Goal: Information Seeking & Learning: Learn about a topic

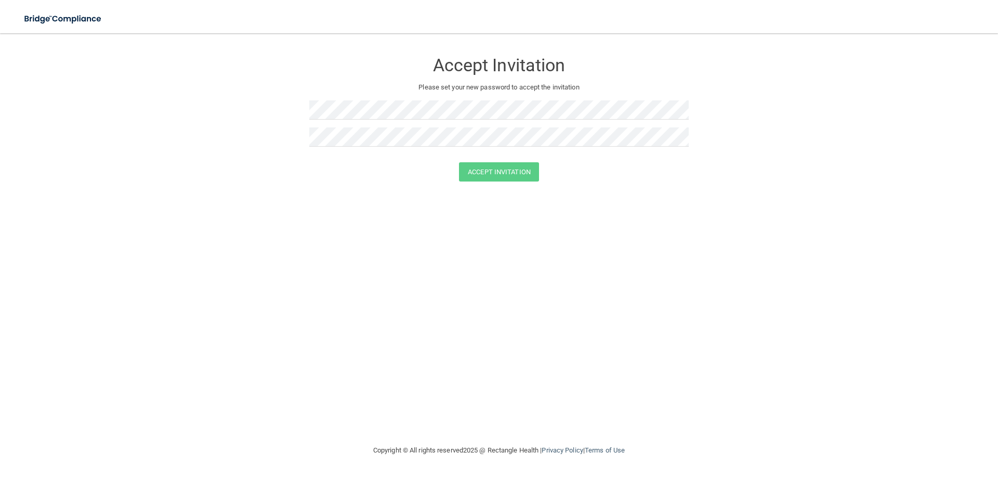
click at [631, 148] on div at bounding box center [498, 140] width 379 height 27
click at [565, 200] on div "Accept Invitation Please set your new password to accept the invitation Accept …" at bounding box center [499, 239] width 956 height 390
click at [520, 176] on button "Accept Invitation" at bounding box center [499, 171] width 80 height 19
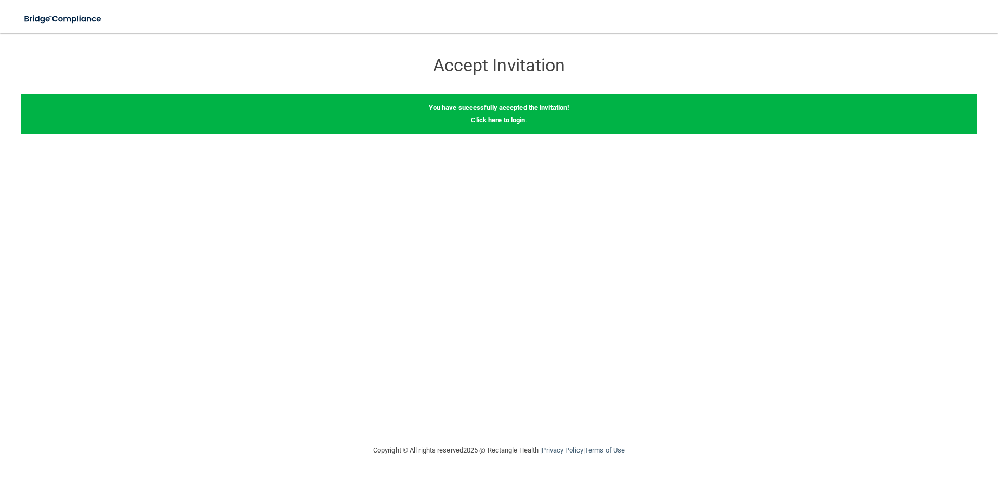
click at [479, 129] on div "You have successfully accepted the invitation! Click here to login ." at bounding box center [499, 114] width 956 height 41
click at [479, 117] on link "Click here to login" at bounding box center [498, 120] width 54 height 8
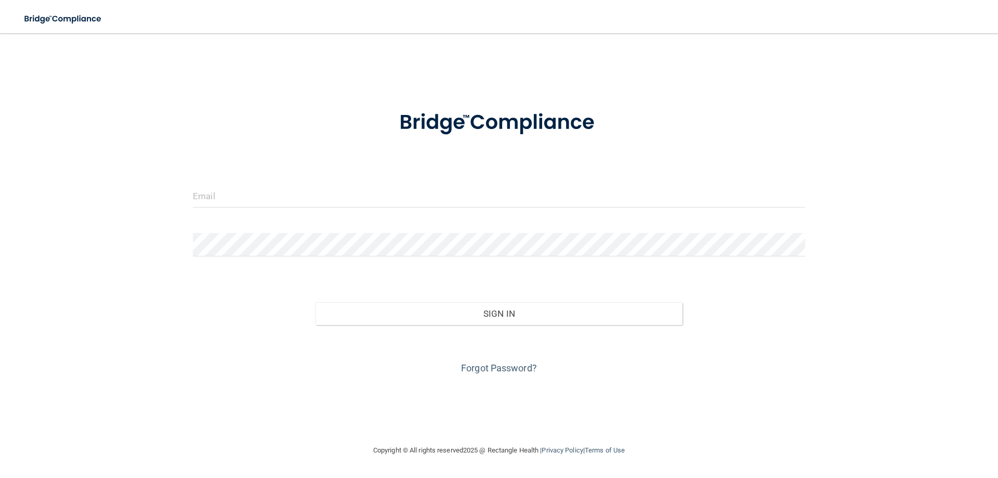
click at [430, 176] on form "Invalid email/password. You don't have permission to access that page. Sign In …" at bounding box center [499, 236] width 612 height 281
click at [417, 192] on input "email" at bounding box center [499, 195] width 612 height 23
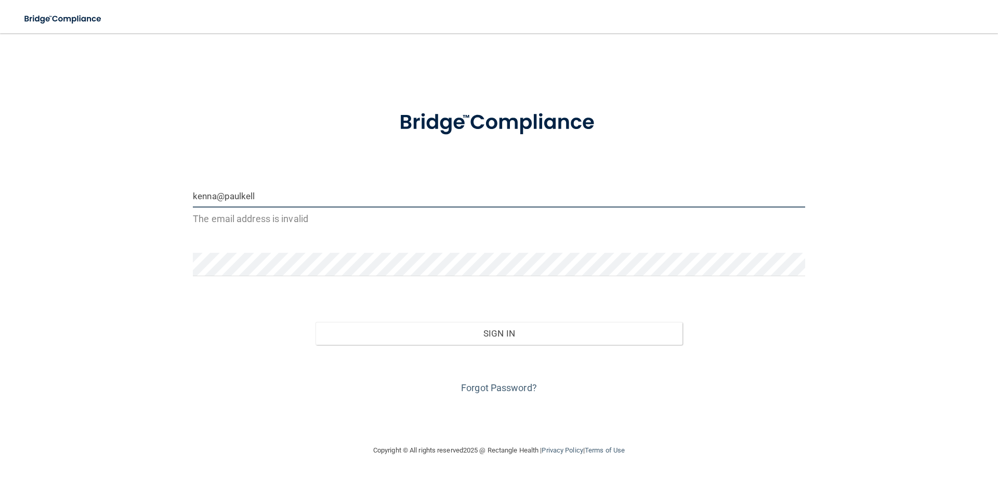
type input "kenna@paulkellymaxillofacial.com"
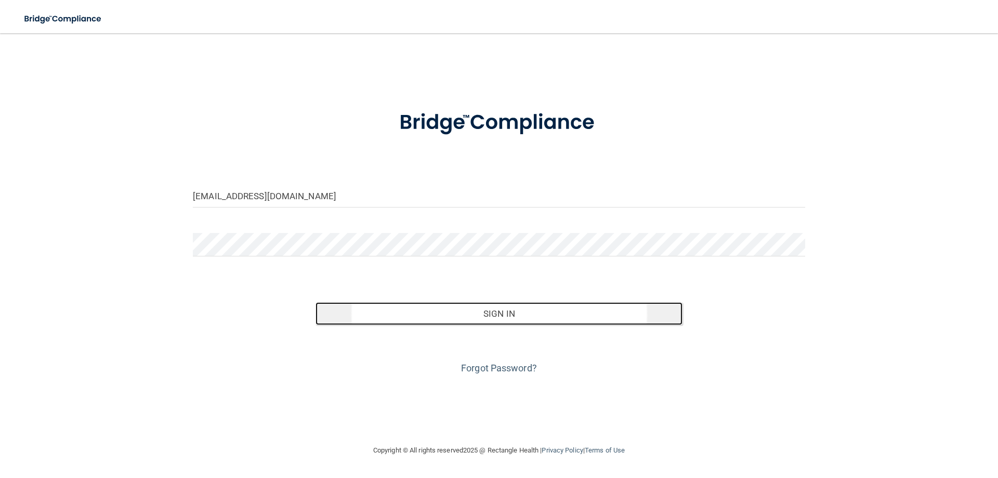
click at [461, 321] on button "Sign In" at bounding box center [498, 313] width 367 height 23
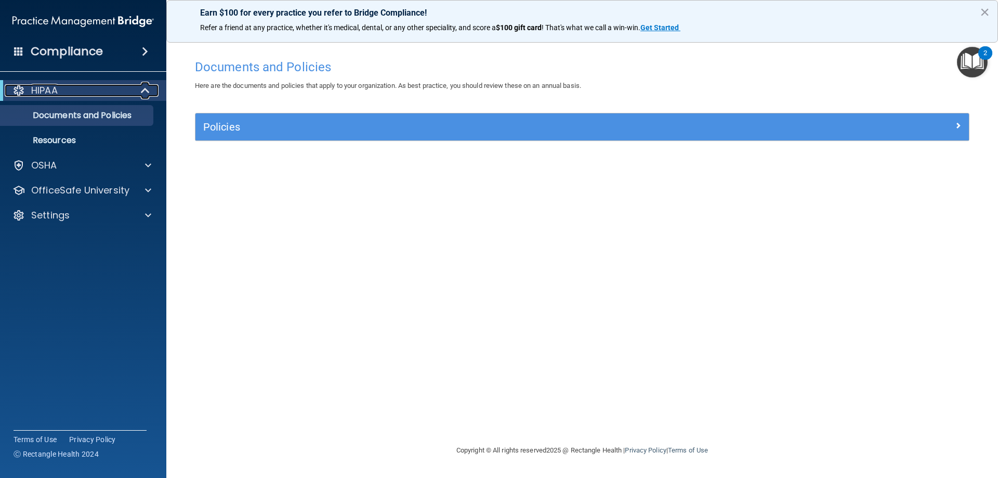
click at [125, 96] on div "HIPAA" at bounding box center [69, 90] width 128 height 12
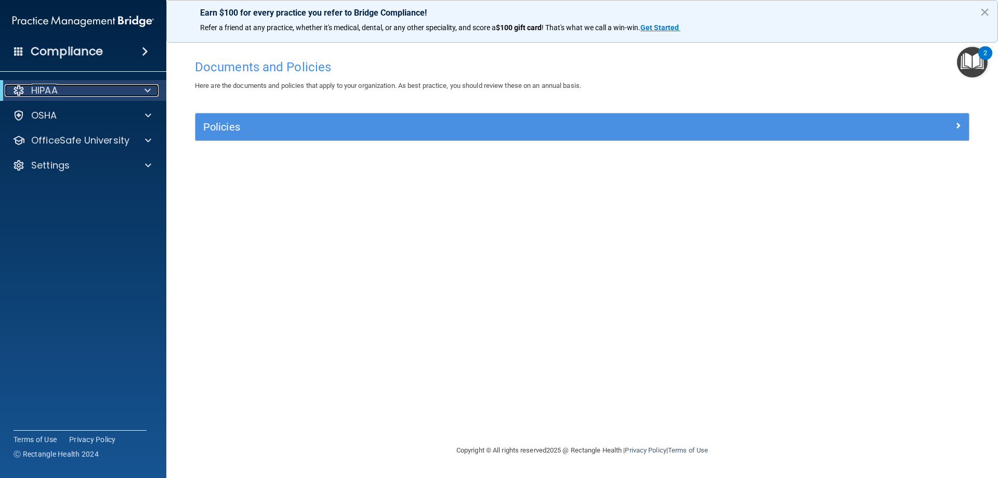
click at [118, 95] on div "HIPAA" at bounding box center [69, 90] width 128 height 12
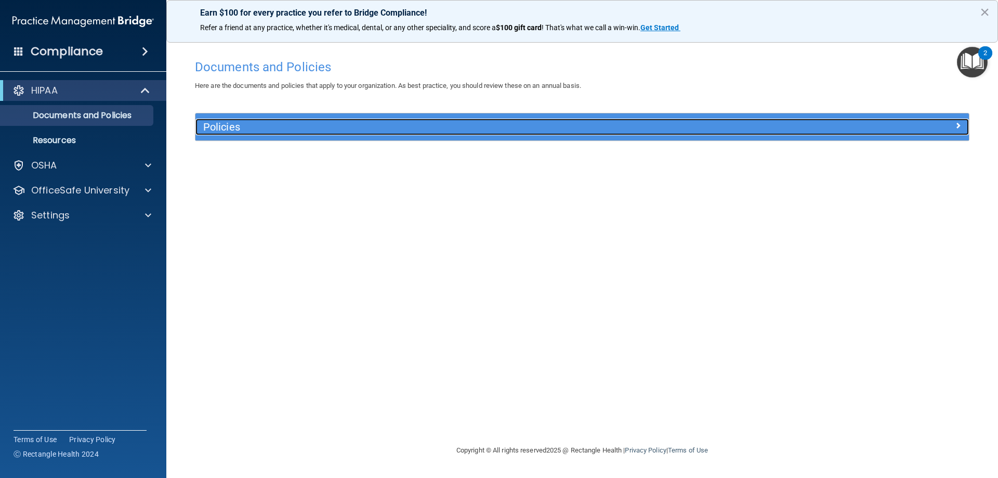
click at [357, 120] on div "Policies" at bounding box center [485, 126] width 580 height 17
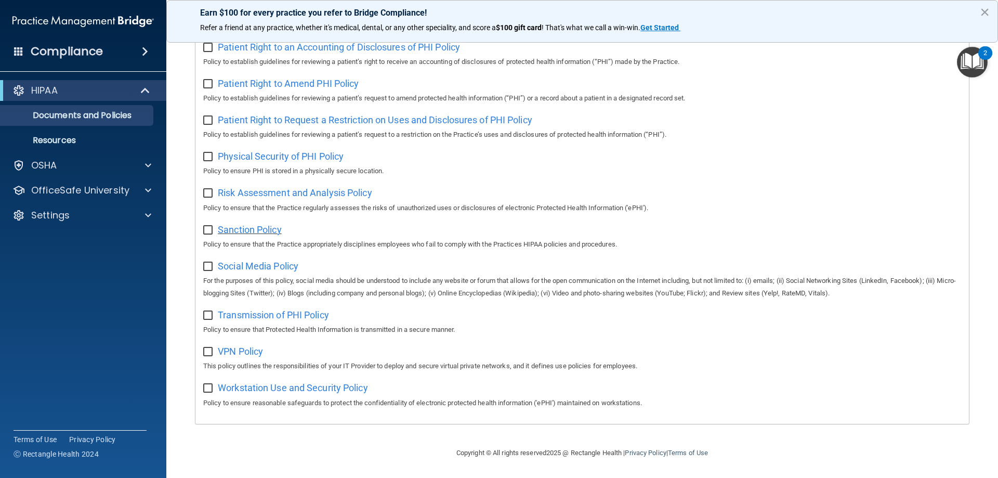
scroll to position [409, 0]
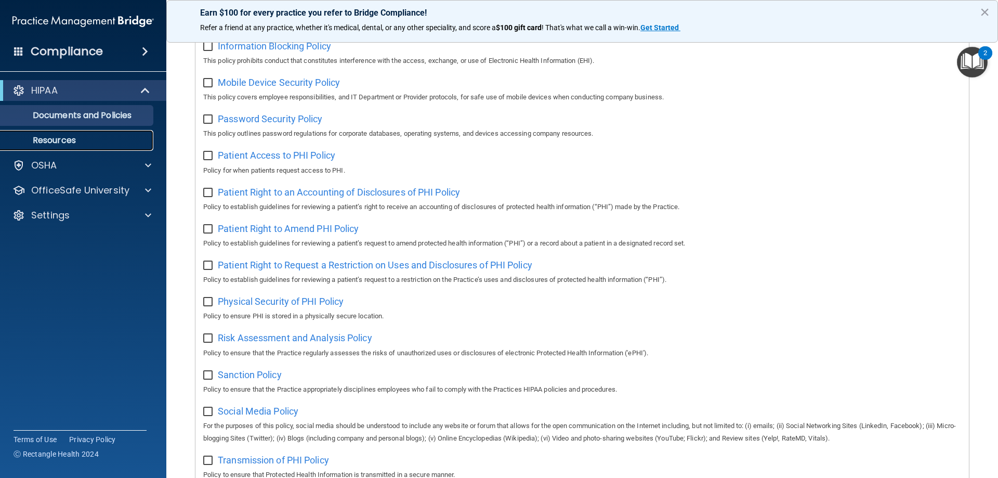
click at [102, 142] on p "Resources" at bounding box center [78, 140] width 142 height 10
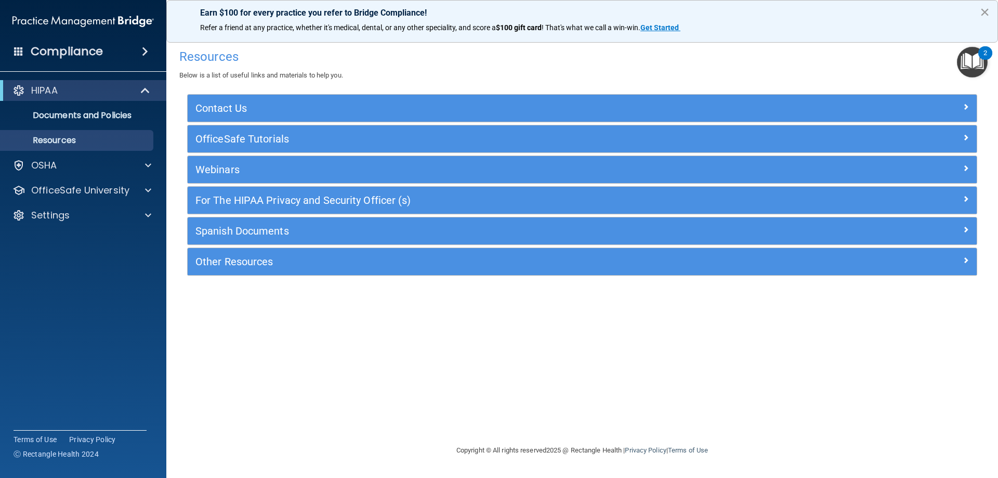
click at [981, 7] on button "×" at bounding box center [985, 12] width 10 height 17
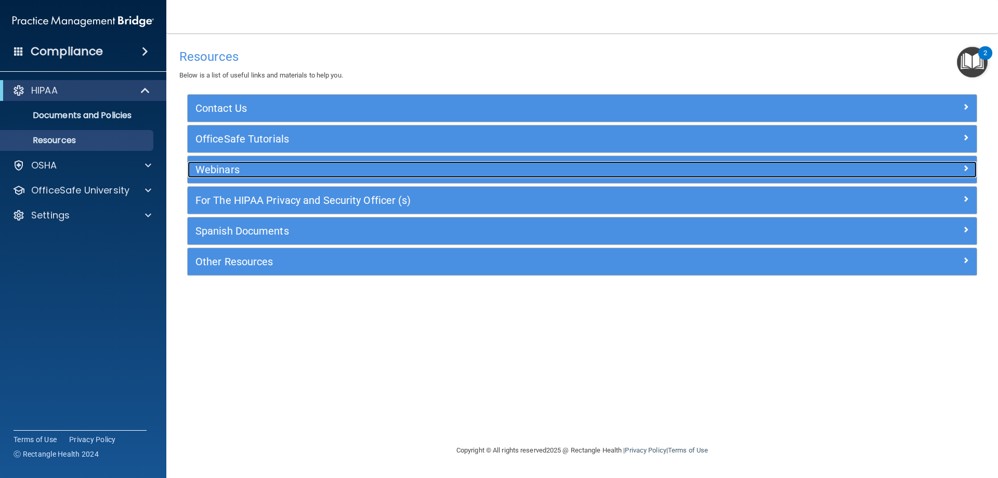
click at [206, 175] on h5 "Webinars" at bounding box center [483, 169] width 576 height 11
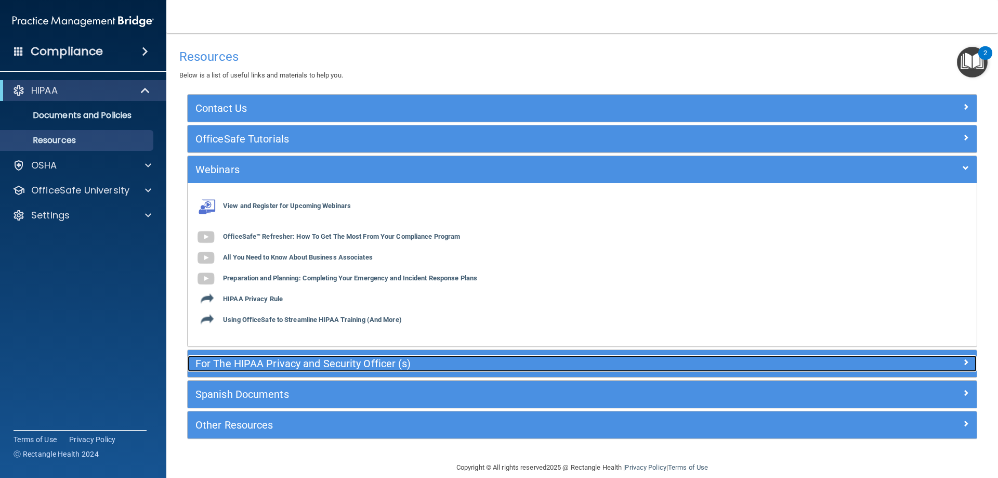
click at [268, 368] on h5 "For The HIPAA Privacy and Security Officer (s)" at bounding box center [483, 363] width 576 height 11
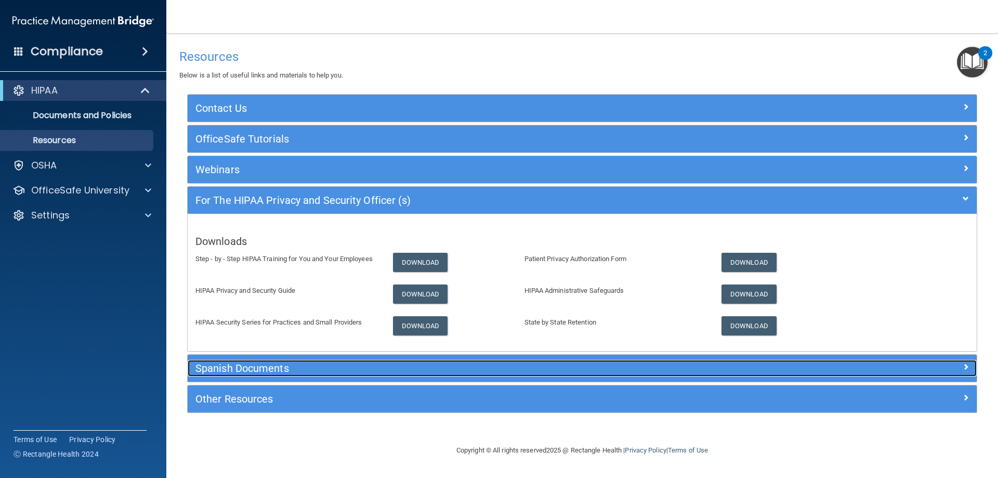
click at [268, 368] on h5 "Spanish Documents" at bounding box center [483, 367] width 576 height 11
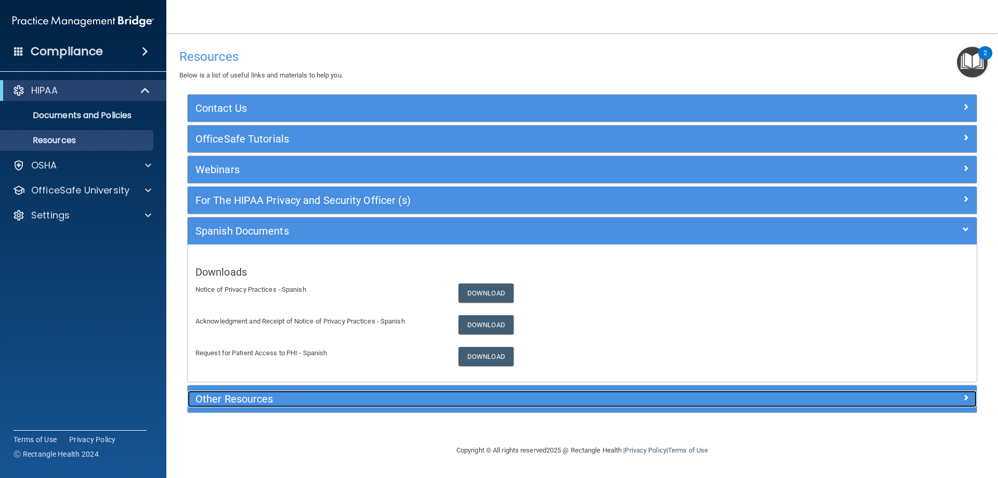
click at [262, 393] on h5 "Other Resources" at bounding box center [483, 398] width 576 height 11
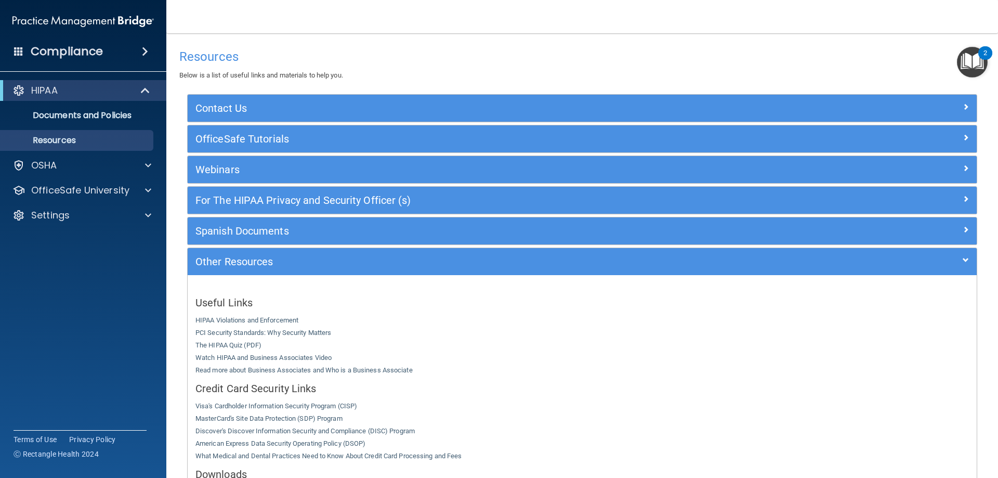
click at [96, 152] on div "HIPAA Documents and Policies Report an Incident Business Associates Emergency P…" at bounding box center [83, 155] width 167 height 158
click at [96, 168] on div "OSHA" at bounding box center [69, 165] width 129 height 12
click at [101, 53] on h4 "Compliance" at bounding box center [67, 51] width 72 height 15
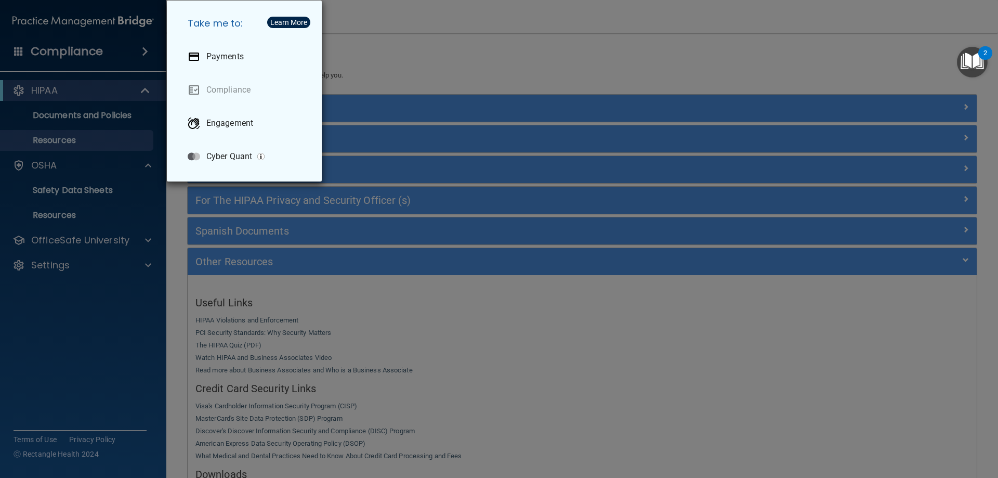
click at [126, 72] on div "Take me to: Payments Compliance Engagement Cyber Quant" at bounding box center [499, 239] width 998 height 478
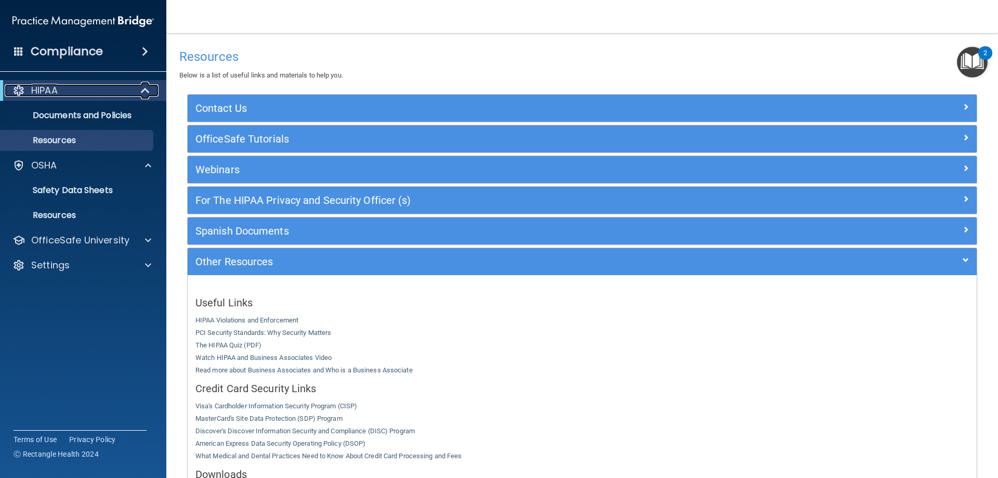
click at [54, 91] on p "HIPAA" at bounding box center [44, 90] width 27 height 12
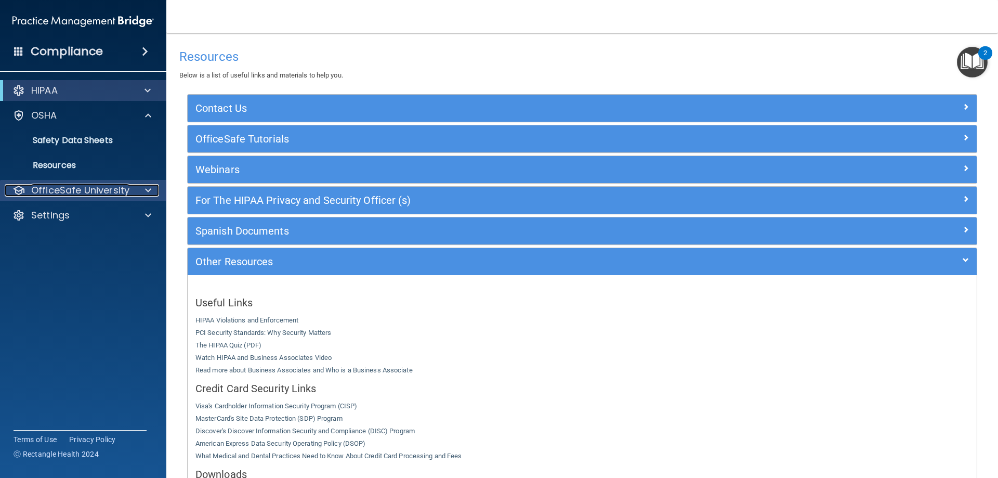
click at [57, 189] on p "OfficeSafe University" at bounding box center [80, 190] width 98 height 12
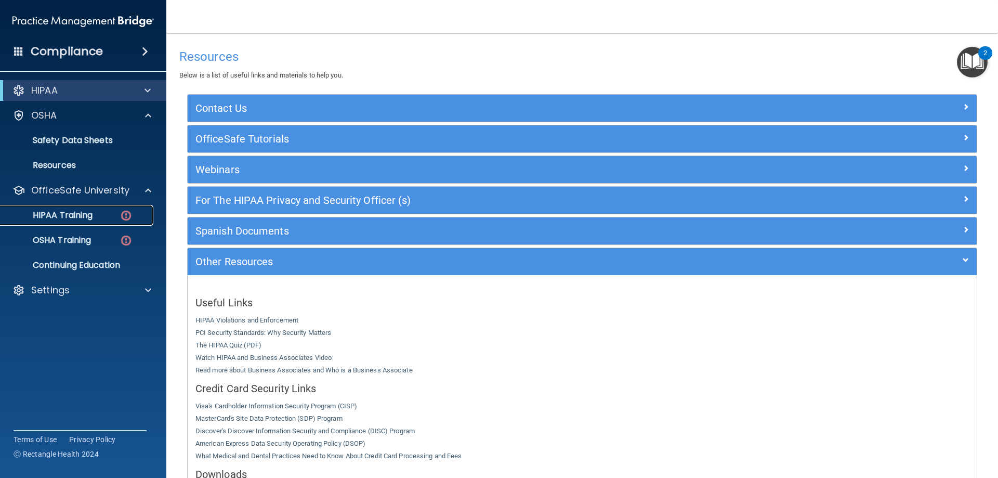
click at [49, 210] on p "HIPAA Training" at bounding box center [50, 215] width 86 height 10
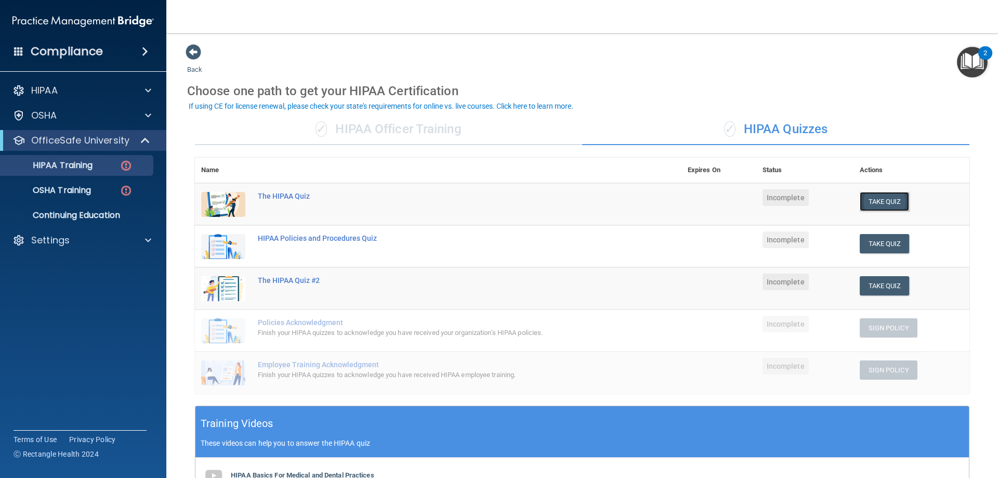
click at [890, 202] on button "Take Quiz" at bounding box center [885, 201] width 50 height 19
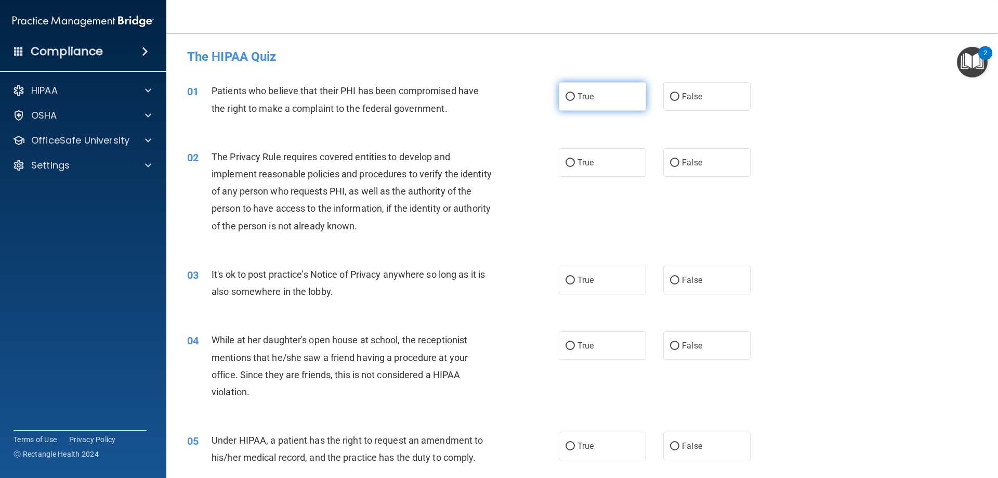
click at [587, 97] on span "True" at bounding box center [585, 96] width 16 height 10
click at [575, 97] on input "True" at bounding box center [569, 97] width 9 height 8
radio input "true"
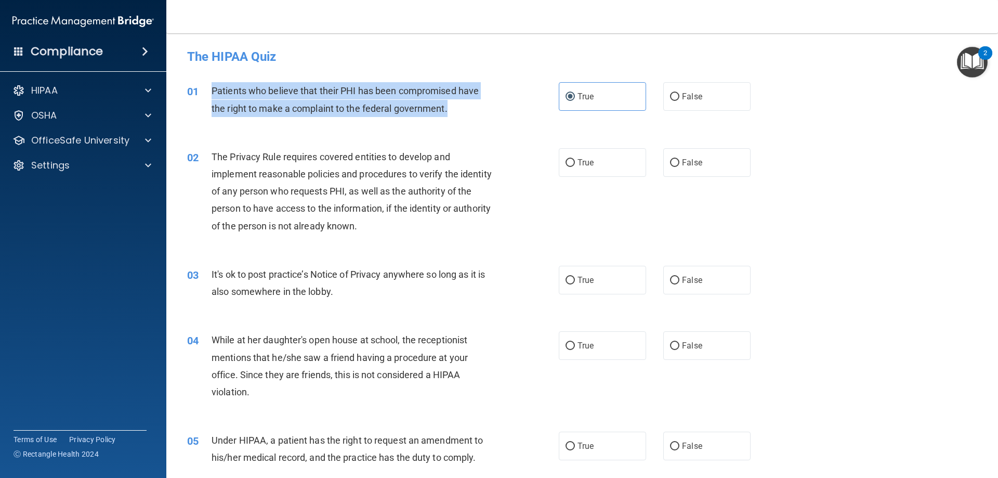
drag, startPoint x: 209, startPoint y: 87, endPoint x: 477, endPoint y: 108, distance: 267.9
click at [477, 108] on div "01 Patients who believe that their PHI has been compromised have the right to m…" at bounding box center [373, 101] width 403 height 39
copy div "Patients who believe that their PHI has been compromised have the right to make…"
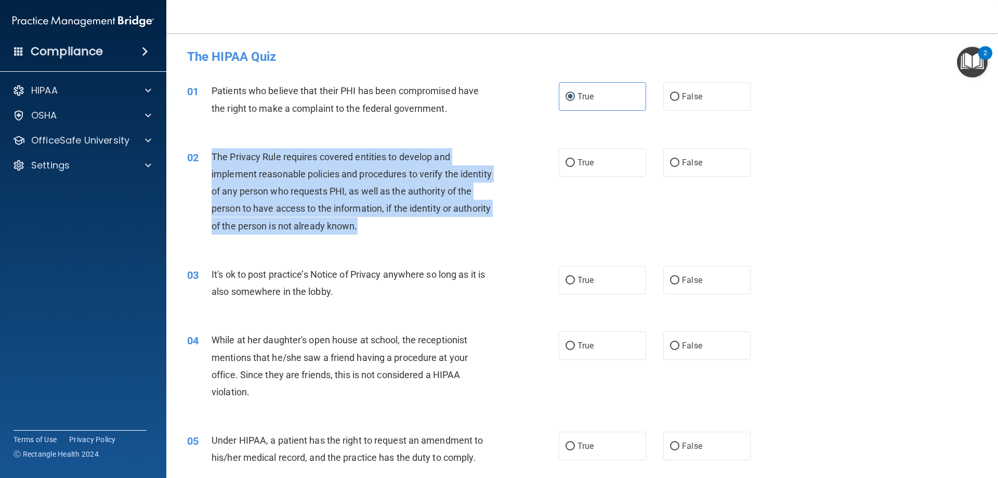
drag, startPoint x: 213, startPoint y: 153, endPoint x: 418, endPoint y: 227, distance: 218.6
click at [418, 227] on div "The Privacy Rule requires covered entities to develop and implement reasonable …" at bounding box center [357, 191] width 291 height 86
copy span "The Privacy Rule requires covered entities to develop and implement reasonable …"
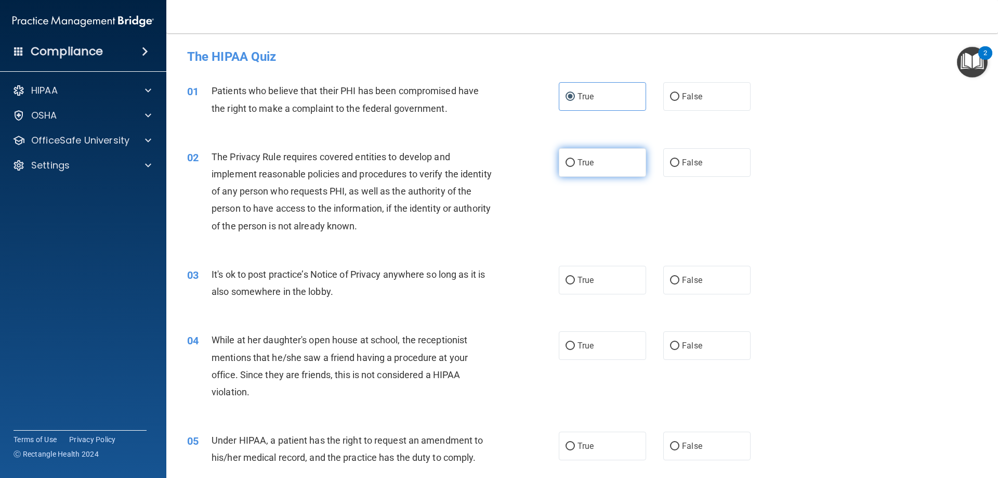
click at [580, 164] on span "True" at bounding box center [585, 162] width 16 height 10
click at [575, 164] on input "True" at bounding box center [569, 163] width 9 height 8
radio input "true"
click at [670, 278] on input "False" at bounding box center [674, 280] width 9 height 8
radio input "true"
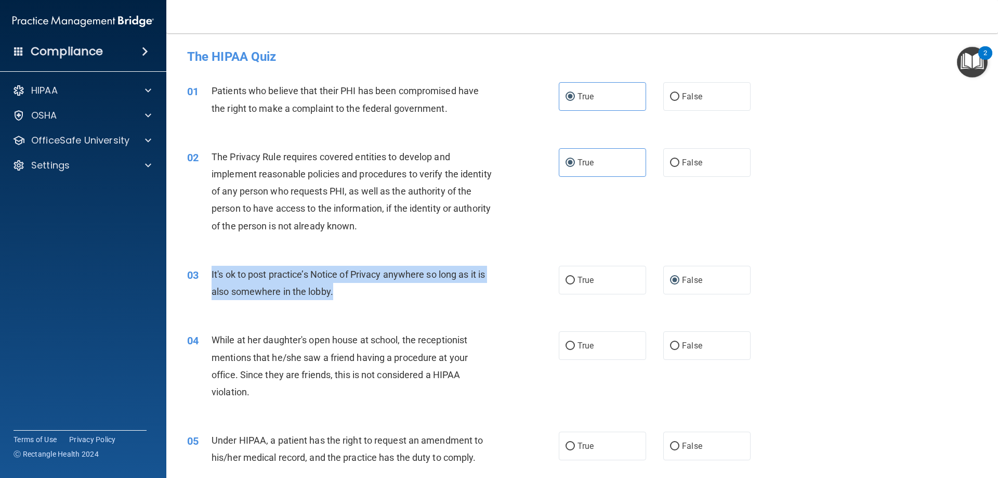
drag, startPoint x: 211, startPoint y: 269, endPoint x: 350, endPoint y: 289, distance: 140.2
click at [350, 289] on div "It's ok to post practice’s Notice of Privacy anywhere so long as it is also som…" at bounding box center [357, 283] width 291 height 34
copy span "It's ok to post practice’s Notice of Privacy anywhere so long as it is also som…"
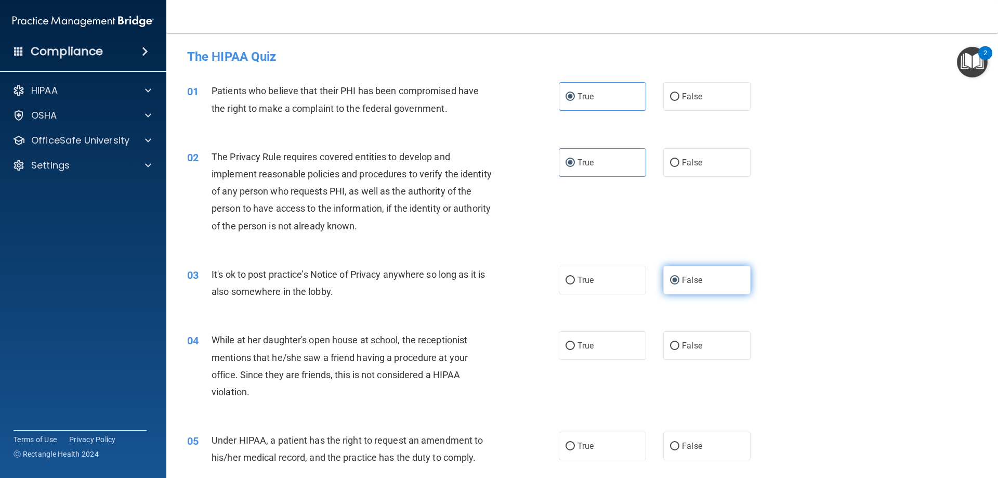
click at [675, 286] on label "False" at bounding box center [706, 280] width 87 height 29
click at [675, 284] on input "False" at bounding box center [674, 280] width 9 height 8
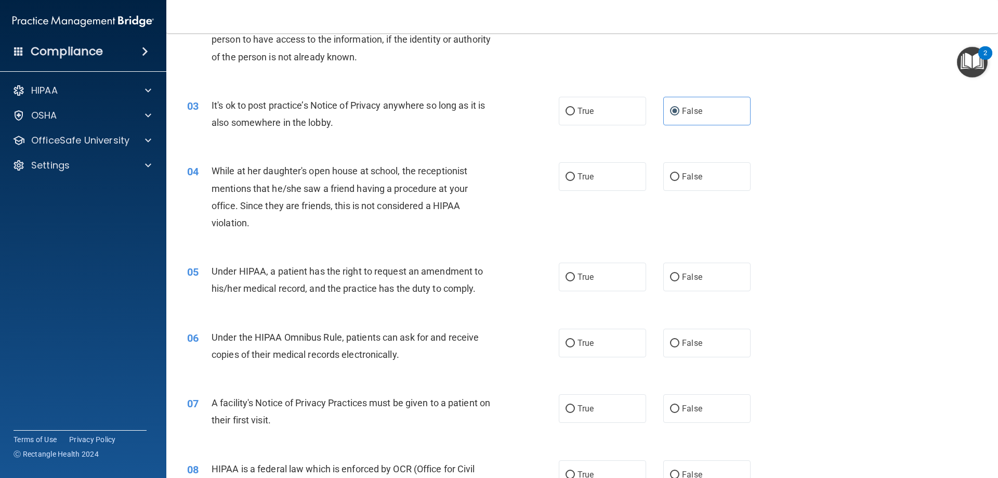
scroll to position [199, 0]
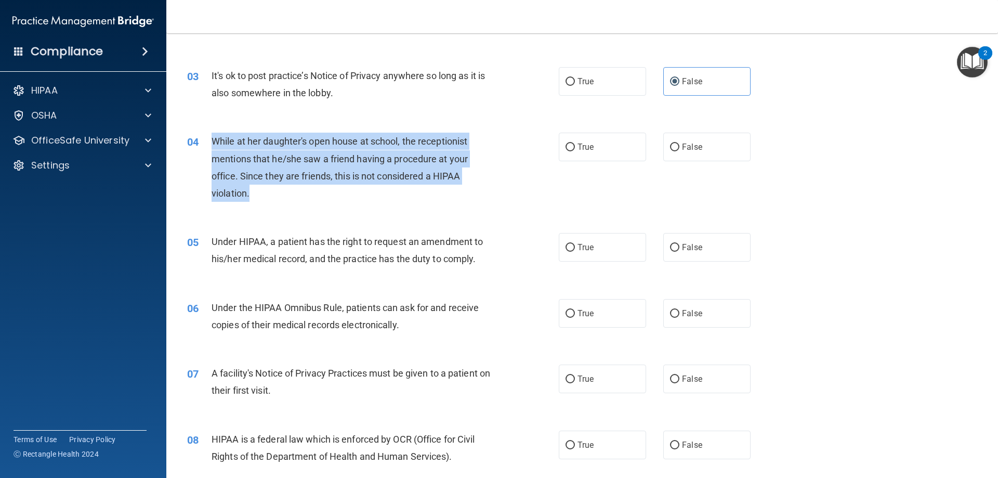
drag, startPoint x: 213, startPoint y: 138, endPoint x: 260, endPoint y: 190, distance: 71.0
click at [260, 190] on div "While at her daughter's open house at school, the receptionist mentions that he…" at bounding box center [357, 167] width 291 height 69
copy span "While at her daughter's open house at school, the receptionist mentions that he…"
click at [674, 144] on input "False" at bounding box center [674, 147] width 9 height 8
radio input "true"
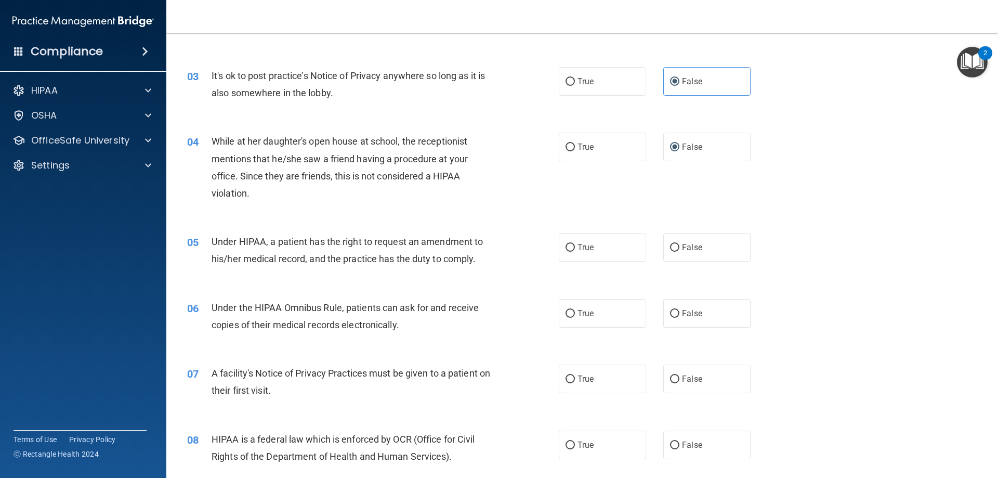
click at [821, 188] on div "04 While at her daughter's open house at school, the receptionist mentions that…" at bounding box center [582, 170] width 806 height 100
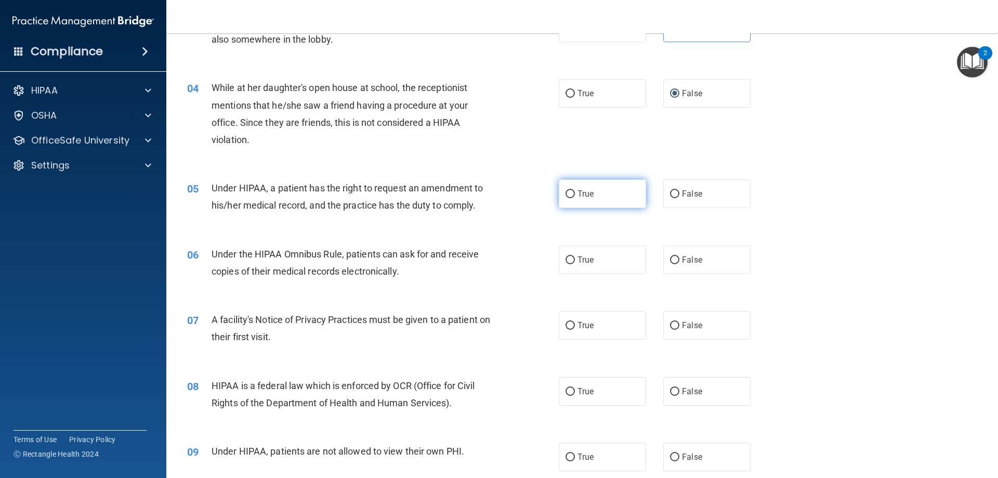
click at [599, 192] on label "True" at bounding box center [602, 193] width 87 height 29
click at [575, 192] on input "True" at bounding box center [569, 194] width 9 height 8
radio input "true"
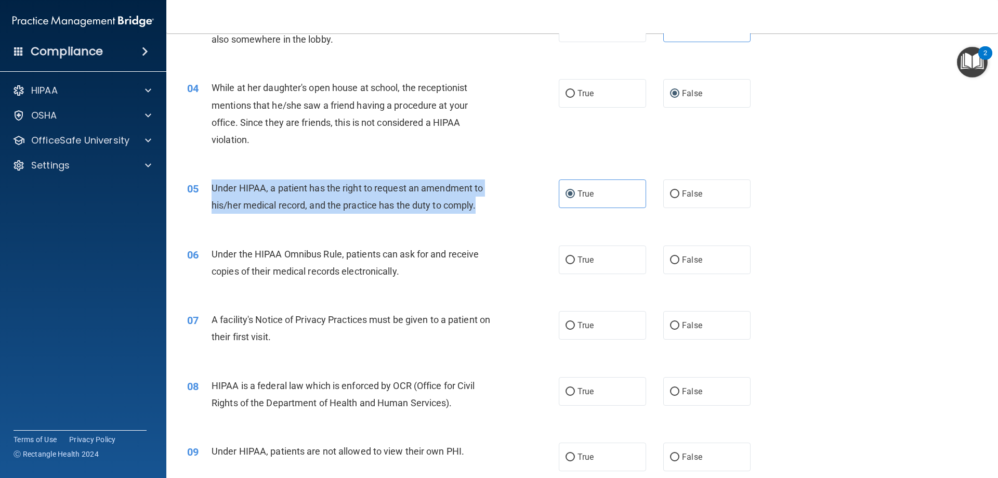
drag, startPoint x: 209, startPoint y: 186, endPoint x: 479, endPoint y: 210, distance: 271.3
click at [479, 210] on div "05 Under HIPAA, a patient has the right to request an amendment to his/her medi…" at bounding box center [373, 198] width 403 height 39
copy div "Under HIPAA, a patient has the right to request an amendment to his/her medical…"
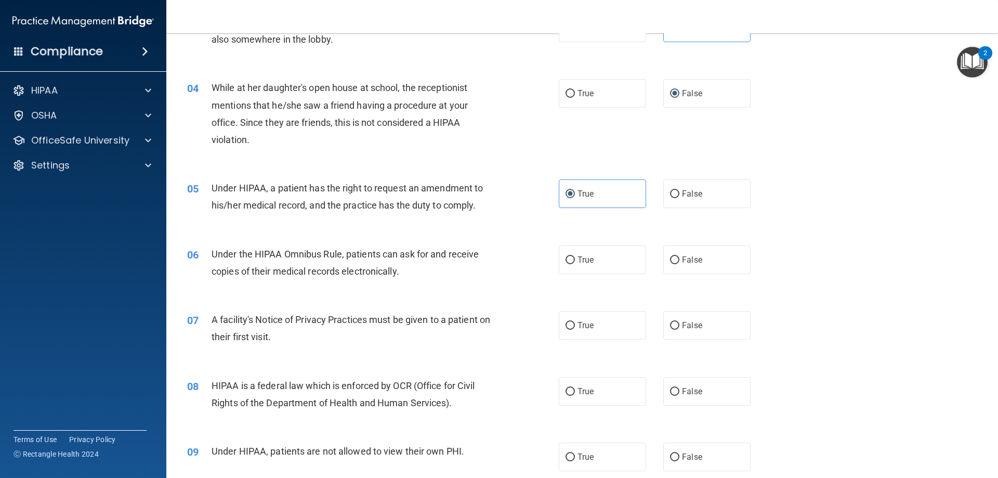
click at [834, 225] on div "05 Under HIPAA, a patient has the right to request an amendment to his/her medi…" at bounding box center [582, 198] width 806 height 65
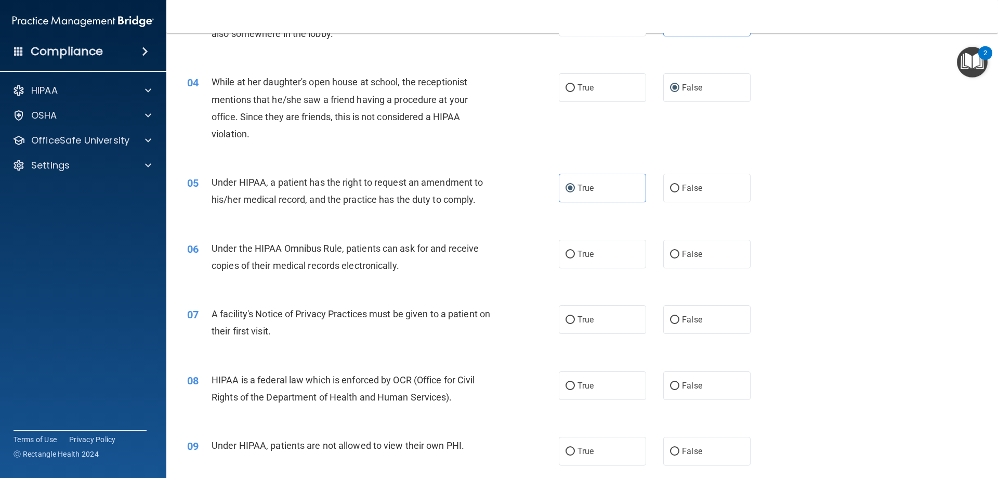
scroll to position [261, 0]
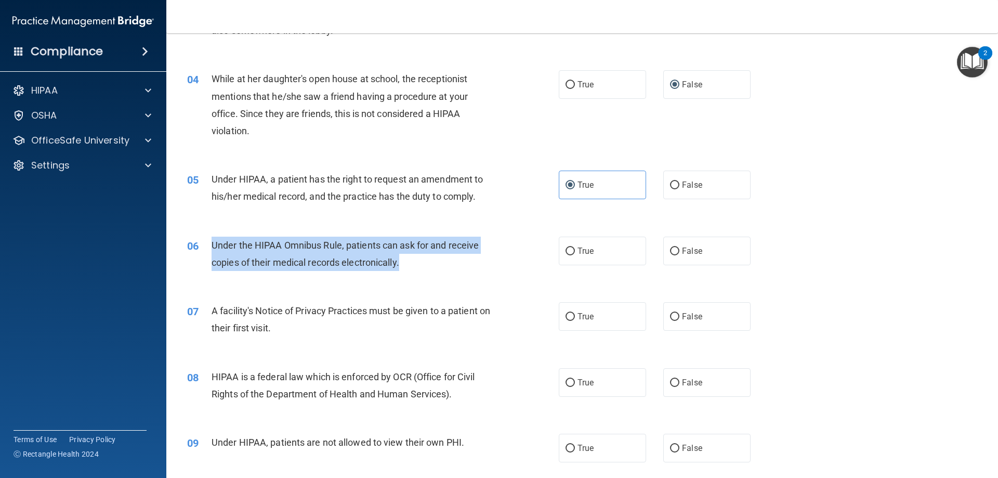
drag, startPoint x: 209, startPoint y: 242, endPoint x: 496, endPoint y: 261, distance: 287.6
click at [496, 261] on div "06 Under the HIPAA Omnibus Rule, patients can ask for and receive copies of the…" at bounding box center [373, 255] width 403 height 39
copy div "Under the HIPAA Omnibus Rule, patients can ask for and receive copies of their …"
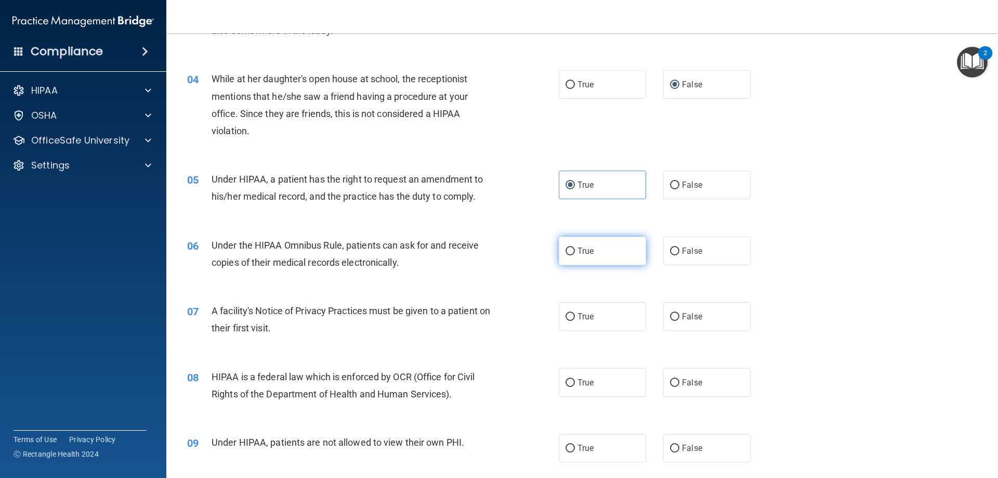
click at [573, 246] on label "True" at bounding box center [602, 250] width 87 height 29
click at [573, 247] on input "True" at bounding box center [569, 251] width 9 height 8
radio input "true"
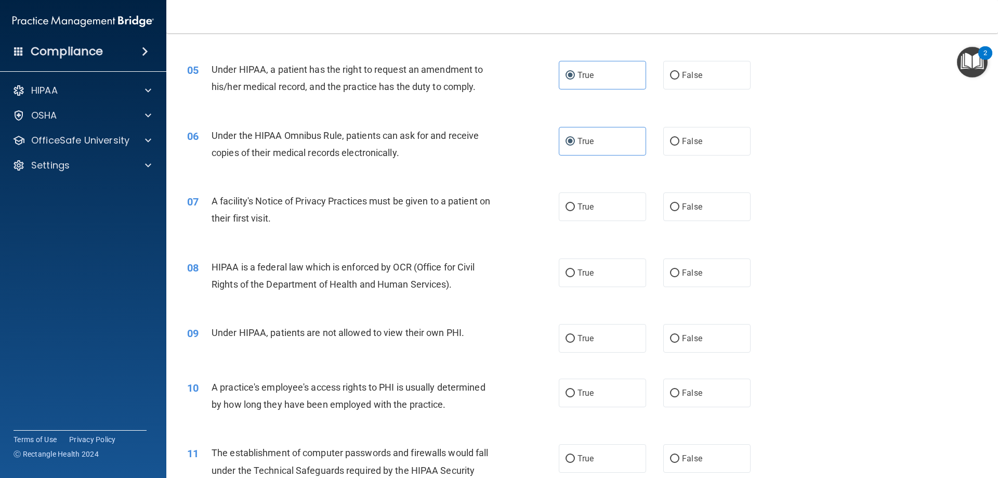
scroll to position [326, 0]
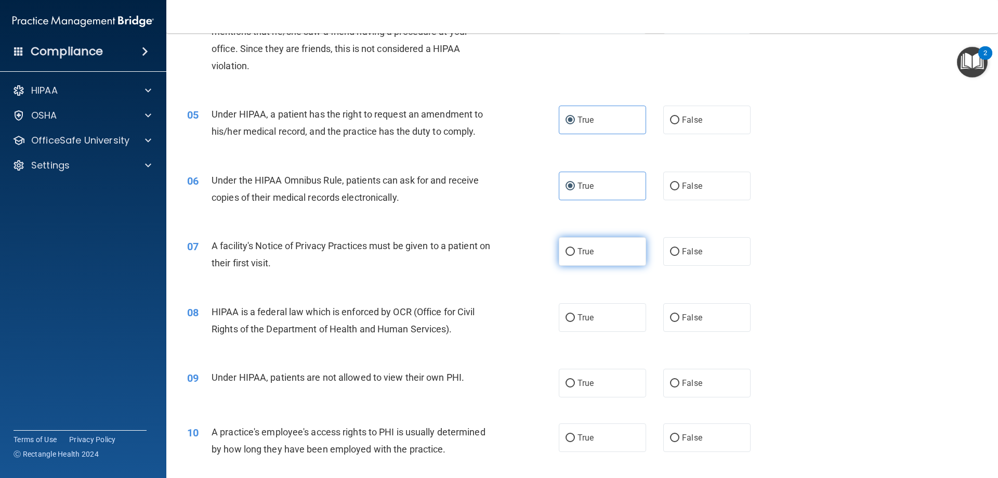
click at [559, 248] on label "True" at bounding box center [602, 251] width 87 height 29
click at [565, 248] on input "True" at bounding box center [569, 252] width 9 height 8
radio input "true"
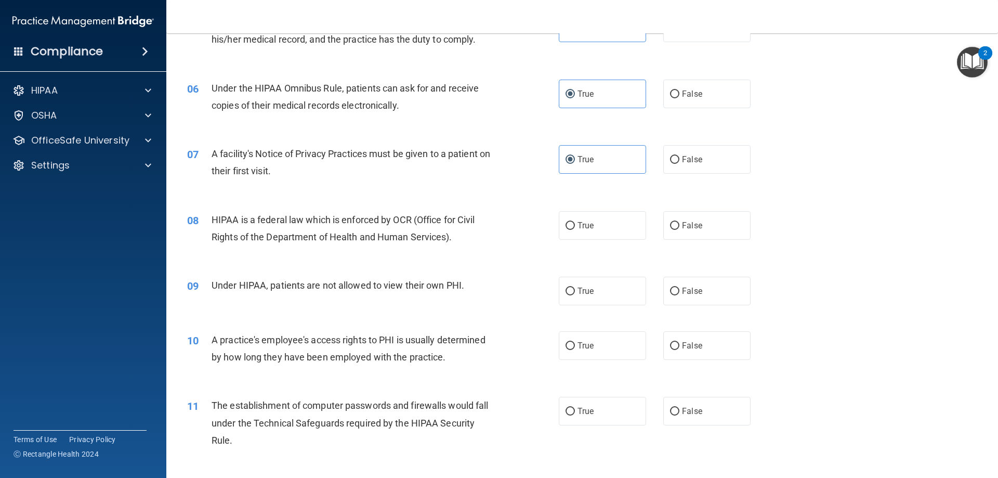
scroll to position [430, 0]
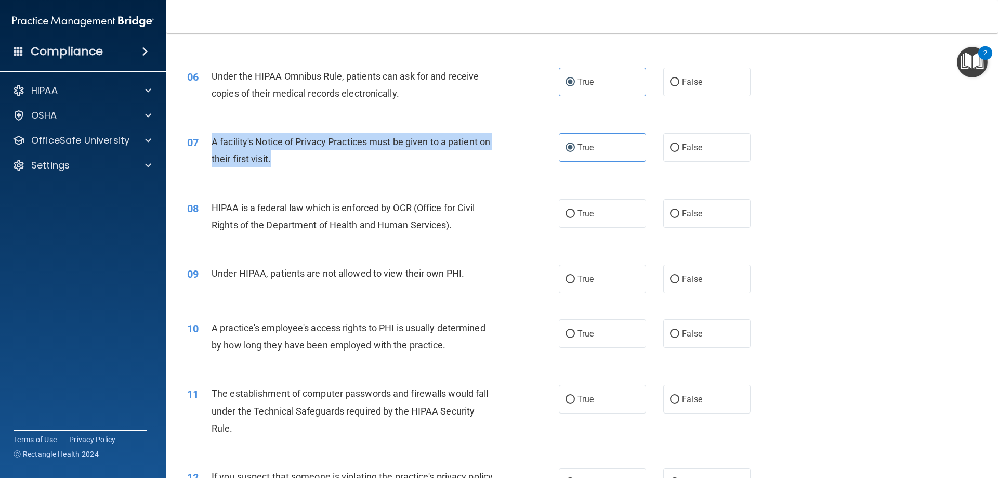
drag, startPoint x: 213, startPoint y: 140, endPoint x: 289, endPoint y: 164, distance: 79.6
click at [289, 164] on div "A facility's Notice of Privacy Practices must be given to a patient on their fi…" at bounding box center [357, 150] width 291 height 34
copy span "A facility's Notice of Privacy Practices must be given to a patient on their fi…"
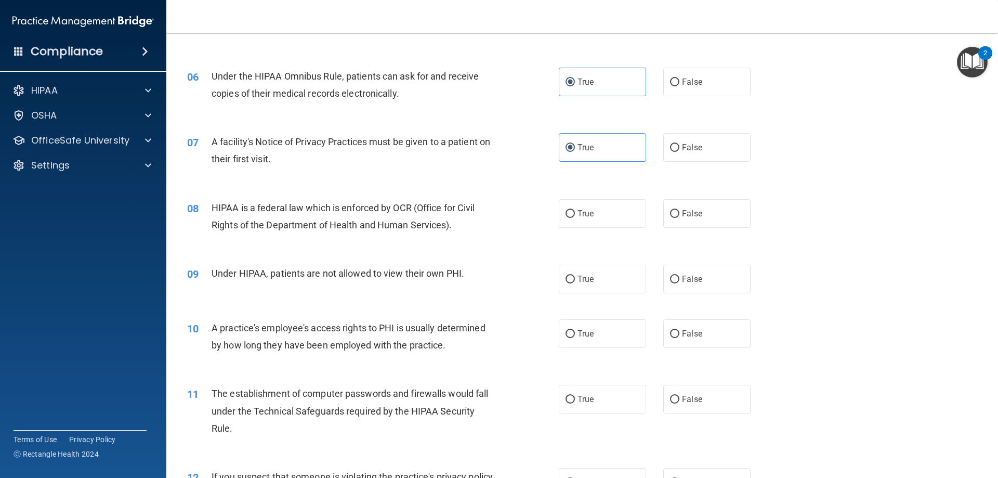
click at [774, 216] on div "08 HIPAA is a federal law which is enforced by OCR (Office for Civil Rights of …" at bounding box center [582, 218] width 806 height 65
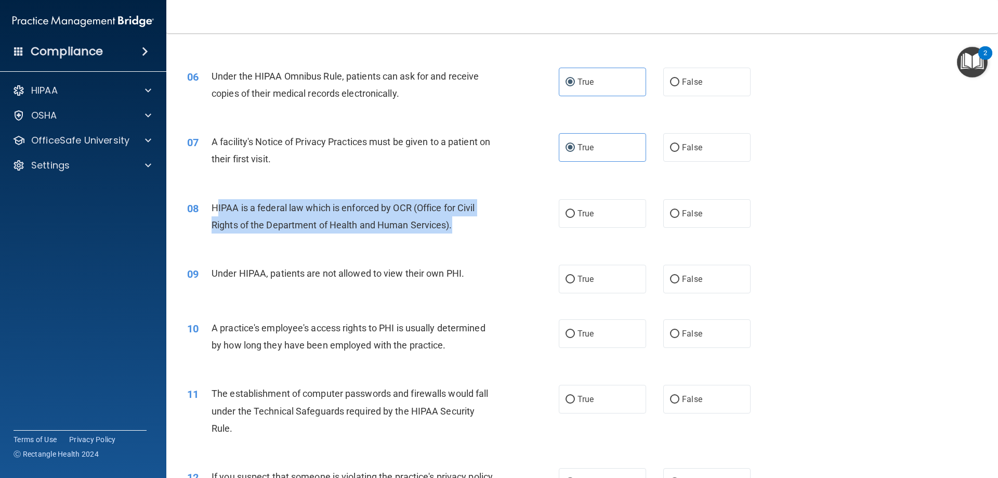
drag, startPoint x: 458, startPoint y: 232, endPoint x: 216, endPoint y: 212, distance: 242.5
click at [216, 212] on div "HIPAA is a federal law which is enforced by OCR (Office for Civil Rights of the…" at bounding box center [357, 216] width 291 height 34
copy span "IPAA is a federal law which is enforced by OCR (Office for Civil Rights of the …"
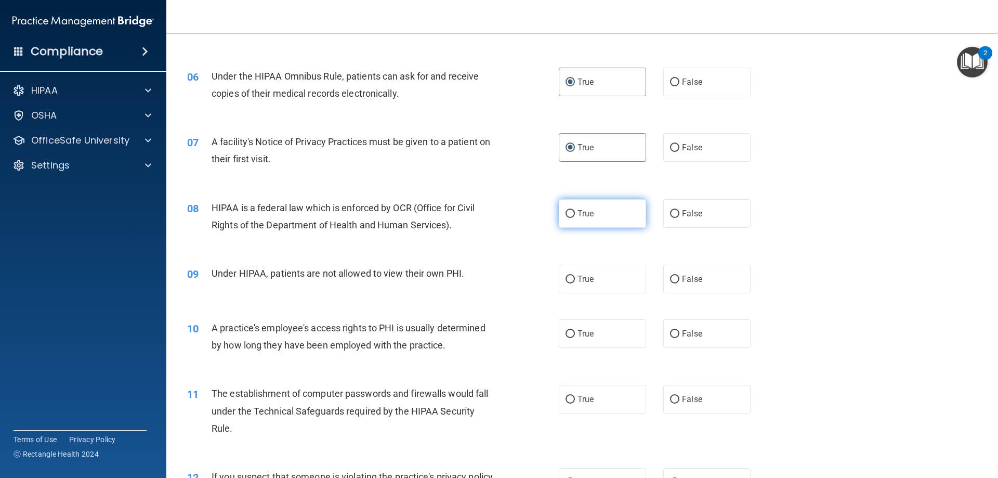
click at [577, 212] on span "True" at bounding box center [585, 213] width 16 height 10
click at [575, 212] on input "True" at bounding box center [569, 214] width 9 height 8
radio input "true"
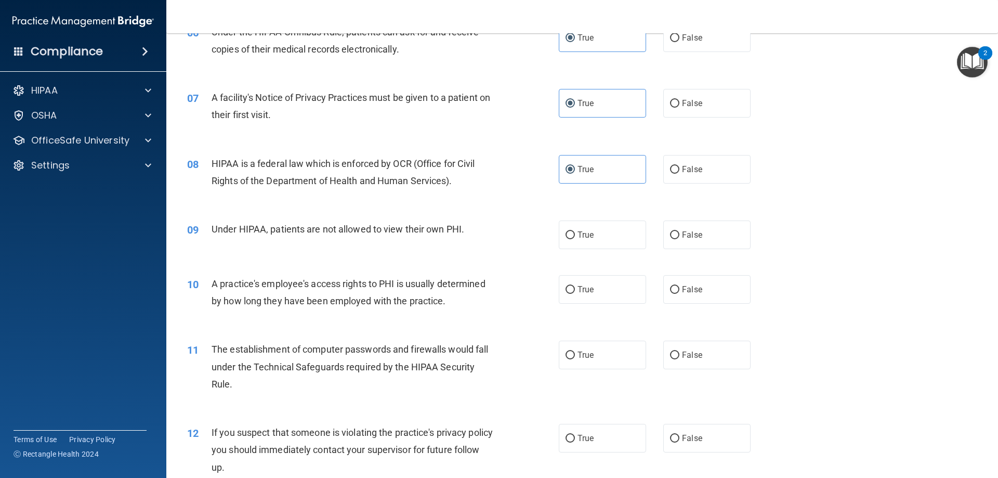
scroll to position [483, 0]
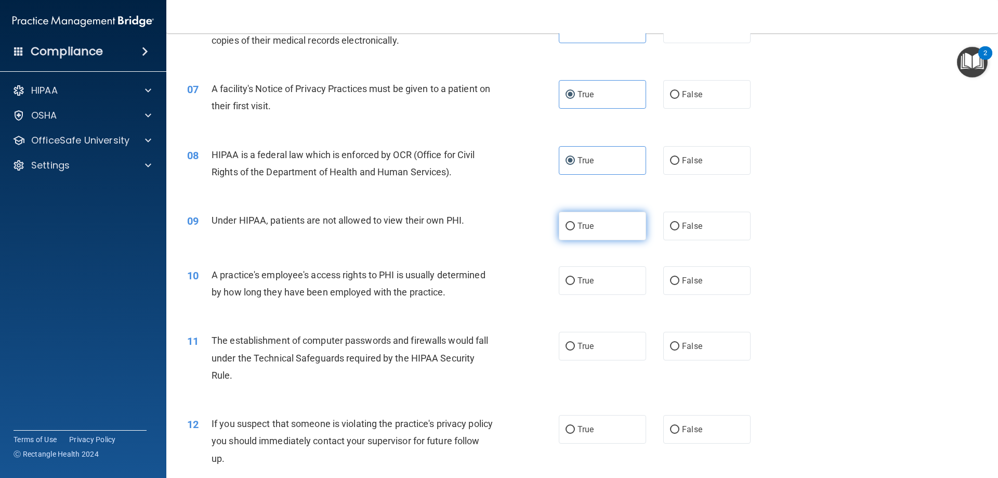
click at [587, 235] on label "True" at bounding box center [602, 226] width 87 height 29
click at [575, 230] on input "True" at bounding box center [569, 226] width 9 height 8
radio input "true"
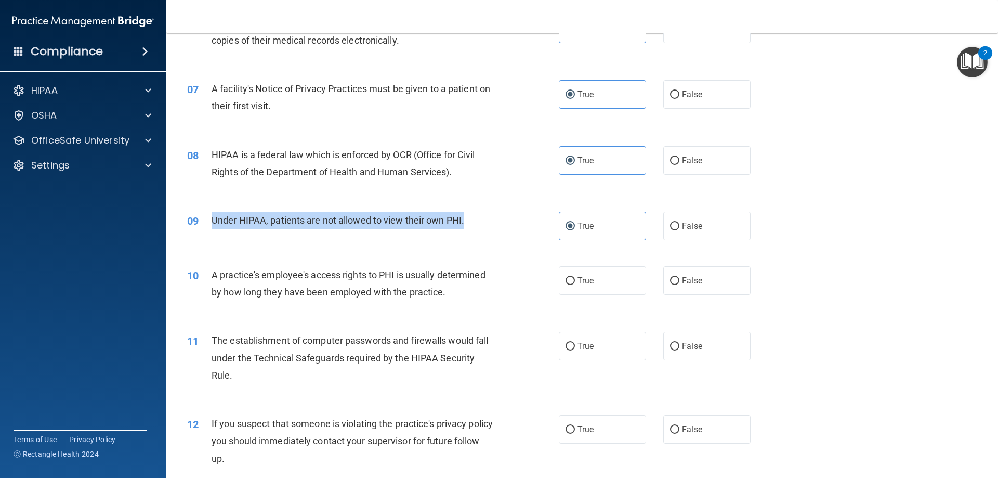
drag, startPoint x: 440, startPoint y: 225, endPoint x: 212, endPoint y: 226, distance: 228.2
click at [212, 226] on div "Under HIPAA, patients are not allowed to view their own PHI." at bounding box center [357, 220] width 291 height 17
copy span "Under HIPAA, patients are not allowed to view their own PHI."
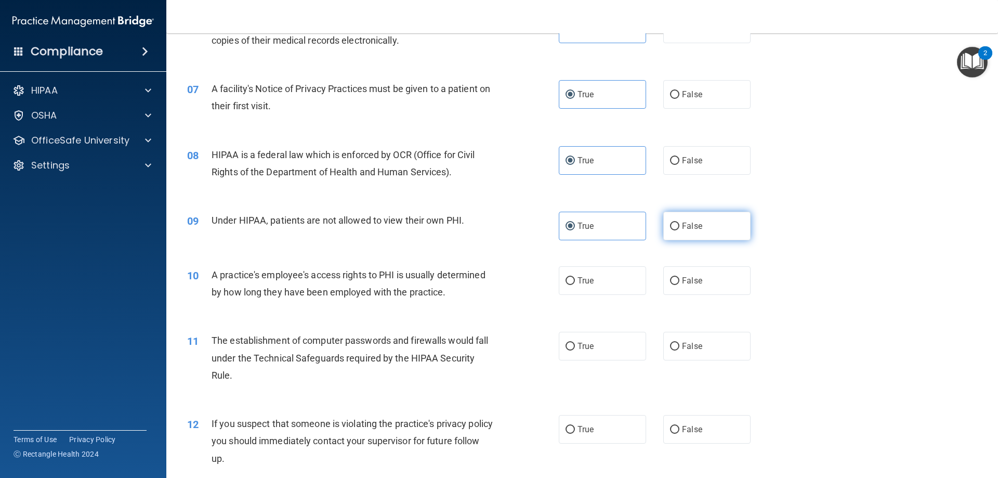
click at [701, 226] on label "False" at bounding box center [706, 226] width 87 height 29
click at [679, 226] on input "False" at bounding box center [674, 226] width 9 height 8
radio input "true"
radio input "false"
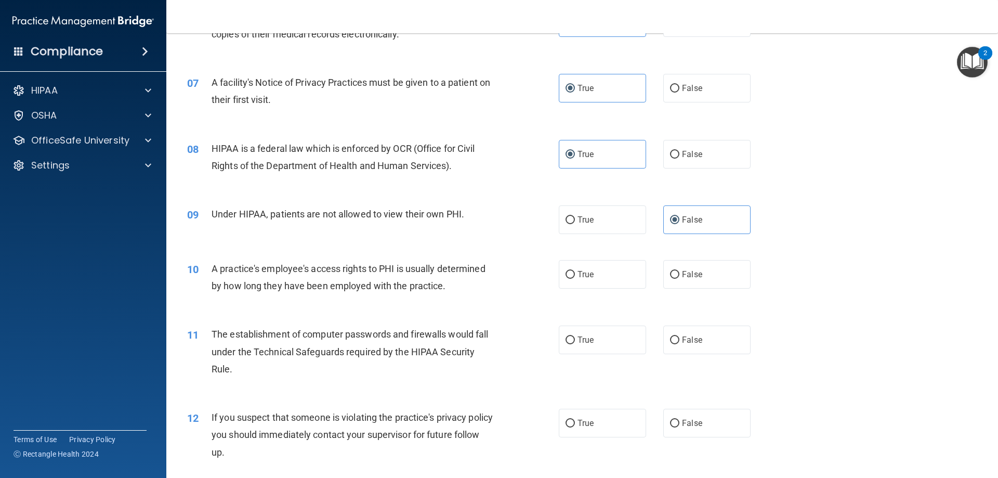
scroll to position [524, 0]
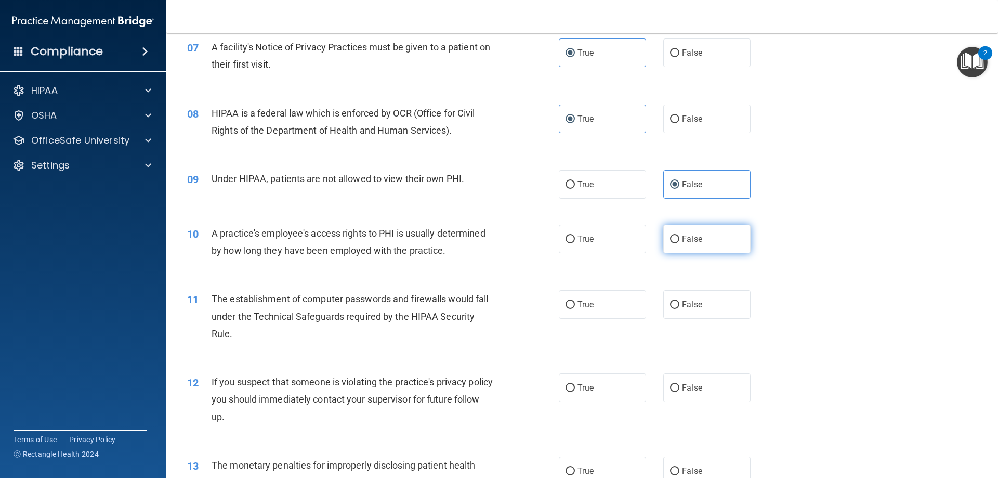
click at [691, 241] on span "False" at bounding box center [692, 239] width 20 height 10
click at [679, 241] on input "False" at bounding box center [674, 239] width 9 height 8
radio input "true"
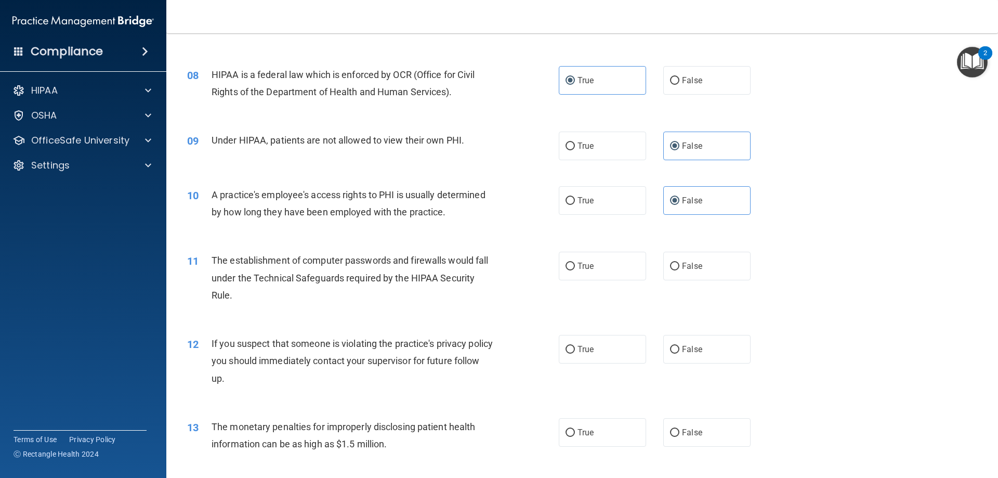
scroll to position [581, 0]
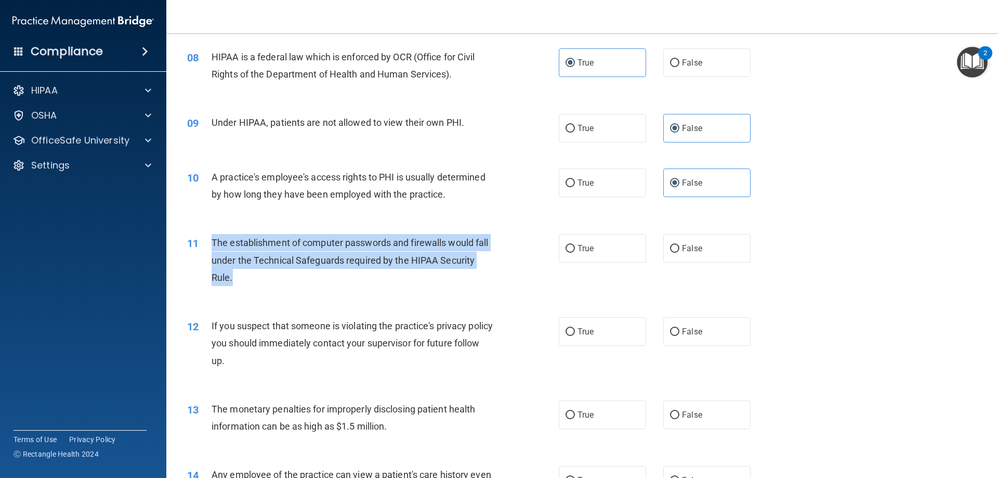
drag, startPoint x: 211, startPoint y: 241, endPoint x: 240, endPoint y: 284, distance: 51.6
click at [240, 284] on div "The establishment of computer passwords and firewalls would fall under the Tech…" at bounding box center [357, 260] width 291 height 52
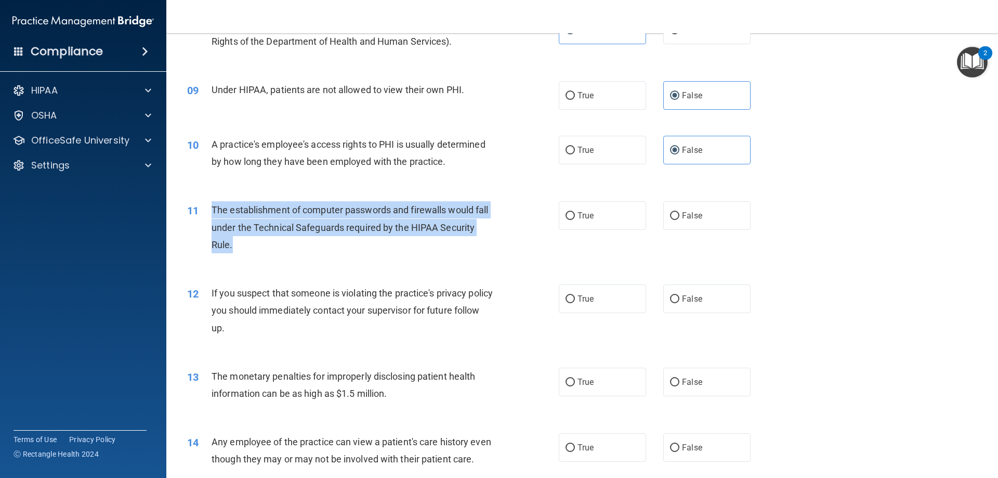
scroll to position [622, 0]
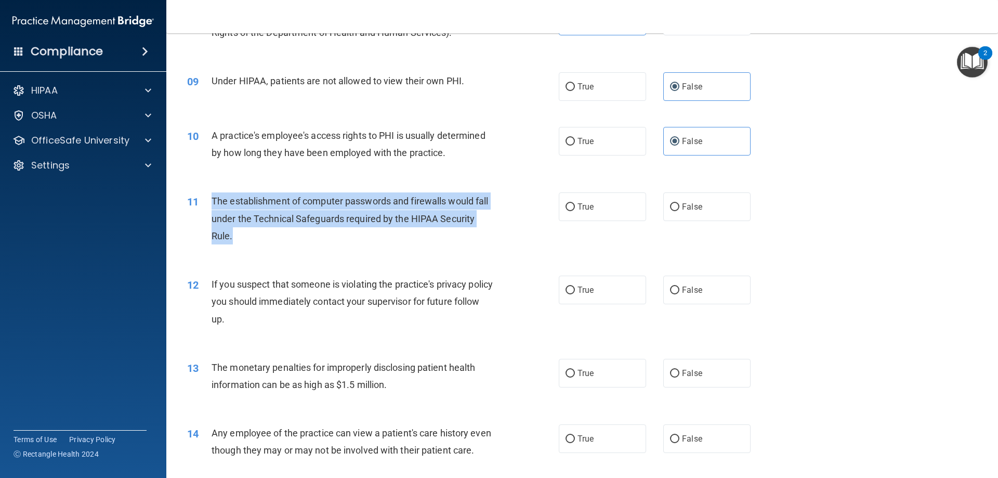
copy span "The establishment of computer passwords and firewalls would fall under the Tech…"
click at [613, 236] on div "11 The establishment of computer passwords and firewalls would fall under the T…" at bounding box center [582, 220] width 806 height 83
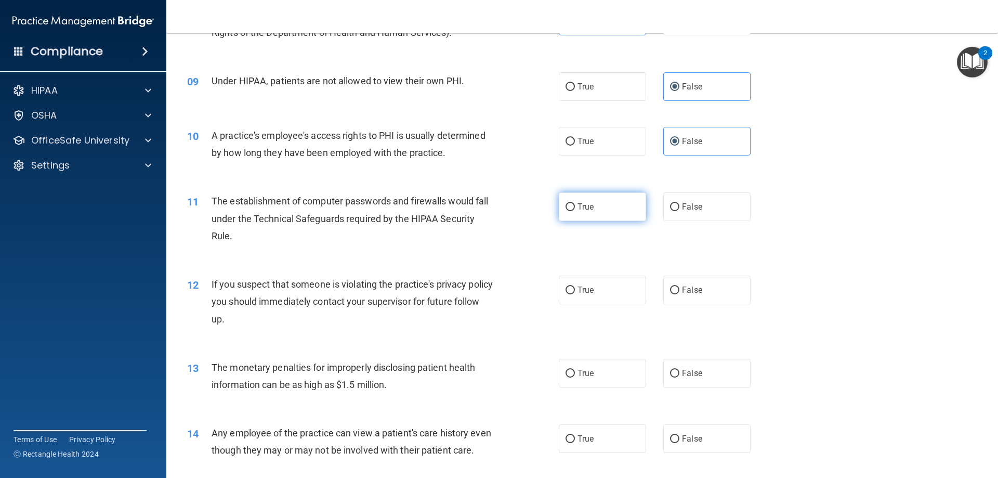
click at [602, 212] on label "True" at bounding box center [602, 206] width 87 height 29
click at [575, 211] on input "True" at bounding box center [569, 207] width 9 height 8
radio input "true"
click at [577, 291] on span "True" at bounding box center [585, 290] width 16 height 10
click at [575, 291] on input "True" at bounding box center [569, 290] width 9 height 8
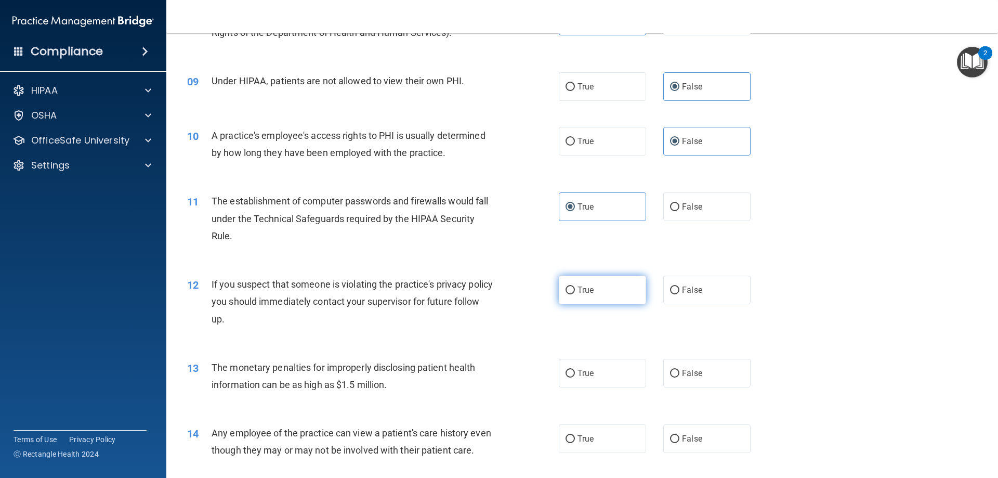
radio input "true"
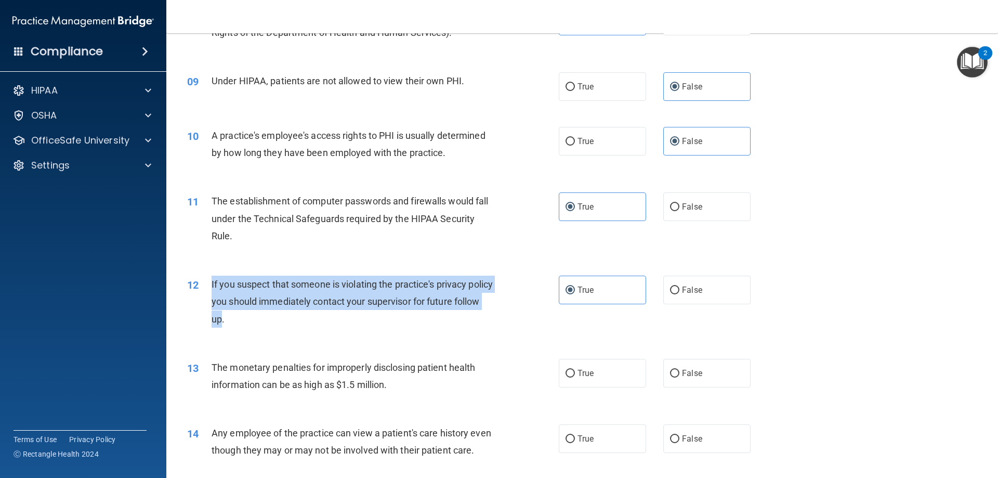
drag, startPoint x: 203, startPoint y: 313, endPoint x: 206, endPoint y: 285, distance: 28.2
click at [206, 285] on div "12 If you suspect that someone is violating the practice's privacy policy you s…" at bounding box center [373, 303] width 403 height 57
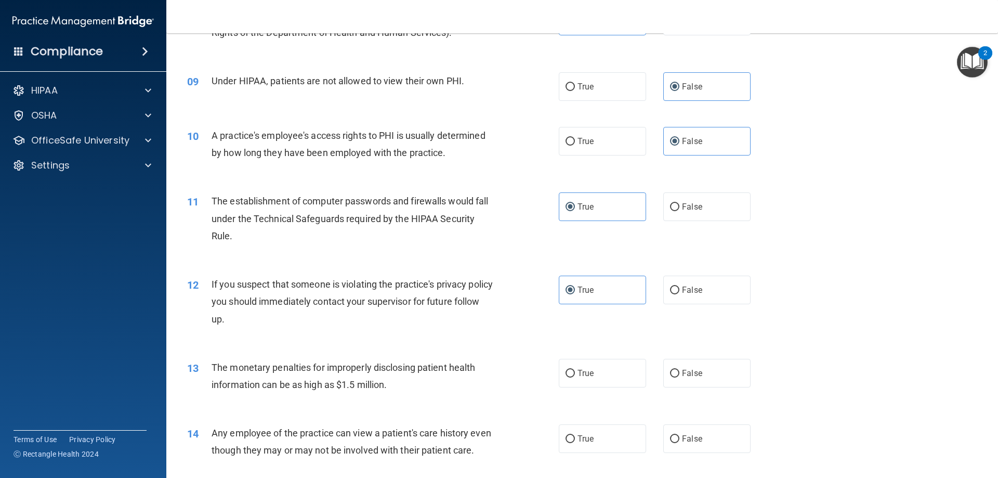
click at [809, 273] on div "12 If you suspect that someone is violating the practice's privacy policy you s…" at bounding box center [582, 303] width 806 height 83
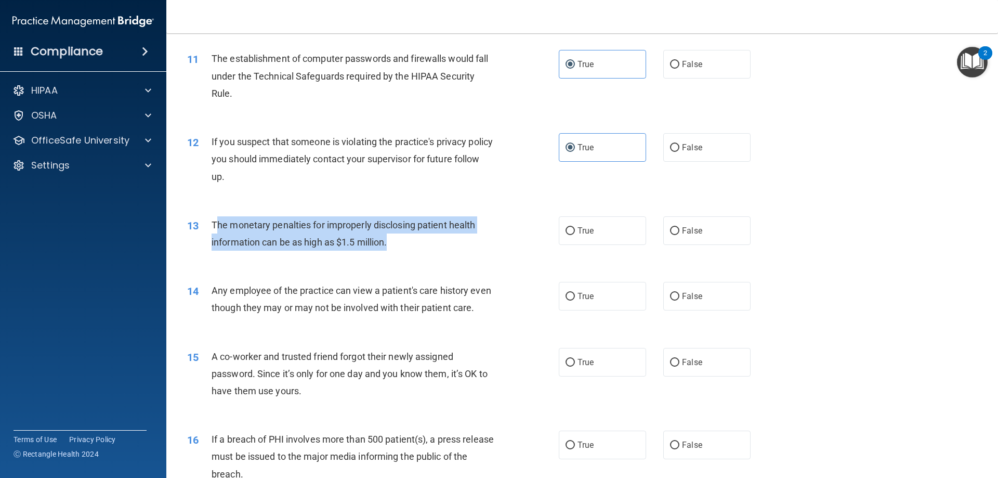
drag, startPoint x: 389, startPoint y: 246, endPoint x: 214, endPoint y: 224, distance: 176.0
click at [214, 224] on span "The monetary penalties for improperly disclosing patient health information can…" at bounding box center [343, 233] width 263 height 28
drag, startPoint x: 209, startPoint y: 220, endPoint x: 411, endPoint y: 242, distance: 202.9
click at [411, 242] on div "13 The monetary penalties for improperly disclosing patient health information …" at bounding box center [373, 235] width 403 height 39
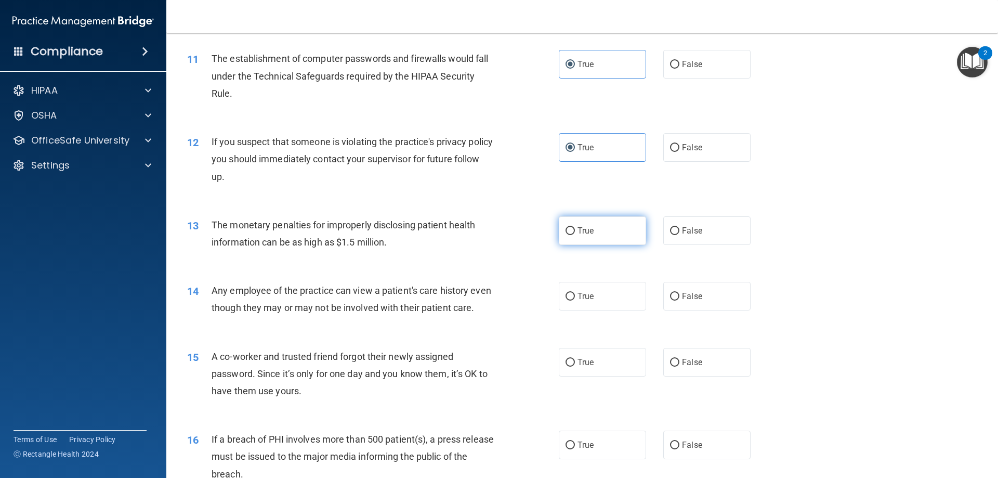
click at [576, 241] on label "True" at bounding box center [602, 230] width 87 height 29
click at [575, 235] on input "True" at bounding box center [569, 231] width 9 height 8
radio input "true"
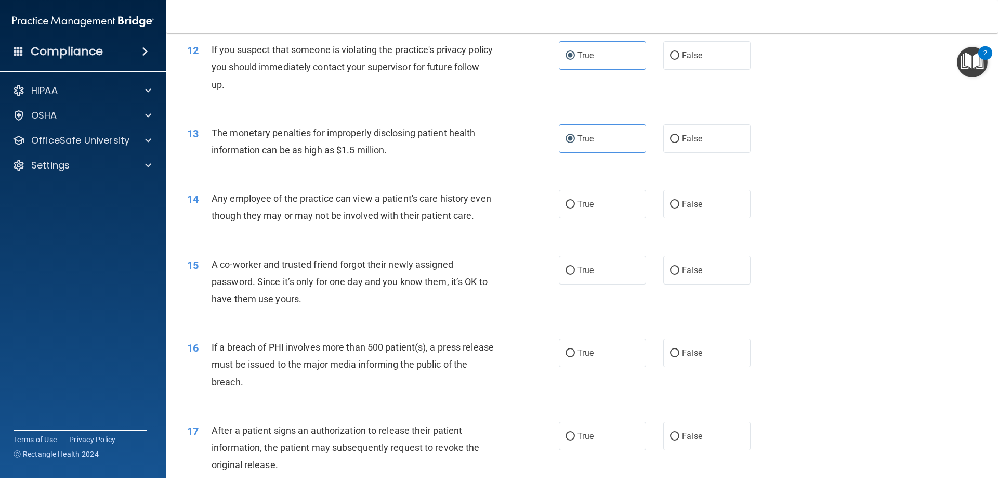
scroll to position [859, 0]
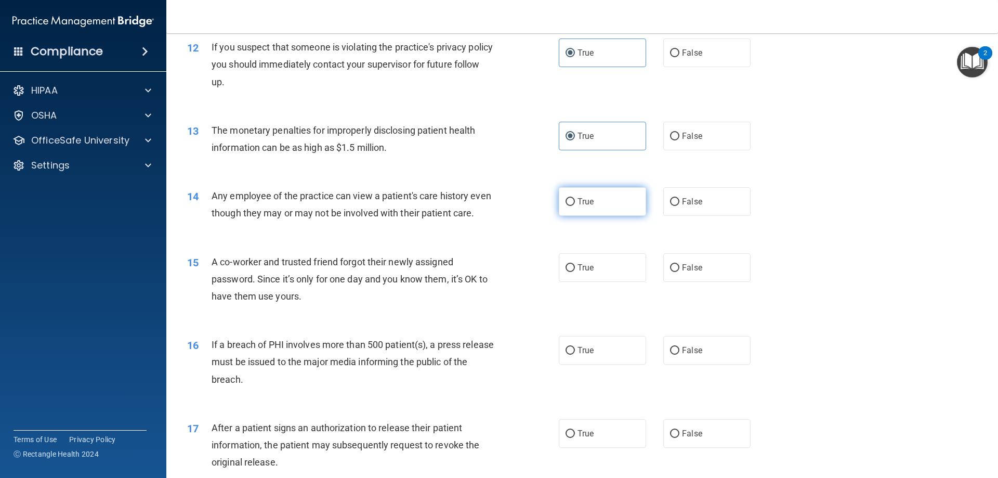
click at [576, 210] on label "True" at bounding box center [602, 201] width 87 height 29
click at [575, 206] on input "True" at bounding box center [569, 202] width 9 height 8
radio input "true"
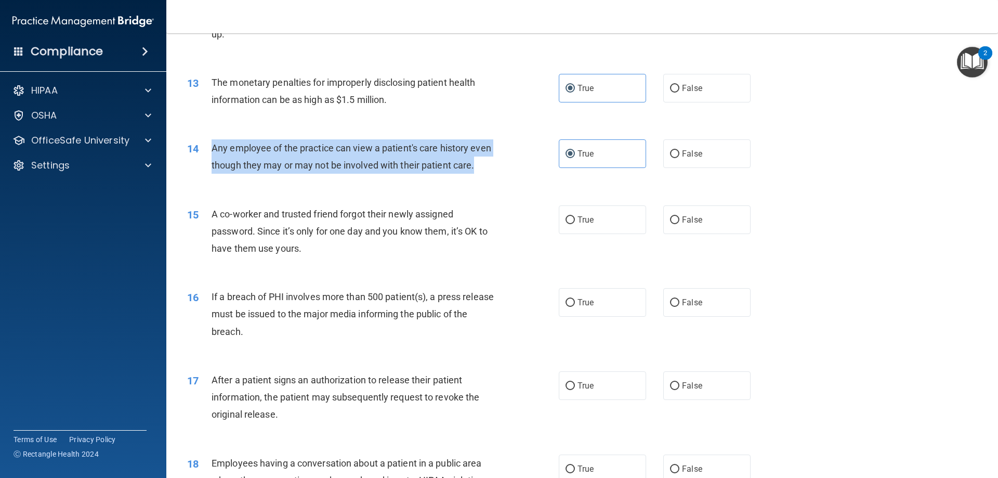
drag, startPoint x: 217, startPoint y: 175, endPoint x: 204, endPoint y: 149, distance: 28.4
click at [204, 149] on div "14 Any employee of the practice can view a patient's care history even though t…" at bounding box center [373, 158] width 403 height 39
click at [477, 179] on div "14 Any employee of the practice can view a patient's care history even though t…" at bounding box center [373, 158] width 403 height 39
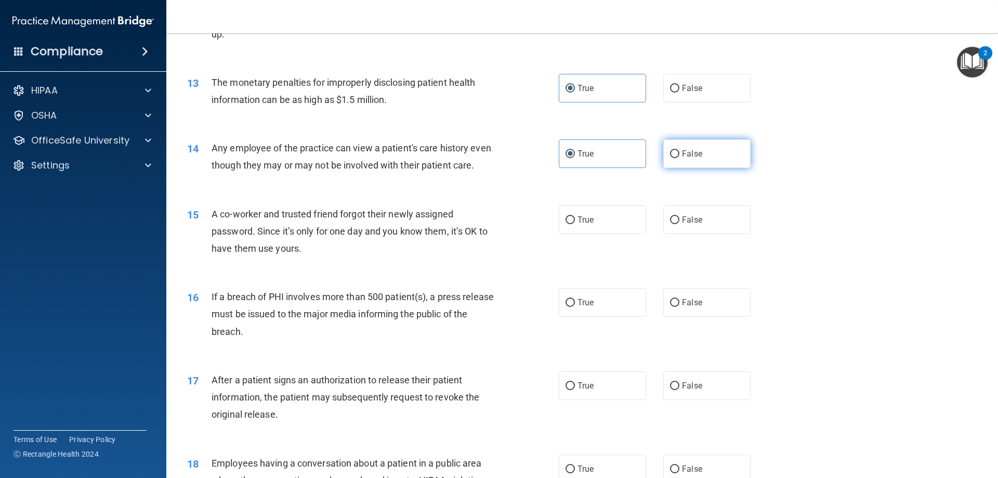
click at [721, 161] on label "False" at bounding box center [706, 153] width 87 height 29
click at [679, 158] on input "False" at bounding box center [674, 154] width 9 height 8
radio input "true"
radio input "false"
click at [677, 234] on label "False" at bounding box center [706, 219] width 87 height 29
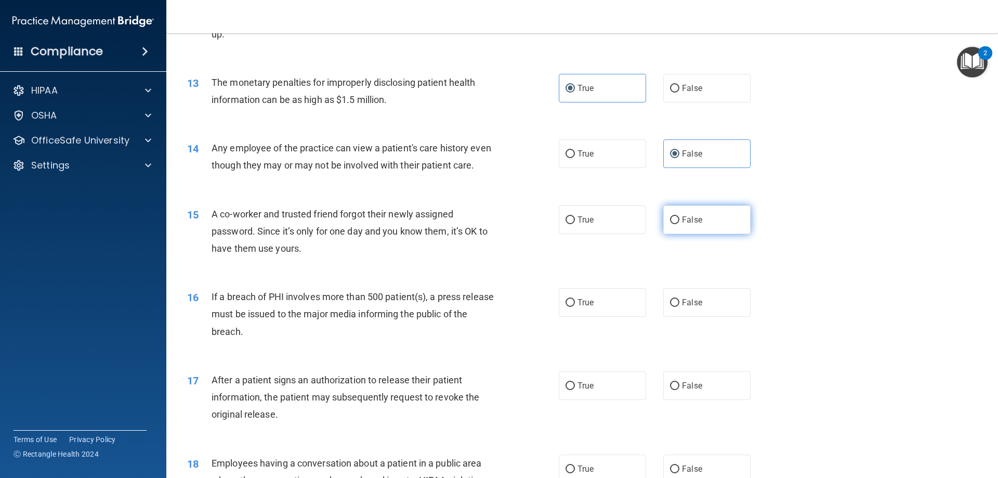
click at [677, 224] on input "False" at bounding box center [674, 220] width 9 height 8
radio input "true"
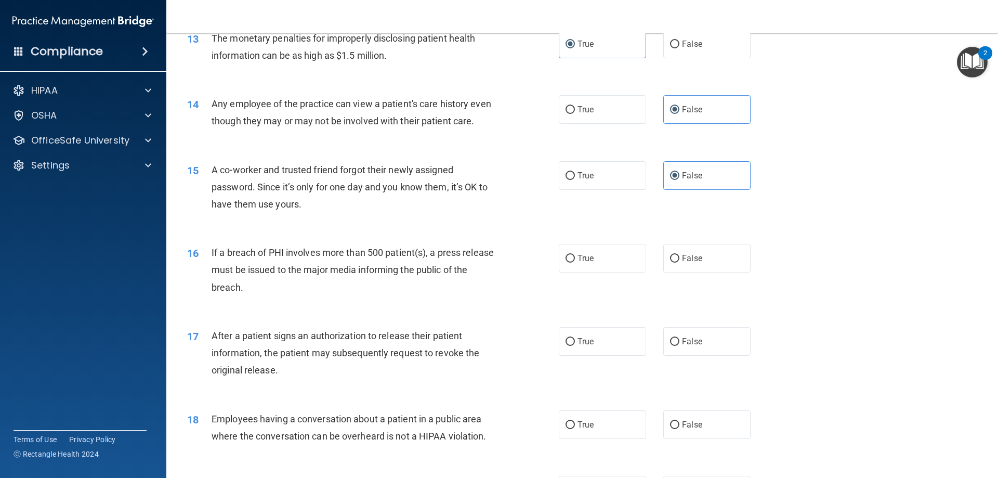
scroll to position [978, 0]
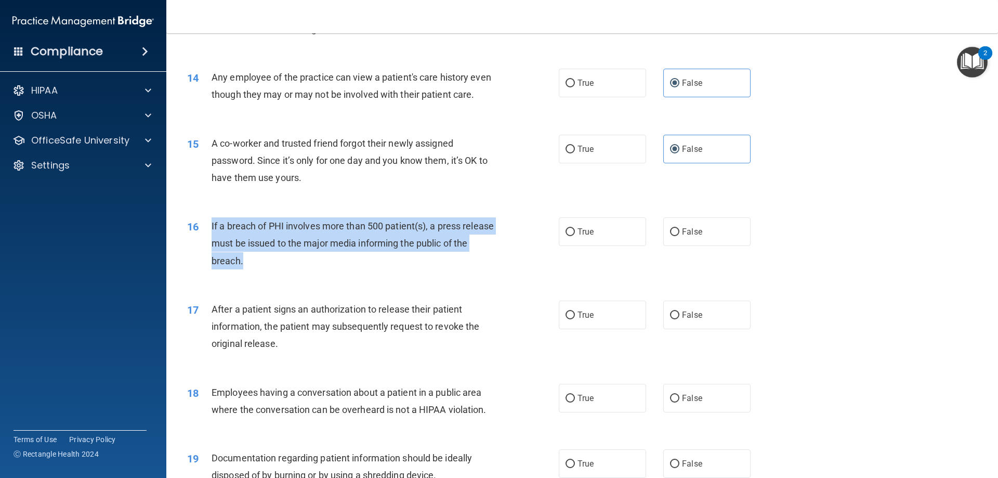
drag, startPoint x: 316, startPoint y: 275, endPoint x: 212, endPoint y: 246, distance: 107.9
click at [212, 246] on div "If a breach of PHI involves more than 500 patient(s), a press release must be i…" at bounding box center [357, 243] width 291 height 52
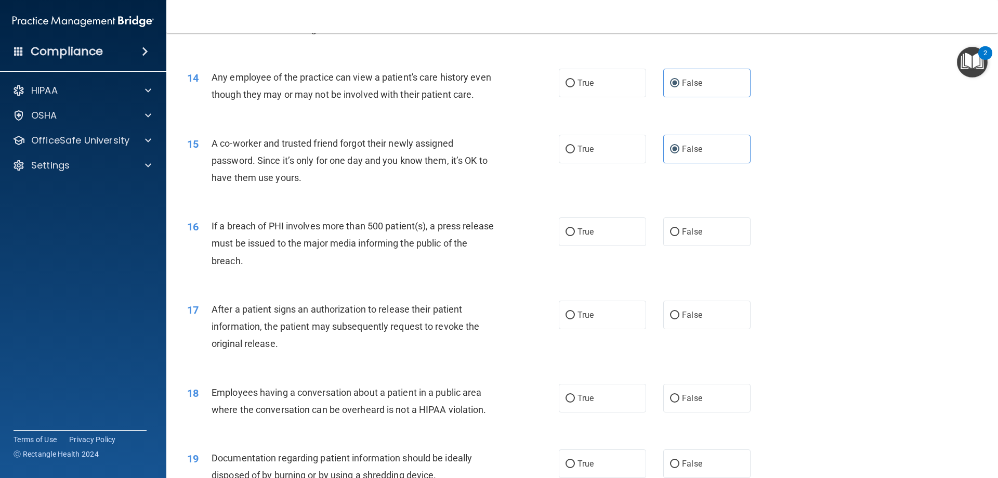
click at [561, 233] on div "16 If a breach of PHI involves more than 500 patient(s), a press release must b…" at bounding box center [582, 245] width 806 height 83
click at [599, 246] on label "True" at bounding box center [602, 231] width 87 height 29
click at [575, 236] on input "True" at bounding box center [569, 232] width 9 height 8
radio input "true"
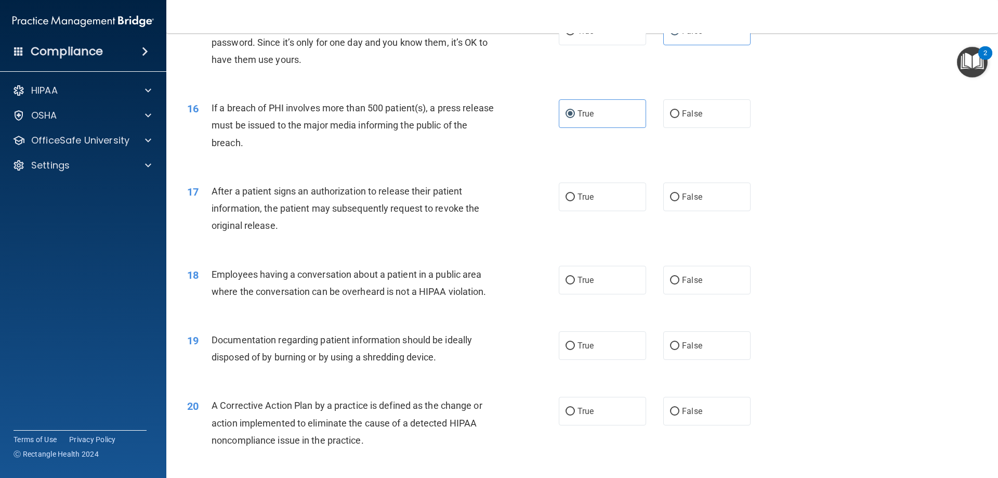
scroll to position [1102, 0]
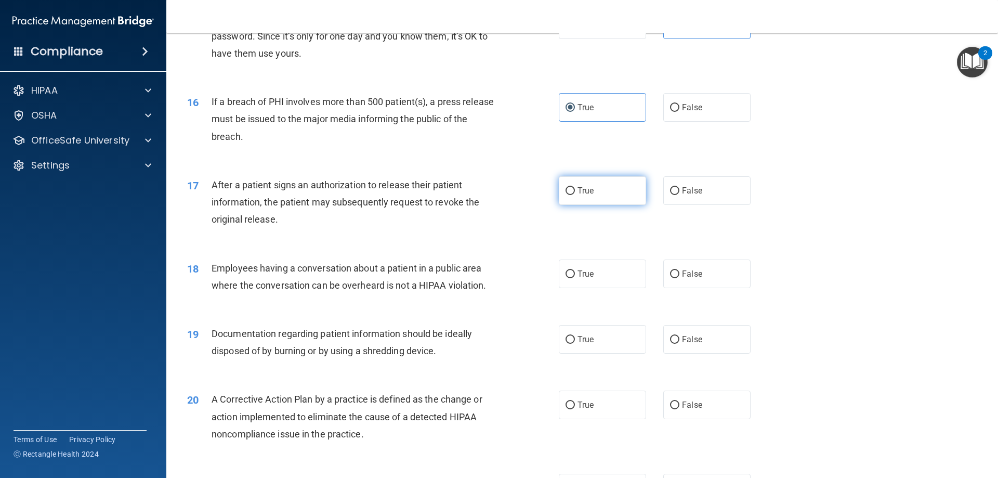
click at [577, 195] on span "True" at bounding box center [585, 191] width 16 height 10
click at [575, 195] on input "True" at bounding box center [569, 191] width 9 height 8
radio input "true"
click at [687, 279] on span "False" at bounding box center [692, 274] width 20 height 10
click at [679, 278] on input "False" at bounding box center [674, 274] width 9 height 8
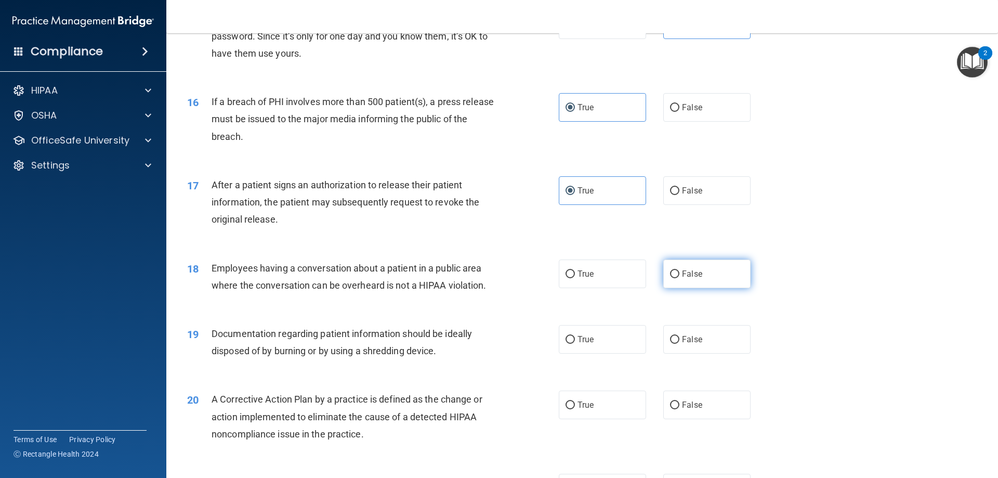
radio input "true"
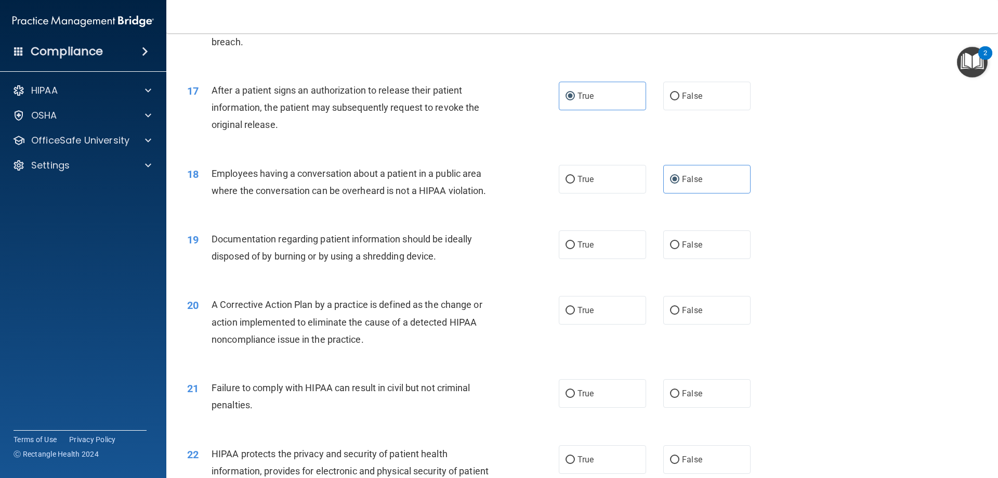
scroll to position [1199, 0]
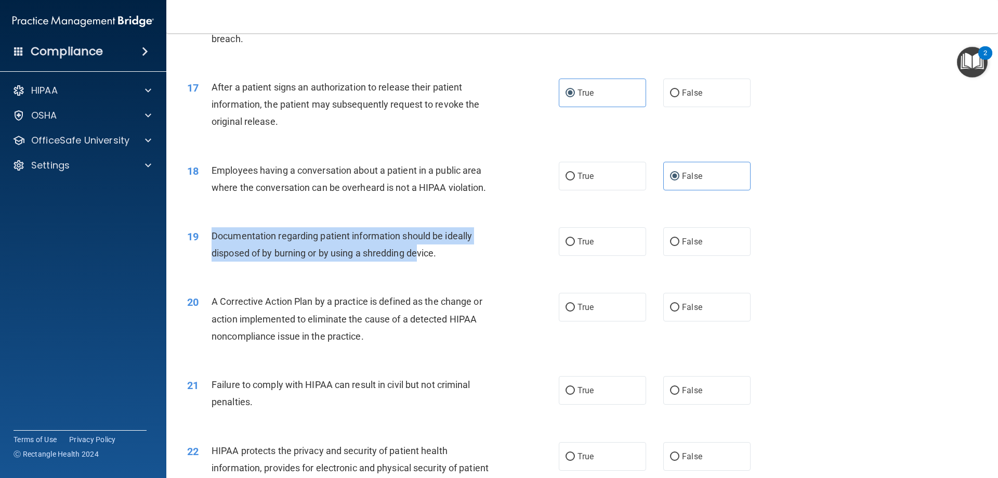
drag, startPoint x: 211, startPoint y: 248, endPoint x: 419, endPoint y: 263, distance: 208.5
click at [419, 261] on div "Documentation regarding patient information should be ideally disposed of by bu…" at bounding box center [357, 244] width 291 height 34
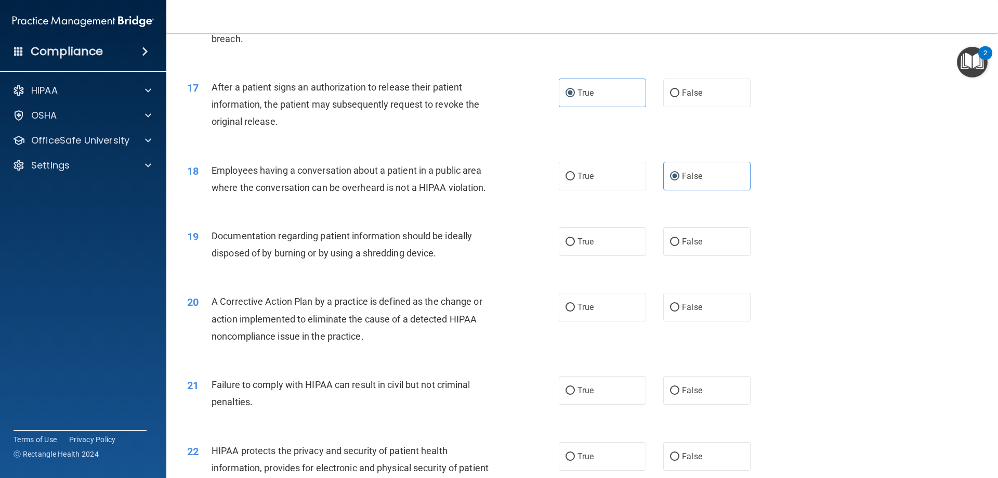
click at [454, 261] on div "Documentation regarding patient information should be ideally disposed of by bu…" at bounding box center [357, 244] width 291 height 34
click at [698, 256] on label "False" at bounding box center [706, 241] width 87 height 29
click at [679, 246] on input "False" at bounding box center [674, 242] width 9 height 8
radio input "true"
click at [578, 256] on label "True" at bounding box center [602, 241] width 87 height 29
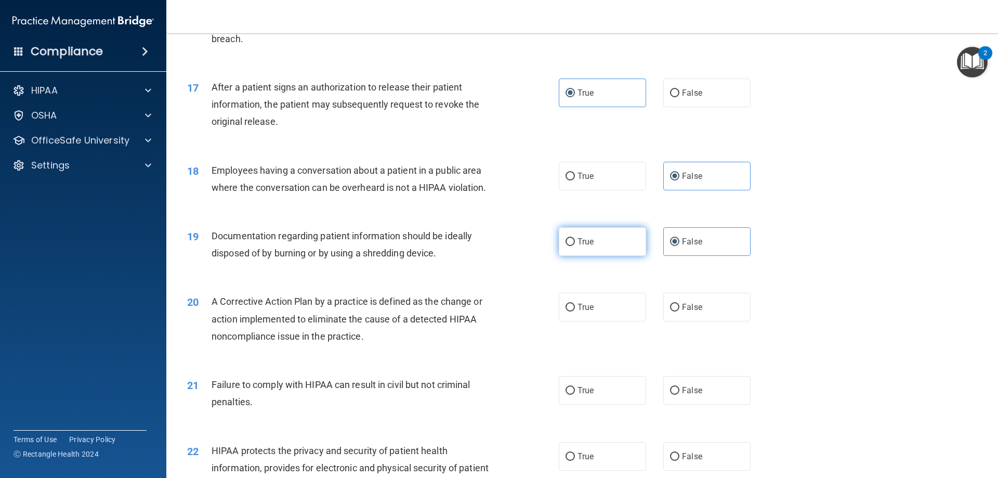
click at [575, 246] on input "True" at bounding box center [569, 242] width 9 height 8
radio input "true"
radio input "false"
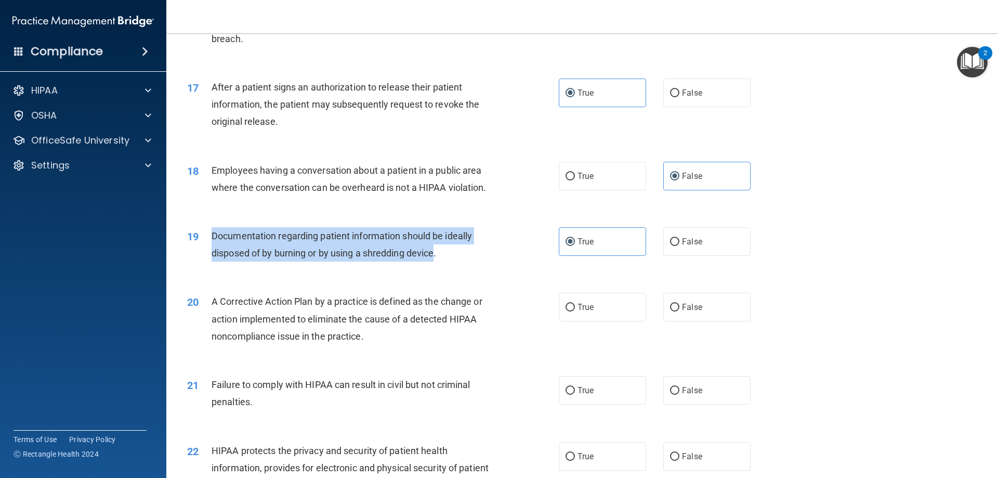
drag, startPoint x: 213, startPoint y: 253, endPoint x: 437, endPoint y: 273, distance: 225.4
click at [437, 258] on span "Documentation regarding patient information should be ideally disposed of by bu…" at bounding box center [342, 244] width 260 height 28
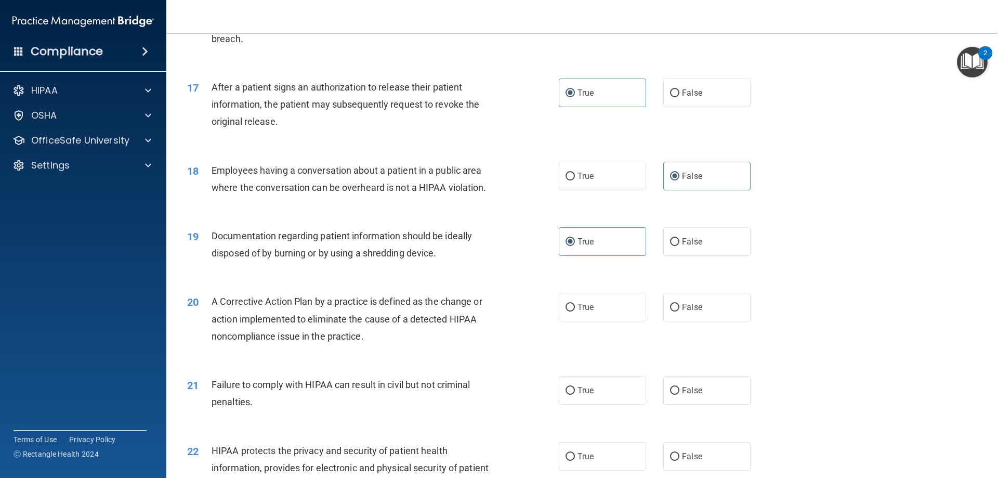
click at [914, 320] on div "20 A Corrective Action Plan by a practice is defined as the change or action im…" at bounding box center [582, 321] width 806 height 83
click at [594, 321] on label "True" at bounding box center [602, 307] width 87 height 29
click at [575, 311] on input "True" at bounding box center [569, 308] width 9 height 8
radio input "true"
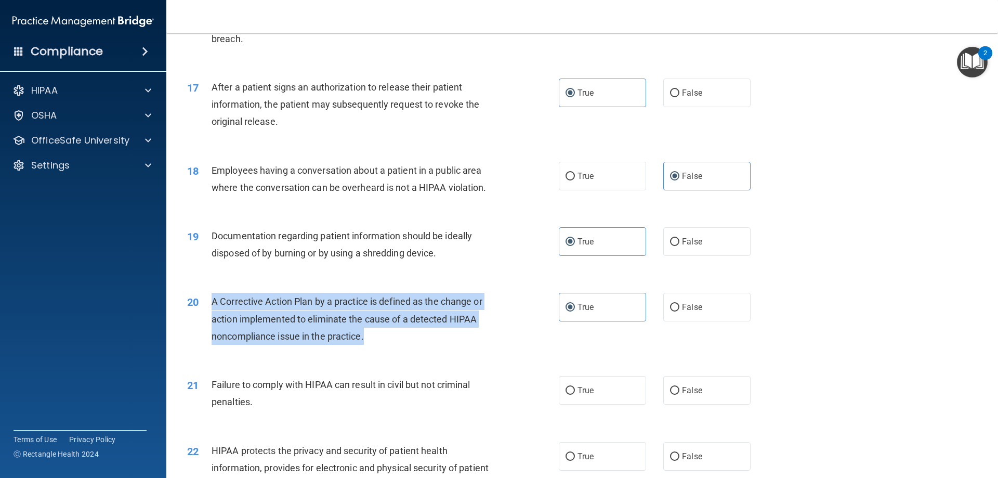
drag, startPoint x: 213, startPoint y: 313, endPoint x: 364, endPoint y: 348, distance: 155.2
click at [364, 341] on span "A Corrective Action Plan by a practice is defined as the change or action imple…" at bounding box center [347, 318] width 271 height 45
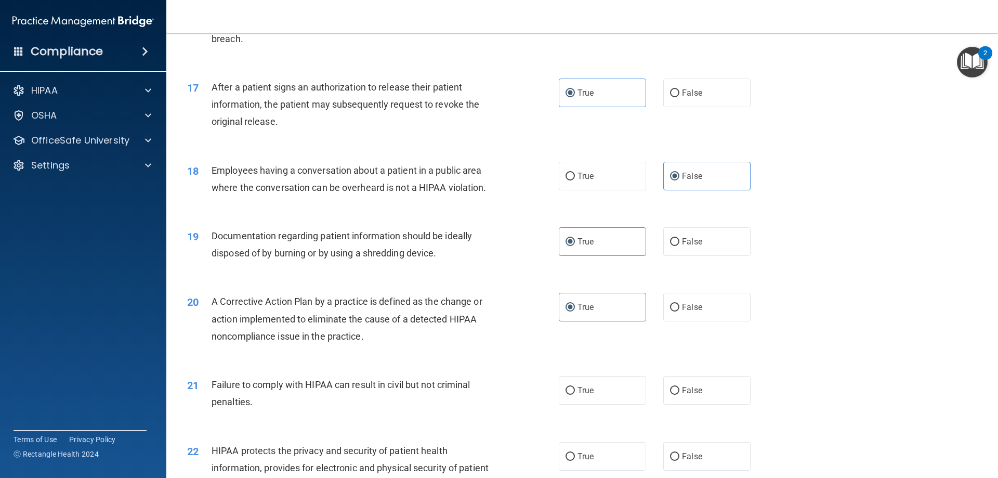
click at [976, 338] on div "20 A Corrective Action Plan by a practice is defined as the change or action im…" at bounding box center [582, 321] width 806 height 83
click at [602, 403] on label "True" at bounding box center [602, 390] width 87 height 29
click at [575, 394] on input "True" at bounding box center [569, 391] width 9 height 8
radio input "true"
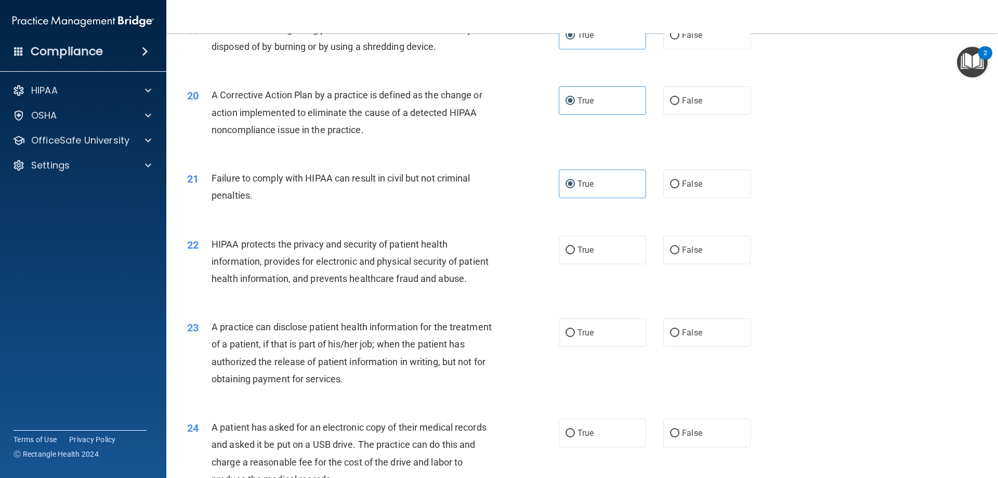
scroll to position [1412, 0]
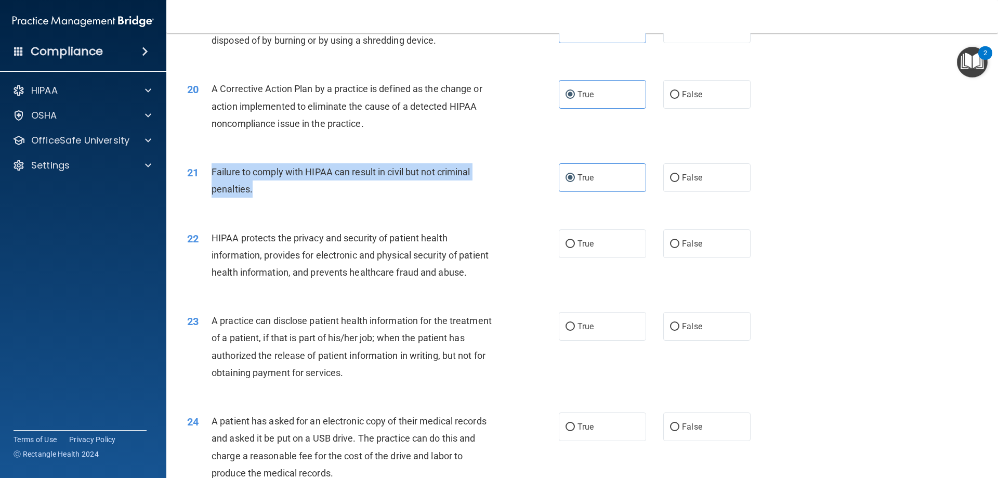
drag, startPoint x: 210, startPoint y: 188, endPoint x: 259, endPoint y: 212, distance: 53.9
click at [259, 203] on div "21 Failure to comply with HIPAA can result in civil but not criminal penalties." at bounding box center [373, 182] width 403 height 39
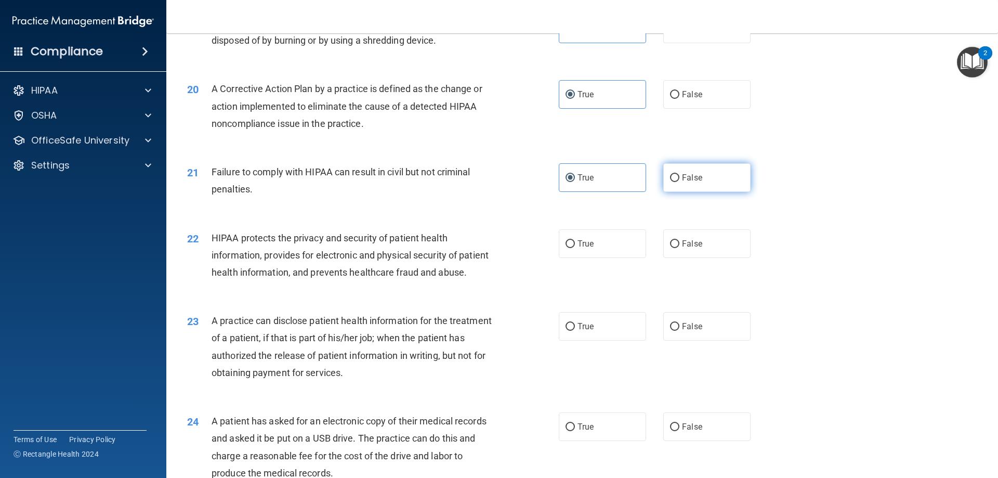
click at [678, 192] on label "False" at bounding box center [706, 177] width 87 height 29
click at [678, 182] on input "False" at bounding box center [674, 178] width 9 height 8
radio input "true"
radio input "false"
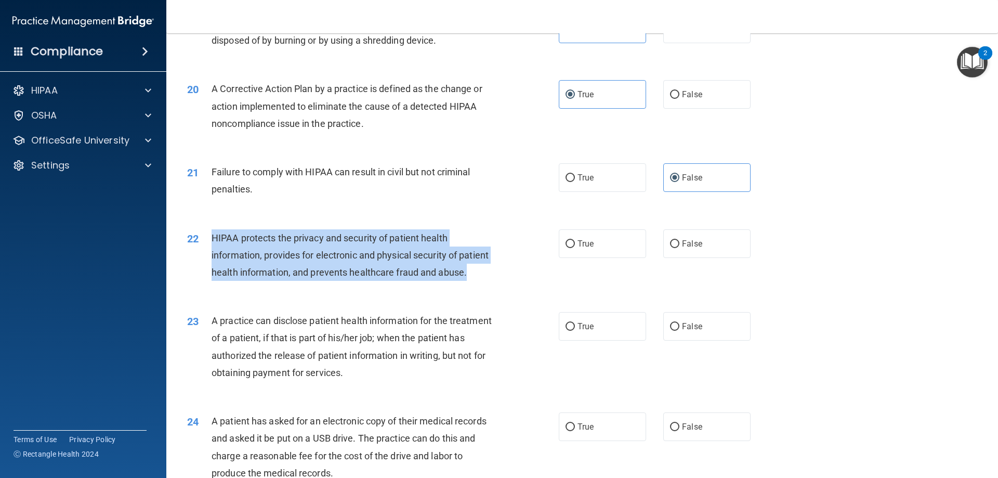
drag, startPoint x: 212, startPoint y: 253, endPoint x: 245, endPoint y: 314, distance: 69.1
click at [245, 281] on div "HIPAA protects the privacy and security of patient health information, provides…" at bounding box center [357, 255] width 291 height 52
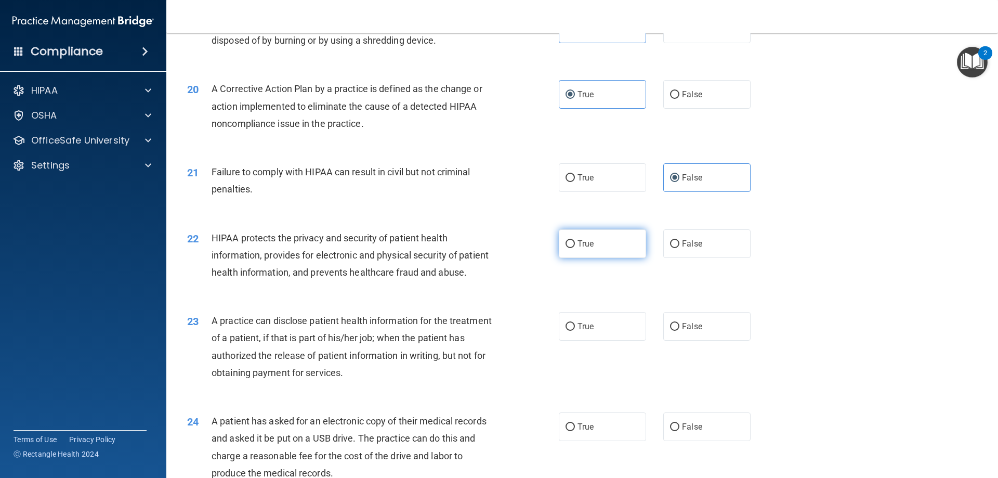
click at [591, 252] on label "True" at bounding box center [602, 243] width 87 height 29
click at [575, 248] on input "True" at bounding box center [569, 244] width 9 height 8
radio input "true"
click at [687, 340] on label "False" at bounding box center [706, 326] width 87 height 29
click at [679, 331] on input "False" at bounding box center [674, 327] width 9 height 8
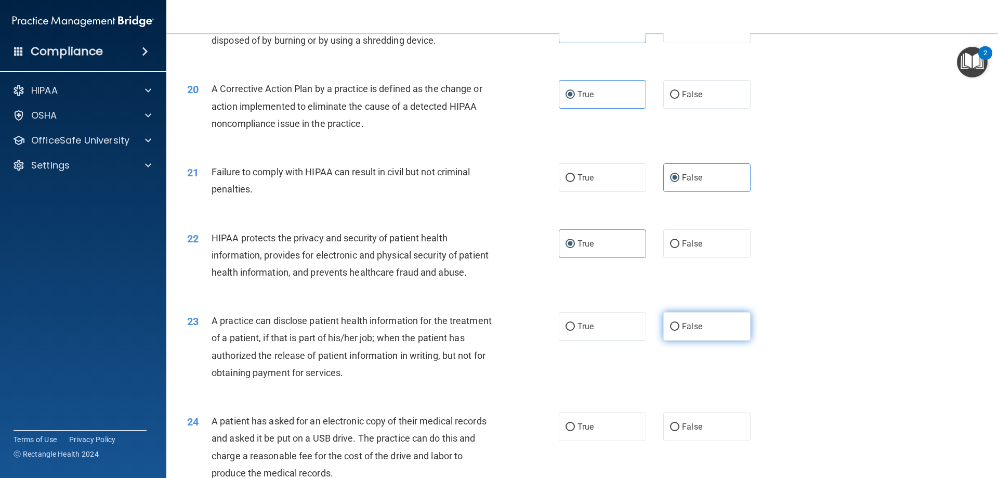
radio input "true"
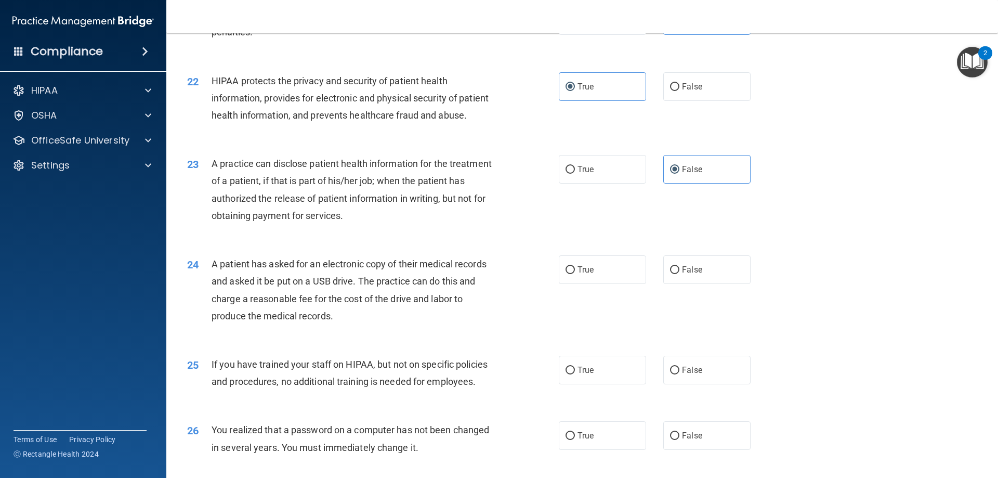
scroll to position [1581, 0]
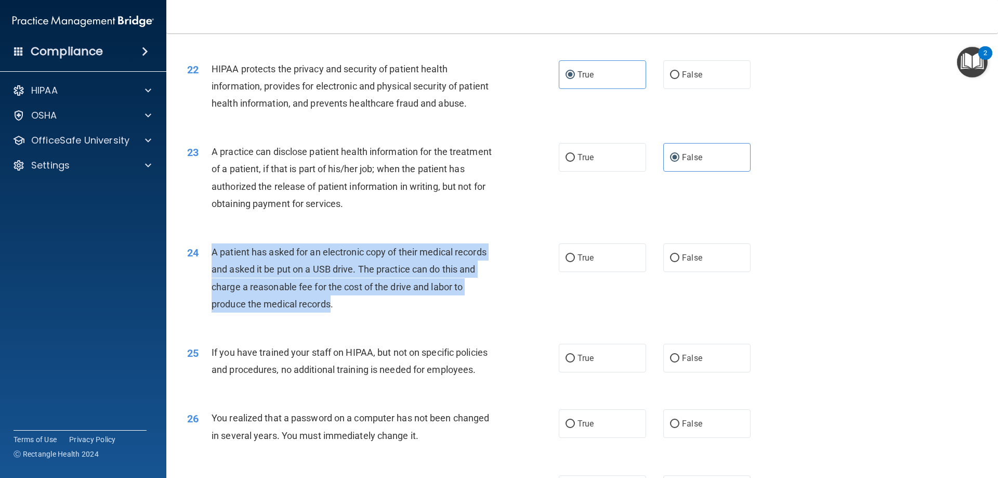
drag, startPoint x: 210, startPoint y: 281, endPoint x: 331, endPoint y: 346, distance: 136.3
click at [331, 318] on div "24 A patient has asked for an electronic copy of their medical records and aske…" at bounding box center [373, 280] width 403 height 74
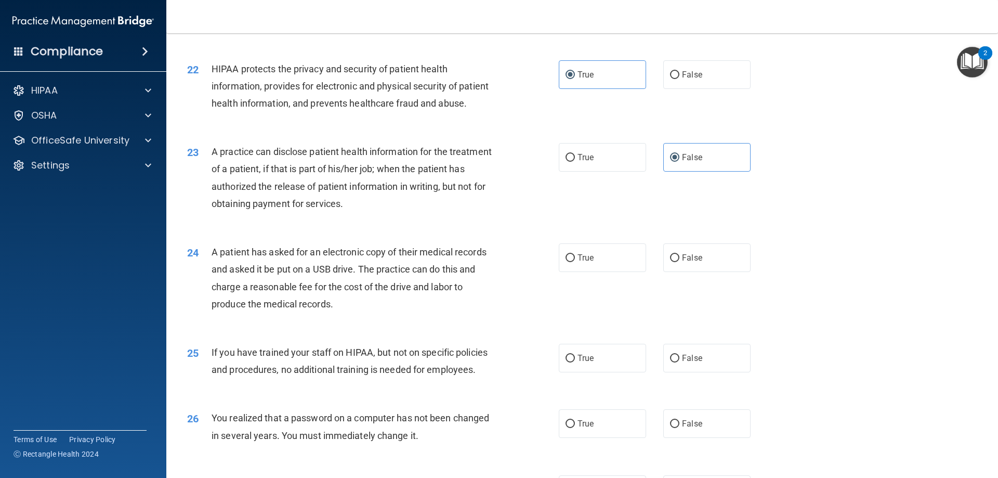
click at [604, 310] on div "24 A patient has asked for an electronic copy of their medical records and aske…" at bounding box center [582, 280] width 806 height 100
click at [603, 272] on label "True" at bounding box center [602, 257] width 87 height 29
click at [575, 262] on input "True" at bounding box center [569, 258] width 9 height 8
radio input "true"
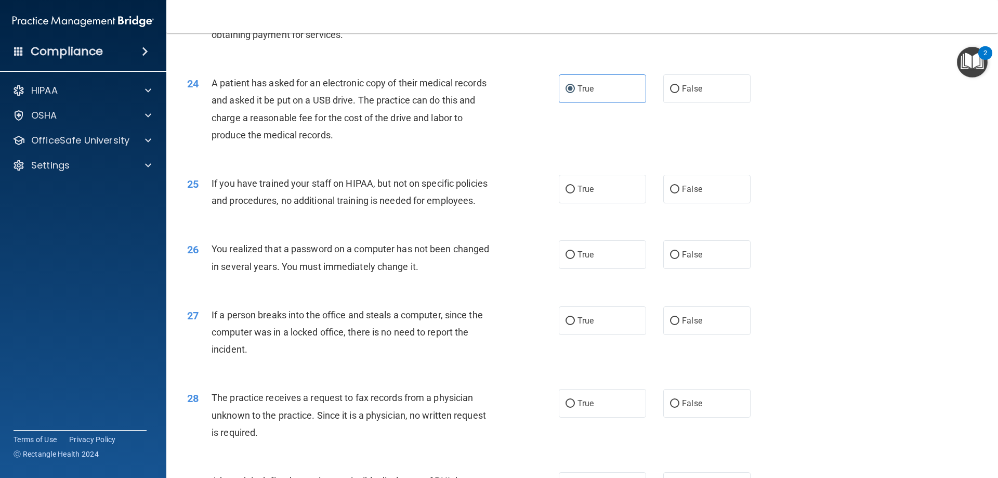
scroll to position [1773, 0]
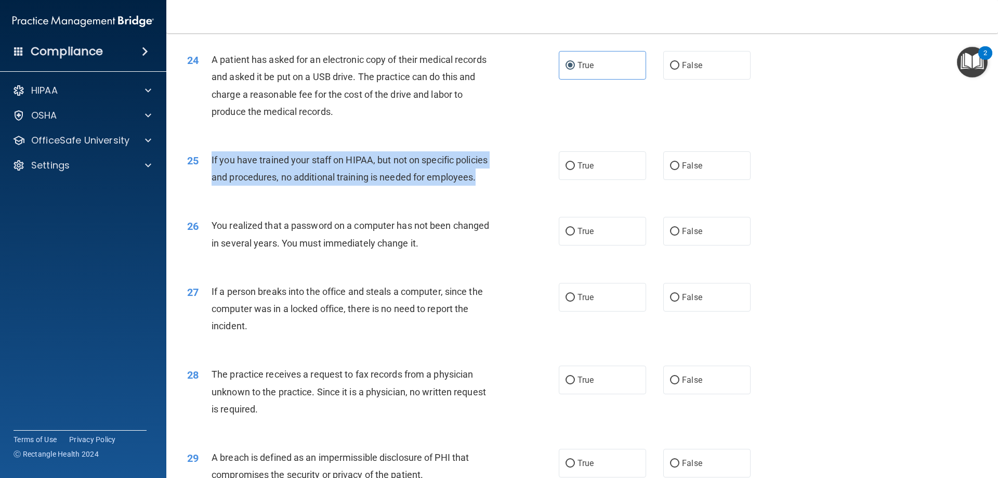
drag, startPoint x: 211, startPoint y: 191, endPoint x: 496, endPoint y: 204, distance: 285.1
click at [496, 186] on div "If you have trained your staff on HIPAA, but not on specific policies and proce…" at bounding box center [357, 168] width 291 height 34
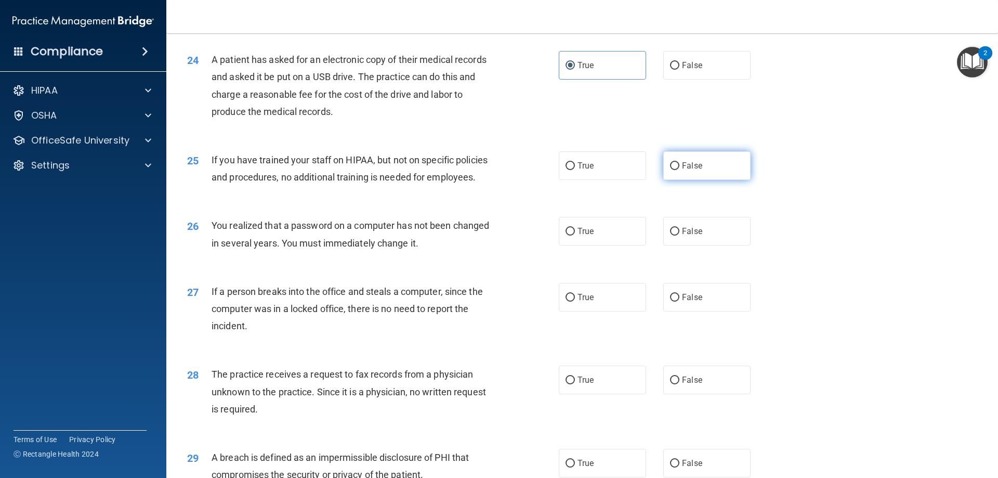
click at [684, 180] on label "False" at bounding box center [706, 165] width 87 height 29
click at [679, 170] on input "False" at bounding box center [674, 166] width 9 height 8
radio input "true"
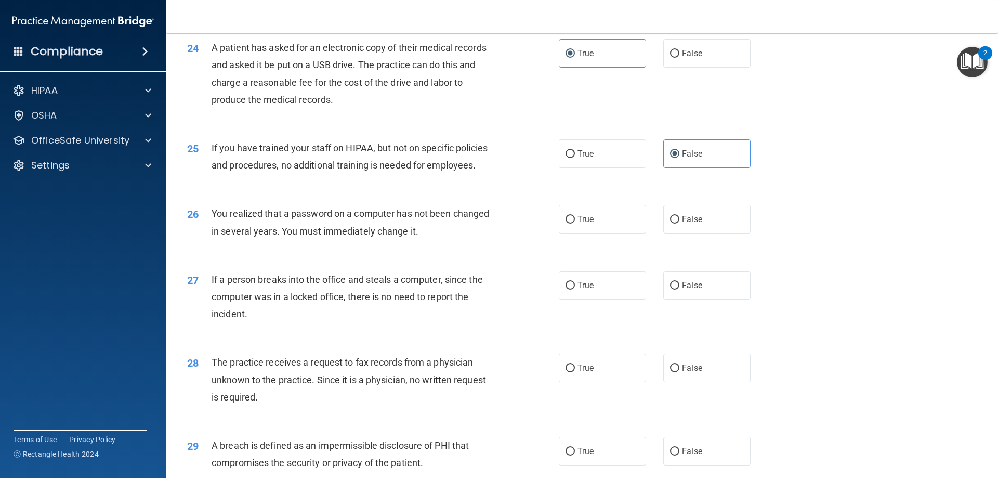
scroll to position [1812, 0]
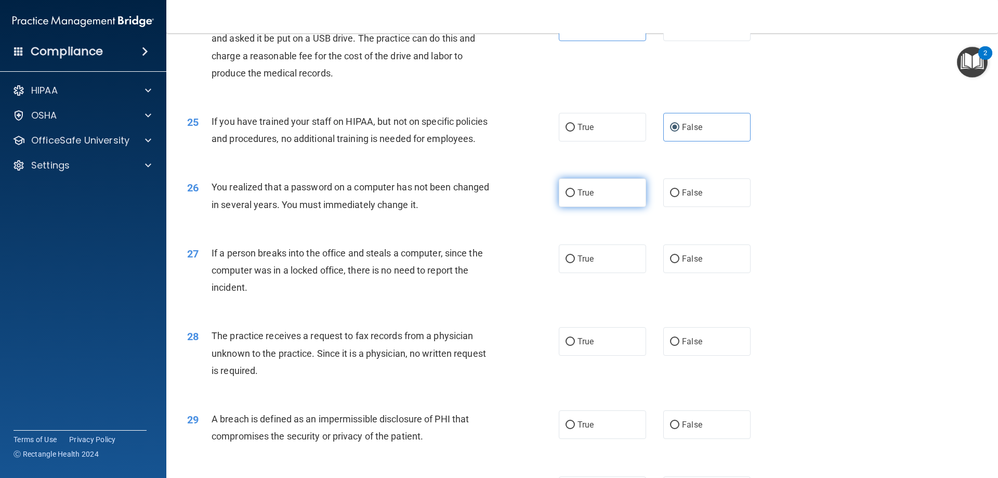
click at [579, 207] on label "True" at bounding box center [602, 192] width 87 height 29
click at [575, 197] on input "True" at bounding box center [569, 193] width 9 height 8
radio input "true"
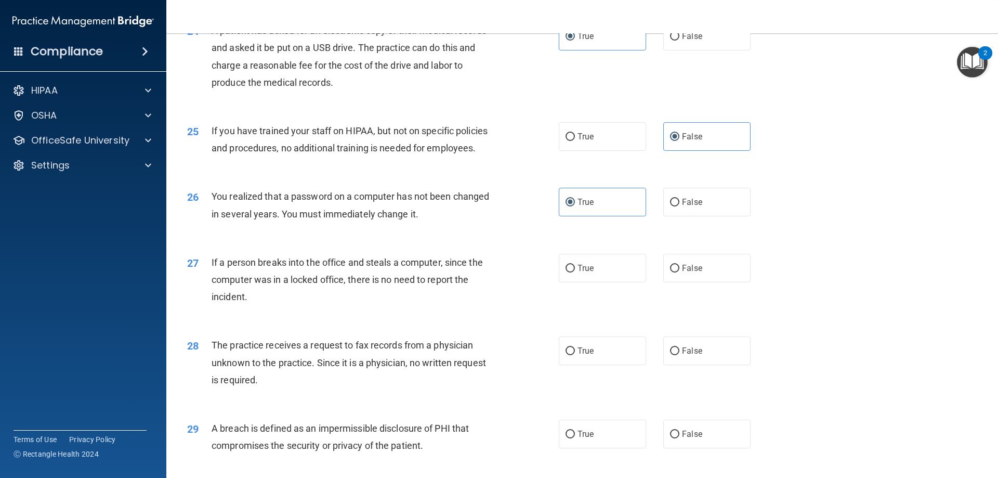
scroll to position [1805, 0]
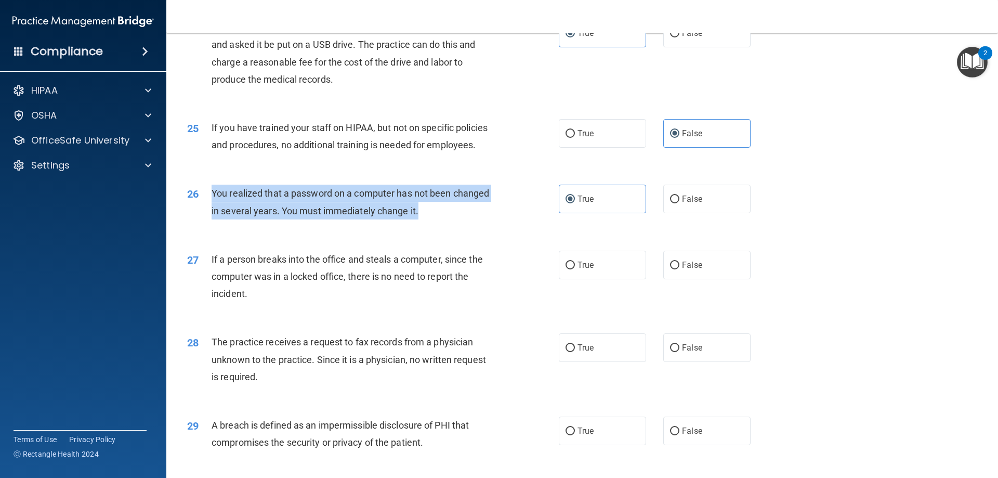
drag, startPoint x: 399, startPoint y: 250, endPoint x: 209, endPoint y: 225, distance: 191.4
click at [209, 224] on div "26 You realized that a password on a computer has not been changed in several y…" at bounding box center [373, 203] width 403 height 39
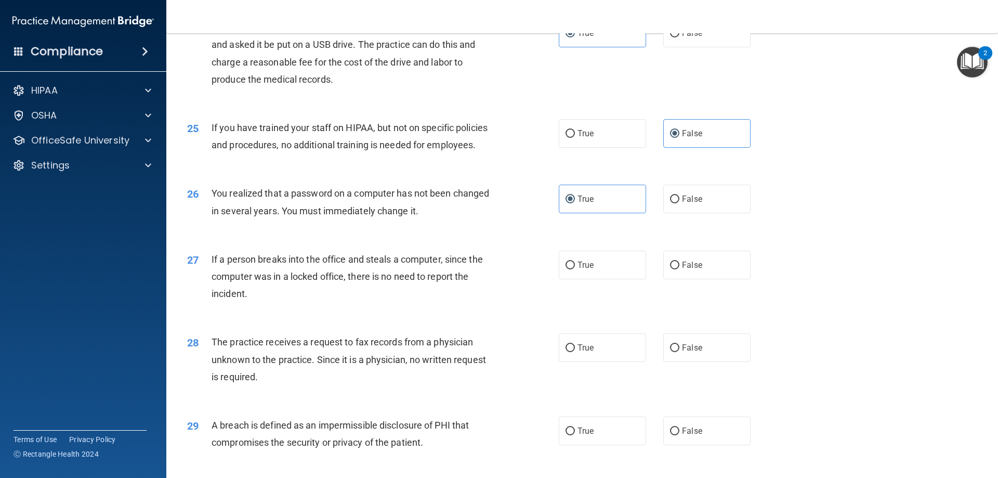
click at [878, 229] on div "26 You realized that a password on a computer has not been changed in several y…" at bounding box center [582, 204] width 806 height 65
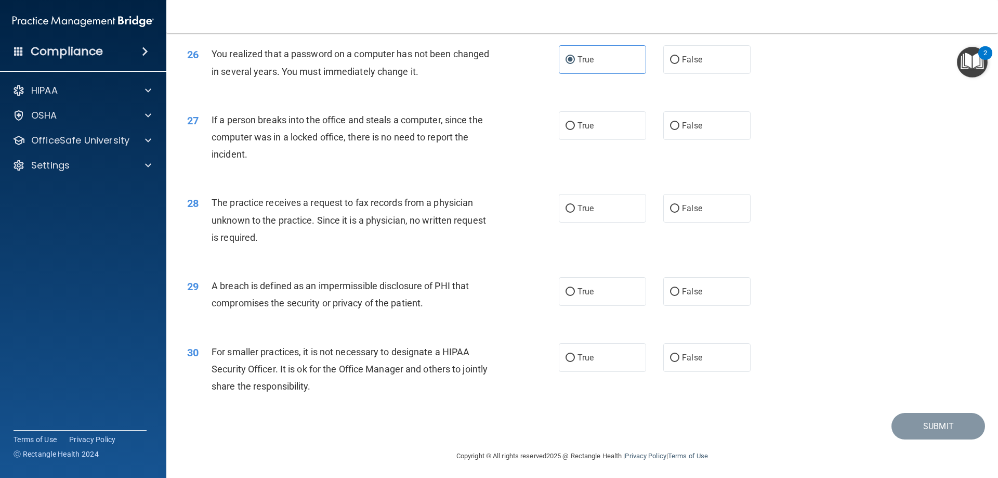
scroll to position [1947, 0]
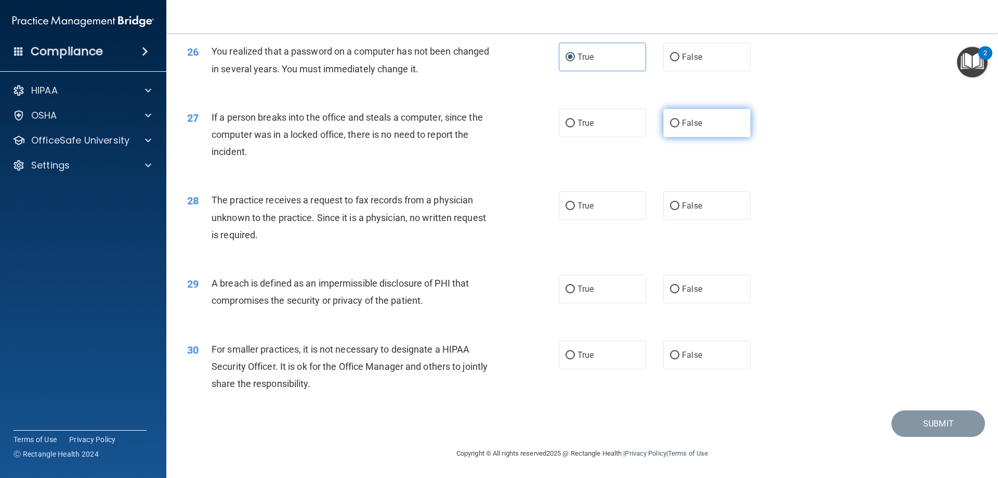
click at [697, 137] on label "False" at bounding box center [706, 123] width 87 height 29
click at [679, 127] on input "False" at bounding box center [674, 124] width 9 height 8
radio input "true"
click at [673, 220] on label "False" at bounding box center [706, 205] width 87 height 29
click at [673, 210] on input "False" at bounding box center [674, 206] width 9 height 8
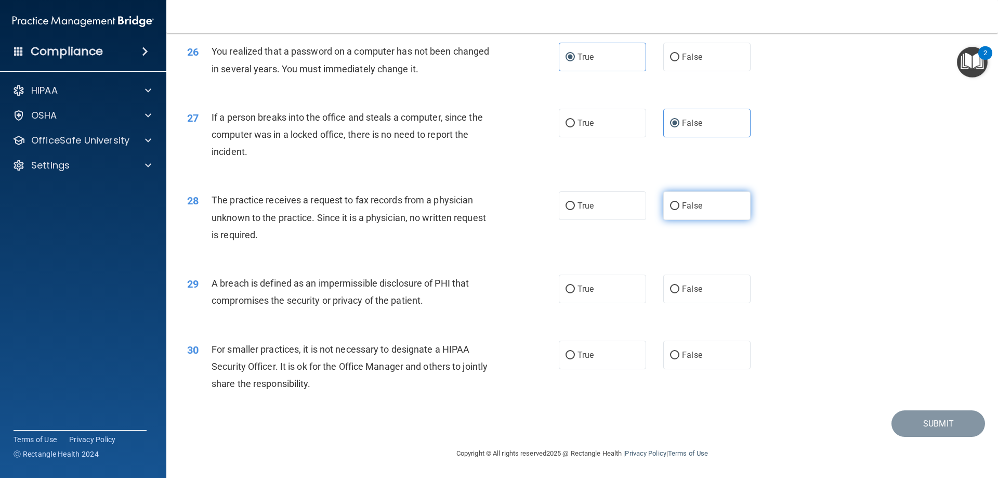
radio input "true"
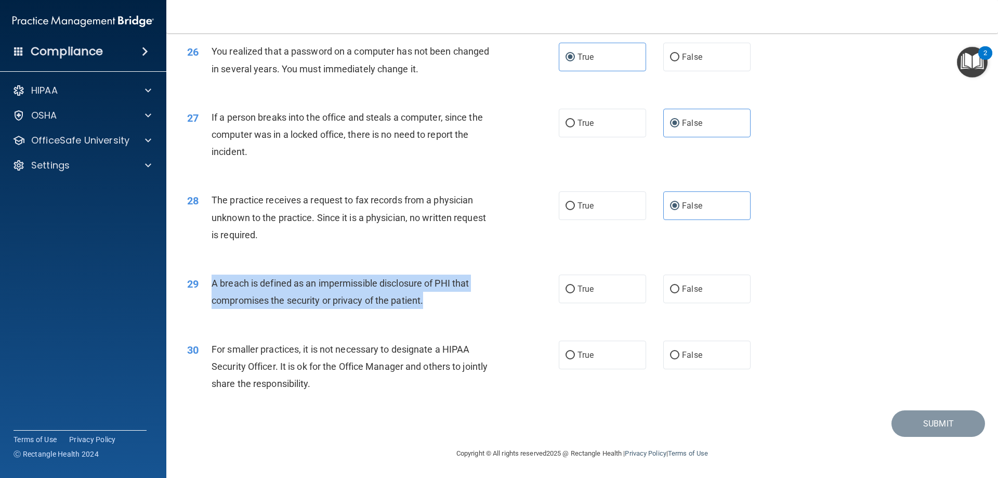
drag, startPoint x: 438, startPoint y: 337, endPoint x: 210, endPoint y: 322, distance: 228.1
click at [210, 314] on div "29 A breach is defined as an impermissible disclosure of PHI that compromises t…" at bounding box center [373, 293] width 403 height 39
click at [565, 293] on input "True" at bounding box center [569, 289] width 9 height 8
radio input "true"
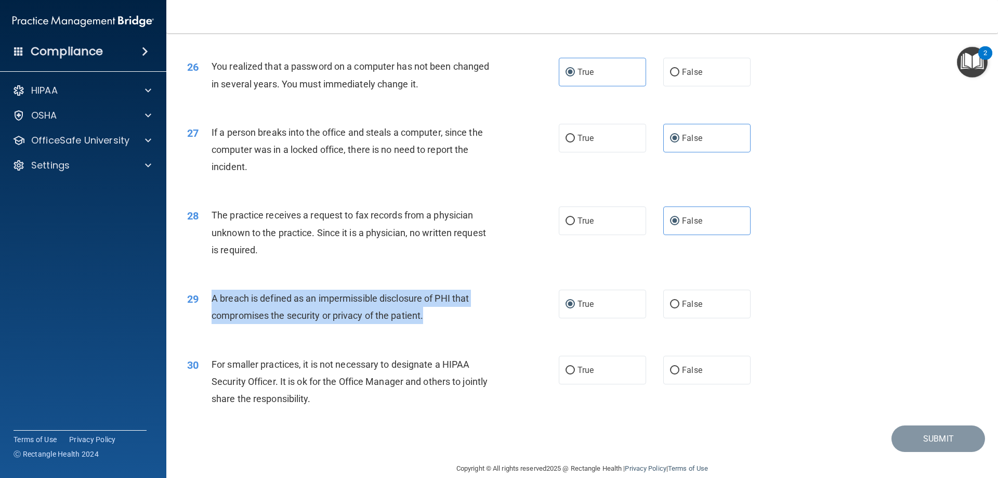
scroll to position [1982, 0]
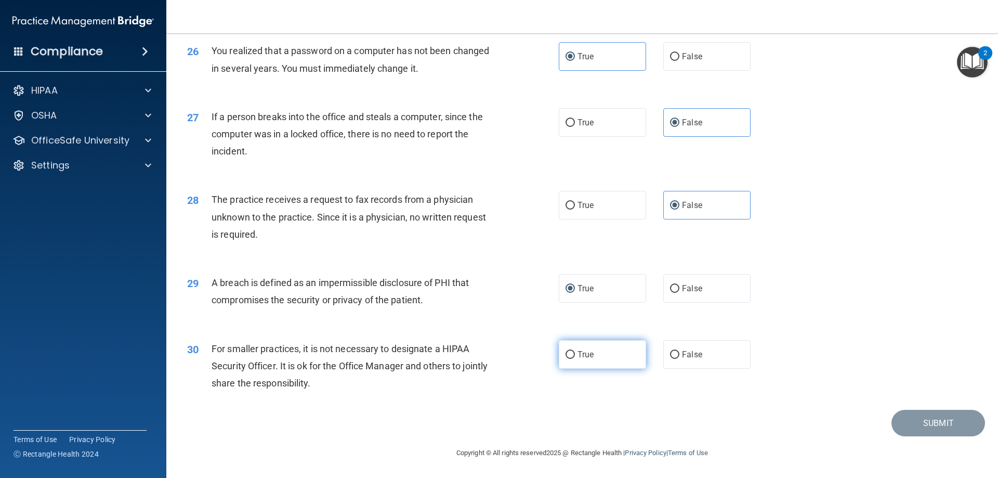
click at [611, 353] on label "True" at bounding box center [602, 354] width 87 height 29
click at [575, 353] on input "True" at bounding box center [569, 355] width 9 height 8
radio input "true"
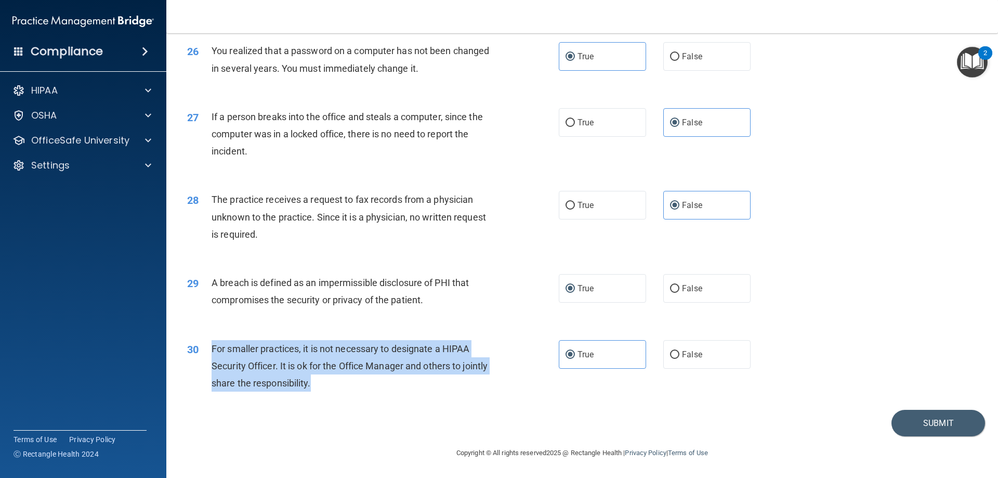
drag, startPoint x: 341, startPoint y: 388, endPoint x: 210, endPoint y: 355, distance: 135.1
click at [210, 355] on div "30 For smaller practices, it is not necessary to designate a HIPAA Security Off…" at bounding box center [373, 368] width 403 height 57
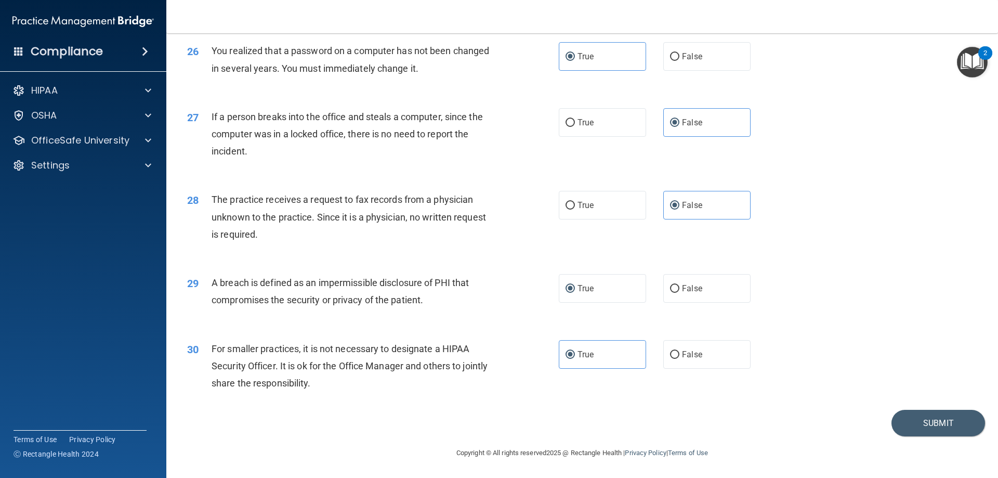
click at [898, 295] on div "29 A breach is defined as an impermissible disclosure of PHI that compromises t…" at bounding box center [582, 293] width 806 height 65
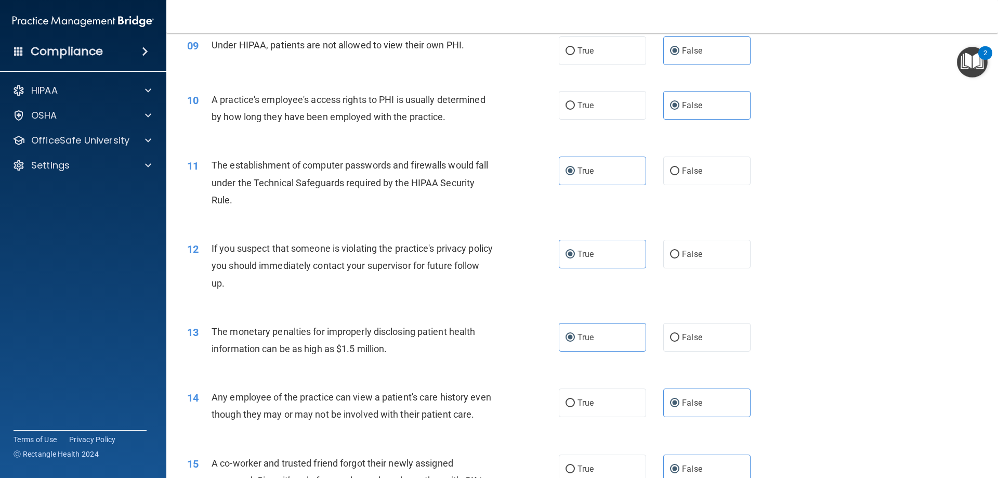
scroll to position [625, 0]
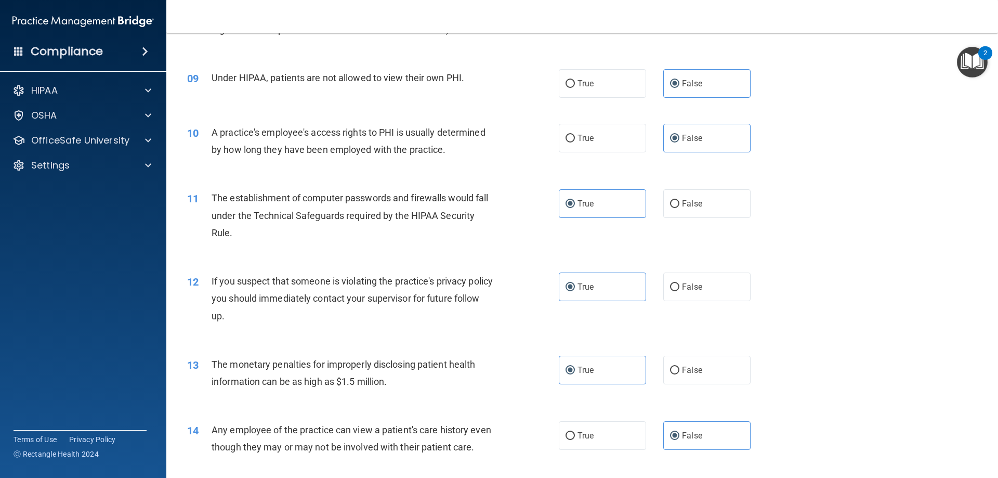
drag, startPoint x: 985, startPoint y: 191, endPoint x: 991, endPoint y: 173, distance: 18.6
click at [991, 175] on main "- The HIPAA Quiz This quiz doesn’t expire until . Are you sure you want to take…" at bounding box center [582, 255] width 832 height 444
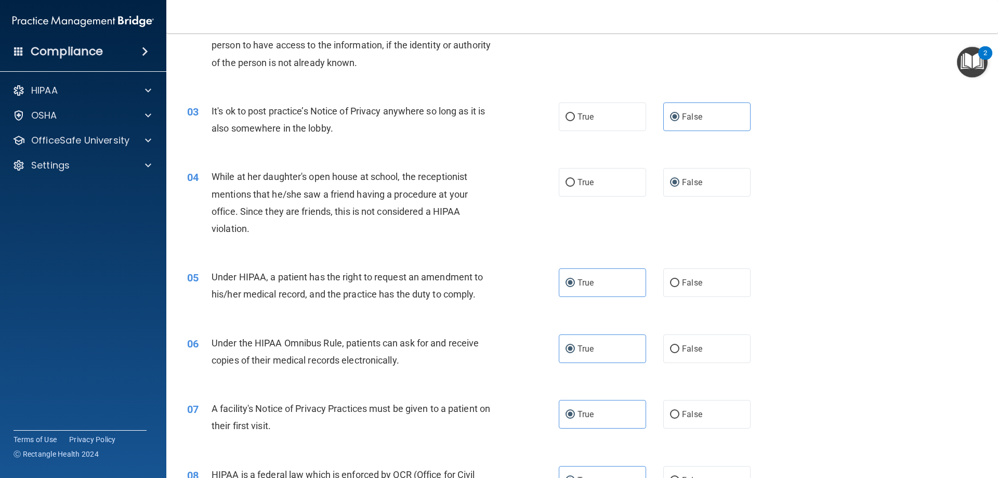
scroll to position [0, 0]
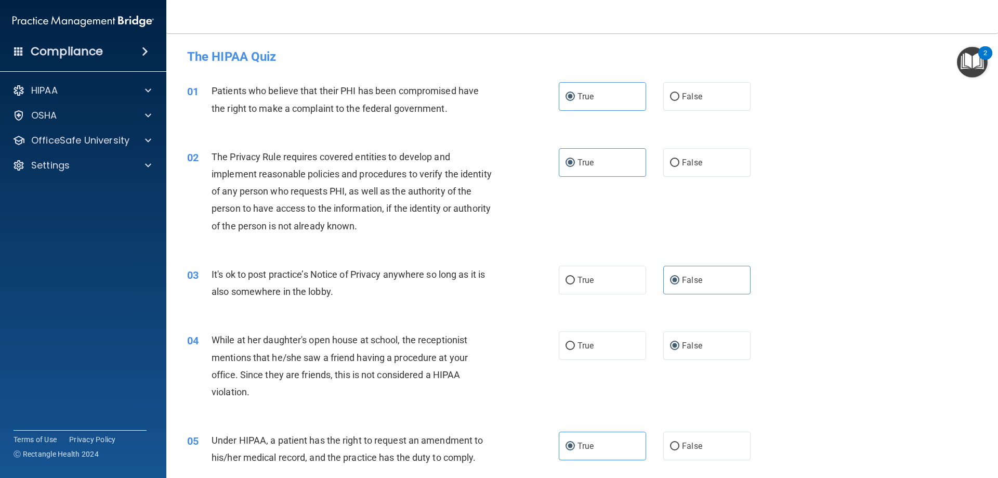
click at [956, 121] on div "01 Patients who believe that their PHI has been compromised have the right to m…" at bounding box center [582, 101] width 806 height 65
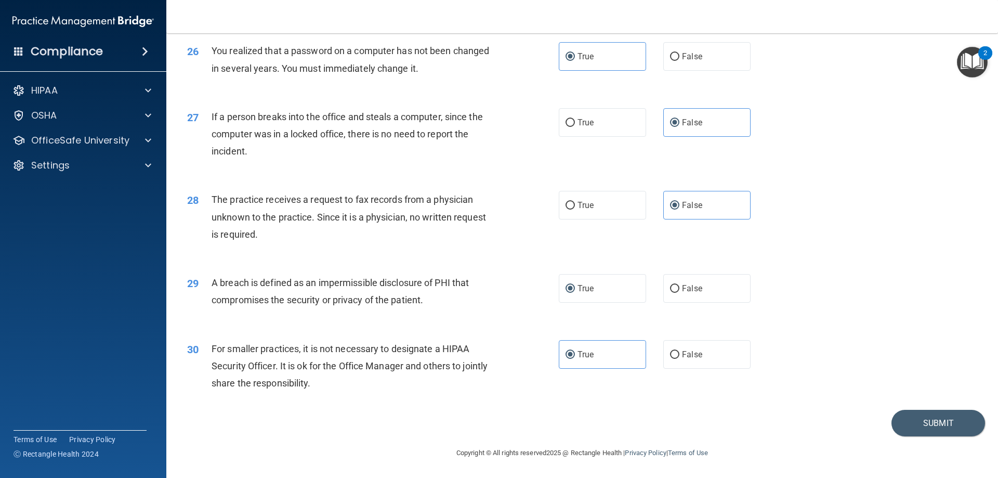
scroll to position [1982, 0]
click at [915, 418] on button "Submit" at bounding box center [938, 423] width 94 height 27
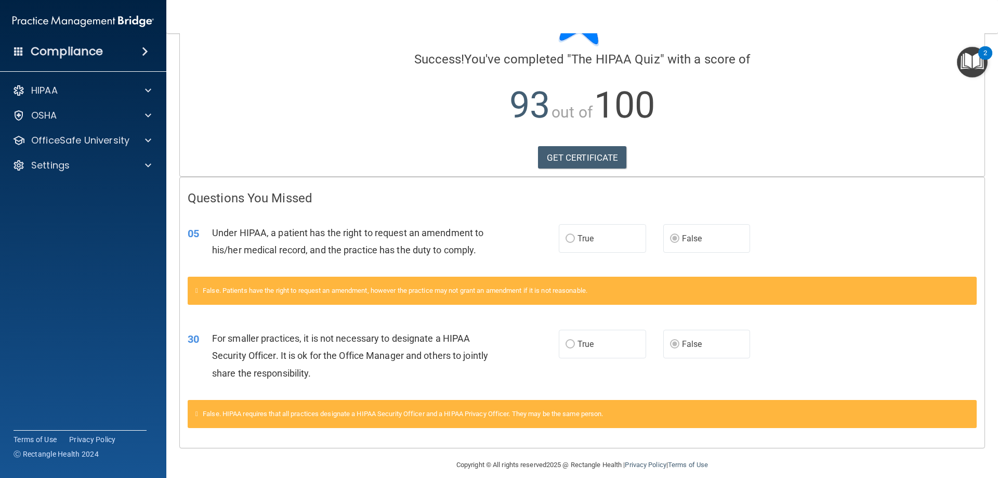
scroll to position [80, 0]
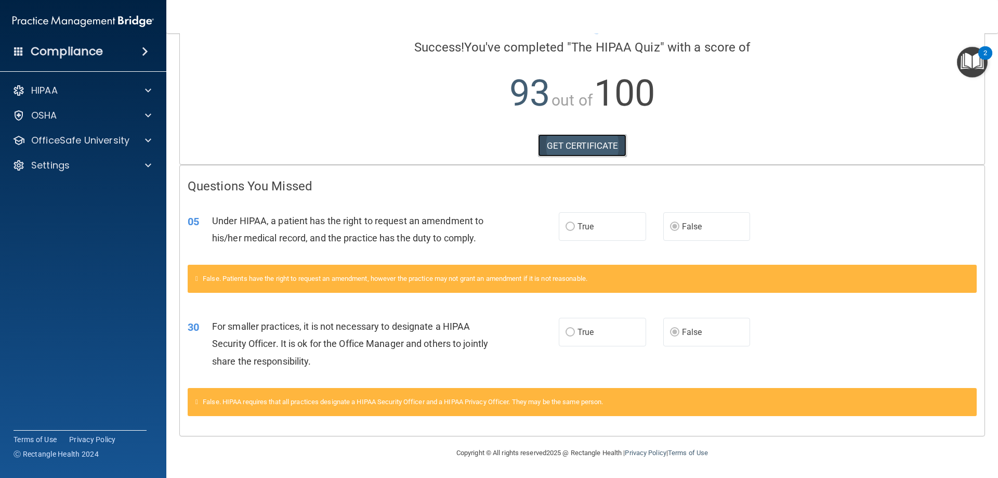
click at [588, 143] on link "GET CERTIFICATE" at bounding box center [582, 145] width 89 height 23
click at [91, 141] on p "OfficeSafe University" at bounding box center [80, 140] width 98 height 12
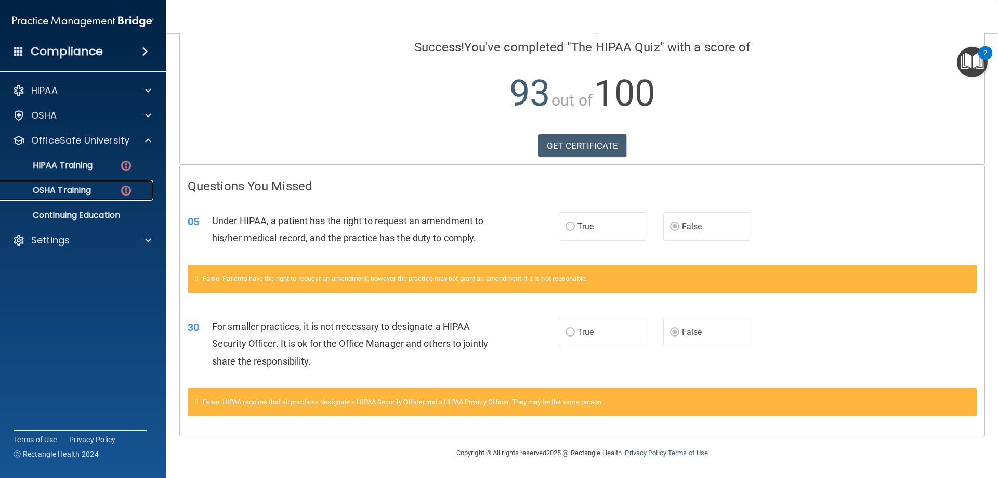
click at [77, 187] on p "OSHA Training" at bounding box center [49, 190] width 84 height 10
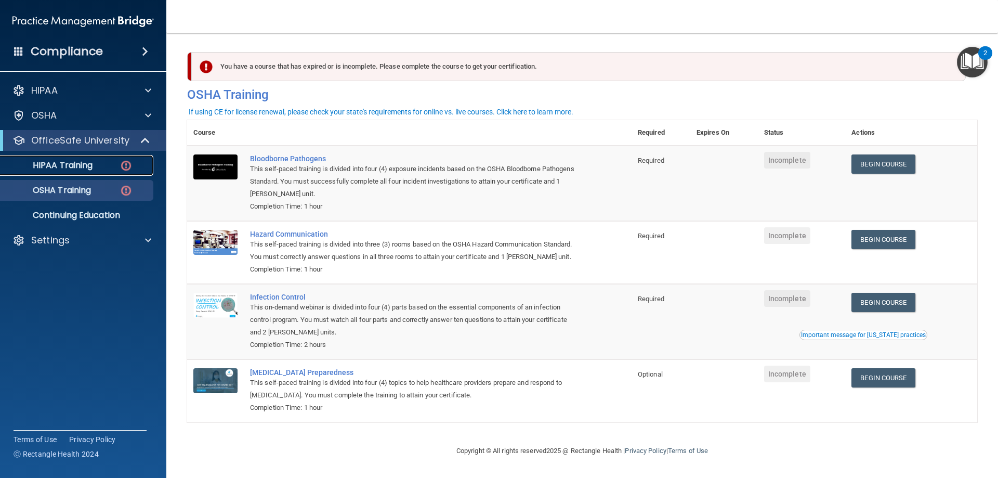
click at [102, 173] on link "HIPAA Training" at bounding box center [72, 165] width 164 height 21
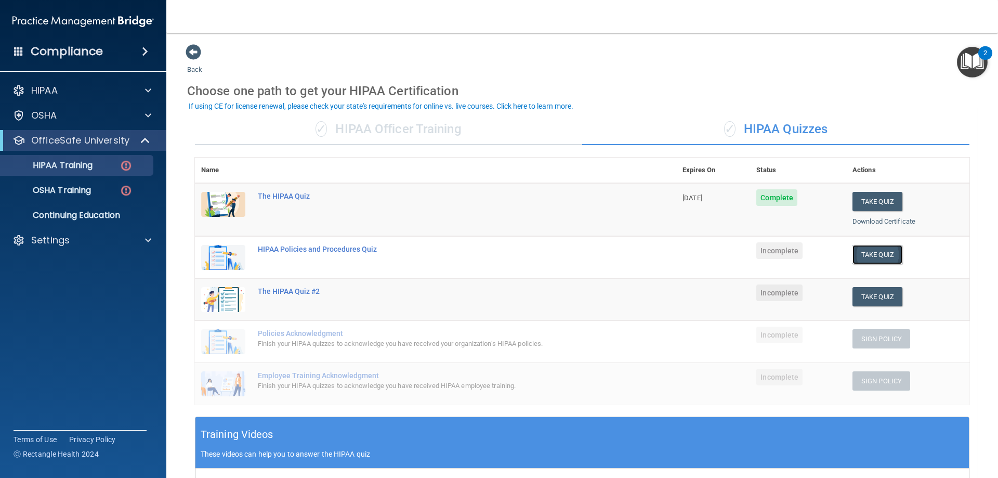
click at [860, 249] on button "Take Quiz" at bounding box center [877, 254] width 50 height 19
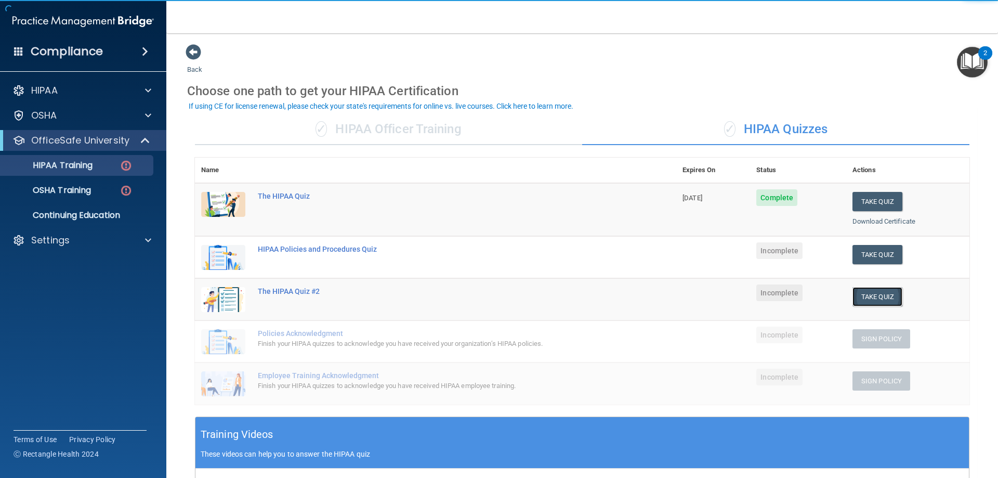
click at [872, 294] on button "Take Quiz" at bounding box center [877, 296] width 50 height 19
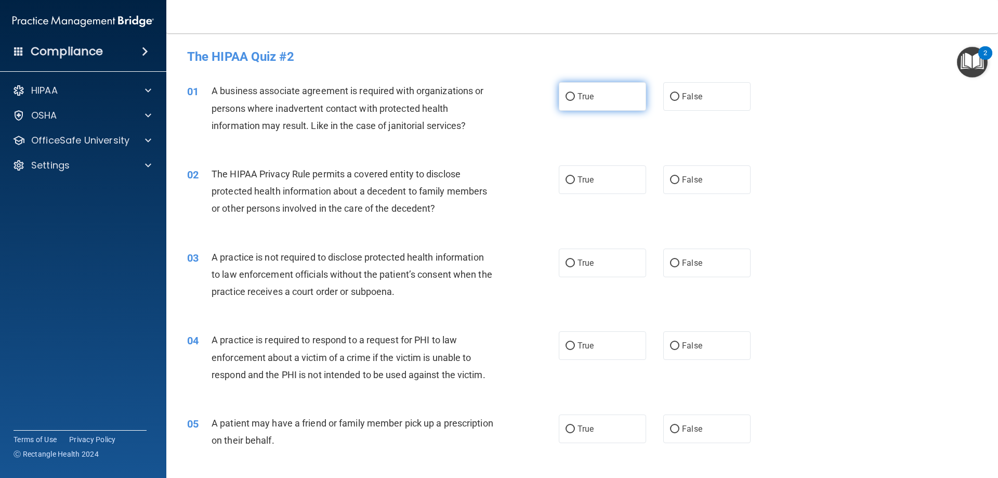
click at [612, 104] on label "True" at bounding box center [602, 96] width 87 height 29
click at [575, 101] on input "True" at bounding box center [569, 97] width 9 height 8
radio input "true"
click at [601, 175] on label "True" at bounding box center [602, 179] width 87 height 29
click at [575, 176] on input "True" at bounding box center [569, 180] width 9 height 8
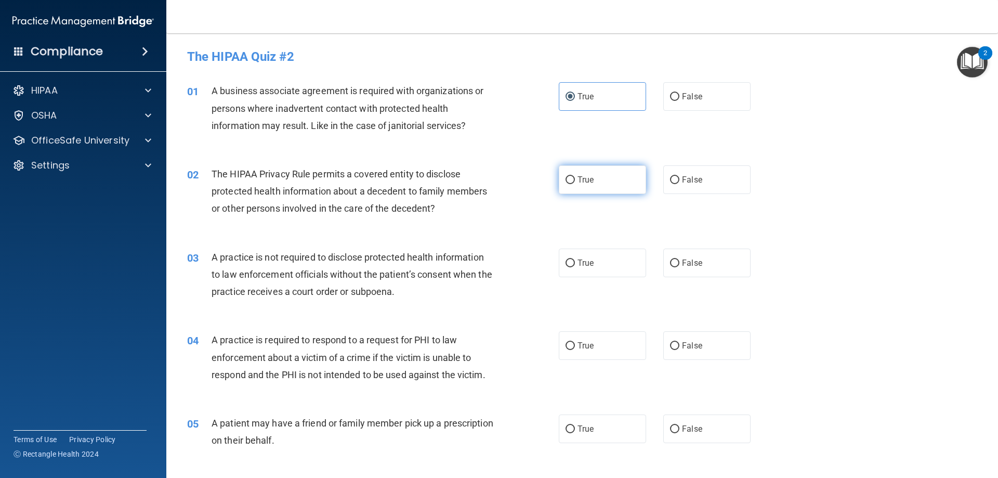
radio input "true"
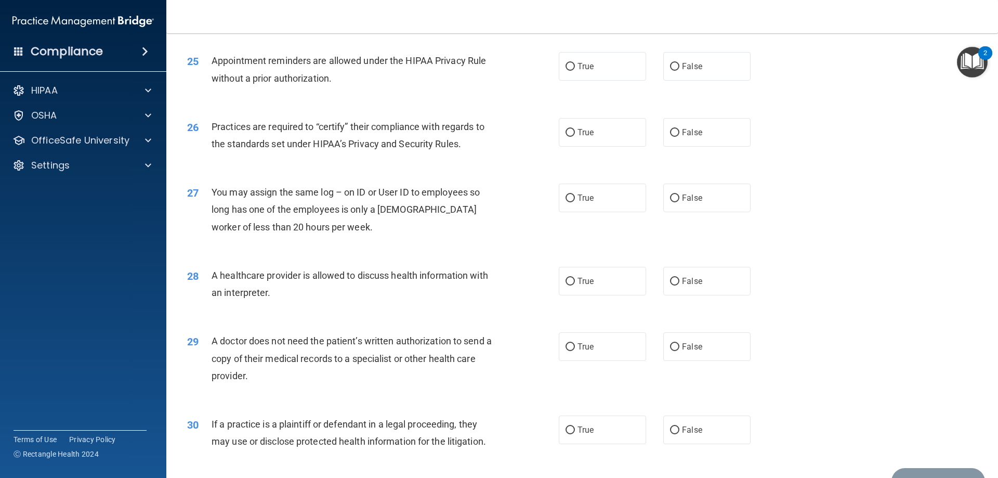
scroll to position [1942, 0]
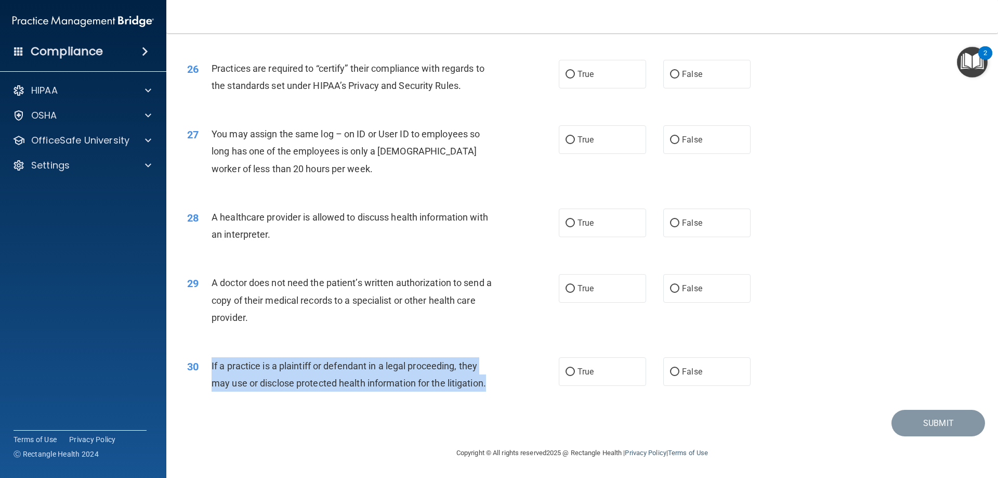
drag, startPoint x: 212, startPoint y: 367, endPoint x: 489, endPoint y: 393, distance: 277.7
click at [489, 393] on div "30 If a practice is a plaintiff or defendant in a legal proceeding, they may us…" at bounding box center [373, 376] width 403 height 39
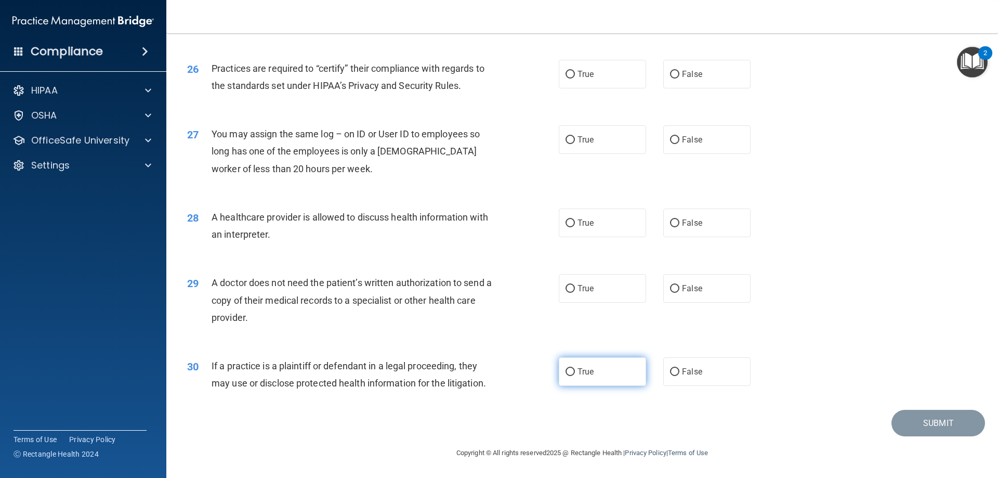
click at [577, 375] on span "True" at bounding box center [585, 371] width 16 height 10
click at [574, 375] on input "True" at bounding box center [569, 372] width 9 height 8
radio input "true"
drag, startPoint x: 212, startPoint y: 280, endPoint x: 252, endPoint y: 323, distance: 59.2
click at [252, 323] on div "A doctor does not need the patient’s written authorization to send a copy of th…" at bounding box center [357, 300] width 291 height 52
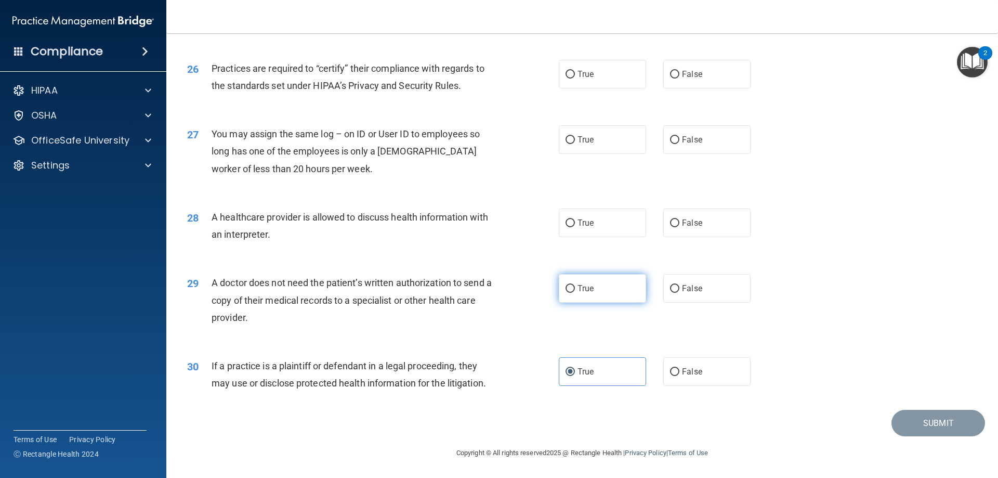
click at [566, 285] on input "True" at bounding box center [569, 289] width 9 height 8
radio input "true"
click at [473, 268] on div "29 A doctor does not need the patient’s written authorization to send a copy of…" at bounding box center [582, 302] width 806 height 83
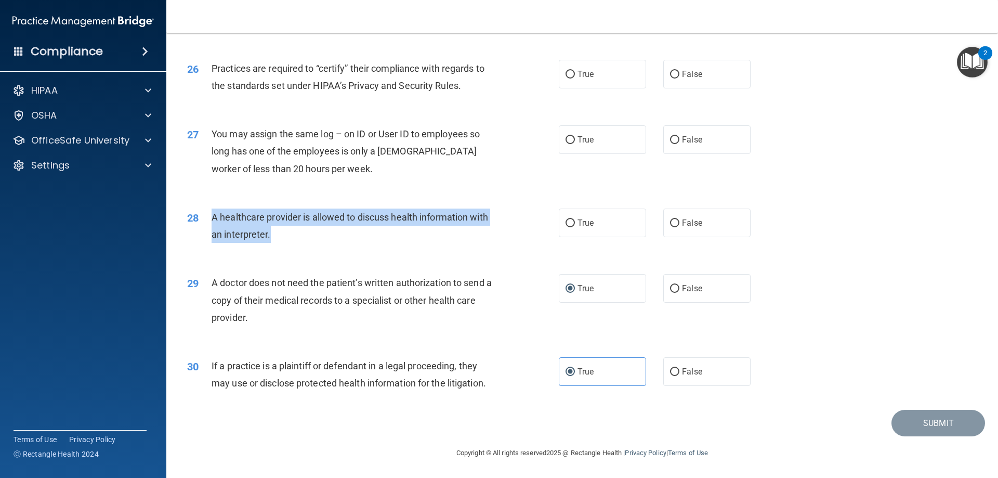
drag, startPoint x: 211, startPoint y: 213, endPoint x: 297, endPoint y: 234, distance: 88.2
click at [297, 234] on div "A healthcare provider is allowed to discuss health information with an interpre…" at bounding box center [357, 225] width 291 height 34
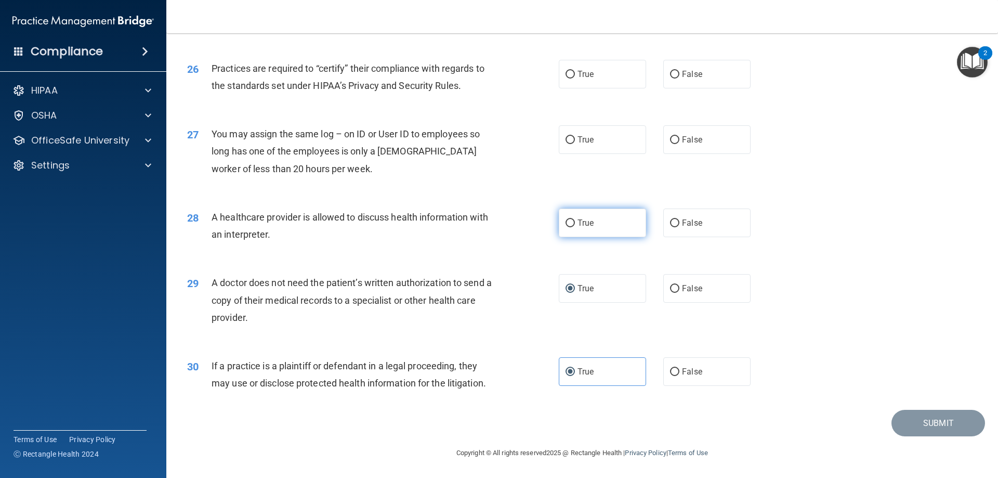
click at [591, 221] on label "True" at bounding box center [602, 222] width 87 height 29
click at [575, 221] on input "True" at bounding box center [569, 223] width 9 height 8
radio input "true"
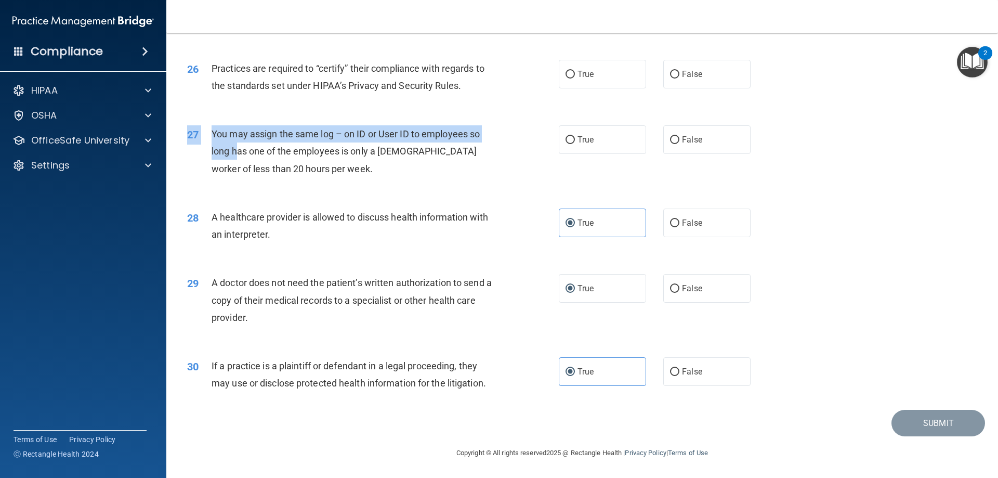
drag, startPoint x: 305, startPoint y: 182, endPoint x: 254, endPoint y: 151, distance: 60.4
click at [250, 151] on div "27 You may assign the same log – on ID or User ID to employees so long has one …" at bounding box center [582, 153] width 806 height 83
click at [304, 155] on span "You may assign the same log – on ID or User ID to employees so long has one of …" at bounding box center [346, 150] width 268 height 45
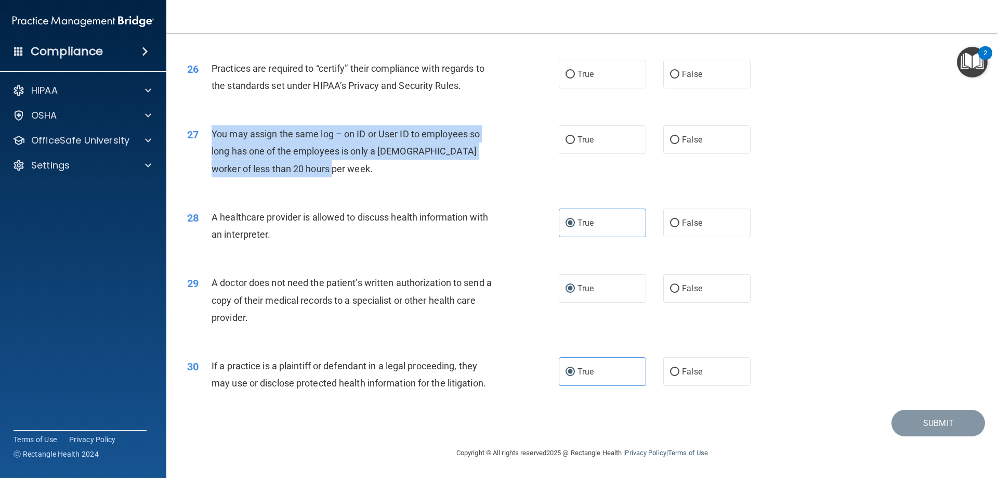
drag, startPoint x: 325, startPoint y: 174, endPoint x: 212, endPoint y: 134, distance: 120.3
click at [212, 134] on div "You may assign the same log – on ID or User ID to employees so long has one of …" at bounding box center [357, 151] width 291 height 52
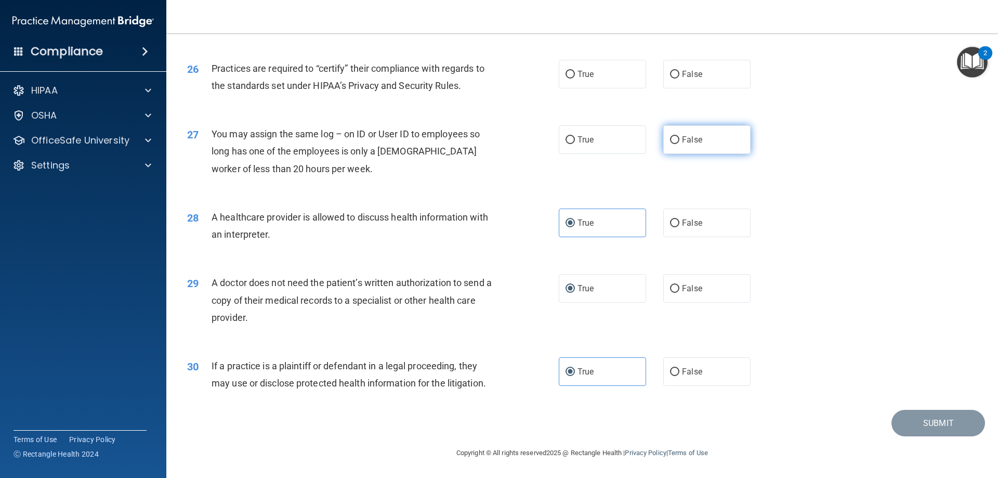
click at [675, 137] on label "False" at bounding box center [706, 139] width 87 height 29
click at [675, 137] on input "False" at bounding box center [674, 140] width 9 height 8
radio input "true"
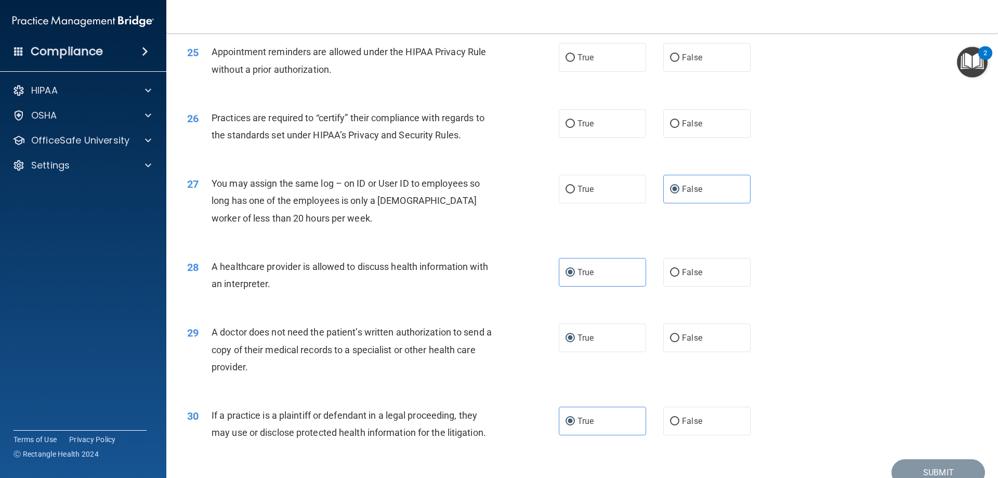
scroll to position [1889, 0]
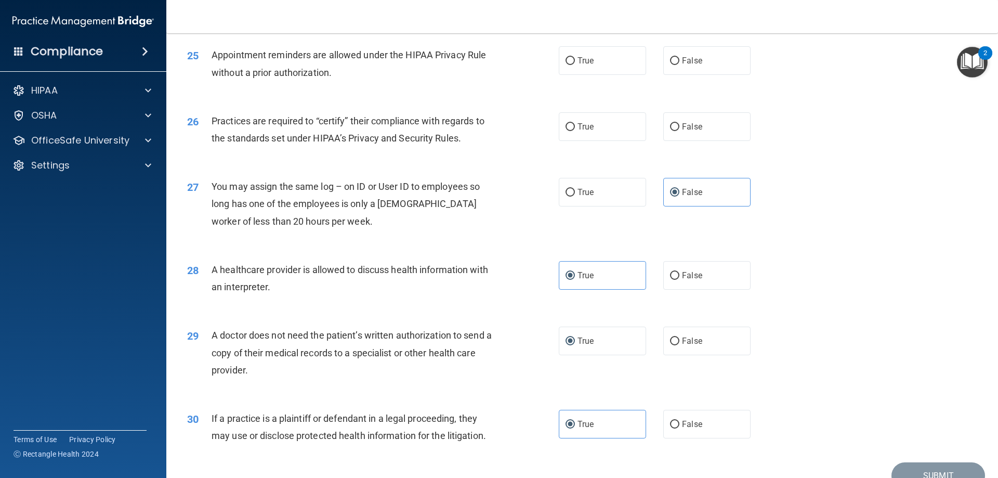
click at [214, 117] on span "Practices are required to “certify” their compliance with regards to the standa…" at bounding box center [348, 129] width 273 height 28
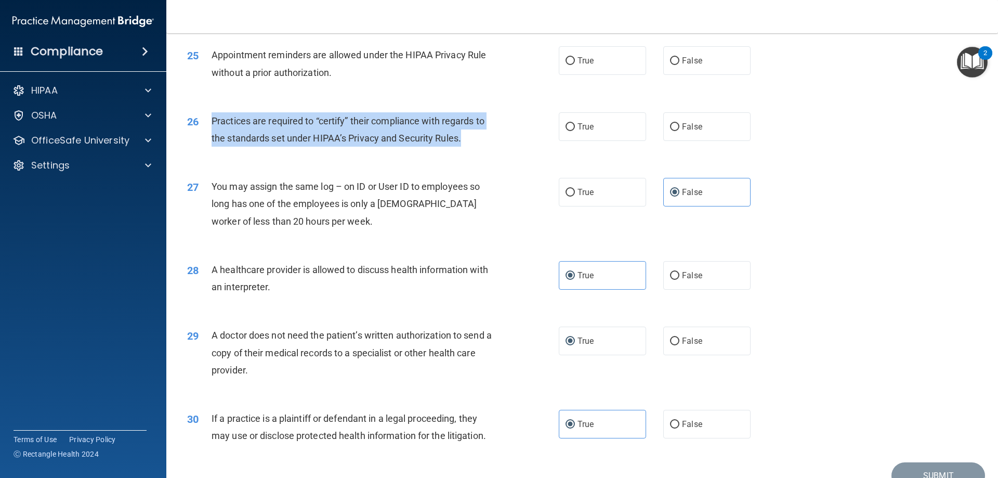
drag, startPoint x: 211, startPoint y: 118, endPoint x: 474, endPoint y: 135, distance: 264.0
click at [474, 135] on div "Practices are required to “certify” their compliance with regards to the standa…" at bounding box center [357, 129] width 291 height 34
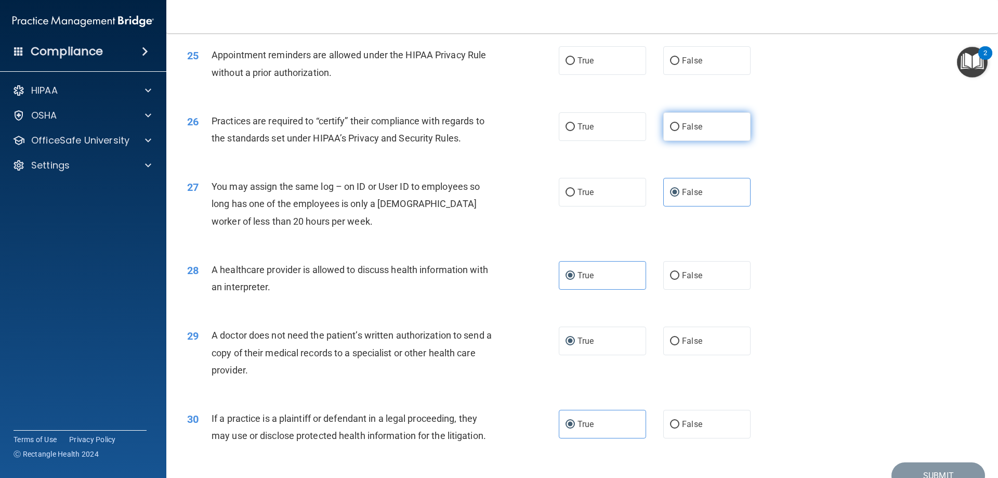
click at [678, 120] on label "False" at bounding box center [706, 126] width 87 height 29
click at [678, 123] on input "False" at bounding box center [674, 127] width 9 height 8
radio input "true"
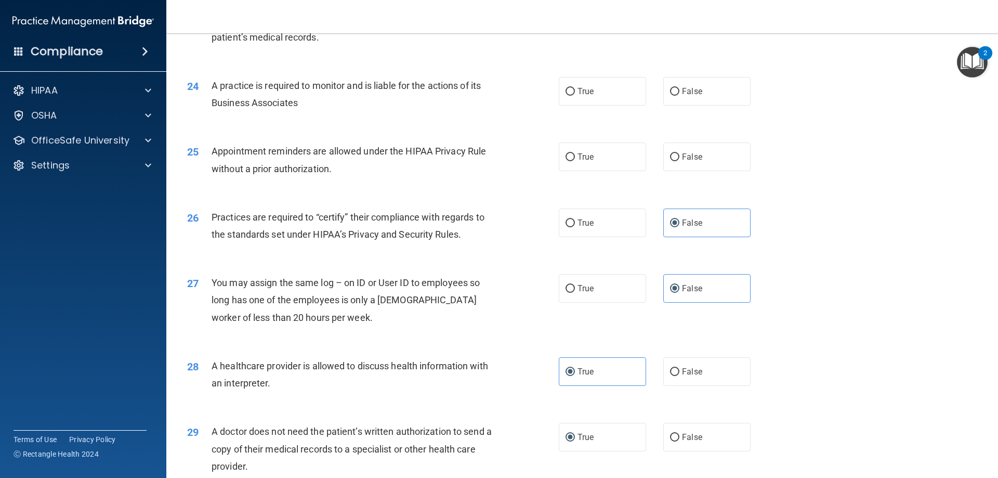
scroll to position [1744, 0]
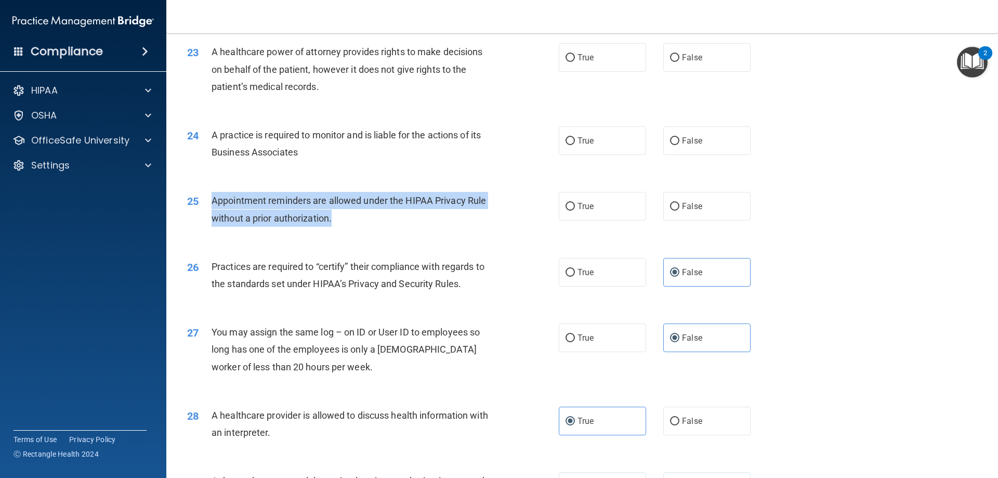
drag, startPoint x: 212, startPoint y: 197, endPoint x: 340, endPoint y: 210, distance: 129.5
click at [340, 210] on div "Appointment reminders are allowed under the HIPAA Privacy Rule without a prior …" at bounding box center [357, 209] width 291 height 34
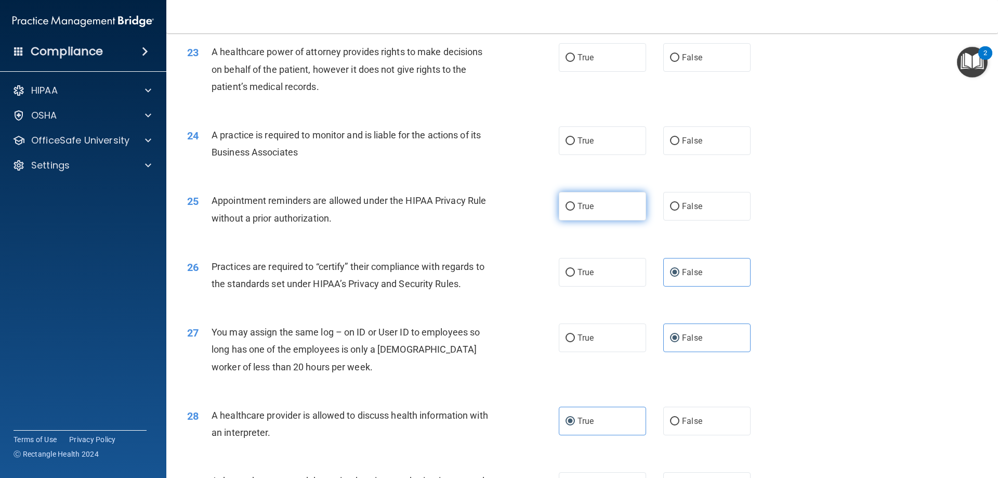
click at [628, 204] on label "True" at bounding box center [602, 206] width 87 height 29
click at [575, 204] on input "True" at bounding box center [569, 207] width 9 height 8
radio input "true"
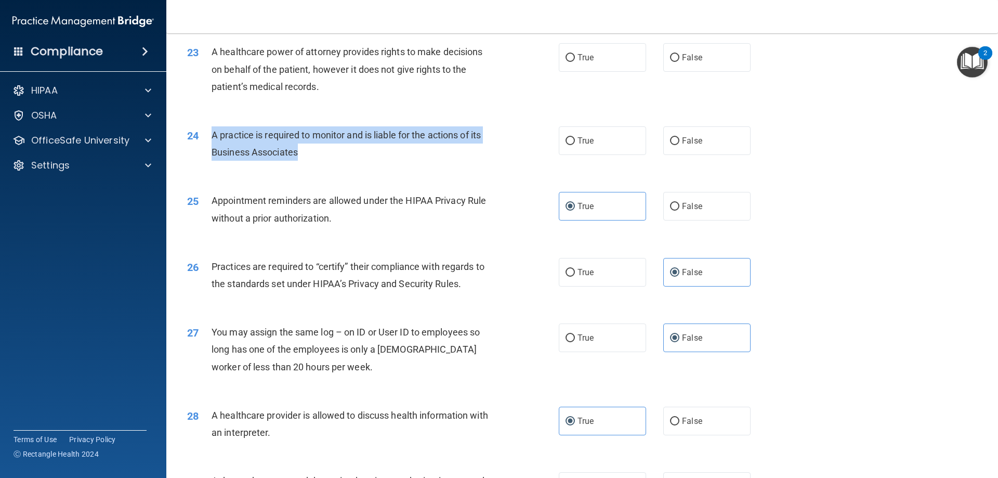
drag, startPoint x: 211, startPoint y: 132, endPoint x: 307, endPoint y: 146, distance: 96.6
click at [307, 146] on div "A practice is required to monitor and is liable for the actions of its Business…" at bounding box center [357, 143] width 291 height 34
click at [565, 143] on input "True" at bounding box center [569, 141] width 9 height 8
radio input "true"
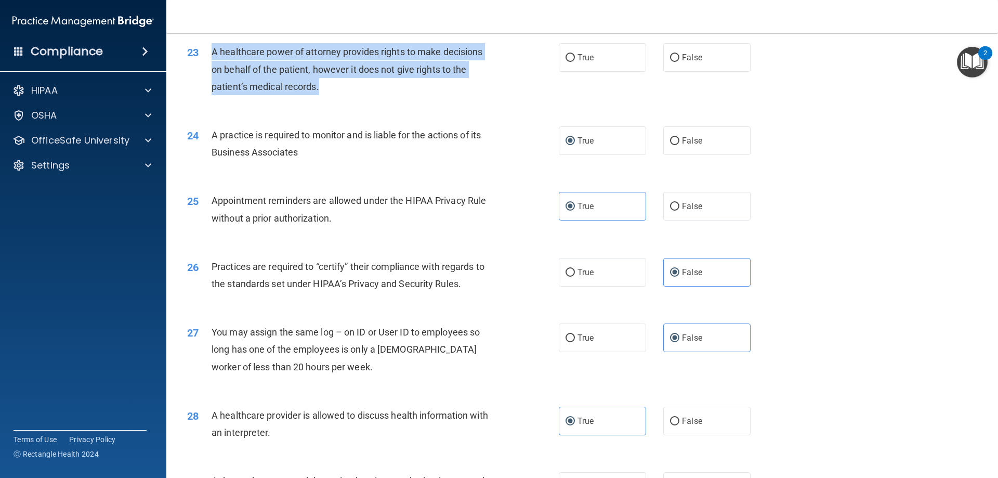
drag, startPoint x: 319, startPoint y: 88, endPoint x: 212, endPoint y: 54, distance: 112.1
click at [212, 54] on span "A healthcare power of attorney provides rights to make decisions on behalf of t…" at bounding box center [347, 68] width 271 height 45
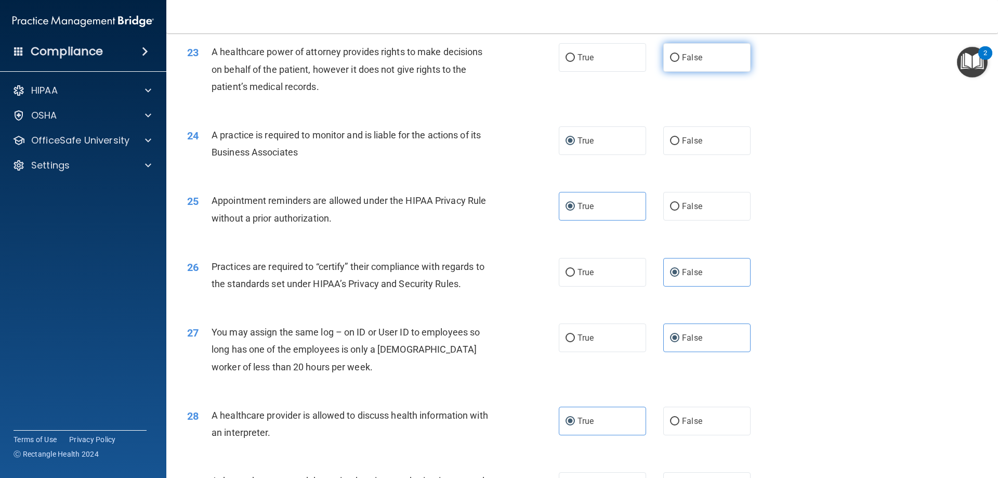
click at [677, 61] on label "False" at bounding box center [706, 57] width 87 height 29
click at [677, 61] on input "False" at bounding box center [674, 58] width 9 height 8
radio input "true"
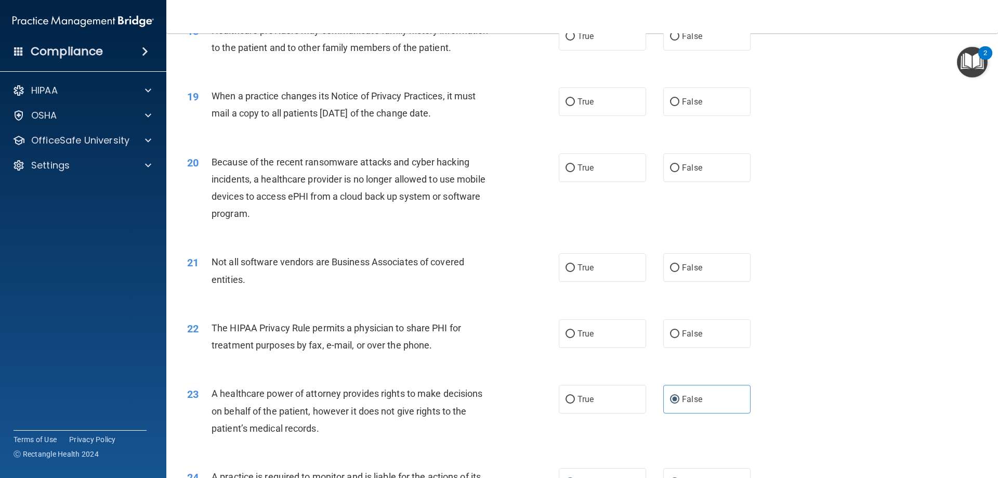
scroll to position [1373, 0]
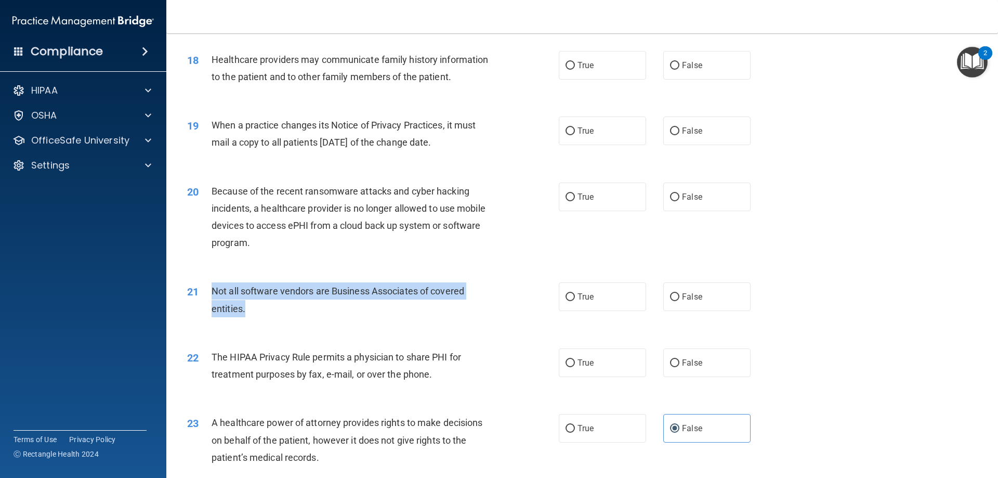
drag, startPoint x: 241, startPoint y: 307, endPoint x: 197, endPoint y: 296, distance: 44.5
click at [197, 296] on div "21 Not all software vendors are Business Associates of covered entities." at bounding box center [373, 301] width 403 height 39
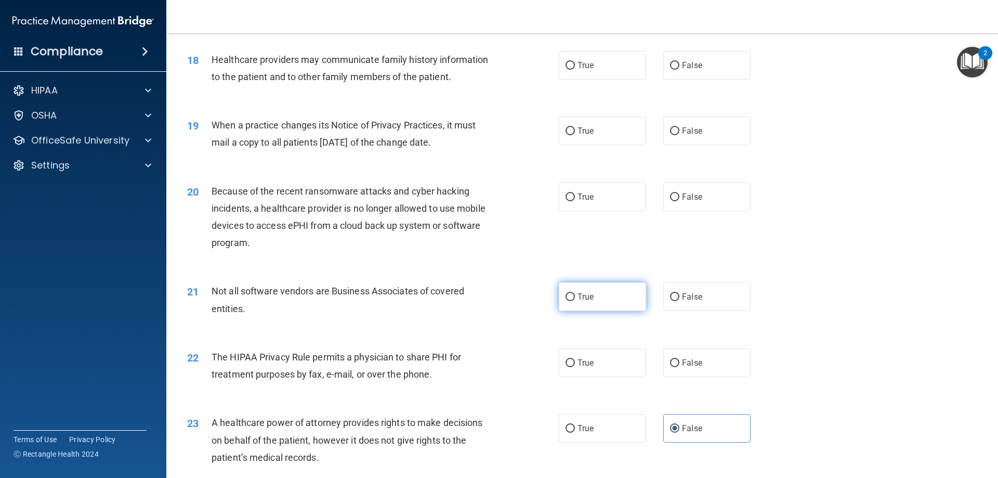
click at [559, 309] on label "True" at bounding box center [602, 296] width 87 height 29
click at [565, 301] on input "True" at bounding box center [569, 297] width 9 height 8
radio input "true"
click at [625, 373] on label "True" at bounding box center [602, 362] width 87 height 29
click at [575, 367] on input "True" at bounding box center [569, 363] width 9 height 8
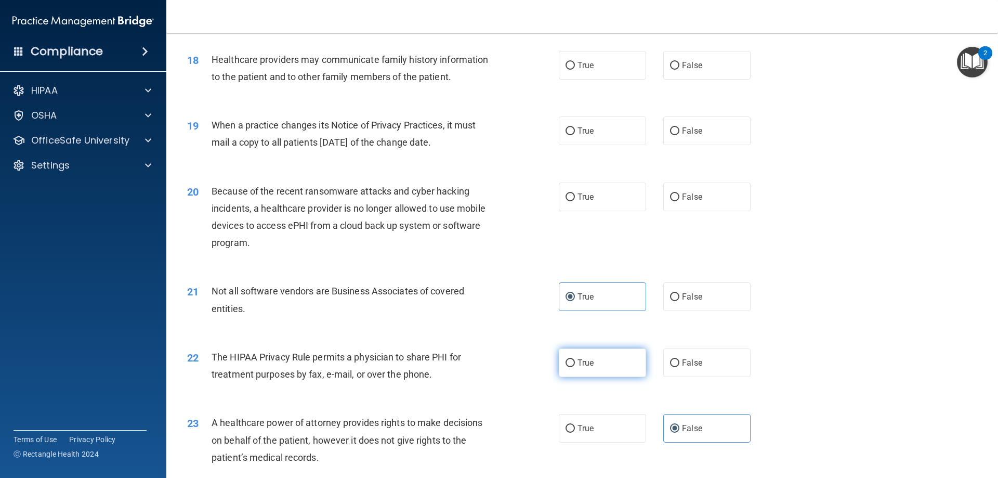
radio input "true"
click at [604, 302] on label "True" at bounding box center [602, 296] width 87 height 29
click at [575, 301] on input "True" at bounding box center [569, 297] width 9 height 8
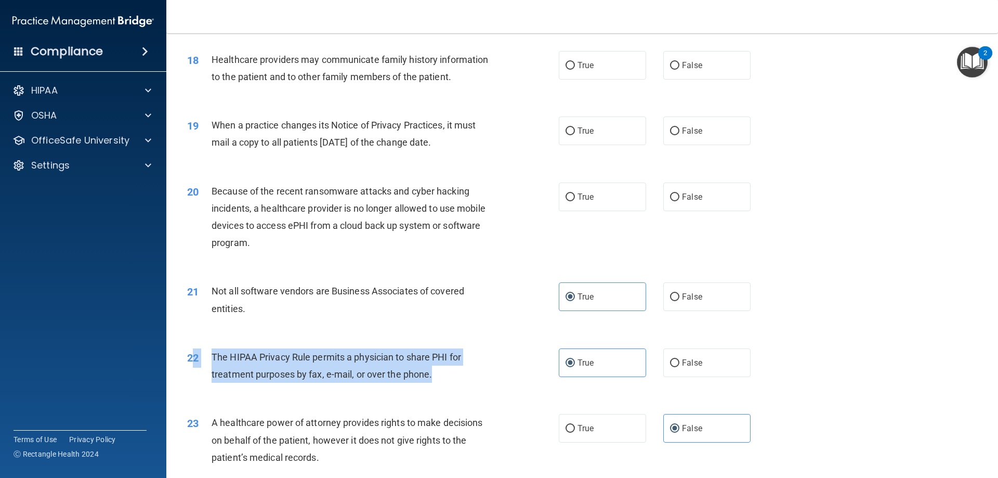
drag, startPoint x: 447, startPoint y: 379, endPoint x: 196, endPoint y: 371, distance: 251.7
click at [196, 371] on div "22 The HIPAA Privacy Rule permits a physician to share PHI for treatment purpos…" at bounding box center [373, 367] width 403 height 39
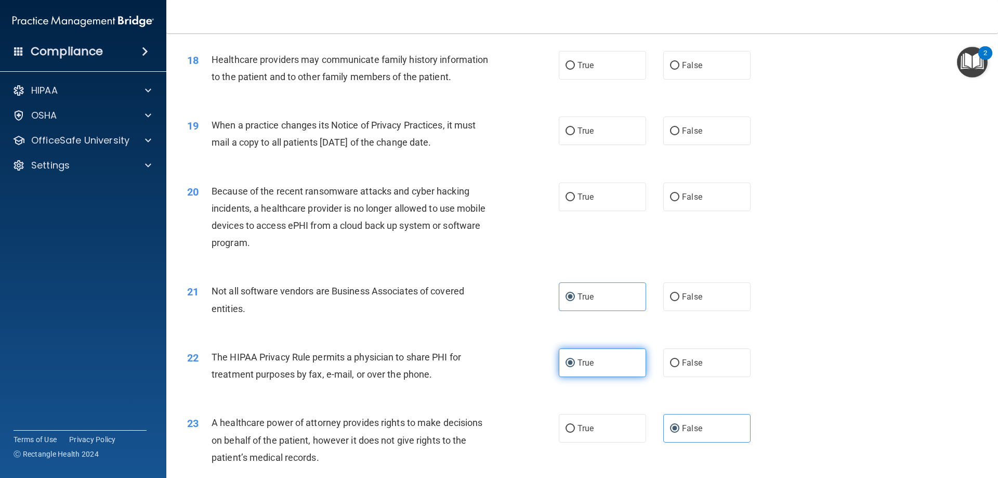
click at [604, 369] on label "True" at bounding box center [602, 362] width 87 height 29
click at [575, 367] on input "True" at bounding box center [569, 363] width 9 height 8
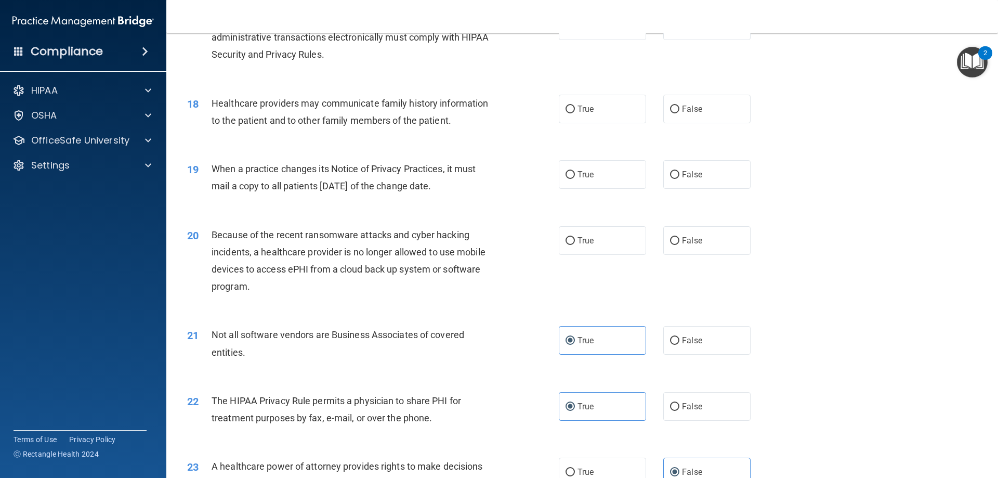
scroll to position [1286, 0]
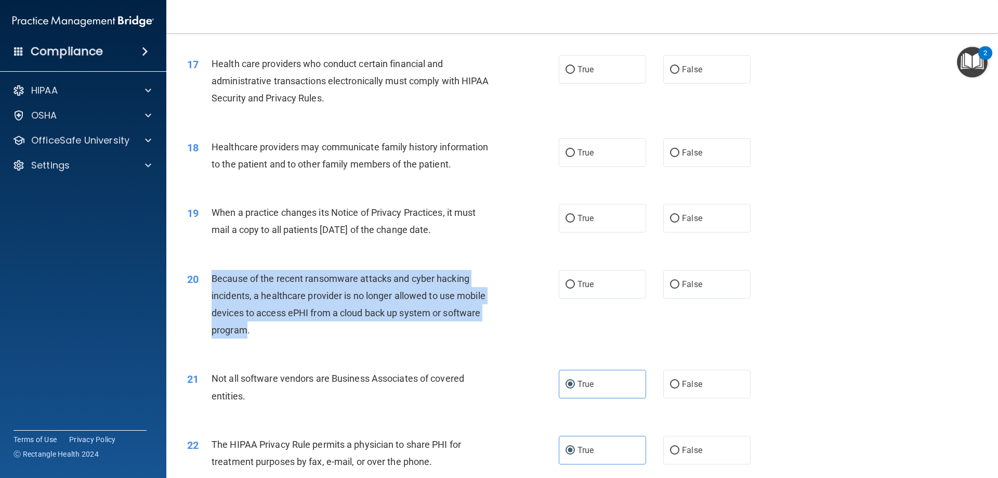
drag, startPoint x: 238, startPoint y: 325, endPoint x: 207, endPoint y: 286, distance: 49.9
click at [207, 286] on div "20 Because of the recent ransomware attacks and cyber hacking incidents, a heal…" at bounding box center [373, 307] width 403 height 74
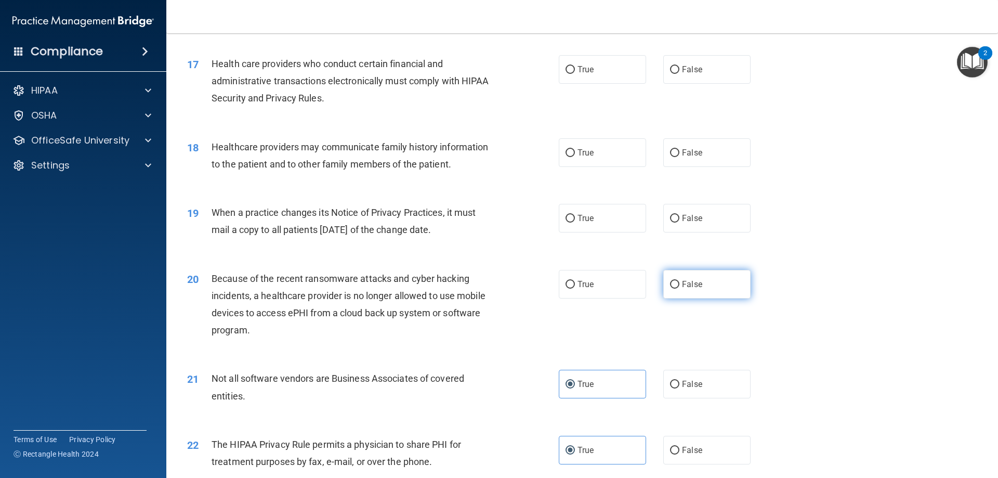
click at [673, 276] on label "False" at bounding box center [706, 284] width 87 height 29
click at [673, 281] on input "False" at bounding box center [674, 285] width 9 height 8
radio input "true"
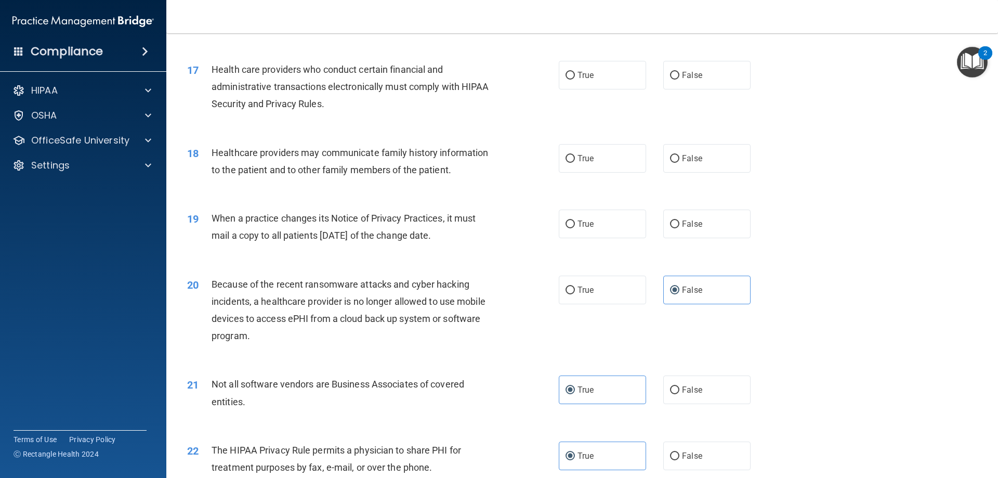
click at [210, 215] on div "19" at bounding box center [195, 218] width 32 height 19
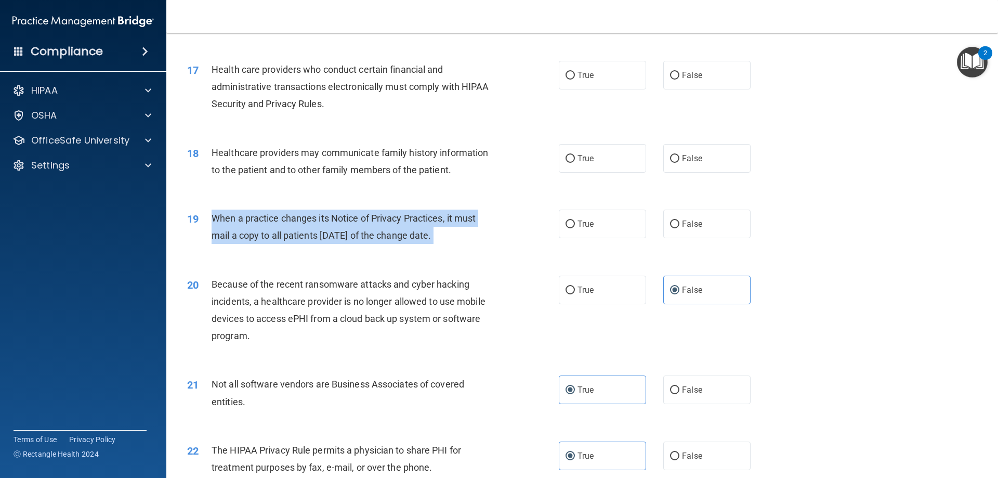
drag, startPoint x: 210, startPoint y: 215, endPoint x: 470, endPoint y: 232, distance: 260.9
click at [470, 232] on div "19 When a practice changes its Notice of Privacy Practices, it must mail a copy…" at bounding box center [373, 228] width 403 height 39
click at [670, 222] on input "False" at bounding box center [674, 224] width 9 height 8
radio input "true"
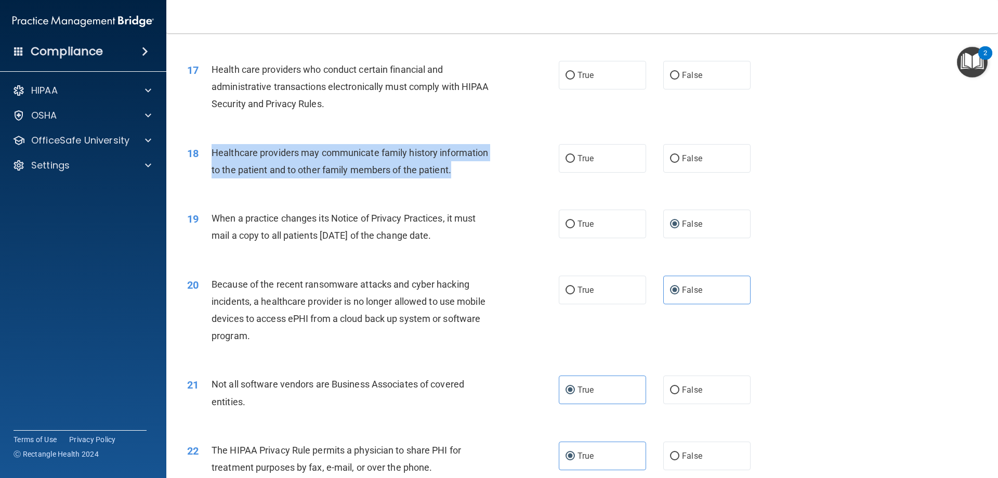
drag, startPoint x: 210, startPoint y: 149, endPoint x: 481, endPoint y: 164, distance: 270.7
click at [481, 164] on div "18 Healthcare providers may communicate family history information to the patie…" at bounding box center [373, 163] width 403 height 39
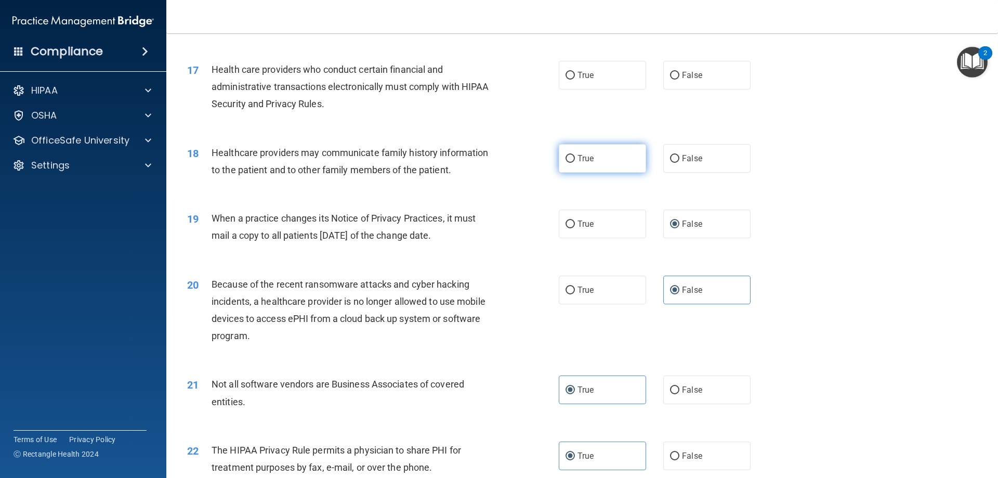
click at [582, 168] on label "True" at bounding box center [602, 158] width 87 height 29
click at [575, 163] on input "True" at bounding box center [569, 159] width 9 height 8
radio input "true"
click at [682, 161] on span "False" at bounding box center [692, 158] width 20 height 10
click at [679, 161] on input "False" at bounding box center [674, 159] width 9 height 8
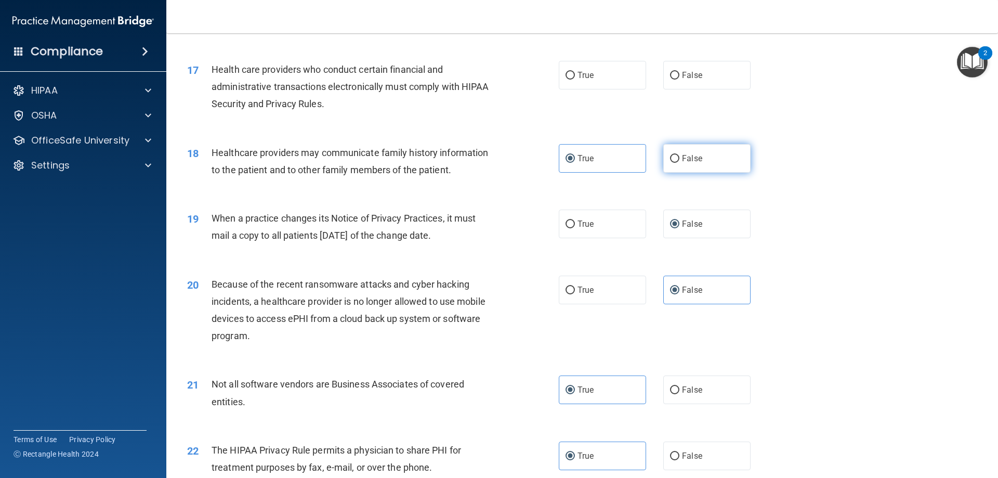
radio input "true"
radio input "false"
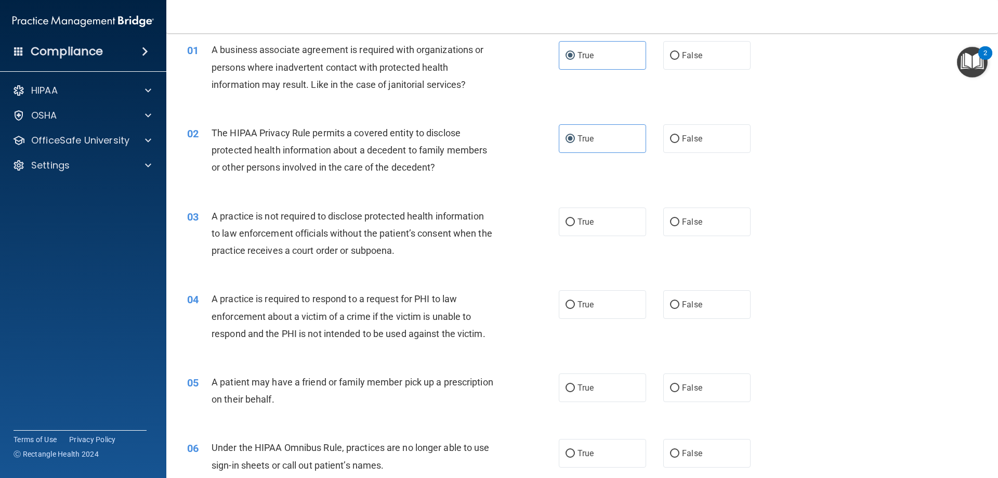
scroll to position [0, 0]
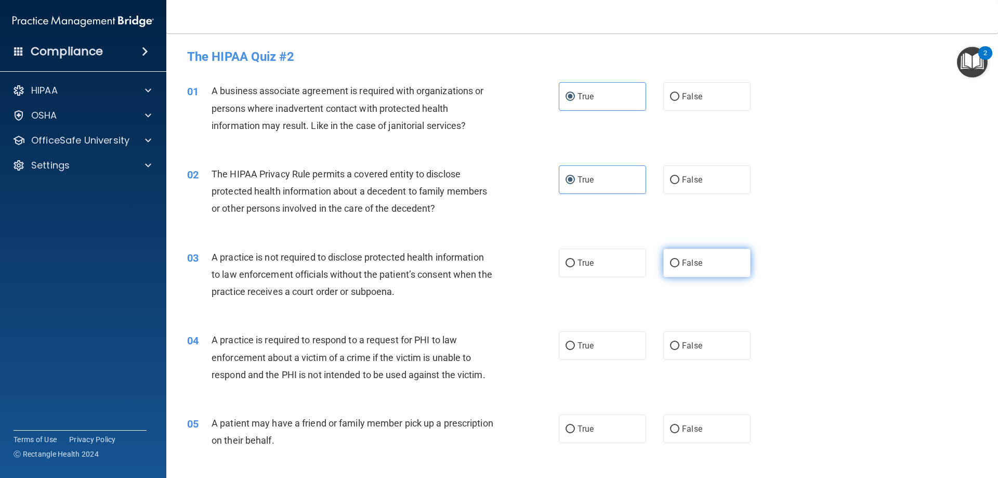
click at [675, 259] on label "False" at bounding box center [706, 262] width 87 height 29
click at [675, 259] on input "False" at bounding box center [674, 263] width 9 height 8
radio input "true"
click at [609, 349] on label "True" at bounding box center [602, 345] width 87 height 29
click at [575, 349] on input "True" at bounding box center [569, 346] width 9 height 8
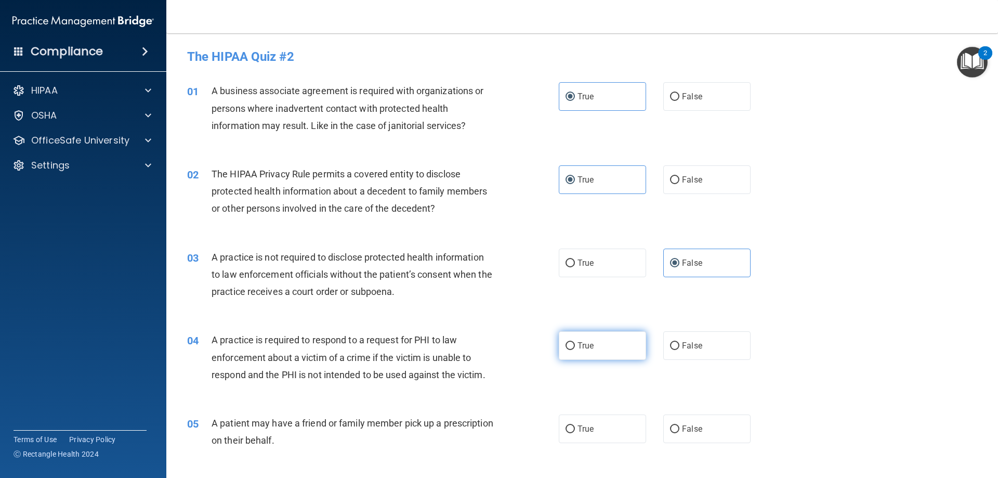
radio input "true"
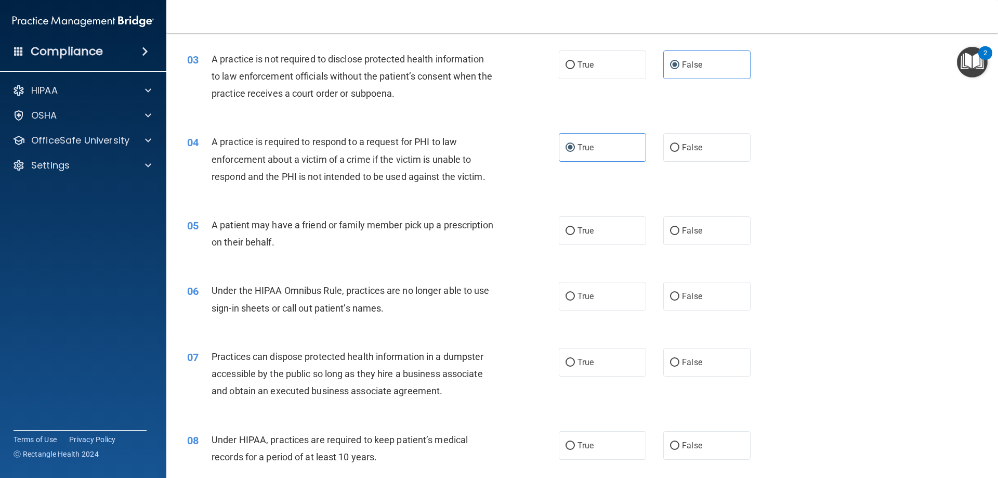
scroll to position [225, 0]
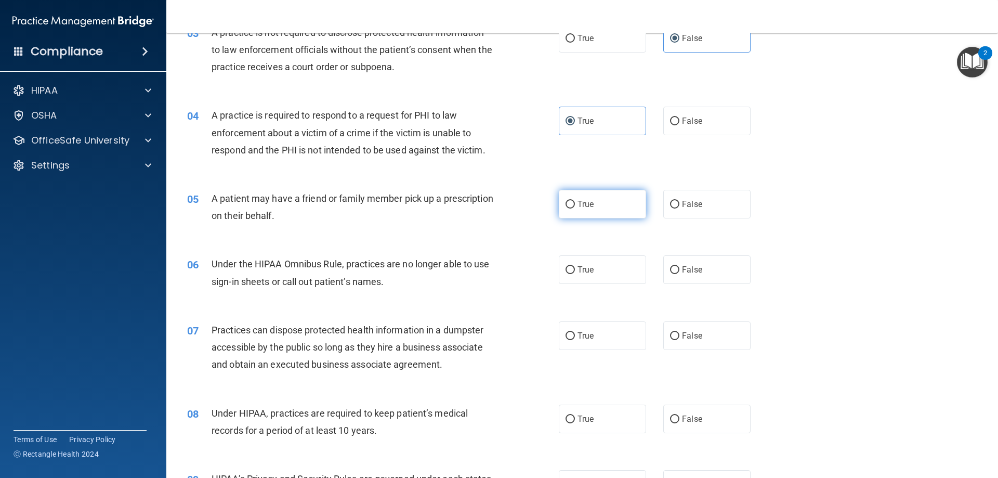
click at [597, 206] on label "True" at bounding box center [602, 204] width 87 height 29
click at [575, 206] on input "True" at bounding box center [569, 205] width 9 height 8
radio input "true"
click at [708, 271] on label "False" at bounding box center [706, 269] width 87 height 29
click at [679, 271] on input "False" at bounding box center [674, 270] width 9 height 8
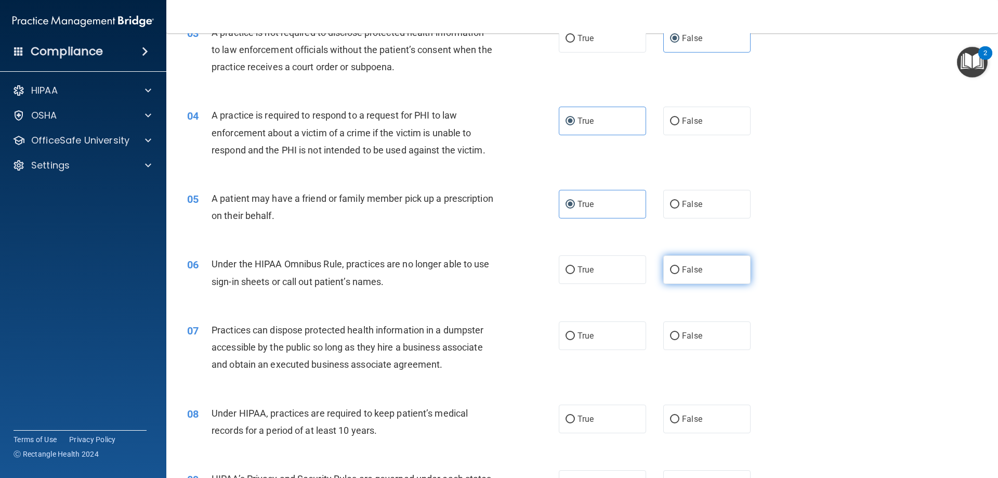
radio input "true"
click at [670, 337] on input "False" at bounding box center [674, 336] width 9 height 8
radio input "true"
click at [670, 422] on input "False" at bounding box center [674, 419] width 9 height 8
radio input "true"
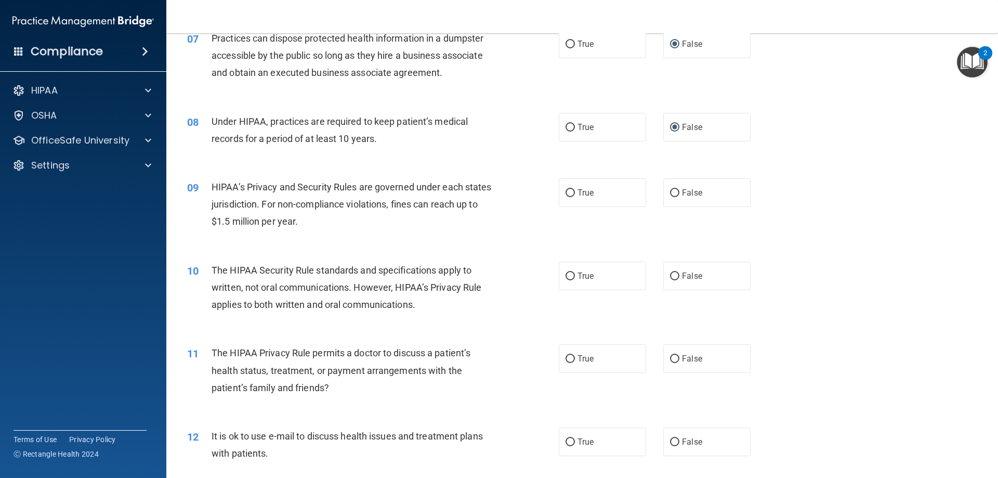
scroll to position [531, 0]
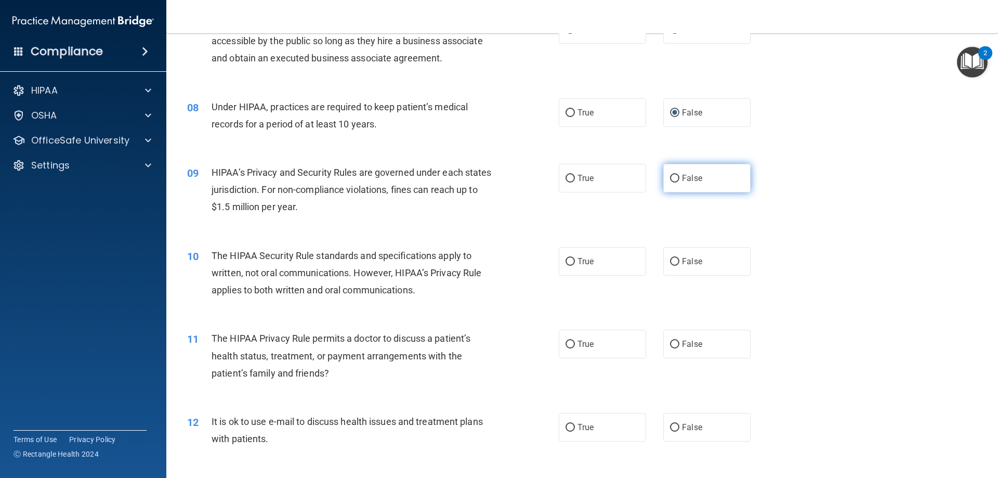
click at [695, 189] on label "False" at bounding box center [706, 178] width 87 height 29
click at [679, 182] on input "False" at bounding box center [674, 179] width 9 height 8
radio input "true"
click at [595, 261] on label "True" at bounding box center [602, 261] width 87 height 29
click at [575, 261] on input "True" at bounding box center [569, 262] width 9 height 8
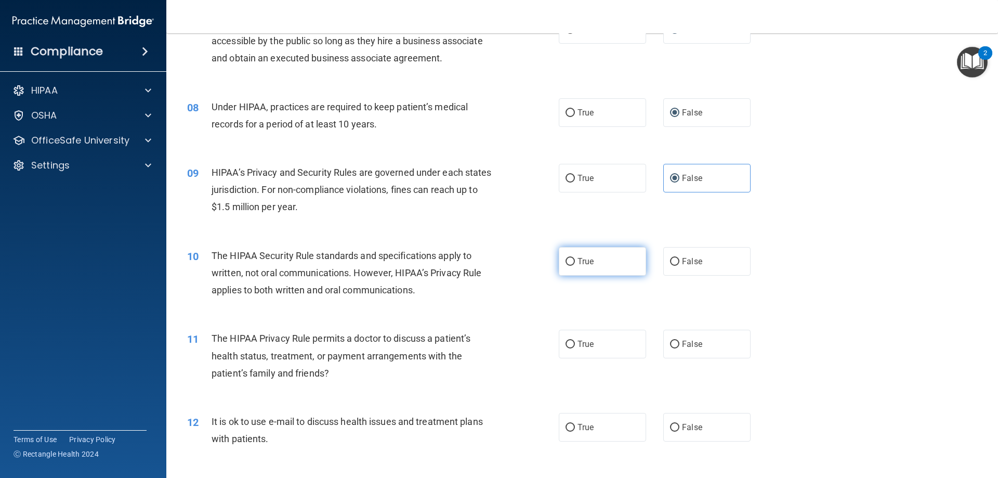
radio input "true"
click at [576, 350] on label "True" at bounding box center [602, 343] width 87 height 29
click at [575, 348] on input "True" at bounding box center [569, 344] width 9 height 8
radio input "true"
click at [674, 441] on label "False" at bounding box center [706, 427] width 87 height 29
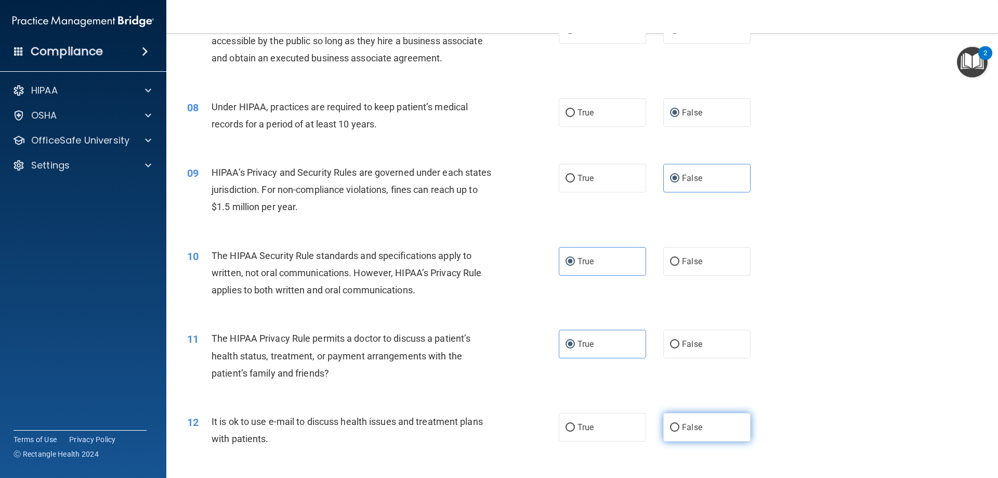
click at [674, 431] on input "False" at bounding box center [674, 428] width 9 height 8
radio input "true"
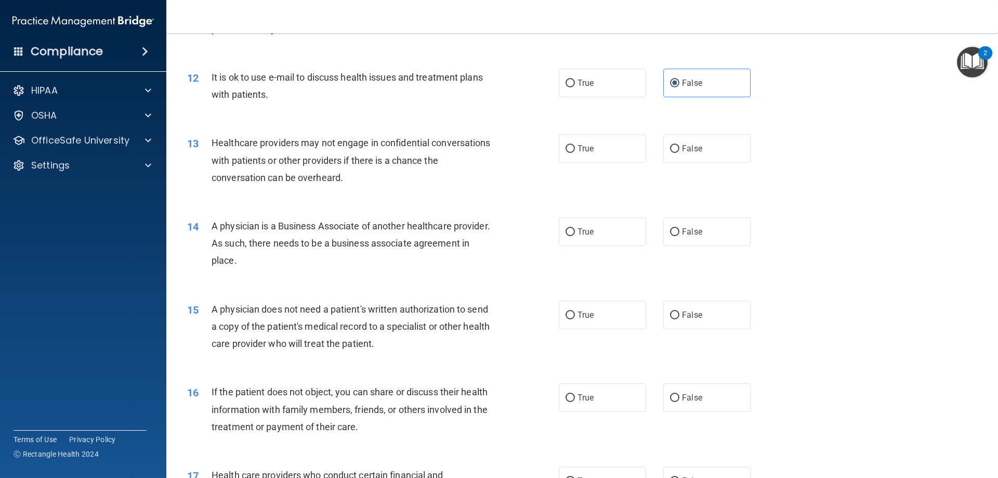
scroll to position [924, 0]
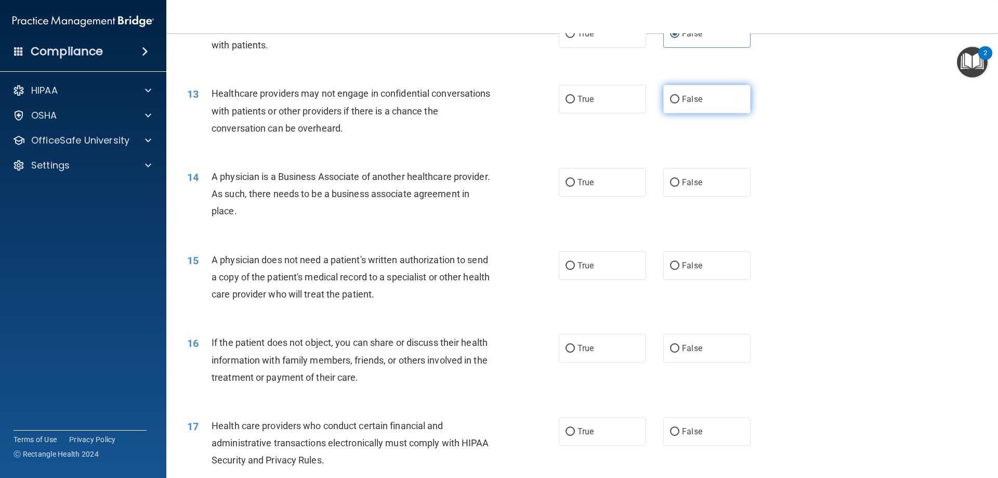
click at [678, 94] on label "False" at bounding box center [706, 99] width 87 height 29
click at [678, 96] on input "False" at bounding box center [674, 100] width 9 height 8
radio input "true"
click at [629, 184] on label "True" at bounding box center [602, 182] width 87 height 29
click at [575, 184] on input "True" at bounding box center [569, 183] width 9 height 8
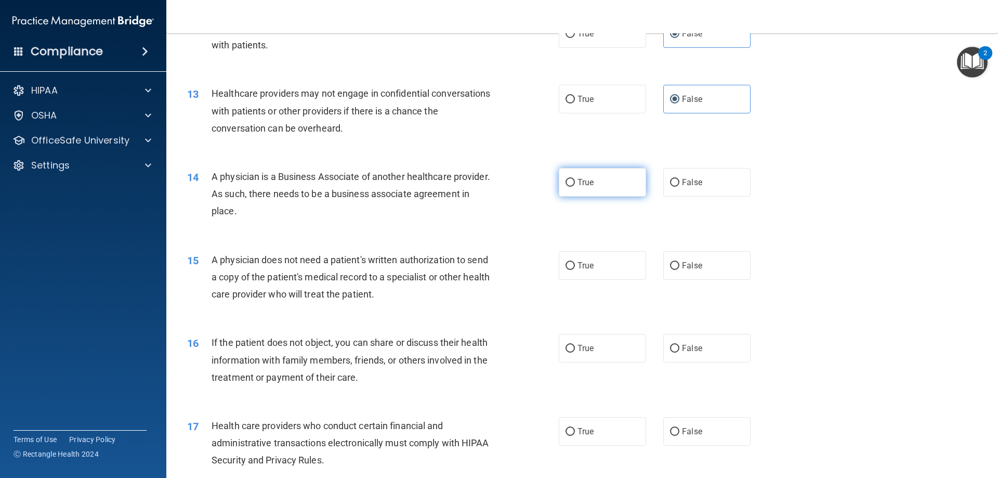
radio input "true"
click at [605, 258] on label "True" at bounding box center [602, 265] width 87 height 29
click at [575, 262] on input "True" at bounding box center [569, 266] width 9 height 8
radio input "true"
click at [590, 352] on span "True" at bounding box center [585, 348] width 16 height 10
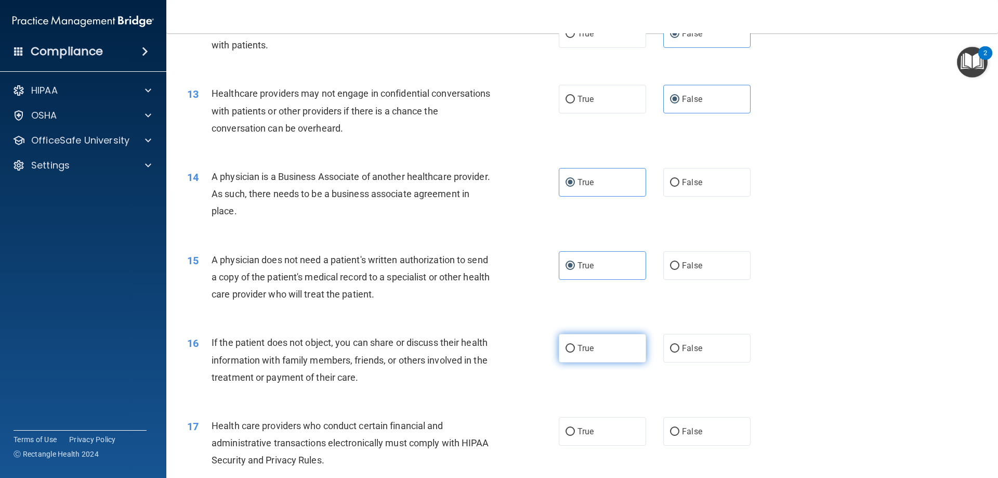
click at [575, 352] on input "True" at bounding box center [569, 349] width 9 height 8
radio input "true"
click at [596, 430] on label "True" at bounding box center [602, 431] width 87 height 29
click at [575, 430] on input "True" at bounding box center [569, 432] width 9 height 8
radio input "true"
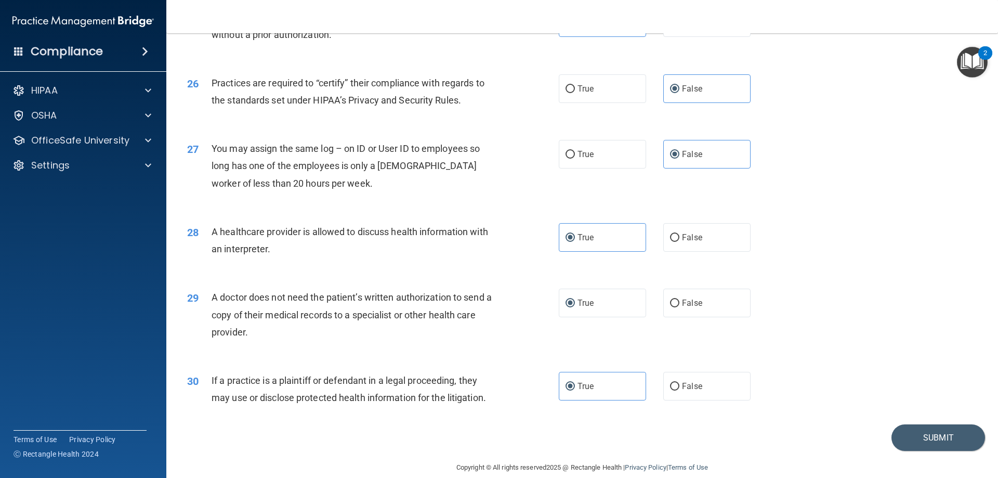
scroll to position [1942, 0]
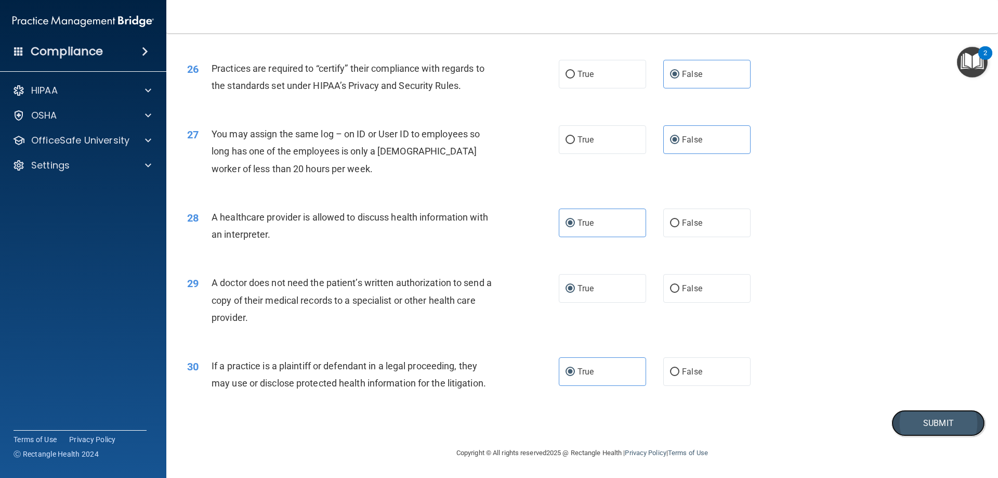
click at [915, 414] on button "Submit" at bounding box center [938, 423] width 94 height 27
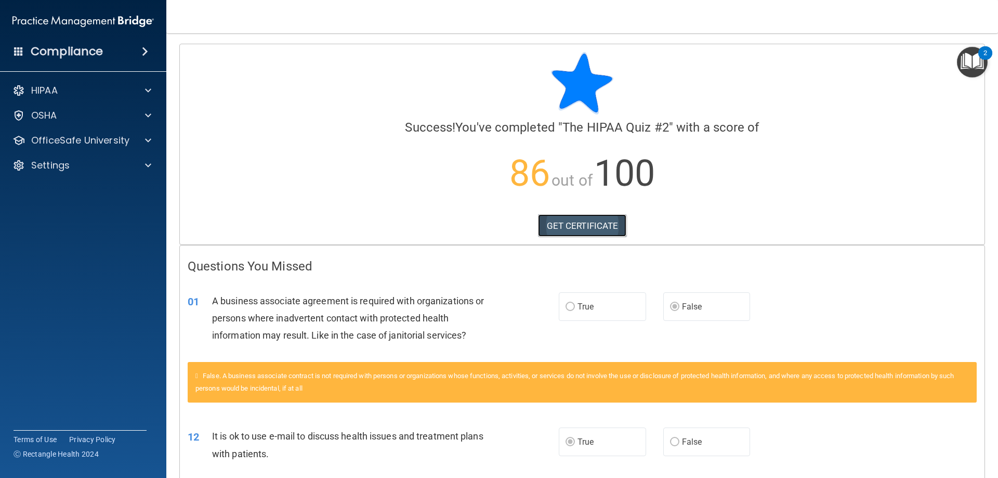
click at [606, 233] on link "GET CERTIFICATE" at bounding box center [582, 225] width 89 height 23
click at [127, 92] on div "HIPAA" at bounding box center [69, 90] width 129 height 12
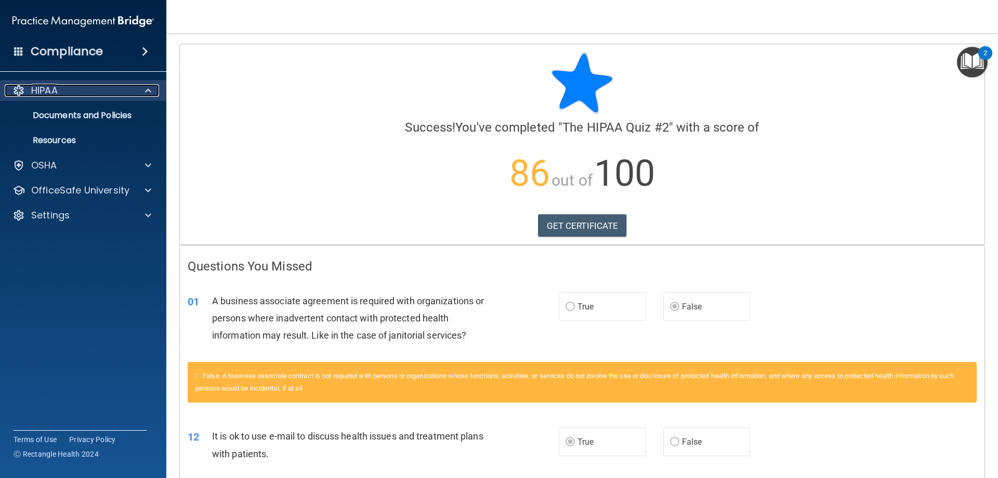
click at [47, 94] on p "HIPAA" at bounding box center [44, 90] width 27 height 12
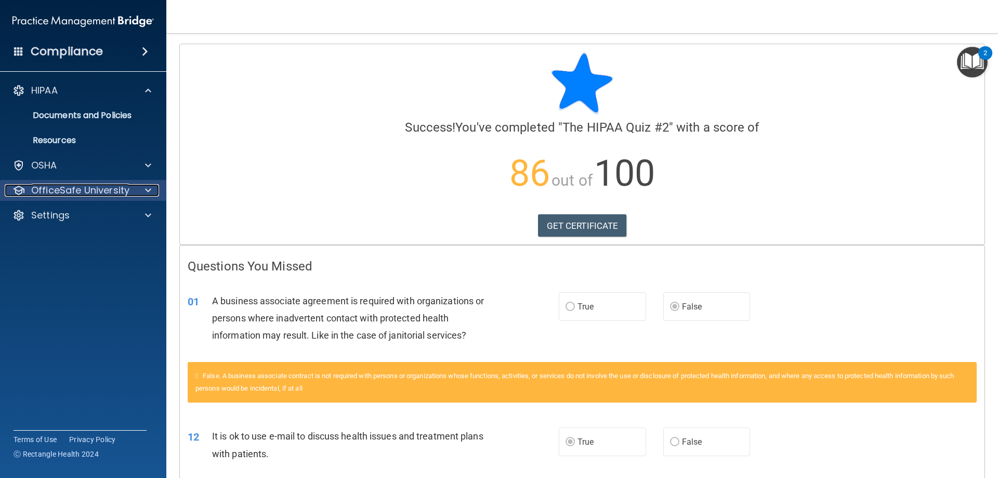
click at [77, 191] on p "OfficeSafe University" at bounding box center [80, 190] width 98 height 12
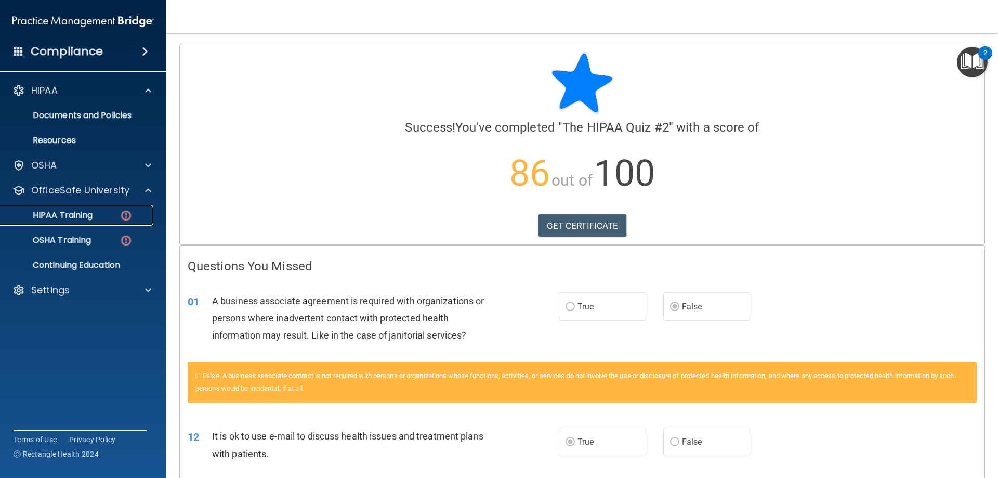
click at [89, 218] on p "HIPAA Training" at bounding box center [50, 215] width 86 height 10
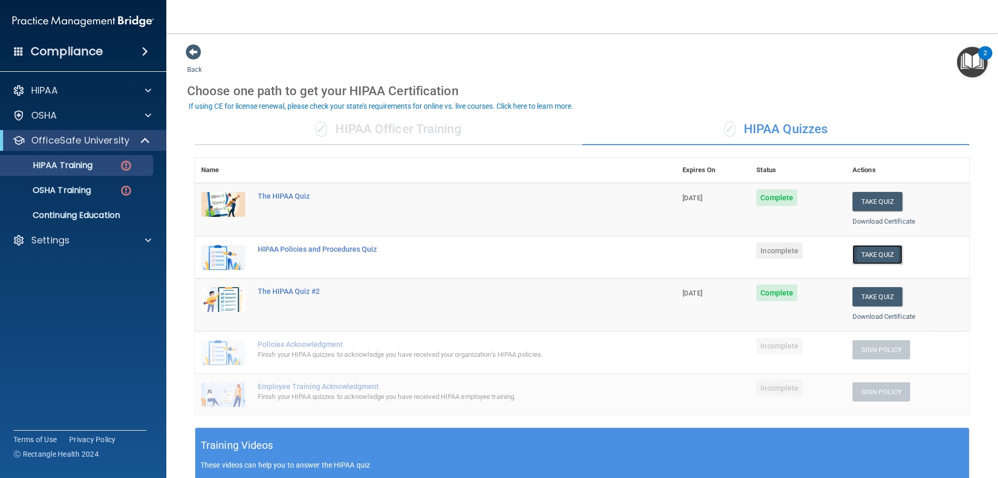
click at [858, 253] on button "Take Quiz" at bounding box center [877, 254] width 50 height 19
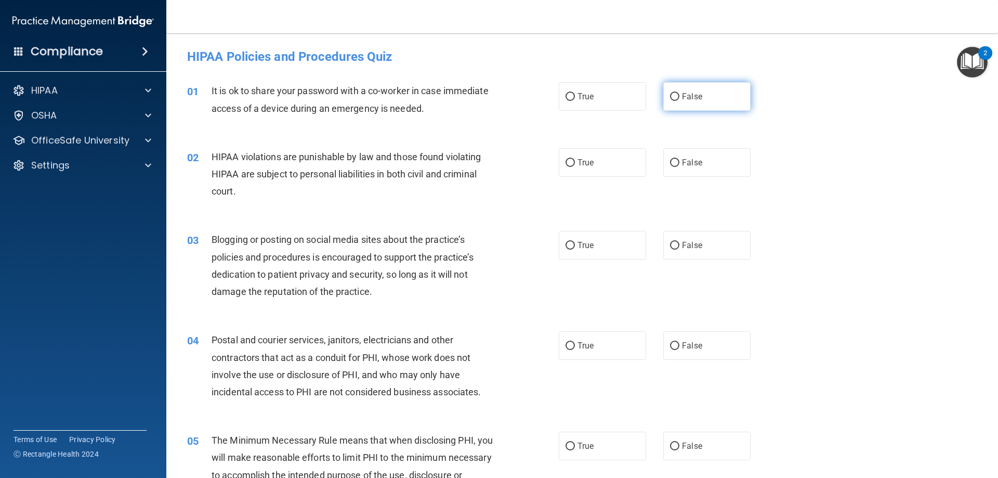
click at [713, 93] on label "False" at bounding box center [706, 96] width 87 height 29
click at [679, 93] on input "False" at bounding box center [674, 97] width 9 height 8
radio input "true"
click at [595, 171] on label "True" at bounding box center [602, 162] width 87 height 29
click at [575, 167] on input "True" at bounding box center [569, 163] width 9 height 8
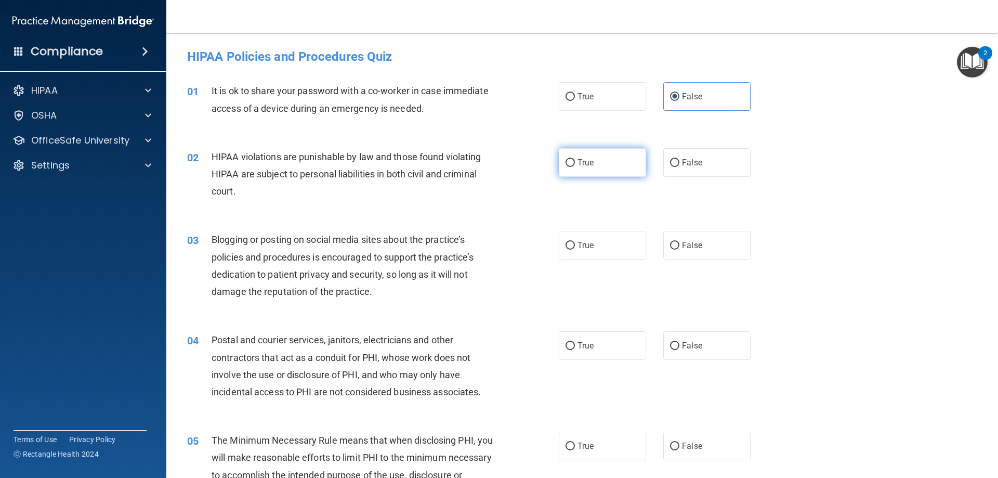
radio input "true"
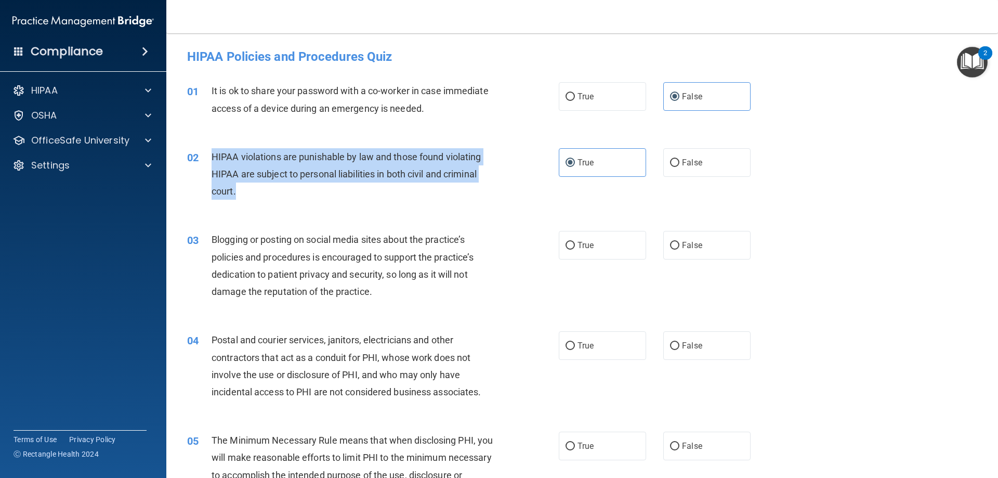
drag, startPoint x: 213, startPoint y: 151, endPoint x: 245, endPoint y: 193, distance: 53.3
click at [245, 193] on div "HIPAA violations are punishable by law and those found violating HIPAA are subj…" at bounding box center [357, 174] width 291 height 52
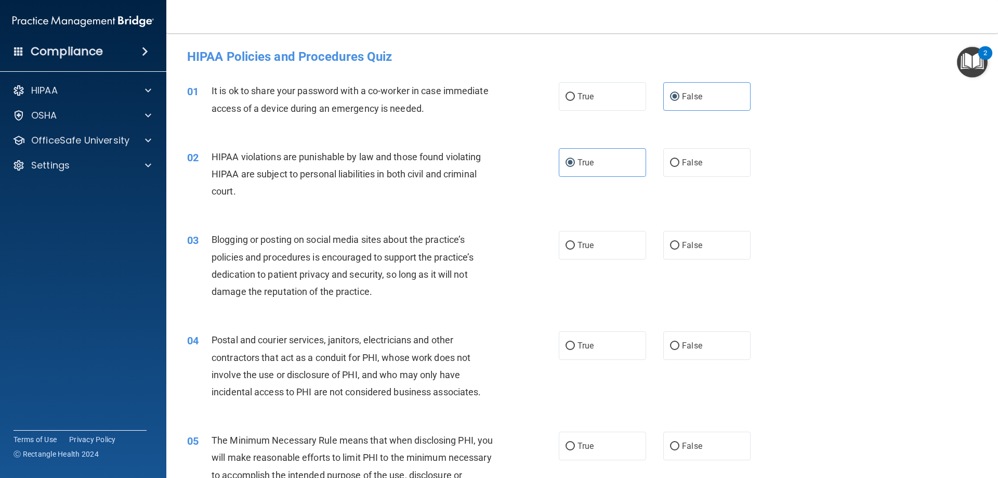
click at [865, 203] on div "02 HIPAA violations are punishable by law and those found violating HIPAA are s…" at bounding box center [582, 176] width 806 height 83
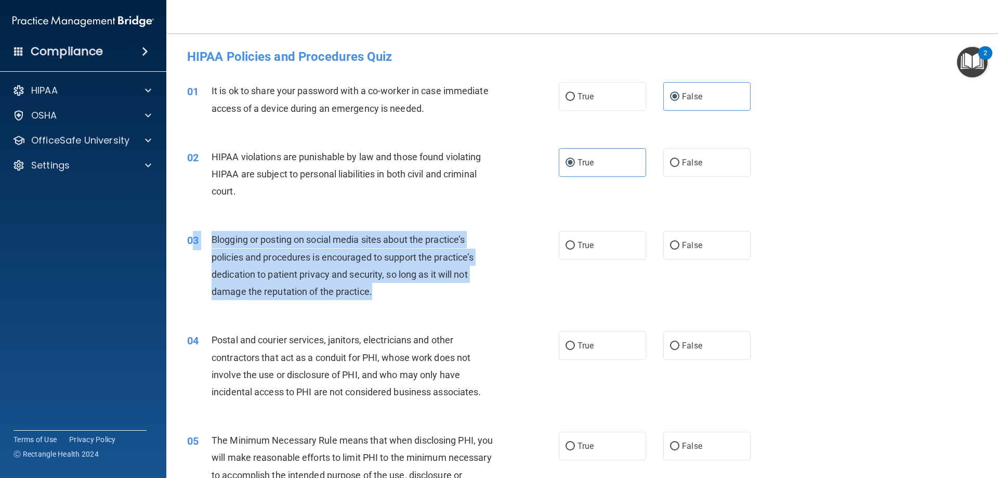
drag, startPoint x: 378, startPoint y: 290, endPoint x: 190, endPoint y: 244, distance: 193.6
click at [190, 244] on div "03 Blogging or posting on social media sites about the practice’s policies and …" at bounding box center [373, 268] width 403 height 74
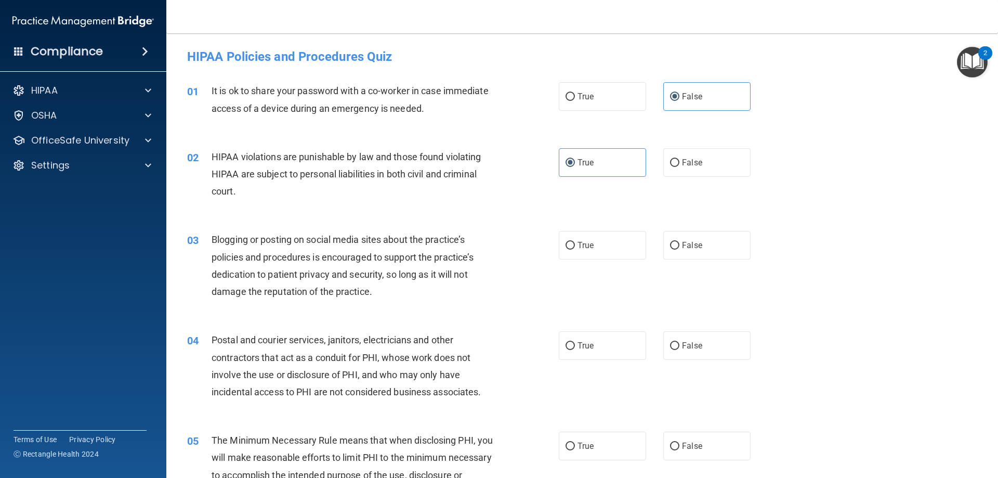
click at [657, 243] on div "True False" at bounding box center [663, 245] width 209 height 29
click at [697, 243] on label "False" at bounding box center [706, 245] width 87 height 29
click at [679, 243] on input "False" at bounding box center [674, 246] width 9 height 8
radio input "true"
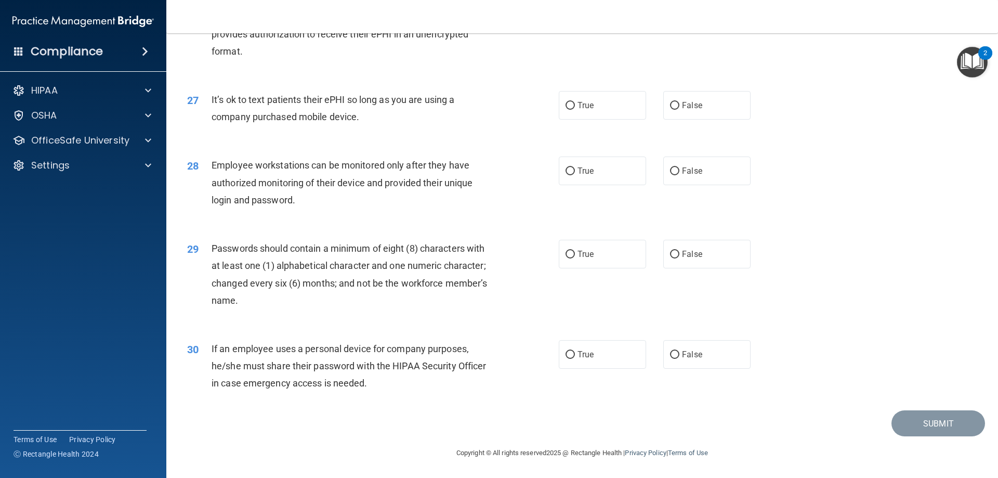
scroll to position [2131, 0]
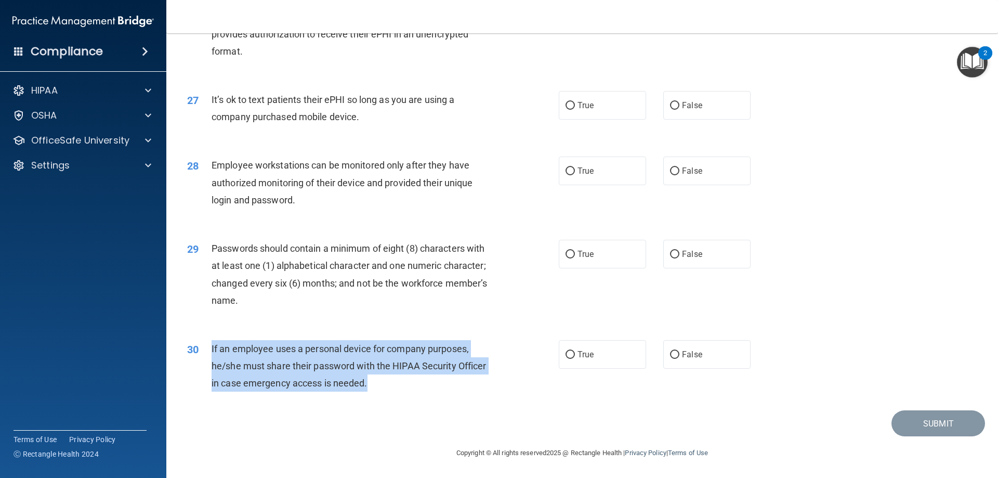
drag, startPoint x: 212, startPoint y: 345, endPoint x: 367, endPoint y: 390, distance: 162.0
click at [367, 390] on div "If an employee uses a personal device for company purposes, he/she must share t…" at bounding box center [357, 366] width 291 height 52
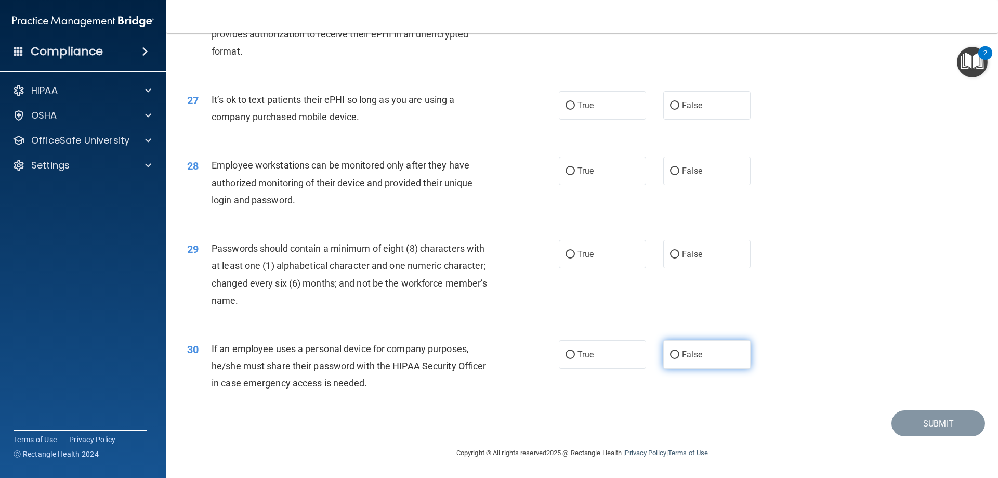
click at [715, 350] on label "False" at bounding box center [706, 354] width 87 height 29
click at [679, 351] on input "False" at bounding box center [674, 355] width 9 height 8
radio input "true"
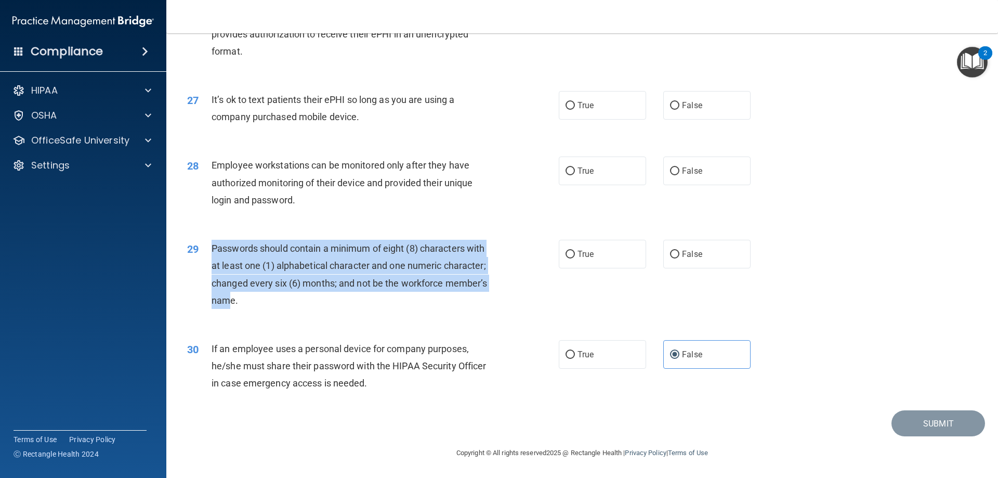
drag, startPoint x: 210, startPoint y: 247, endPoint x: 230, endPoint y: 301, distance: 57.5
click at [230, 301] on div "29 Passwords should contain a minimum of eight (8) characters with at least one…" at bounding box center [373, 277] width 403 height 74
click at [230, 301] on span "Passwords should contain a minimum of eight (8) characters with at least one (1…" at bounding box center [349, 274] width 275 height 63
drag, startPoint x: 235, startPoint y: 300, endPoint x: 203, endPoint y: 250, distance: 59.8
click at [203, 250] on div "29 Passwords should contain a minimum of eight (8) characters with at least one…" at bounding box center [373, 277] width 403 height 74
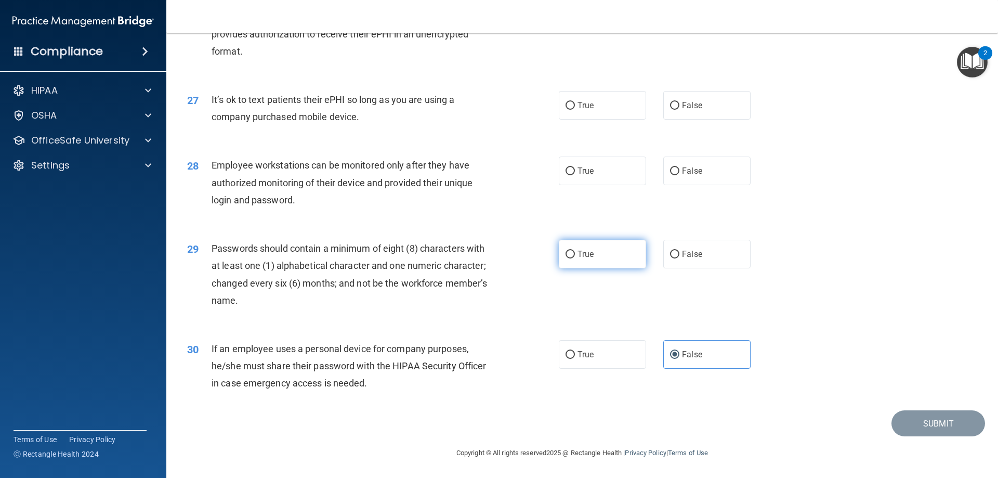
click at [580, 253] on span "True" at bounding box center [585, 254] width 16 height 10
click at [575, 253] on input "True" at bounding box center [569, 254] width 9 height 8
radio input "true"
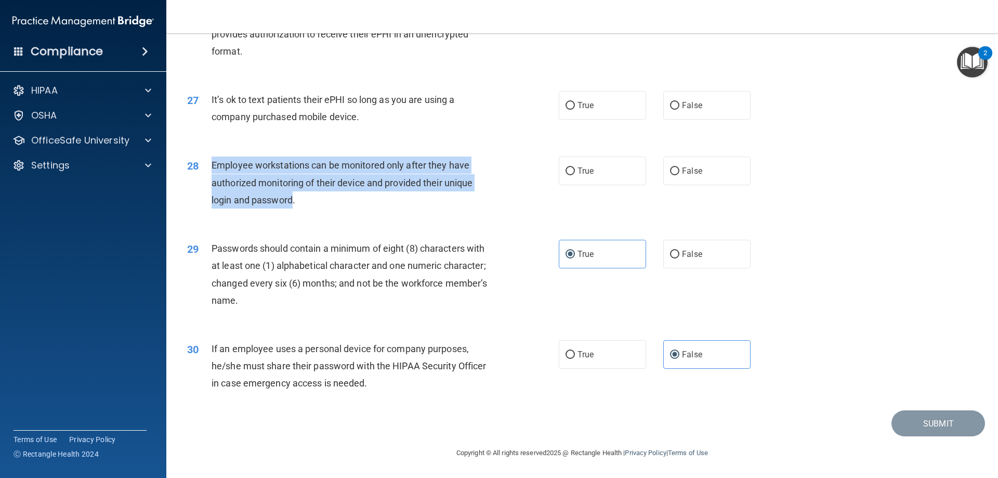
drag, startPoint x: 209, startPoint y: 163, endPoint x: 293, endPoint y: 205, distance: 93.4
click at [293, 205] on div "28 Employee workstations can be monitored only after they have authorized monit…" at bounding box center [373, 184] width 403 height 57
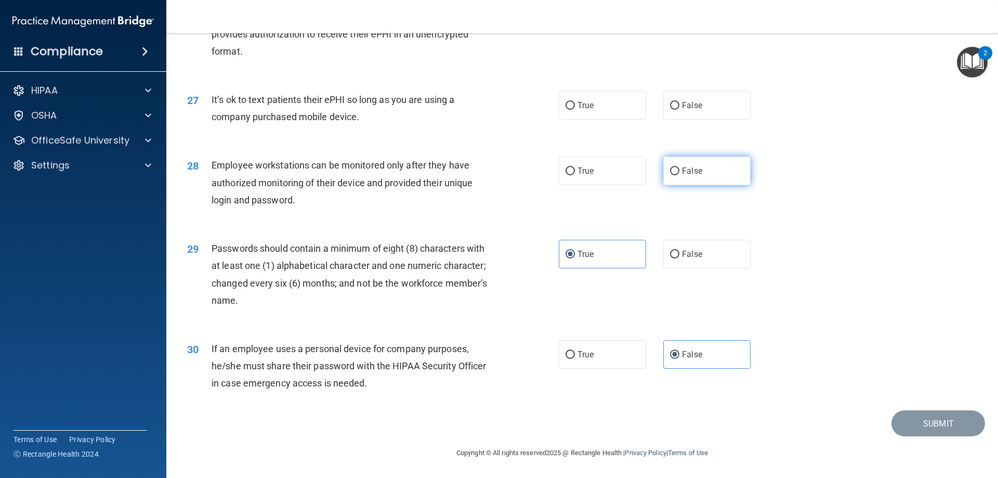
click at [689, 178] on label "False" at bounding box center [706, 170] width 87 height 29
click at [679, 175] on input "False" at bounding box center [674, 171] width 9 height 8
radio input "true"
drag, startPoint x: 211, startPoint y: 96, endPoint x: 386, endPoint y: 112, distance: 175.9
click at [386, 112] on div "It’s ok to text patients their ePHI so long as you are using a company purchase…" at bounding box center [357, 108] width 291 height 34
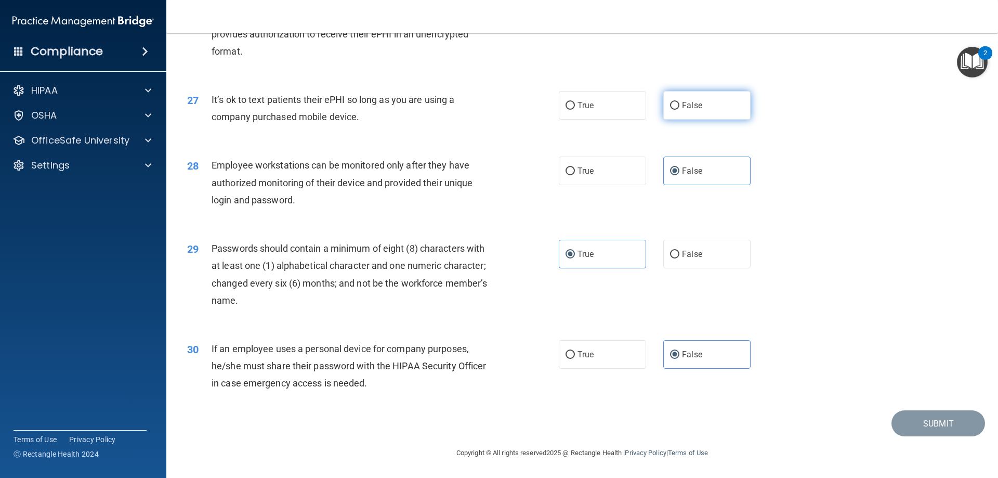
click at [708, 114] on label "False" at bounding box center [706, 105] width 87 height 29
click at [679, 110] on input "False" at bounding box center [674, 106] width 9 height 8
radio input "true"
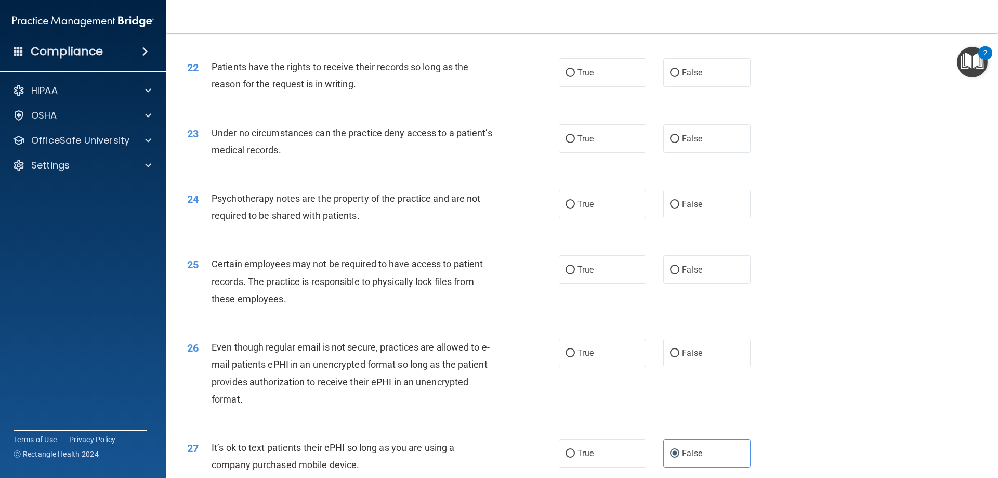
scroll to position [1748, 0]
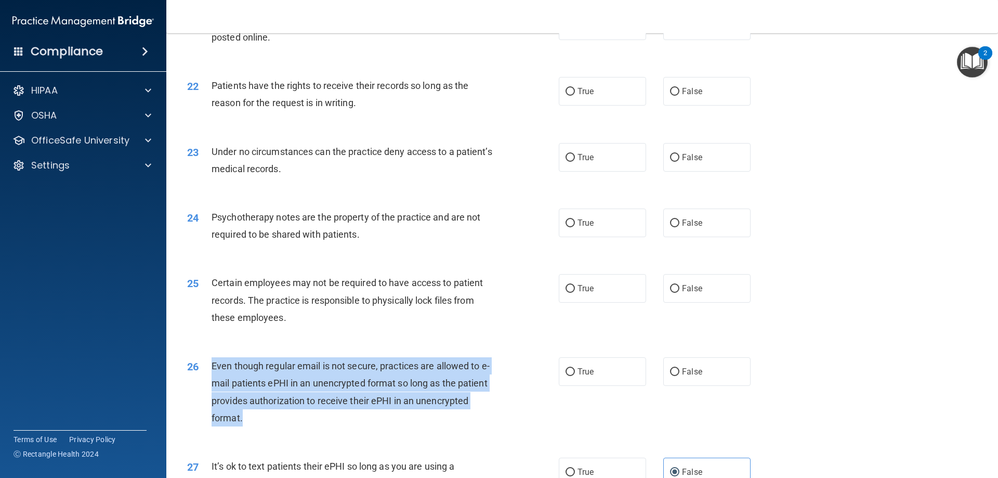
drag, startPoint x: 244, startPoint y: 429, endPoint x: 205, endPoint y: 391, distance: 55.1
click at [205, 391] on div "26 Even though regular email is not secure, practices are allowed to e-mail pat…" at bounding box center [373, 394] width 403 height 74
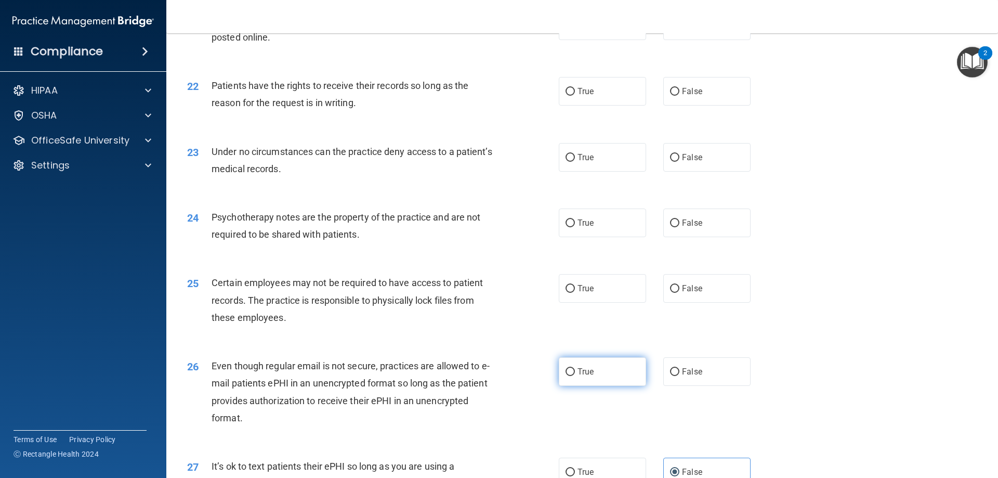
click at [594, 386] on label "True" at bounding box center [602, 371] width 87 height 29
click at [575, 376] on input "True" at bounding box center [569, 372] width 9 height 8
radio input "true"
click at [698, 301] on label "False" at bounding box center [706, 288] width 87 height 29
click at [679, 293] on input "False" at bounding box center [674, 289] width 9 height 8
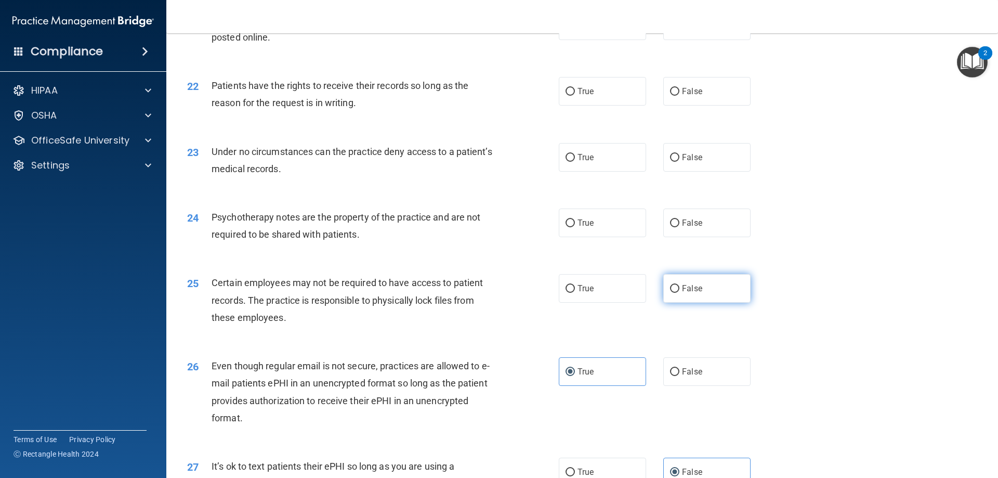
radio input "true"
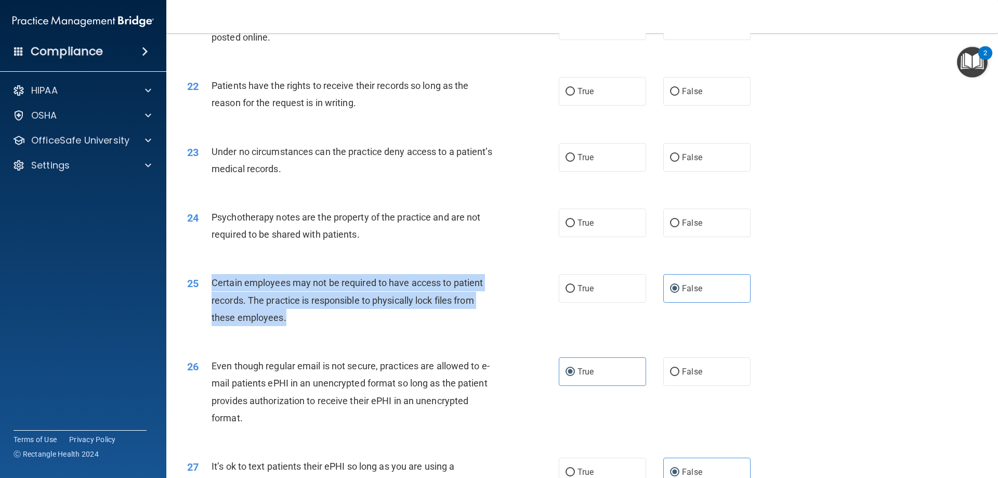
drag, startPoint x: 304, startPoint y: 336, endPoint x: 210, endPoint y: 301, distance: 99.8
click at [210, 301] on div "25 Certain employees may not be required to have access to patient records. The…" at bounding box center [373, 302] width 403 height 57
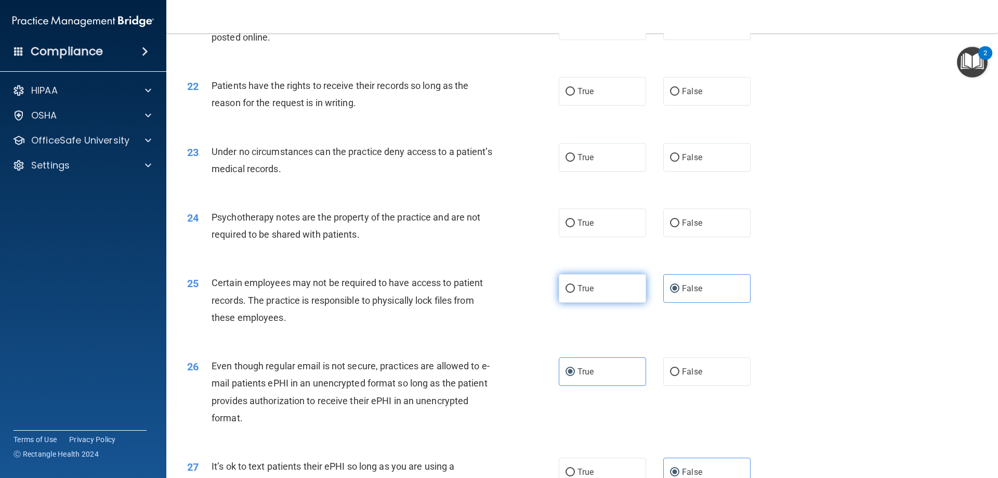
click at [612, 302] on label "True" at bounding box center [602, 288] width 87 height 29
click at [575, 293] on input "True" at bounding box center [569, 289] width 9 height 8
radio input "true"
radio input "false"
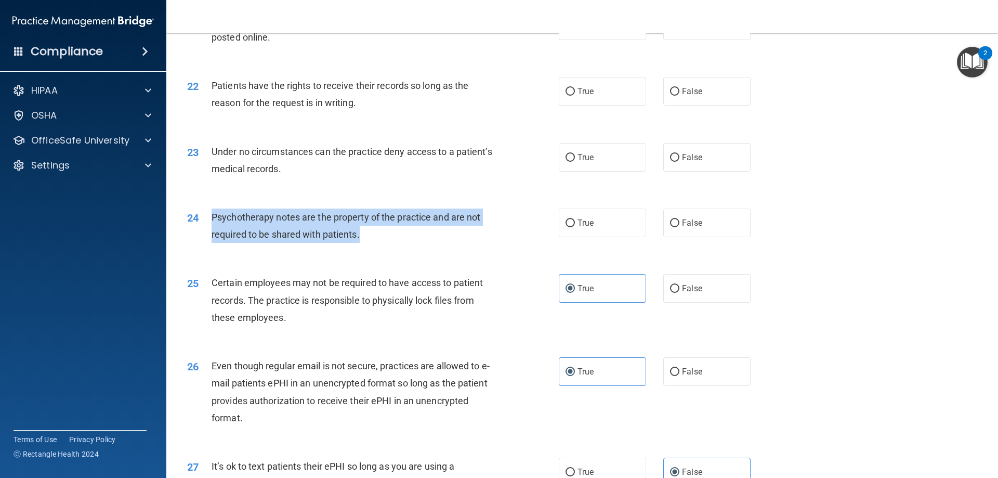
drag, startPoint x: 211, startPoint y: 230, endPoint x: 364, endPoint y: 248, distance: 153.9
click at [364, 243] on div "Psychotherapy notes are the property of the practice and are not required to be…" at bounding box center [357, 225] width 291 height 34
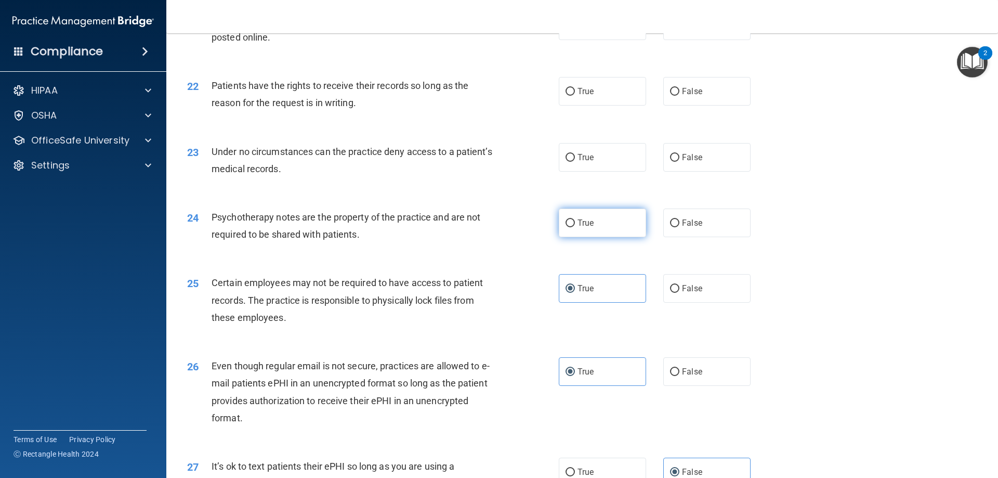
click at [600, 237] on label "True" at bounding box center [602, 222] width 87 height 29
click at [575, 227] on input "True" at bounding box center [569, 223] width 9 height 8
radio input "true"
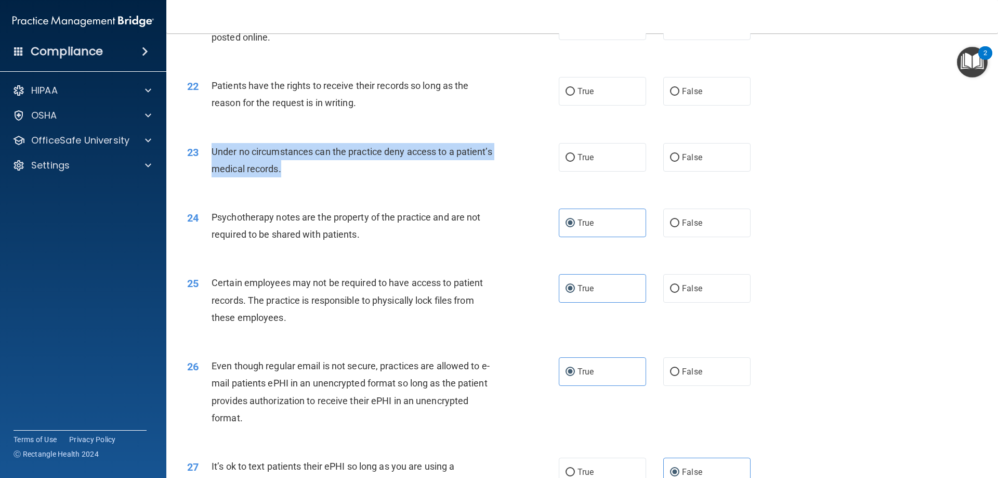
drag, startPoint x: 209, startPoint y: 164, endPoint x: 327, endPoint y: 185, distance: 119.3
click at [327, 182] on div "23 Under no circumstances can the practice deny access to a patient’s medical r…" at bounding box center [373, 162] width 403 height 39
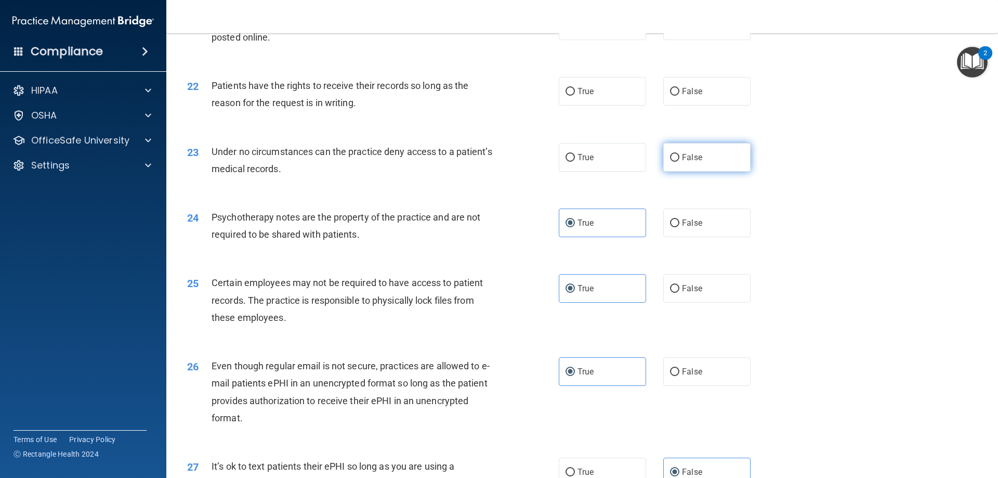
click at [676, 168] on label "False" at bounding box center [706, 157] width 87 height 29
click at [676, 162] on input "False" at bounding box center [674, 158] width 9 height 8
radio input "true"
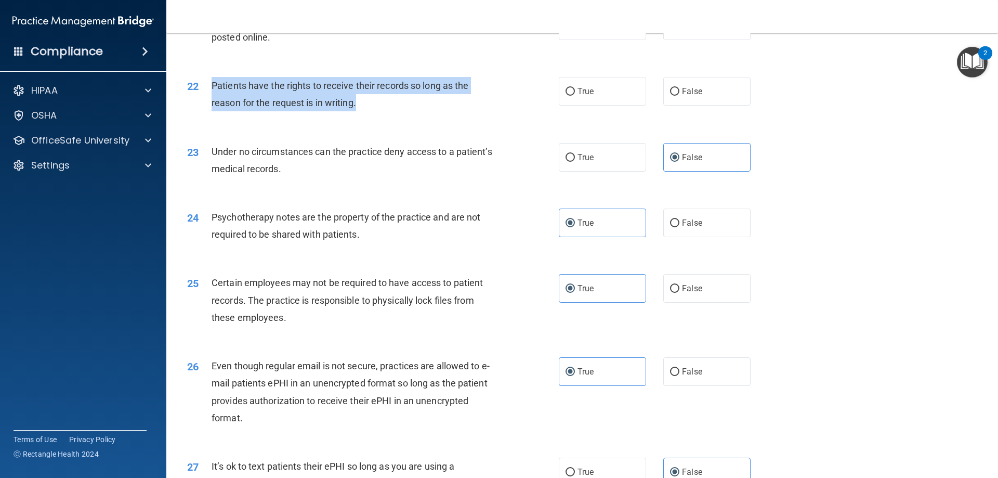
drag, startPoint x: 351, startPoint y: 126, endPoint x: 213, endPoint y: 107, distance: 139.6
click at [213, 107] on div "Patients have the rights to receive their records so long as the reason for the…" at bounding box center [357, 94] width 291 height 34
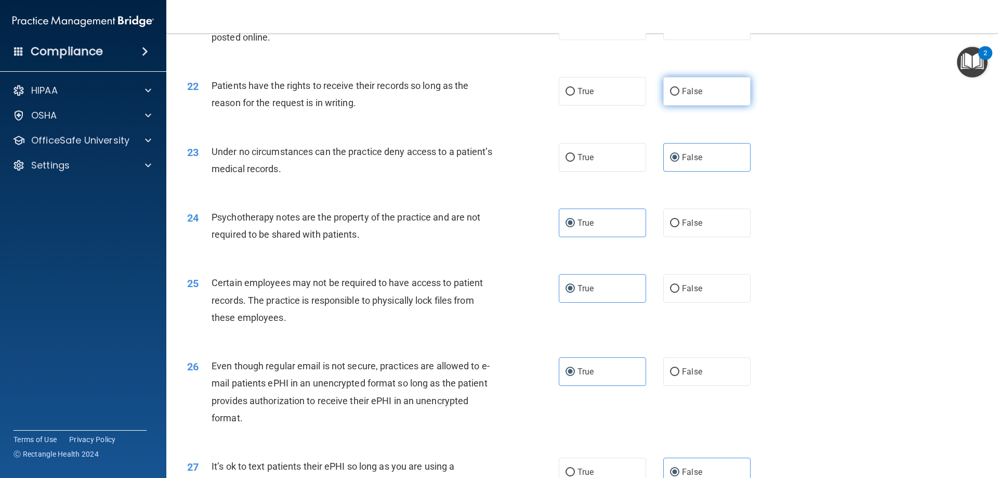
click at [692, 99] on label "False" at bounding box center [706, 91] width 87 height 29
click at [679, 96] on input "False" at bounding box center [674, 92] width 9 height 8
radio input "true"
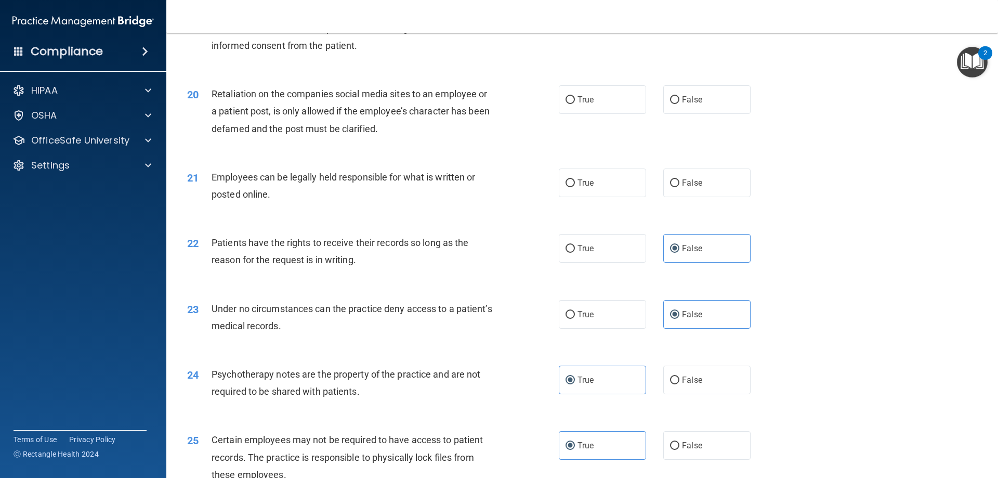
scroll to position [1578, 0]
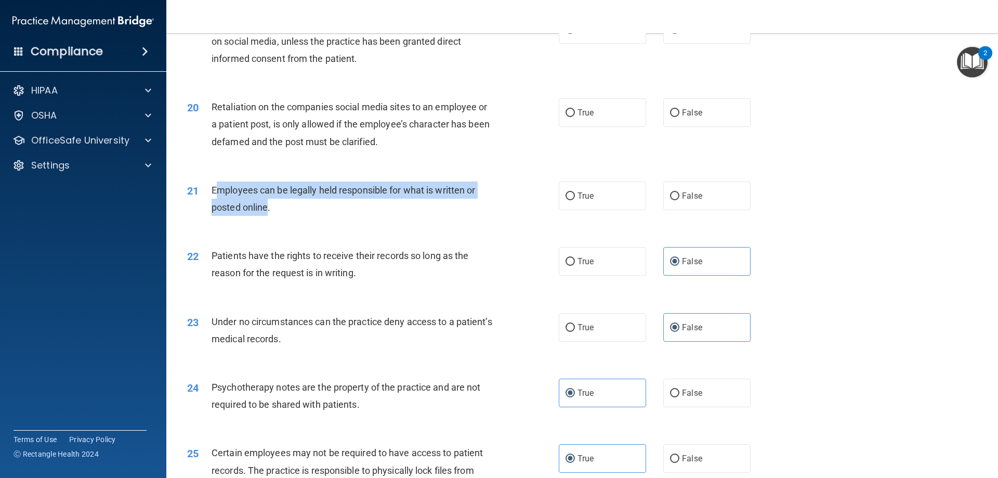
drag, startPoint x: 268, startPoint y: 226, endPoint x: 217, endPoint y: 209, distance: 53.6
click at [217, 209] on span "Employees can be legally held responsible for what is written or posted online." at bounding box center [343, 198] width 263 height 28
click at [218, 209] on span "Employees can be legally held responsible for what is written or posted online." at bounding box center [343, 198] width 263 height 28
drag, startPoint x: 210, startPoint y: 207, endPoint x: 276, endPoint y: 219, distance: 67.2
click at [276, 219] on div "21 Employees can be legally held responsible for what is written or posted onli…" at bounding box center [373, 200] width 403 height 39
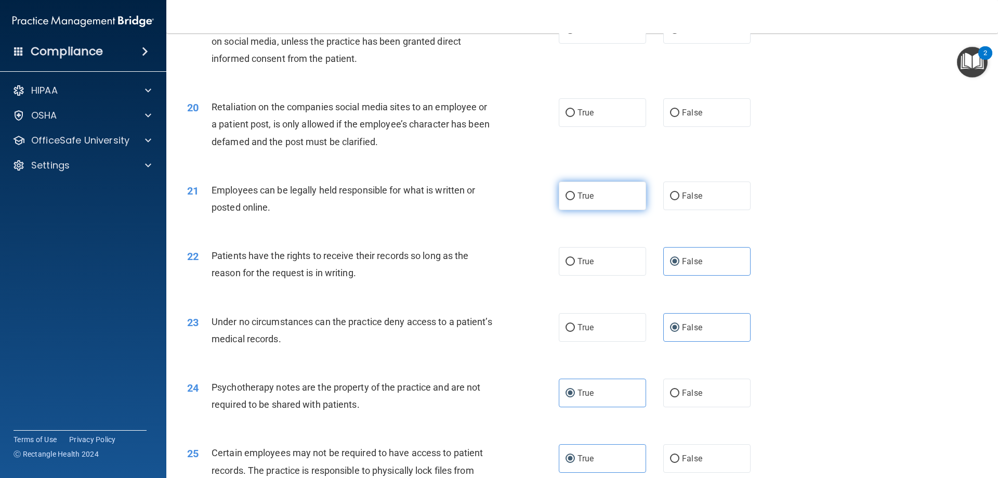
click at [599, 210] on label "True" at bounding box center [602, 195] width 87 height 29
click at [575, 200] on input "True" at bounding box center [569, 196] width 9 height 8
radio input "true"
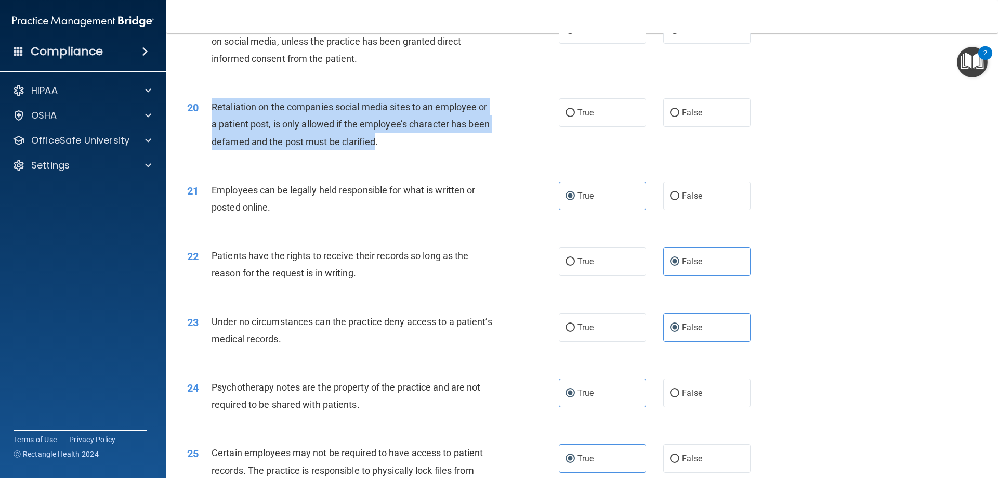
drag, startPoint x: 211, startPoint y: 120, endPoint x: 376, endPoint y: 165, distance: 170.7
click at [376, 150] on div "Retaliation on the companies social media sites to an employee or a patient pos…" at bounding box center [357, 124] width 291 height 52
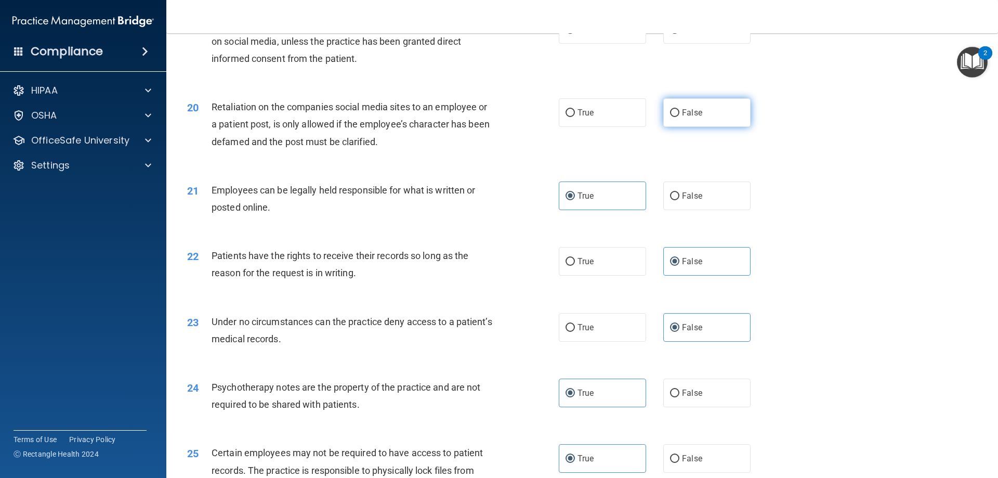
click at [689, 117] on span "False" at bounding box center [692, 113] width 20 height 10
click at [679, 117] on input "False" at bounding box center [674, 113] width 9 height 8
radio input "true"
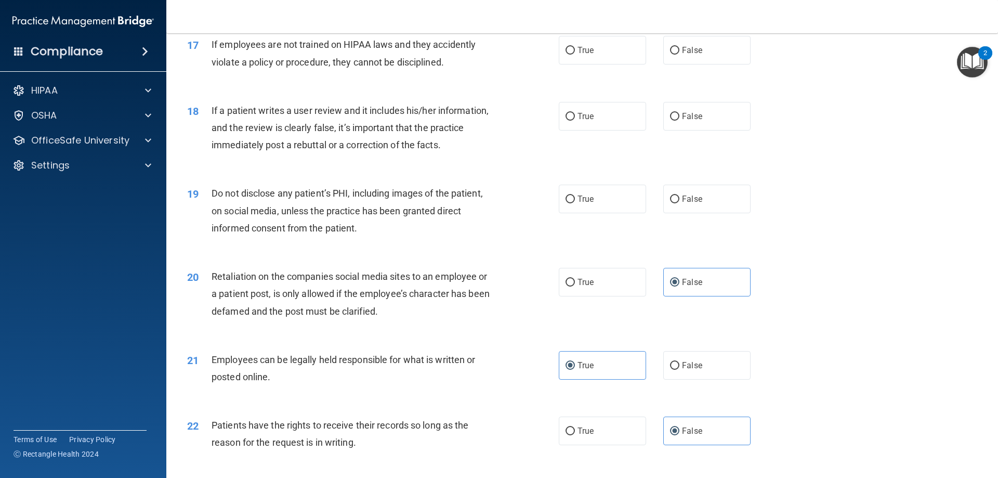
scroll to position [1386, 0]
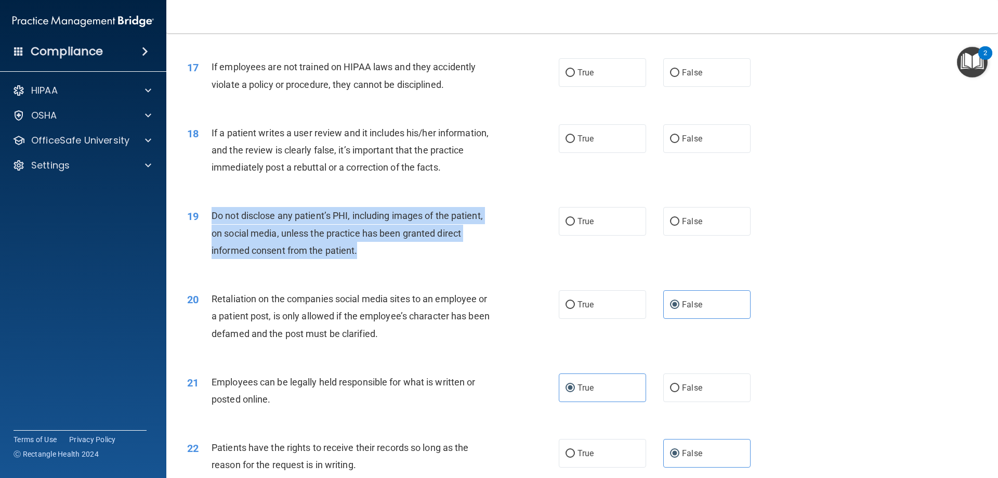
drag, startPoint x: 361, startPoint y: 267, endPoint x: 210, endPoint y: 241, distance: 152.9
click at [210, 241] on div "19 Do not disclose any patient’s PHI, including images of the patient, on socia…" at bounding box center [373, 235] width 403 height 57
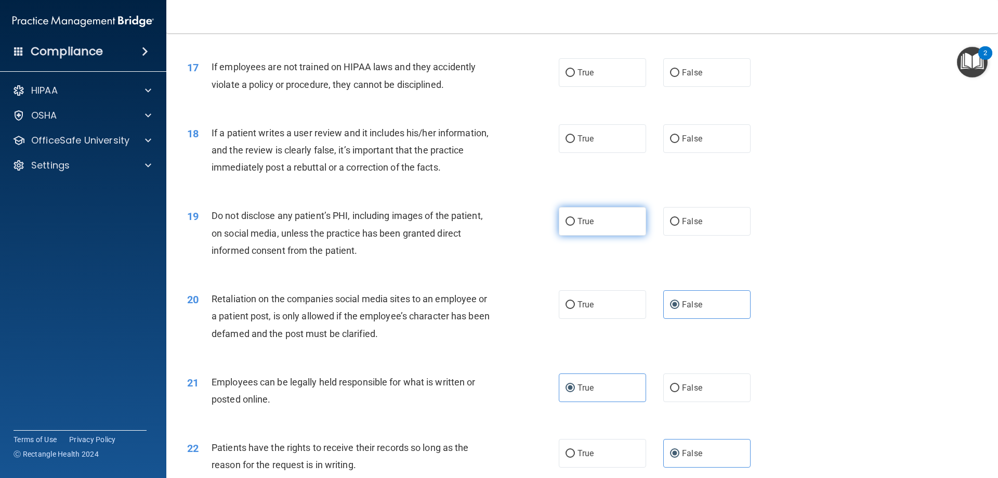
click at [577, 235] on label "True" at bounding box center [602, 221] width 87 height 29
click at [575, 226] on input "True" at bounding box center [569, 222] width 9 height 8
radio input "true"
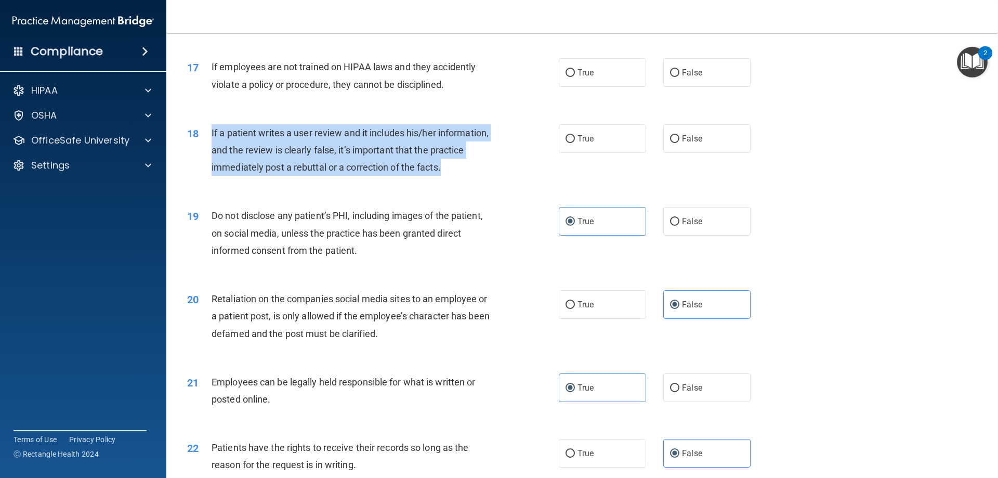
drag, startPoint x: 210, startPoint y: 147, endPoint x: 445, endPoint y: 186, distance: 237.5
click at [445, 181] on div "18 If a patient writes a user review and it includes his/her information, and t…" at bounding box center [373, 152] width 403 height 57
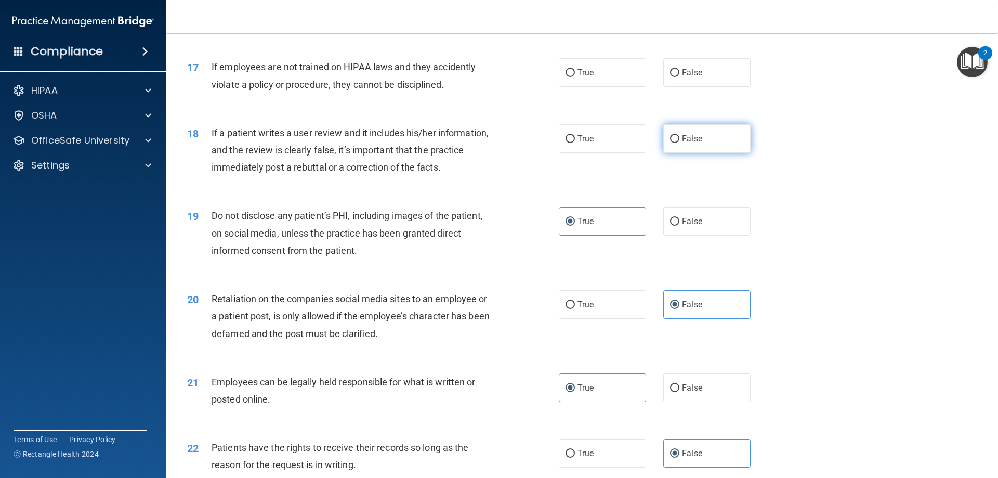
click at [688, 143] on span "False" at bounding box center [692, 139] width 20 height 10
click at [679, 143] on input "False" at bounding box center [674, 139] width 9 height 8
radio input "true"
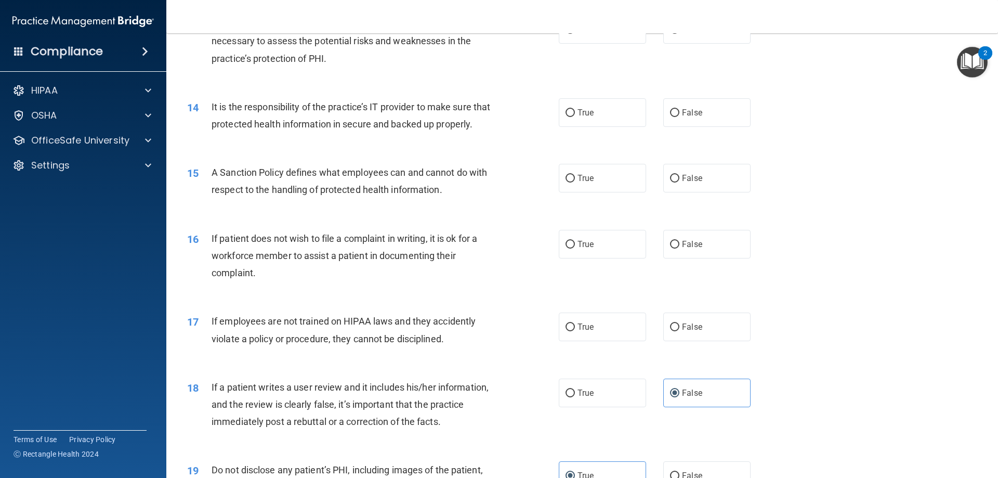
scroll to position [1125, 0]
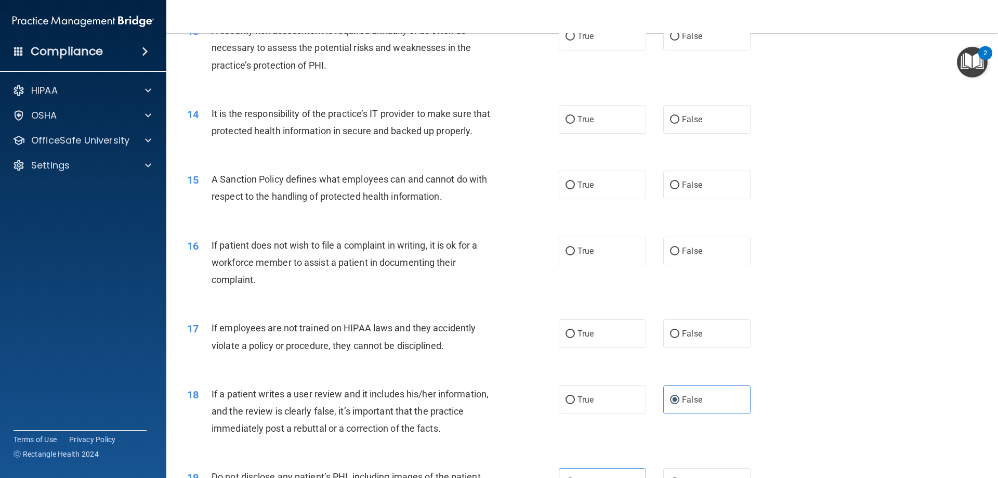
click at [447, 352] on div "If employees are not trained on HIPAA laws and they accidently violate a policy…" at bounding box center [357, 336] width 291 height 34
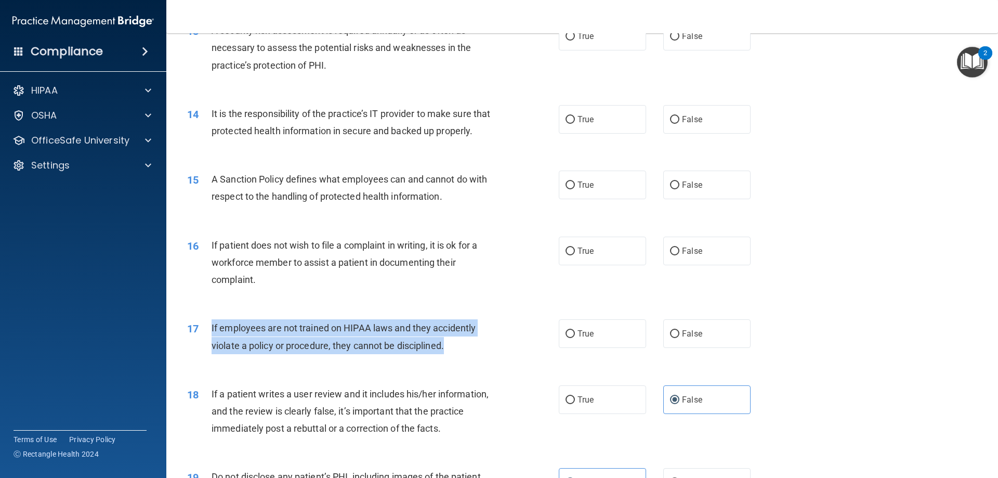
drag, startPoint x: 451, startPoint y: 359, endPoint x: 210, endPoint y: 350, distance: 241.3
click at [210, 350] on div "17 If employees are not trained on HIPAA laws and they accidently violate a pol…" at bounding box center [373, 338] width 403 height 39
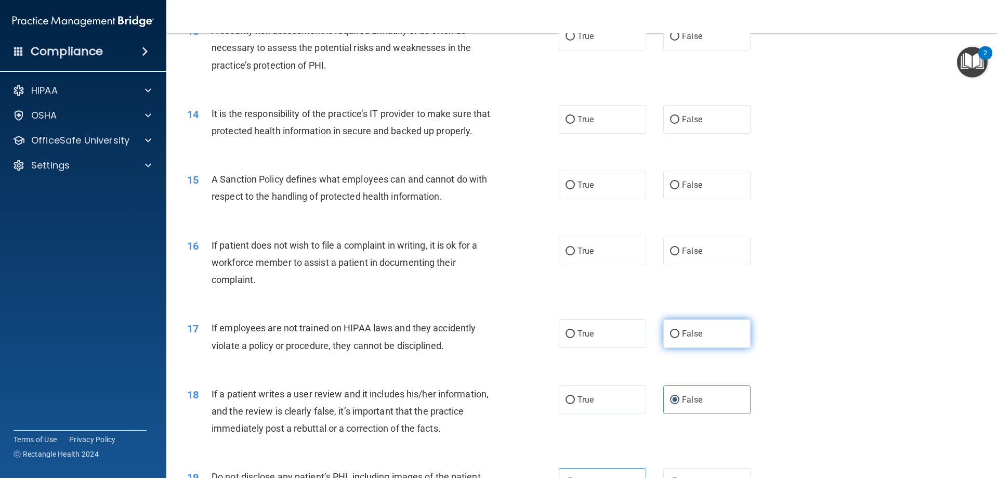
click at [691, 341] on label "False" at bounding box center [706, 333] width 87 height 29
click at [679, 338] on input "False" at bounding box center [674, 334] width 9 height 8
radio input "true"
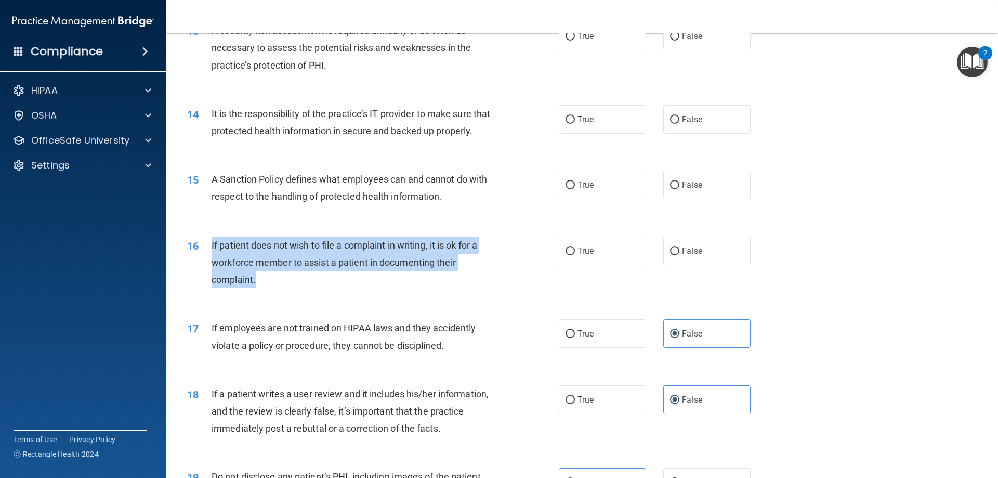
drag, startPoint x: 210, startPoint y: 258, endPoint x: 281, endPoint y: 304, distance: 84.0
click at [281, 294] on div "16 If patient does not wish to file a complaint in writing, it is ok for a work…" at bounding box center [373, 264] width 403 height 57
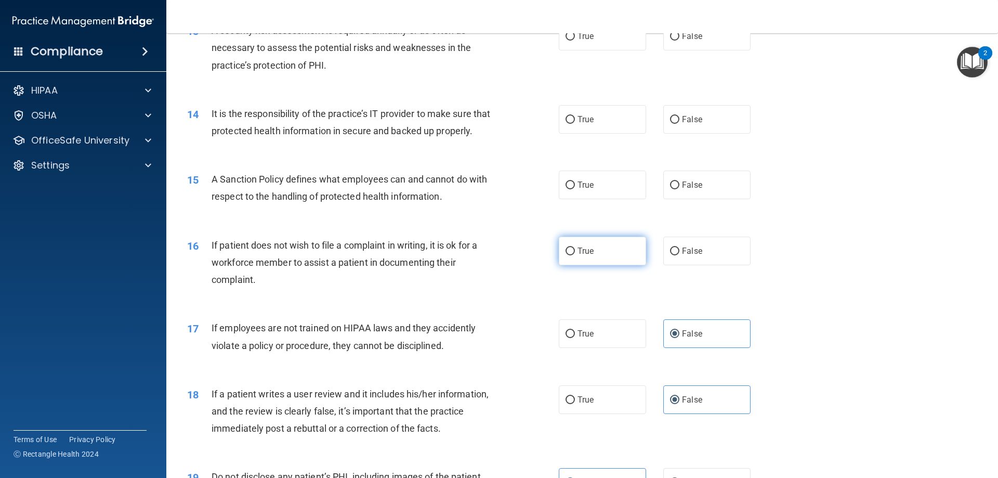
click at [597, 265] on label "True" at bounding box center [602, 250] width 87 height 29
click at [575, 255] on input "True" at bounding box center [569, 251] width 9 height 8
radio input "true"
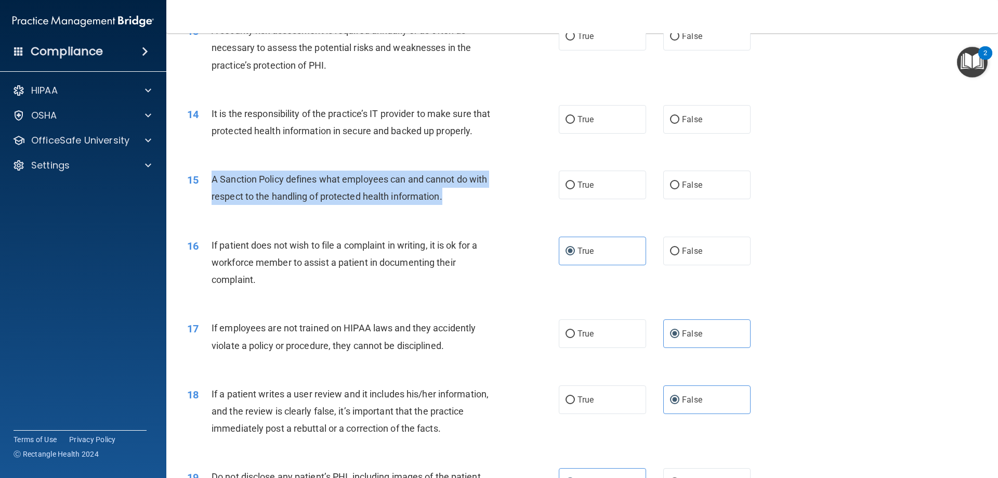
drag, startPoint x: 452, startPoint y: 213, endPoint x: 213, endPoint y: 200, distance: 239.4
click at [213, 200] on div "A Sanction Policy defines what employees can and cannot do with respect to the …" at bounding box center [357, 187] width 291 height 34
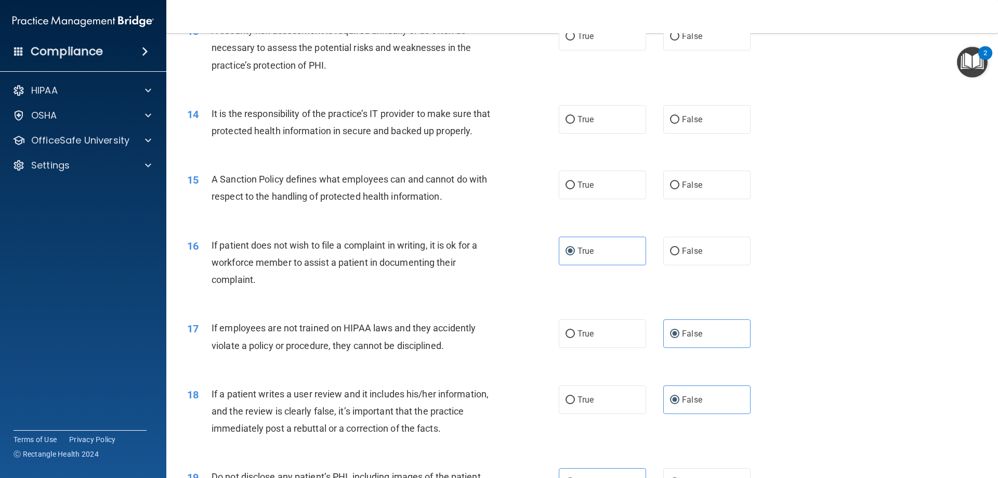
click at [791, 181] on div "15 A Sanction Policy defines what employees can and cannot do with respect to t…" at bounding box center [582, 189] width 806 height 65
click at [703, 199] on label "False" at bounding box center [706, 184] width 87 height 29
click at [679, 189] on input "False" at bounding box center [674, 185] width 9 height 8
radio input "true"
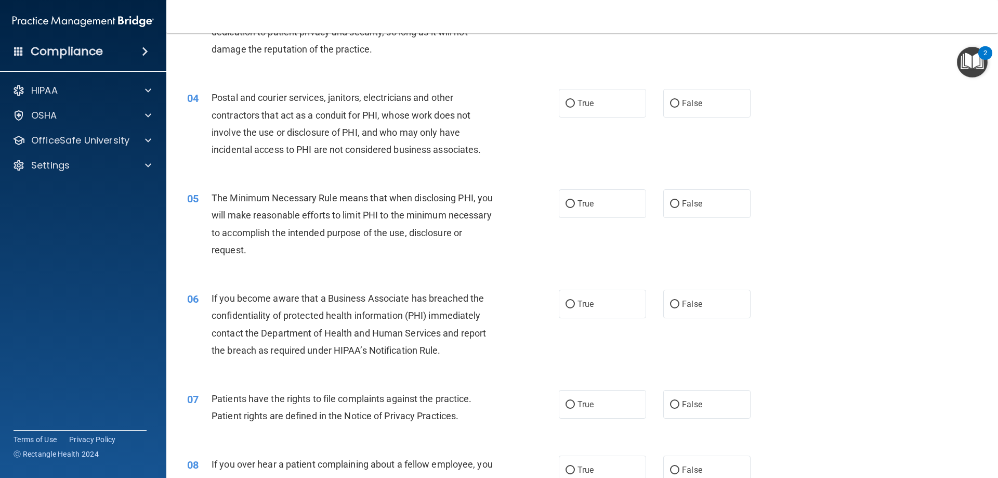
scroll to position [286, 0]
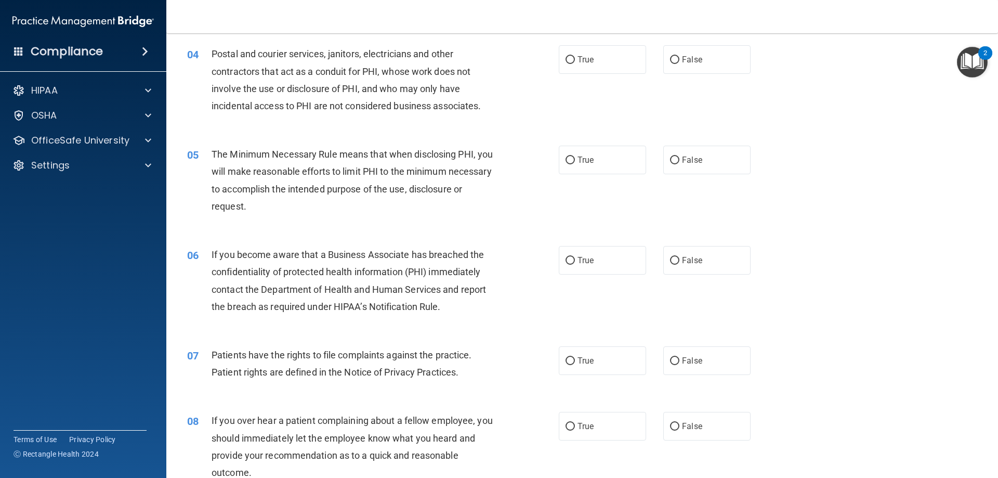
click at [606, 77] on div "04 Postal and courier services, janitors, electricians and other contractors th…" at bounding box center [582, 82] width 806 height 100
click at [602, 61] on label "True" at bounding box center [602, 59] width 87 height 29
click at [575, 61] on input "True" at bounding box center [569, 60] width 9 height 8
radio input "true"
click at [612, 166] on label "True" at bounding box center [602, 160] width 87 height 29
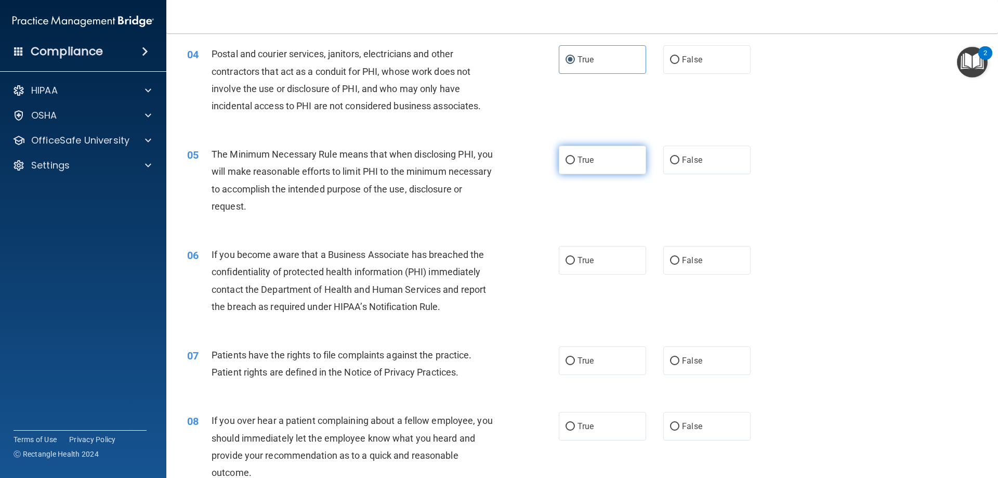
click at [575, 164] on input "True" at bounding box center [569, 160] width 9 height 8
radio input "true"
click at [694, 269] on label "False" at bounding box center [706, 260] width 87 height 29
click at [679, 265] on input "False" at bounding box center [674, 261] width 9 height 8
radio input "true"
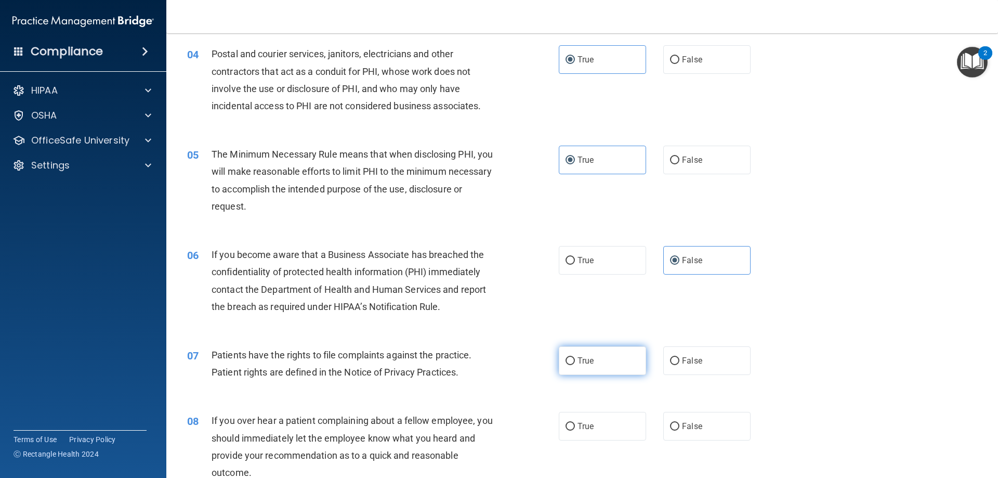
click at [565, 362] on input "True" at bounding box center [569, 361] width 9 height 8
radio input "true"
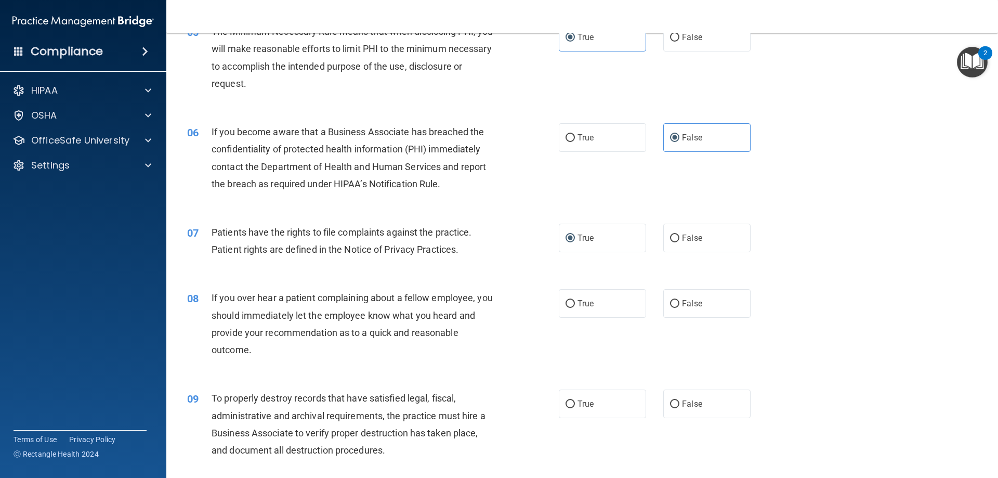
scroll to position [465, 0]
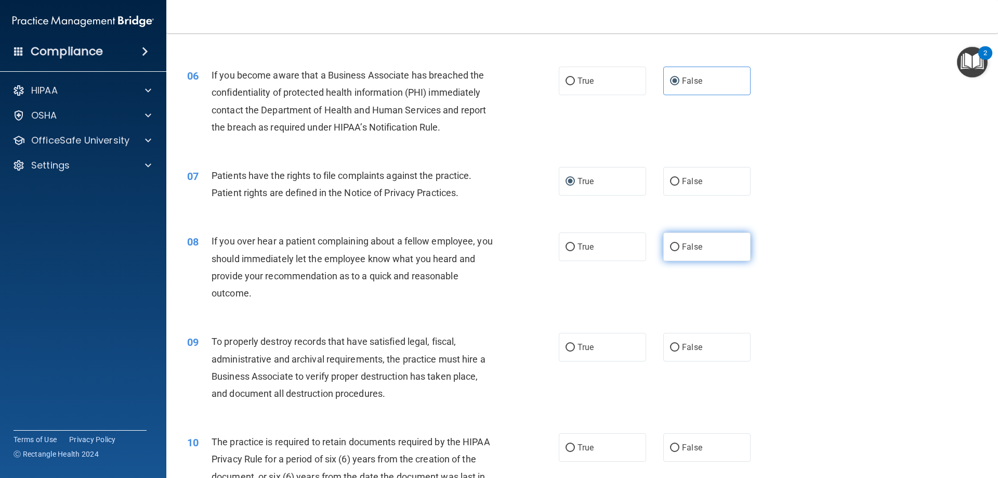
click at [675, 242] on label "False" at bounding box center [706, 246] width 87 height 29
click at [675, 243] on input "False" at bounding box center [674, 247] width 9 height 8
radio input "true"
click at [683, 347] on span "False" at bounding box center [692, 347] width 20 height 10
click at [679, 347] on input "False" at bounding box center [674, 348] width 9 height 8
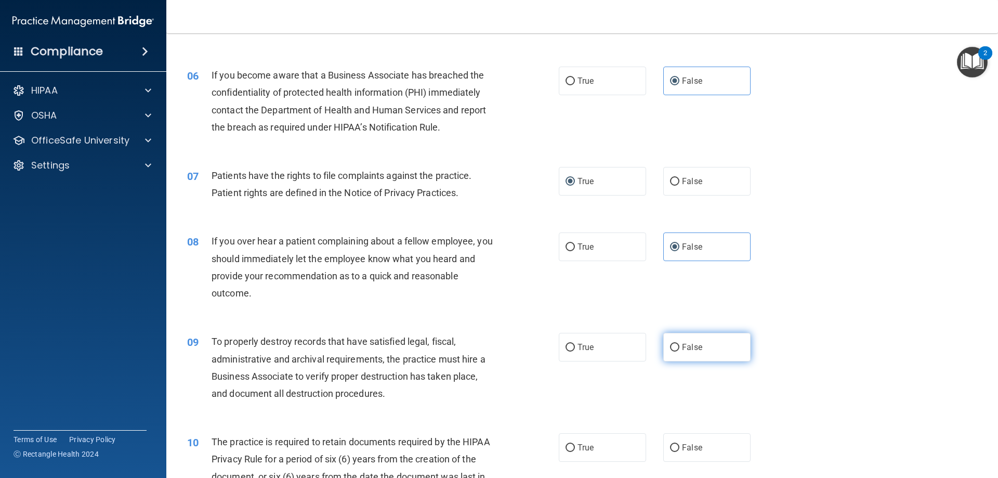
radio input "true"
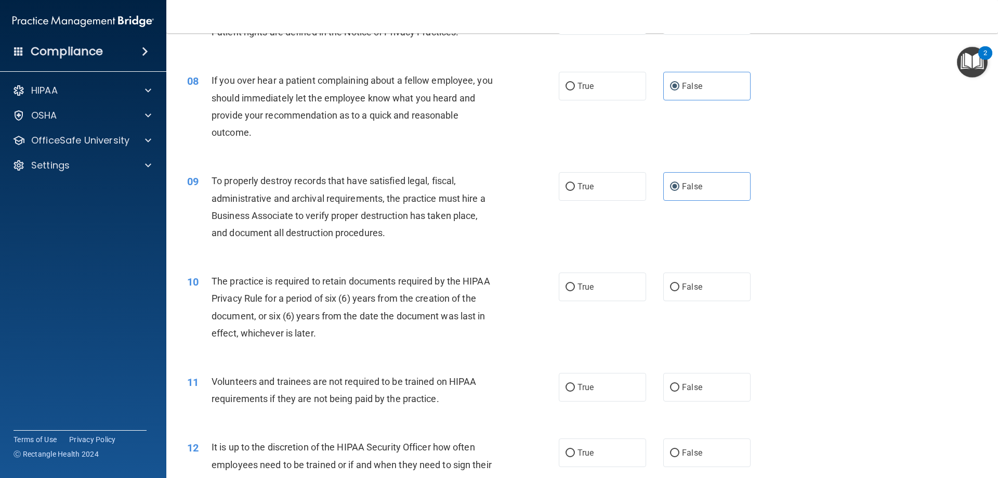
scroll to position [669, 0]
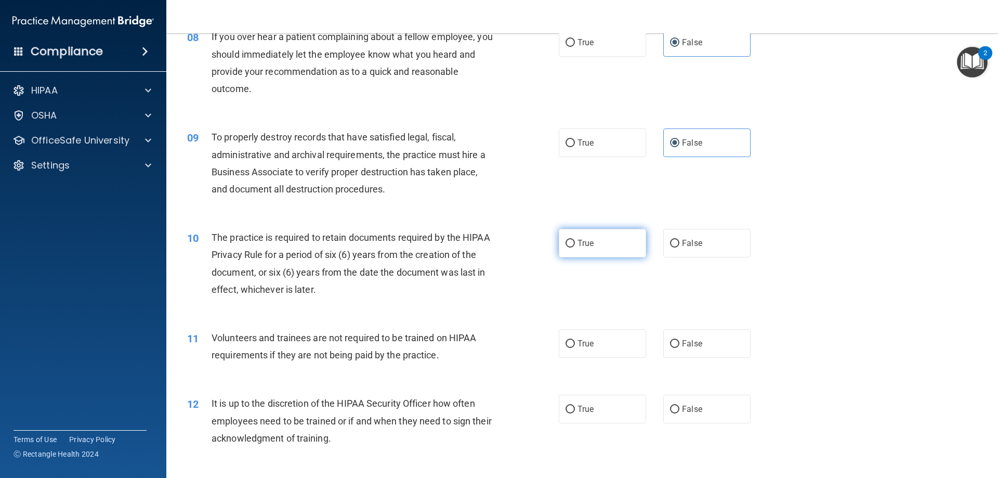
click at [600, 241] on label "True" at bounding box center [602, 243] width 87 height 29
click at [575, 241] on input "True" at bounding box center [569, 244] width 9 height 8
radio input "true"
click at [670, 344] on input "False" at bounding box center [674, 344] width 9 height 8
radio input "true"
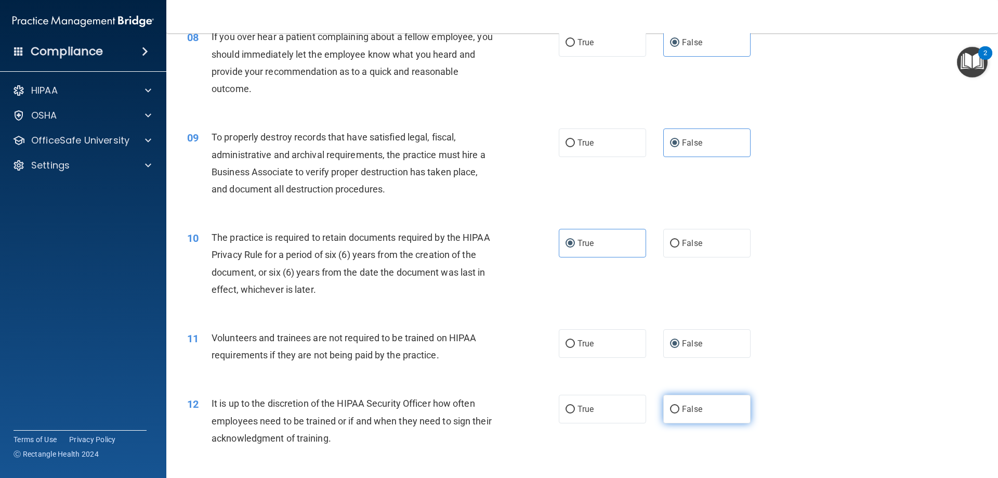
click at [672, 412] on input "False" at bounding box center [674, 409] width 9 height 8
radio input "true"
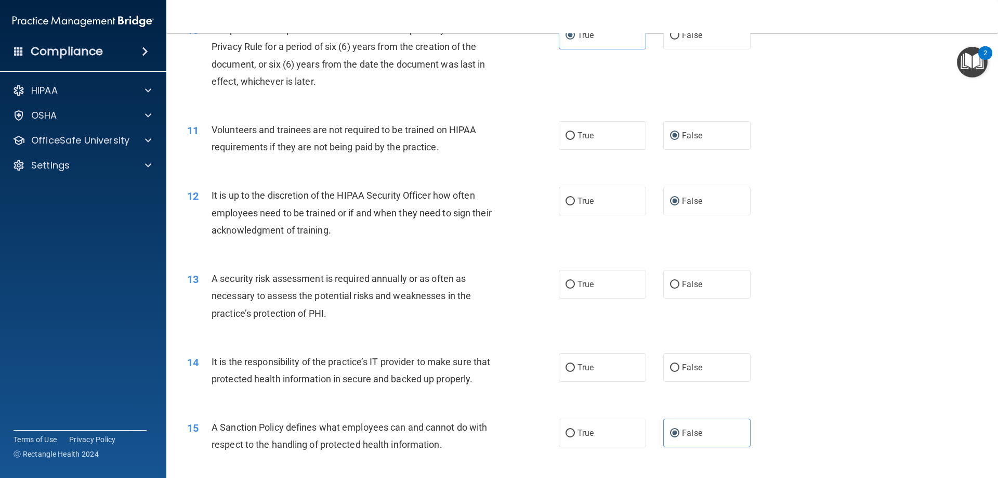
scroll to position [940, 0]
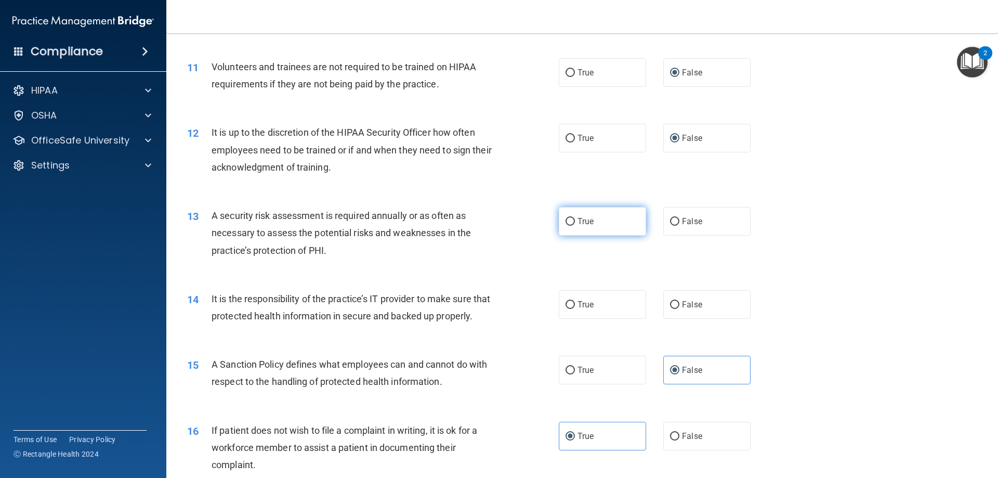
click at [598, 227] on label "True" at bounding box center [602, 221] width 87 height 29
click at [575, 226] on input "True" at bounding box center [569, 222] width 9 height 8
radio input "true"
click at [666, 309] on label "False" at bounding box center [706, 304] width 87 height 29
click at [670, 309] on input "False" at bounding box center [674, 305] width 9 height 8
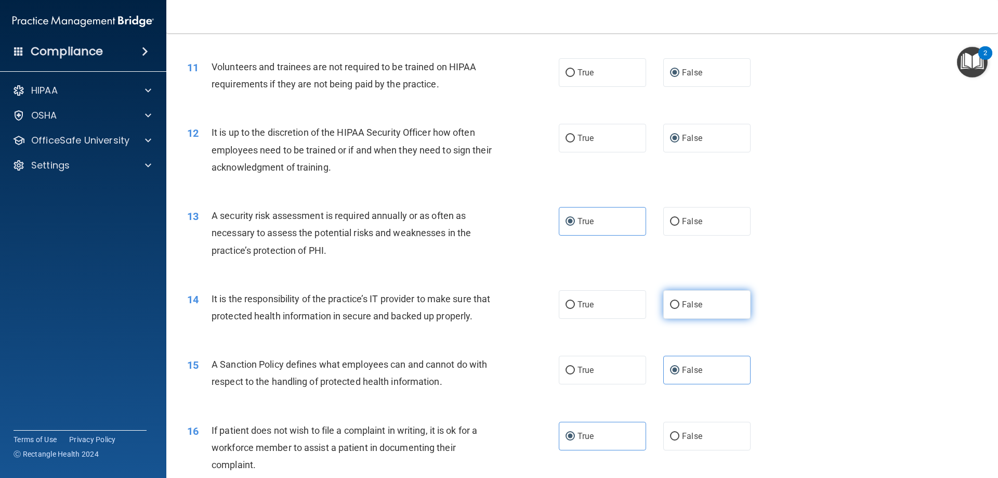
radio input "true"
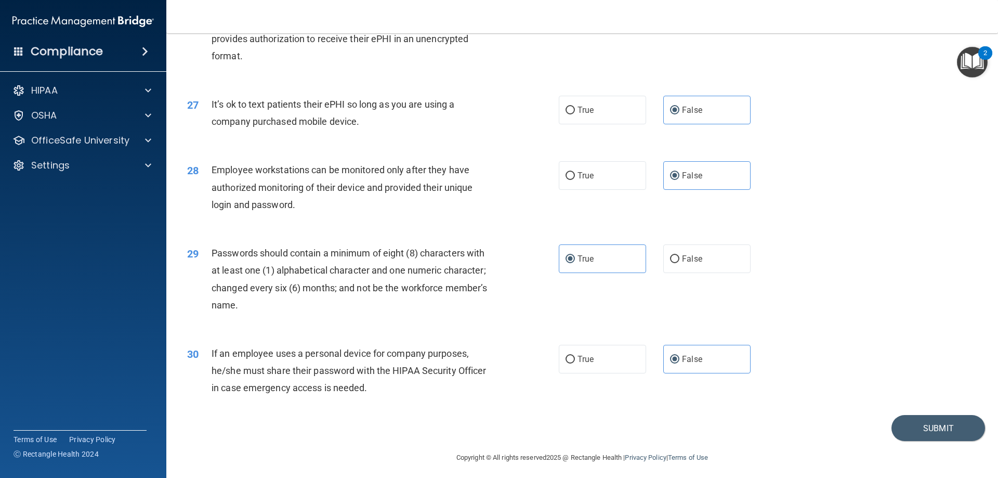
scroll to position [2131, 0]
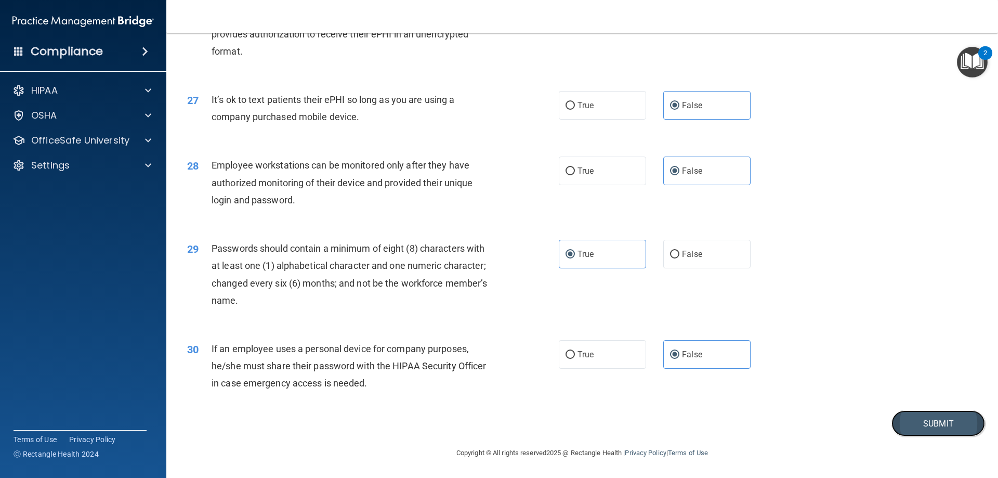
click at [914, 431] on button "Submit" at bounding box center [938, 423] width 94 height 27
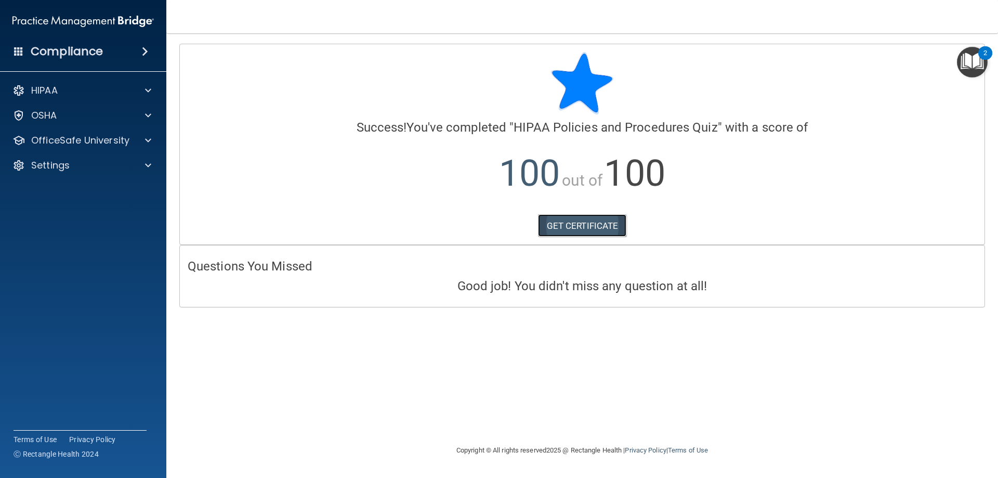
click at [578, 219] on link "GET CERTIFICATE" at bounding box center [582, 225] width 89 height 23
click at [75, 134] on p "OfficeSafe University" at bounding box center [80, 140] width 98 height 12
click at [80, 165] on p "HIPAA Training" at bounding box center [50, 165] width 86 height 10
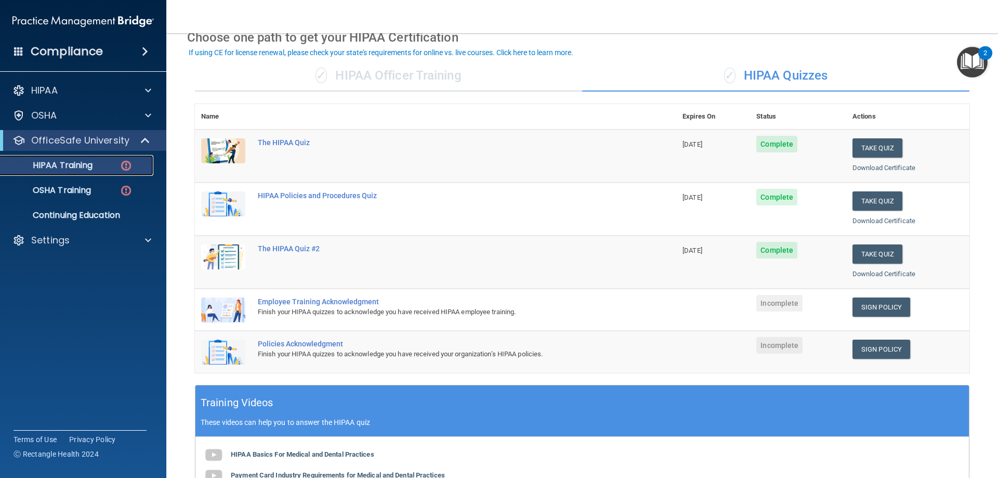
scroll to position [54, 0]
click at [861, 306] on link "Sign Policy" at bounding box center [881, 306] width 58 height 19
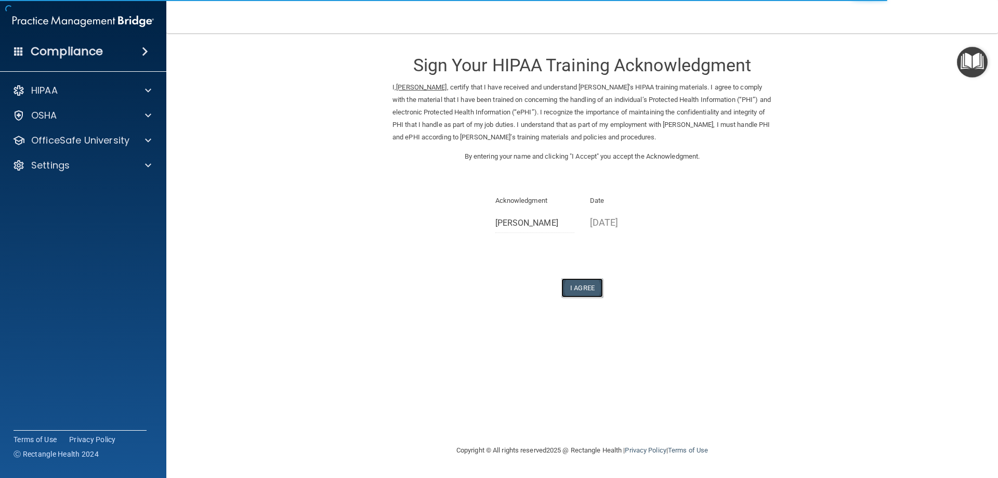
click at [579, 297] on button "I Agree" at bounding box center [582, 287] width 42 height 19
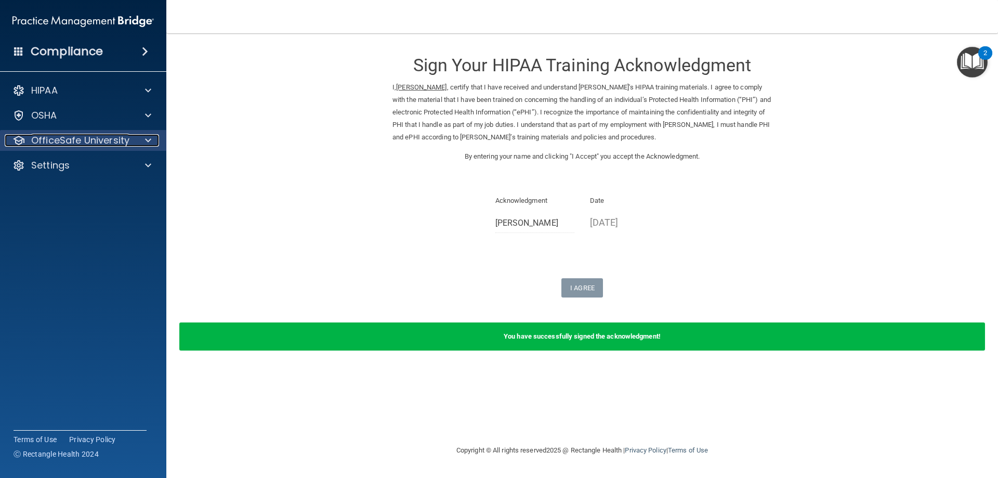
click at [109, 136] on p "OfficeSafe University" at bounding box center [80, 140] width 98 height 12
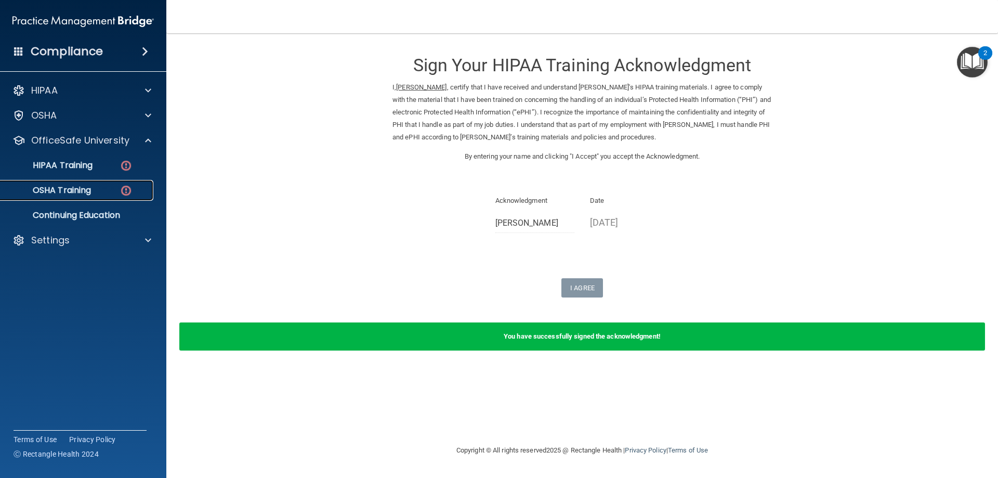
click at [100, 191] on div "OSHA Training" at bounding box center [78, 190] width 142 height 10
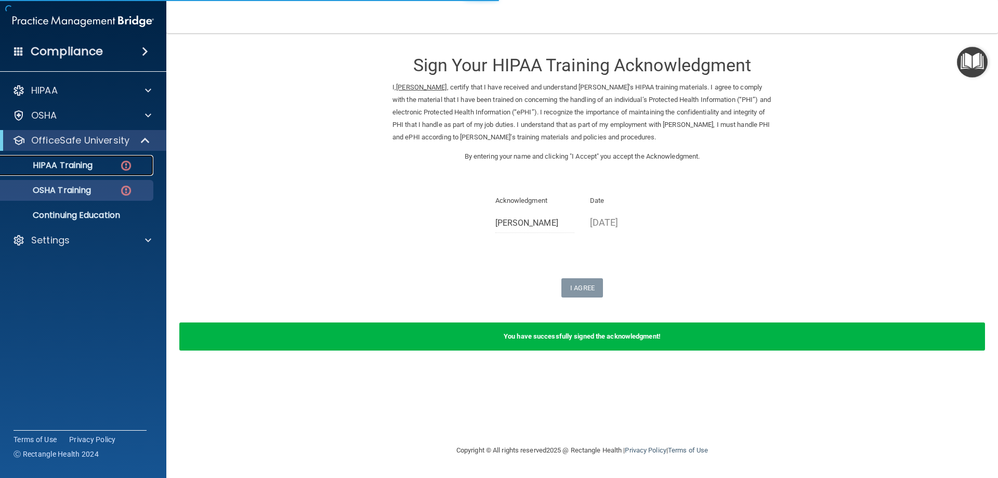
click at [100, 165] on div "HIPAA Training" at bounding box center [78, 165] width 142 height 10
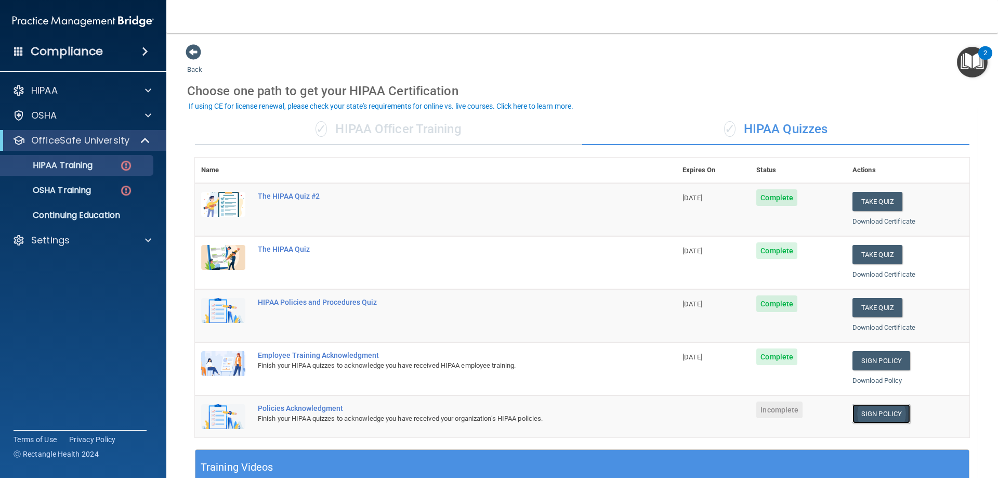
click at [877, 417] on link "Sign Policy" at bounding box center [881, 413] width 58 height 19
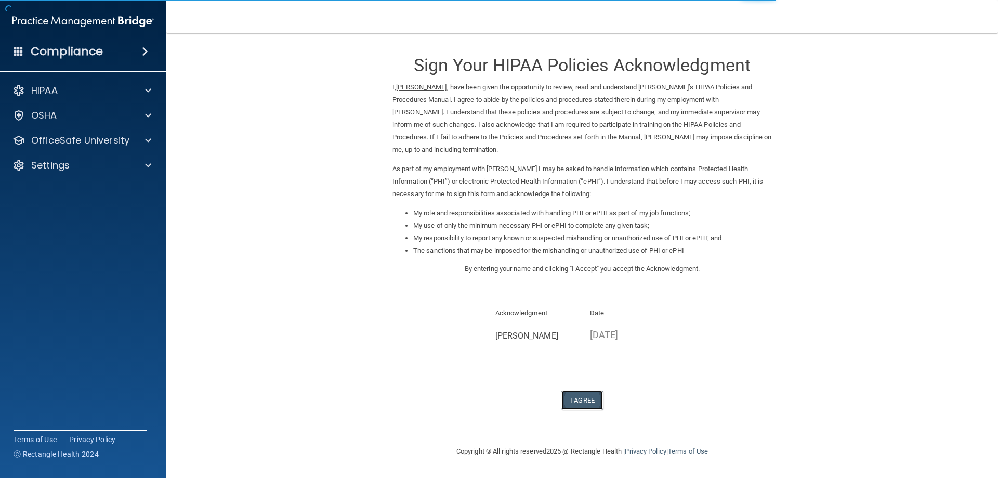
click at [587, 399] on button "I Agree" at bounding box center [582, 399] width 42 height 19
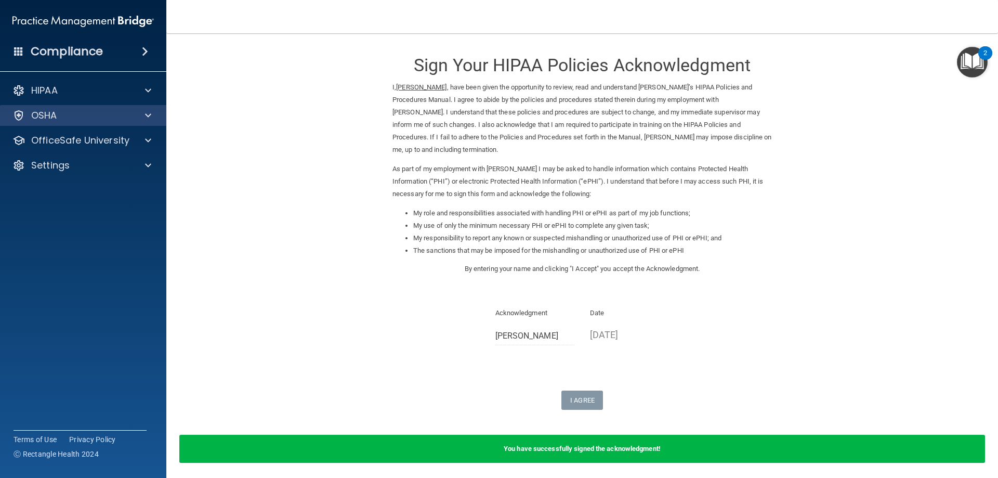
click at [104, 109] on div "OSHA" at bounding box center [83, 115] width 167 height 21
click at [29, 113] on div "OSHA" at bounding box center [69, 115] width 129 height 12
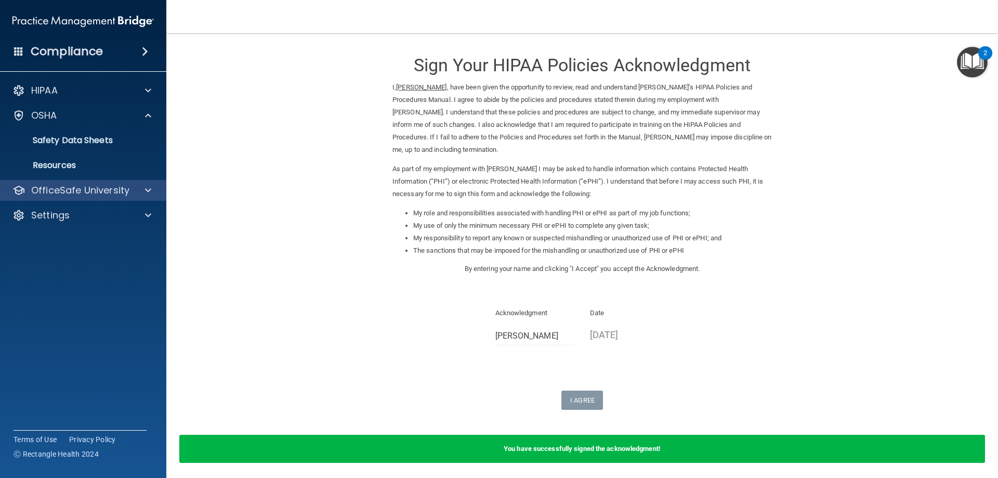
click at [74, 182] on div "OfficeSafe University" at bounding box center [83, 190] width 167 height 21
click at [86, 183] on div "OfficeSafe University" at bounding box center [83, 190] width 167 height 21
click at [81, 187] on p "OfficeSafe University" at bounding box center [80, 190] width 98 height 12
click at [87, 197] on div "OfficeSafe University" at bounding box center [83, 190] width 167 height 21
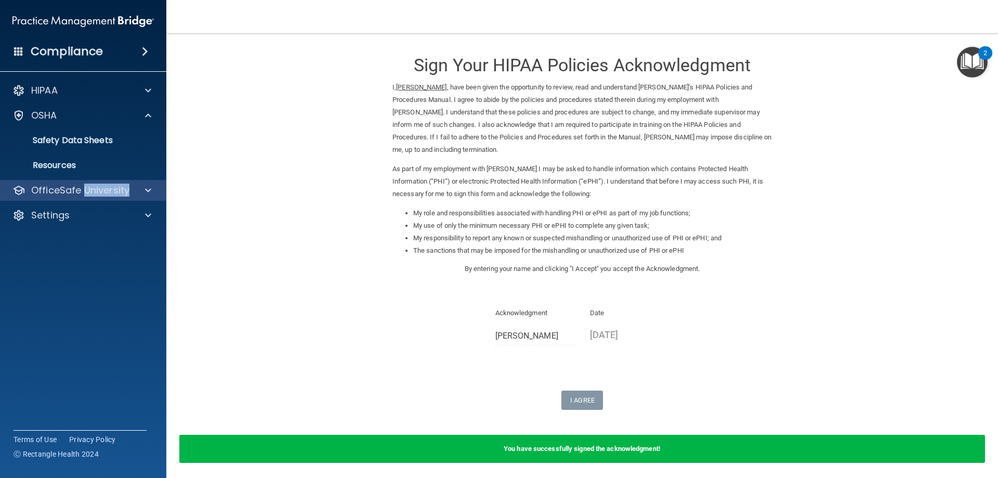
click at [87, 197] on div "OfficeSafe University" at bounding box center [83, 190] width 167 height 21
click at [84, 186] on p "OfficeSafe University" at bounding box center [80, 190] width 98 height 12
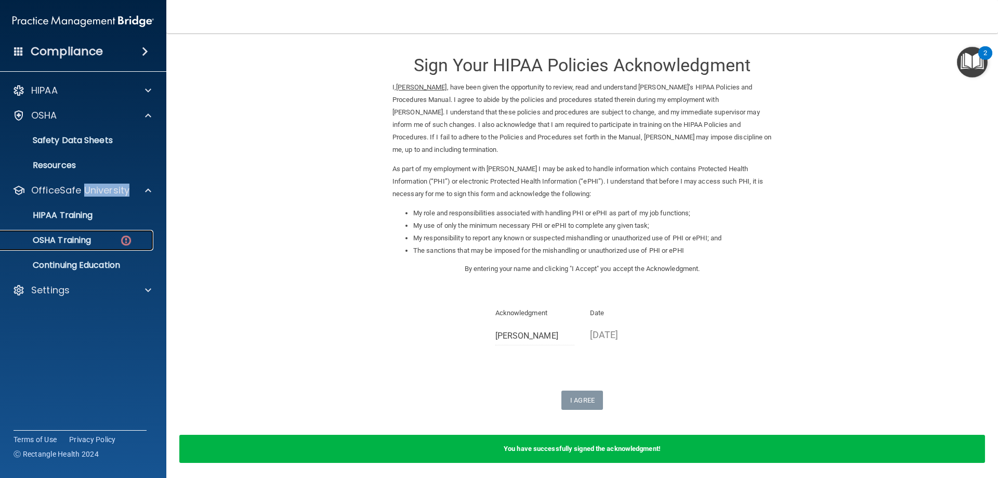
click at [85, 235] on p "OSHA Training" at bounding box center [49, 240] width 84 height 10
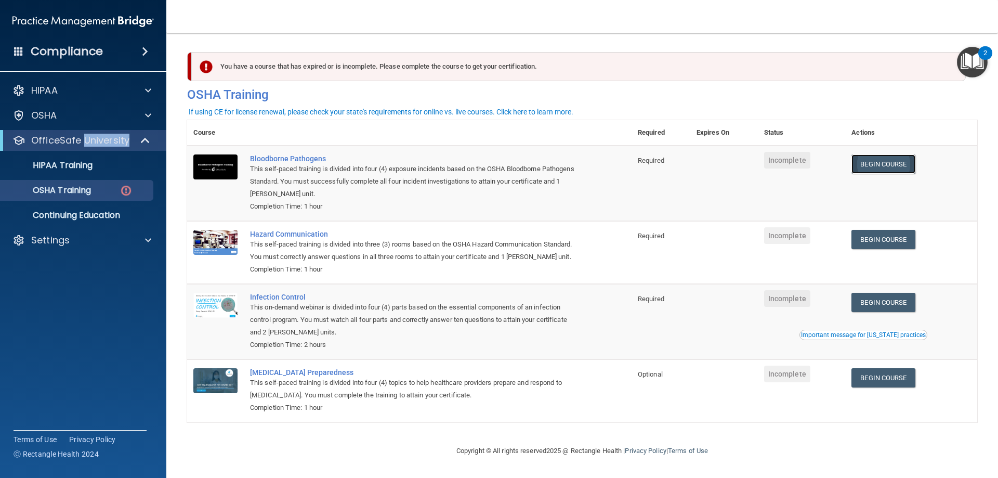
click at [870, 172] on link "Begin Course" at bounding box center [882, 163] width 63 height 19
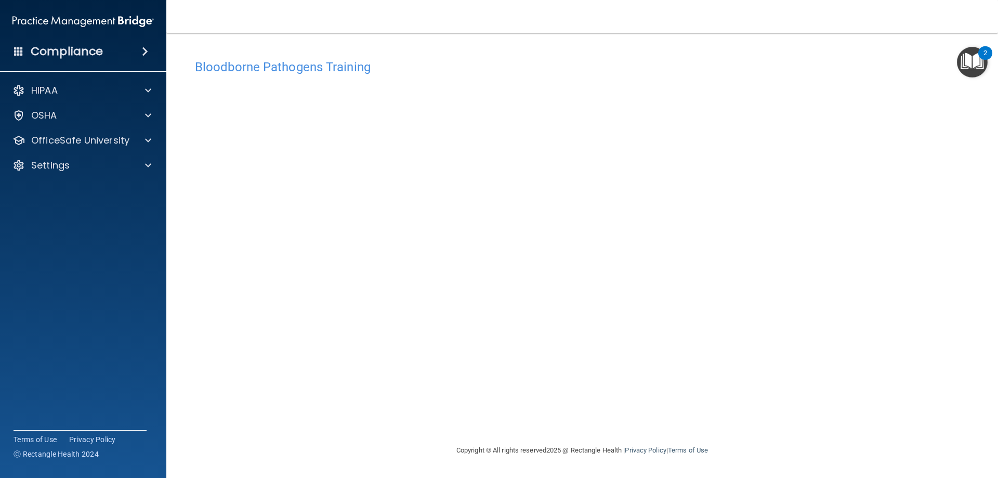
click at [523, 449] on div "Copyright © All rights reserved 2025 @ Rectangle Health | Privacy Policy | Term…" at bounding box center [581, 449] width 379 height 33
click at [546, 406] on div "Bloodborne Pathogens Training This course doesn’t expire until . Are you sure y…" at bounding box center [582, 249] width 790 height 390
click at [130, 117] on div "OSHA" at bounding box center [69, 115] width 129 height 12
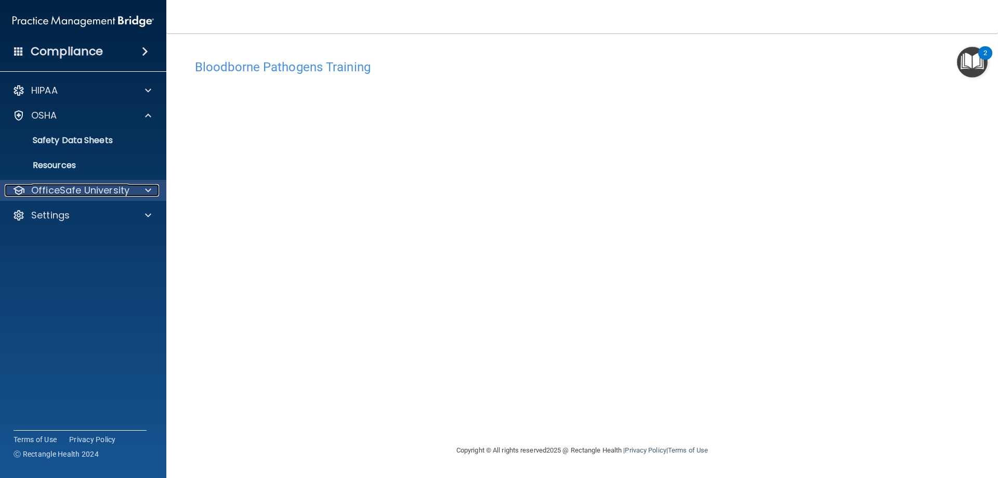
click at [106, 191] on p "OfficeSafe University" at bounding box center [80, 190] width 98 height 12
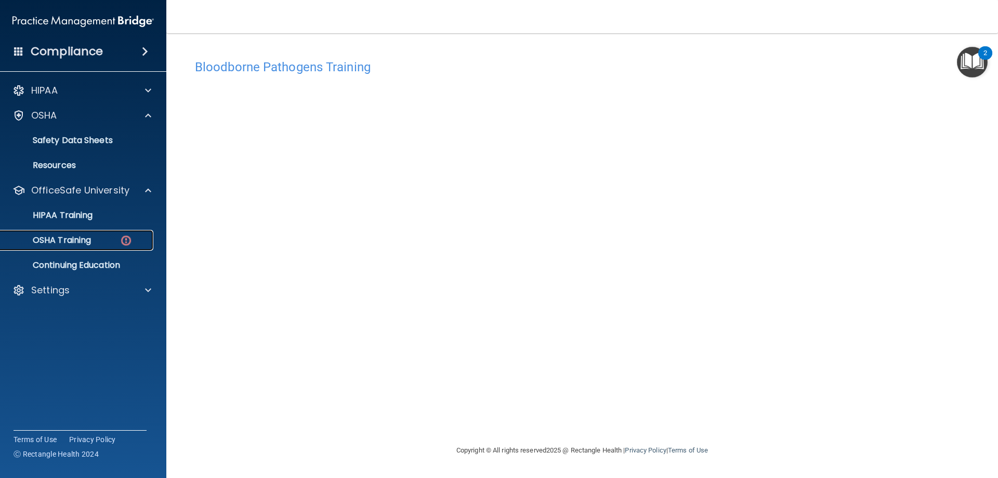
click at [100, 246] on link "OSHA Training" at bounding box center [72, 240] width 164 height 21
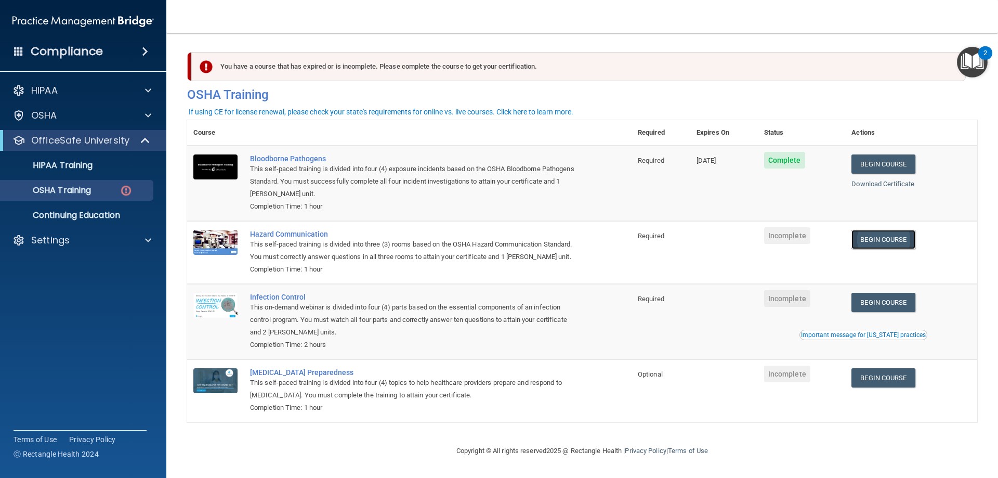
click at [896, 239] on link "Begin Course" at bounding box center [882, 239] width 63 height 19
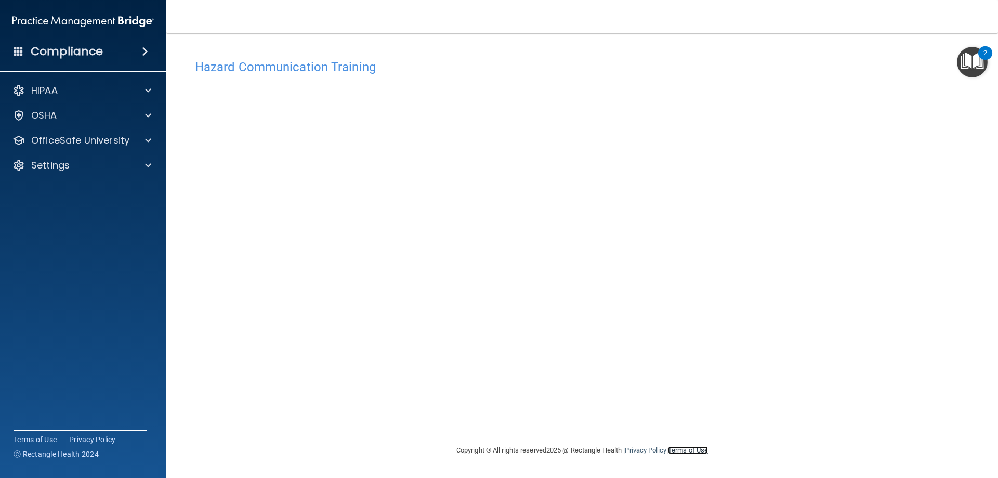
click at [704, 449] on link "Terms of Use" at bounding box center [688, 450] width 40 height 8
click at [126, 148] on div "OfficeSafe University" at bounding box center [83, 140] width 167 height 21
click at [96, 137] on p "OfficeSafe University" at bounding box center [80, 140] width 98 height 12
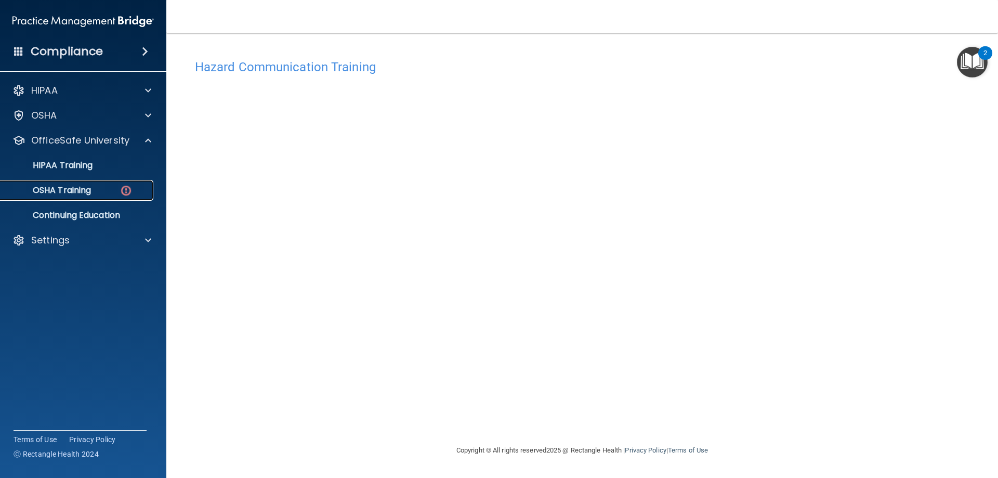
click at [84, 191] on p "OSHA Training" at bounding box center [49, 190] width 84 height 10
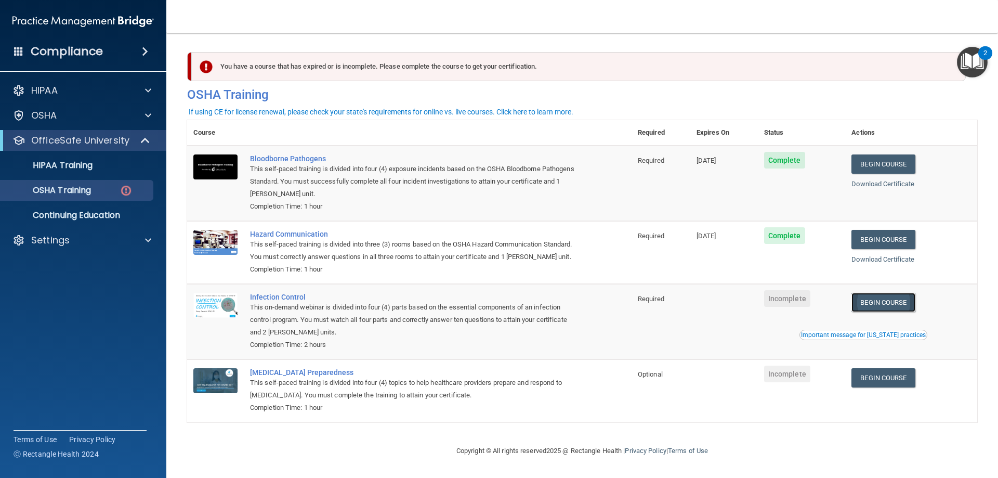
click at [859, 312] on link "Begin Course" at bounding box center [882, 302] width 63 height 19
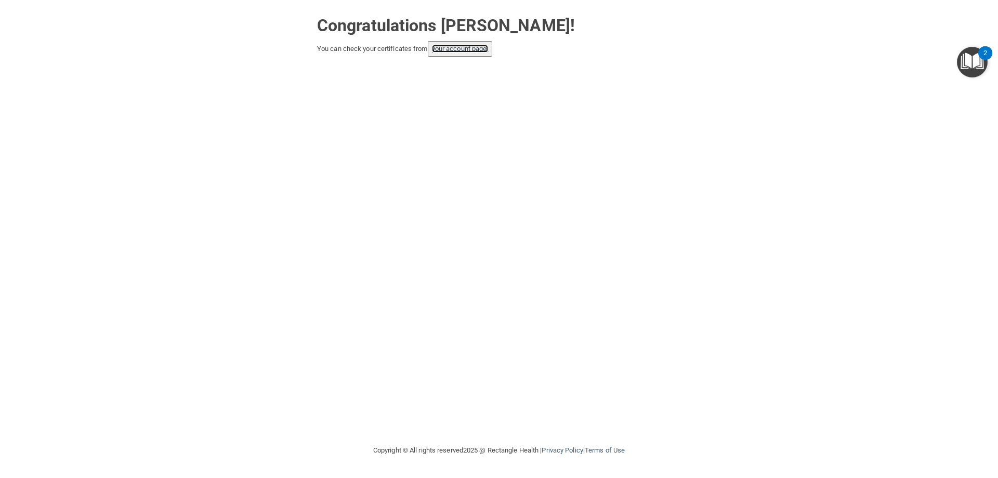
click at [459, 49] on link "your account page!" at bounding box center [460, 49] width 57 height 8
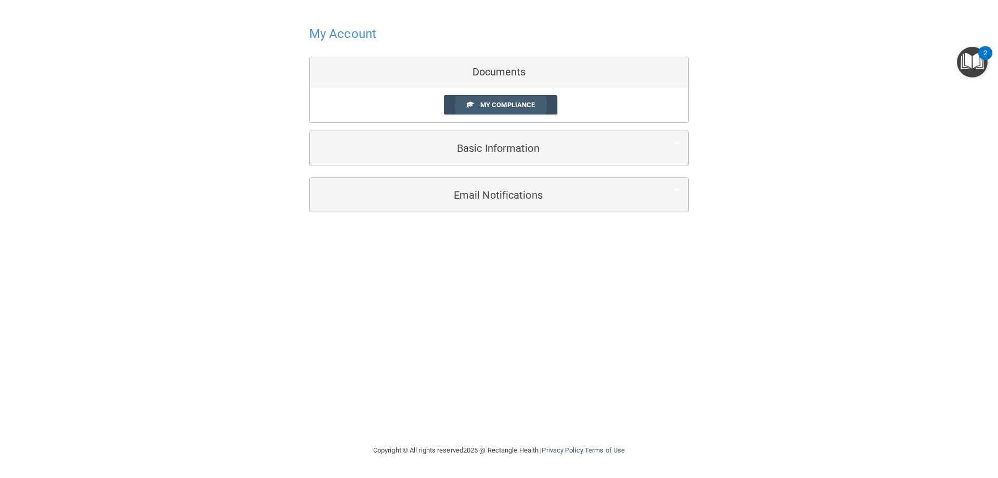
click at [501, 101] on span "My Compliance" at bounding box center [507, 105] width 55 height 8
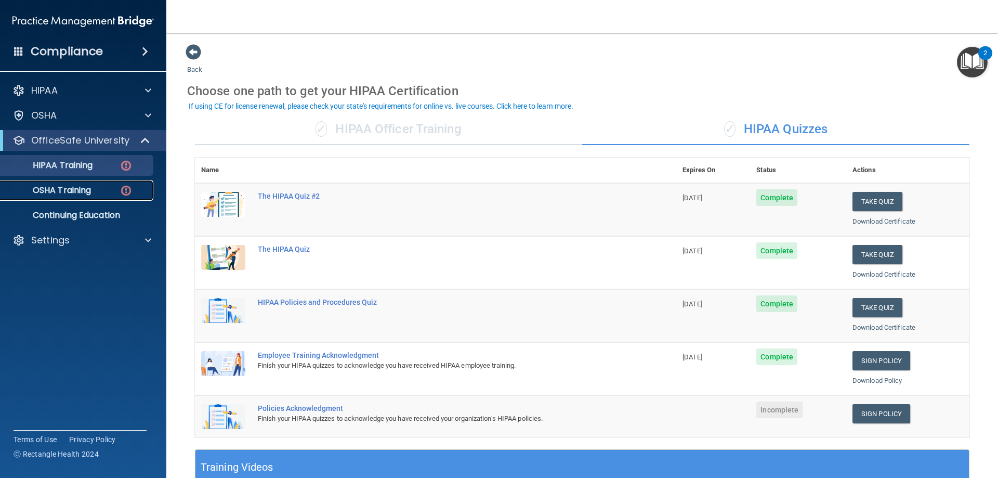
click at [94, 184] on link "OSHA Training" at bounding box center [72, 190] width 164 height 21
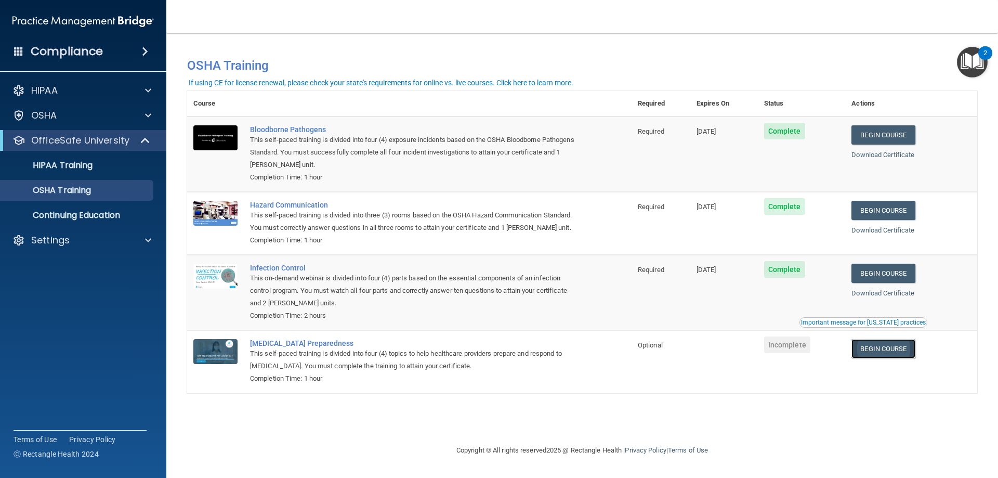
click at [880, 354] on link "Begin Course" at bounding box center [882, 348] width 63 height 19
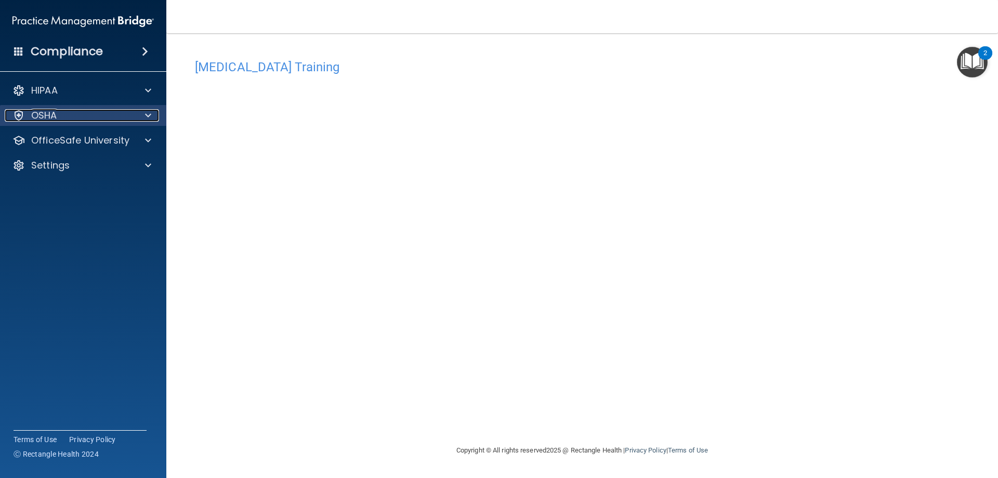
click at [83, 120] on div "OSHA" at bounding box center [69, 115] width 129 height 12
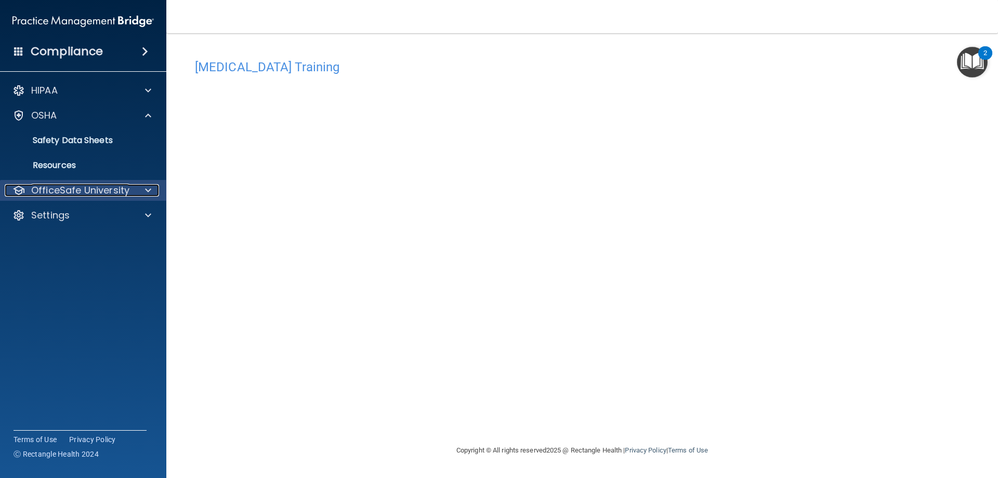
click at [78, 187] on p "OfficeSafe University" at bounding box center [80, 190] width 98 height 12
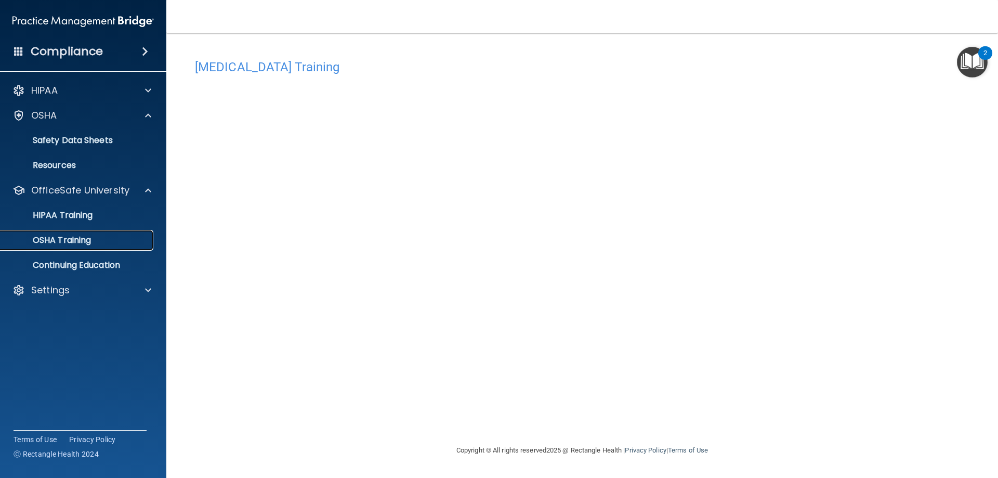
click at [86, 242] on p "OSHA Training" at bounding box center [49, 240] width 84 height 10
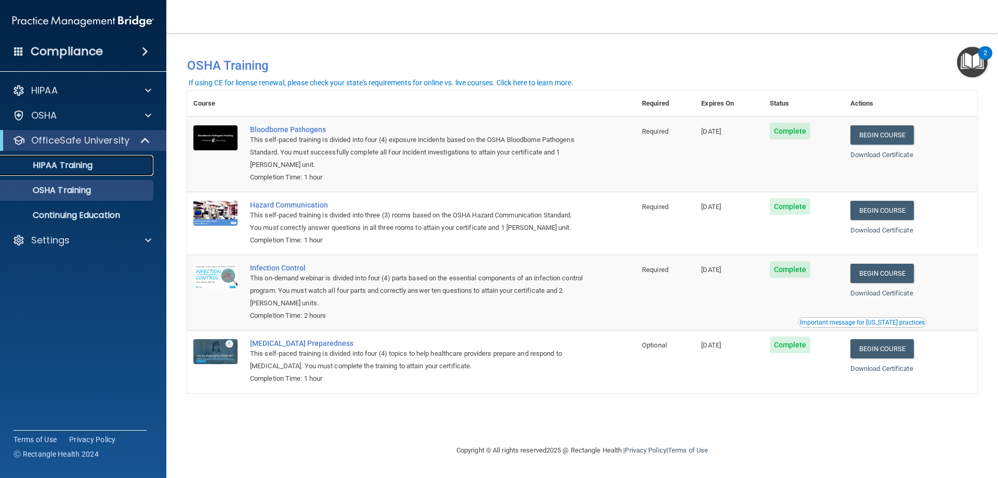
click at [44, 162] on p "HIPAA Training" at bounding box center [50, 165] width 86 height 10
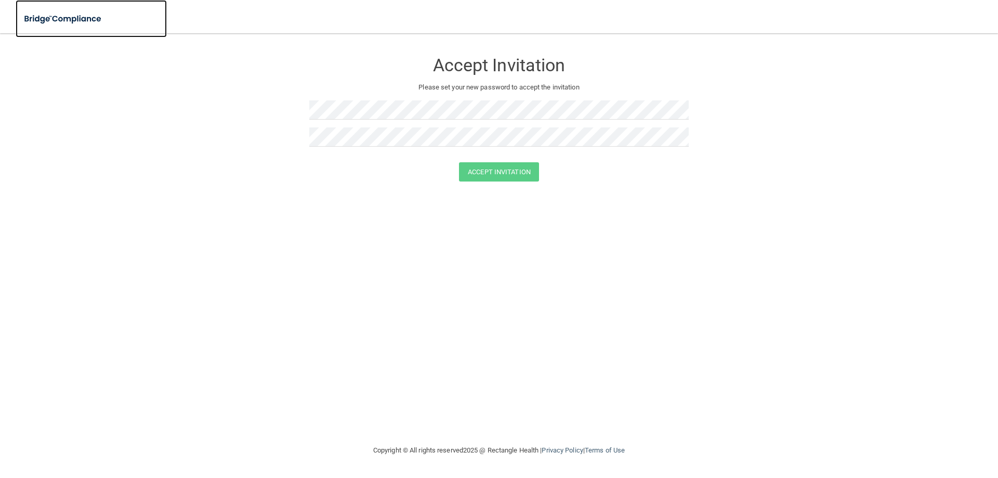
click at [80, 20] on img at bounding box center [64, 18] width 96 height 21
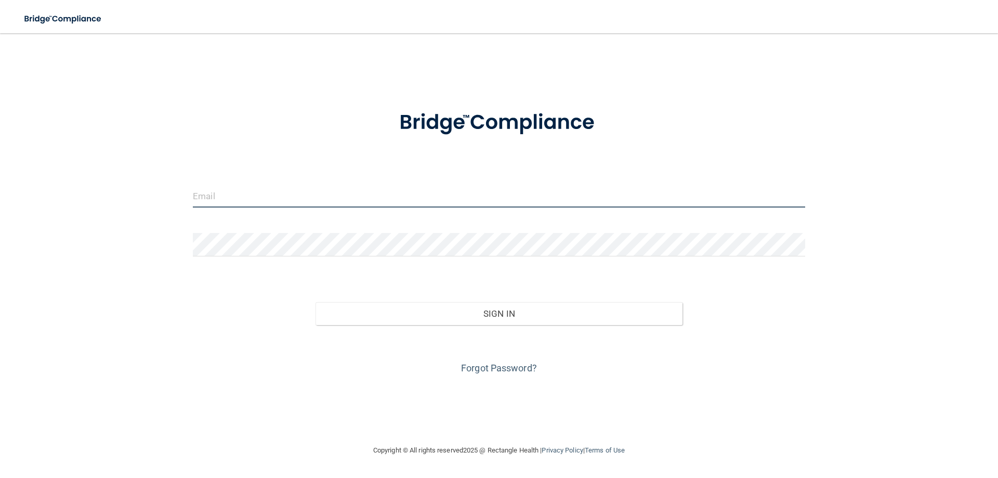
click at [278, 193] on input "email" at bounding box center [499, 195] width 612 height 23
type input "[EMAIL_ADDRESS][DOMAIN_NAME]"
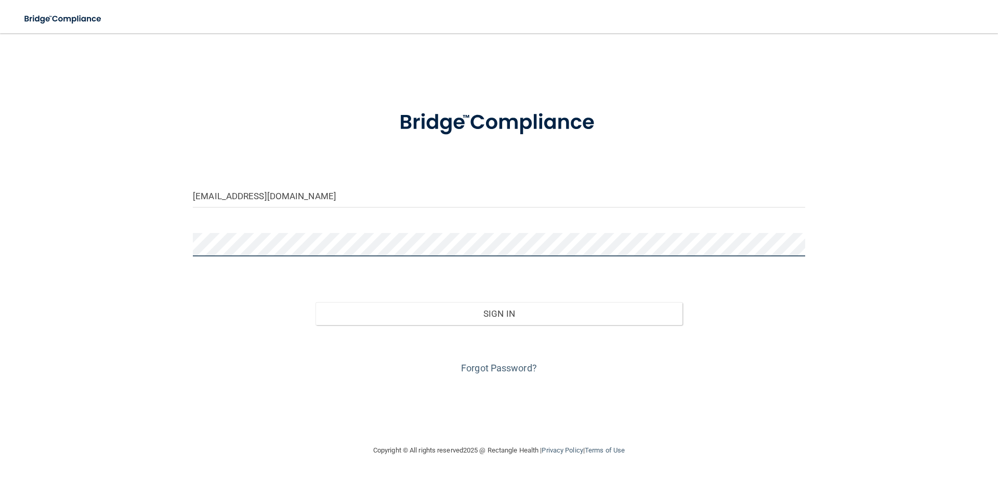
click at [315, 302] on button "Sign In" at bounding box center [498, 313] width 367 height 23
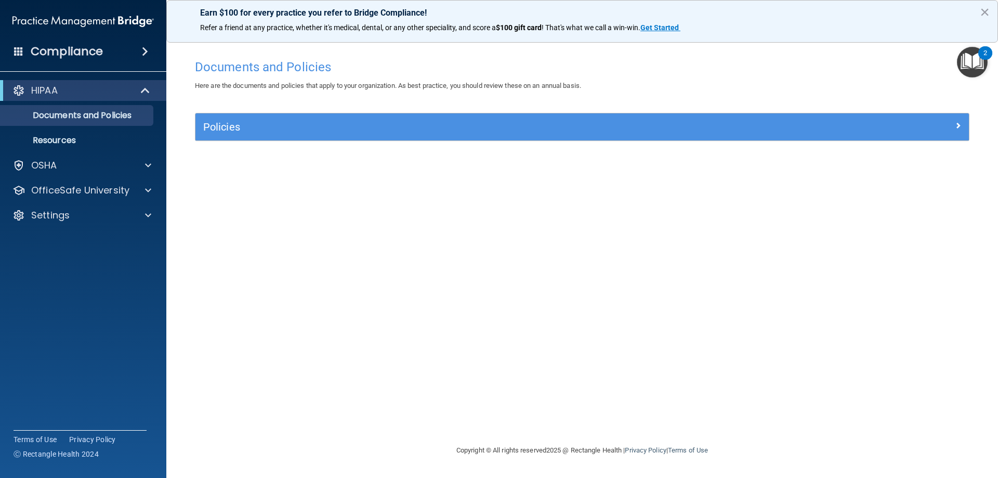
click at [969, 63] on img "Open Resource Center, 2 new notifications" at bounding box center [972, 62] width 31 height 31
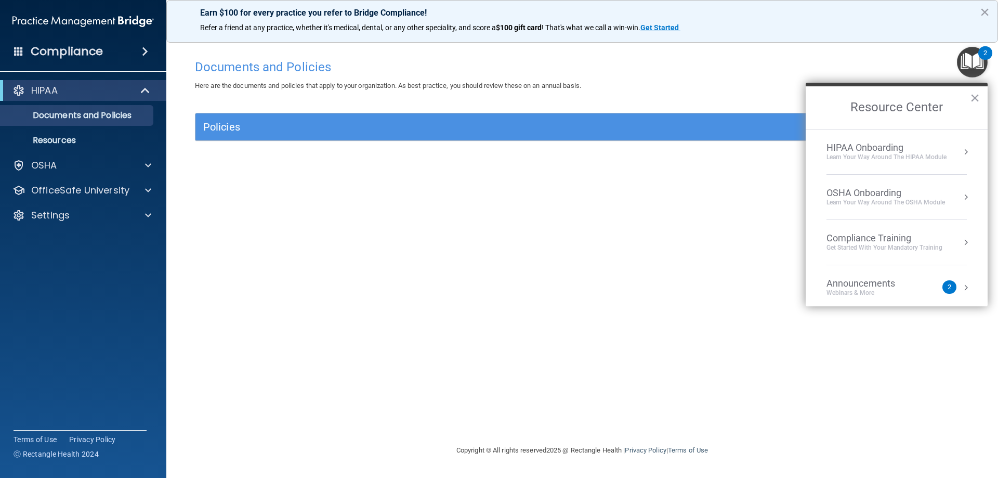
click at [881, 150] on div "HIPAA Onboarding" at bounding box center [886, 147] width 120 height 11
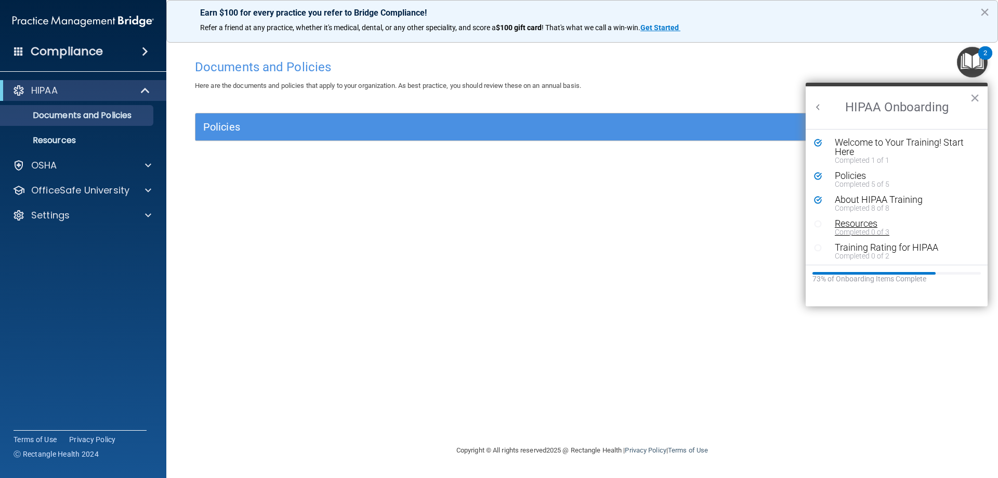
click at [868, 228] on div "Completed 0 of 3" at bounding box center [900, 231] width 131 height 7
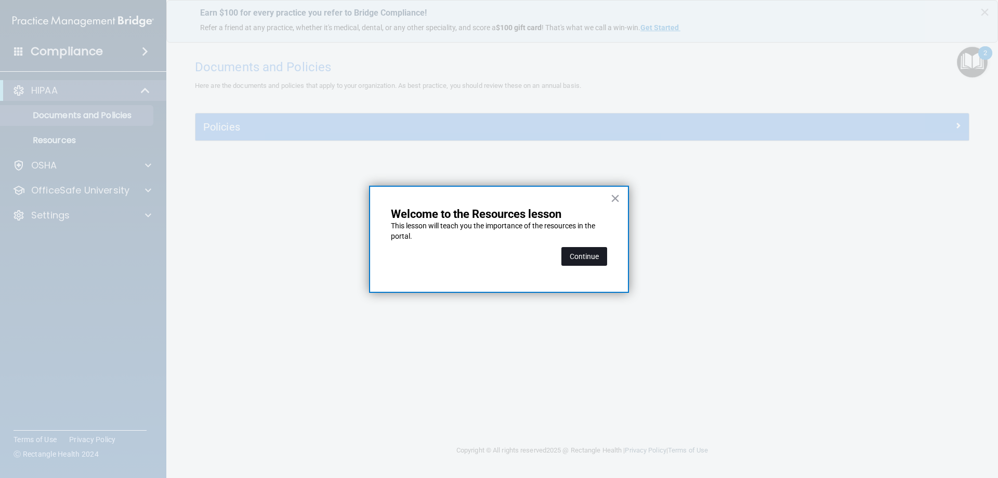
click at [594, 254] on button "Continue" at bounding box center [584, 256] width 46 height 19
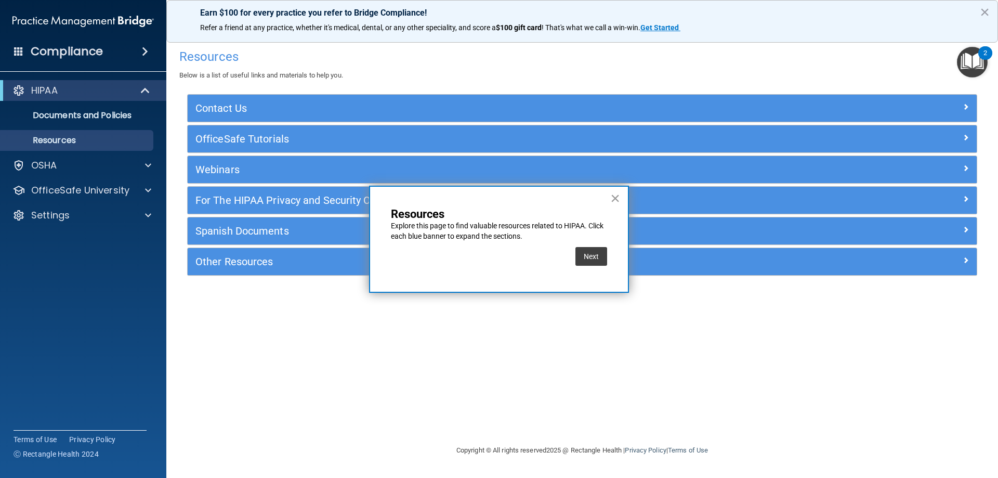
click at [615, 197] on button "×" at bounding box center [615, 198] width 10 height 17
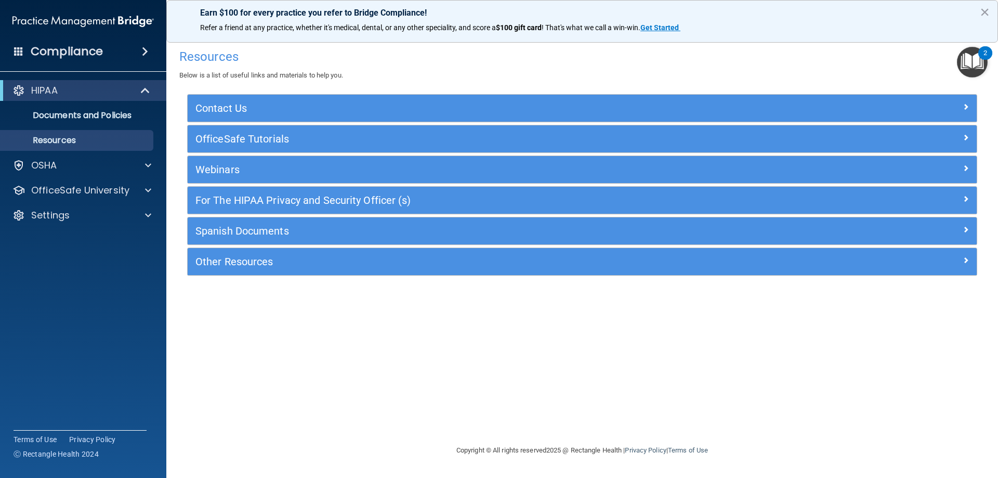
click at [979, 62] on img "Open Resource Center, 2 new notifications" at bounding box center [972, 62] width 31 height 31
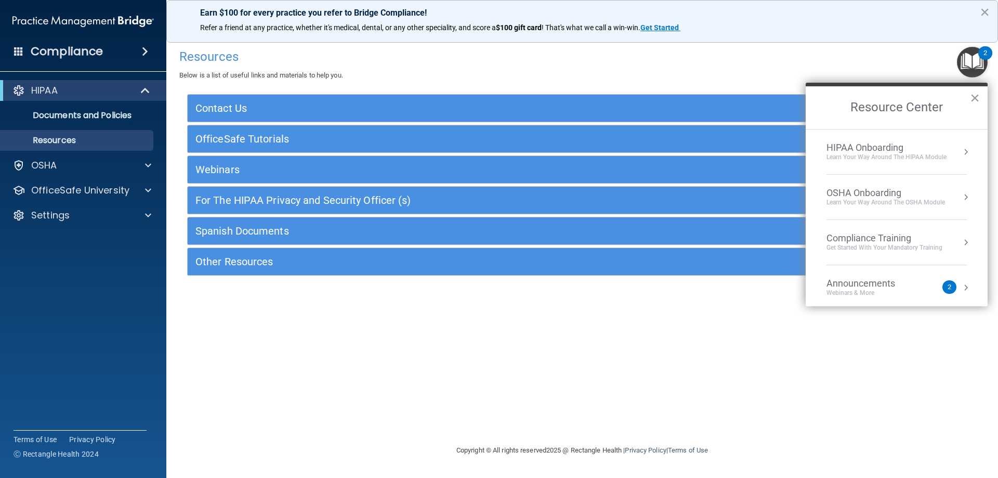
click at [973, 99] on button "×" at bounding box center [975, 97] width 10 height 17
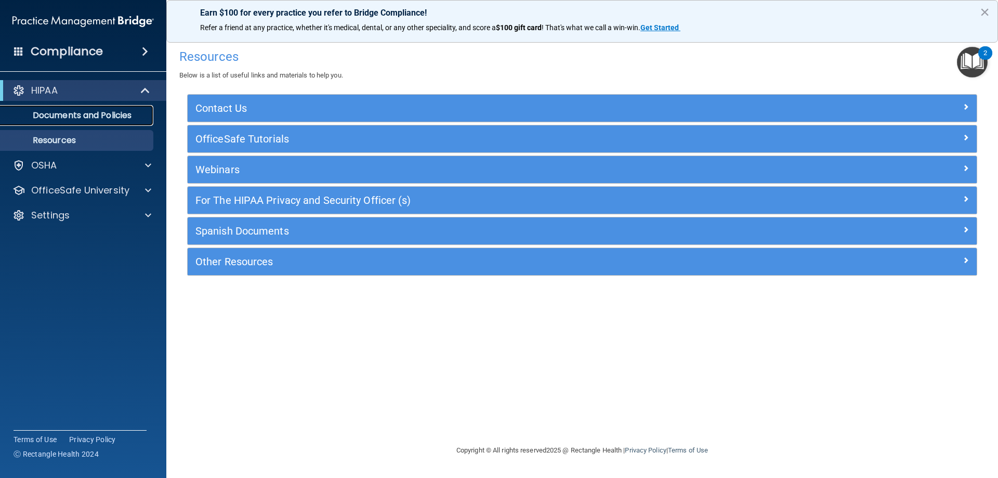
click at [113, 121] on link "Documents and Policies" at bounding box center [72, 115] width 164 height 21
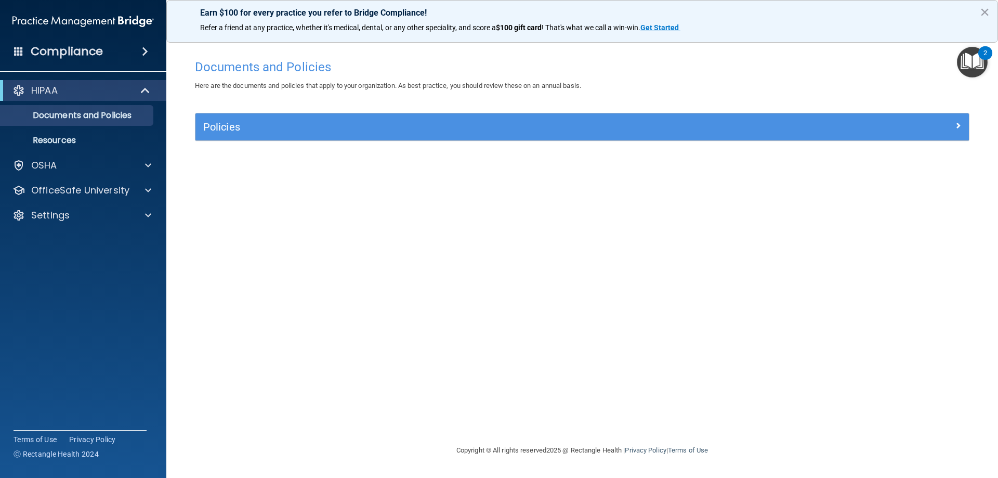
click at [942, 136] on div "Policies" at bounding box center [581, 126] width 773 height 27
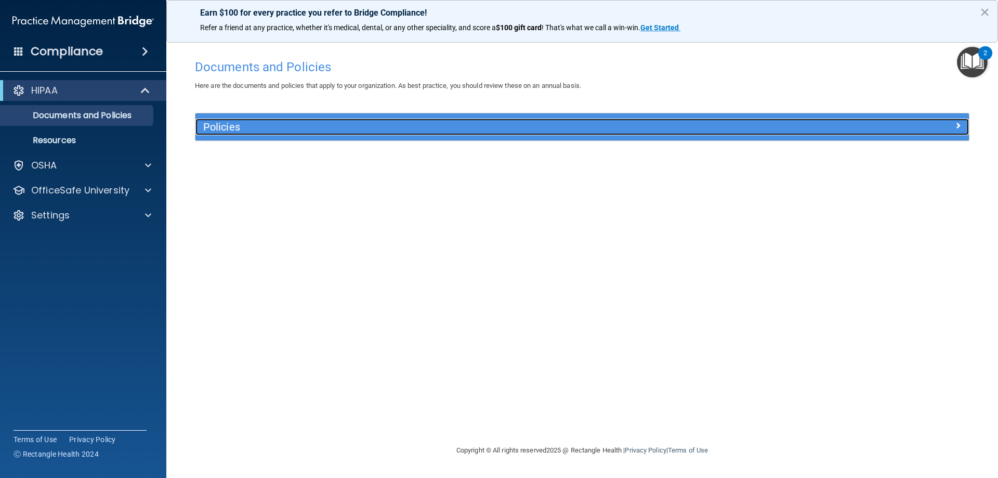
click at [911, 125] on div at bounding box center [871, 124] width 193 height 12
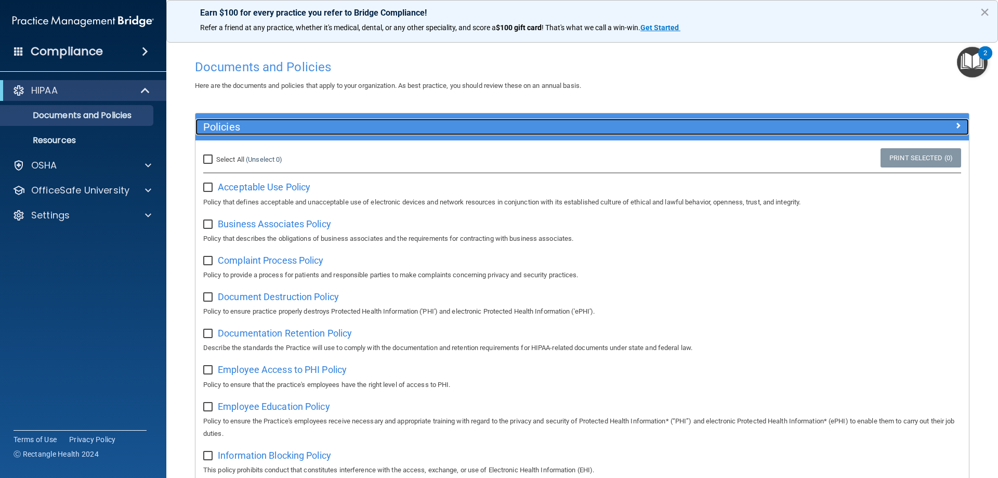
click at [954, 127] on div at bounding box center [871, 124] width 193 height 12
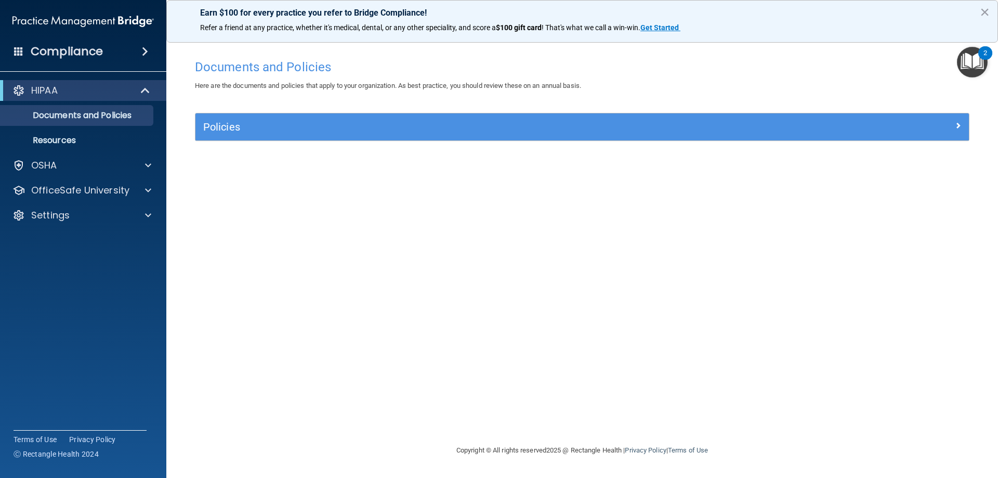
click at [975, 60] on img "Open Resource Center, 2 new notifications" at bounding box center [972, 62] width 31 height 31
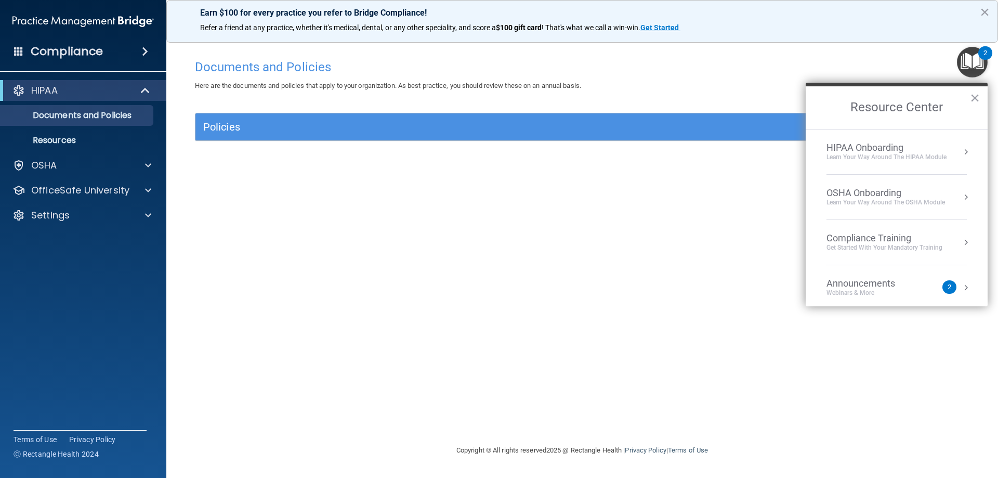
click at [906, 161] on div "Learn Your Way around the HIPAA module" at bounding box center [886, 157] width 120 height 9
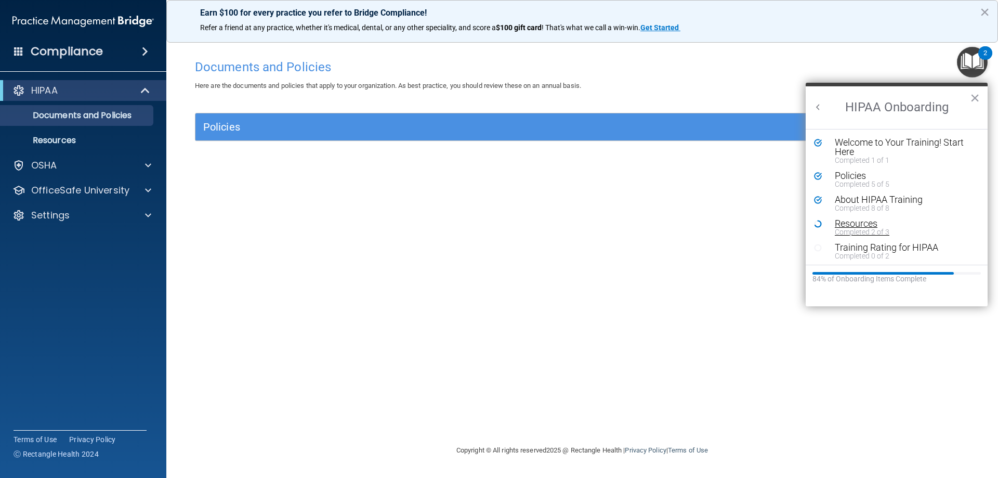
click at [869, 225] on div "Resources" at bounding box center [900, 223] width 131 height 9
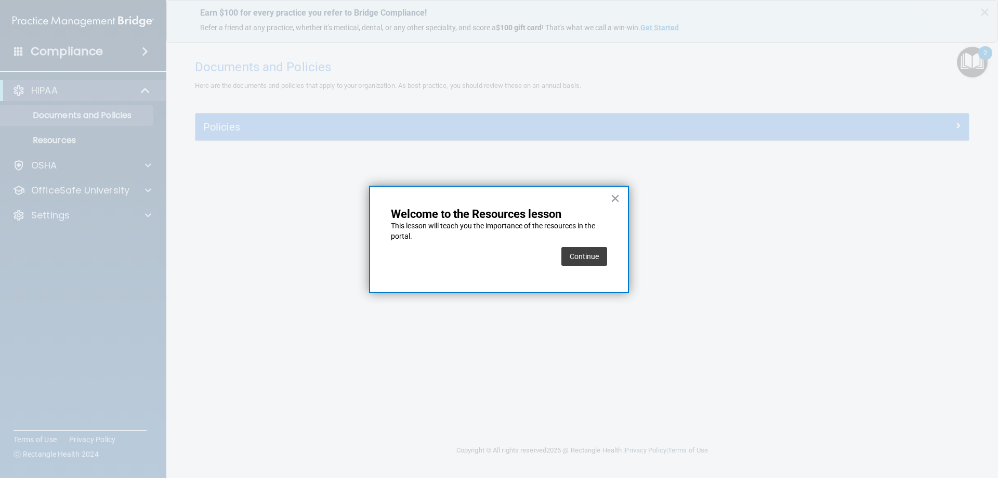
click at [609, 200] on div "× Welcome to the Resources lesson This lesson will teach you the importance of …" at bounding box center [499, 239] width 260 height 107
click at [612, 197] on button "×" at bounding box center [615, 198] width 10 height 17
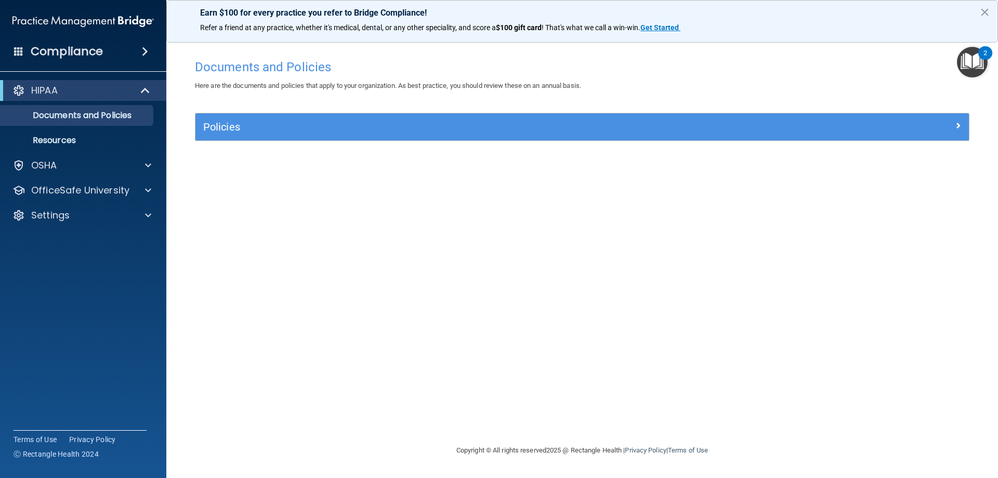
click at [975, 62] on img "Open Resource Center, 2 new notifications" at bounding box center [972, 62] width 31 height 31
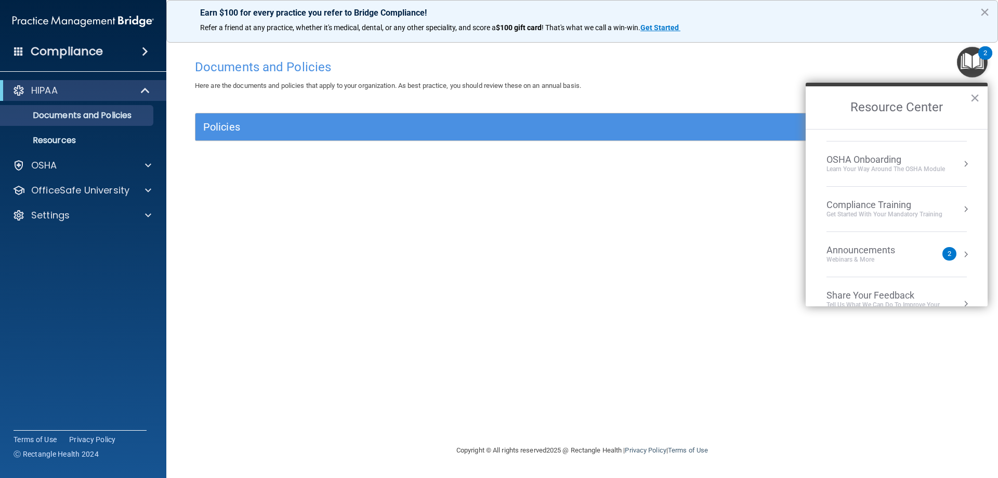
scroll to position [52, 0]
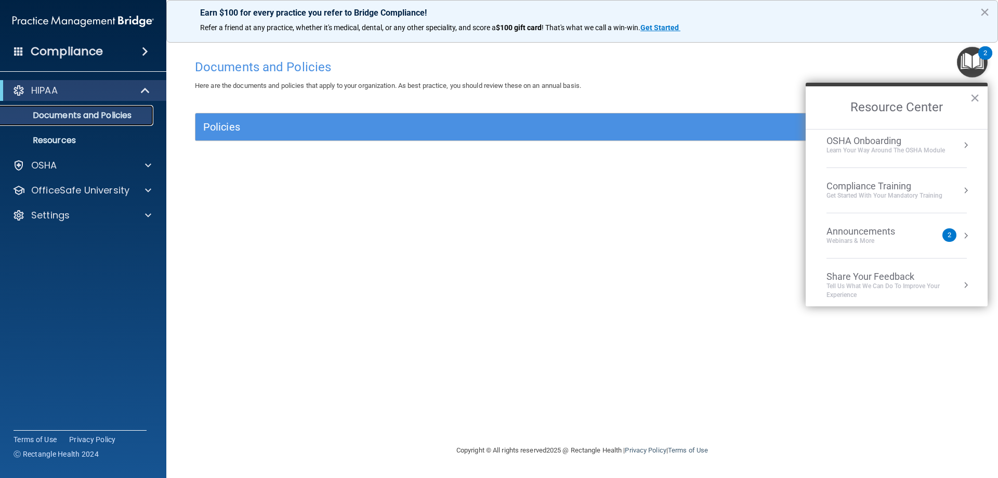
click at [108, 116] on p "Documents and Policies" at bounding box center [78, 115] width 142 height 10
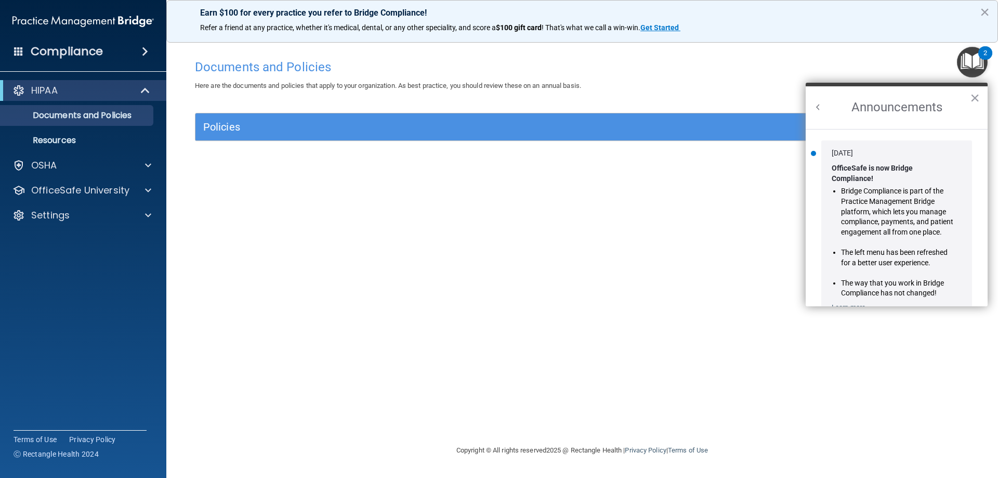
scroll to position [0, 0]
click at [821, 108] on button "Back to Resource Center Home" at bounding box center [818, 107] width 10 height 10
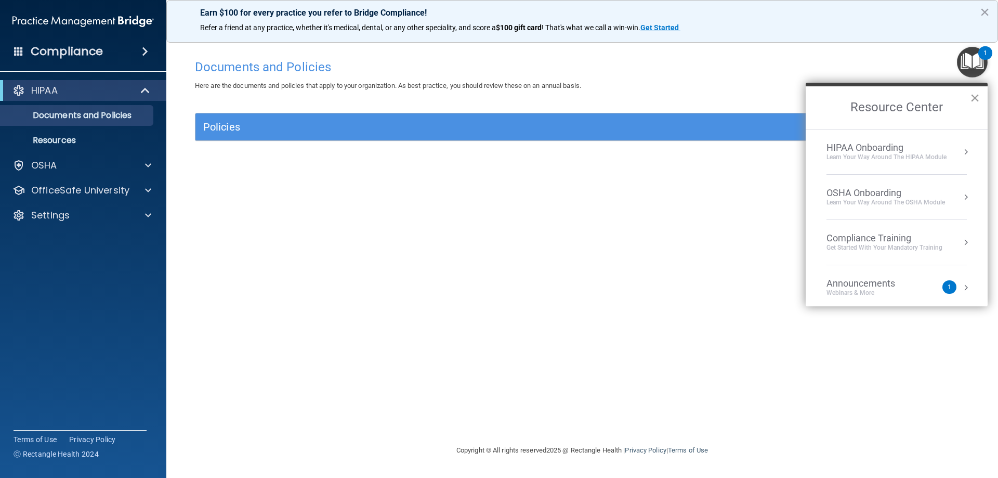
click at [975, 102] on button "×" at bounding box center [975, 97] width 10 height 17
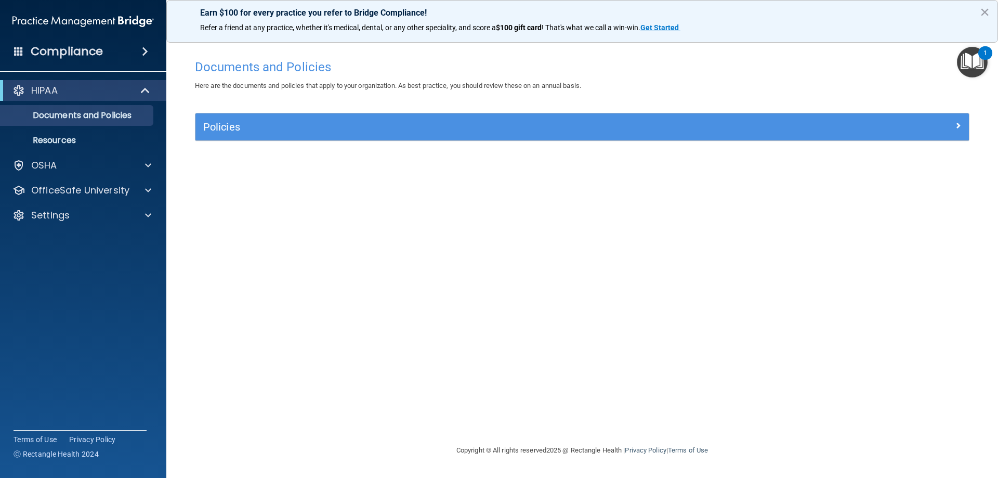
click at [982, 74] on img "Open Resource Center, 1 new notification" at bounding box center [972, 62] width 31 height 31
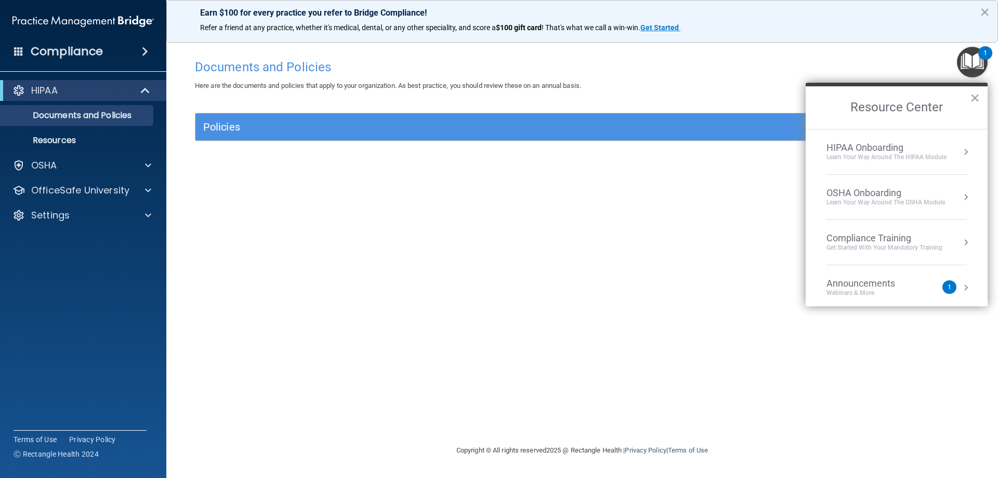
click at [930, 153] on div "Learn Your Way around the HIPAA module" at bounding box center [886, 157] width 120 height 9
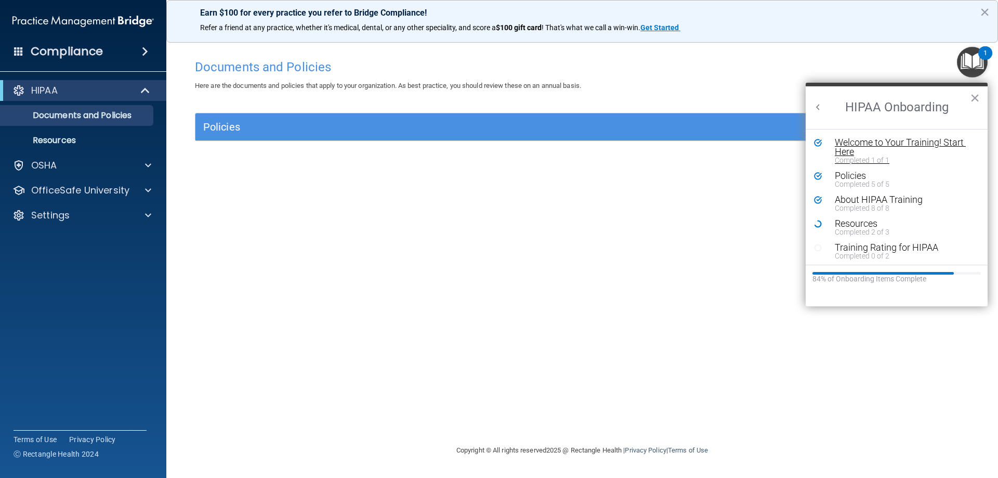
click at [934, 156] on div "Completed 1 of 1" at bounding box center [900, 159] width 131 height 7
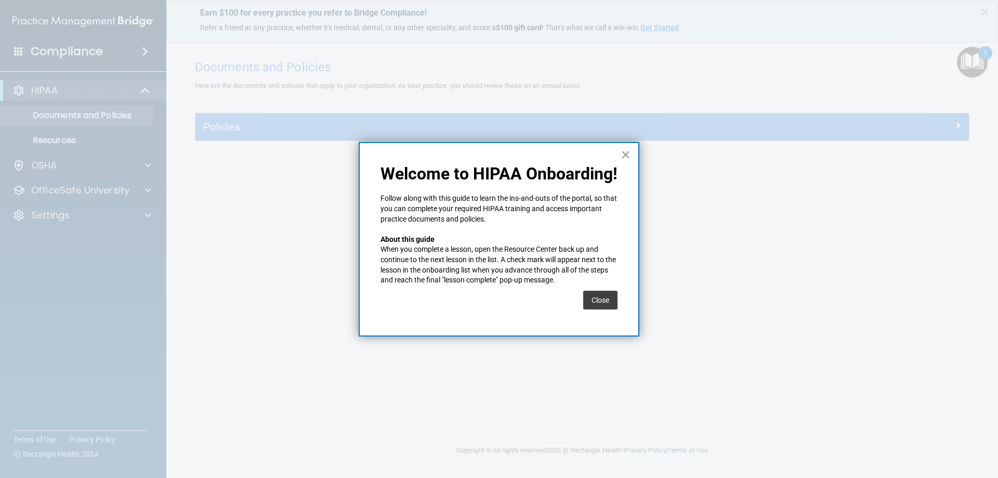
click at [627, 155] on button "×" at bounding box center [626, 154] width 10 height 17
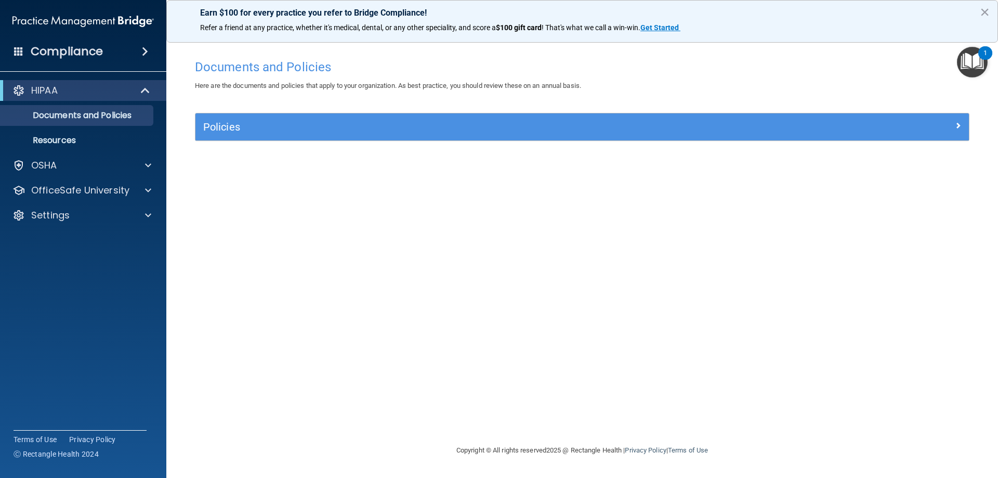
click at [978, 64] on img "Open Resource Center, 1 new notification" at bounding box center [972, 62] width 31 height 31
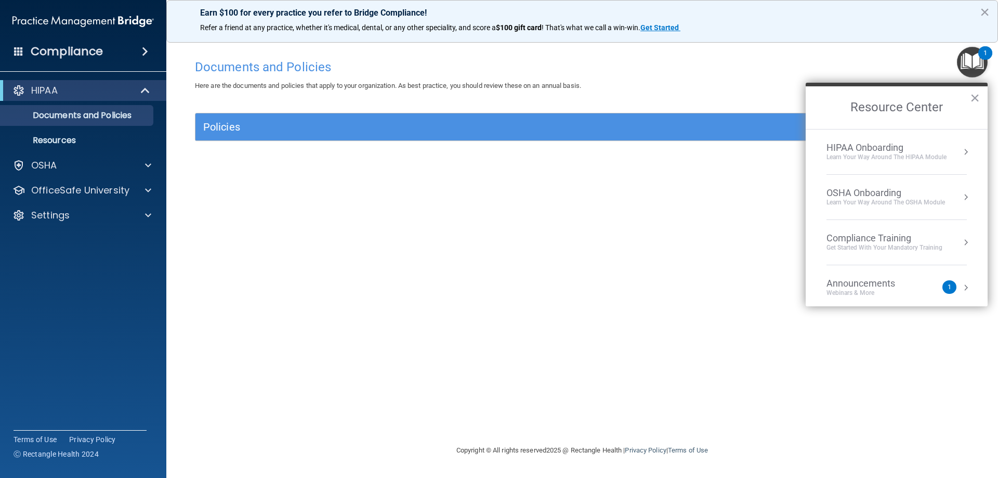
click at [928, 158] on div "Learn Your Way around the HIPAA module" at bounding box center [886, 157] width 120 height 9
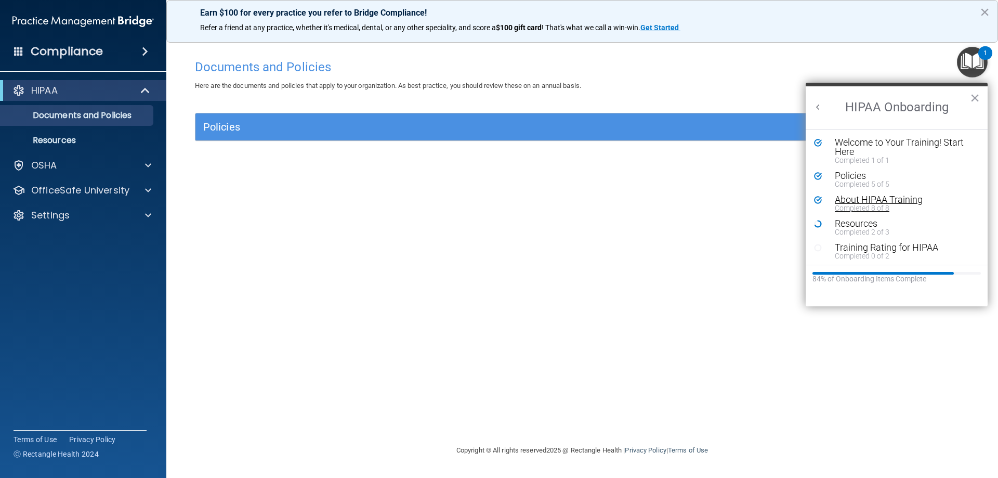
click at [889, 205] on div "Completed 8 of 8" at bounding box center [900, 207] width 131 height 7
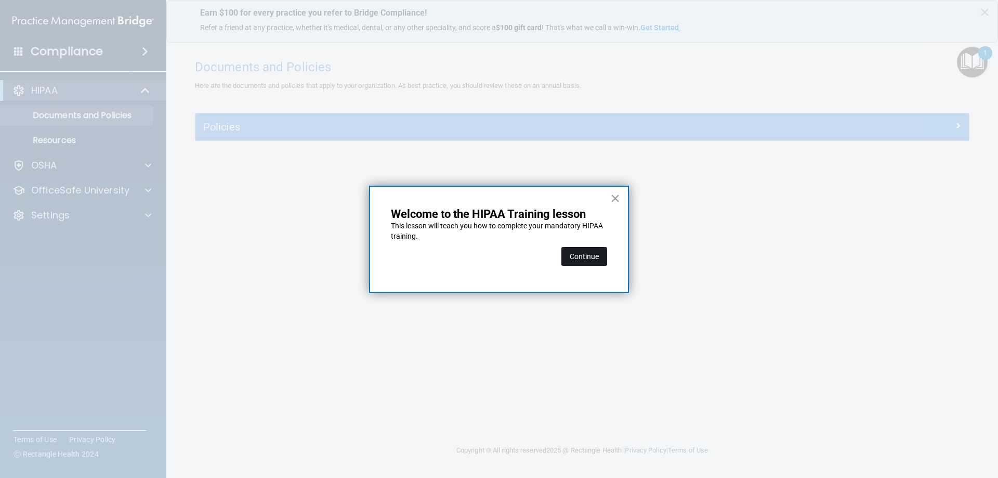
click at [590, 259] on button "Continue" at bounding box center [584, 256] width 46 height 19
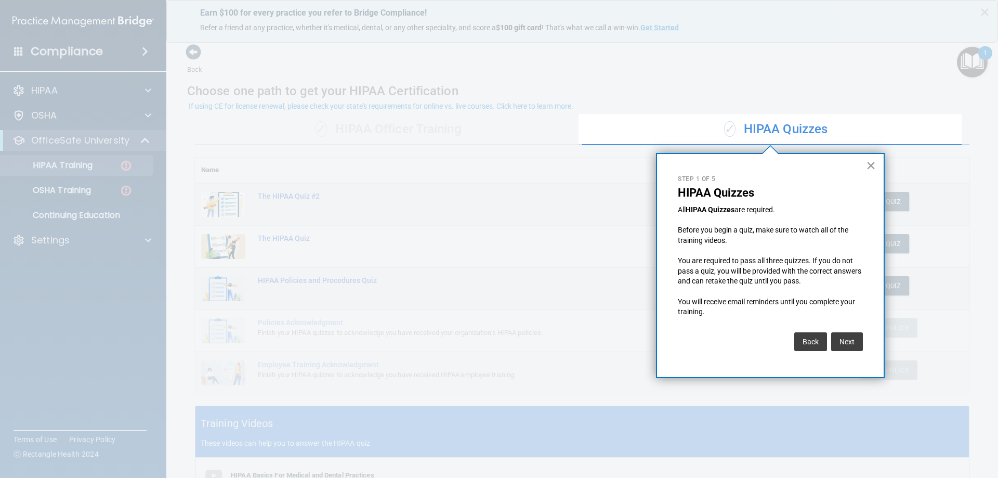
click at [872, 167] on button "×" at bounding box center [871, 165] width 10 height 17
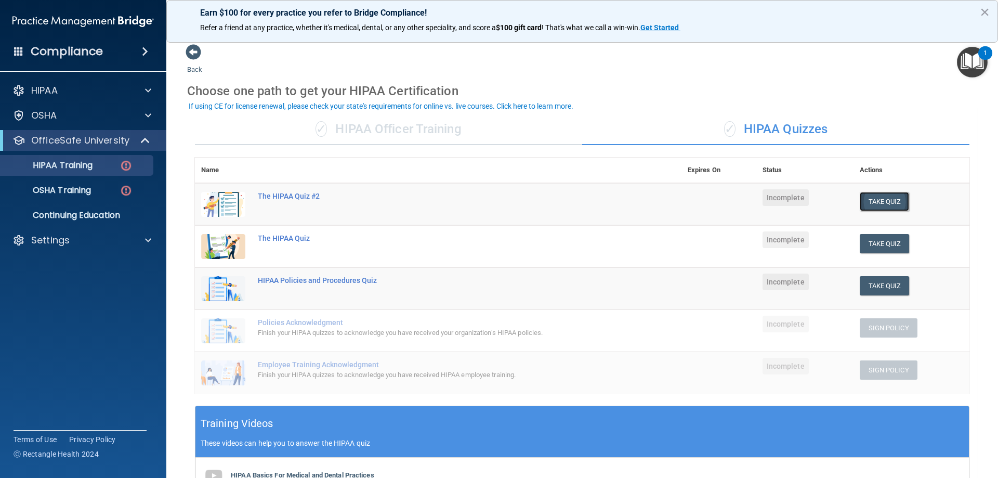
click at [867, 206] on button "Take Quiz" at bounding box center [885, 201] width 50 height 19
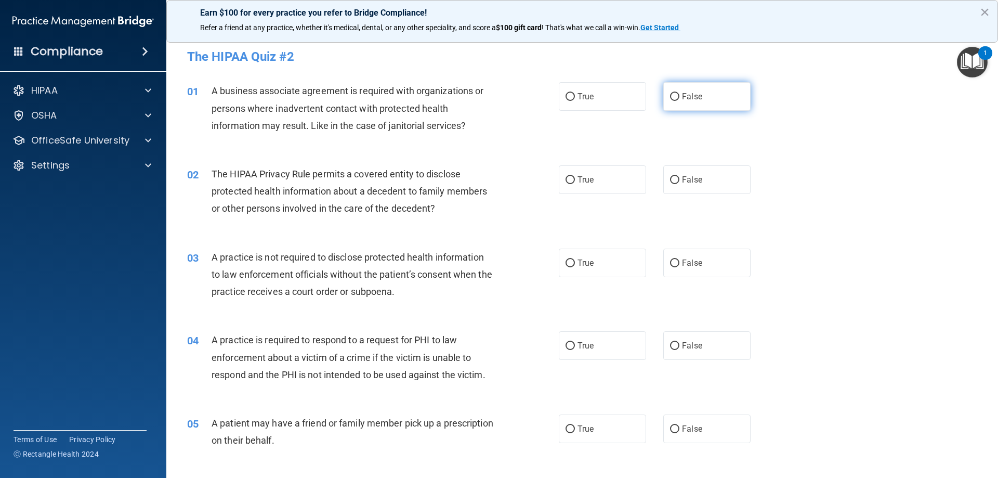
click at [680, 101] on label "False" at bounding box center [706, 96] width 87 height 29
click at [679, 101] on input "False" at bounding box center [674, 97] width 9 height 8
radio input "true"
click at [614, 181] on label "True" at bounding box center [602, 179] width 87 height 29
click at [575, 181] on input "True" at bounding box center [569, 180] width 9 height 8
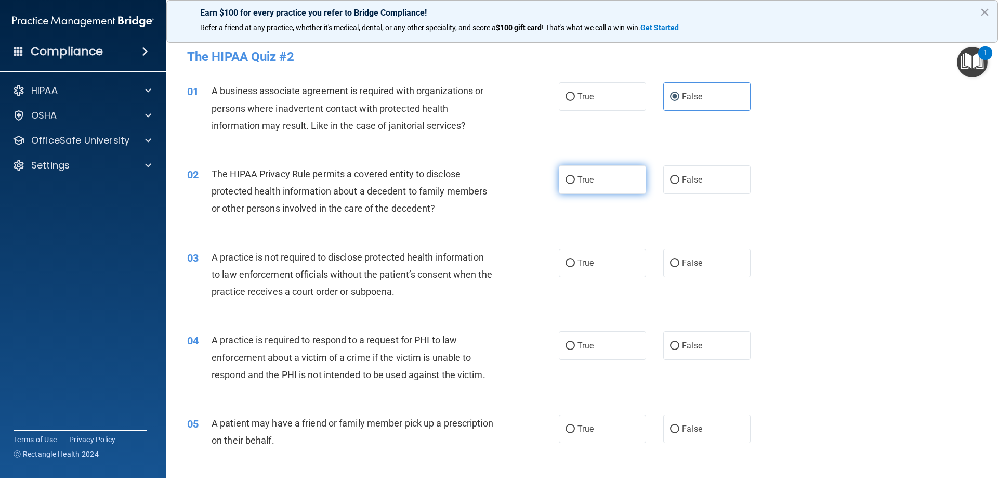
radio input "true"
click at [604, 274] on label "True" at bounding box center [602, 262] width 87 height 29
click at [575, 267] on input "True" at bounding box center [569, 263] width 9 height 8
radio input "true"
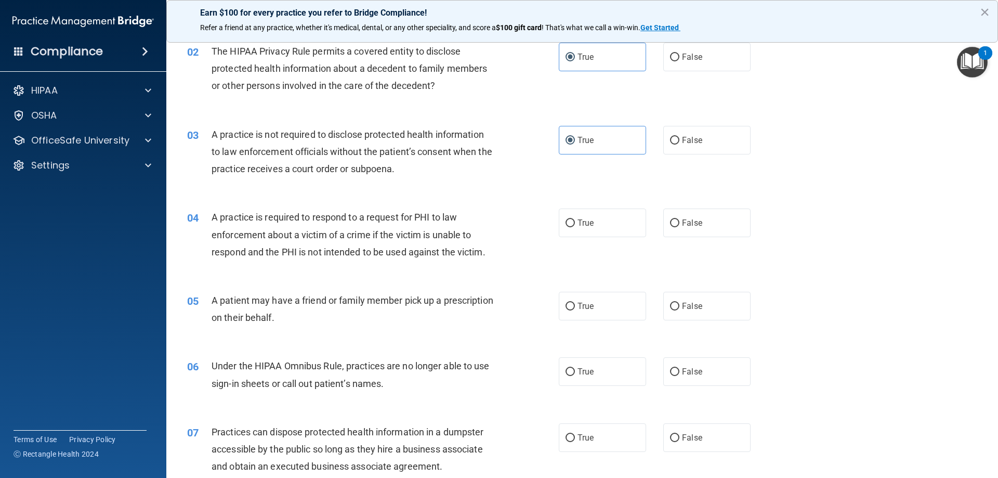
scroll to position [143, 0]
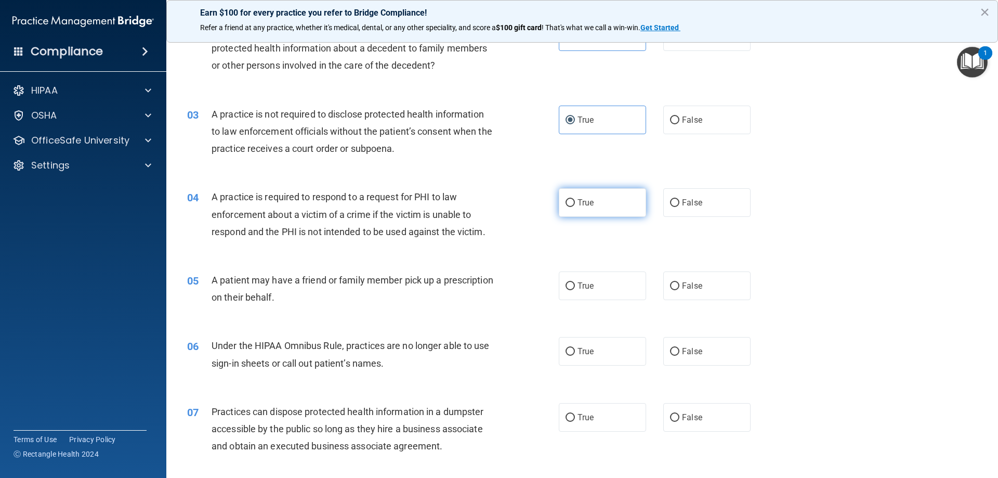
click at [584, 203] on span "True" at bounding box center [585, 202] width 16 height 10
click at [575, 203] on input "True" at bounding box center [569, 203] width 9 height 8
radio input "true"
click at [576, 293] on label "True" at bounding box center [602, 285] width 87 height 29
click at [575, 290] on input "True" at bounding box center [569, 286] width 9 height 8
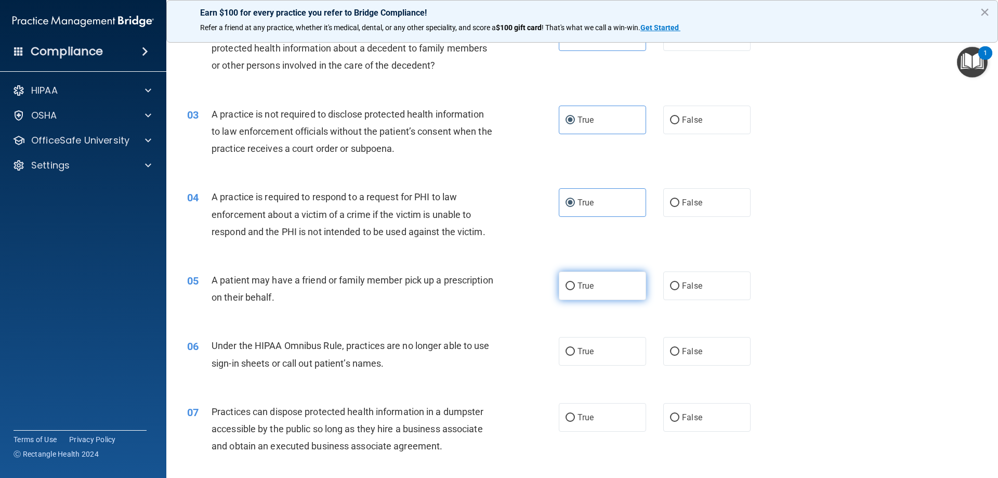
radio input "true"
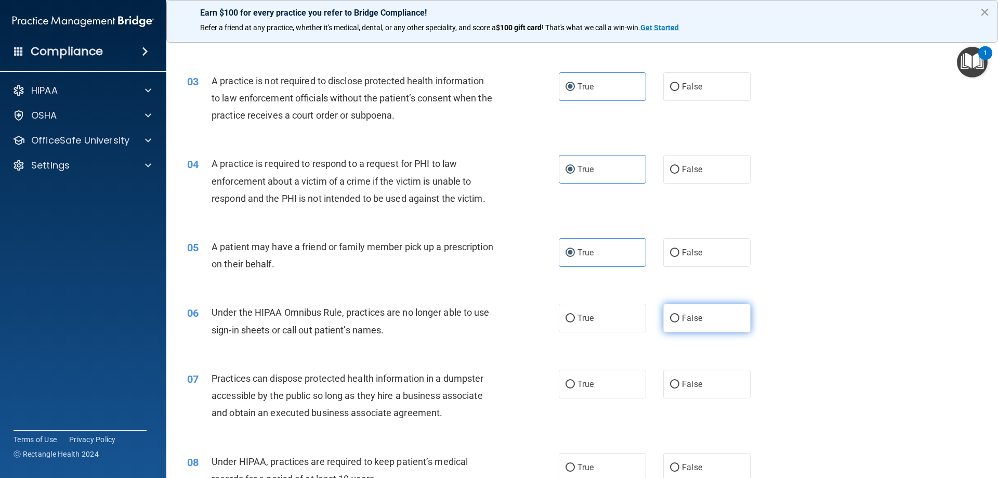
scroll to position [195, 0]
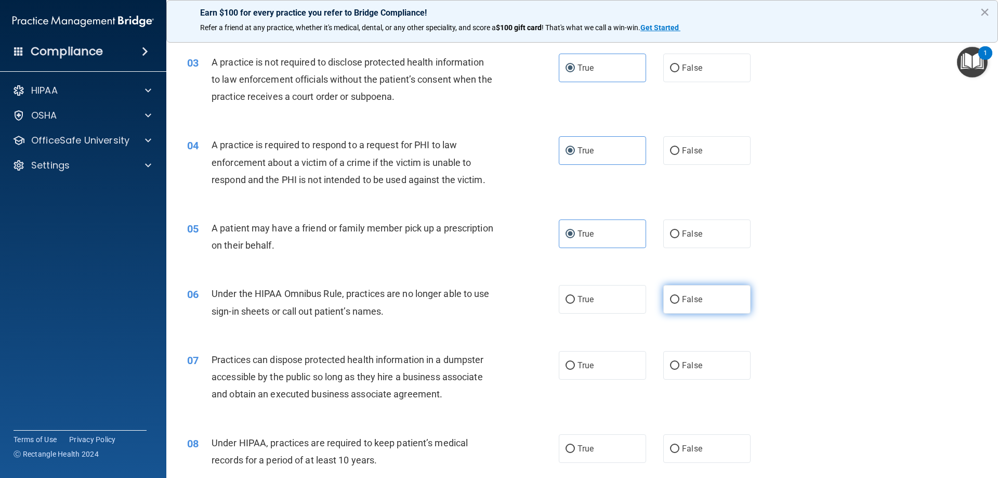
click at [687, 302] on span "False" at bounding box center [692, 299] width 20 height 10
click at [679, 302] on input "False" at bounding box center [674, 300] width 9 height 8
radio input "true"
click at [683, 363] on span "False" at bounding box center [692, 365] width 20 height 10
click at [679, 363] on input "False" at bounding box center [674, 366] width 9 height 8
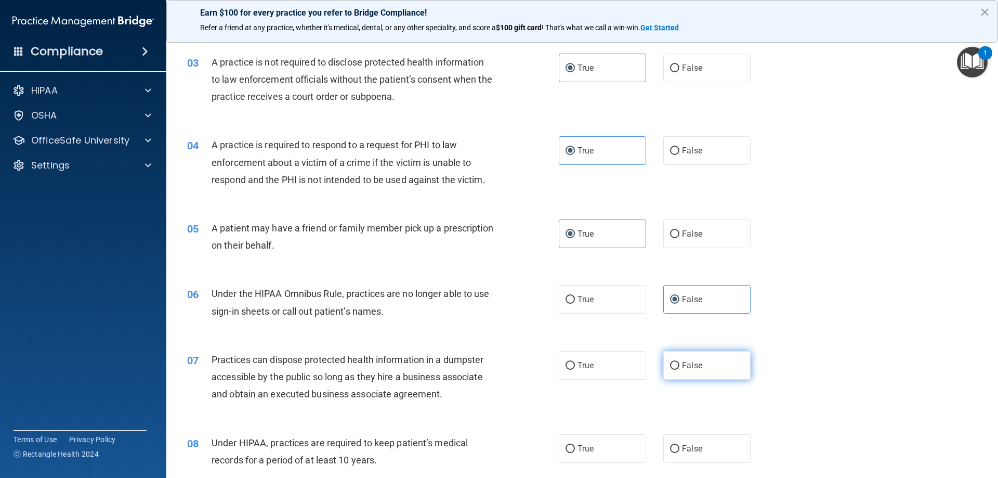
radio input "true"
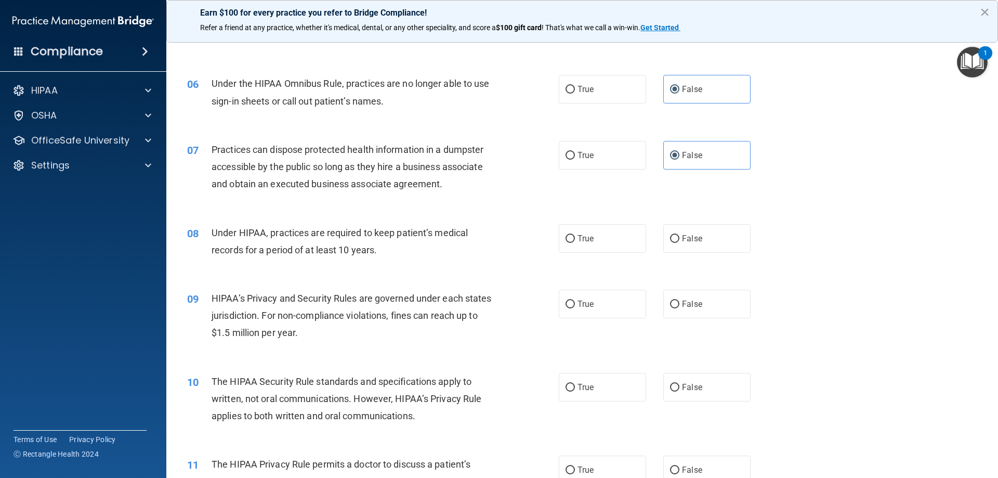
scroll to position [402, 0]
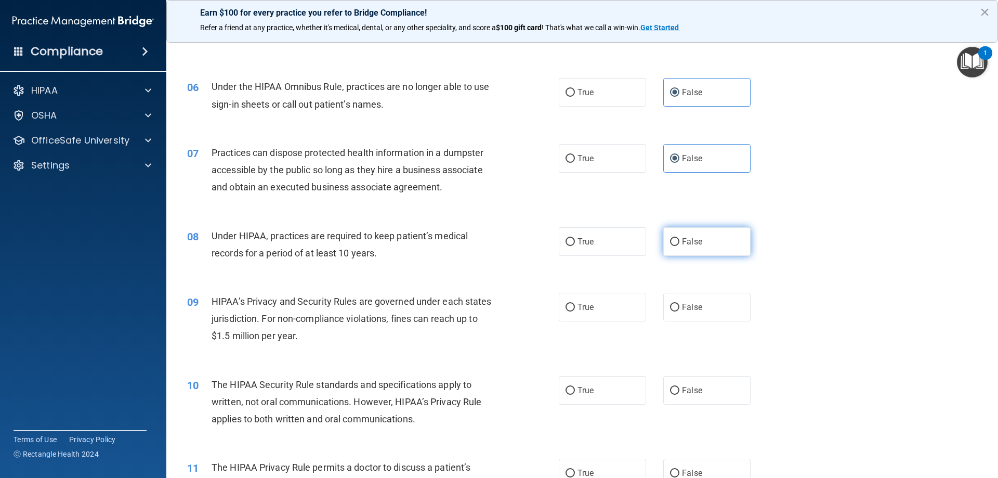
click at [726, 248] on label "False" at bounding box center [706, 241] width 87 height 29
click at [679, 246] on input "False" at bounding box center [674, 242] width 9 height 8
radio input "true"
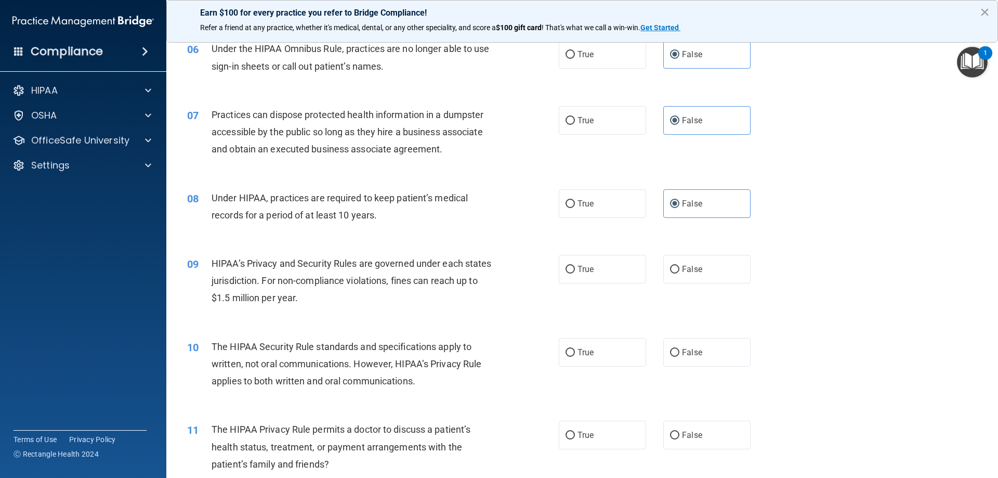
scroll to position [483, 0]
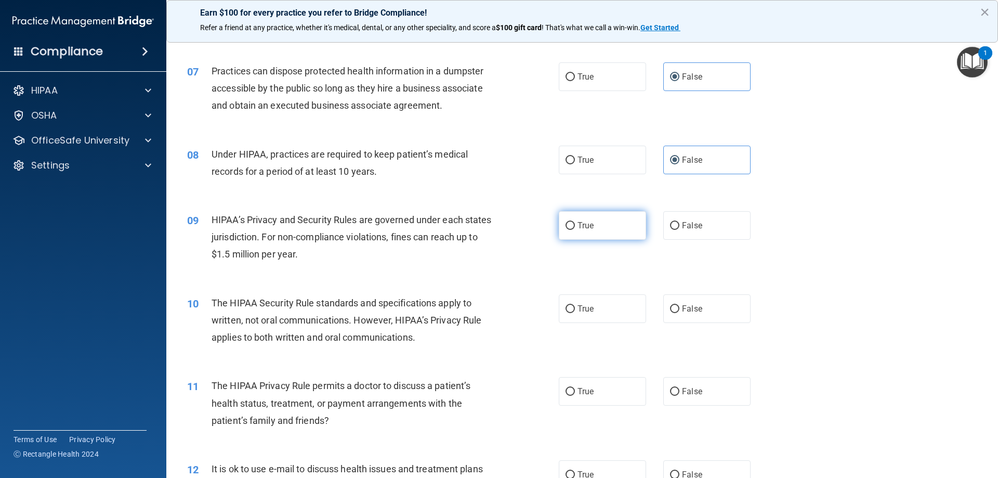
click at [595, 233] on label "True" at bounding box center [602, 225] width 87 height 29
click at [575, 230] on input "True" at bounding box center [569, 226] width 9 height 8
radio input "true"
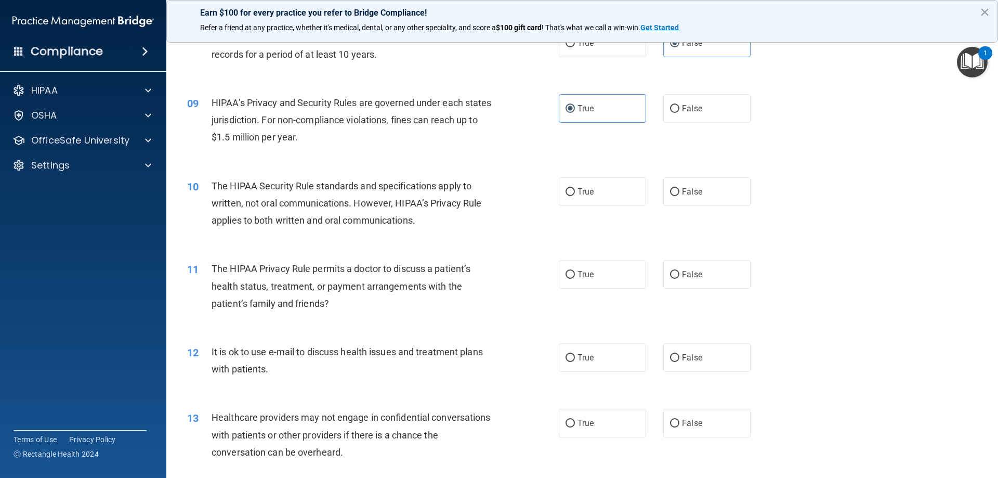
scroll to position [603, 0]
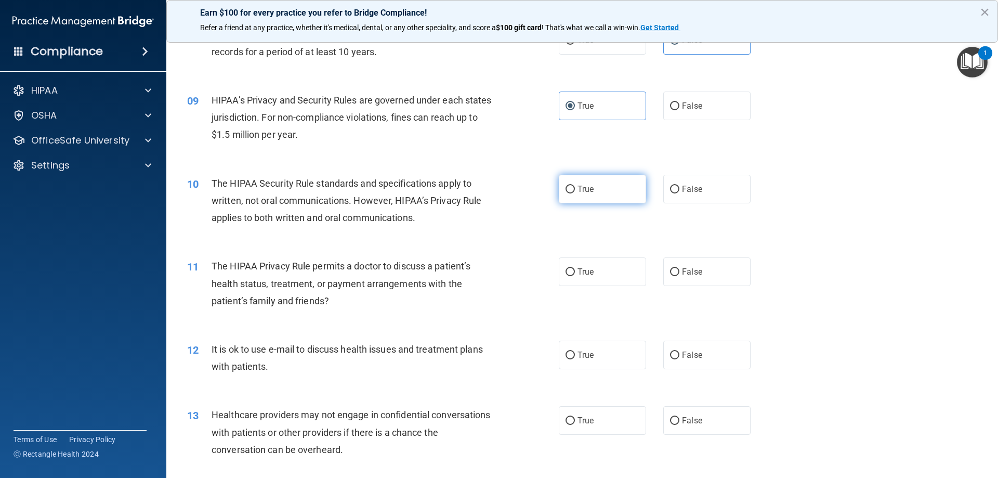
click at [576, 196] on label "True" at bounding box center [602, 189] width 87 height 29
click at [575, 193] on input "True" at bounding box center [569, 190] width 9 height 8
radio input "true"
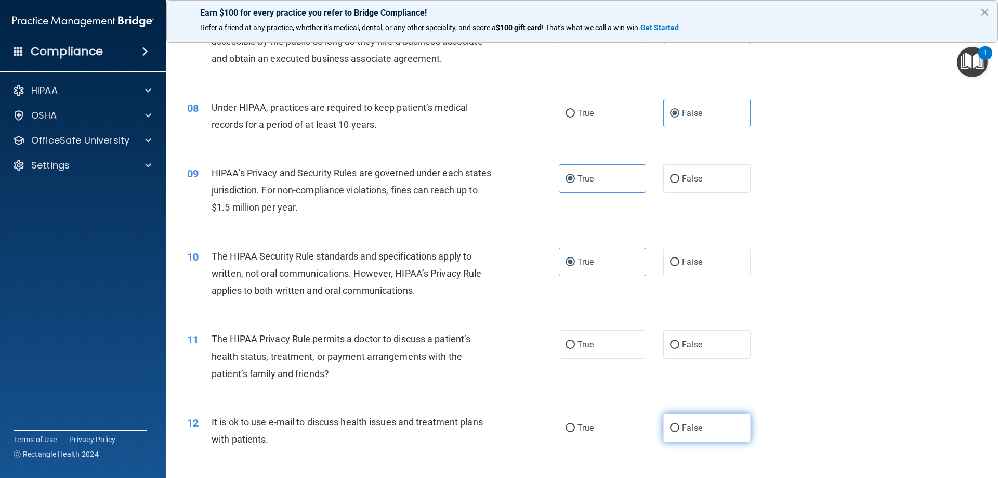
scroll to position [549, 0]
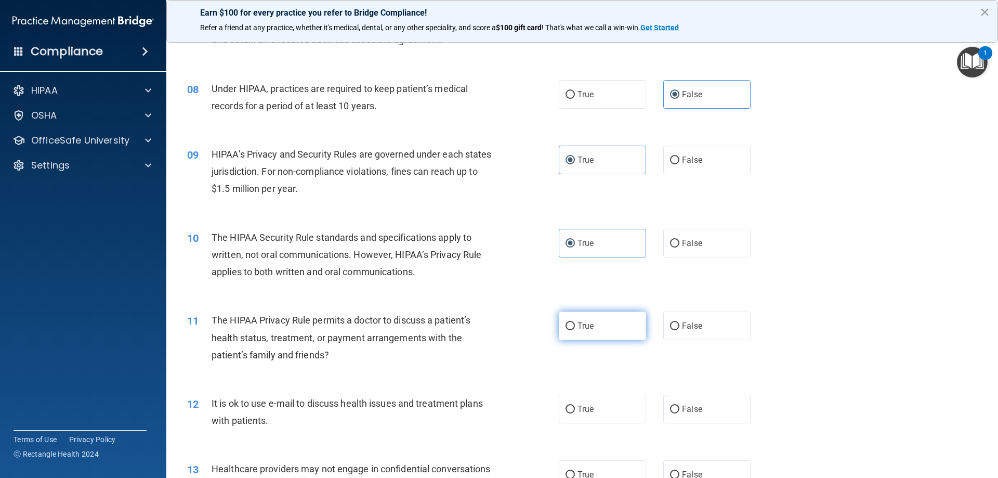
click at [590, 330] on span "True" at bounding box center [585, 326] width 16 height 10
click at [575, 330] on input "True" at bounding box center [569, 326] width 9 height 8
radio input "true"
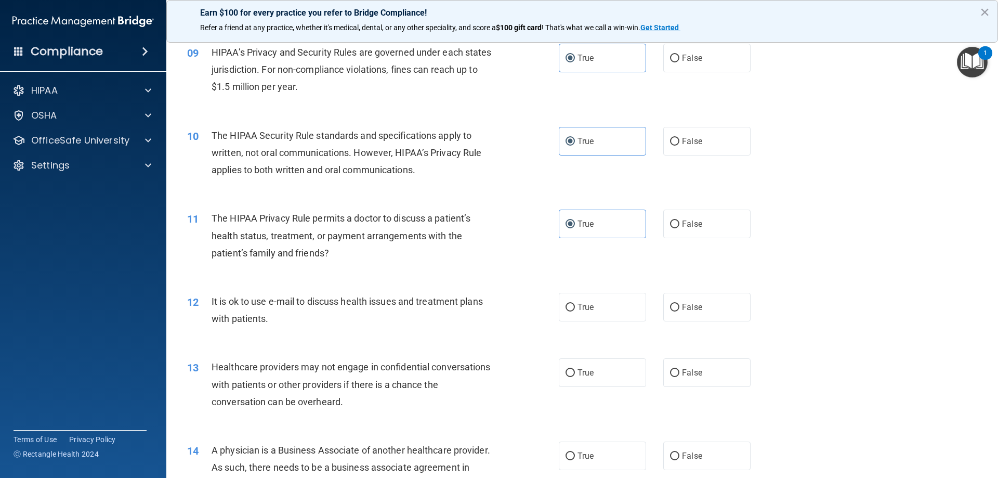
scroll to position [671, 0]
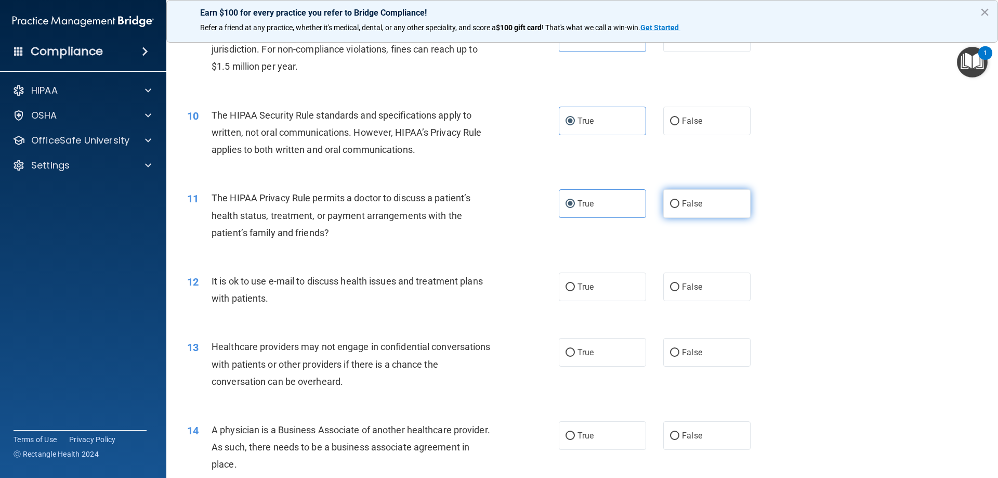
click at [727, 211] on label "False" at bounding box center [706, 203] width 87 height 29
click at [679, 208] on input "False" at bounding box center [674, 204] width 9 height 8
radio input "true"
click at [634, 209] on label "True" at bounding box center [602, 203] width 87 height 29
click at [575, 208] on input "True" at bounding box center [569, 204] width 9 height 8
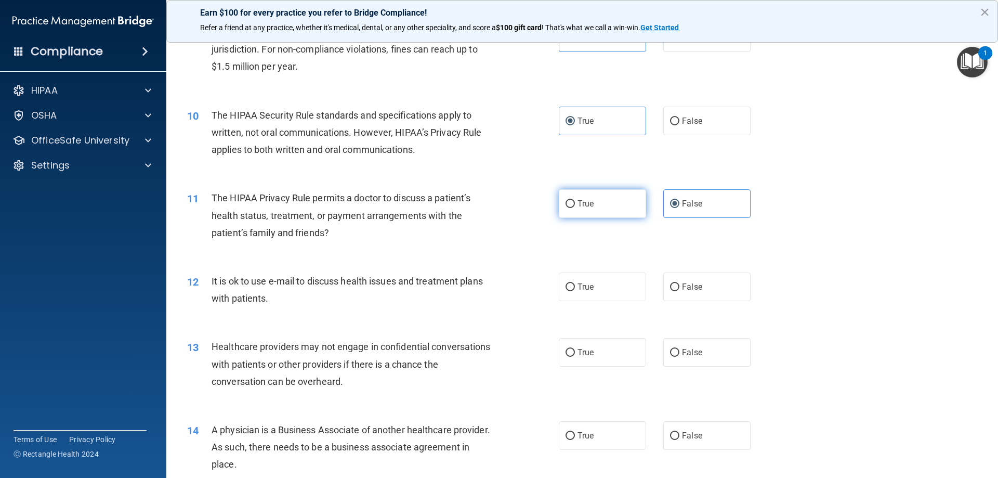
radio input "true"
radio input "false"
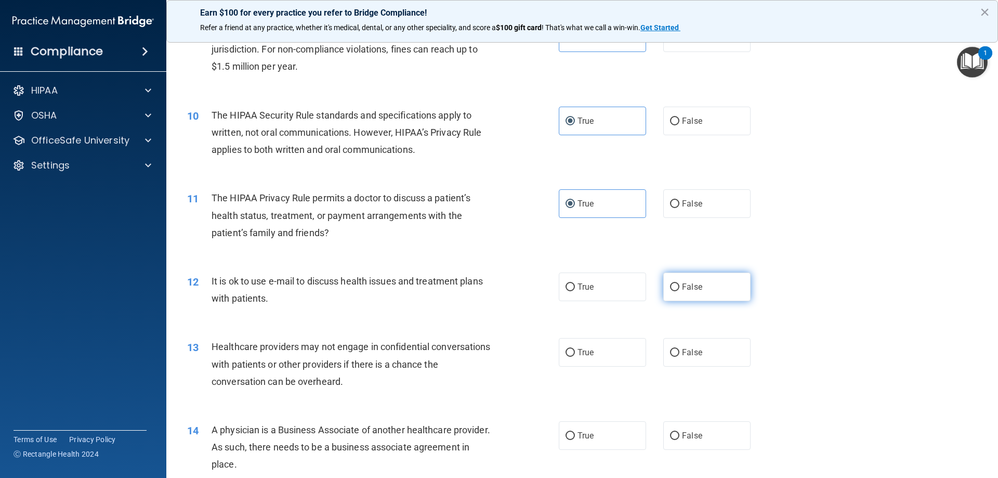
click at [670, 284] on input "False" at bounding box center [674, 287] width 9 height 8
radio input "true"
click at [596, 360] on label "True" at bounding box center [602, 352] width 87 height 29
click at [575, 357] on input "True" at bounding box center [569, 353] width 9 height 8
radio input "true"
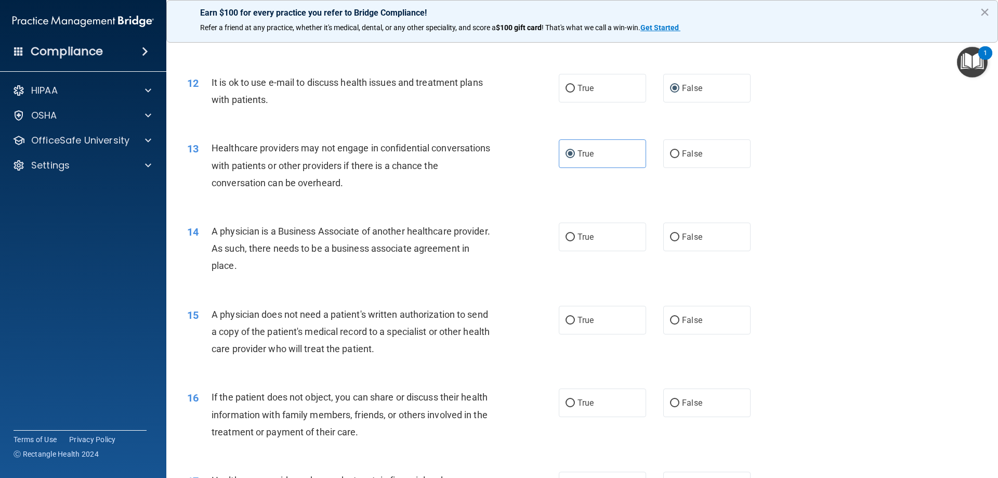
scroll to position [872, 0]
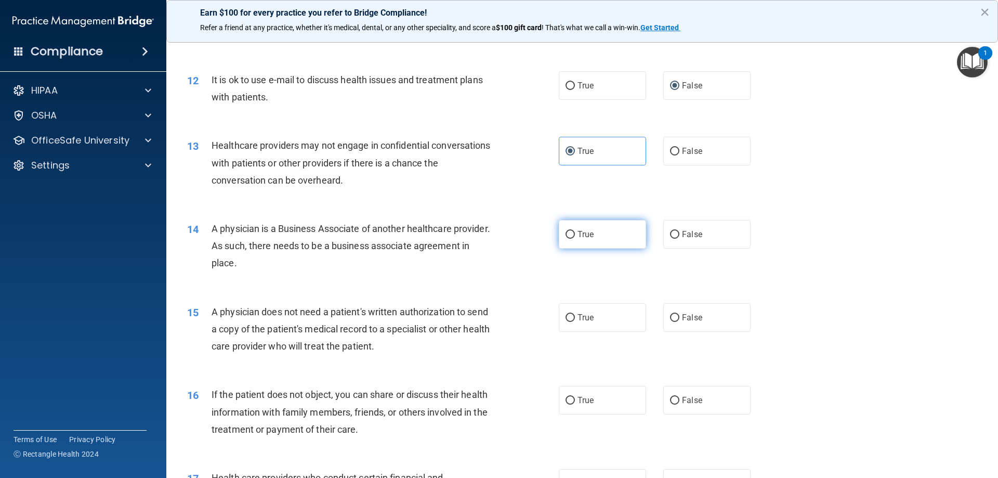
click at [621, 245] on label "True" at bounding box center [602, 234] width 87 height 29
click at [575, 239] on input "True" at bounding box center [569, 235] width 9 height 8
radio input "true"
click at [688, 317] on span "False" at bounding box center [692, 317] width 20 height 10
click at [679, 317] on input "False" at bounding box center [674, 318] width 9 height 8
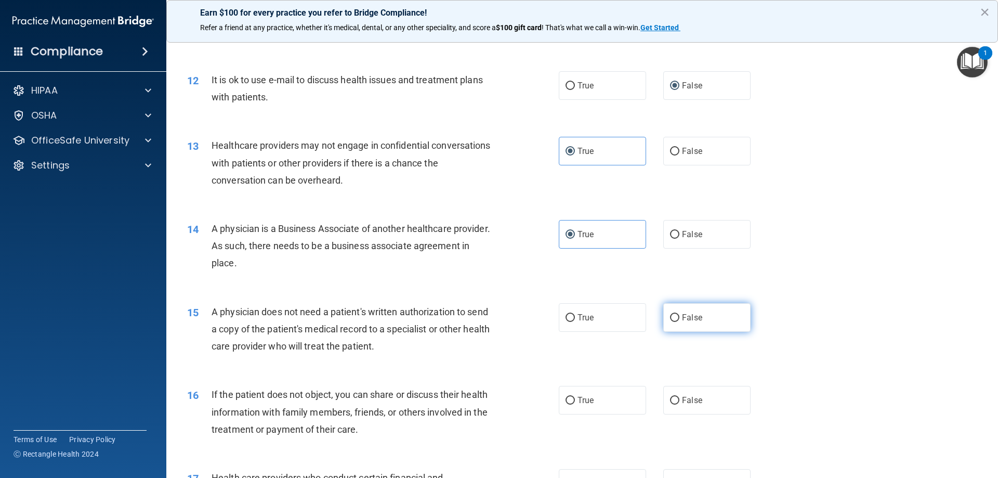
radio input "true"
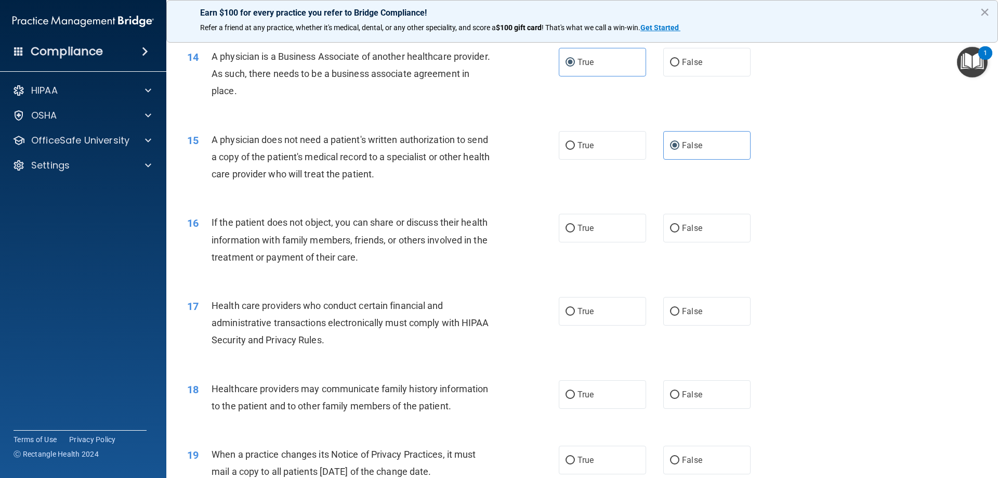
scroll to position [1050, 0]
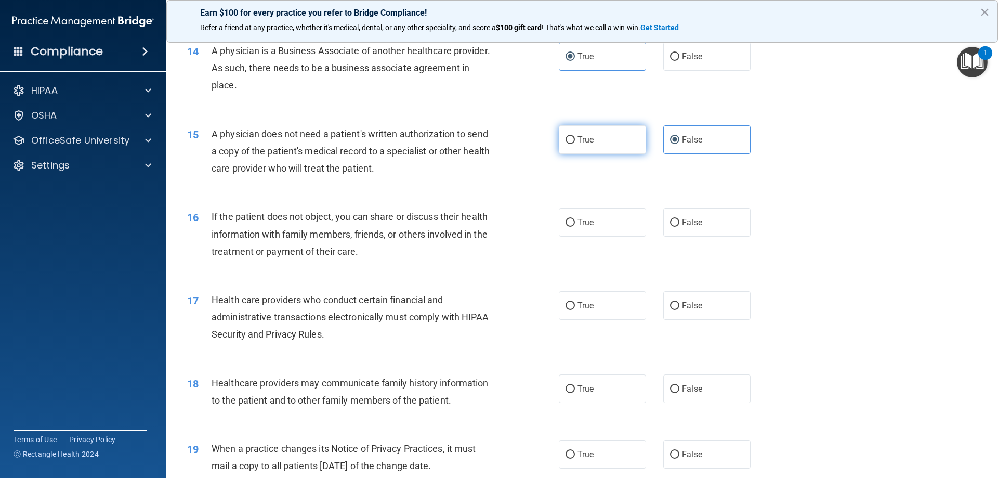
click at [577, 139] on span "True" at bounding box center [585, 140] width 16 height 10
click at [575, 139] on input "True" at bounding box center [569, 140] width 9 height 8
radio input "true"
radio input "false"
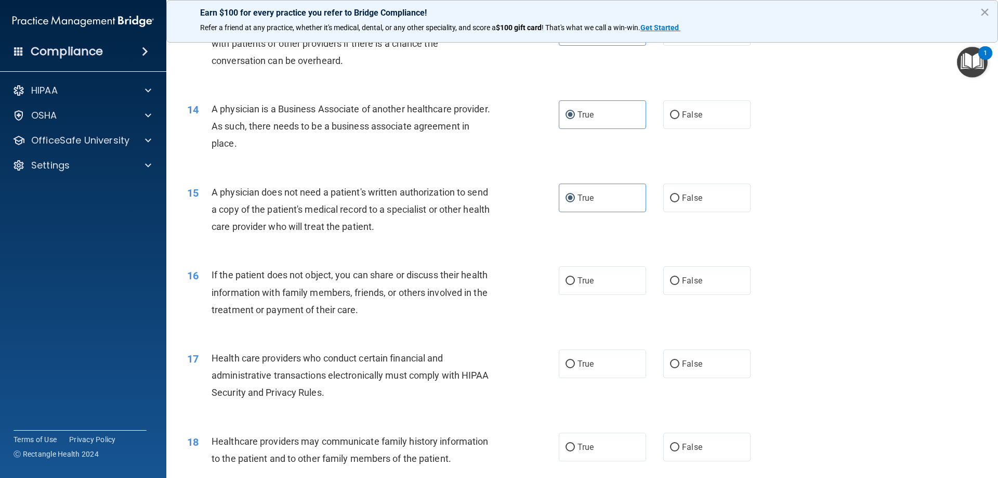
scroll to position [995, 0]
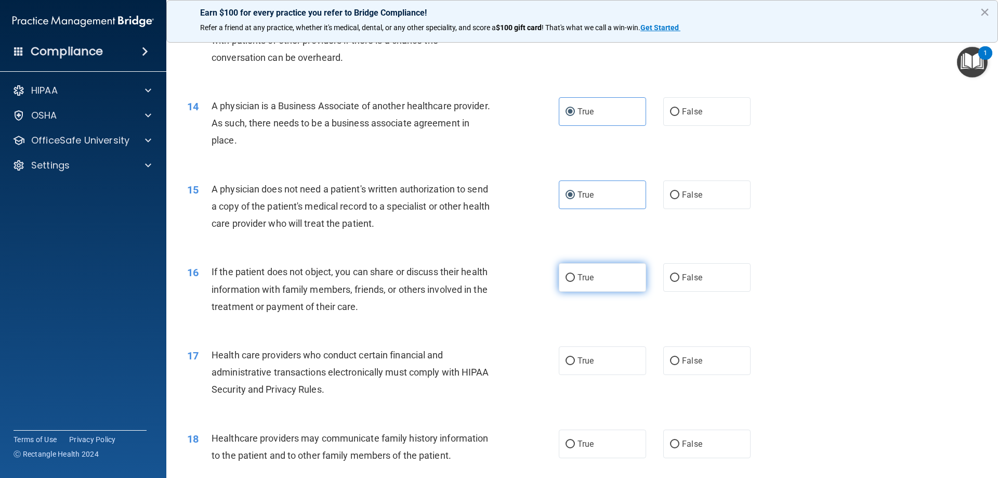
click at [565, 276] on input "True" at bounding box center [569, 278] width 9 height 8
radio input "true"
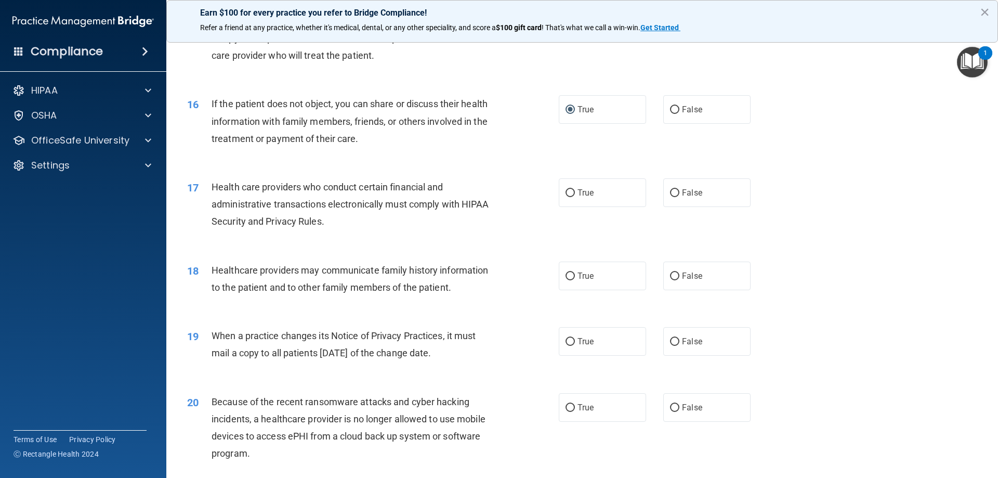
scroll to position [1148, 0]
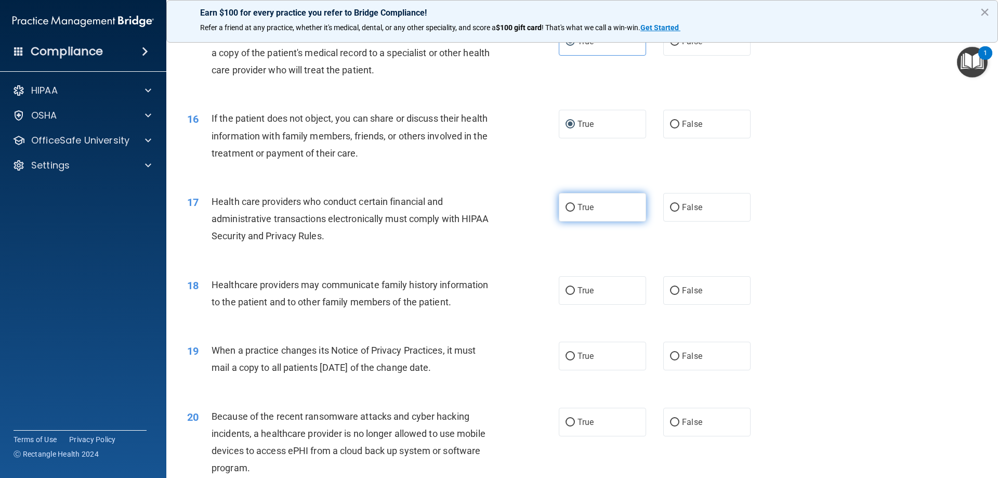
click at [574, 197] on label "True" at bounding box center [602, 207] width 87 height 29
click at [574, 204] on input "True" at bounding box center [569, 208] width 9 height 8
radio input "true"
click at [621, 300] on label "True" at bounding box center [602, 290] width 87 height 29
click at [575, 295] on input "True" at bounding box center [569, 291] width 9 height 8
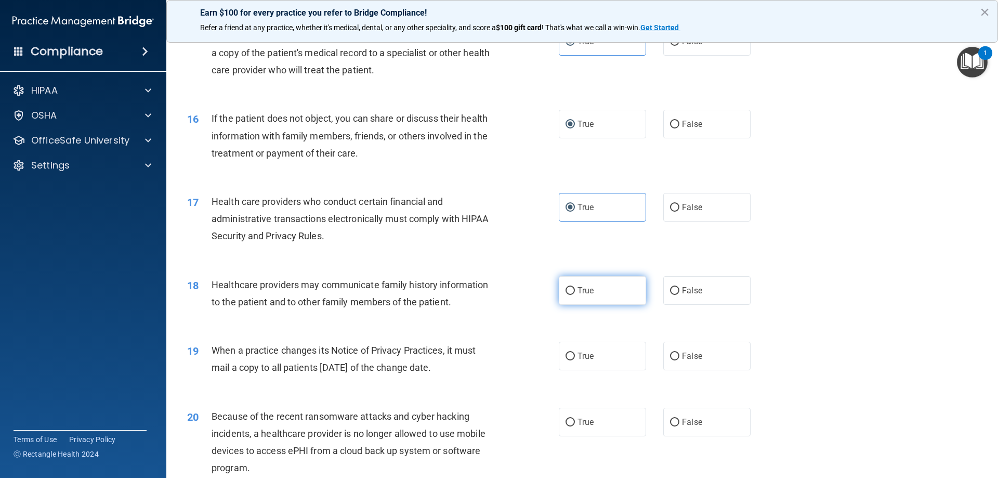
radio input "true"
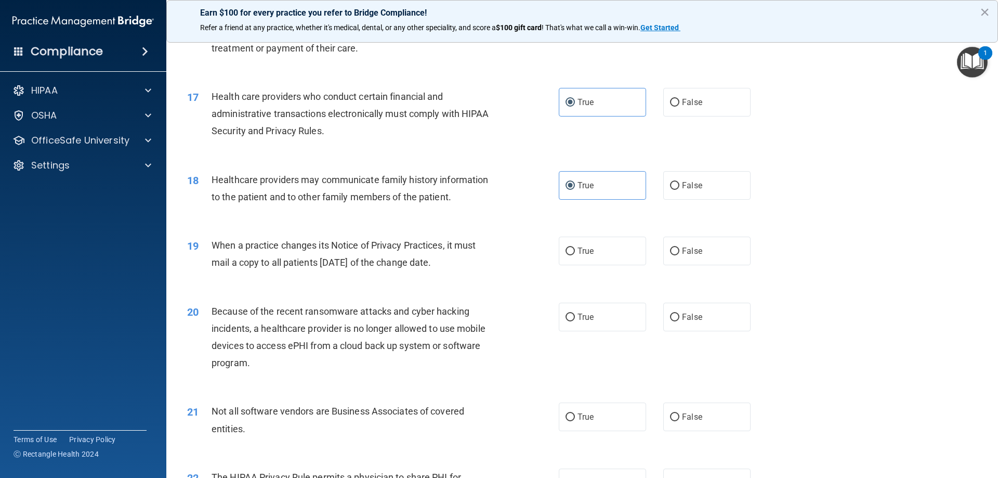
scroll to position [1256, 0]
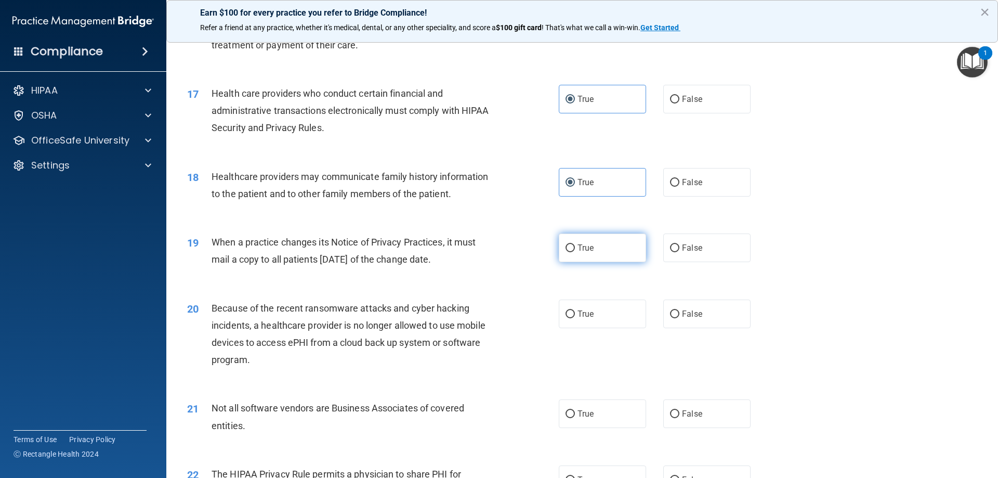
click at [578, 253] on label "True" at bounding box center [602, 247] width 87 height 29
click at [575, 252] on input "True" at bounding box center [569, 248] width 9 height 8
radio input "true"
click at [592, 311] on label "True" at bounding box center [602, 313] width 87 height 29
click at [575, 311] on input "True" at bounding box center [569, 314] width 9 height 8
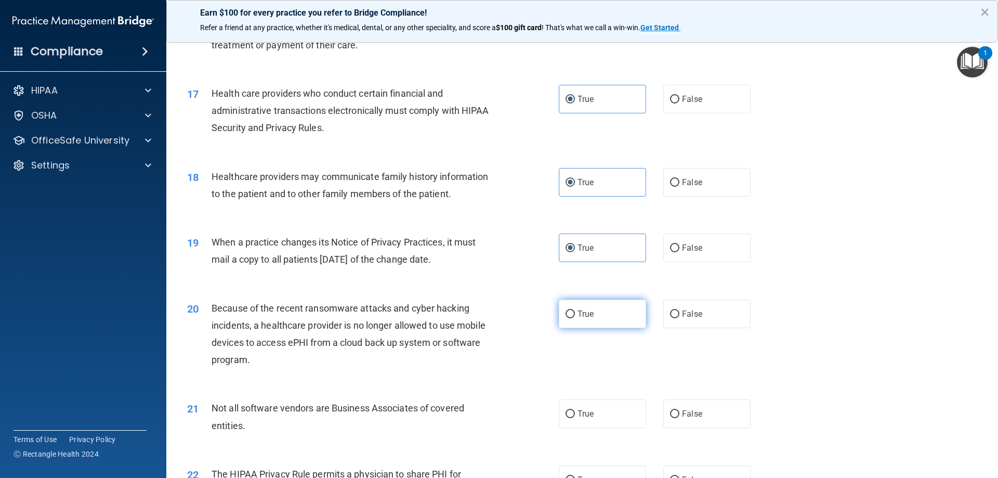
radio input "true"
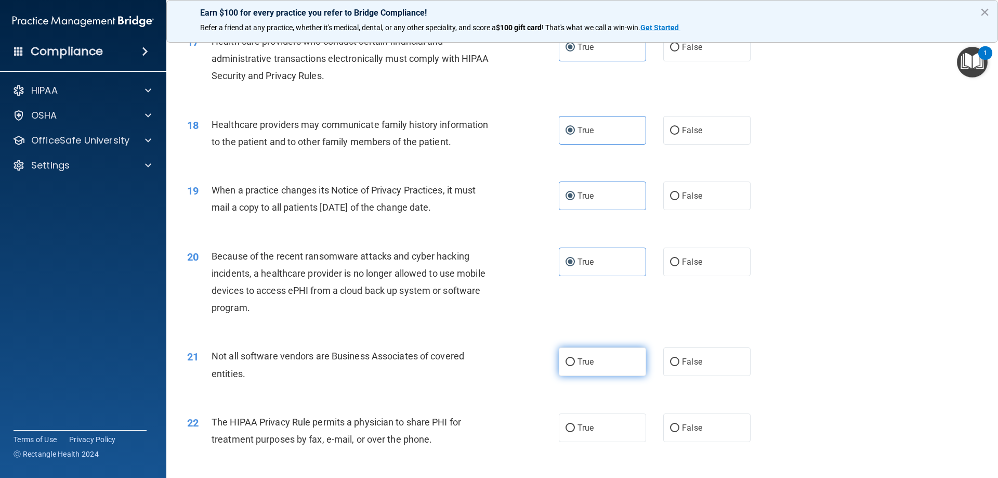
click at [585, 366] on span "True" at bounding box center [585, 362] width 16 height 10
click at [575, 366] on input "True" at bounding box center [569, 362] width 9 height 8
radio input "true"
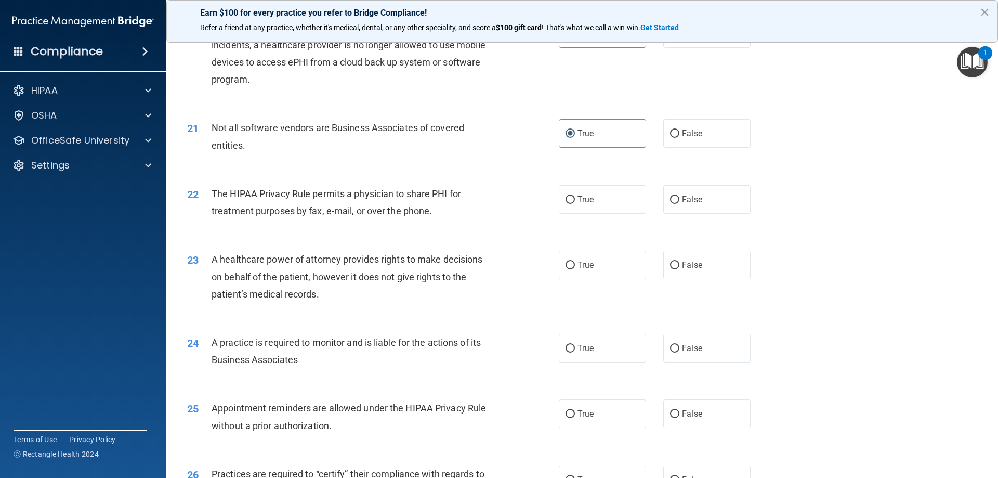
scroll to position [1545, 0]
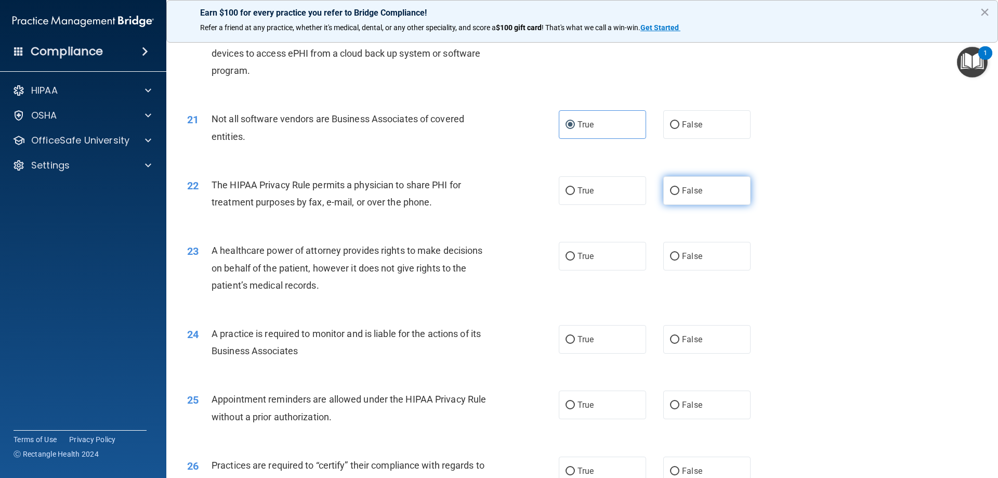
click at [701, 184] on label "False" at bounding box center [706, 190] width 87 height 29
click at [679, 187] on input "False" at bounding box center [674, 191] width 9 height 8
radio input "true"
click at [663, 262] on label "False" at bounding box center [706, 256] width 87 height 29
click at [670, 260] on input "False" at bounding box center [674, 257] width 9 height 8
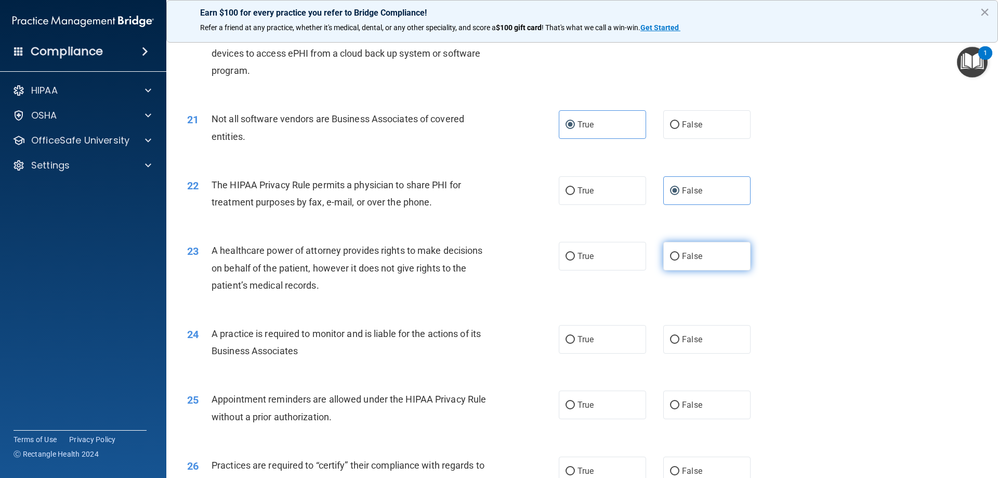
radio input "true"
click at [612, 340] on label "True" at bounding box center [602, 339] width 87 height 29
click at [575, 340] on input "True" at bounding box center [569, 340] width 9 height 8
radio input "true"
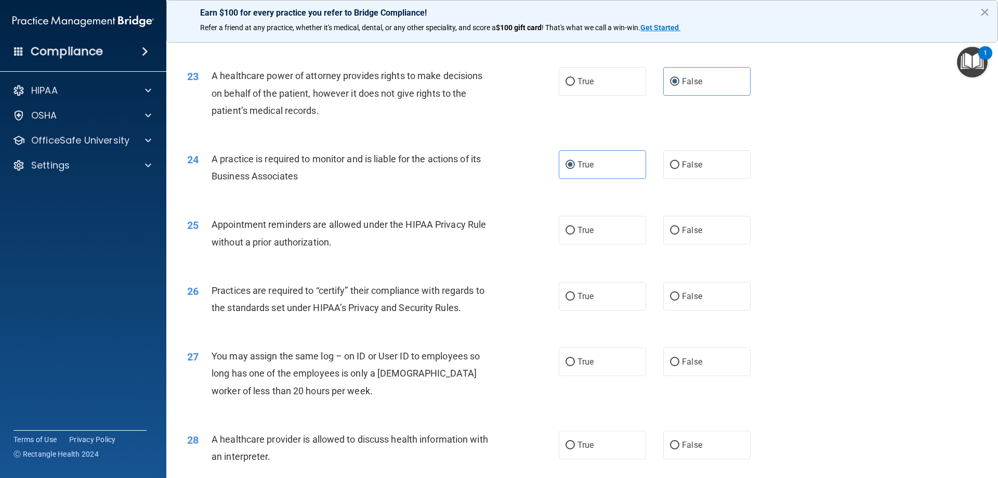
scroll to position [1723, 0]
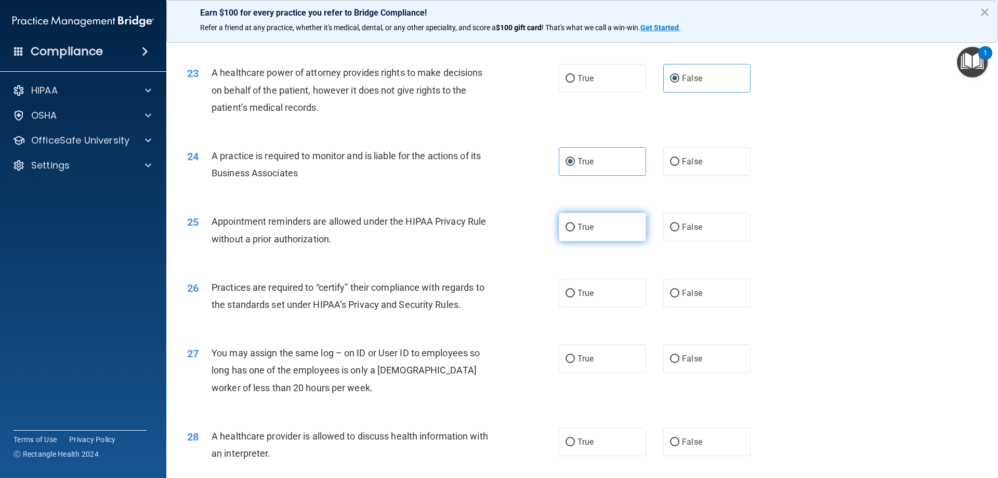
click at [580, 233] on label "True" at bounding box center [602, 227] width 87 height 29
click at [575, 231] on input "True" at bounding box center [569, 227] width 9 height 8
radio input "true"
click at [573, 297] on label "True" at bounding box center [602, 293] width 87 height 29
click at [573, 297] on input "True" at bounding box center [569, 293] width 9 height 8
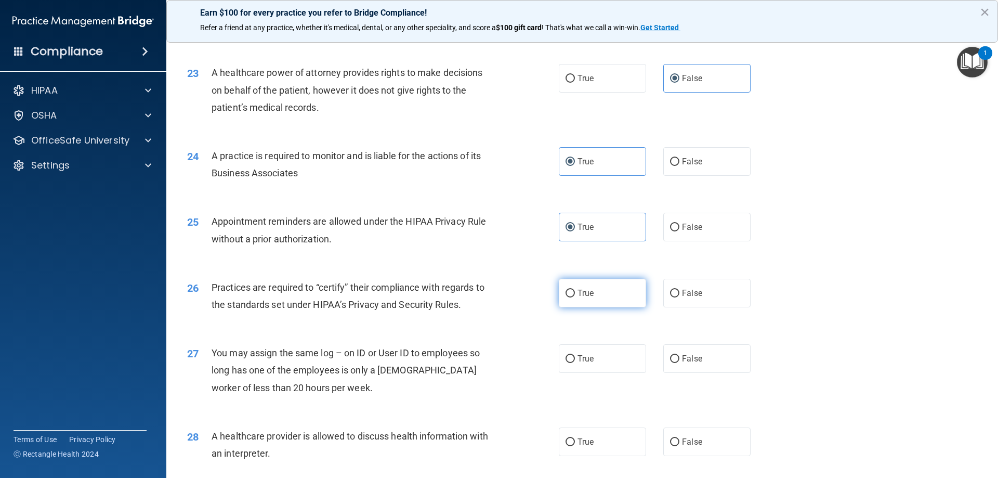
radio input "true"
click at [679, 365] on label "False" at bounding box center [706, 358] width 87 height 29
click at [679, 363] on input "False" at bounding box center [674, 359] width 9 height 8
radio input "true"
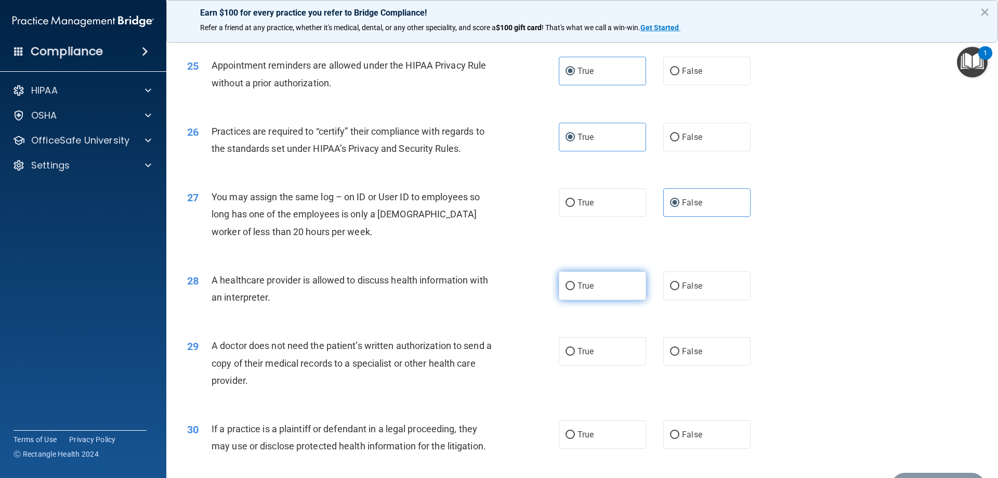
click at [614, 294] on label "True" at bounding box center [602, 285] width 87 height 29
click at [575, 290] on input "True" at bounding box center [569, 286] width 9 height 8
radio input "true"
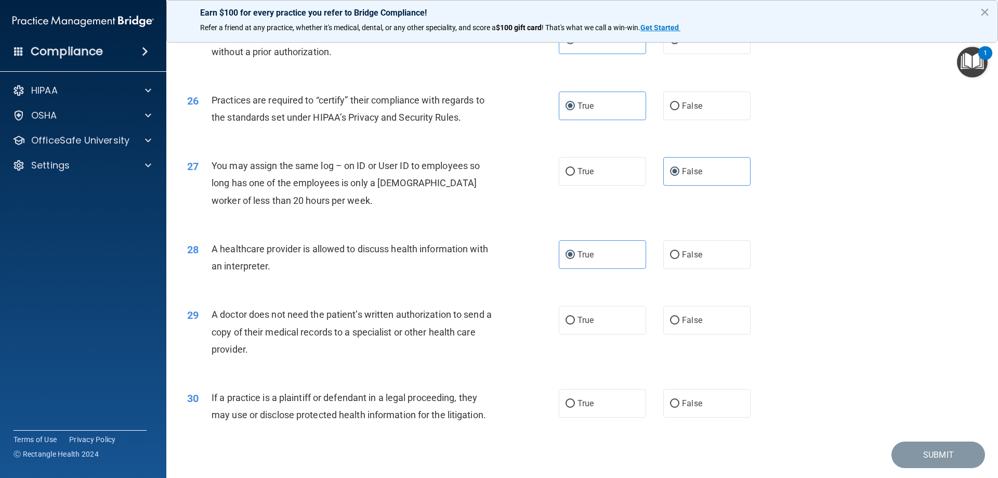
scroll to position [1942, 0]
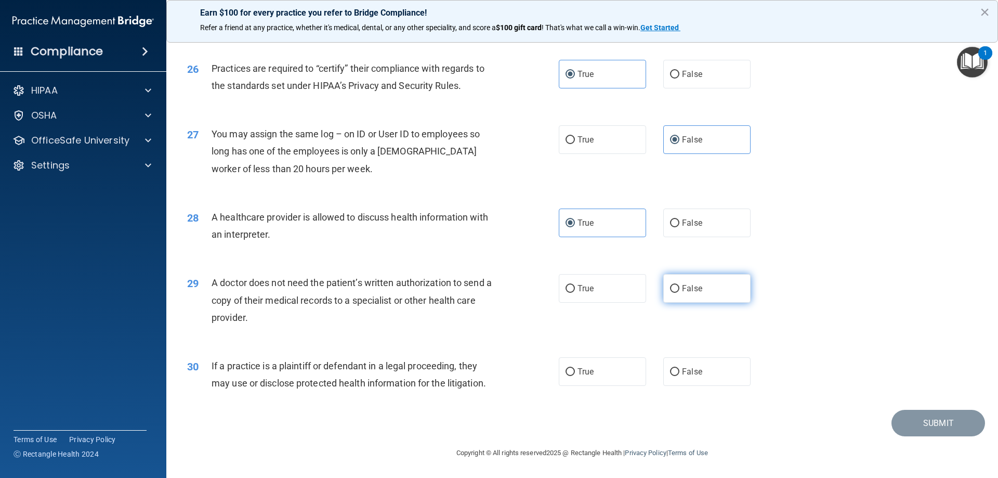
click at [692, 290] on span "False" at bounding box center [692, 288] width 20 height 10
click at [679, 290] on input "False" at bounding box center [674, 289] width 9 height 8
radio input "true"
click at [591, 361] on label "True" at bounding box center [602, 371] width 87 height 29
click at [575, 368] on input "True" at bounding box center [569, 372] width 9 height 8
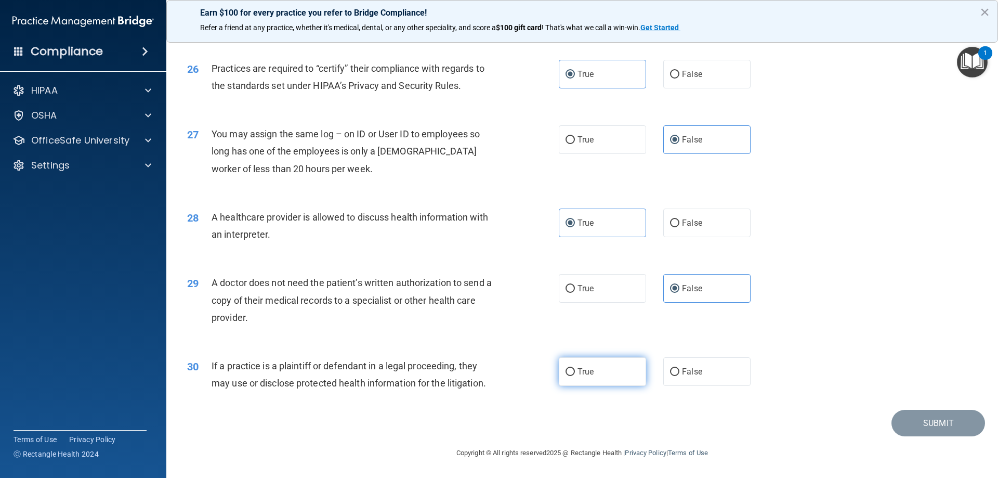
radio input "true"
click at [909, 415] on button "Submit" at bounding box center [938, 423] width 94 height 27
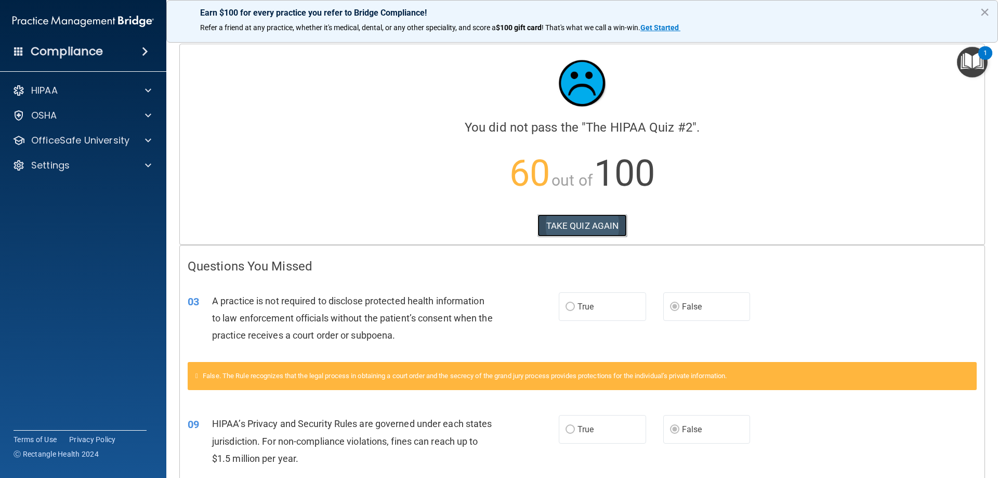
click at [558, 227] on button "TAKE QUIZ AGAIN" at bounding box center [582, 225] width 90 height 23
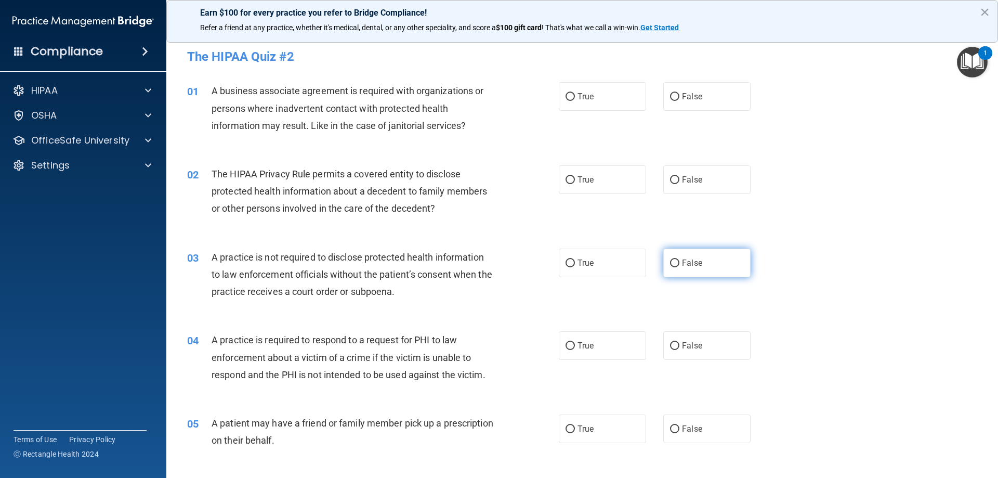
click at [720, 263] on label "False" at bounding box center [706, 262] width 87 height 29
click at [679, 263] on input "False" at bounding box center [674, 263] width 9 height 8
radio input "true"
click at [580, 190] on label "True" at bounding box center [602, 179] width 87 height 29
click at [575, 184] on input "True" at bounding box center [569, 180] width 9 height 8
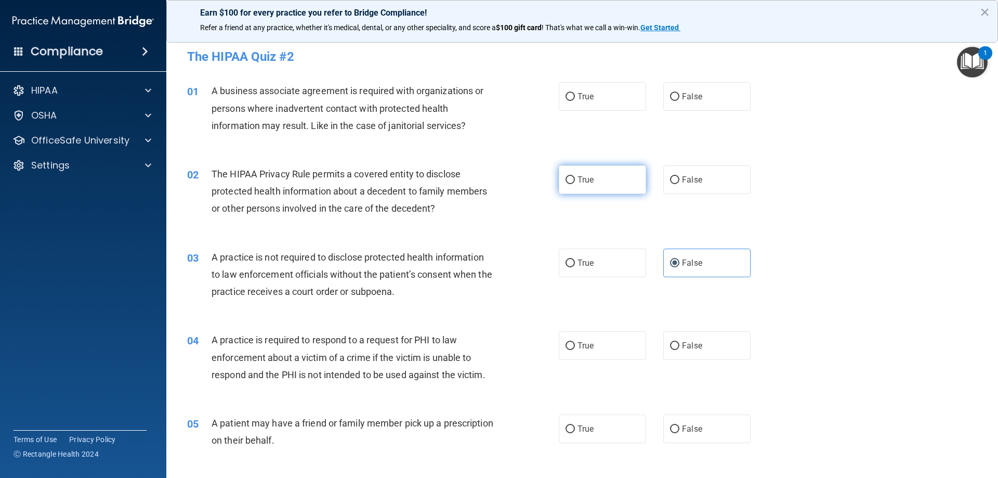
radio input "true"
click at [683, 105] on label "False" at bounding box center [706, 96] width 87 height 29
click at [679, 101] on input "False" at bounding box center [674, 97] width 9 height 8
radio input "true"
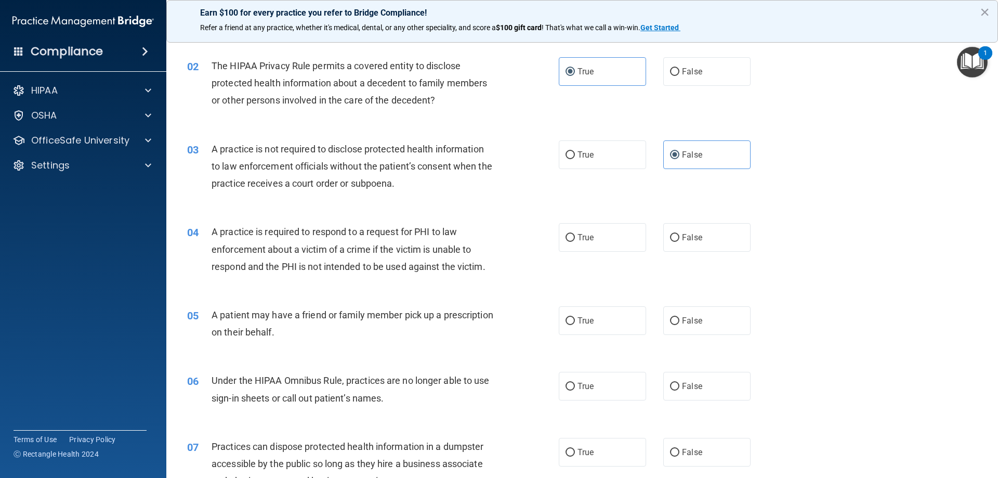
scroll to position [166, 0]
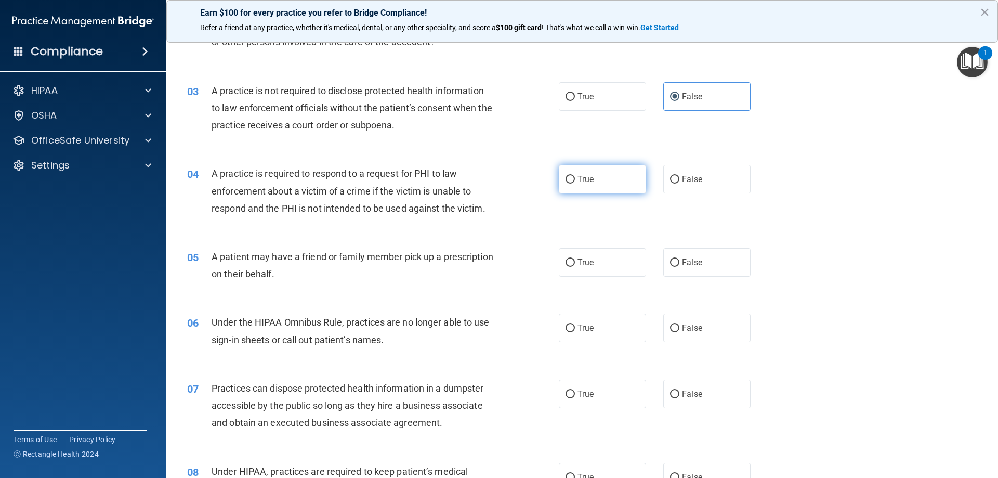
click at [597, 185] on label "True" at bounding box center [602, 179] width 87 height 29
click at [575, 183] on input "True" at bounding box center [569, 180] width 9 height 8
radio input "true"
click at [582, 267] on span "True" at bounding box center [585, 262] width 16 height 10
click at [575, 267] on input "True" at bounding box center [569, 263] width 9 height 8
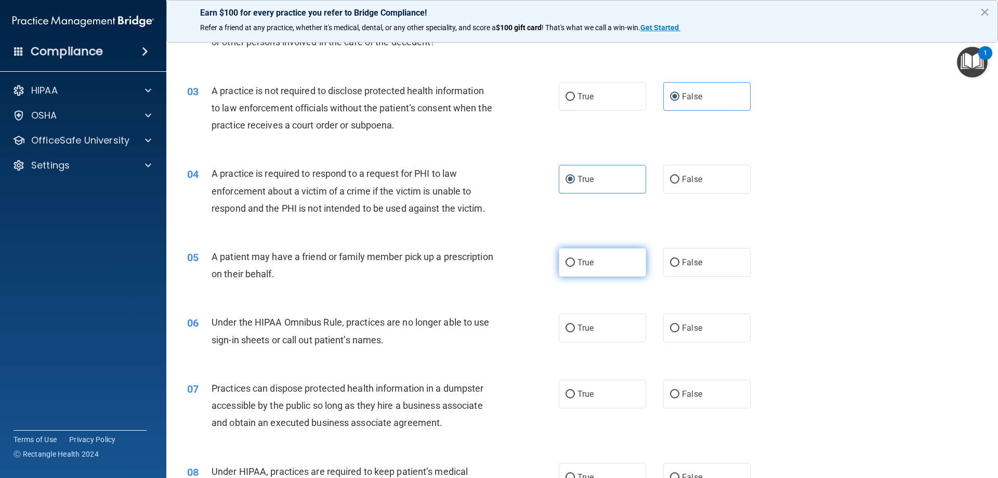
radio input "true"
click at [691, 324] on span "False" at bounding box center [692, 328] width 20 height 10
click at [679, 324] on input "False" at bounding box center [674, 328] width 9 height 8
radio input "true"
click at [682, 389] on span "False" at bounding box center [692, 394] width 20 height 10
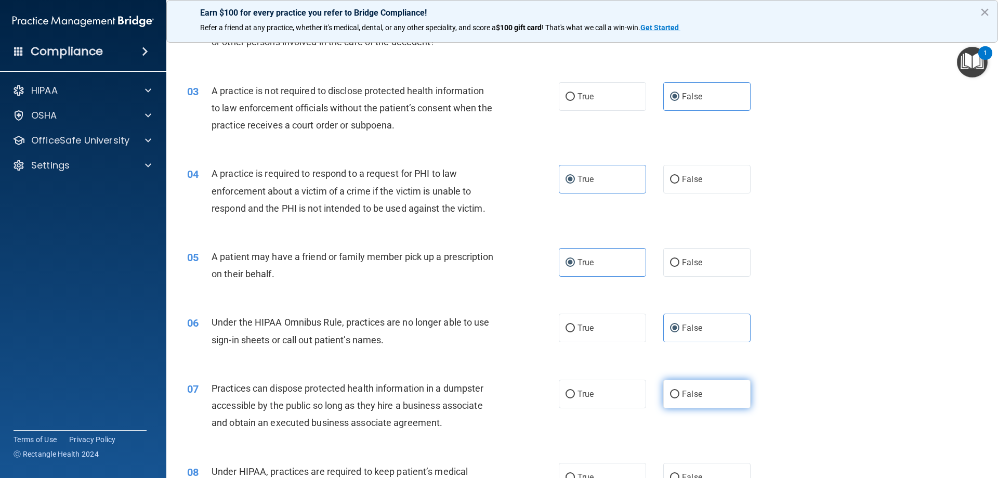
click at [678, 390] on input "False" at bounding box center [674, 394] width 9 height 8
radio input "true"
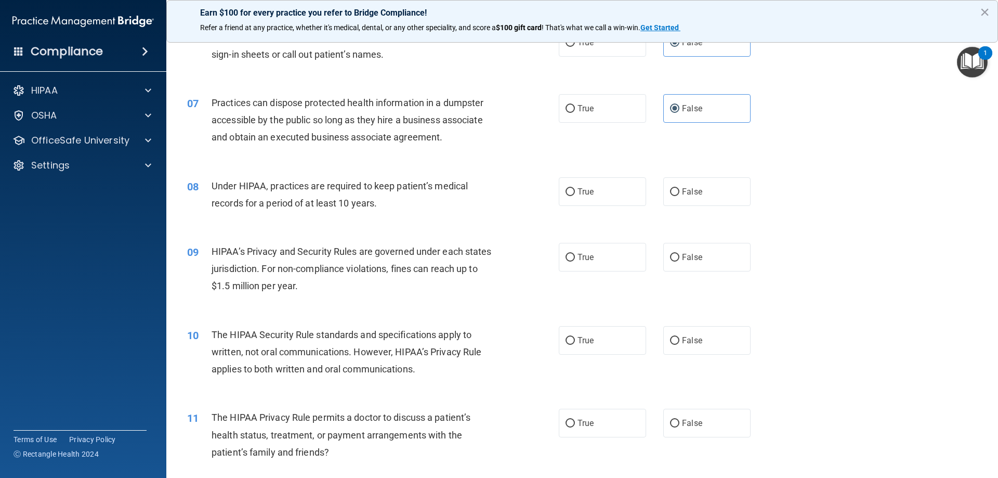
scroll to position [460, 0]
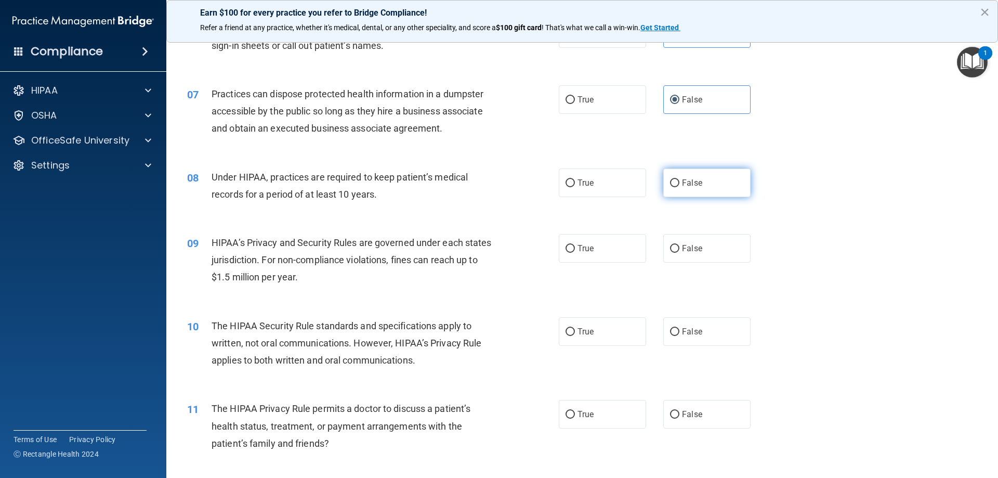
click at [670, 192] on label "False" at bounding box center [706, 182] width 87 height 29
click at [670, 187] on input "False" at bounding box center [674, 183] width 9 height 8
radio input "true"
click at [700, 246] on label "False" at bounding box center [706, 248] width 87 height 29
click at [679, 246] on input "False" at bounding box center [674, 249] width 9 height 8
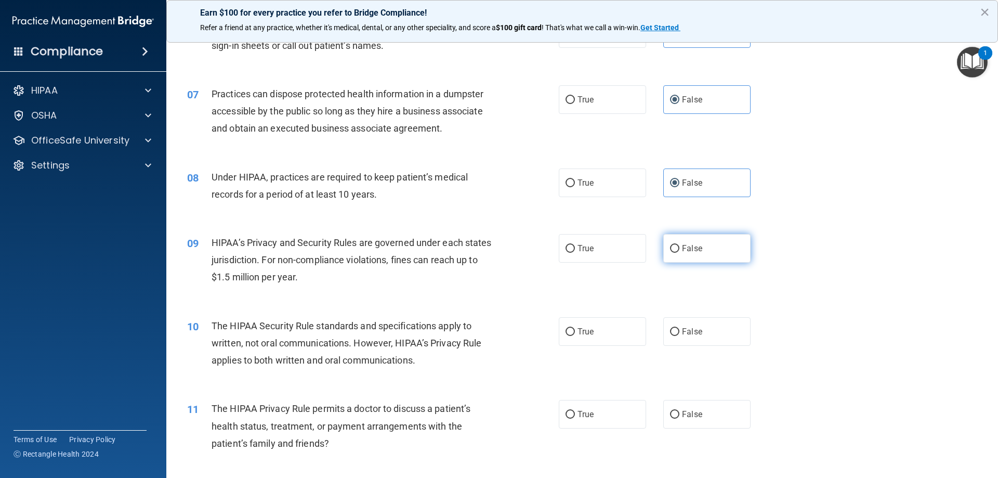
radio input "true"
click at [591, 331] on label "True" at bounding box center [602, 331] width 87 height 29
click at [575, 331] on input "True" at bounding box center [569, 332] width 9 height 8
radio input "true"
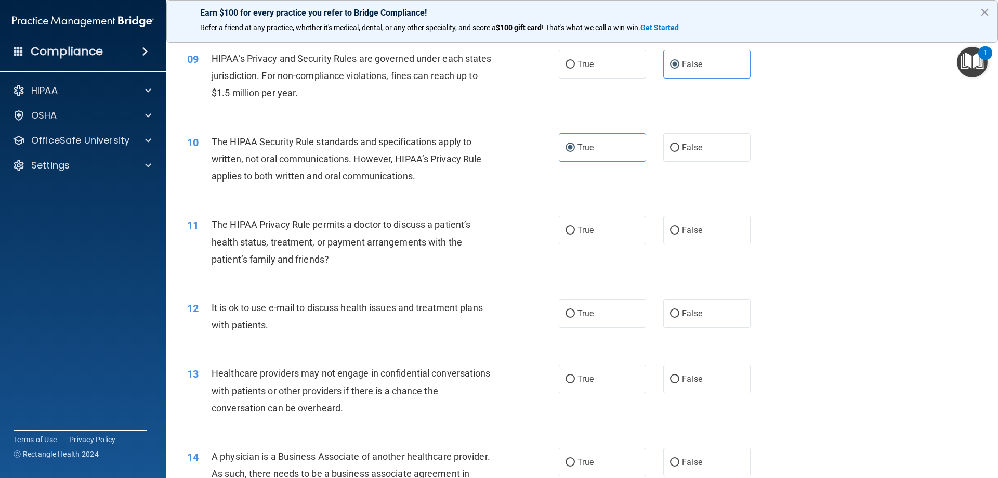
scroll to position [653, 0]
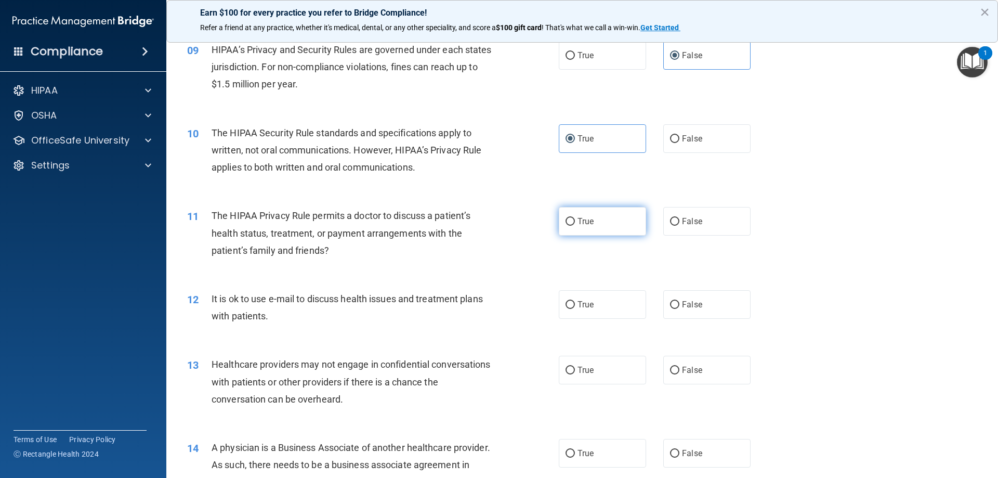
click at [594, 225] on label "True" at bounding box center [602, 221] width 87 height 29
click at [575, 225] on input "True" at bounding box center [569, 222] width 9 height 8
radio input "true"
click at [614, 299] on label "True" at bounding box center [602, 304] width 87 height 29
click at [575, 301] on input "True" at bounding box center [569, 305] width 9 height 8
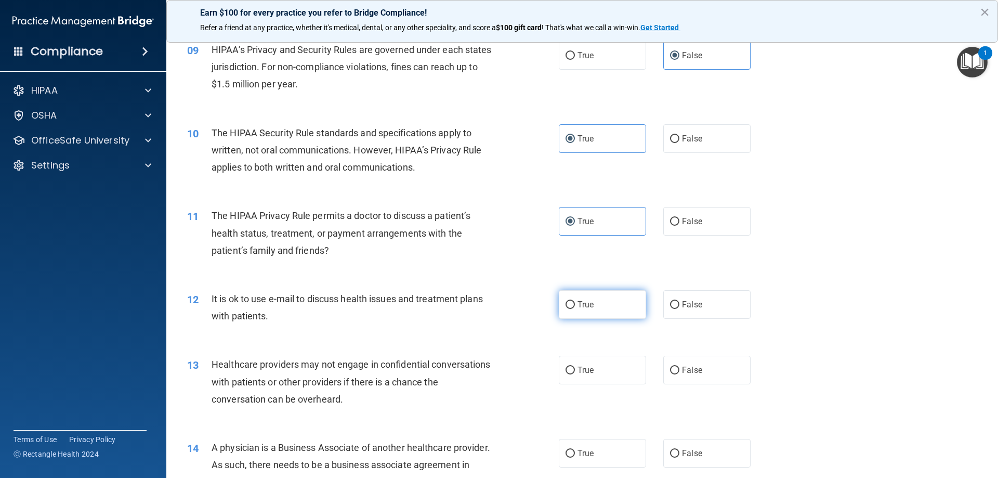
radio input "true"
click at [727, 363] on label "False" at bounding box center [706, 369] width 87 height 29
click at [679, 366] on input "False" at bounding box center [674, 370] width 9 height 8
radio input "true"
click at [711, 442] on label "False" at bounding box center [706, 453] width 87 height 29
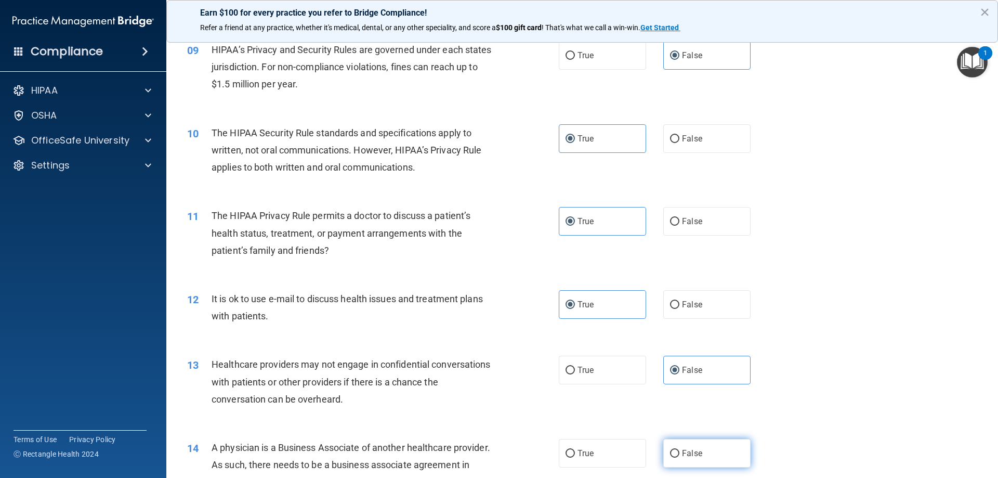
click at [679, 450] on input "False" at bounding box center [674, 454] width 9 height 8
radio input "true"
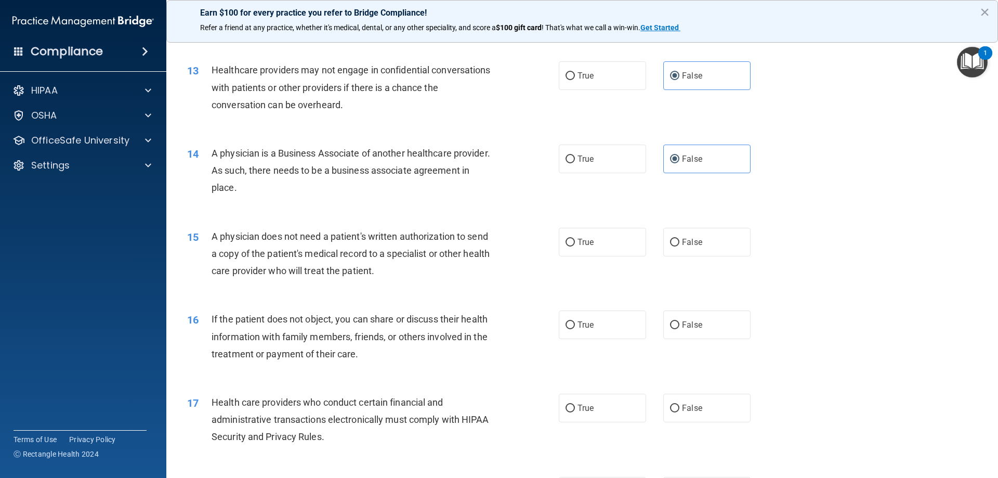
scroll to position [965, 0]
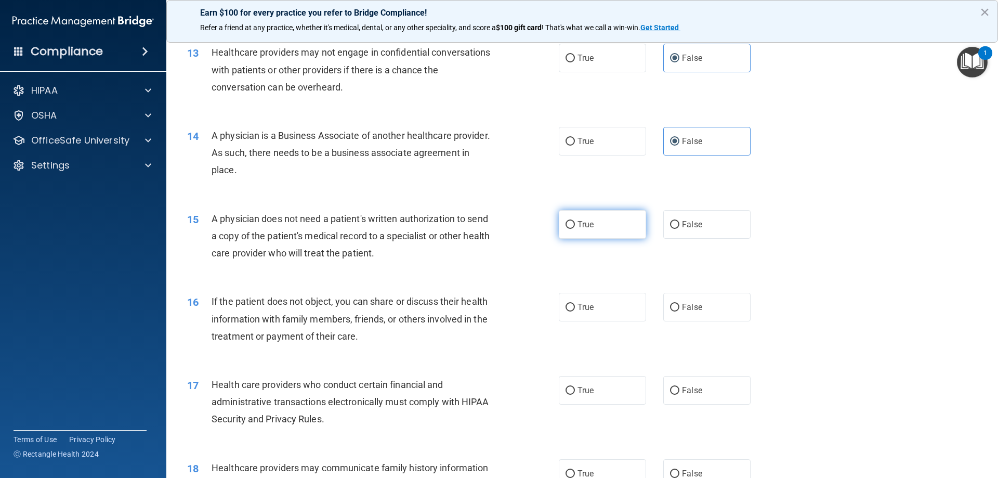
click at [625, 230] on label "True" at bounding box center [602, 224] width 87 height 29
click at [575, 229] on input "True" at bounding box center [569, 225] width 9 height 8
radio input "true"
click at [606, 310] on label "True" at bounding box center [602, 307] width 87 height 29
click at [575, 310] on input "True" at bounding box center [569, 308] width 9 height 8
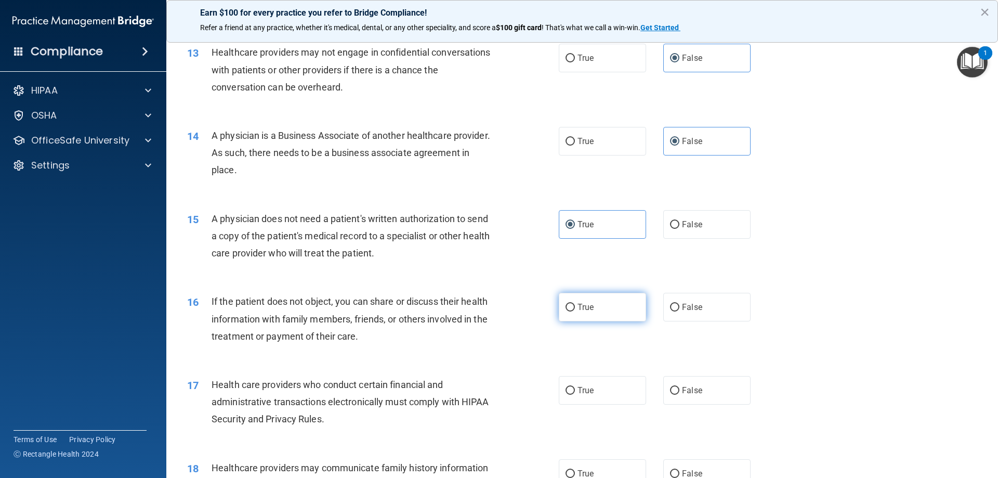
radio input "true"
click at [597, 397] on label "True" at bounding box center [602, 390] width 87 height 29
click at [575, 394] on input "True" at bounding box center [569, 391] width 9 height 8
radio input "true"
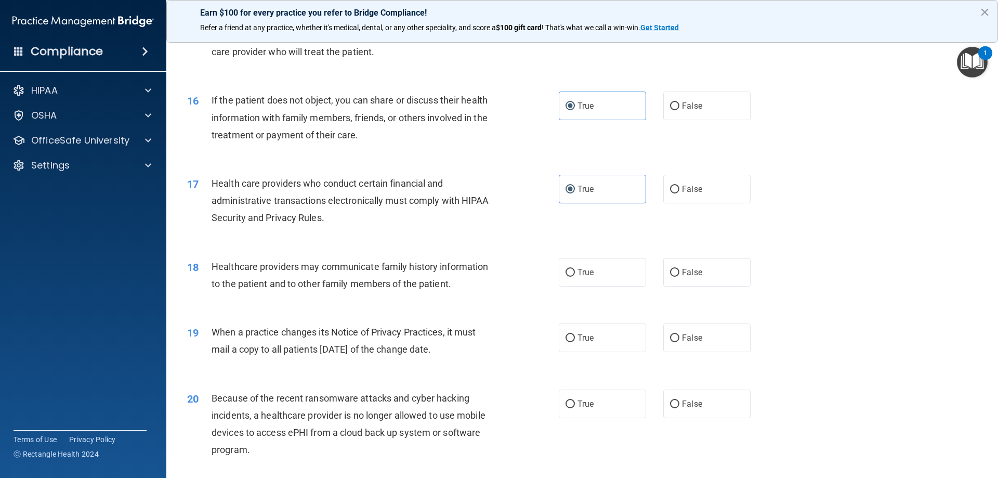
scroll to position [1210, 0]
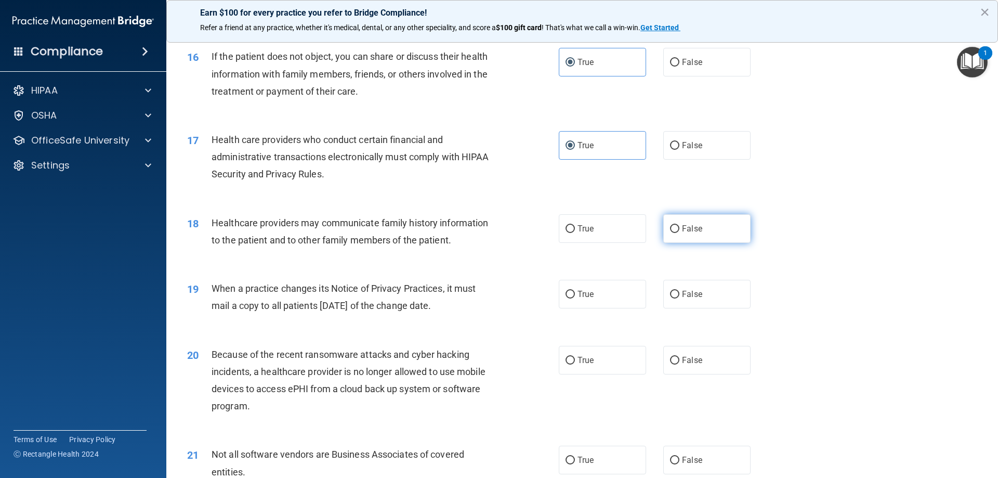
click at [698, 241] on label "False" at bounding box center [706, 228] width 87 height 29
click at [679, 233] on input "False" at bounding box center [674, 229] width 9 height 8
radio input "true"
click at [672, 291] on input "False" at bounding box center [674, 295] width 9 height 8
radio input "true"
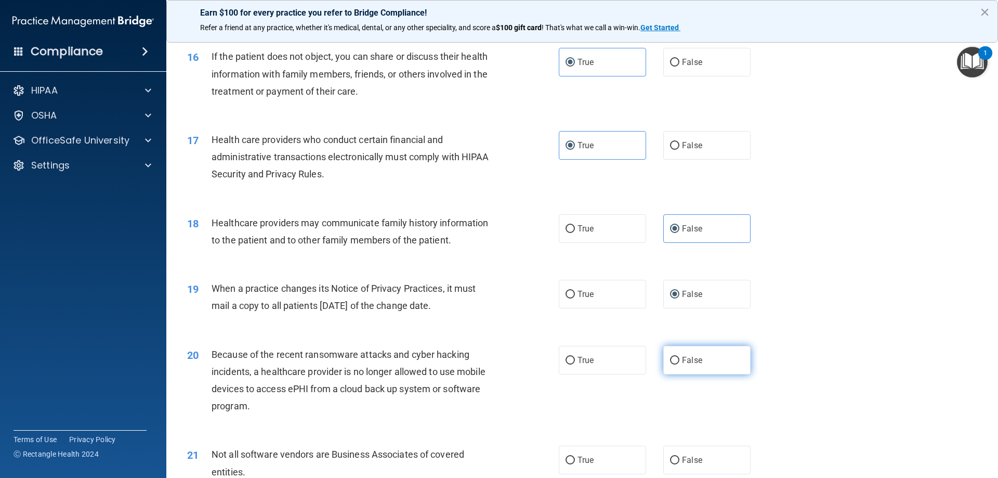
click at [712, 364] on label "False" at bounding box center [706, 360] width 87 height 29
click at [679, 364] on input "False" at bounding box center [674, 361] width 9 height 8
radio input "true"
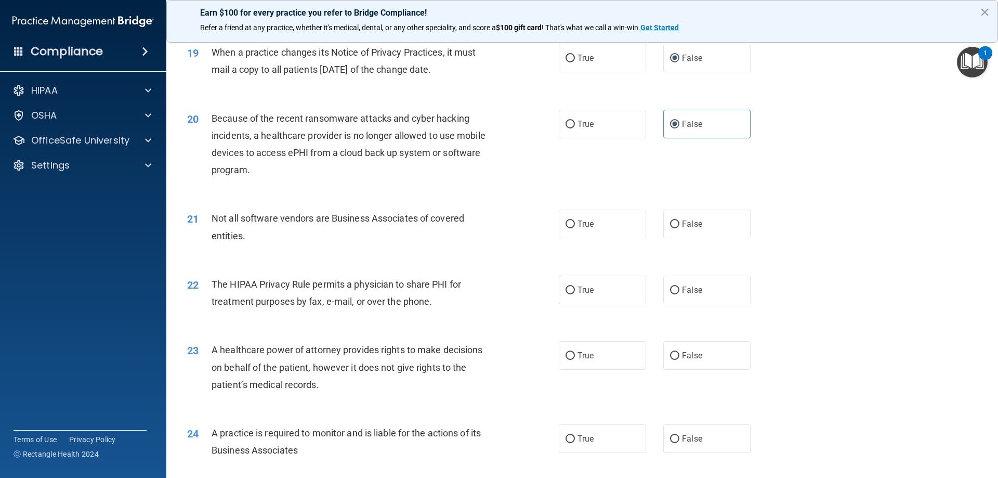
scroll to position [1449, 0]
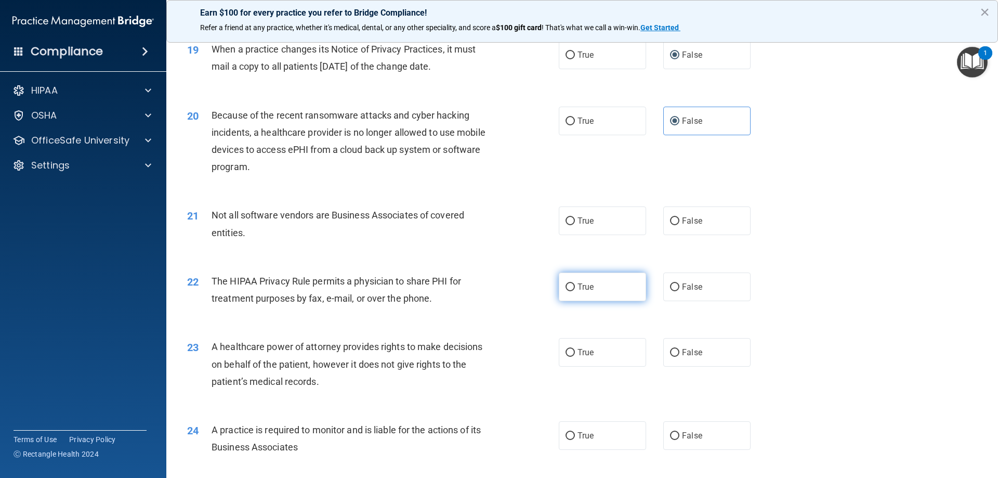
click at [612, 292] on label "True" at bounding box center [602, 286] width 87 height 29
click at [575, 291] on input "True" at bounding box center [569, 287] width 9 height 8
radio input "true"
click at [625, 233] on label "True" at bounding box center [602, 220] width 87 height 29
click at [575, 225] on input "True" at bounding box center [569, 221] width 9 height 8
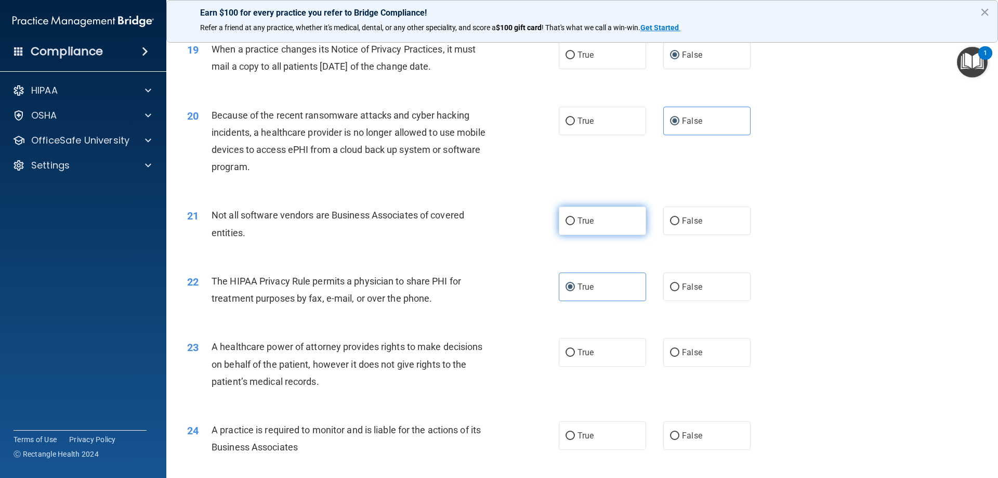
radio input "true"
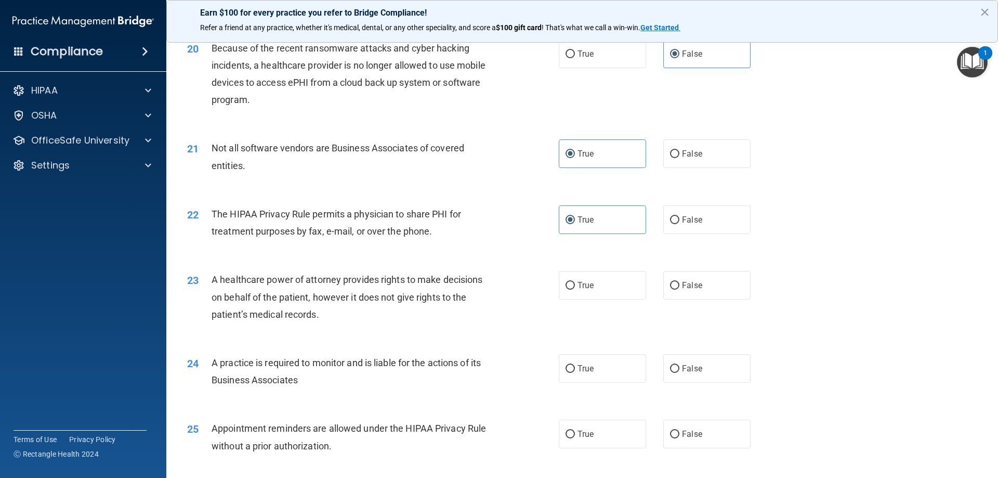
scroll to position [1551, 0]
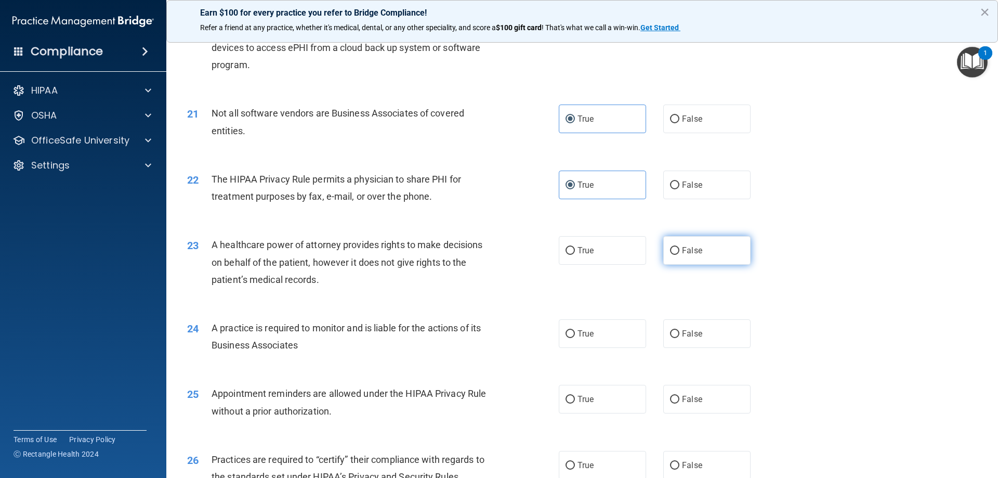
click at [682, 247] on span "False" at bounding box center [692, 250] width 20 height 10
click at [677, 247] on input "False" at bounding box center [674, 251] width 9 height 8
radio input "true"
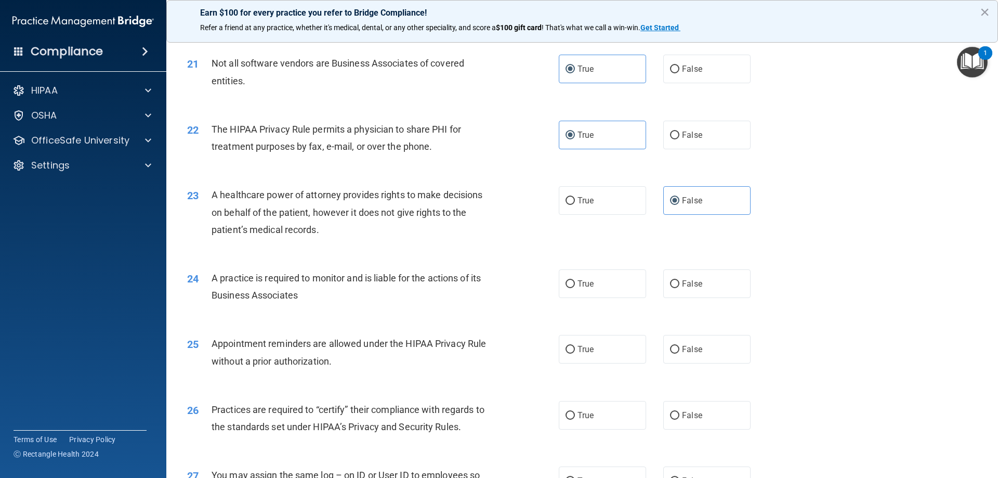
scroll to position [1621, 0]
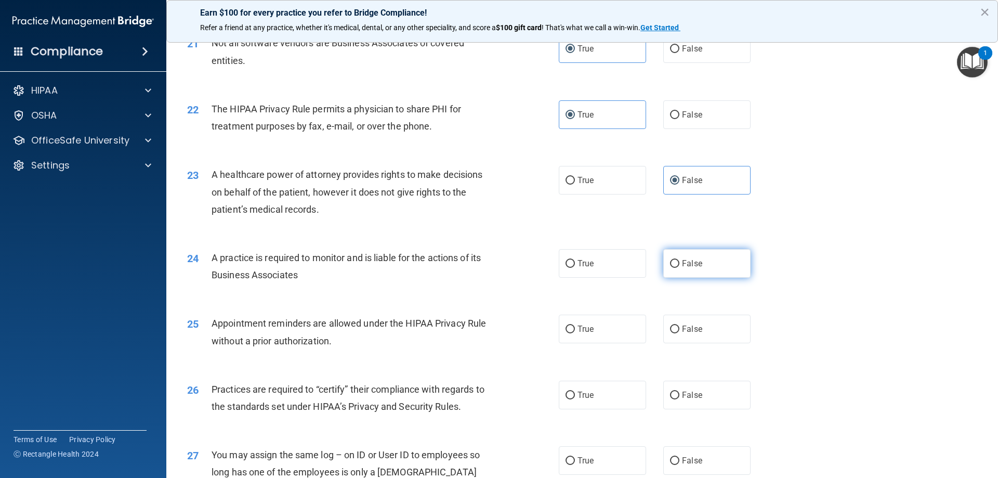
click at [695, 264] on span "False" at bounding box center [692, 263] width 20 height 10
click at [679, 264] on input "False" at bounding box center [674, 264] width 9 height 8
radio input "true"
click at [608, 334] on label "True" at bounding box center [602, 328] width 87 height 29
click at [575, 333] on input "True" at bounding box center [569, 329] width 9 height 8
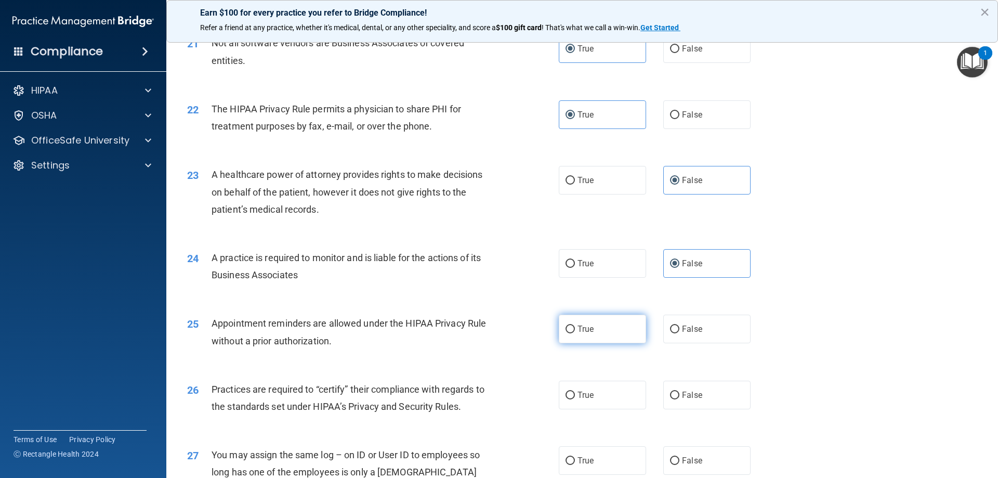
radio input "true"
click at [708, 391] on label "False" at bounding box center [706, 394] width 87 height 29
click at [679, 391] on input "False" at bounding box center [674, 395] width 9 height 8
radio input "true"
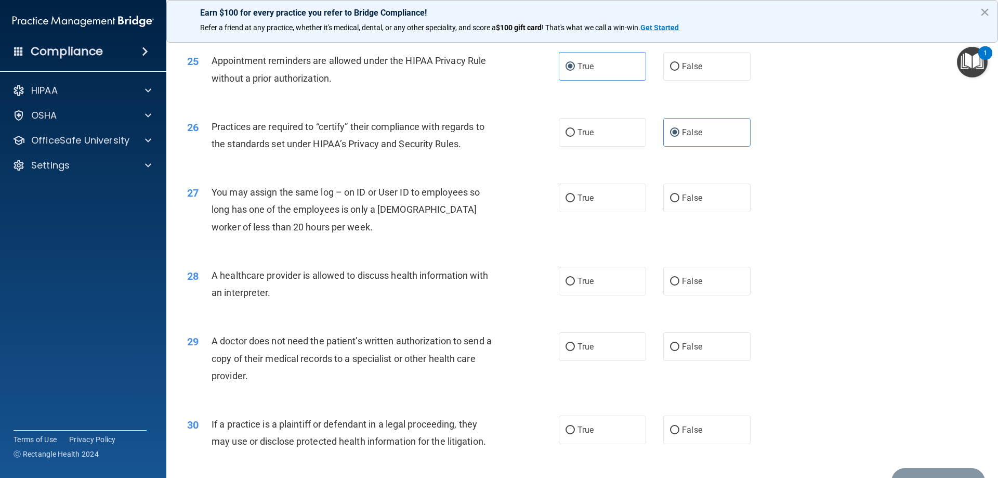
scroll to position [1892, 0]
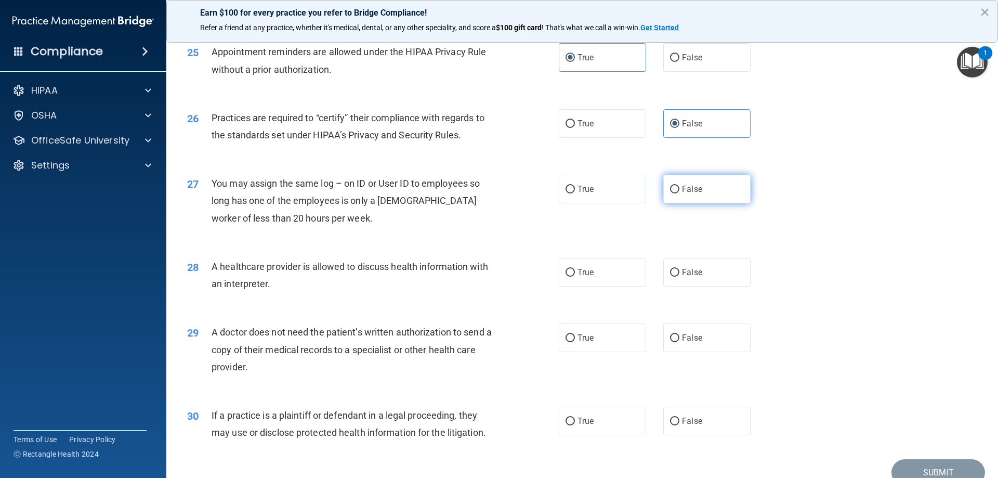
click at [695, 197] on label "False" at bounding box center [706, 189] width 87 height 29
click at [679, 193] on input "False" at bounding box center [674, 190] width 9 height 8
radio input "true"
click at [579, 275] on span "True" at bounding box center [585, 272] width 16 height 10
click at [575, 275] on input "True" at bounding box center [569, 273] width 9 height 8
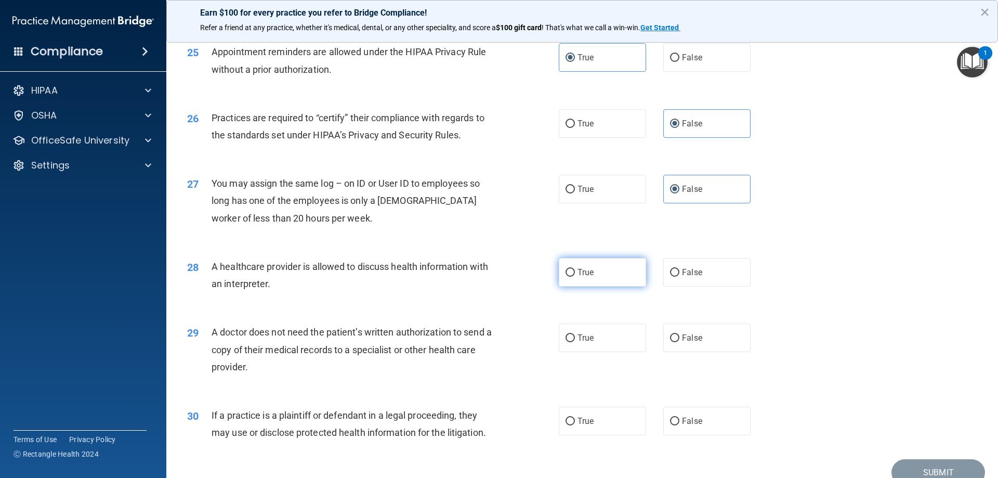
radio input "true"
click at [591, 338] on label "True" at bounding box center [602, 337] width 87 height 29
click at [575, 338] on input "True" at bounding box center [569, 338] width 9 height 8
radio input "true"
click at [588, 415] on label "True" at bounding box center [602, 420] width 87 height 29
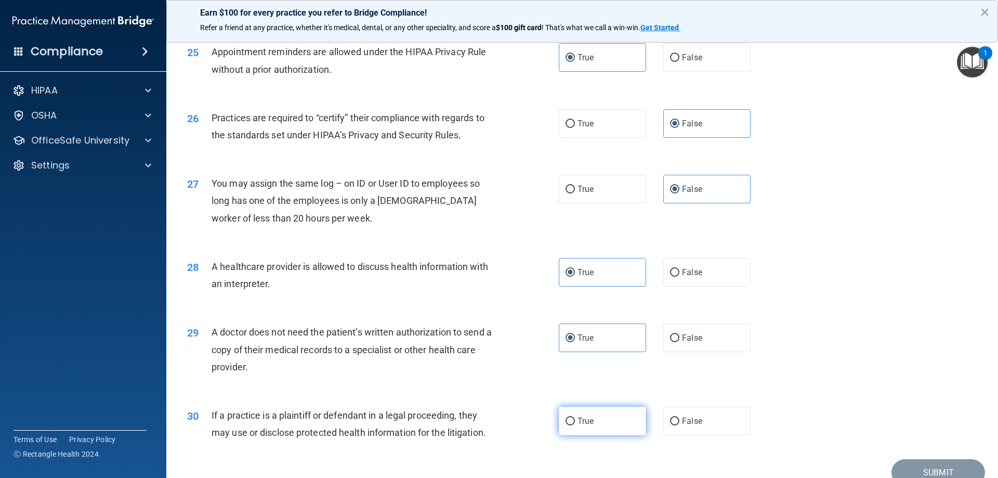
click at [575, 417] on input "True" at bounding box center [569, 421] width 9 height 8
radio input "true"
click at [938, 464] on button "Submit" at bounding box center [938, 472] width 94 height 27
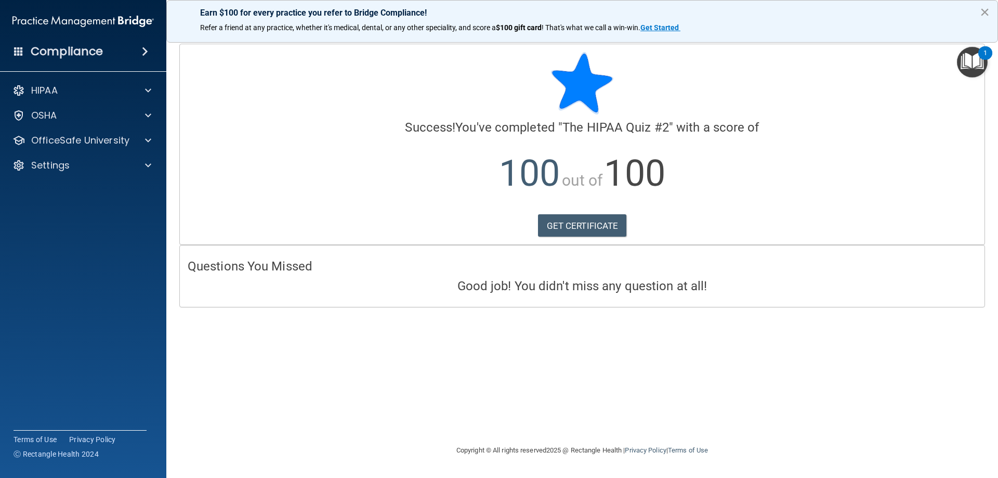
click at [984, 13] on button "×" at bounding box center [985, 12] width 10 height 17
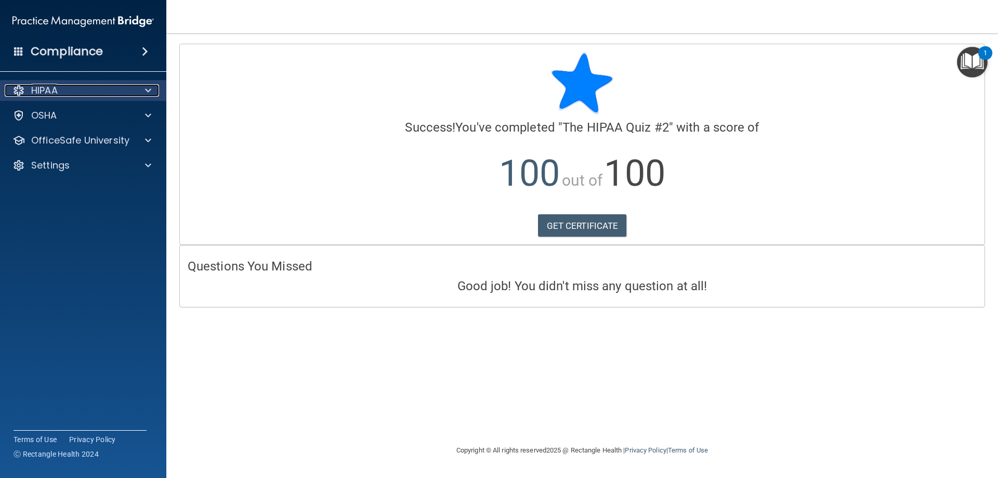
click at [134, 94] on div at bounding box center [147, 90] width 26 height 12
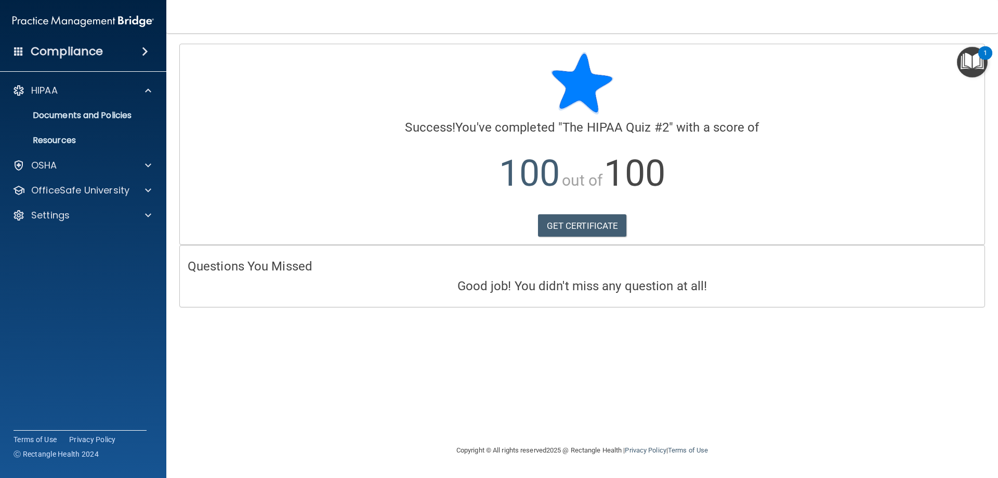
click at [972, 60] on img "Open Resource Center, 1 new notification" at bounding box center [972, 62] width 31 height 31
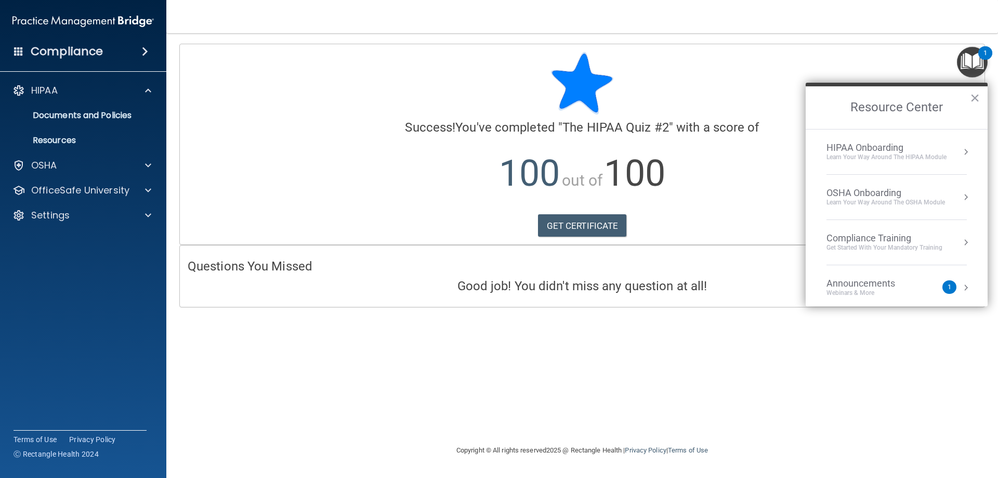
click at [883, 169] on li "HIPAA Onboarding Learn Your Way around the HIPAA module" at bounding box center [896, 151] width 140 height 45
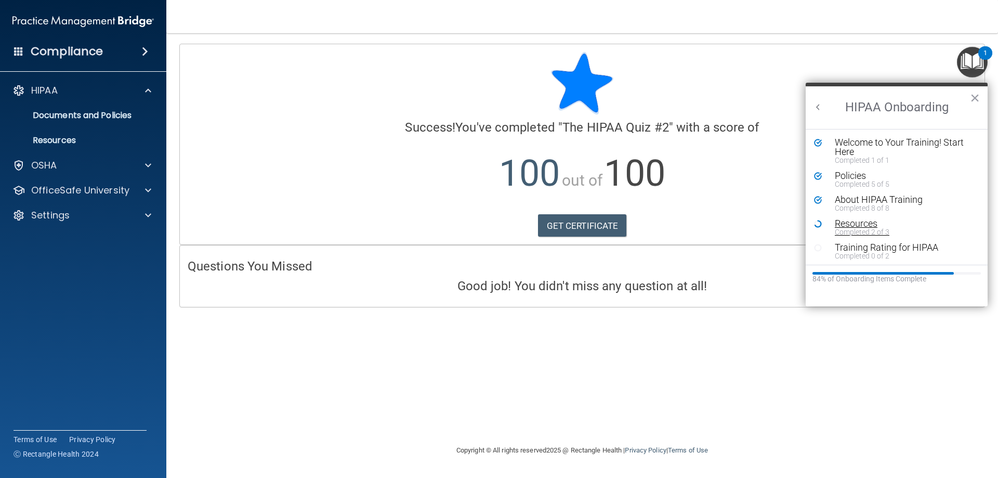
click at [862, 228] on div "Completed 2 of 3" at bounding box center [900, 231] width 131 height 7
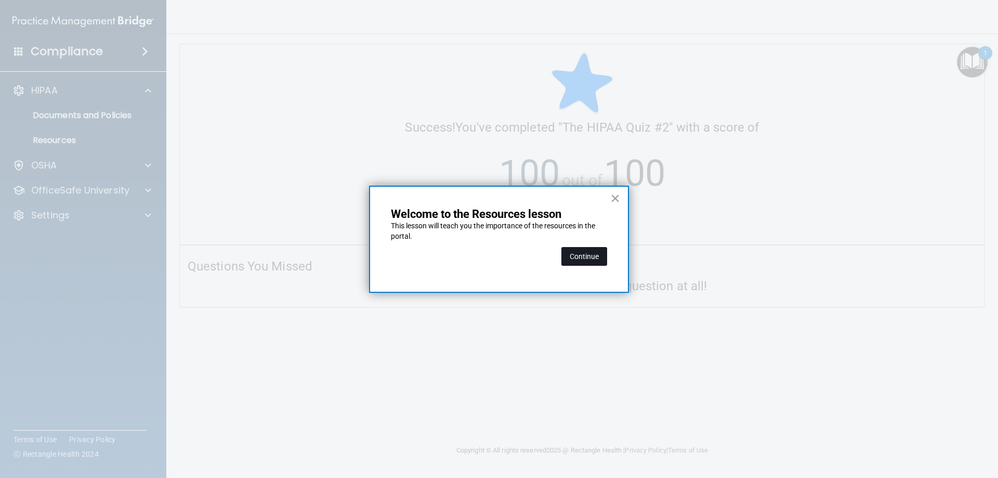
click at [584, 259] on button "Continue" at bounding box center [584, 256] width 46 height 19
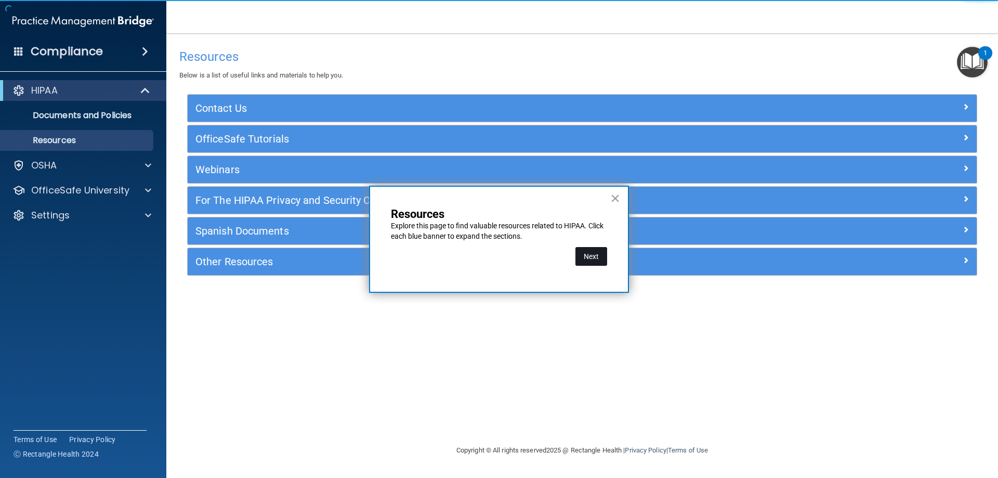
click at [592, 254] on button "Next" at bounding box center [591, 256] width 32 height 19
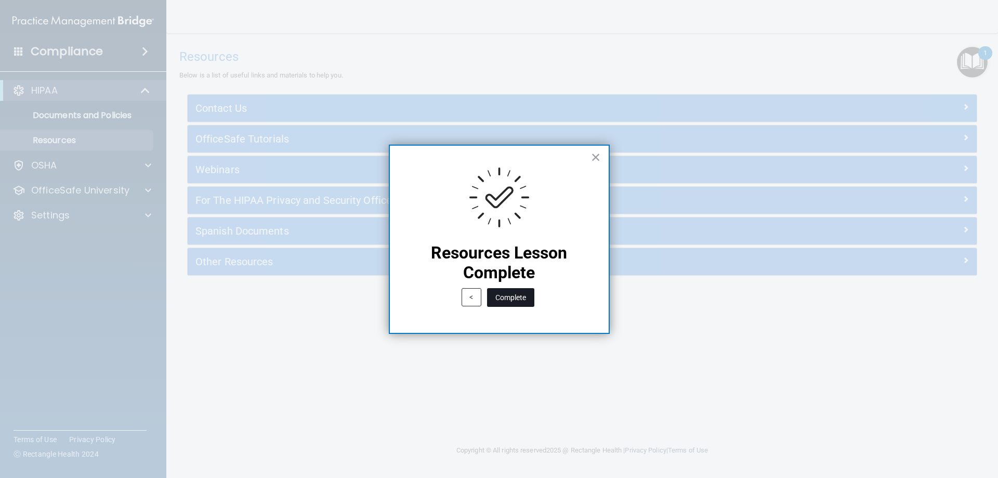
click at [516, 298] on button "Complete" at bounding box center [510, 297] width 47 height 19
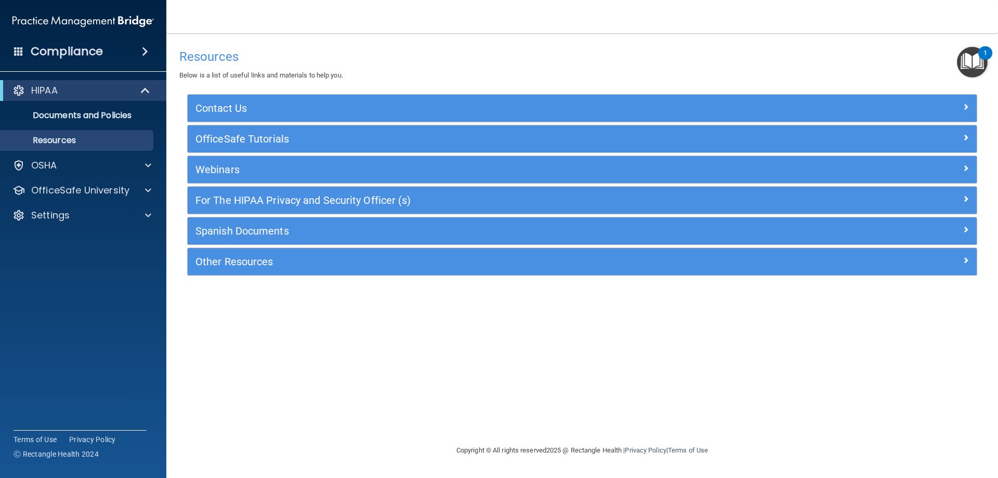
click at [966, 61] on img "Open Resource Center, 1 new notification" at bounding box center [972, 62] width 31 height 31
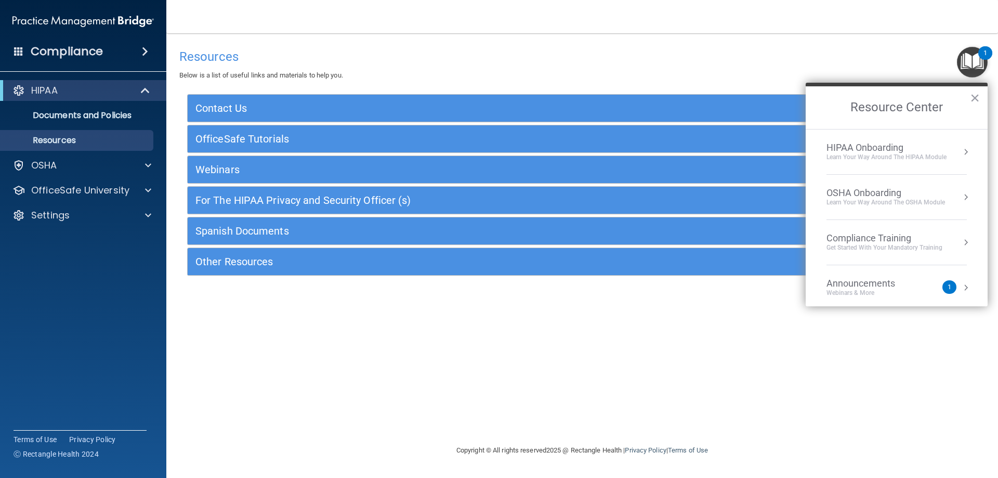
click at [860, 155] on div "Learn Your Way around the HIPAA module" at bounding box center [886, 157] width 120 height 9
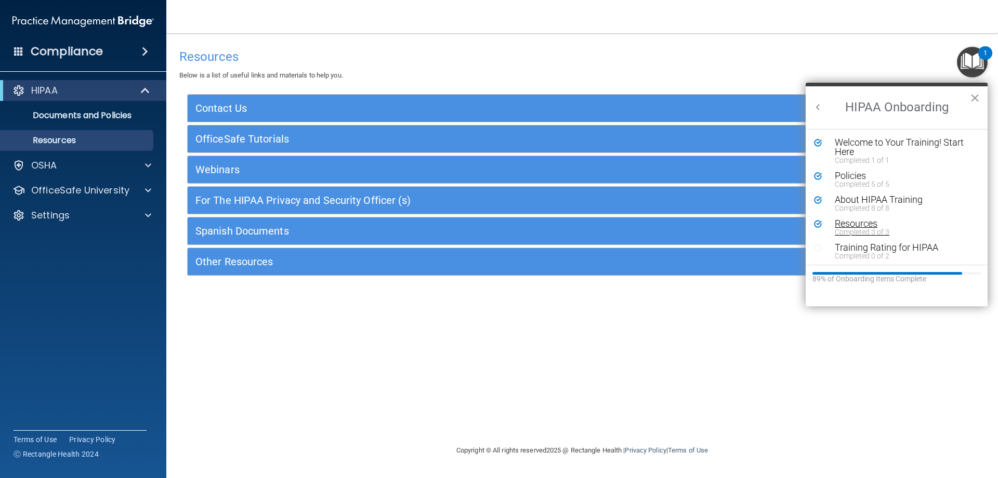
scroll to position [2, 0]
click at [881, 252] on div "Completed 0 of 2" at bounding box center [900, 253] width 131 height 7
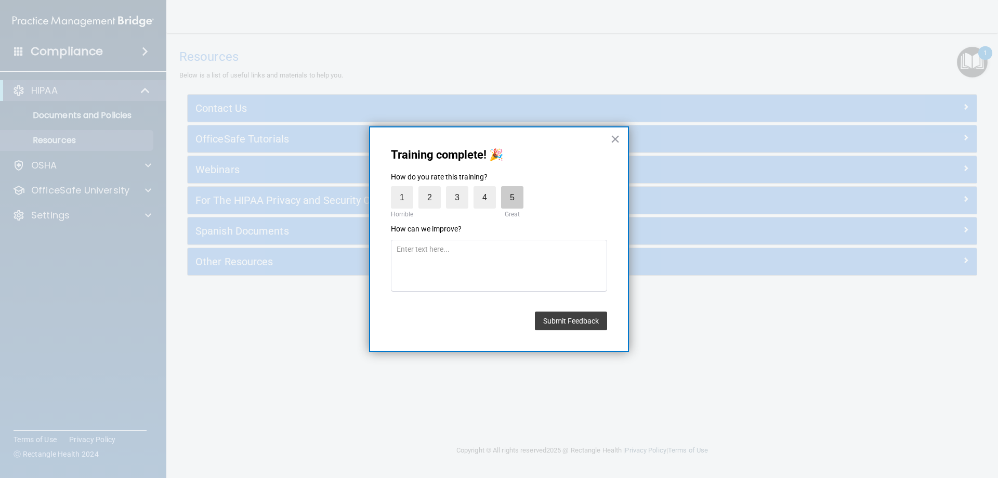
drag, startPoint x: 501, startPoint y: 195, endPoint x: 518, endPoint y: 199, distance: 17.6
click at [502, 195] on label "5" at bounding box center [512, 197] width 22 height 22
click at [488, 189] on input "5" at bounding box center [488, 189] width 0 height 0
click at [570, 320] on button "Submit Feedback" at bounding box center [571, 320] width 72 height 19
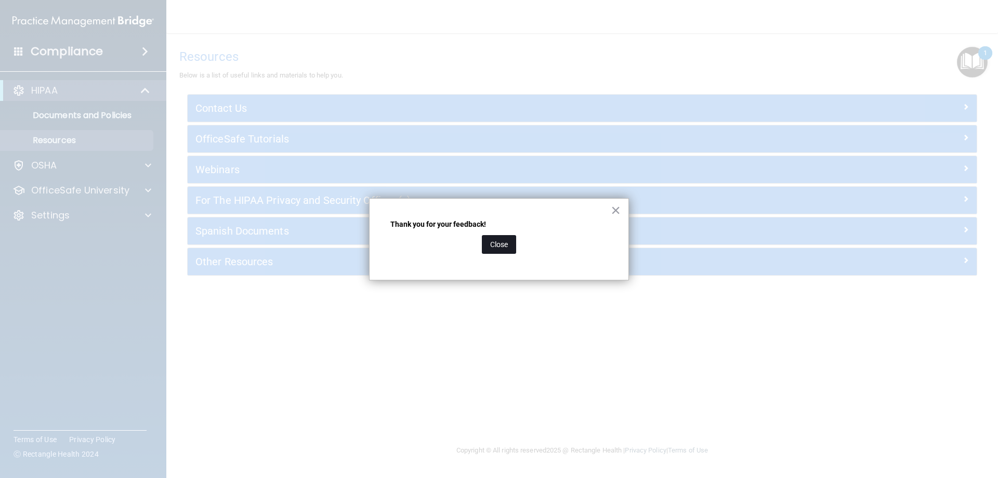
click at [507, 243] on button "Close" at bounding box center [499, 244] width 34 height 19
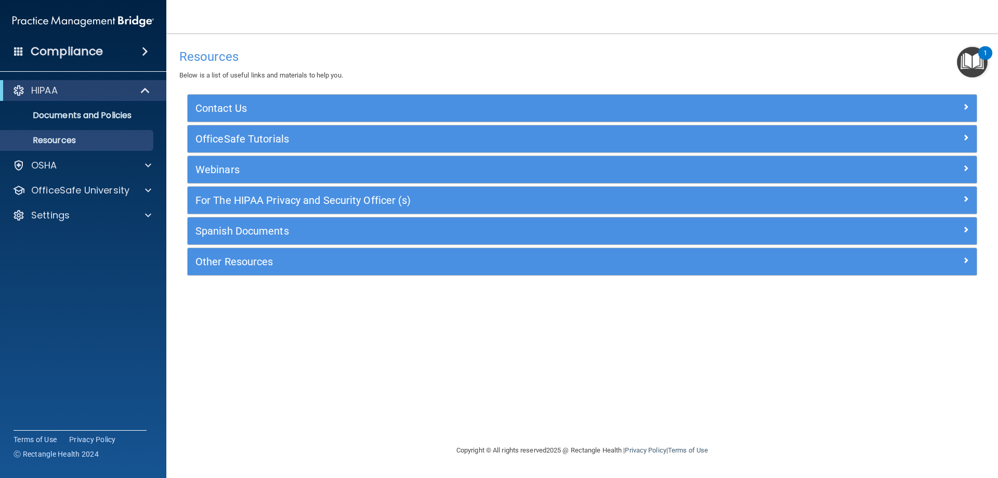
click at [975, 57] on img "Open Resource Center, 1 new notification" at bounding box center [972, 62] width 31 height 31
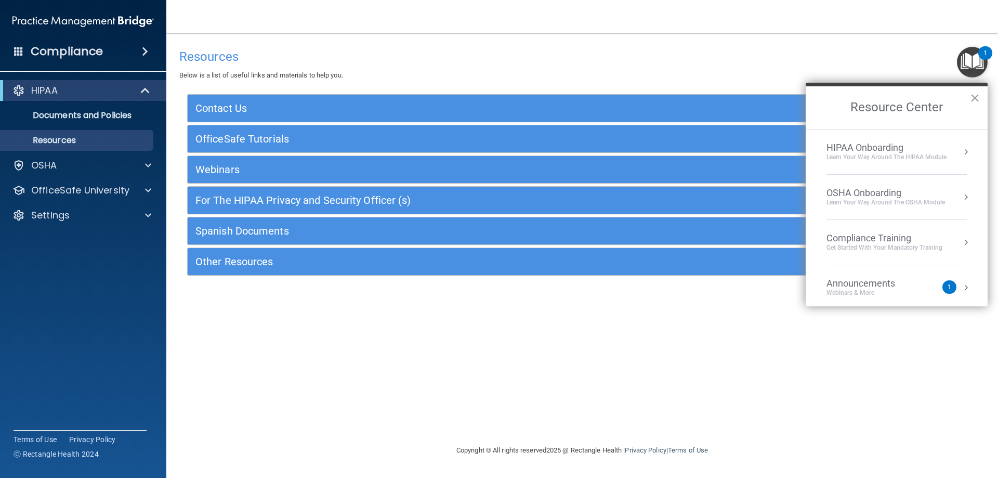
click at [921, 151] on div "HIPAA Onboarding" at bounding box center [886, 147] width 120 height 11
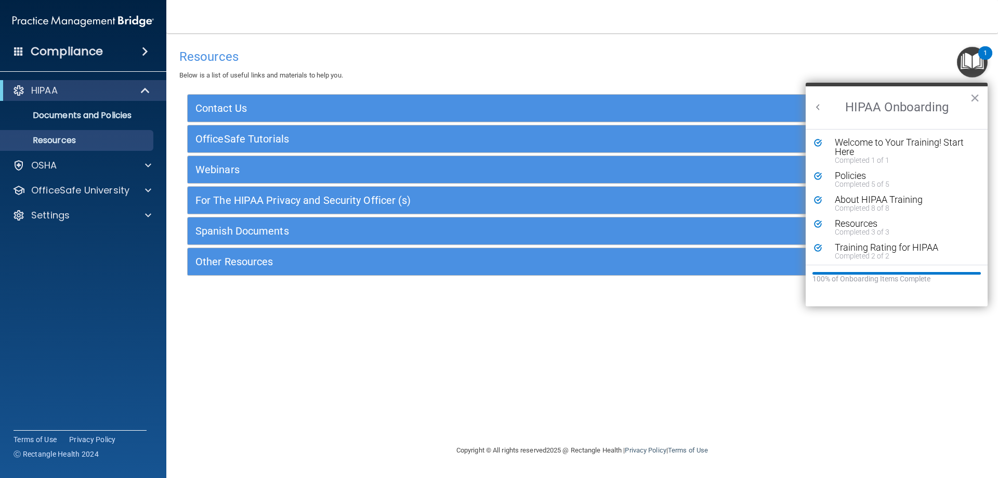
scroll to position [0, 0]
click at [978, 97] on button "×" at bounding box center [975, 97] width 10 height 17
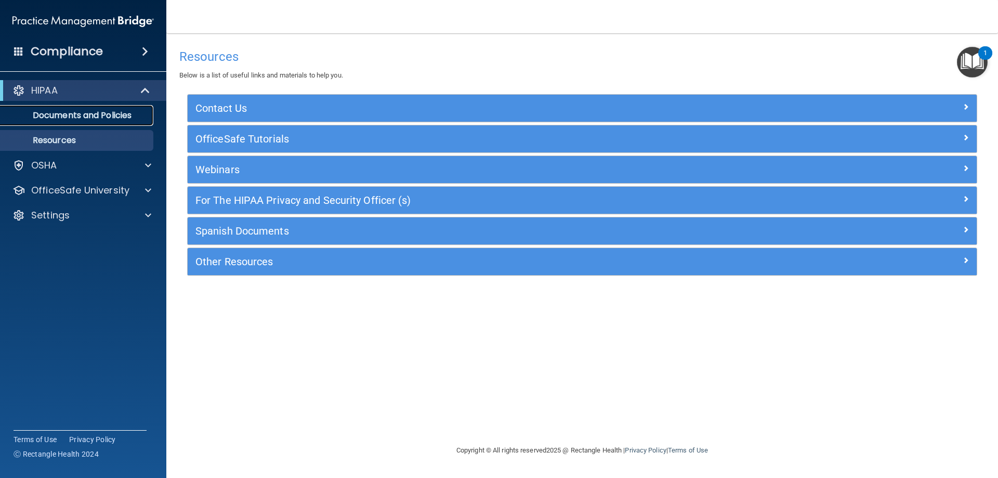
click at [68, 113] on p "Documents and Policies" at bounding box center [78, 115] width 142 height 10
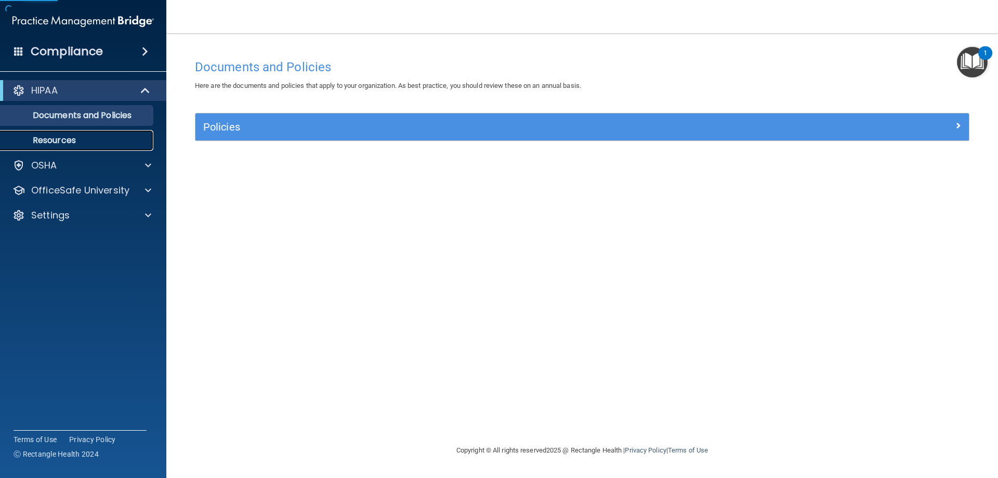
click at [88, 149] on link "Resources" at bounding box center [72, 140] width 164 height 21
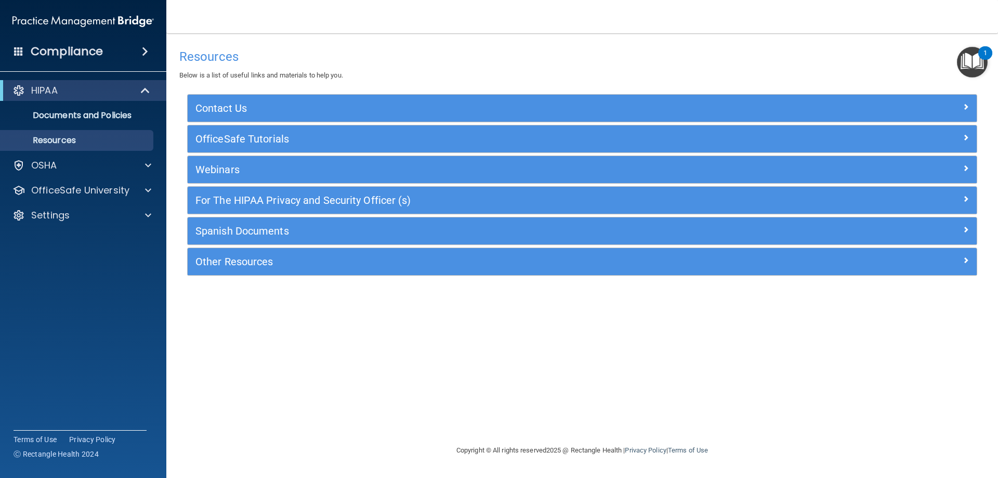
click at [971, 57] on img "Open Resource Center, 1 new notification" at bounding box center [972, 62] width 31 height 31
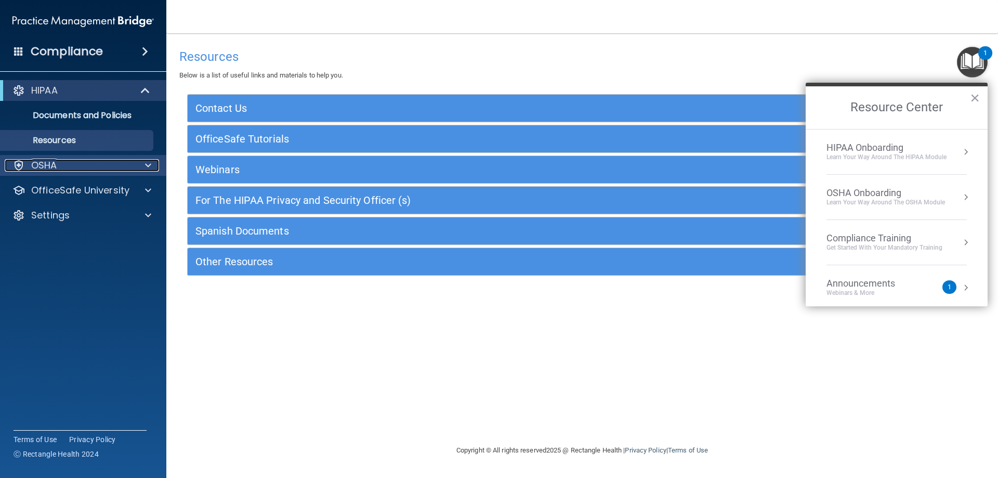
click at [80, 166] on div "OSHA" at bounding box center [69, 165] width 129 height 12
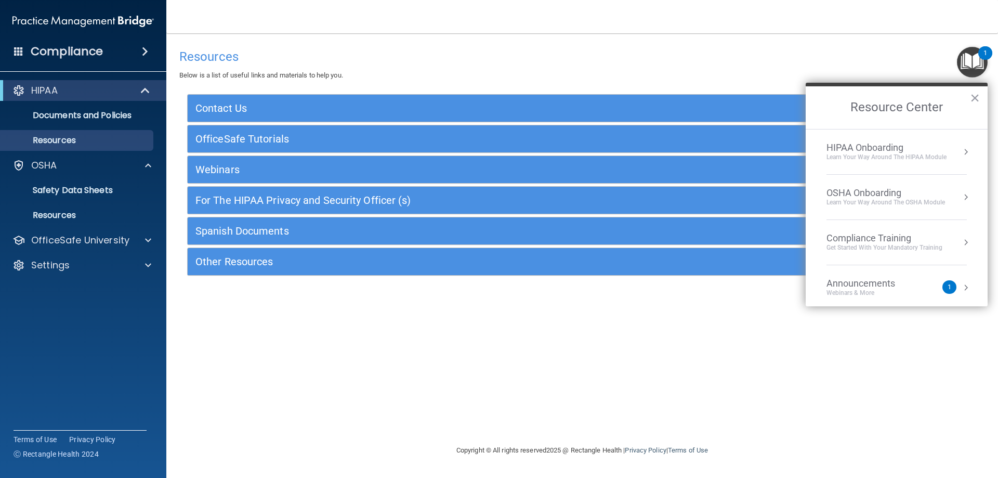
click at [903, 199] on div "Learn your way around the OSHA module" at bounding box center [885, 202] width 118 height 9
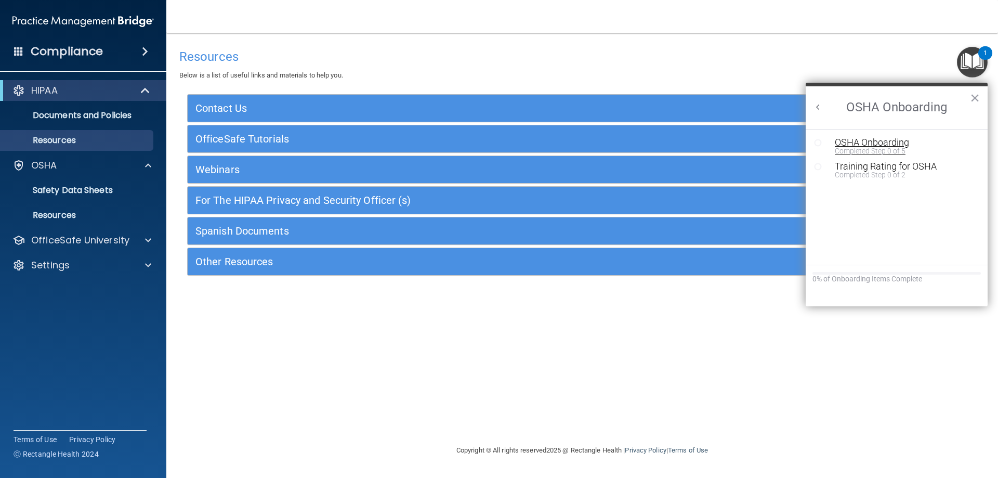
click at [885, 145] on div "OSHA Onboarding" at bounding box center [904, 142] width 139 height 9
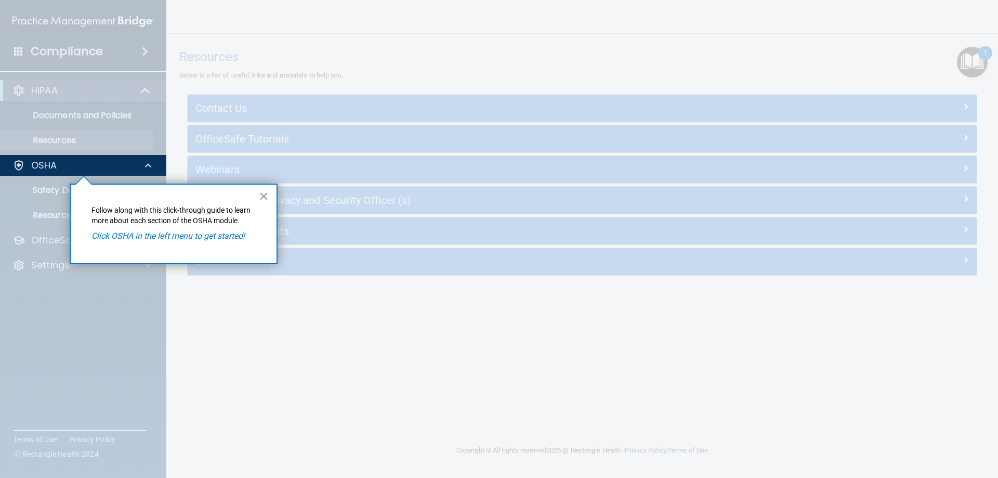
click at [260, 197] on button "×" at bounding box center [264, 196] width 10 height 17
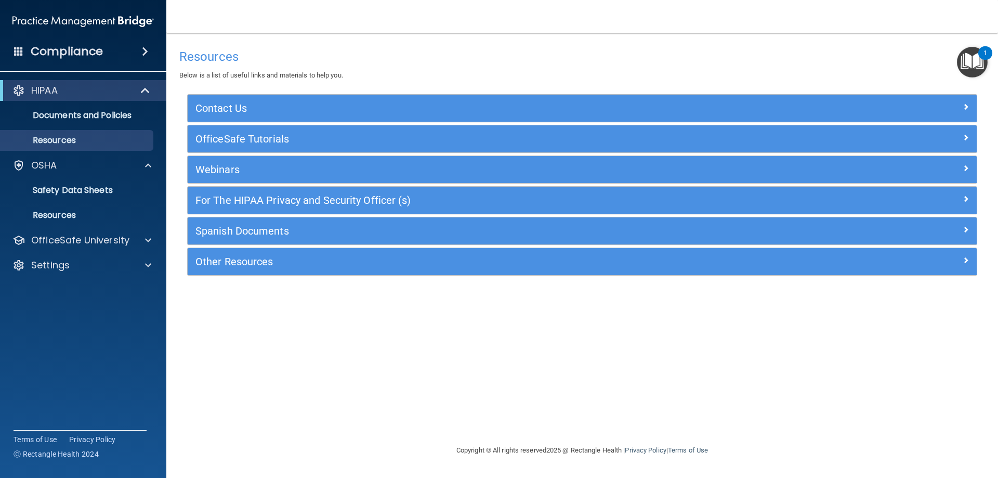
click at [978, 69] on img "Open Resource Center, 1 new notification" at bounding box center [972, 62] width 31 height 31
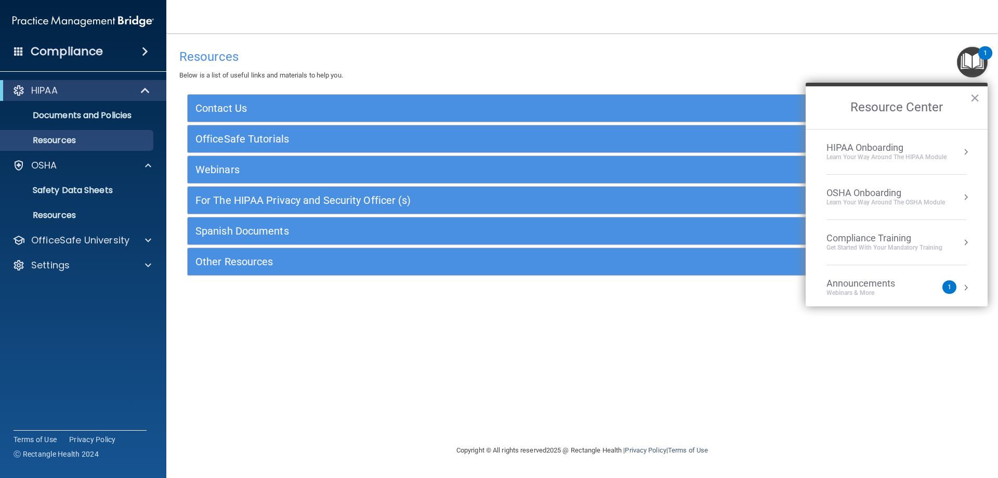
click at [882, 200] on div "Learn your way around the OSHA module" at bounding box center [885, 202] width 118 height 9
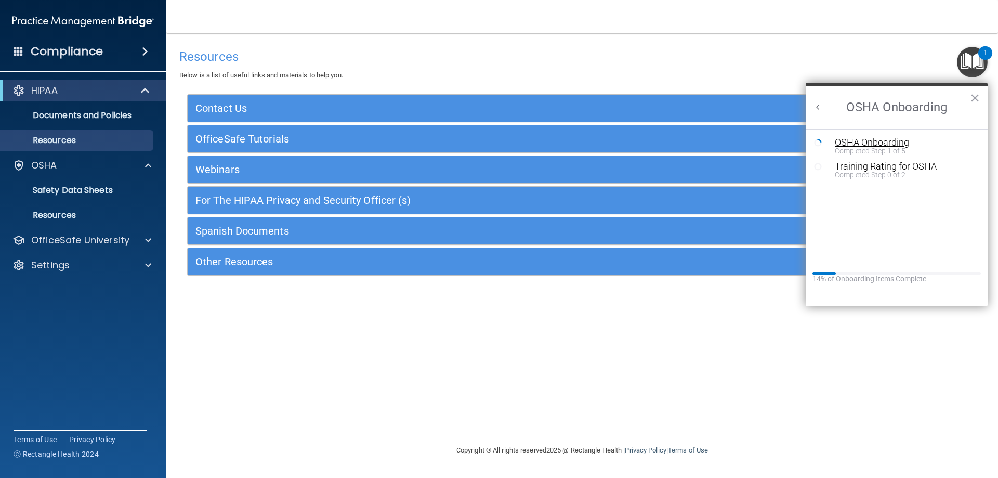
click at [898, 153] on div "Completed Step 1 of 5" at bounding box center [904, 150] width 139 height 7
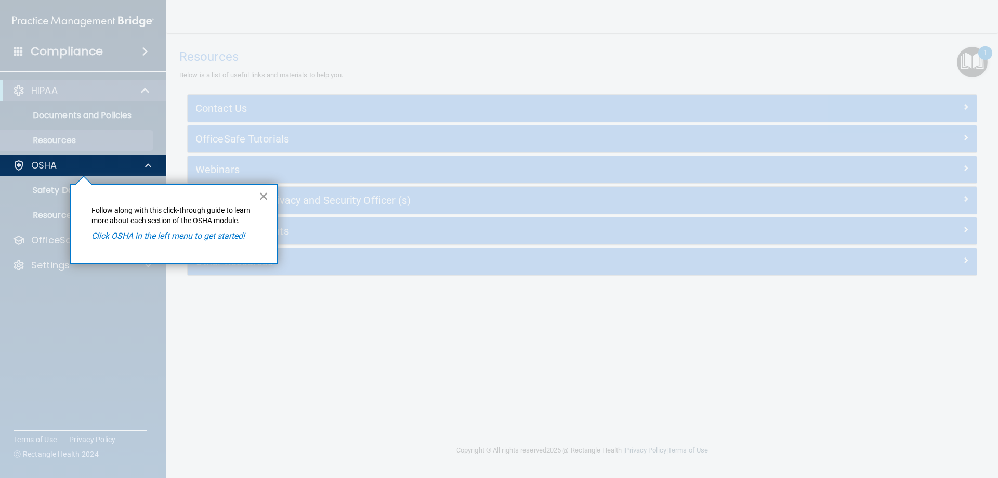
click at [264, 196] on button "×" at bounding box center [264, 196] width 10 height 17
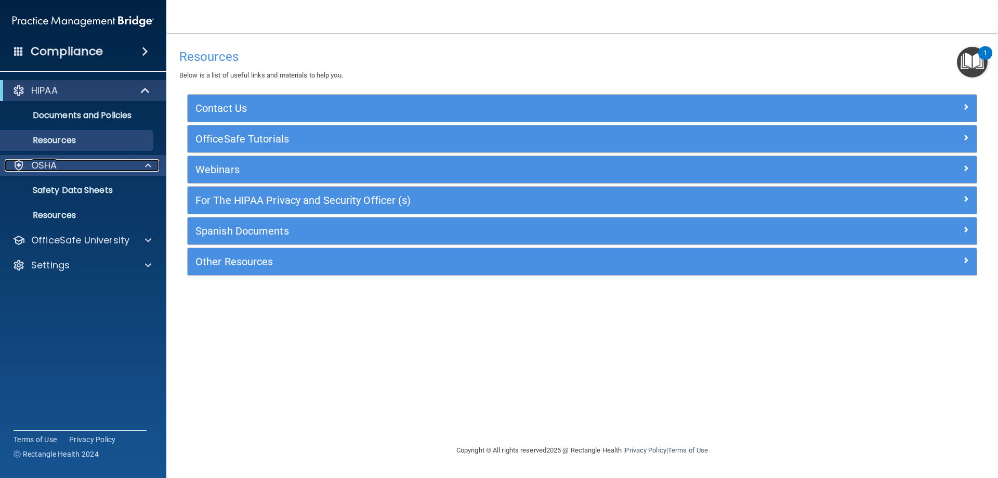
click at [58, 170] on div "OSHA" at bounding box center [69, 165] width 129 height 12
click at [64, 167] on div "OSHA" at bounding box center [69, 165] width 129 height 12
click at [72, 192] on p "Safety Data Sheets" at bounding box center [78, 190] width 142 height 10
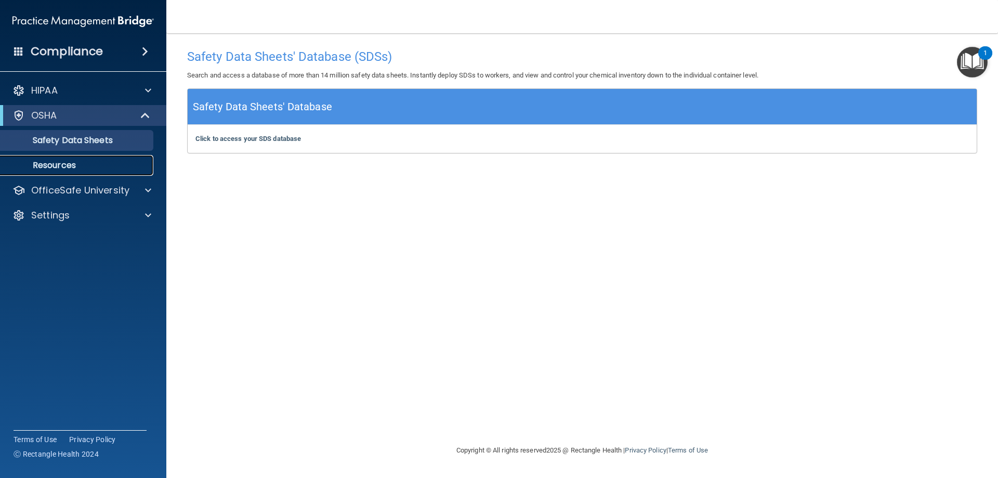
click at [69, 173] on link "Resources" at bounding box center [72, 165] width 164 height 21
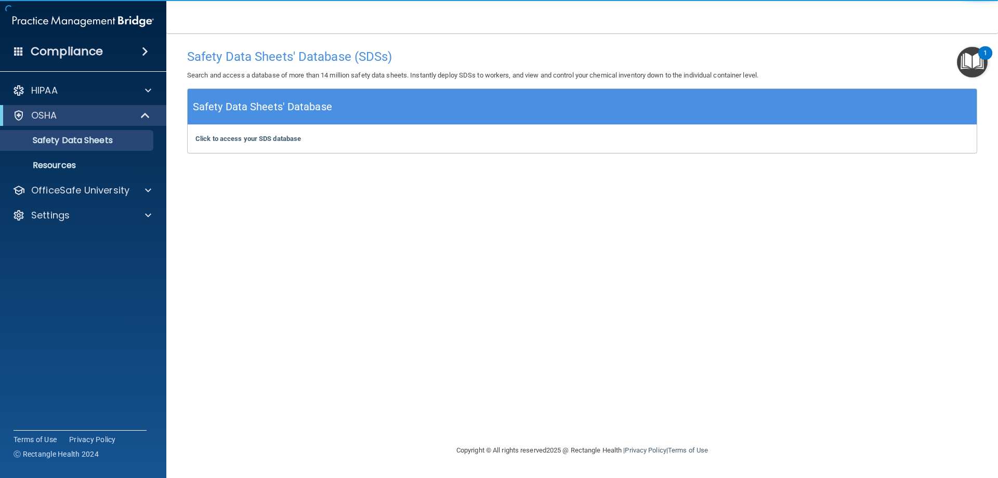
click at [974, 57] on img "Open Resource Center, 1 new notification" at bounding box center [972, 62] width 31 height 31
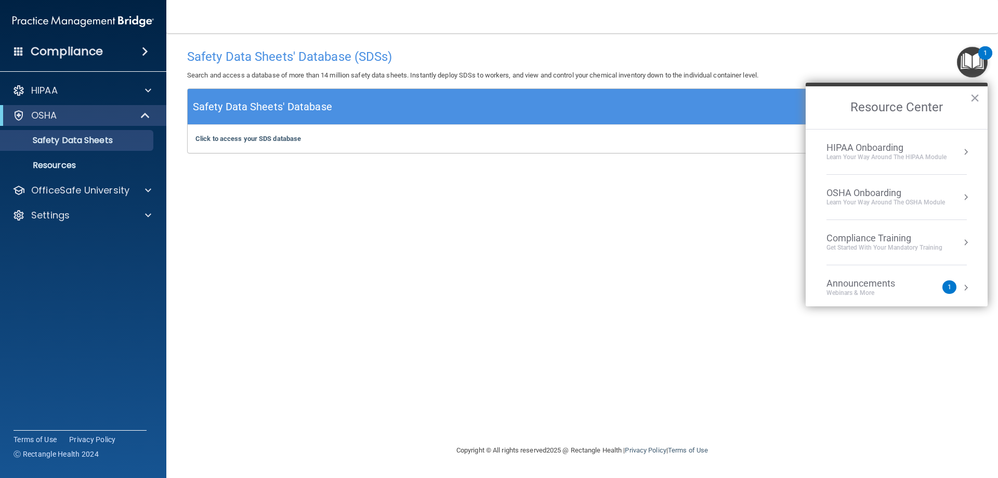
click at [872, 199] on div "Learn your way around the OSHA module" at bounding box center [885, 202] width 118 height 9
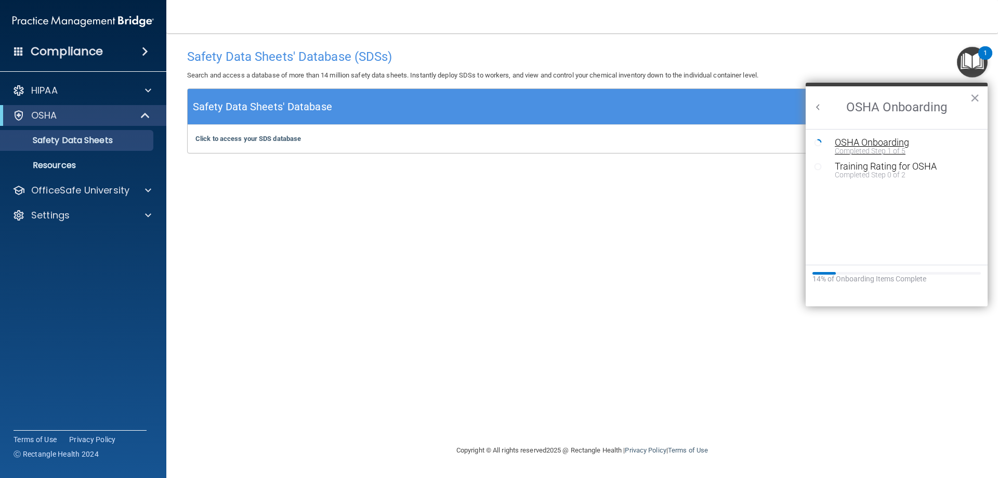
click at [861, 147] on div "Completed Step 1 of 5" at bounding box center [904, 150] width 139 height 7
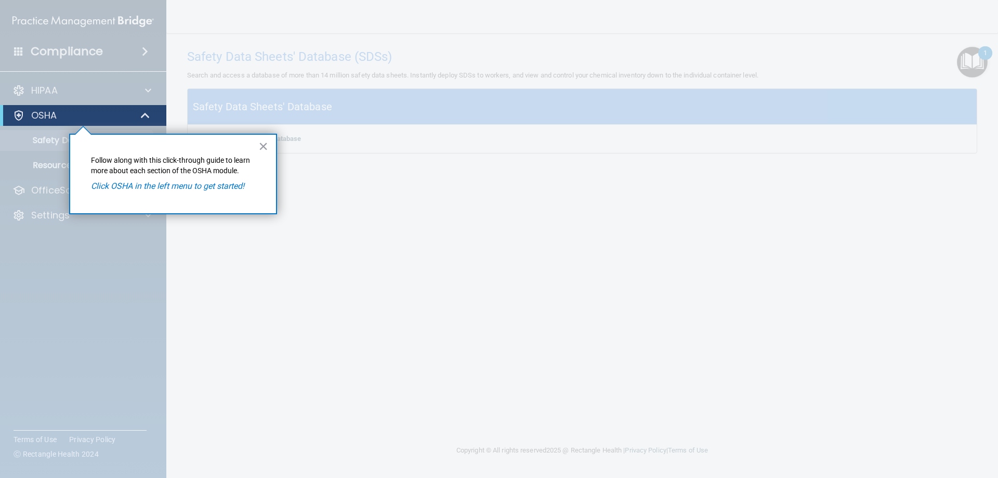
click at [257, 147] on div "× Follow along with this click-through guide to learn more about each section o…" at bounding box center [173, 174] width 208 height 81
click at [212, 192] on p "Click OSHA in the left menu to get started!" at bounding box center [173, 185] width 164 height 11
click at [210, 188] on em "Click OSHA in the left menu to get started!" at bounding box center [167, 186] width 153 height 10
click at [263, 149] on button "×" at bounding box center [263, 146] width 10 height 17
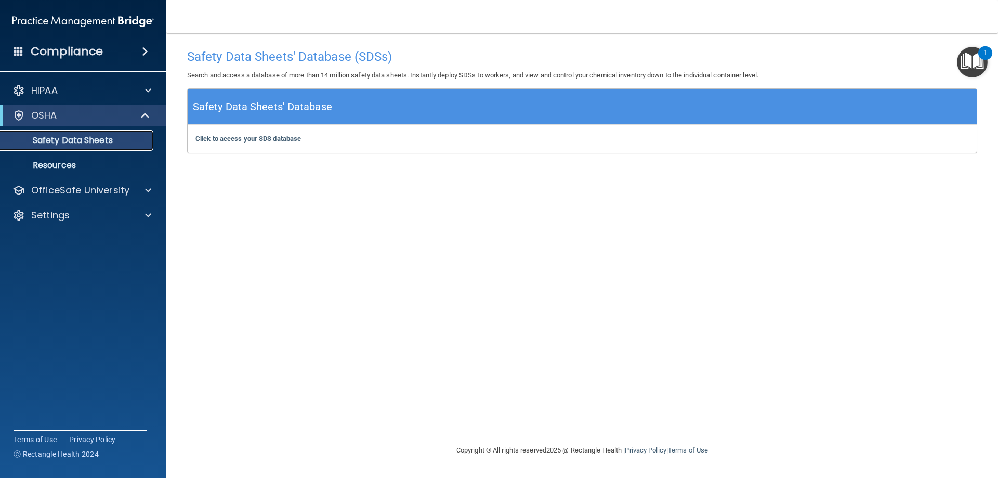
click at [98, 146] on link "Safety Data Sheets" at bounding box center [72, 140] width 164 height 21
click at [250, 137] on b "Click to access your SDS database" at bounding box center [247, 139] width 105 height 8
click at [71, 161] on p "Resources" at bounding box center [78, 165] width 142 height 10
click at [972, 66] on img "Open Resource Center, 1 new notification" at bounding box center [972, 62] width 31 height 31
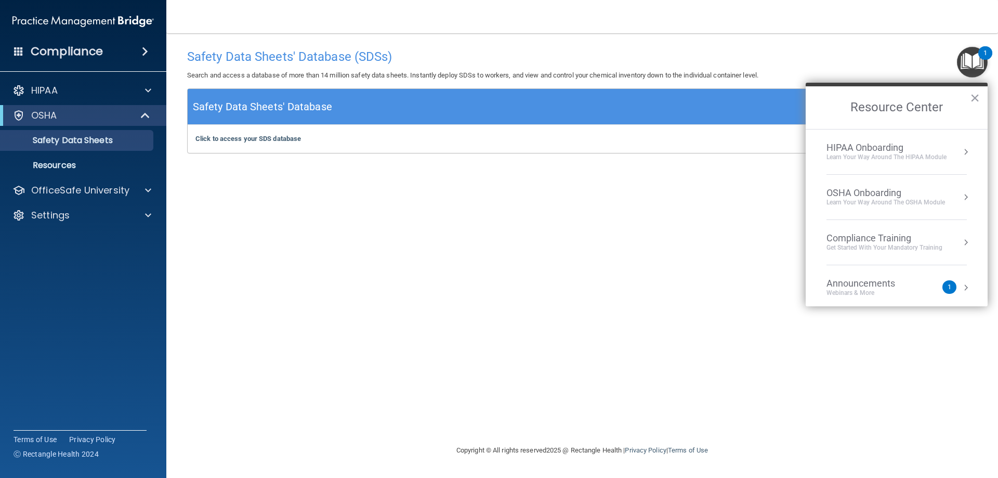
click at [877, 200] on div "Learn your way around the OSHA module" at bounding box center [885, 202] width 118 height 9
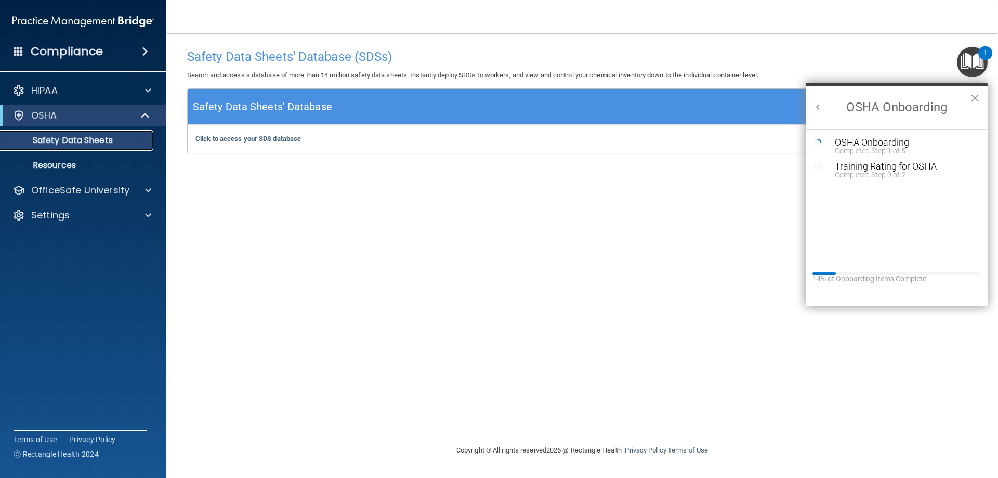
click at [110, 141] on p "Safety Data Sheets" at bounding box center [78, 140] width 142 height 10
click at [54, 162] on p "Resources" at bounding box center [78, 165] width 142 height 10
click at [896, 152] on div "Completed Step 1 of 5" at bounding box center [904, 150] width 139 height 7
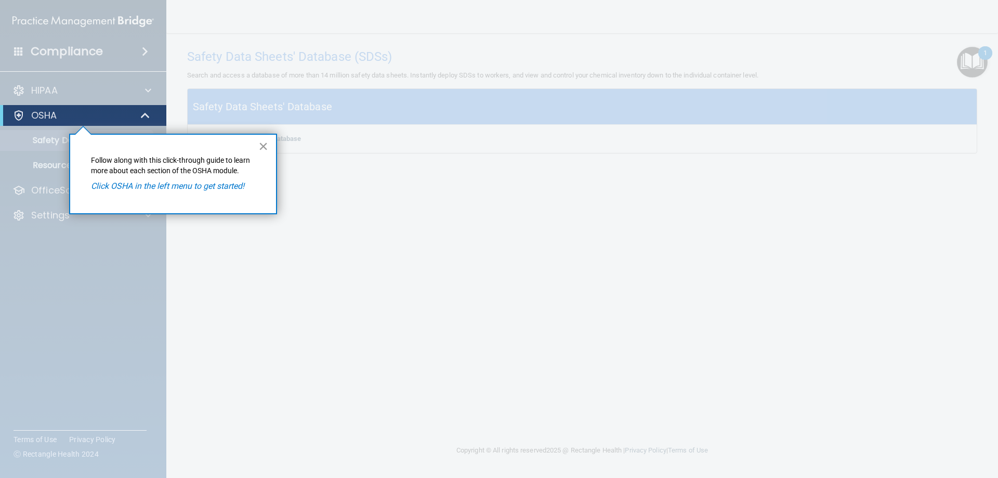
click at [262, 149] on button "×" at bounding box center [263, 146] width 10 height 17
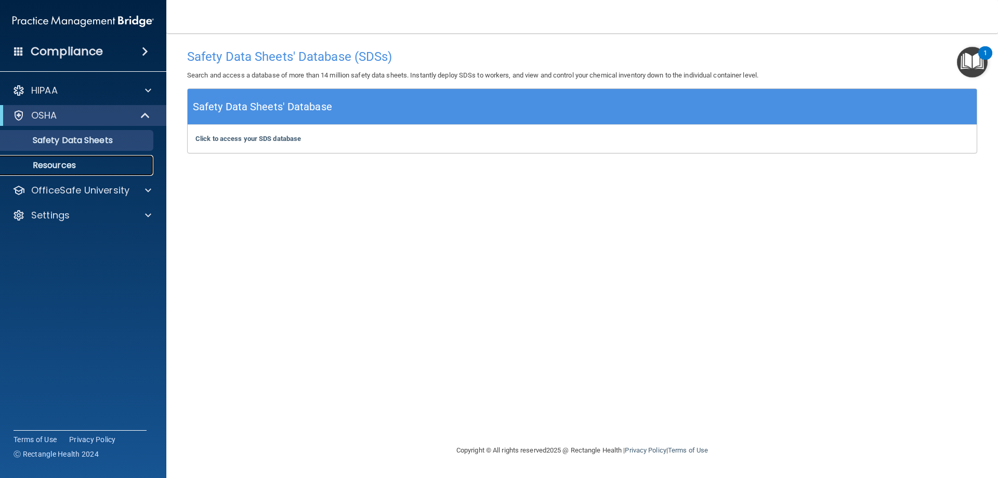
click at [73, 162] on p "Resources" at bounding box center [78, 165] width 142 height 10
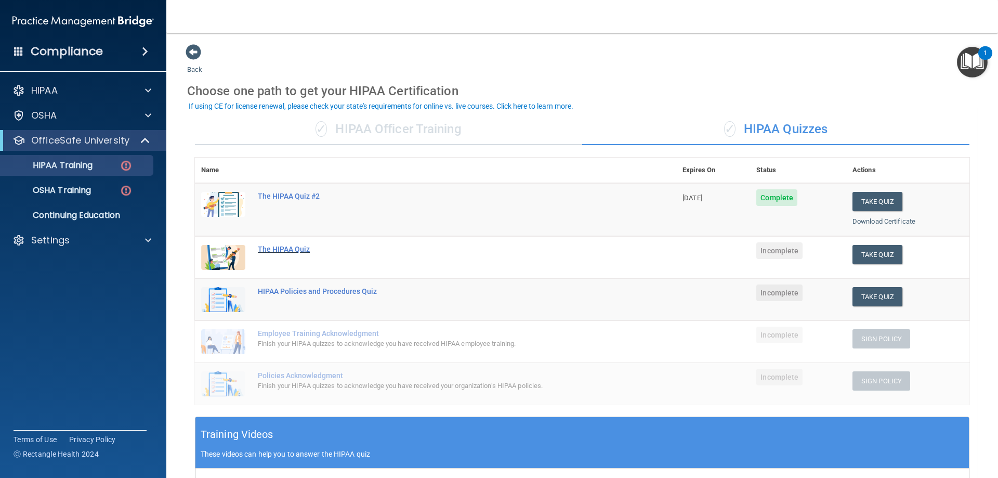
click at [286, 251] on div "The HIPAA Quiz" at bounding box center [441, 249] width 366 height 8
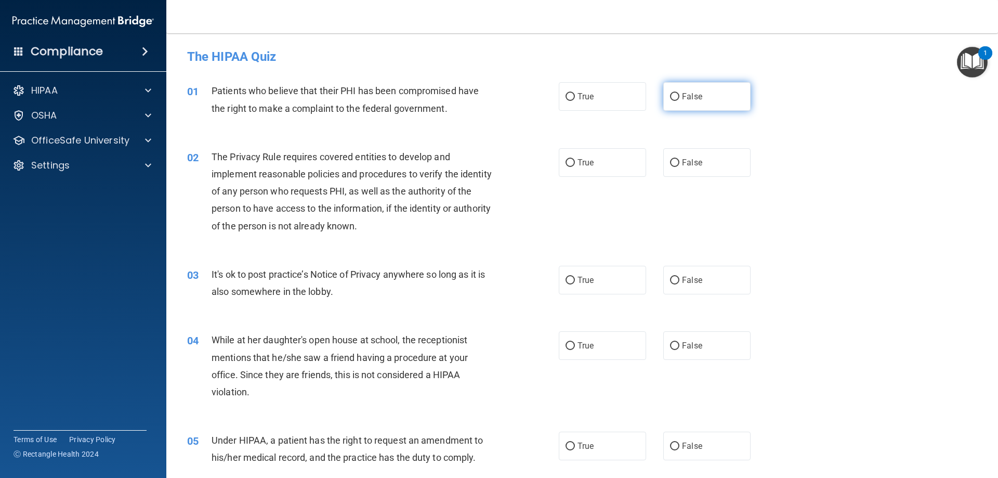
click at [682, 96] on span "False" at bounding box center [692, 96] width 20 height 10
click at [679, 96] on input "False" at bounding box center [674, 97] width 9 height 8
radio input "true"
click at [702, 287] on label "False" at bounding box center [706, 280] width 87 height 29
click at [679, 284] on input "False" at bounding box center [674, 280] width 9 height 8
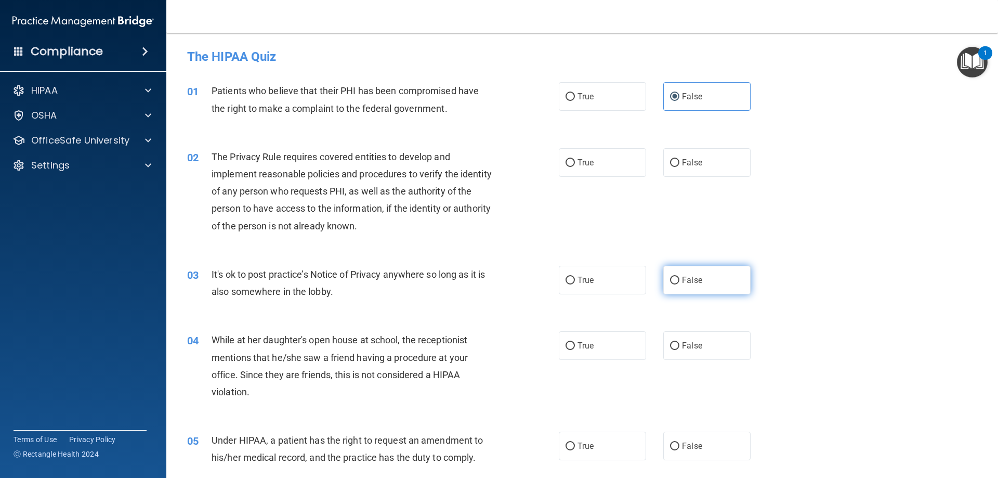
radio input "true"
click at [577, 154] on label "True" at bounding box center [602, 162] width 87 height 29
click at [575, 159] on input "True" at bounding box center [569, 163] width 9 height 8
radio input "true"
click at [604, 352] on label "True" at bounding box center [602, 345] width 87 height 29
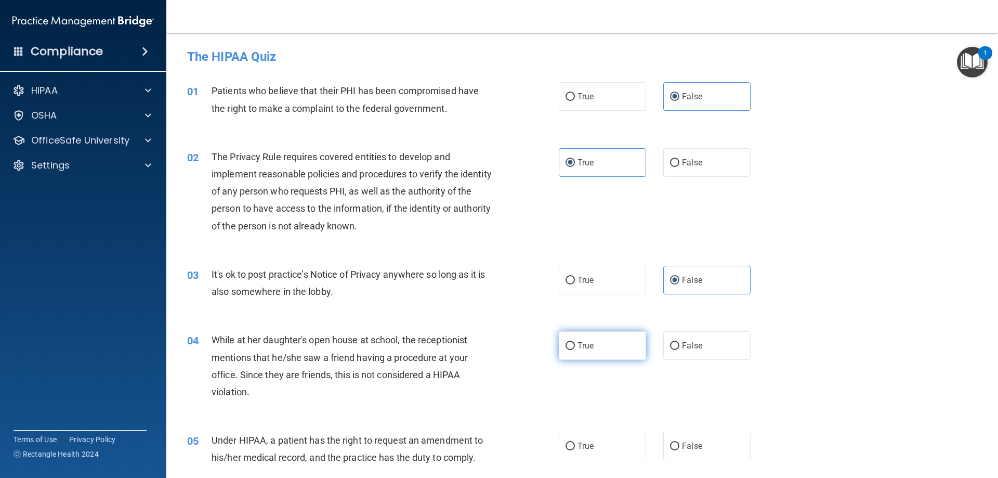
click at [575, 350] on input "True" at bounding box center [569, 346] width 9 height 8
radio input "true"
click at [670, 348] on input "False" at bounding box center [674, 346] width 9 height 8
radio input "true"
radio input "false"
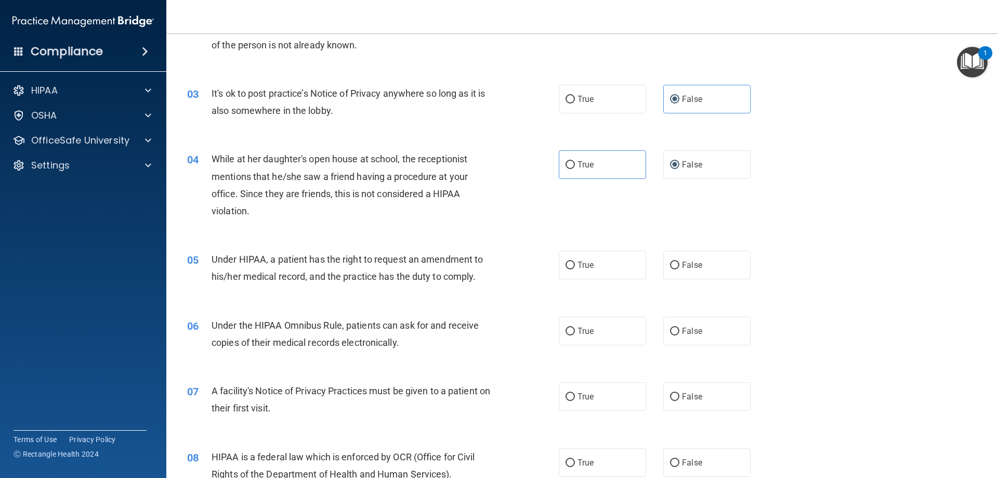
scroll to position [187, 0]
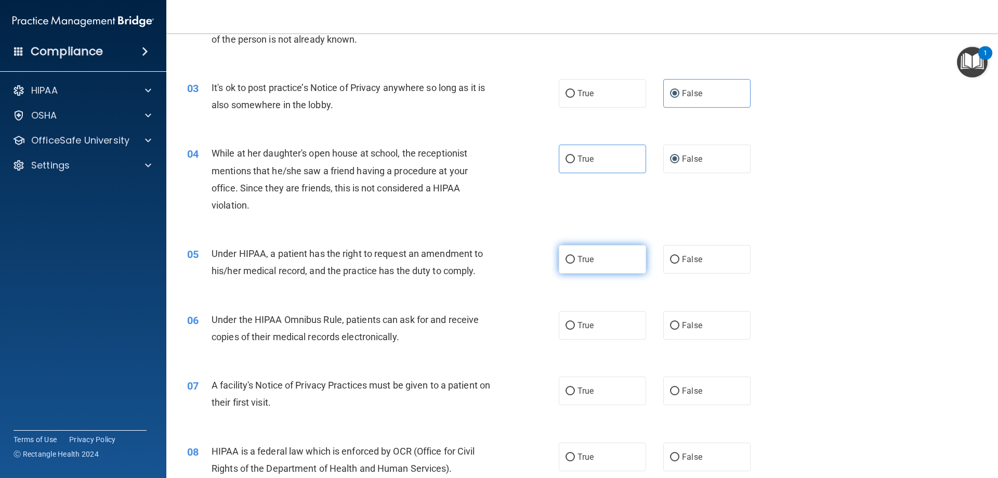
click at [573, 260] on label "True" at bounding box center [602, 259] width 87 height 29
click at [573, 260] on input "True" at bounding box center [569, 260] width 9 height 8
radio input "true"
click at [582, 326] on span "True" at bounding box center [585, 325] width 16 height 10
click at [575, 326] on input "True" at bounding box center [569, 326] width 9 height 8
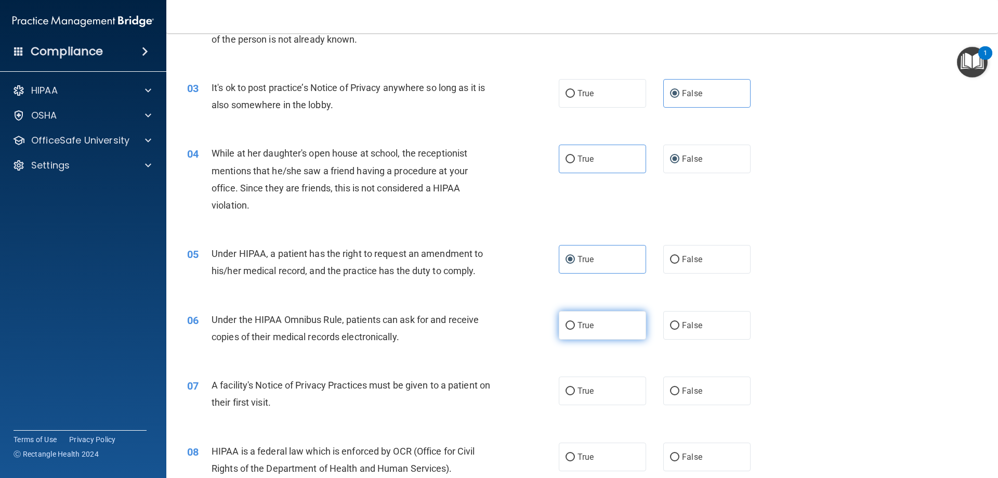
radio input "true"
click at [585, 397] on label "True" at bounding box center [602, 390] width 87 height 29
click at [575, 395] on input "True" at bounding box center [569, 391] width 9 height 8
radio input "true"
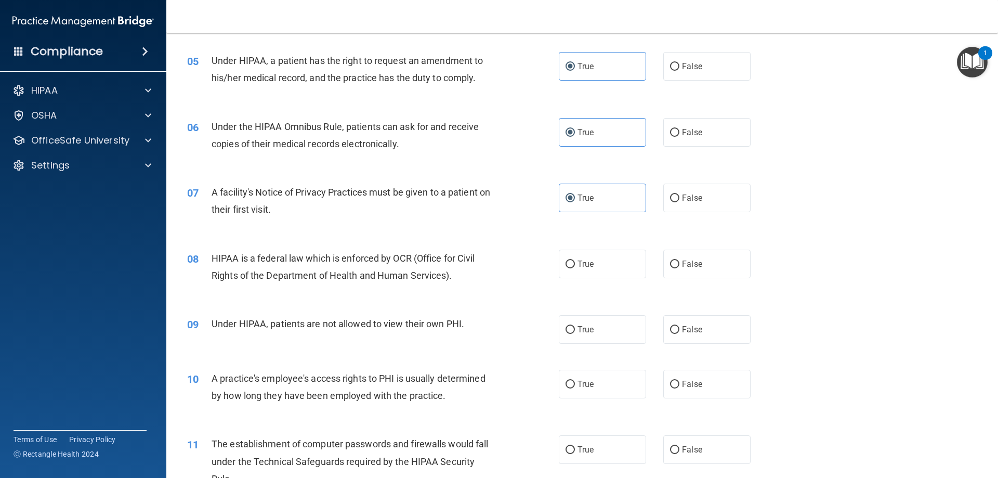
scroll to position [394, 0]
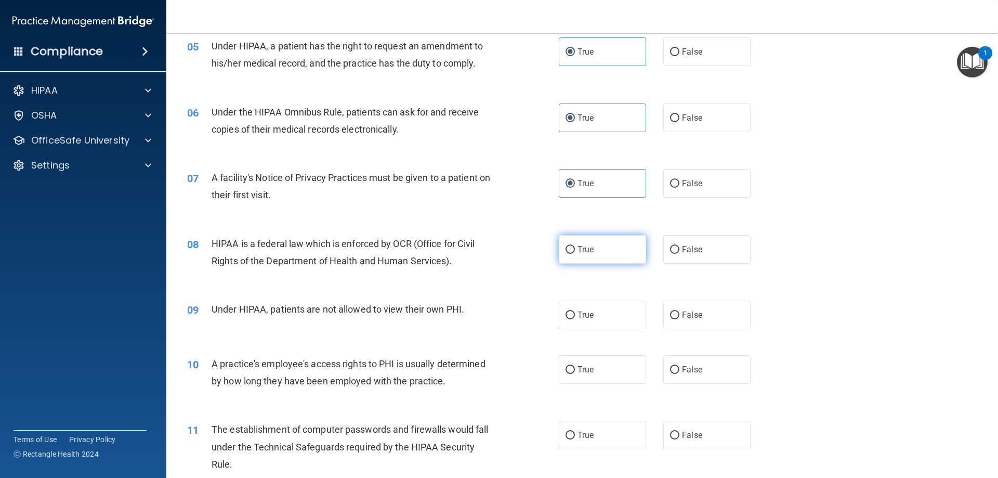
click at [629, 245] on label "True" at bounding box center [602, 249] width 87 height 29
click at [575, 246] on input "True" at bounding box center [569, 250] width 9 height 8
radio input "true"
click at [716, 319] on label "False" at bounding box center [706, 314] width 87 height 29
click at [679, 319] on input "False" at bounding box center [674, 315] width 9 height 8
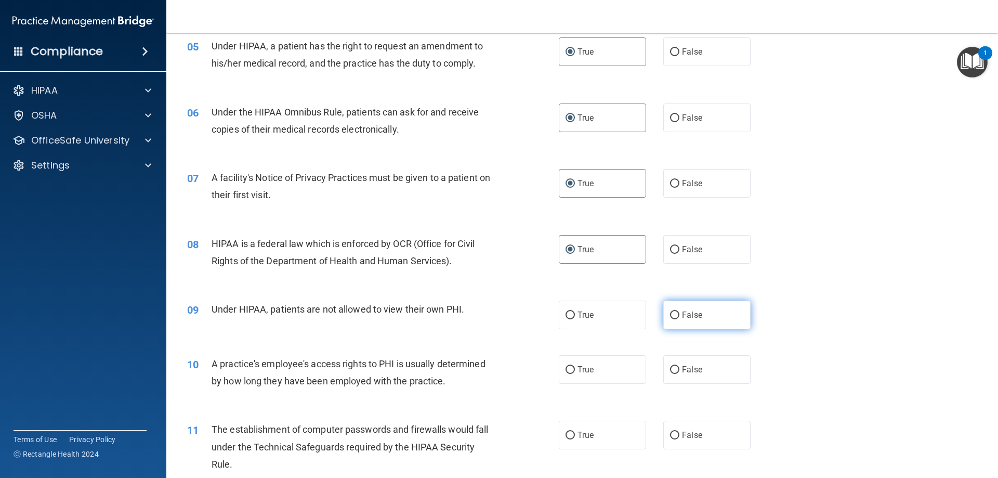
radio input "true"
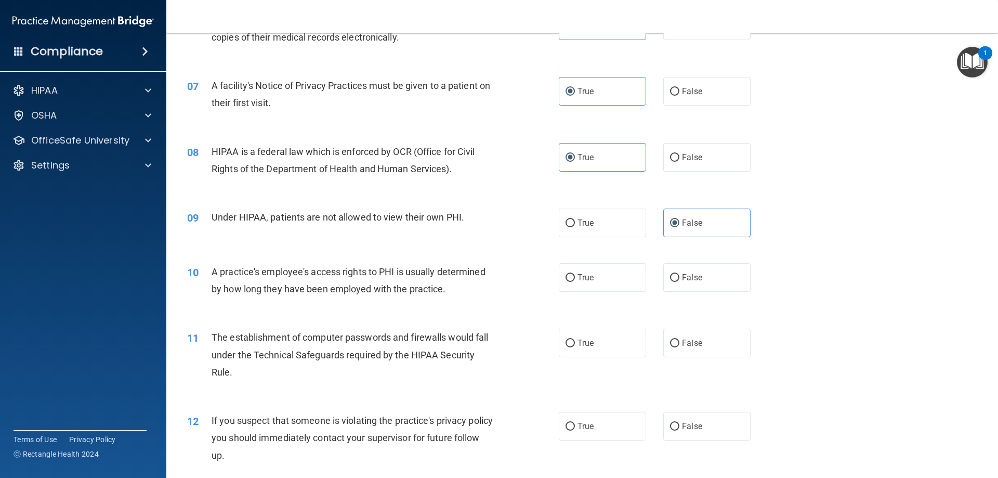
scroll to position [492, 0]
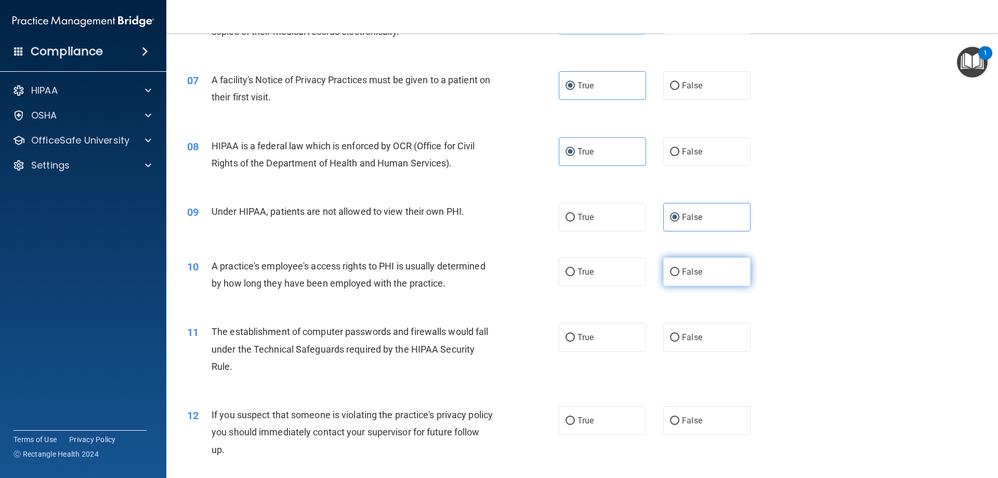
click at [740, 270] on label "False" at bounding box center [706, 271] width 87 height 29
click at [679, 270] on input "False" at bounding box center [674, 272] width 9 height 8
radio input "true"
click at [611, 351] on label "True" at bounding box center [602, 337] width 87 height 29
click at [575, 341] on input "True" at bounding box center [569, 338] width 9 height 8
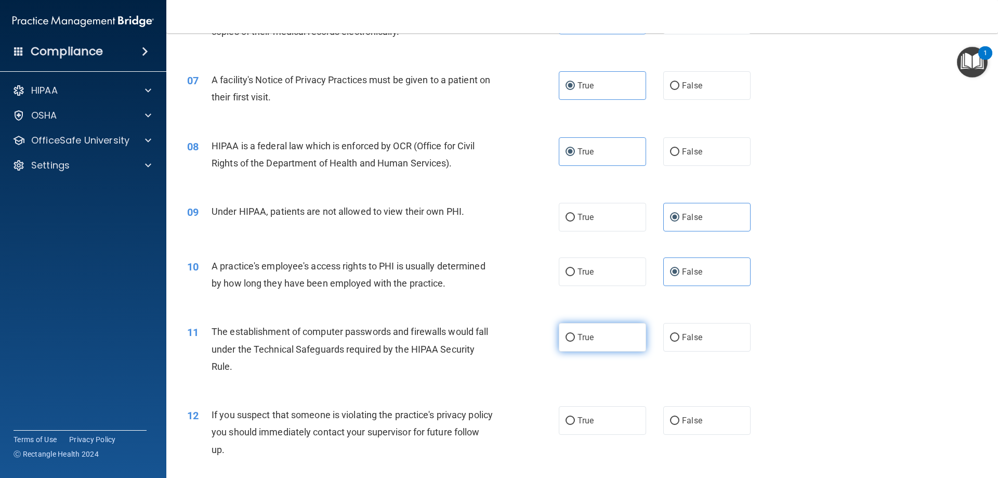
radio input "true"
click at [599, 420] on label "True" at bounding box center [602, 420] width 87 height 29
click at [575, 420] on input "True" at bounding box center [569, 421] width 9 height 8
radio input "true"
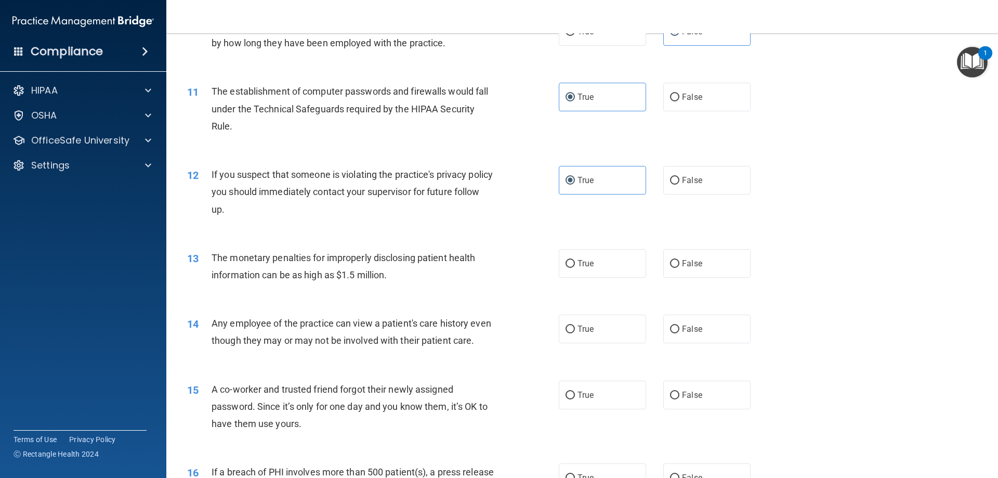
scroll to position [735, 0]
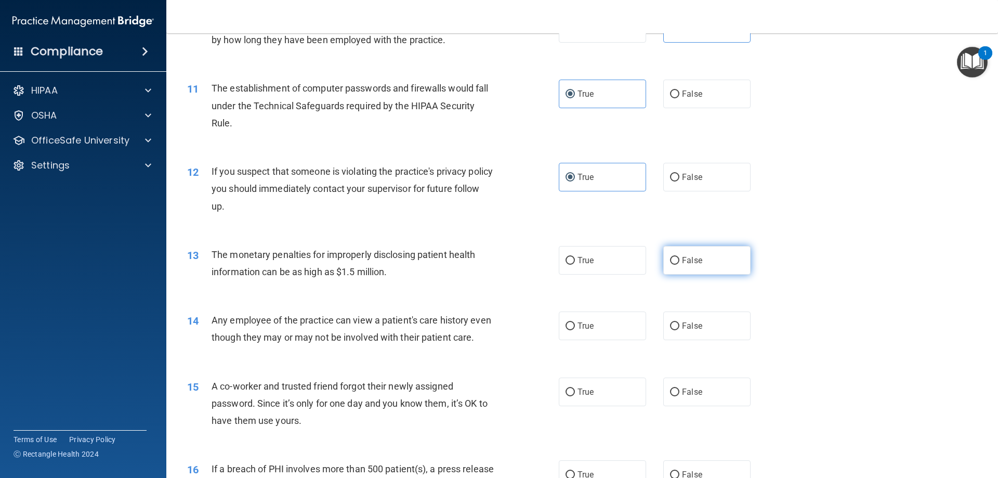
click at [698, 263] on label "False" at bounding box center [706, 260] width 87 height 29
click at [679, 263] on input "False" at bounding box center [674, 261] width 9 height 8
radio input "true"
click at [577, 328] on span "True" at bounding box center [585, 326] width 16 height 10
click at [575, 328] on input "True" at bounding box center [569, 326] width 9 height 8
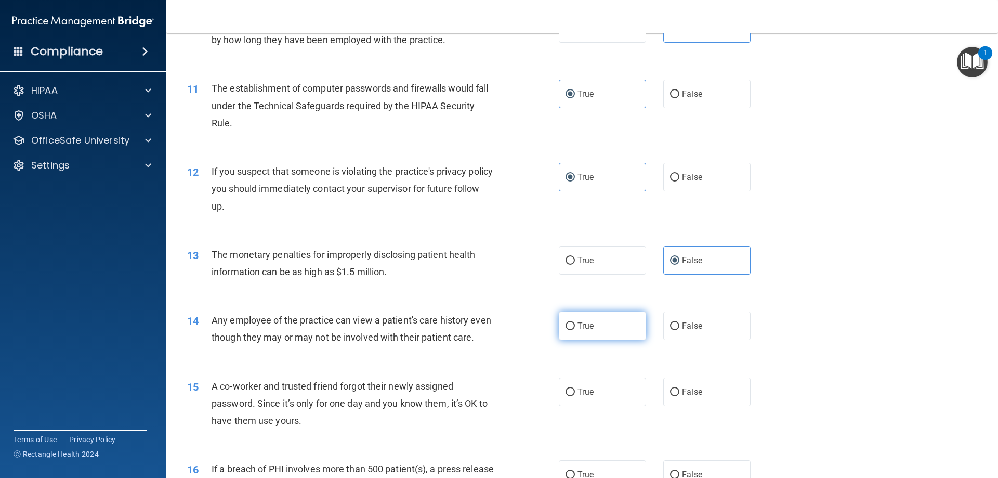
radio input "true"
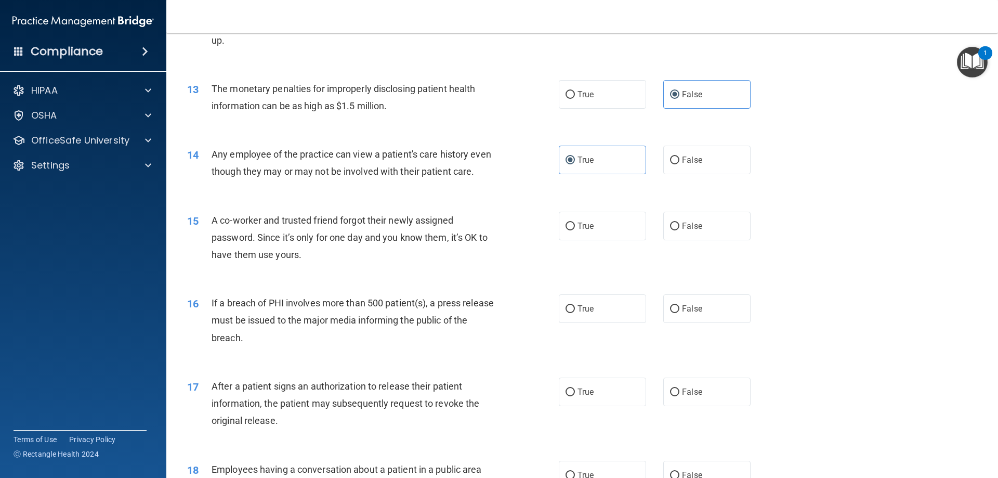
scroll to position [913, 0]
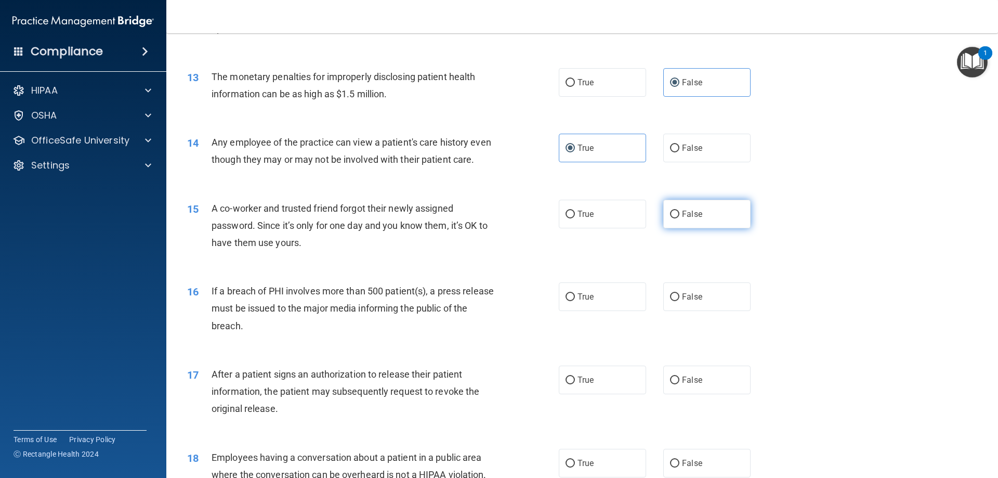
click at [734, 228] on label "False" at bounding box center [706, 214] width 87 height 29
click at [679, 218] on input "False" at bounding box center [674, 214] width 9 height 8
radio input "true"
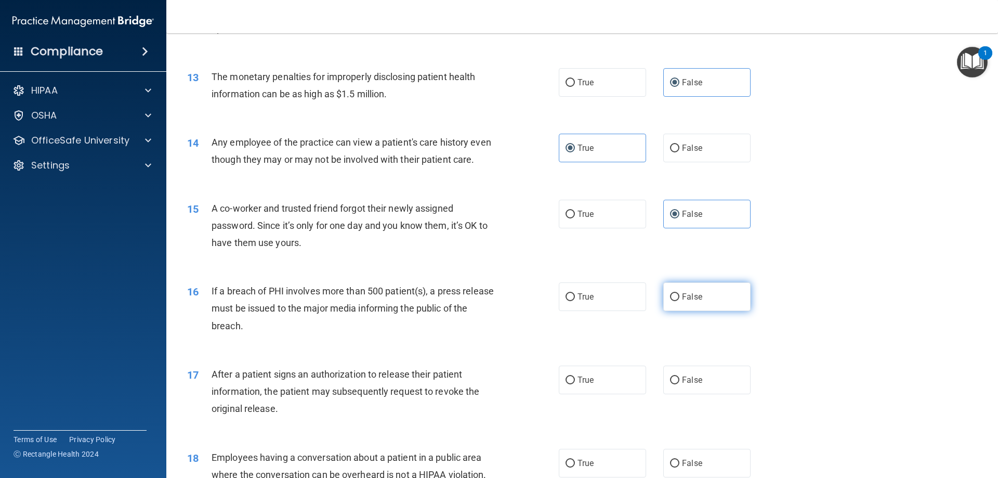
click at [722, 306] on label "False" at bounding box center [706, 296] width 87 height 29
click at [679, 301] on input "False" at bounding box center [674, 297] width 9 height 8
radio input "true"
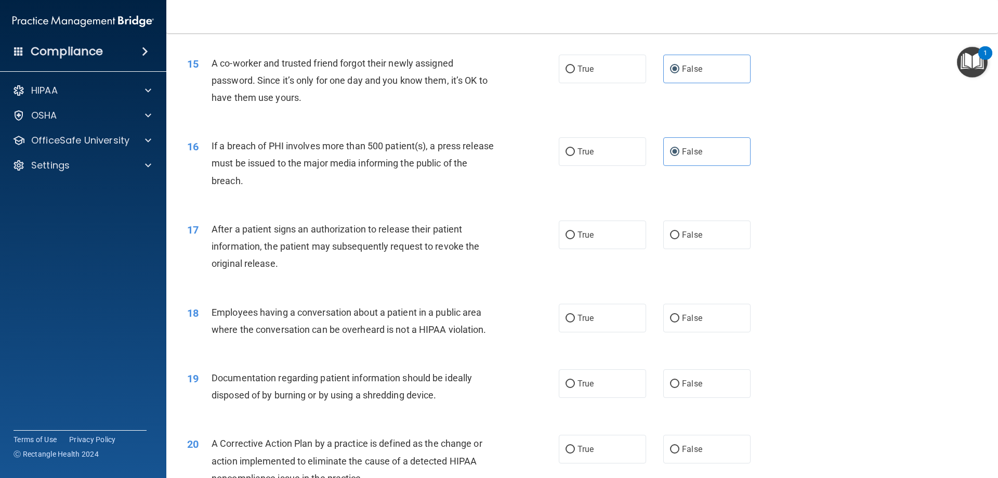
scroll to position [1061, 0]
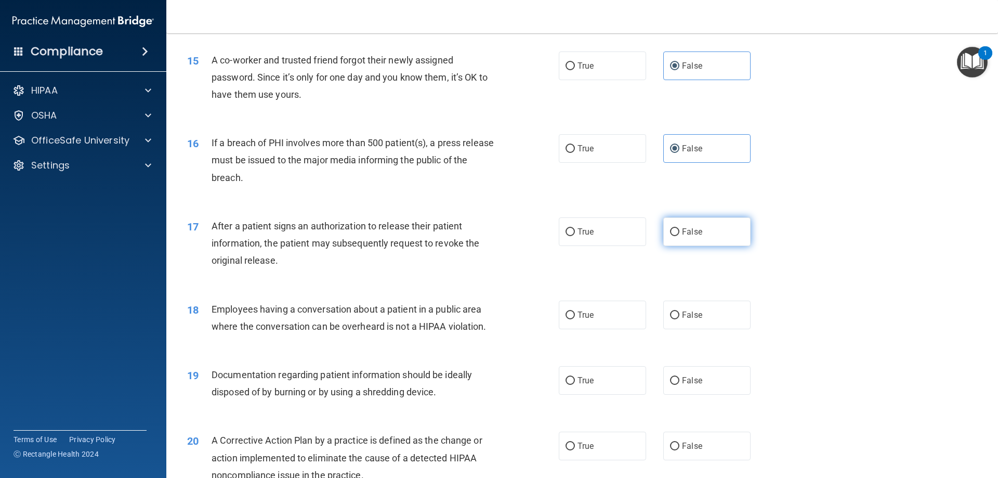
click at [684, 246] on label "False" at bounding box center [706, 231] width 87 height 29
click at [679, 236] on input "False" at bounding box center [674, 232] width 9 height 8
radio input "true"
click at [687, 320] on span "False" at bounding box center [692, 315] width 20 height 10
click at [679, 319] on input "False" at bounding box center [674, 315] width 9 height 8
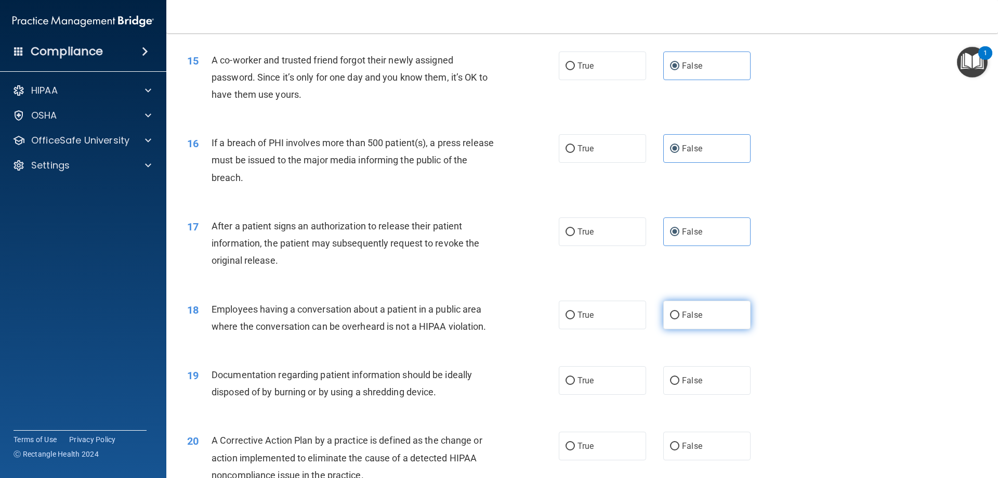
radio input "true"
click at [625, 329] on label "True" at bounding box center [602, 314] width 87 height 29
click at [575, 319] on input "True" at bounding box center [569, 315] width 9 height 8
radio input "true"
radio input "false"
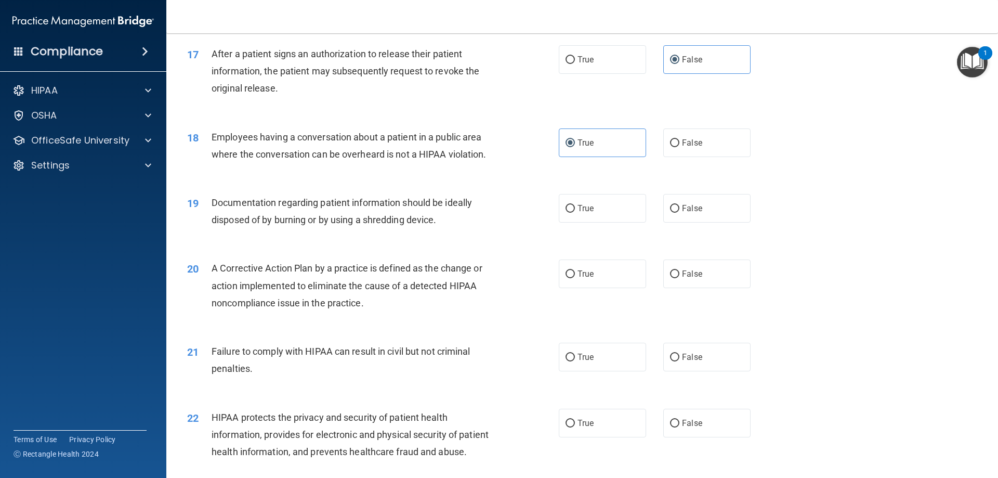
scroll to position [1238, 0]
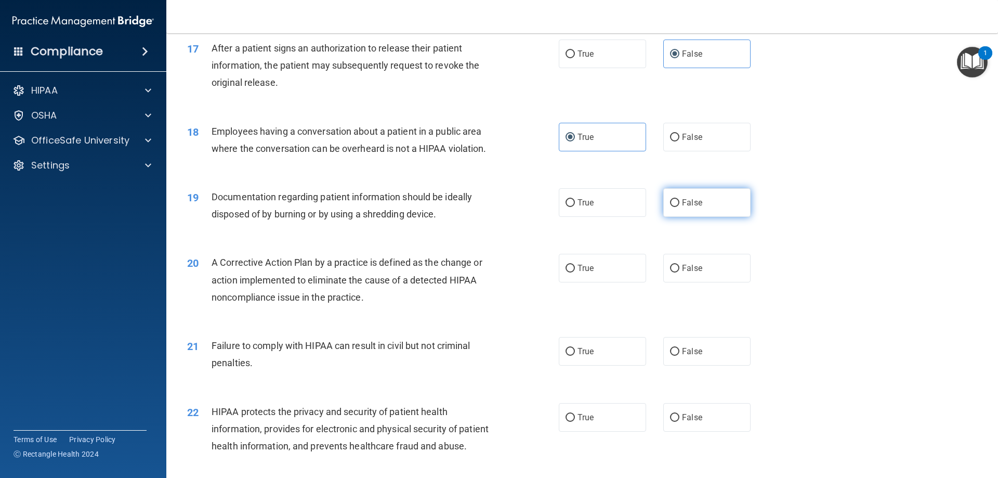
click at [672, 207] on input "False" at bounding box center [674, 203] width 9 height 8
radio input "true"
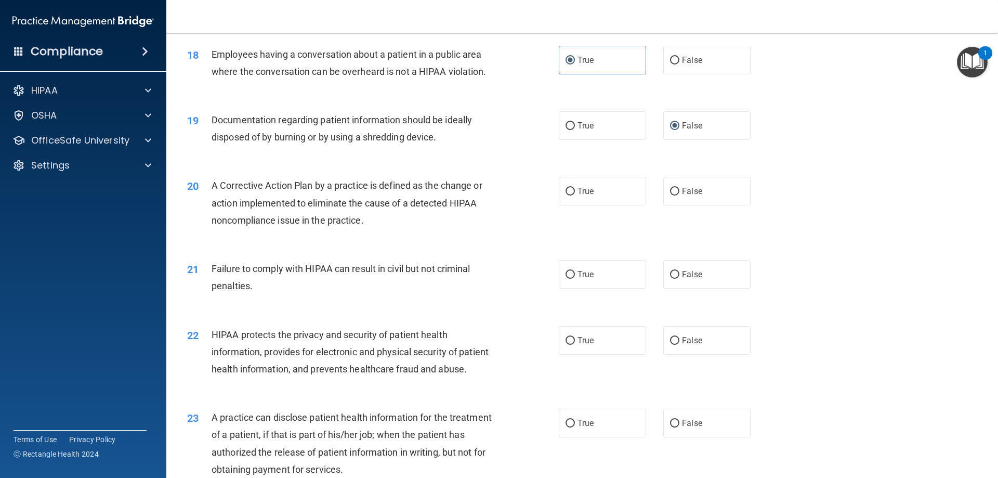
scroll to position [1301, 0]
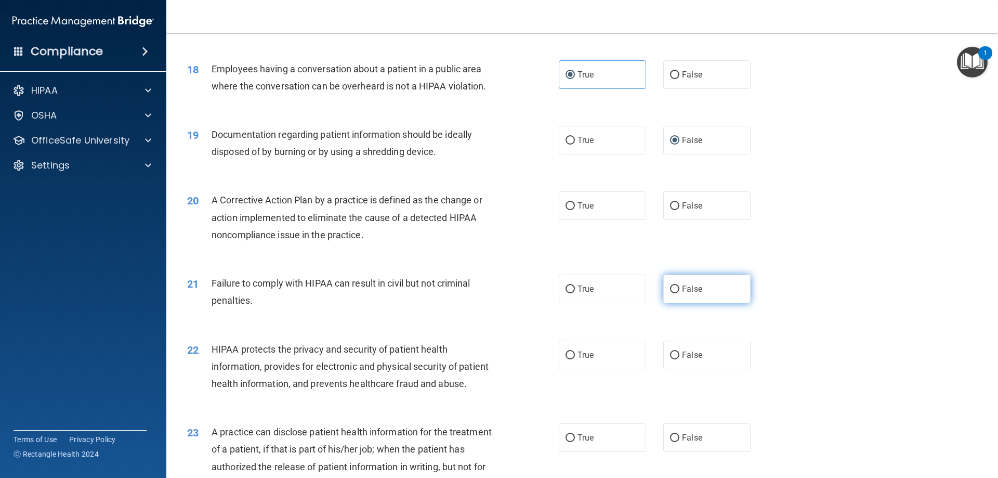
click at [697, 303] on label "False" at bounding box center [706, 288] width 87 height 29
click at [679, 293] on input "False" at bounding box center [674, 289] width 9 height 8
radio input "true"
click at [678, 220] on label "False" at bounding box center [706, 205] width 87 height 29
click at [678, 210] on input "False" at bounding box center [674, 206] width 9 height 8
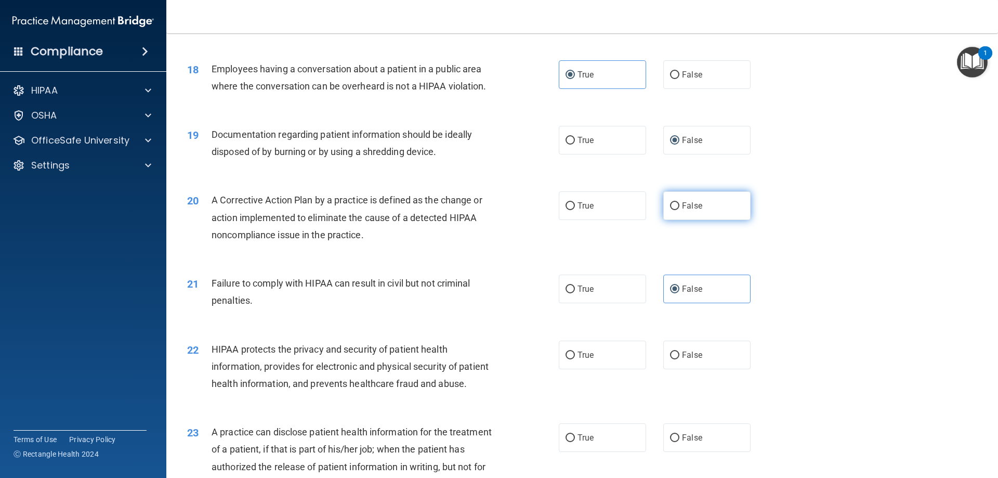
radio input "true"
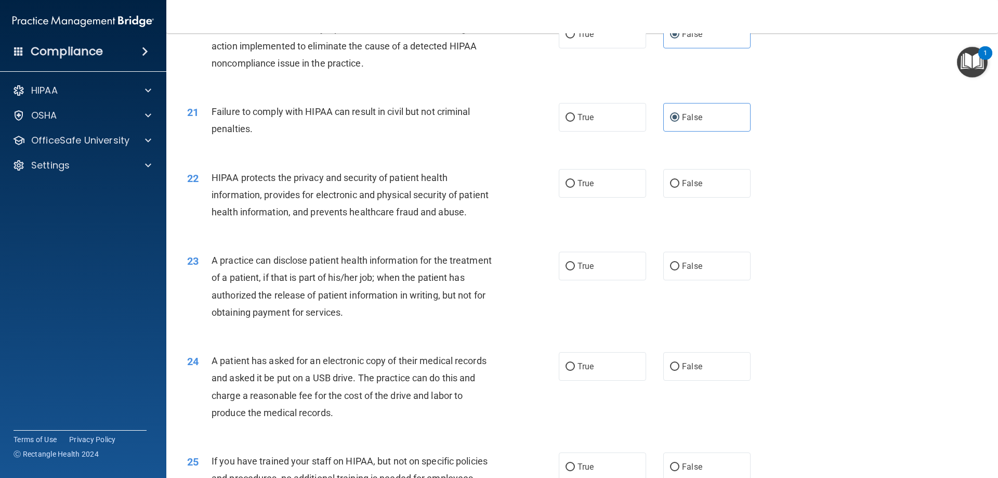
scroll to position [1493, 0]
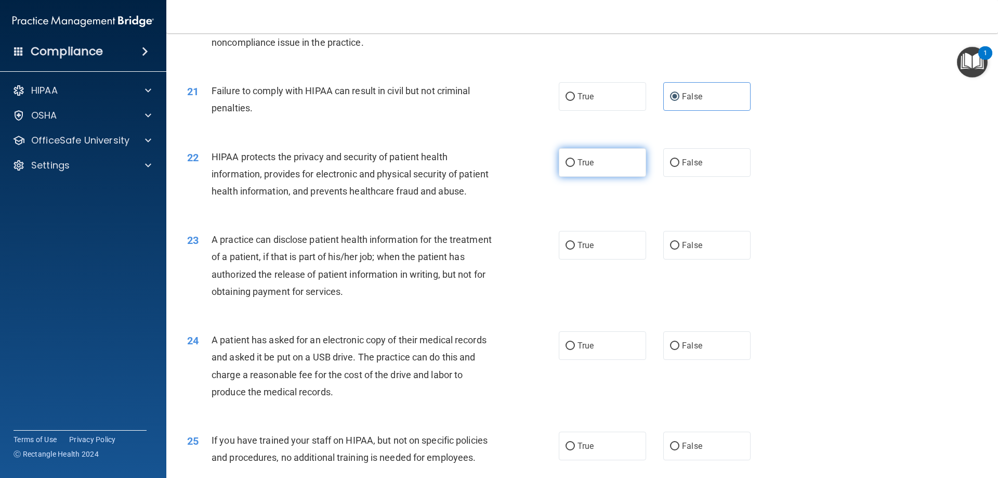
click at [603, 177] on label "True" at bounding box center [602, 162] width 87 height 29
click at [575, 167] on input "True" at bounding box center [569, 163] width 9 height 8
radio input "true"
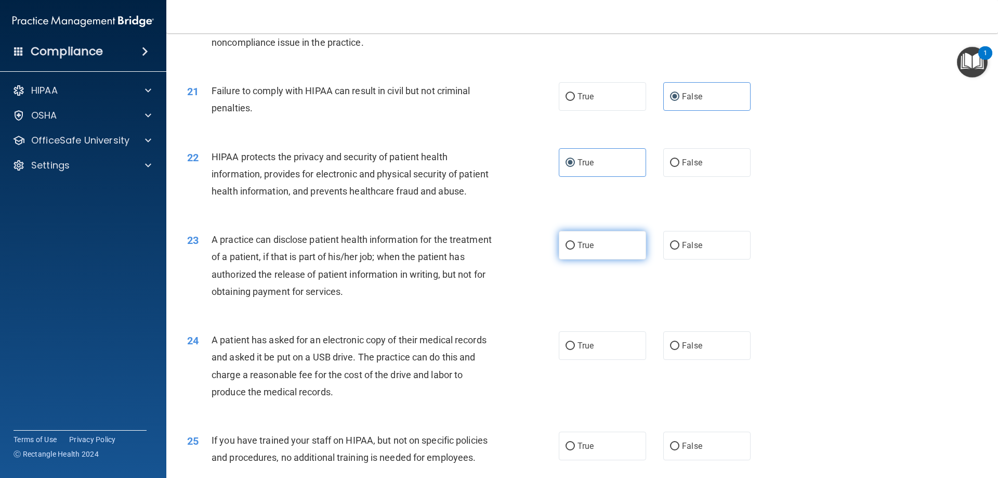
click at [590, 259] on label "True" at bounding box center [602, 245] width 87 height 29
click at [575, 249] on input "True" at bounding box center [569, 246] width 9 height 8
radio input "true"
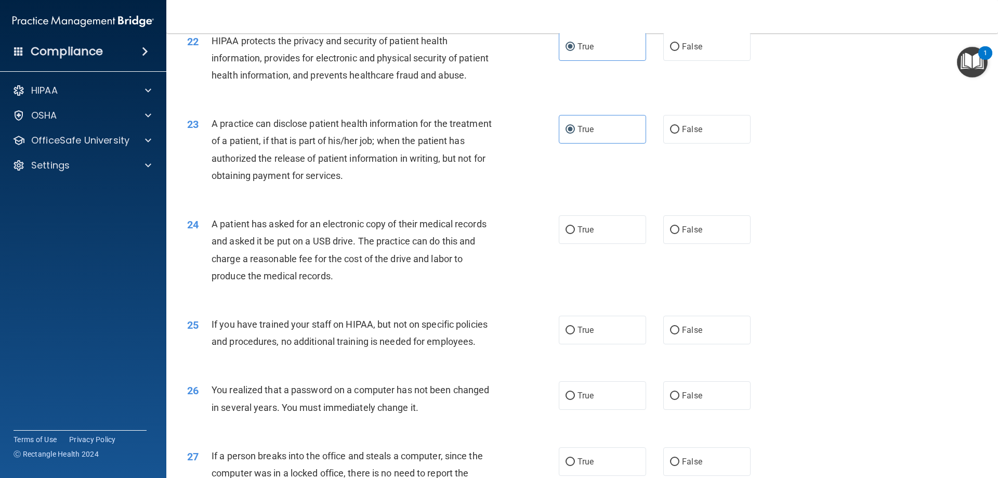
click at [331, 281] on span "A patient has asked for an electronic copy of their medical records and asked i…" at bounding box center [349, 249] width 275 height 63
click at [387, 284] on div "A patient has asked for an electronic copy of their medical records and asked i…" at bounding box center [357, 249] width 291 height 69
click at [682, 234] on span "False" at bounding box center [692, 230] width 20 height 10
click at [679, 234] on input "False" at bounding box center [674, 230] width 9 height 8
radio input "true"
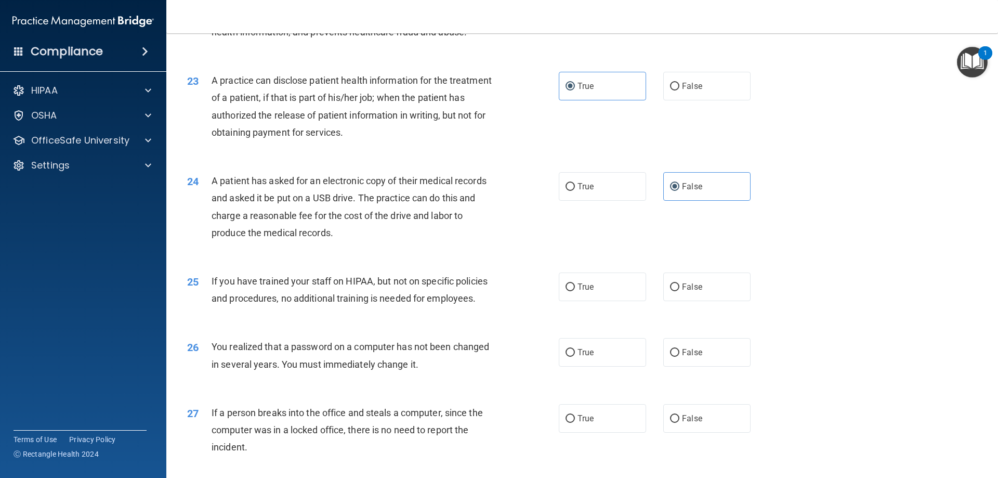
scroll to position [1713, 0]
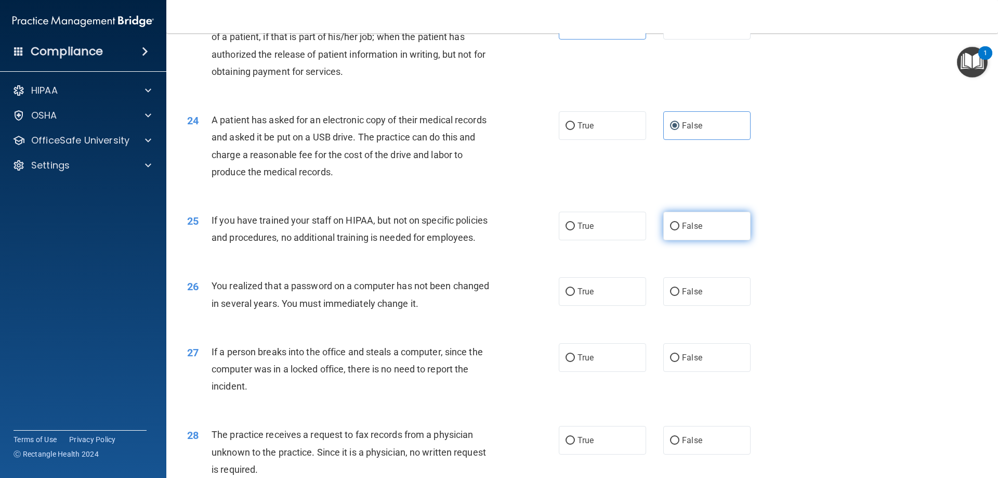
click at [674, 240] on label "False" at bounding box center [706, 226] width 87 height 29
click at [674, 230] on input "False" at bounding box center [674, 226] width 9 height 8
radio input "true"
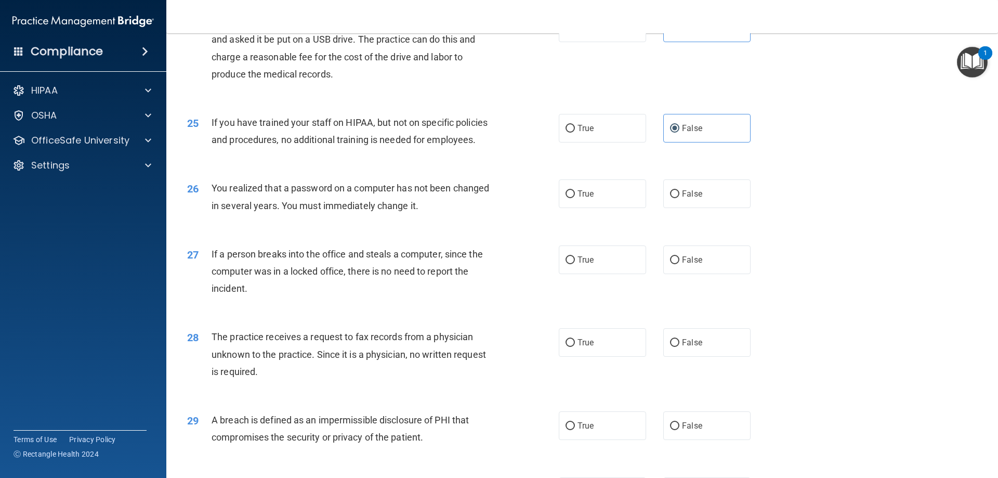
scroll to position [1814, 0]
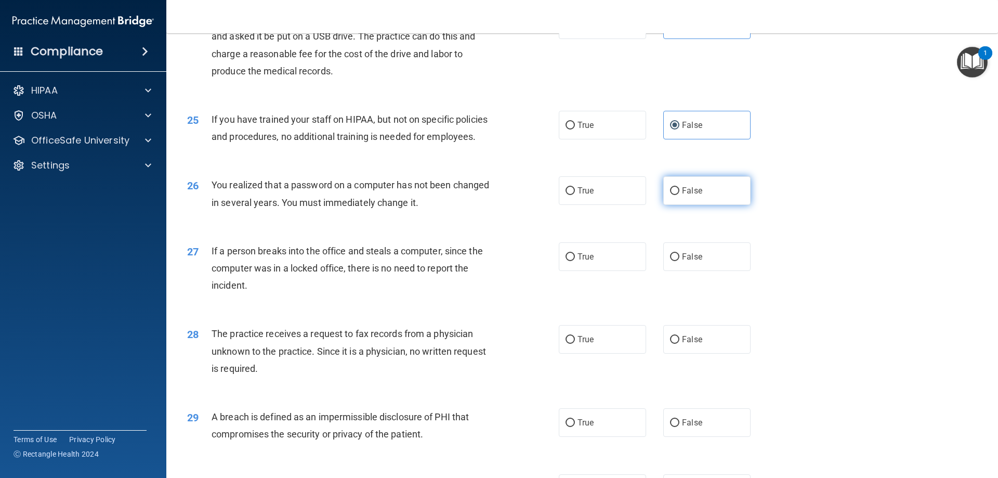
click at [680, 205] on label "False" at bounding box center [706, 190] width 87 height 29
click at [679, 195] on input "False" at bounding box center [674, 191] width 9 height 8
radio input "true"
click at [674, 261] on input "False" at bounding box center [674, 257] width 9 height 8
radio input "true"
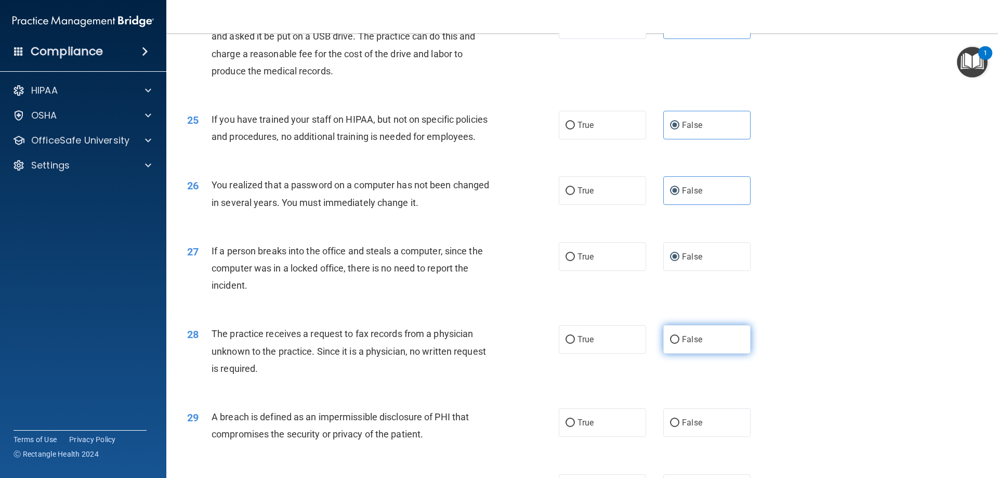
click at [693, 344] on span "False" at bounding box center [692, 339] width 20 height 10
click at [679, 344] on input "False" at bounding box center [674, 340] width 9 height 8
radio input "true"
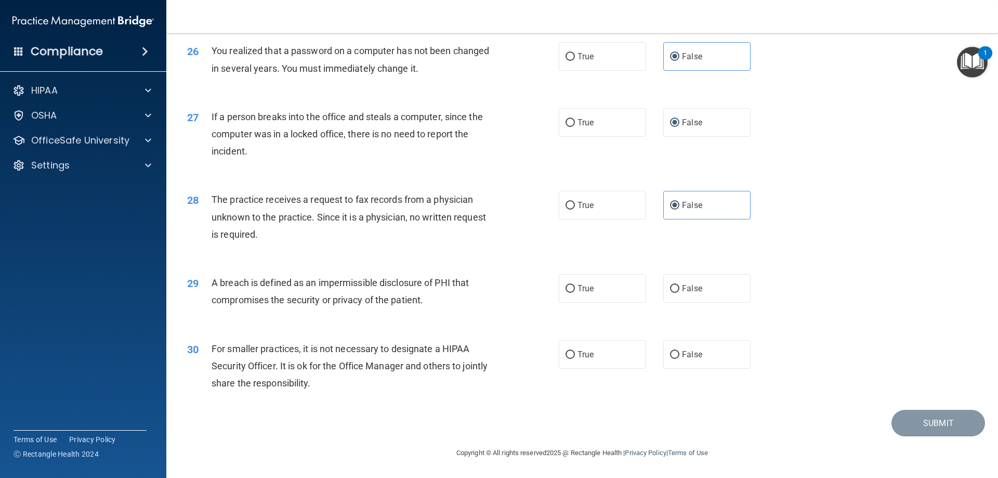
scroll to position [1980, 0]
click at [581, 301] on label "True" at bounding box center [602, 288] width 87 height 29
click at [575, 293] on input "True" at bounding box center [569, 289] width 9 height 8
radio input "true"
click at [592, 359] on label "True" at bounding box center [602, 354] width 87 height 29
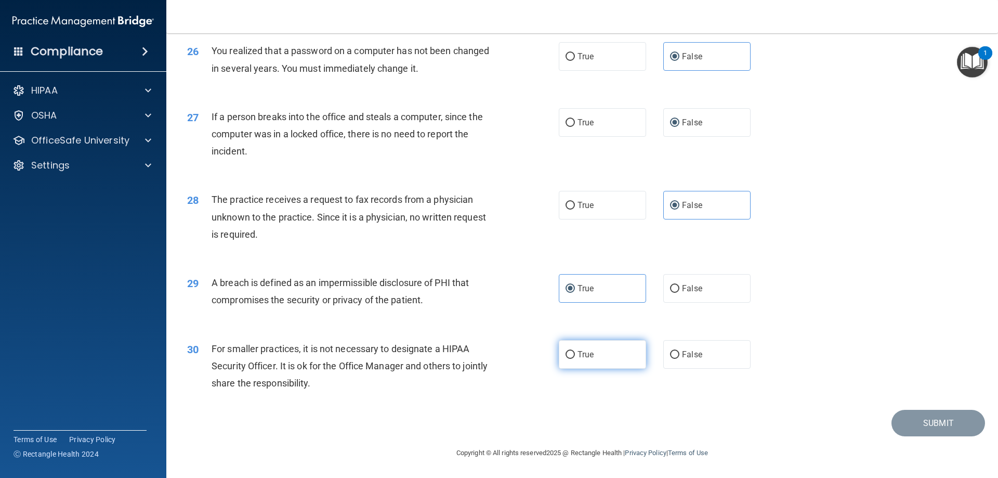
click at [575, 359] on input "True" at bounding box center [569, 355] width 9 height 8
radio input "true"
click at [925, 433] on button "Submit" at bounding box center [938, 423] width 94 height 27
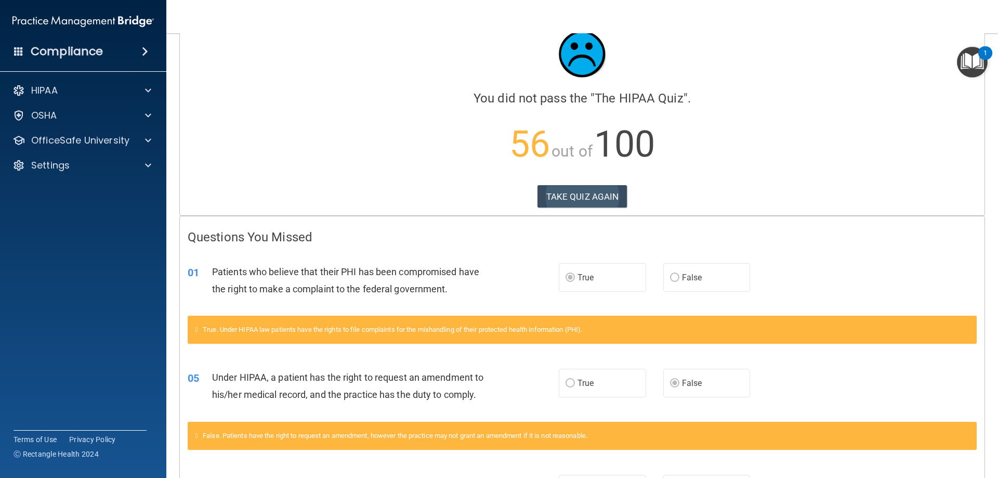
scroll to position [22, 0]
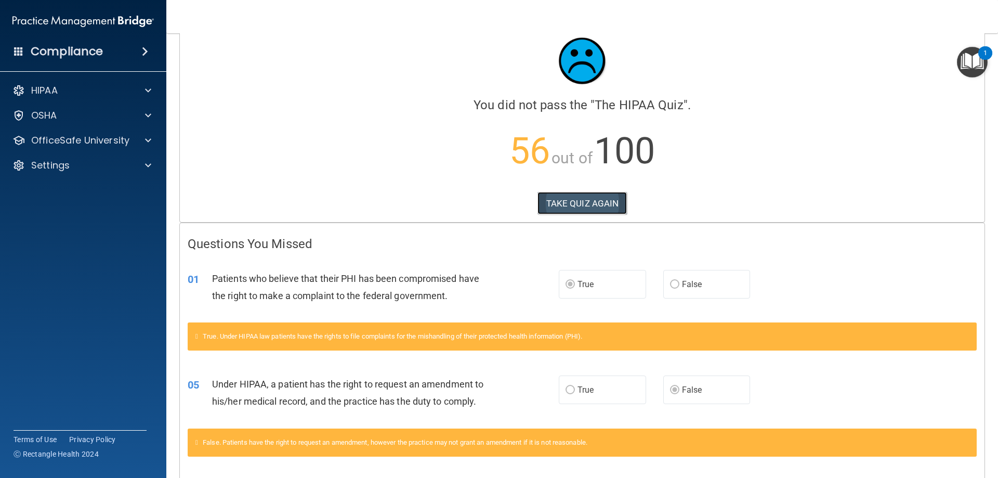
click at [551, 206] on button "TAKE QUIZ AGAIN" at bounding box center [582, 203] width 90 height 23
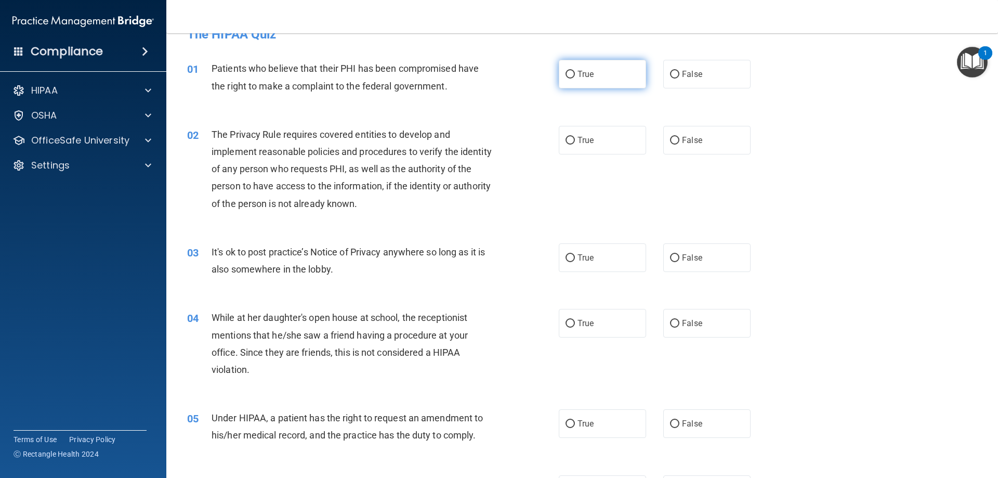
click at [598, 87] on label "True" at bounding box center [602, 74] width 87 height 29
click at [575, 78] on input "True" at bounding box center [569, 75] width 9 height 8
radio input "true"
click at [569, 149] on label "True" at bounding box center [602, 140] width 87 height 29
click at [569, 144] on input "True" at bounding box center [569, 141] width 9 height 8
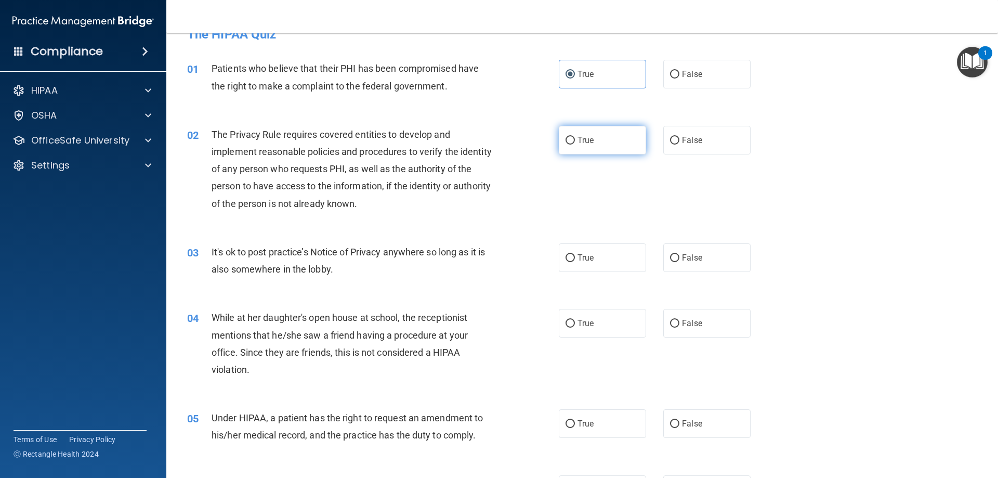
radio input "true"
click at [699, 262] on label "False" at bounding box center [706, 257] width 87 height 29
click at [679, 262] on input "False" at bounding box center [674, 258] width 9 height 8
radio input "true"
click at [674, 325] on input "False" at bounding box center [674, 324] width 9 height 8
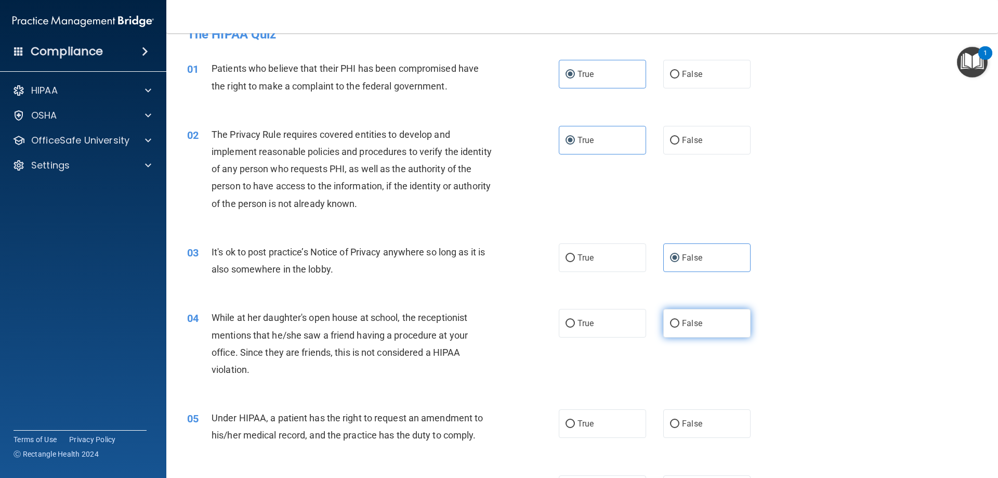
radio input "true"
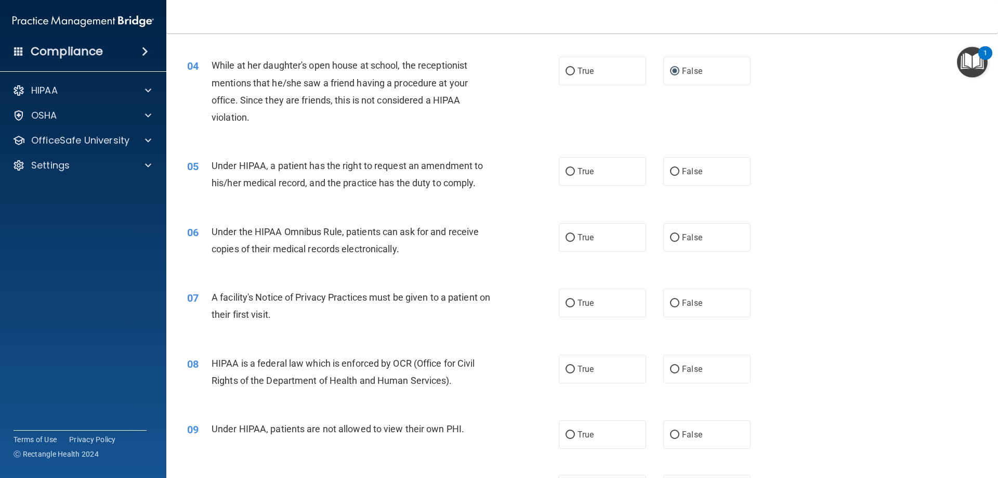
scroll to position [286, 0]
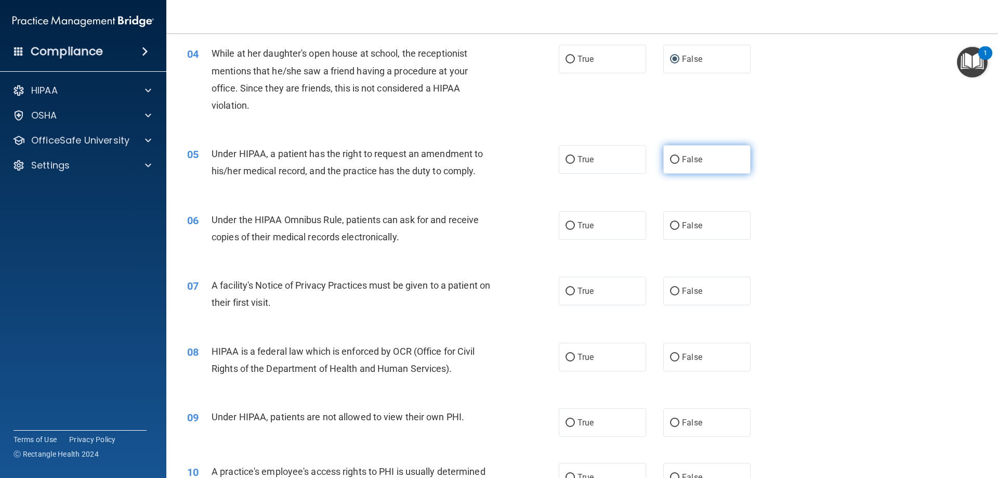
click at [685, 163] on span "False" at bounding box center [692, 159] width 20 height 10
click at [679, 163] on input "False" at bounding box center [674, 160] width 9 height 8
radio input "true"
click at [570, 227] on input "True" at bounding box center [569, 226] width 9 height 8
radio input "true"
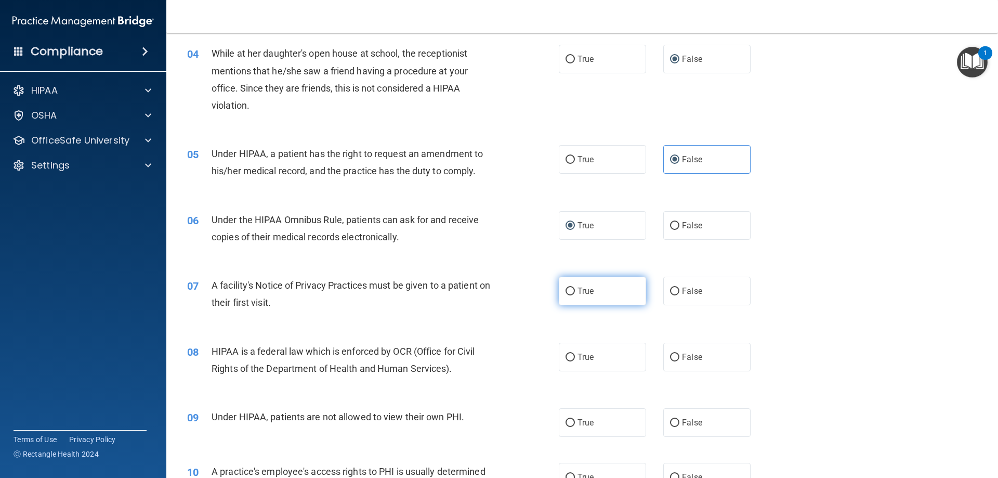
click at [578, 291] on span "True" at bounding box center [585, 291] width 16 height 10
click at [575, 291] on input "True" at bounding box center [569, 291] width 9 height 8
radio input "true"
click at [583, 355] on span "True" at bounding box center [585, 357] width 16 height 10
click at [575, 355] on input "True" at bounding box center [569, 357] width 9 height 8
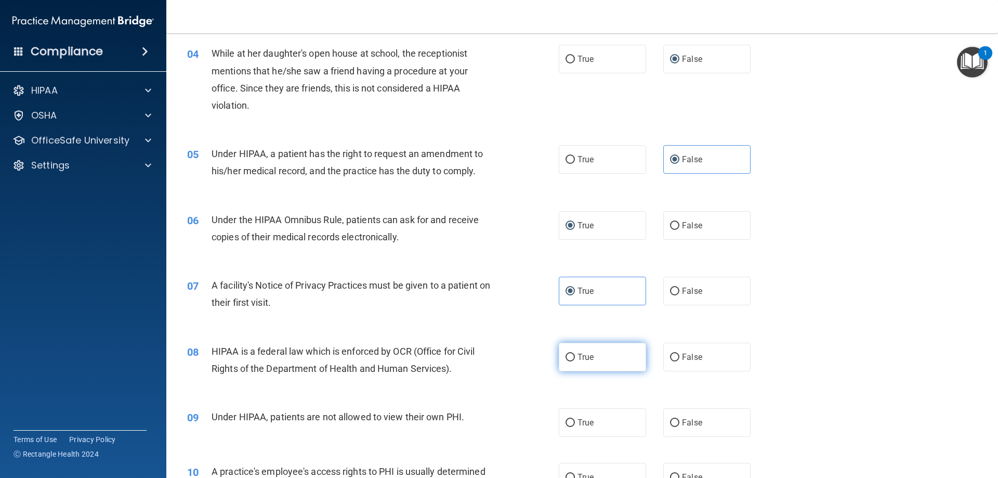
radio input "true"
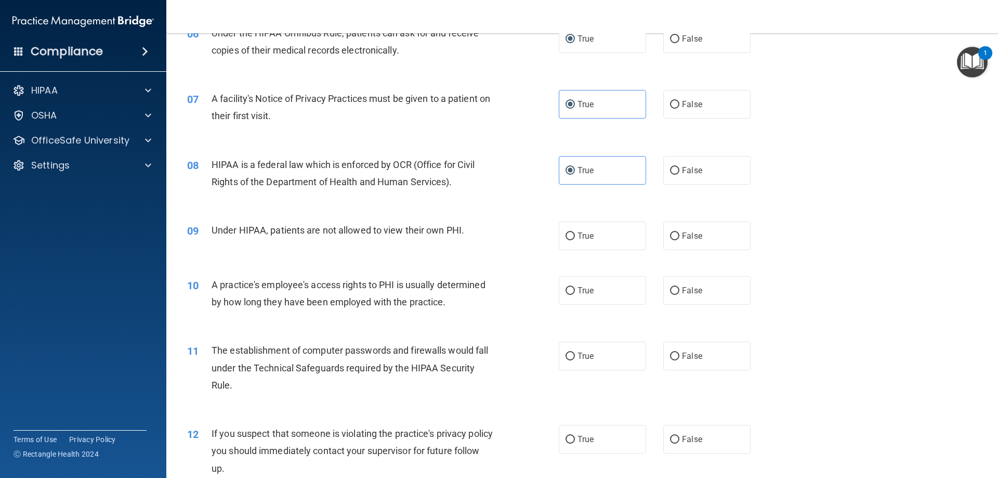
scroll to position [491, 0]
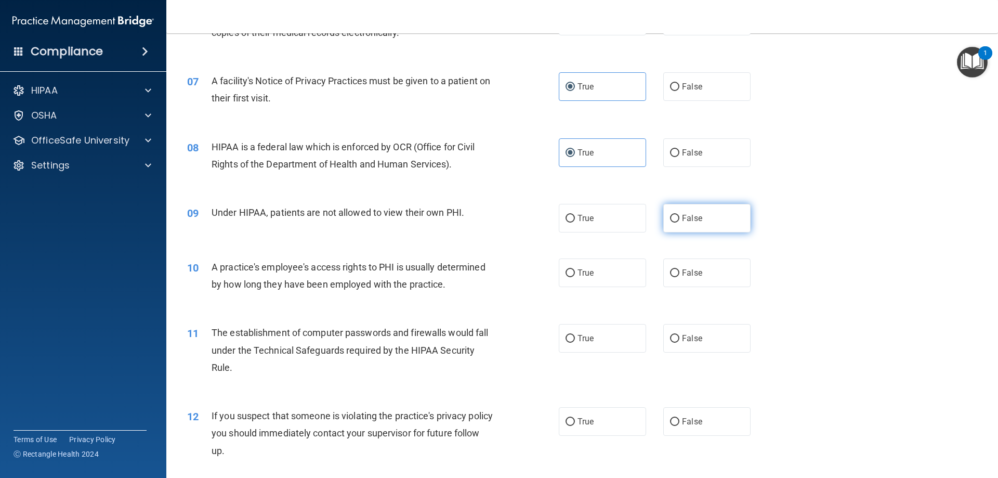
click at [704, 220] on label "False" at bounding box center [706, 218] width 87 height 29
click at [679, 220] on input "False" at bounding box center [674, 219] width 9 height 8
radio input "true"
click at [702, 279] on label "False" at bounding box center [706, 272] width 87 height 29
click at [679, 277] on input "False" at bounding box center [674, 273] width 9 height 8
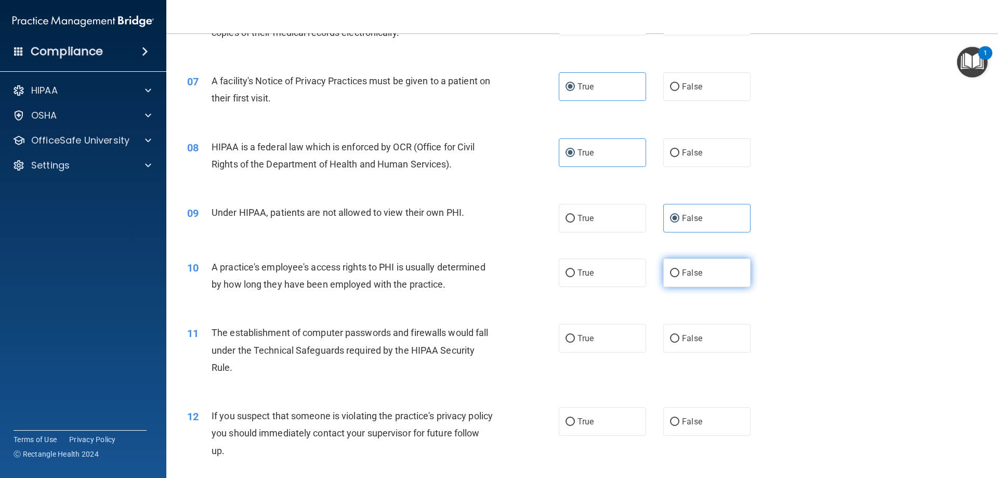
radio input "true"
click at [584, 337] on span "True" at bounding box center [585, 338] width 16 height 10
click at [575, 337] on input "True" at bounding box center [569, 339] width 9 height 8
radio input "true"
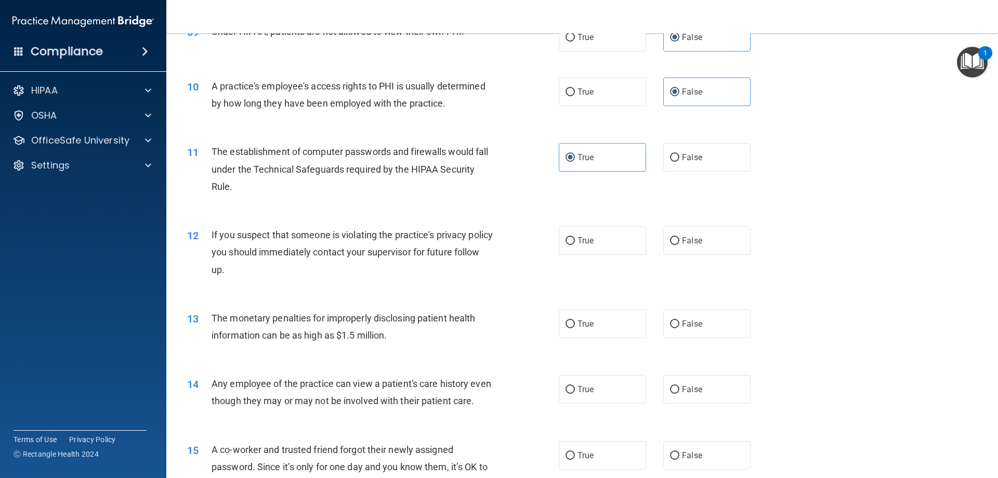
scroll to position [677, 0]
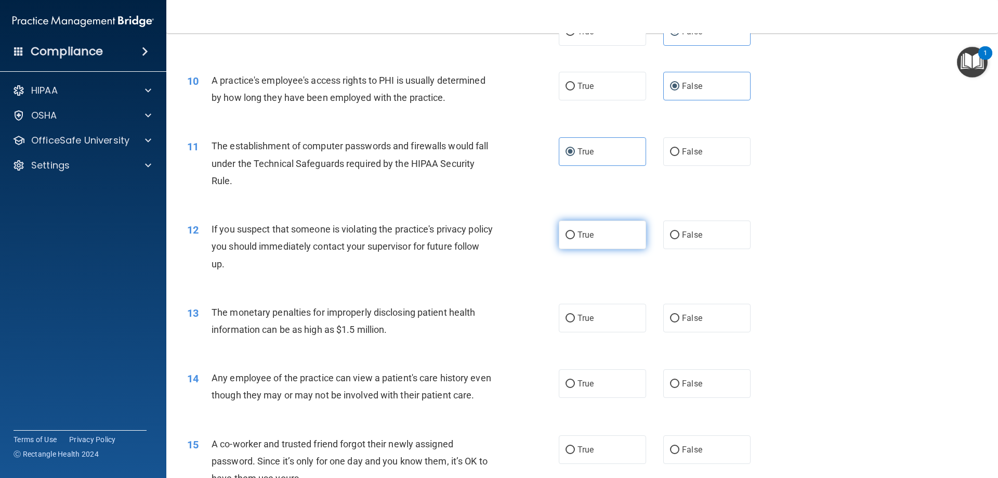
click at [577, 240] on label "True" at bounding box center [602, 234] width 87 height 29
click at [575, 239] on input "True" at bounding box center [569, 235] width 9 height 8
radio input "true"
click at [581, 328] on label "True" at bounding box center [602, 318] width 87 height 29
click at [575, 322] on input "True" at bounding box center [569, 318] width 9 height 8
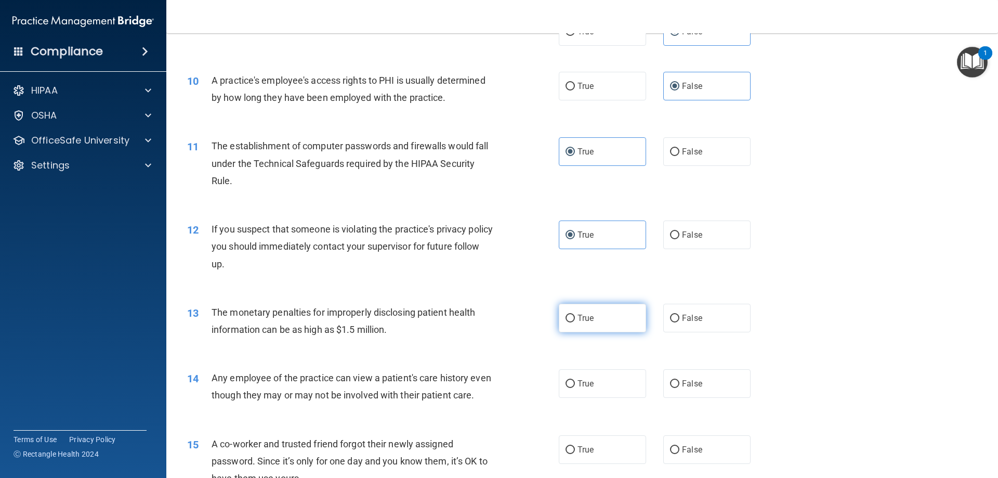
radio input "true"
click at [685, 376] on label "False" at bounding box center [706, 383] width 87 height 29
click at [679, 380] on input "False" at bounding box center [674, 384] width 9 height 8
radio input "true"
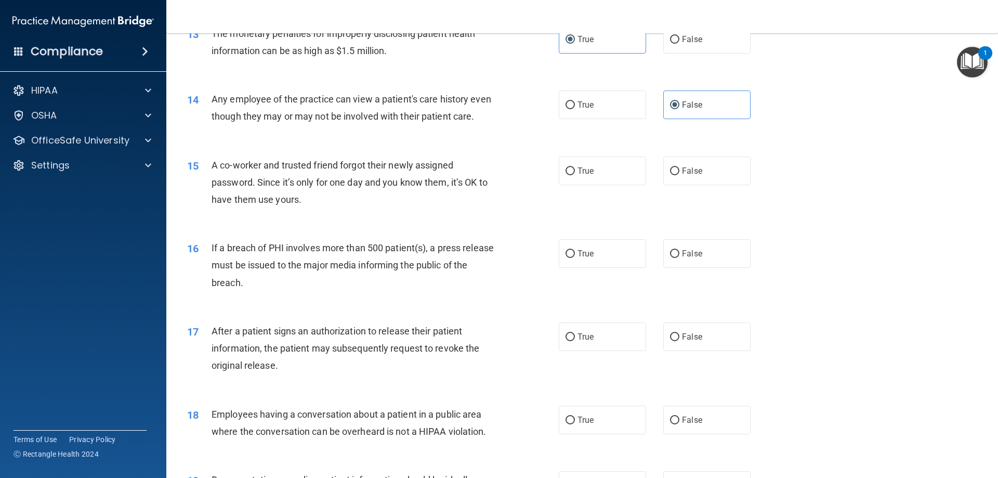
scroll to position [977, 0]
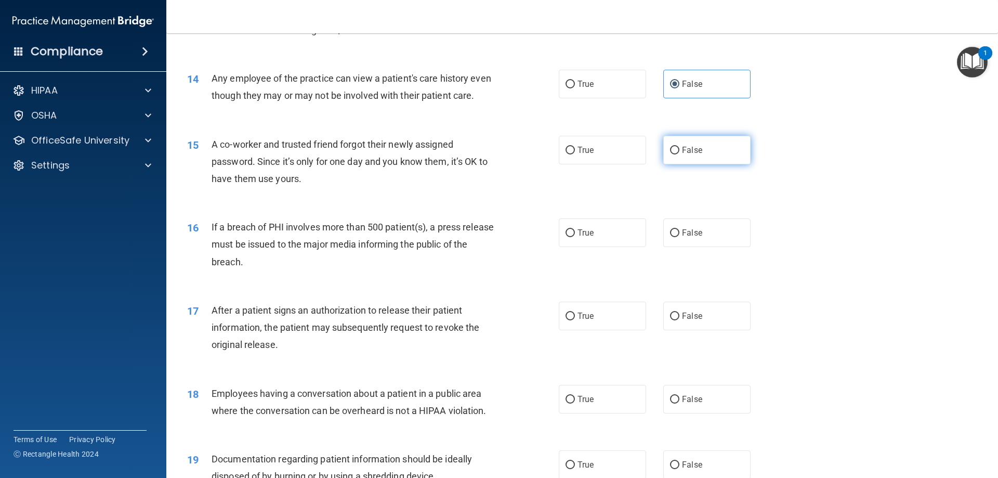
click at [697, 164] on label "False" at bounding box center [706, 150] width 87 height 29
click at [679, 154] on input "False" at bounding box center [674, 151] width 9 height 8
radio input "true"
click at [580, 238] on span "True" at bounding box center [585, 233] width 16 height 10
click at [575, 237] on input "True" at bounding box center [569, 233] width 9 height 8
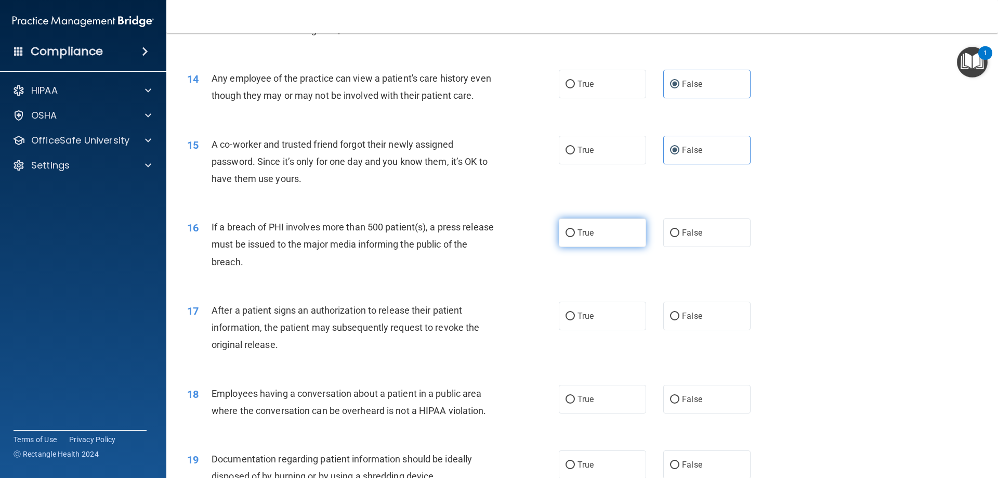
radio input "true"
click at [571, 320] on input "True" at bounding box center [569, 316] width 9 height 8
radio input "true"
click at [688, 410] on label "False" at bounding box center [706, 399] width 87 height 29
click at [679, 403] on input "False" at bounding box center [674, 399] width 9 height 8
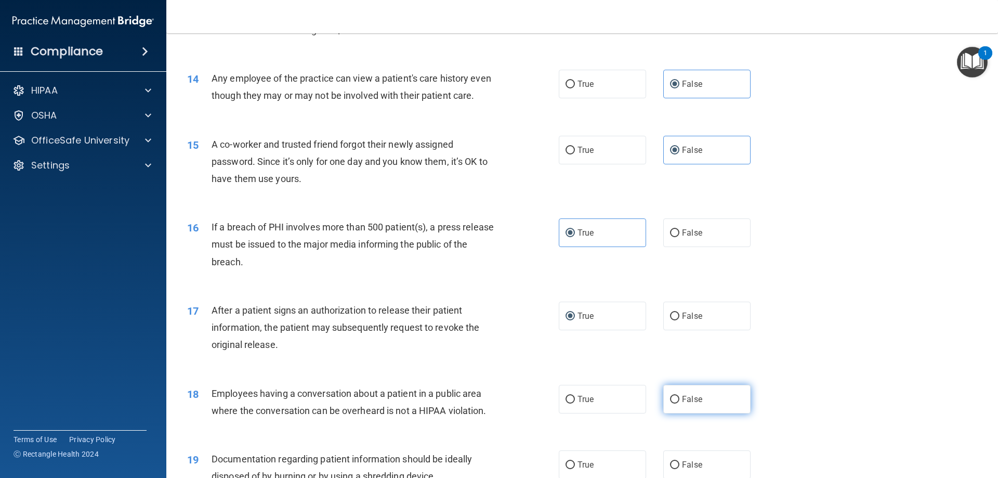
radio input "true"
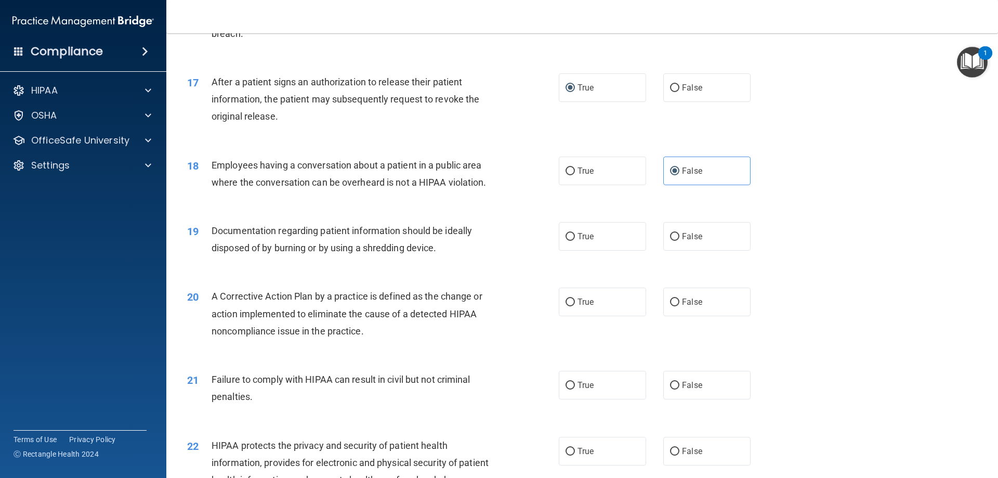
scroll to position [1231, 0]
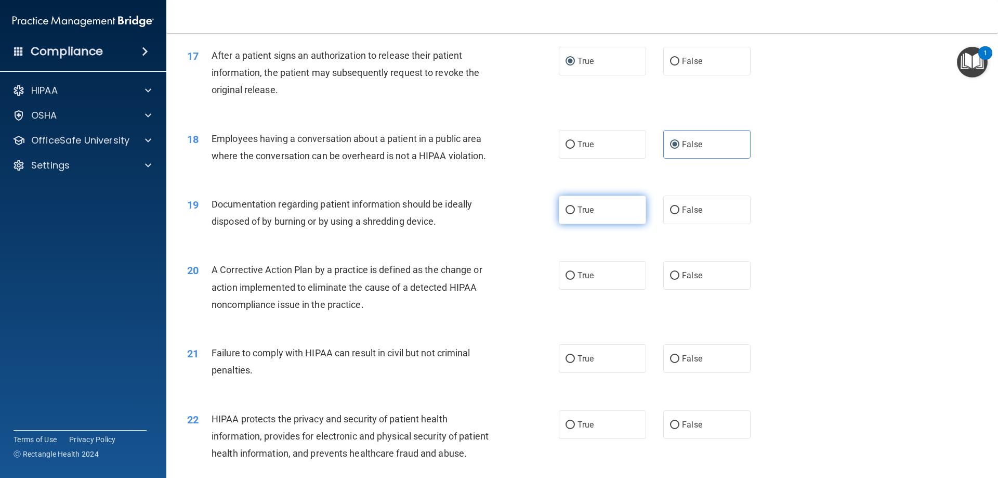
click at [570, 214] on input "True" at bounding box center [569, 210] width 9 height 8
radio input "true"
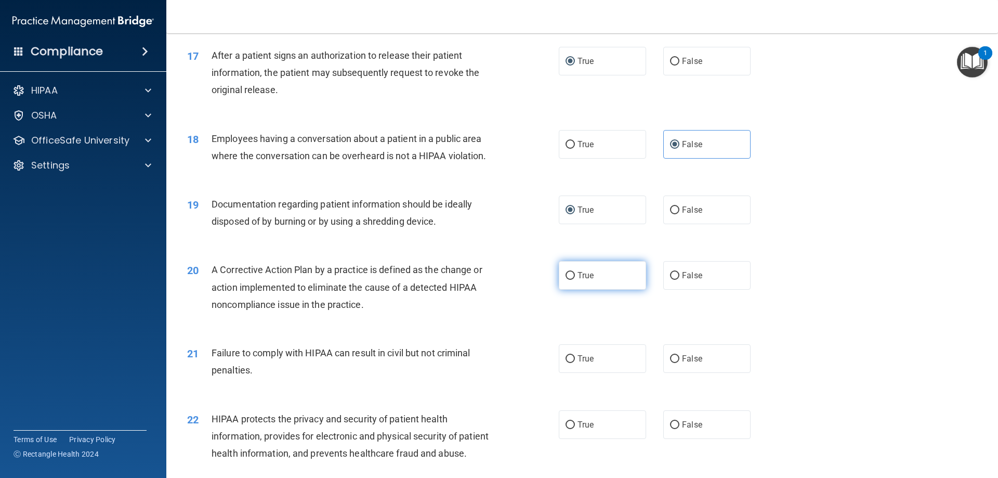
click at [589, 280] on span "True" at bounding box center [585, 275] width 16 height 10
click at [575, 280] on input "True" at bounding box center [569, 276] width 9 height 8
radio input "true"
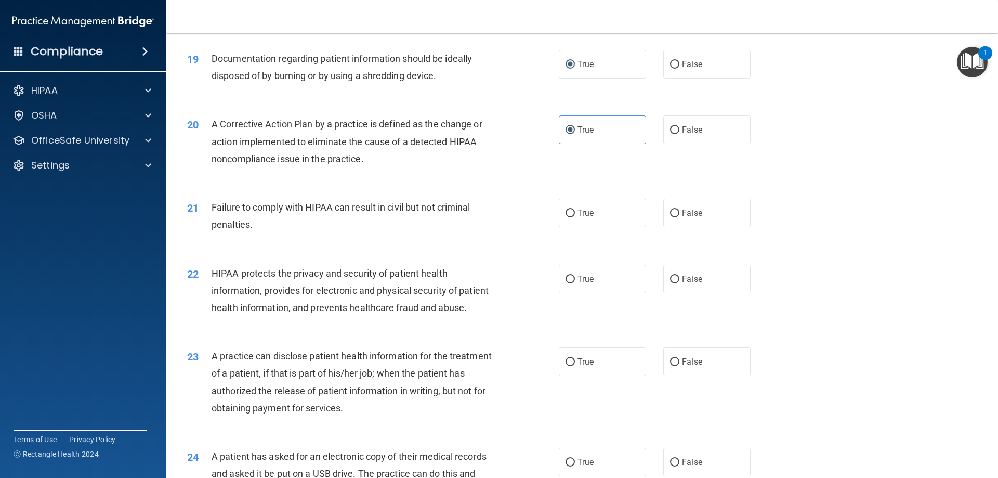
scroll to position [1379, 0]
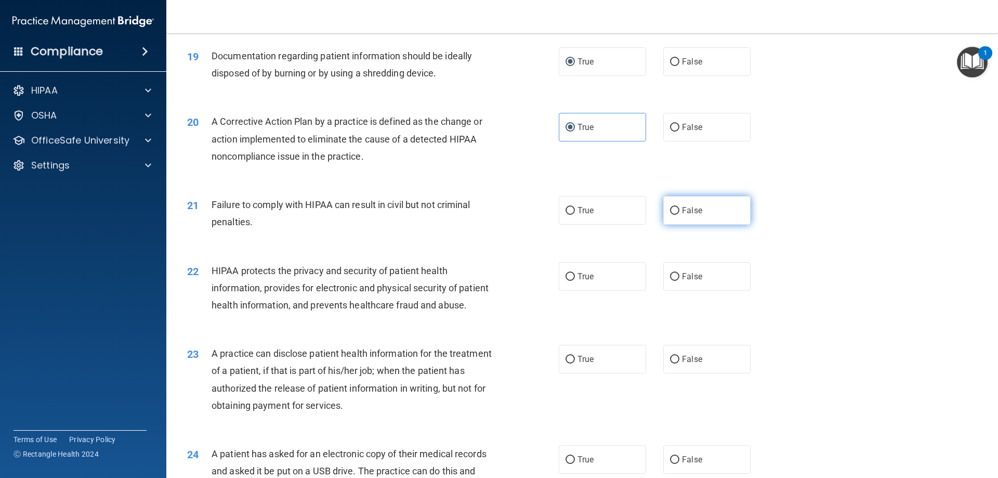
click at [684, 215] on span "False" at bounding box center [692, 210] width 20 height 10
click at [679, 215] on input "False" at bounding box center [674, 211] width 9 height 8
radio input "true"
click at [613, 291] on label "True" at bounding box center [602, 276] width 87 height 29
click at [575, 281] on input "True" at bounding box center [569, 277] width 9 height 8
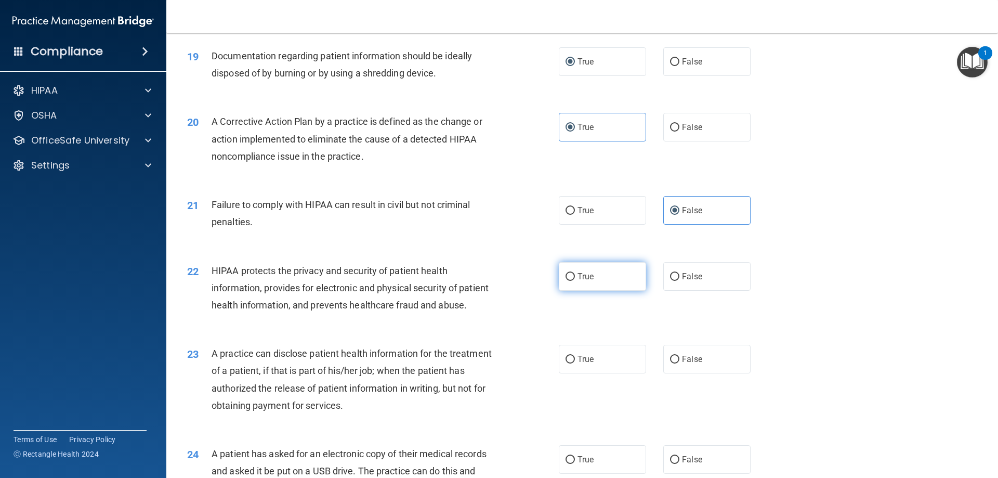
radio input "true"
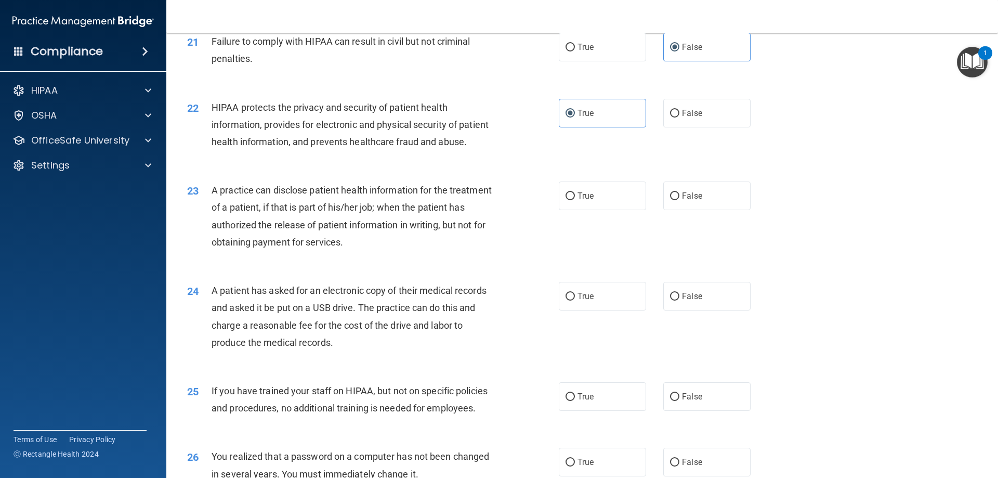
scroll to position [1560, 0]
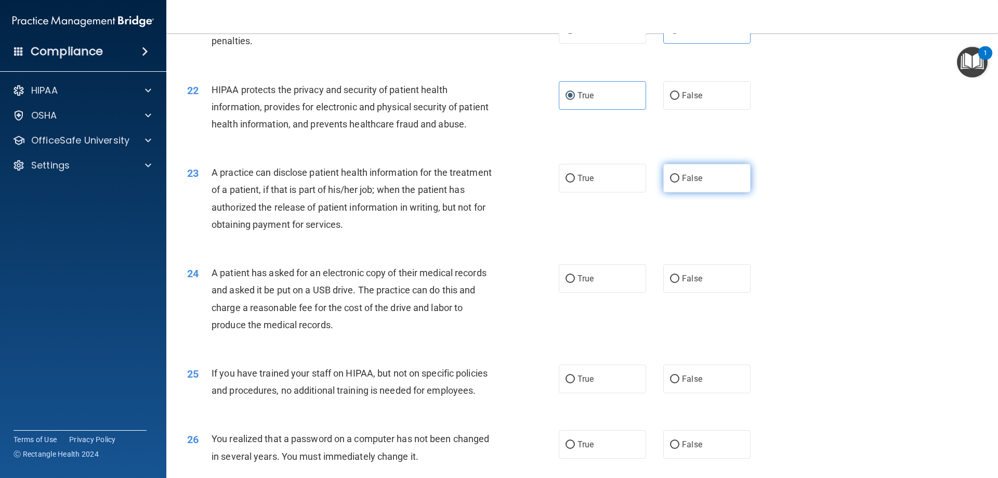
click at [720, 192] on label "False" at bounding box center [706, 178] width 87 height 29
click at [679, 182] on input "False" at bounding box center [674, 179] width 9 height 8
radio input "true"
click at [583, 293] on label "True" at bounding box center [602, 278] width 87 height 29
click at [575, 283] on input "True" at bounding box center [569, 279] width 9 height 8
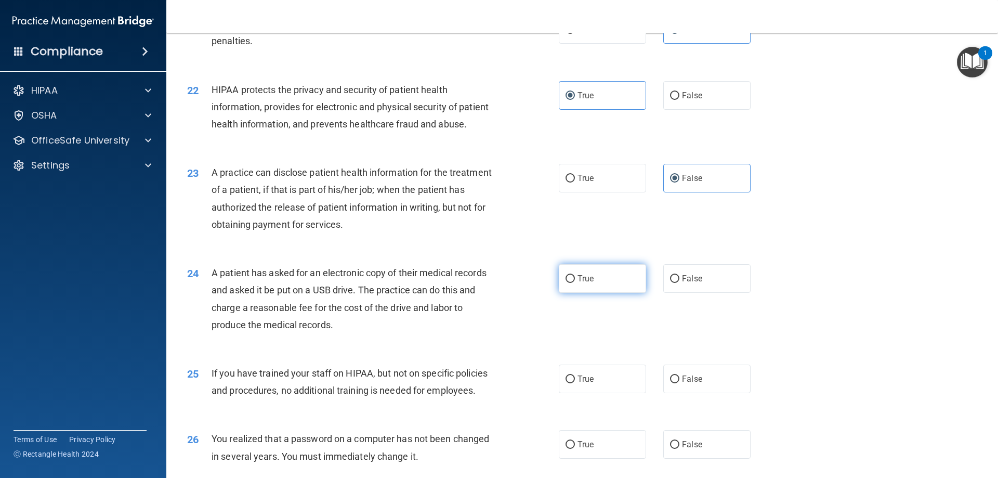
radio input "true"
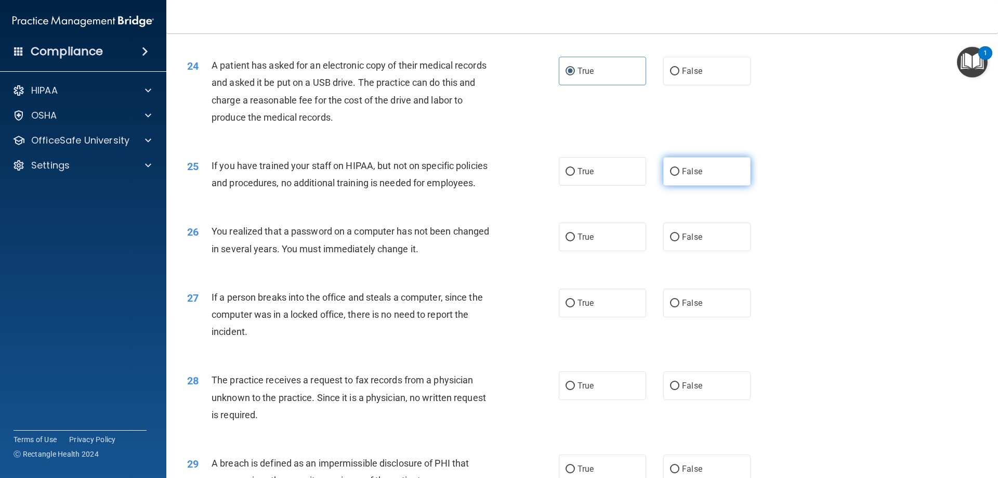
click at [693, 186] on label "False" at bounding box center [706, 171] width 87 height 29
click at [679, 176] on input "False" at bounding box center [674, 172] width 9 height 8
radio input "true"
click at [609, 251] on label "True" at bounding box center [602, 236] width 87 height 29
click at [575, 241] on input "True" at bounding box center [569, 237] width 9 height 8
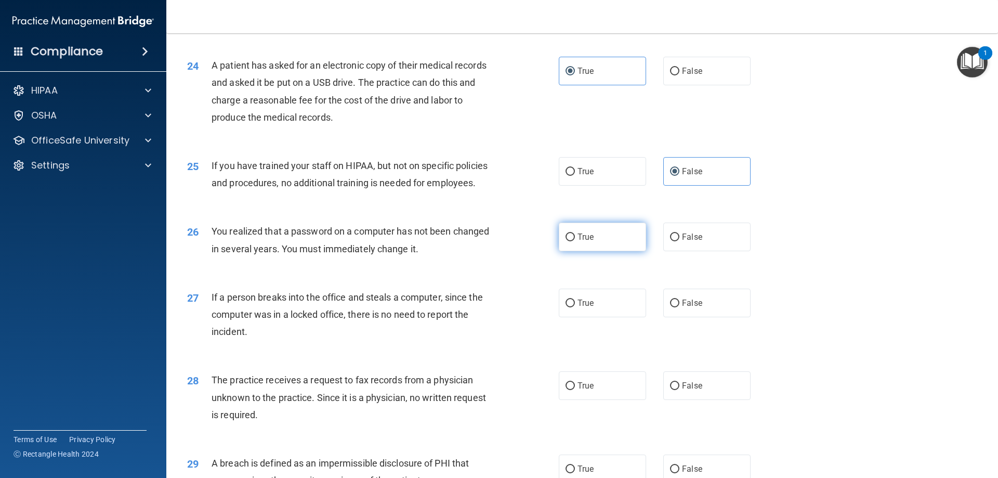
radio input "true"
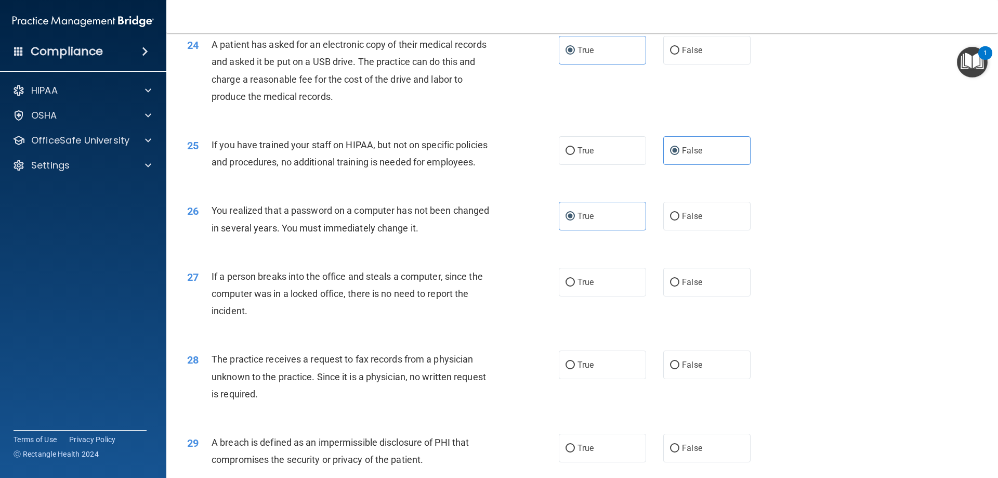
scroll to position [1803, 0]
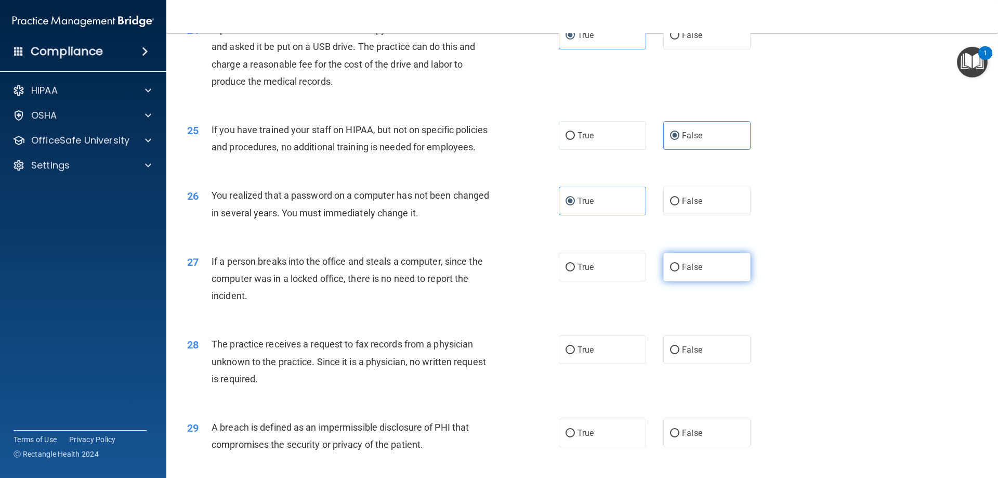
click at [691, 272] on span "False" at bounding box center [692, 267] width 20 height 10
click at [679, 271] on input "False" at bounding box center [674, 267] width 9 height 8
radio input "true"
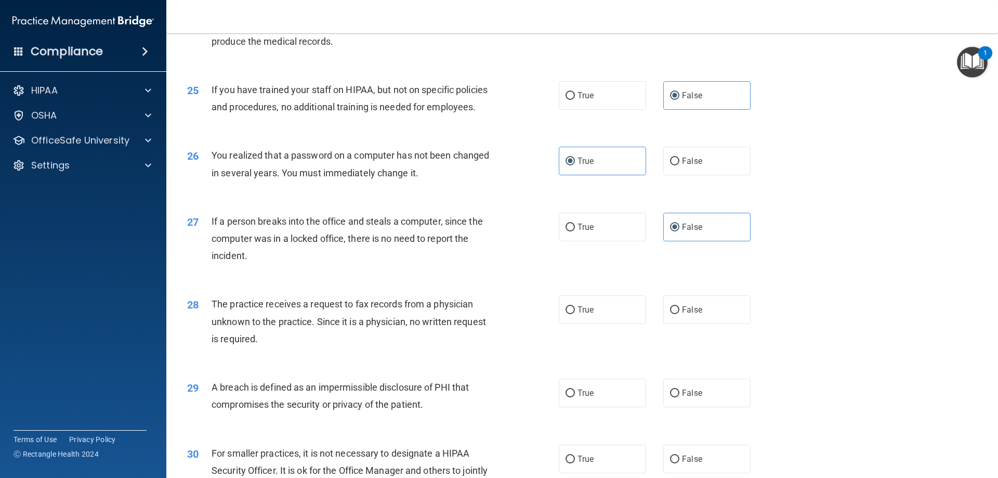
scroll to position [1907, 0]
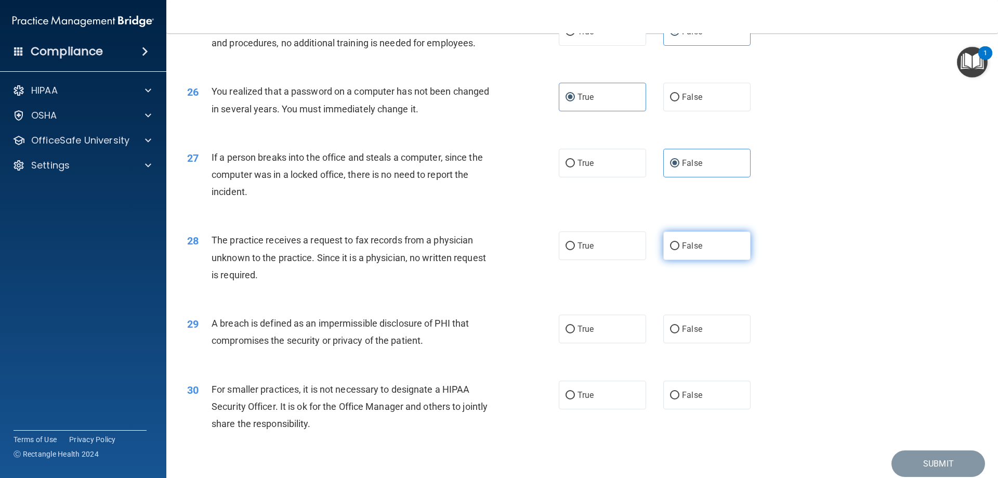
click at [682, 250] on span "False" at bounding box center [692, 246] width 20 height 10
click at [677, 250] on input "False" at bounding box center [674, 246] width 9 height 8
radio input "true"
click at [570, 343] on label "True" at bounding box center [602, 328] width 87 height 29
click at [570, 333] on input "True" at bounding box center [569, 329] width 9 height 8
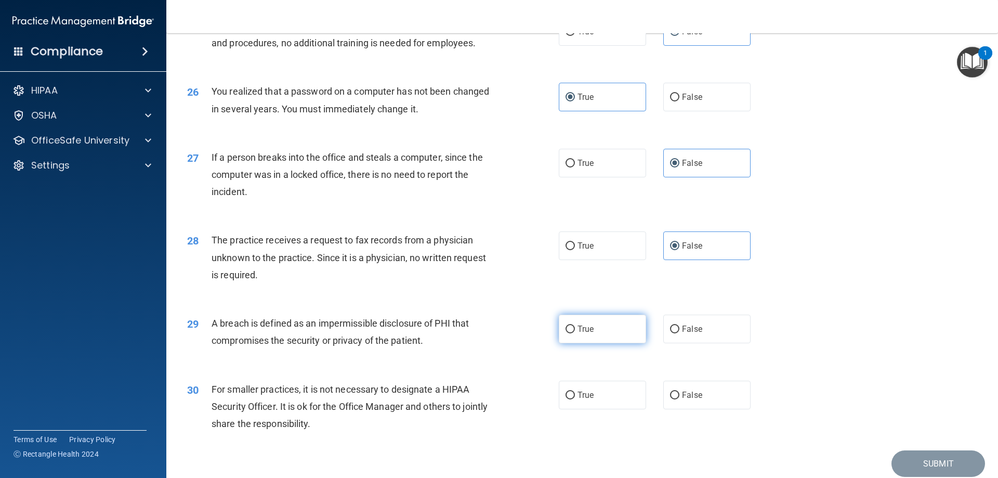
radio input "true"
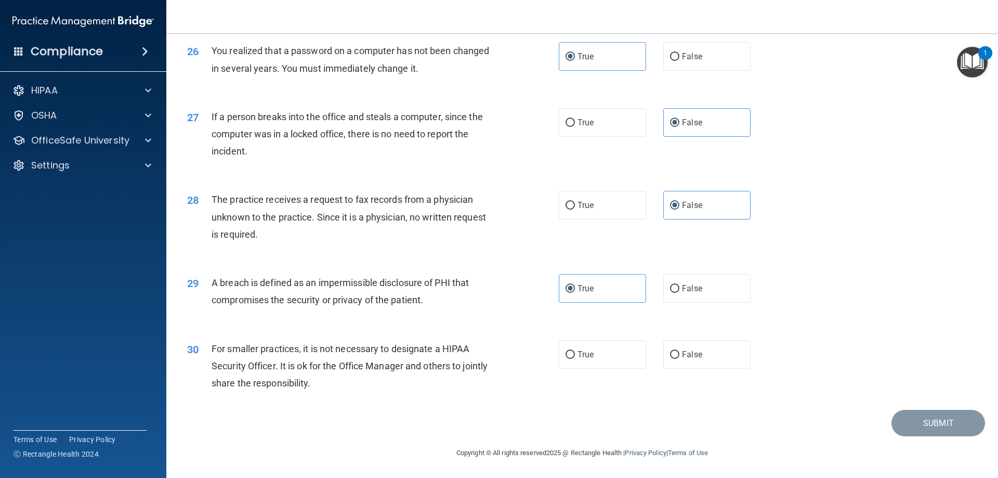
scroll to position [1982, 0]
click at [697, 354] on label "False" at bounding box center [706, 354] width 87 height 29
click at [679, 354] on input "False" at bounding box center [674, 355] width 9 height 8
radio input "true"
click at [928, 410] on button "Submit" at bounding box center [938, 423] width 94 height 27
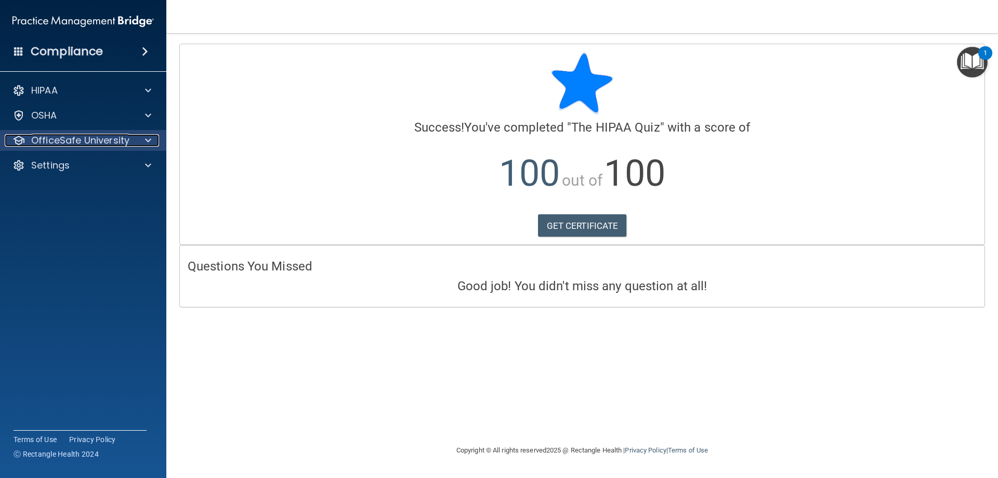
click at [122, 141] on p "OfficeSafe University" at bounding box center [80, 140] width 98 height 12
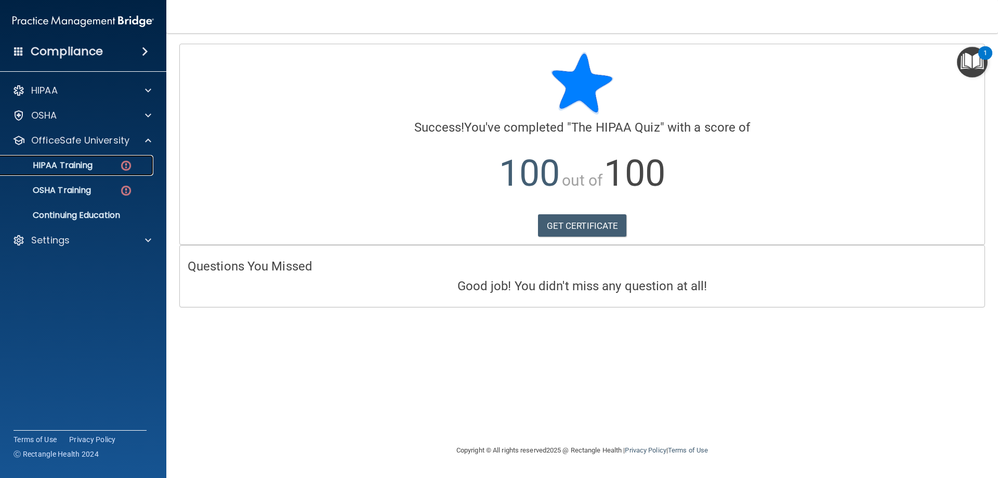
click at [99, 166] on div "HIPAA Training" at bounding box center [78, 165] width 142 height 10
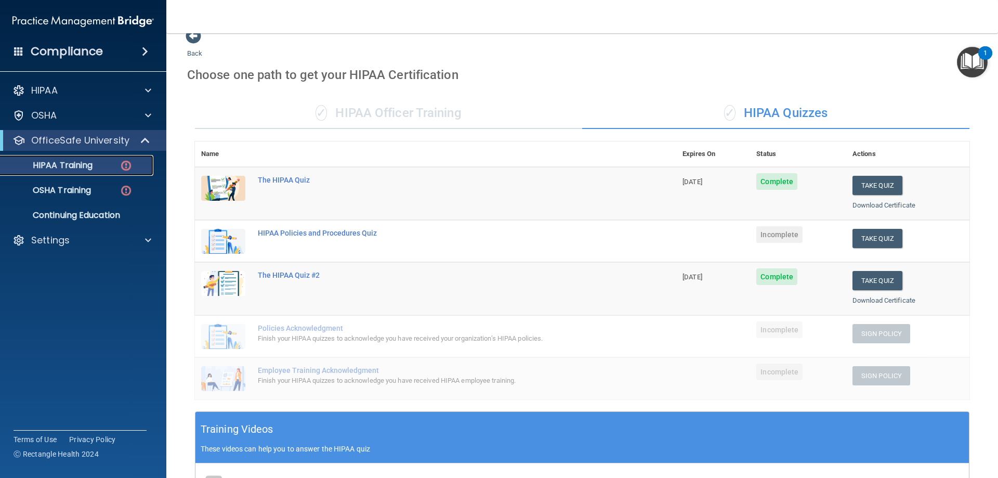
scroll to position [12, 0]
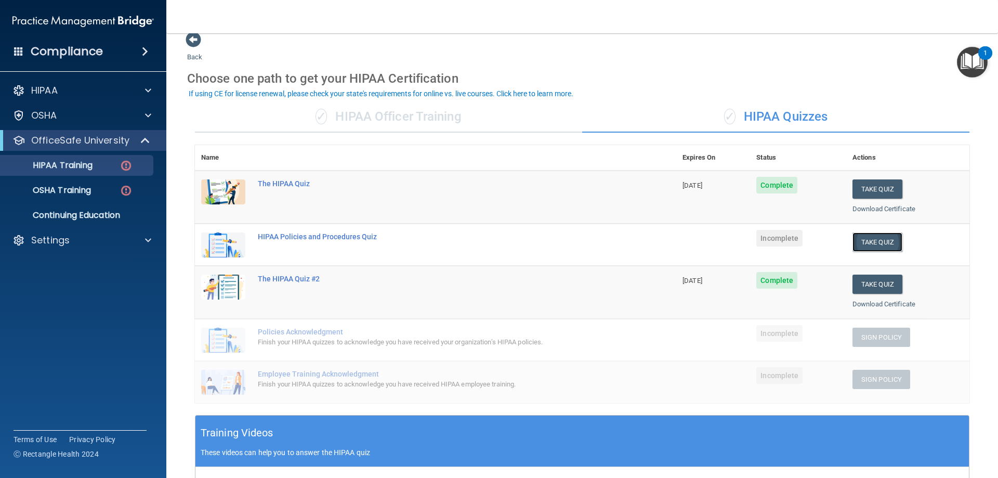
click at [872, 245] on button "Take Quiz" at bounding box center [877, 241] width 50 height 19
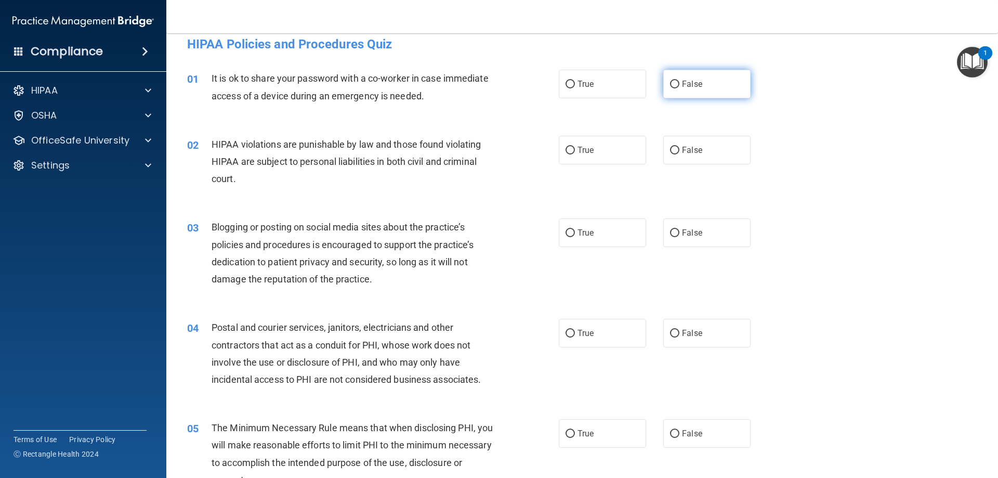
click at [727, 77] on label "False" at bounding box center [706, 84] width 87 height 29
click at [679, 81] on input "False" at bounding box center [674, 85] width 9 height 8
radio input "true"
click at [596, 158] on label "True" at bounding box center [602, 150] width 87 height 29
click at [575, 154] on input "True" at bounding box center [569, 151] width 9 height 8
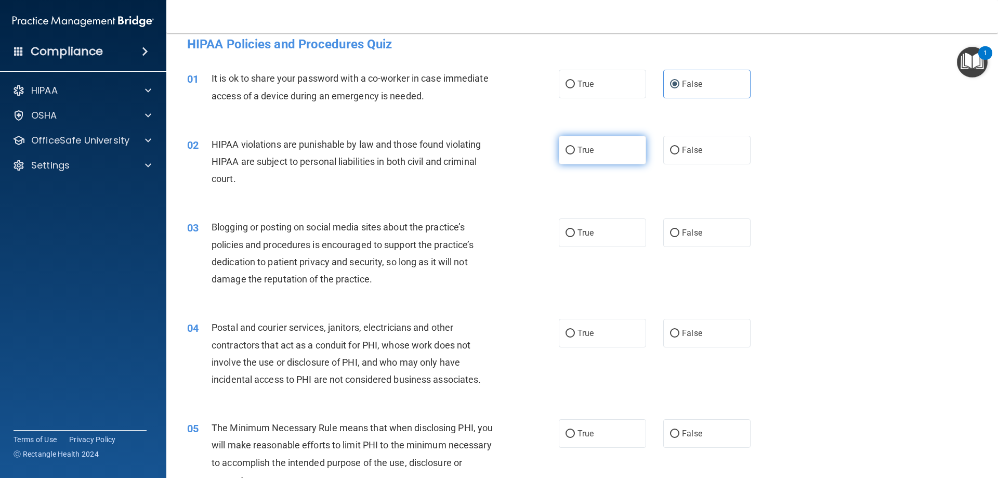
radio input "true"
drag, startPoint x: 705, startPoint y: 222, endPoint x: 707, endPoint y: 229, distance: 6.4
click at [705, 223] on label "False" at bounding box center [706, 232] width 87 height 29
click at [679, 229] on input "False" at bounding box center [674, 233] width 9 height 8
radio input "true"
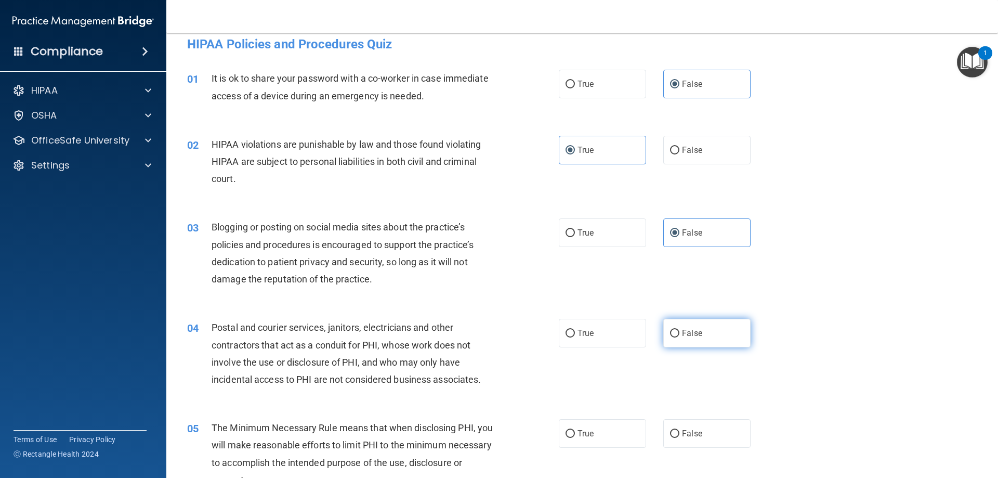
click at [708, 329] on label "False" at bounding box center [706, 333] width 87 height 29
click at [679, 329] on input "False" at bounding box center [674, 333] width 9 height 8
radio input "true"
click at [612, 342] on label "True" at bounding box center [602, 333] width 87 height 29
click at [575, 337] on input "True" at bounding box center [569, 333] width 9 height 8
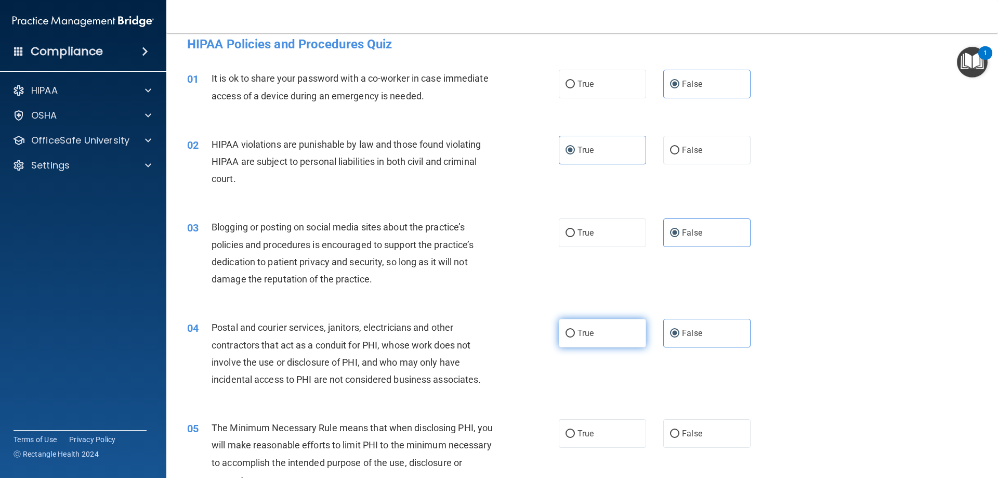
radio input "true"
radio input "false"
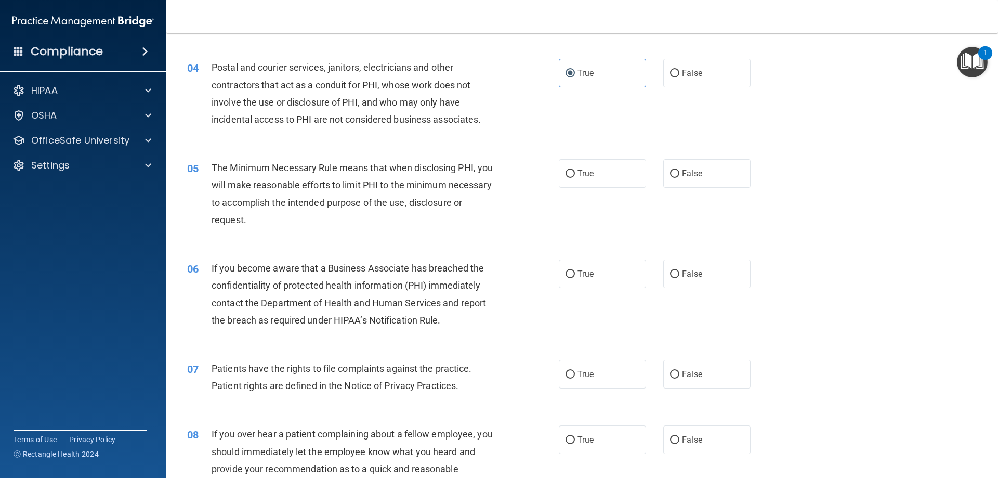
scroll to position [238, 0]
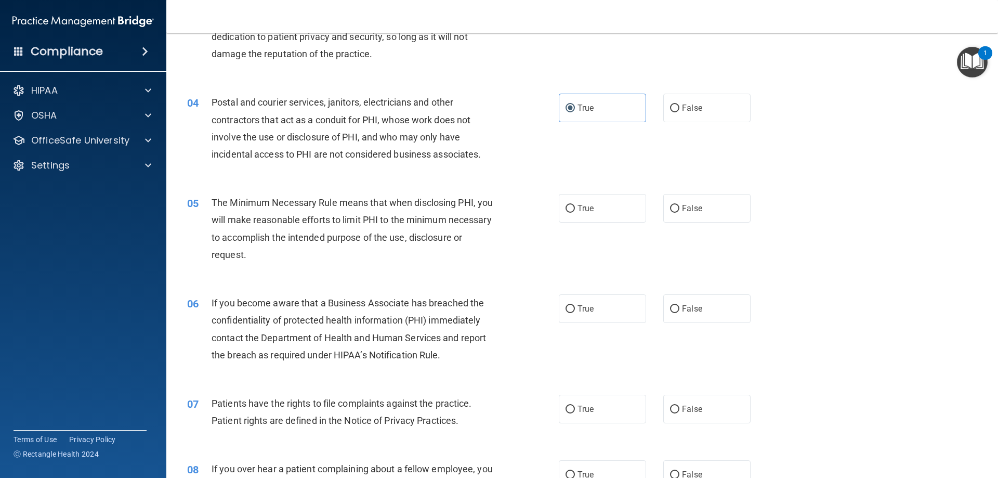
click at [568, 223] on div "05 The Minimum Necessary Rule means that when disclosing PHI, you will make rea…" at bounding box center [373, 231] width 403 height 74
click at [568, 220] on label "True" at bounding box center [602, 208] width 87 height 29
click at [568, 213] on input "True" at bounding box center [569, 209] width 9 height 8
radio input "true"
click at [600, 309] on label "True" at bounding box center [602, 308] width 87 height 29
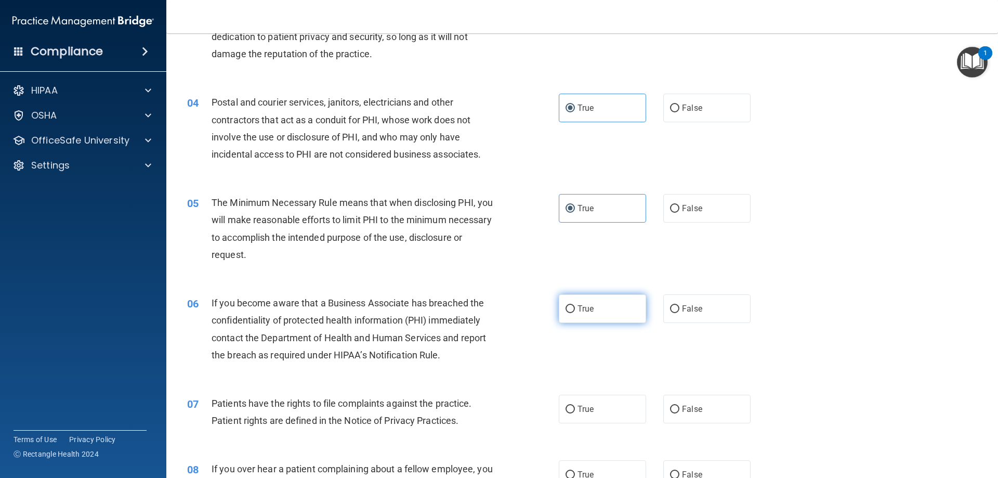
click at [575, 309] on input "True" at bounding box center [569, 309] width 9 height 8
radio input "true"
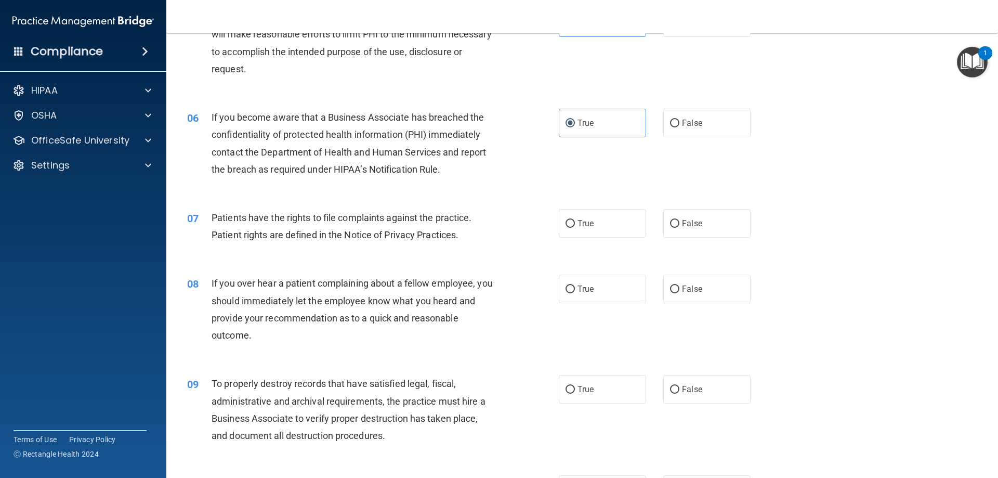
scroll to position [426, 0]
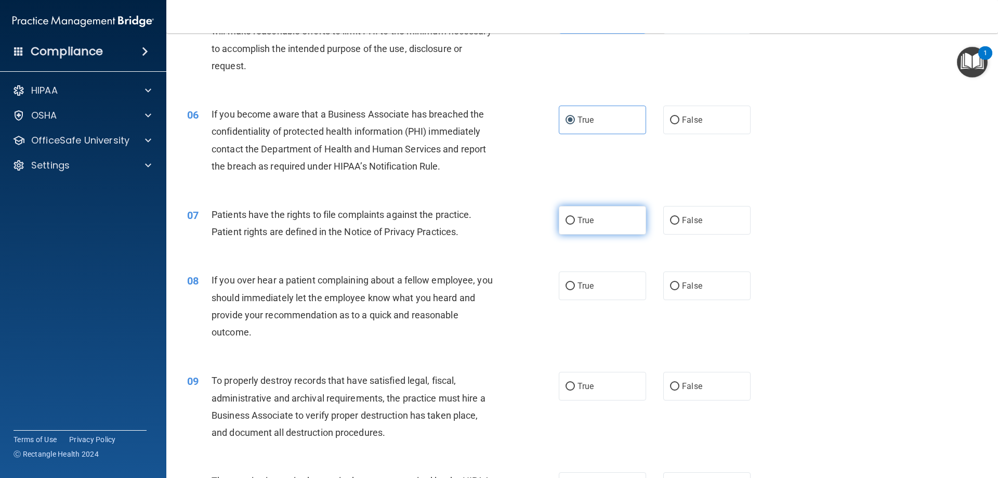
click at [575, 227] on label "True" at bounding box center [602, 220] width 87 height 29
click at [575, 225] on input "True" at bounding box center [569, 221] width 9 height 8
radio input "true"
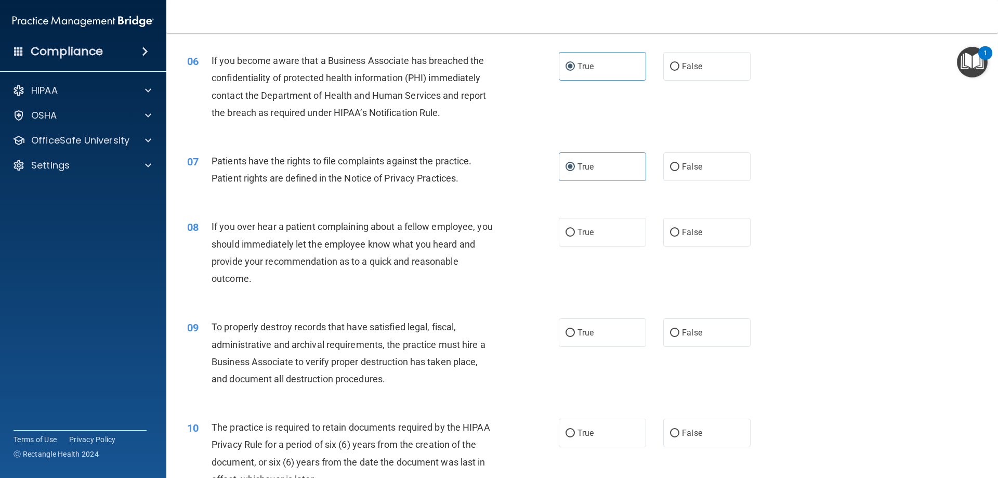
scroll to position [502, 0]
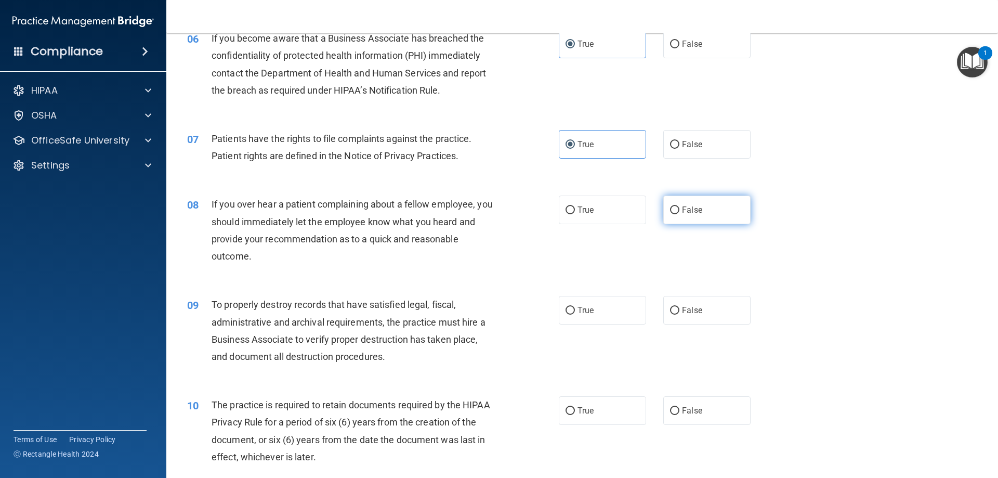
click at [670, 214] on input "False" at bounding box center [674, 210] width 9 height 8
radio input "true"
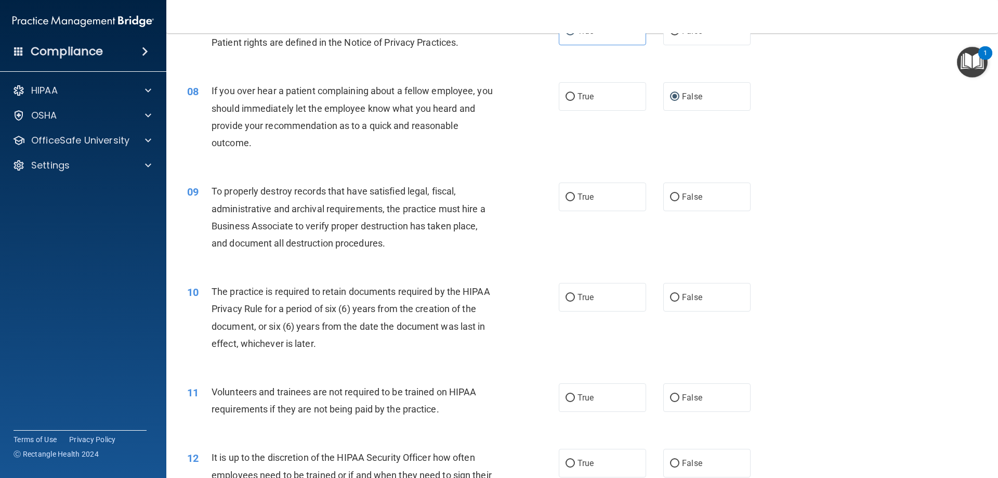
scroll to position [581, 0]
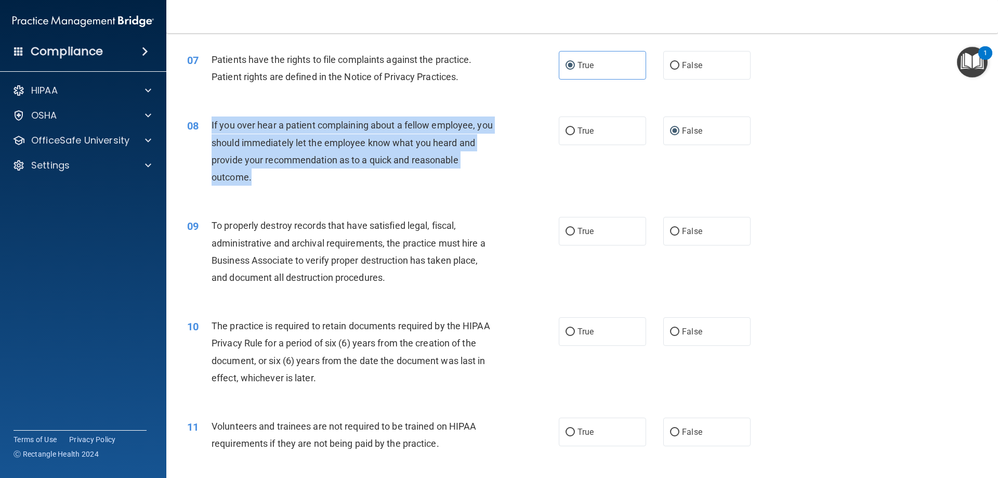
drag, startPoint x: 269, startPoint y: 180, endPoint x: 211, endPoint y: 123, distance: 81.2
click at [212, 123] on div "If you over hear a patient complaining about a fellow employee, you should imme…" at bounding box center [357, 150] width 291 height 69
copy span "If you over hear a patient complaining about a fellow employee, you should imme…"
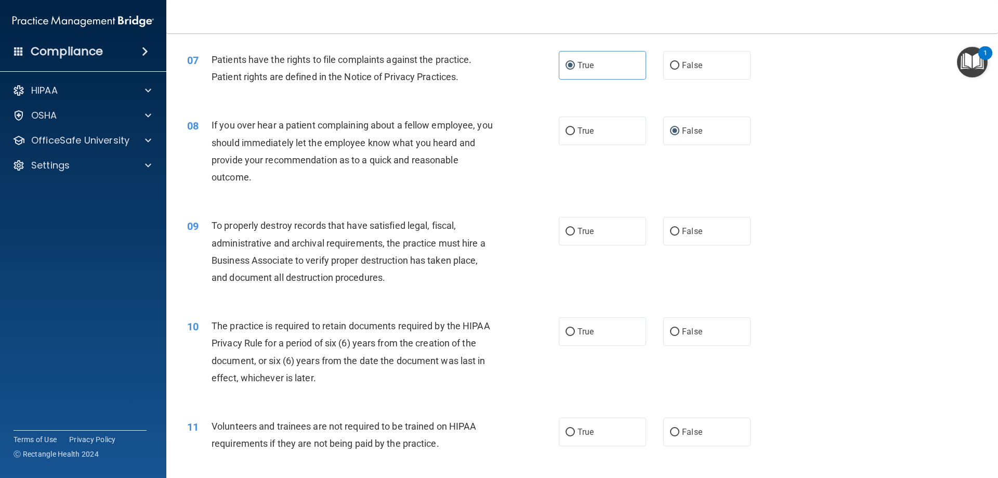
click at [575, 191] on div "08 If you over hear a patient complaining about a fellow employee, you should i…" at bounding box center [582, 153] width 806 height 100
click at [702, 235] on label "False" at bounding box center [706, 231] width 87 height 29
click at [679, 235] on input "False" at bounding box center [674, 232] width 9 height 8
radio input "true"
click at [689, 334] on span "False" at bounding box center [692, 331] width 20 height 10
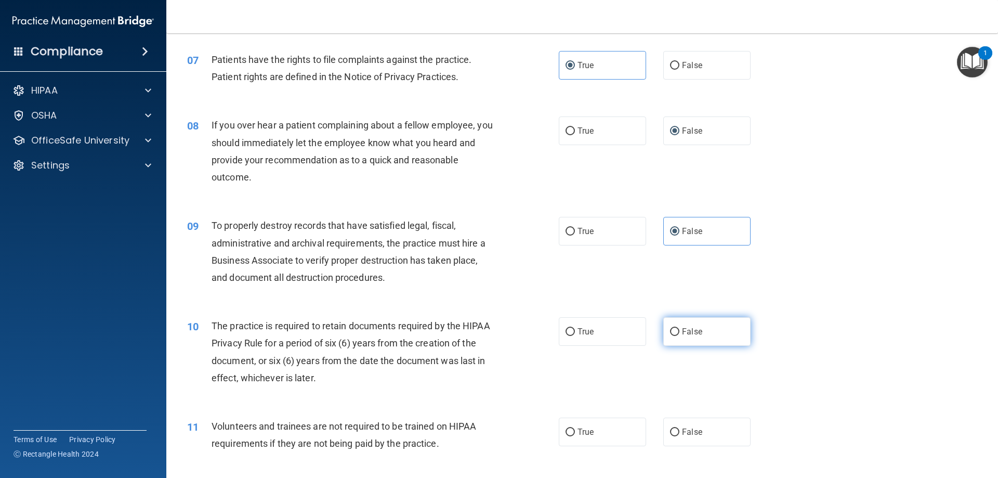
click at [679, 334] on input "False" at bounding box center [674, 332] width 9 height 8
radio input "true"
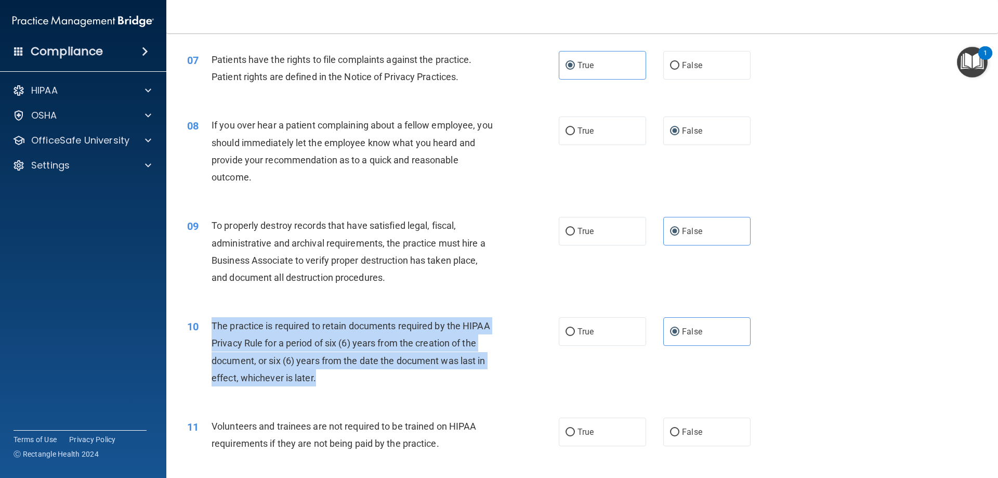
drag, startPoint x: 327, startPoint y: 384, endPoint x: 214, endPoint y: 322, distance: 129.3
click at [214, 322] on div "The practice is required to retain documents required by the HIPAA Privacy Rule…" at bounding box center [357, 351] width 291 height 69
copy span "The practice is required to retain documents required by the HIPAA Privacy Rule…"
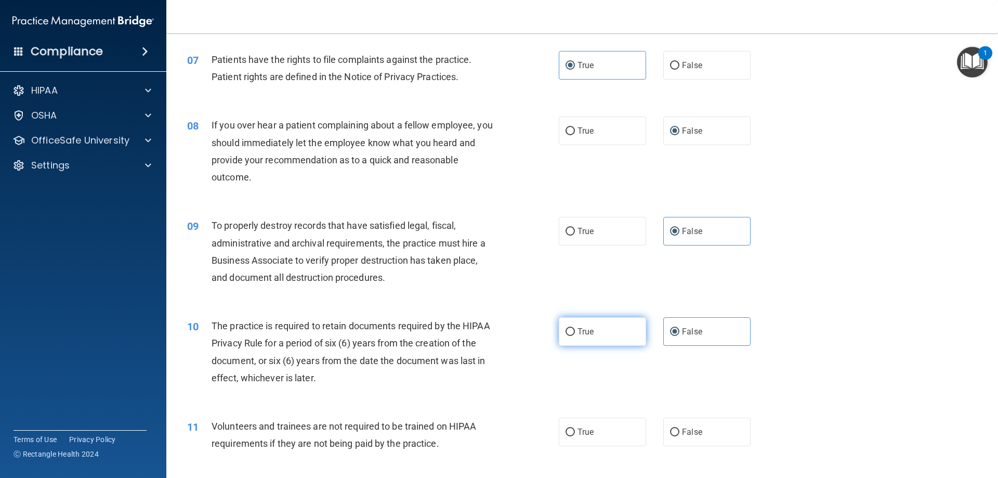
click at [608, 332] on label "True" at bounding box center [602, 331] width 87 height 29
click at [575, 332] on input "True" at bounding box center [569, 332] width 9 height 8
radio input "true"
radio input "false"
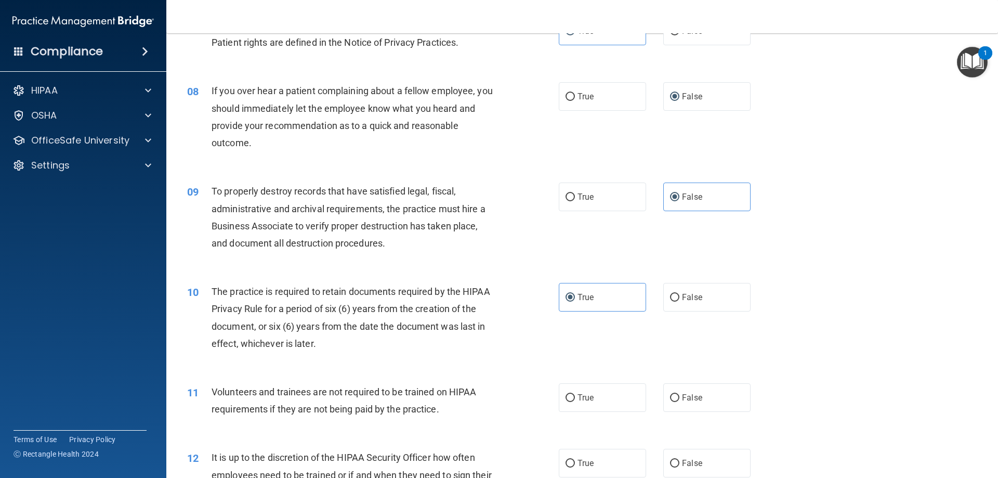
scroll to position [609, 0]
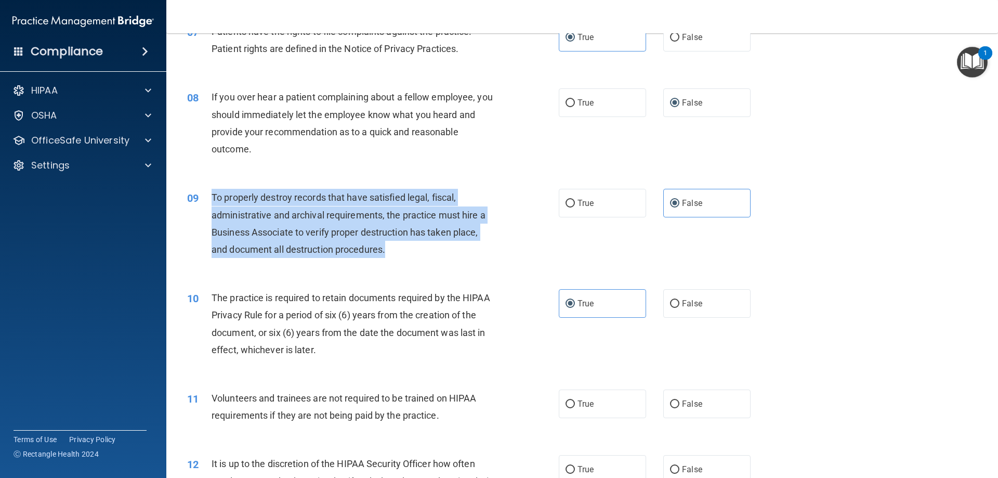
drag, startPoint x: 394, startPoint y: 254, endPoint x: 209, endPoint y: 204, distance: 192.1
click at [209, 204] on div "09 To properly destroy records that have satisfied legal, fiscal, administrativ…" at bounding box center [373, 226] width 403 height 74
copy div "To properly destroy records that have satisfied legal, fiscal, administrative a…"
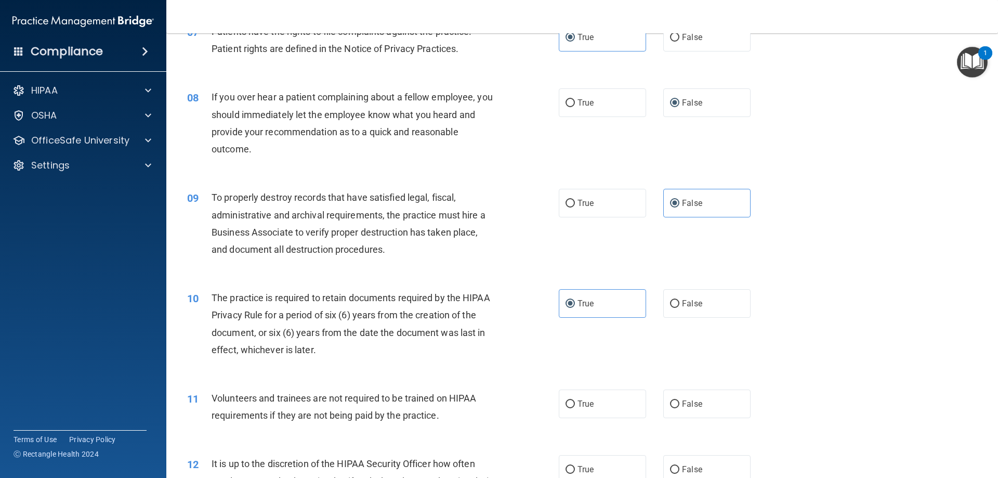
click at [682, 242] on div "09 To properly destroy records that have satisfied legal, fiscal, administrativ…" at bounding box center [582, 226] width 806 height 100
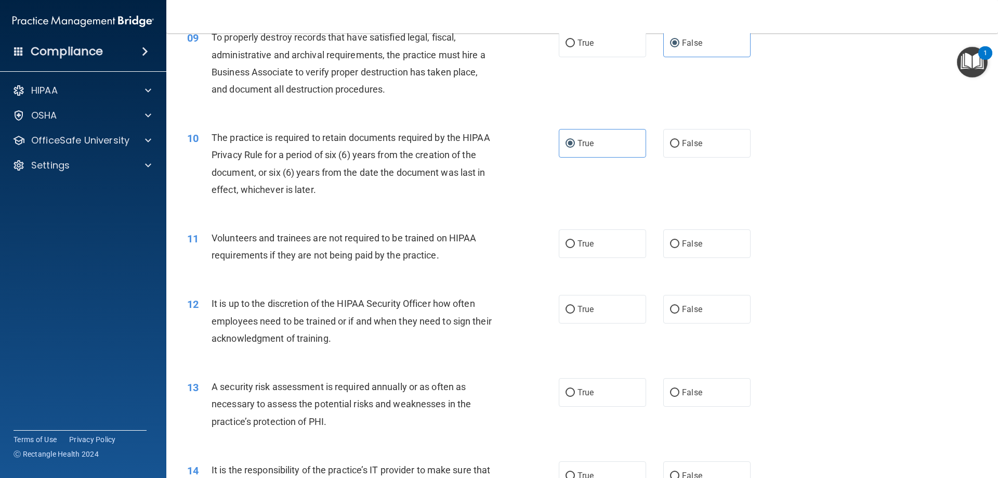
scroll to position [792, 0]
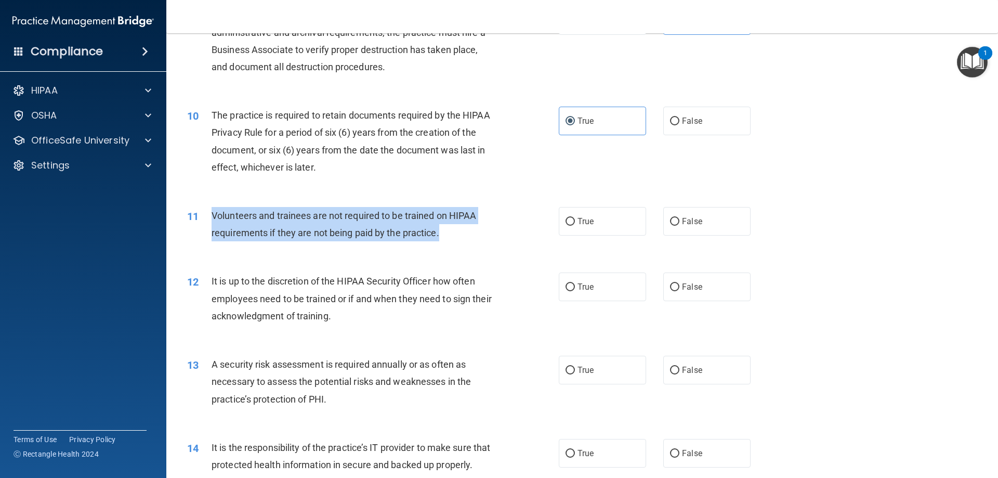
drag, startPoint x: 445, startPoint y: 234, endPoint x: 212, endPoint y: 213, distance: 234.3
click at [212, 213] on div "Volunteers and trainees are not required to be trained on HIPAA requirements if…" at bounding box center [357, 224] width 291 height 34
copy span "Volunteers and trainees are not required to be trained on HIPAA requirements if…"
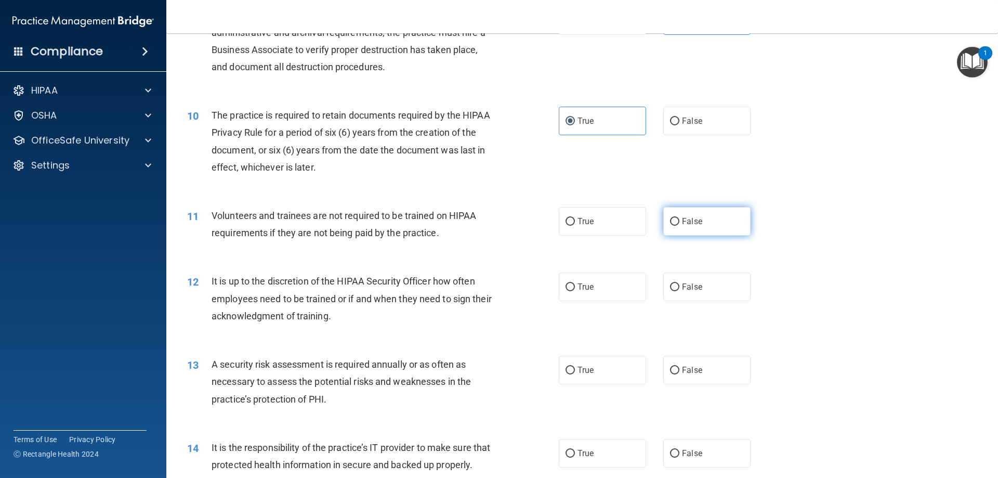
click at [679, 227] on label "False" at bounding box center [706, 221] width 87 height 29
click at [679, 226] on input "False" at bounding box center [674, 222] width 9 height 8
radio input "true"
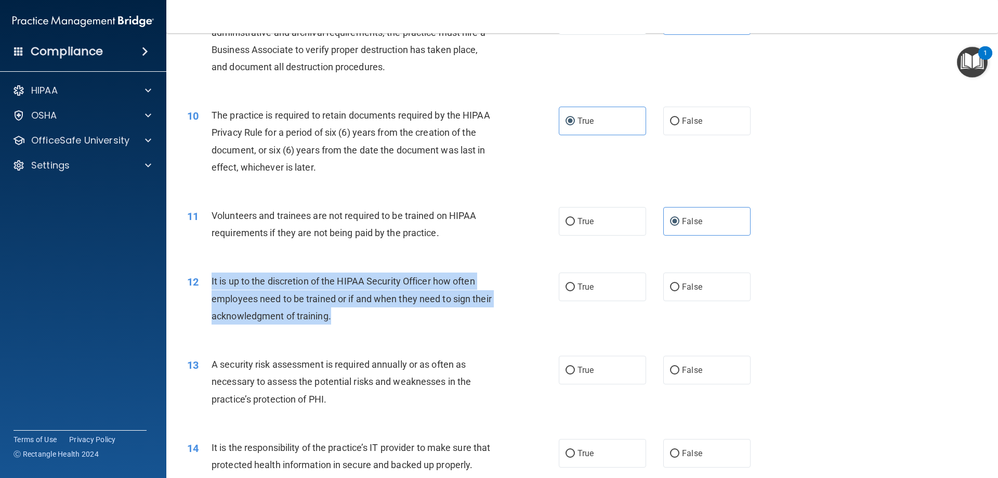
drag, startPoint x: 354, startPoint y: 314, endPoint x: 212, endPoint y: 284, distance: 146.1
click at [212, 284] on div "It is up to the discretion of the HIPAA Security Officer how often employees ne…" at bounding box center [357, 298] width 291 height 52
copy span "It is up to the discretion of the HIPAA Security Officer how often employees ne…"
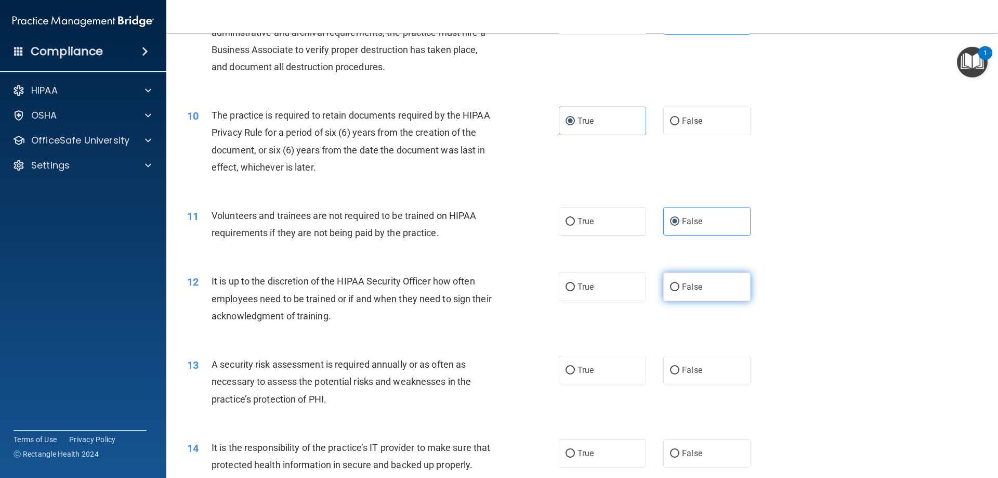
click at [695, 283] on span "False" at bounding box center [692, 287] width 20 height 10
click at [679, 283] on input "False" at bounding box center [674, 287] width 9 height 8
radio input "true"
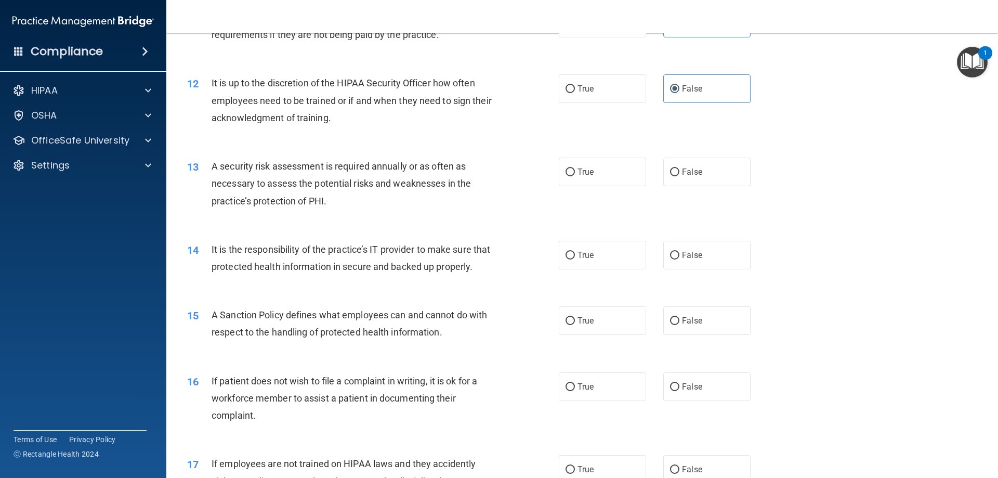
scroll to position [1002, 0]
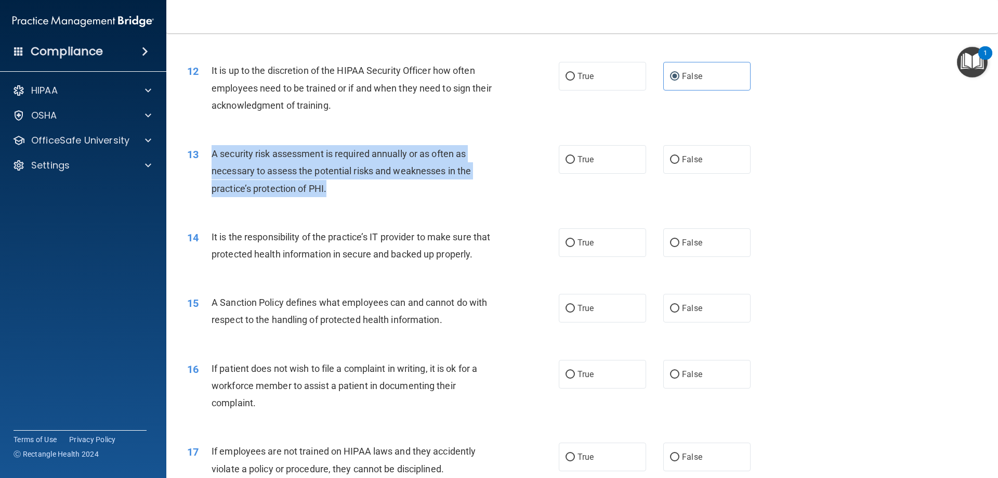
drag, startPoint x: 332, startPoint y: 189, endPoint x: 213, endPoint y: 155, distance: 124.4
click at [213, 155] on div "A security risk assessment is required annually or as often as necessary to ass…" at bounding box center [357, 171] width 291 height 52
copy span "A security risk assessment is required annually or as often as necessary to ass…"
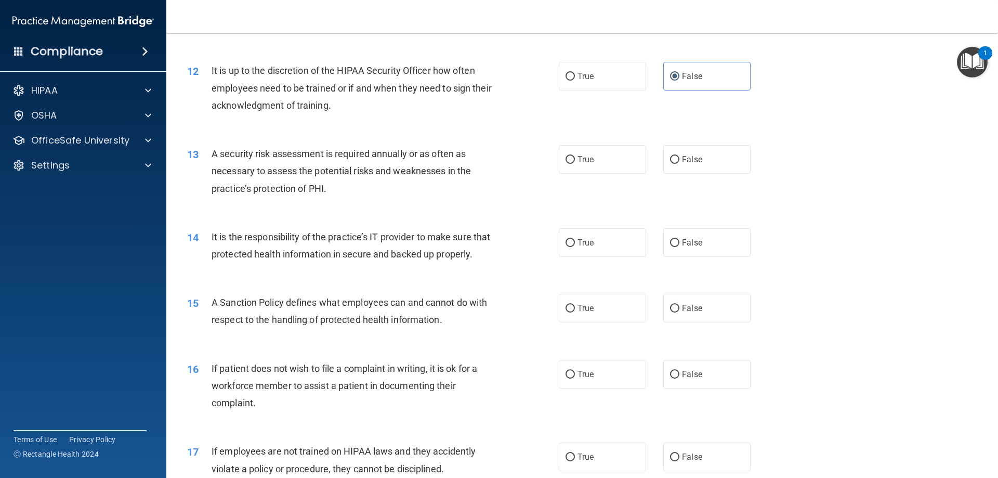
click at [458, 205] on div "13 A security risk assessment is required annually or as often as necessary to …" at bounding box center [582, 173] width 806 height 83
click at [600, 170] on label "True" at bounding box center [602, 159] width 87 height 29
click at [575, 164] on input "True" at bounding box center [569, 160] width 9 height 8
radio input "true"
click at [576, 247] on label "True" at bounding box center [602, 242] width 87 height 29
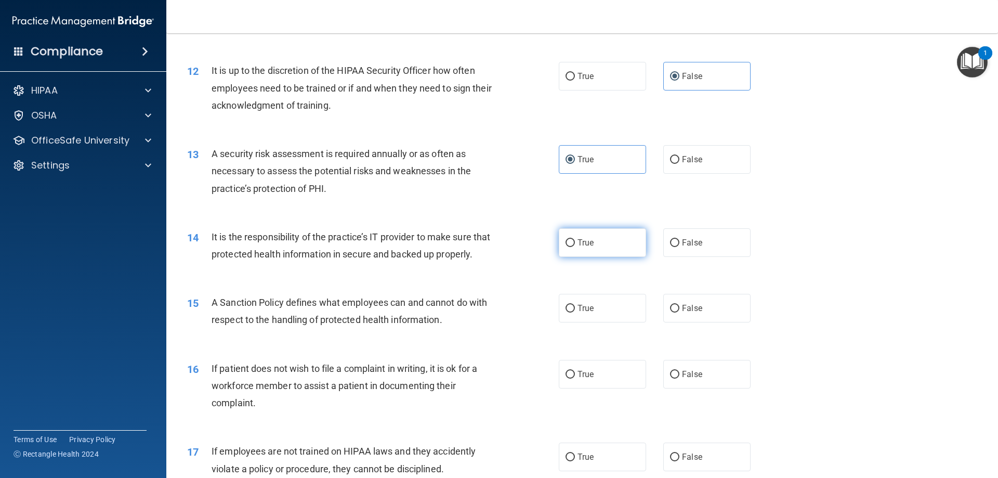
click at [575, 247] on input "True" at bounding box center [569, 243] width 9 height 8
radio input "true"
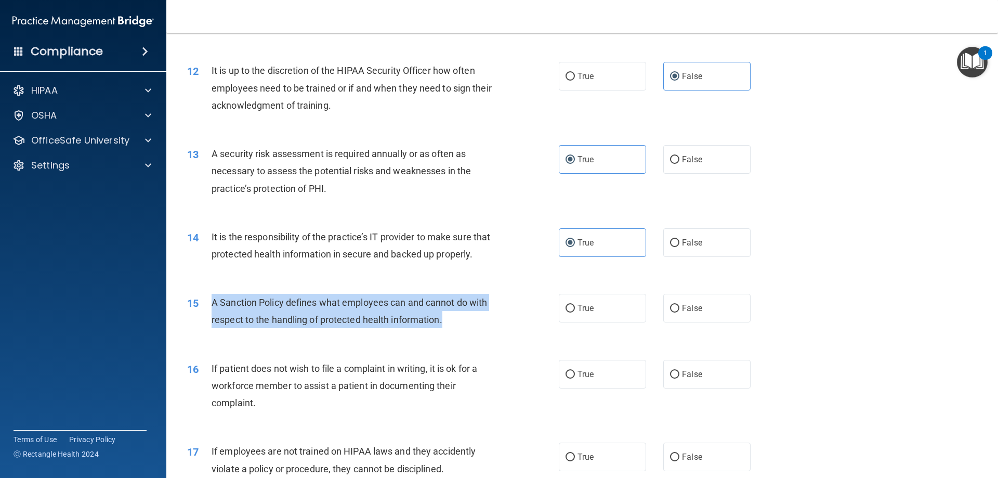
drag, startPoint x: 455, startPoint y: 335, endPoint x: 206, endPoint y: 327, distance: 249.1
click at [206, 327] on div "15 A Sanction Policy defines what employees can and cannot do with respect to t…" at bounding box center [373, 313] width 403 height 39
copy div "A Sanction Policy defines what employees can and cannot do with respect to the …"
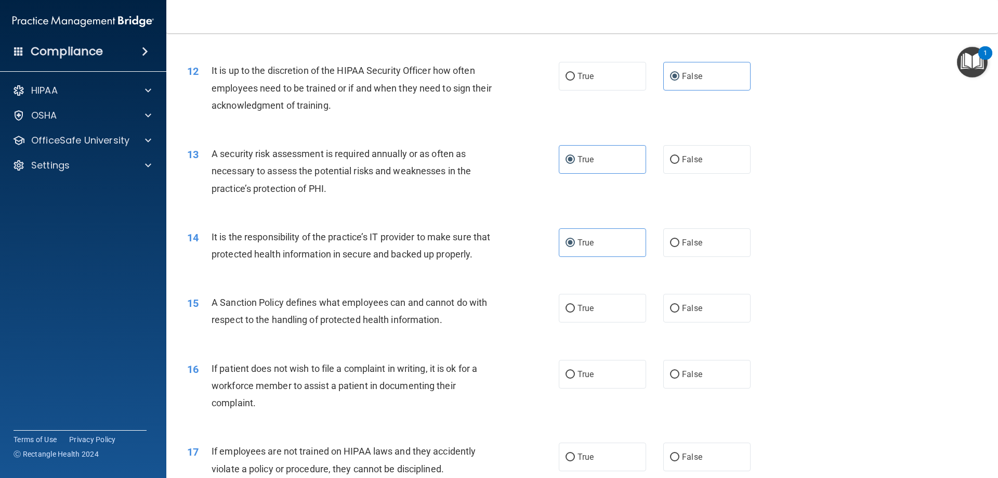
click at [484, 346] on div "15 A Sanction Policy defines what employees can and cannot do with respect to t…" at bounding box center [582, 313] width 806 height 65
drag, startPoint x: 578, startPoint y: 325, endPoint x: 591, endPoint y: 337, distance: 18.0
click at [578, 313] on span "True" at bounding box center [585, 308] width 16 height 10
click at [575, 312] on input "True" at bounding box center [569, 309] width 9 height 8
radio input "true"
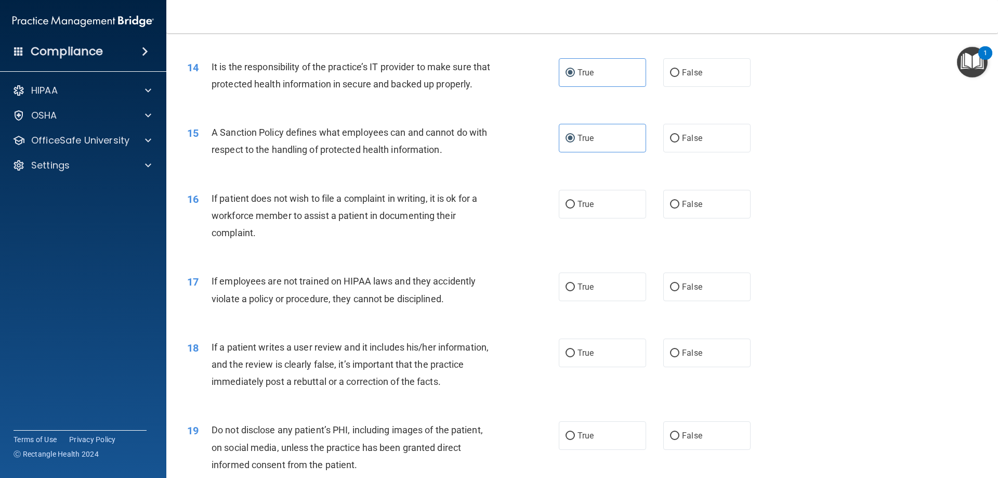
scroll to position [1181, 0]
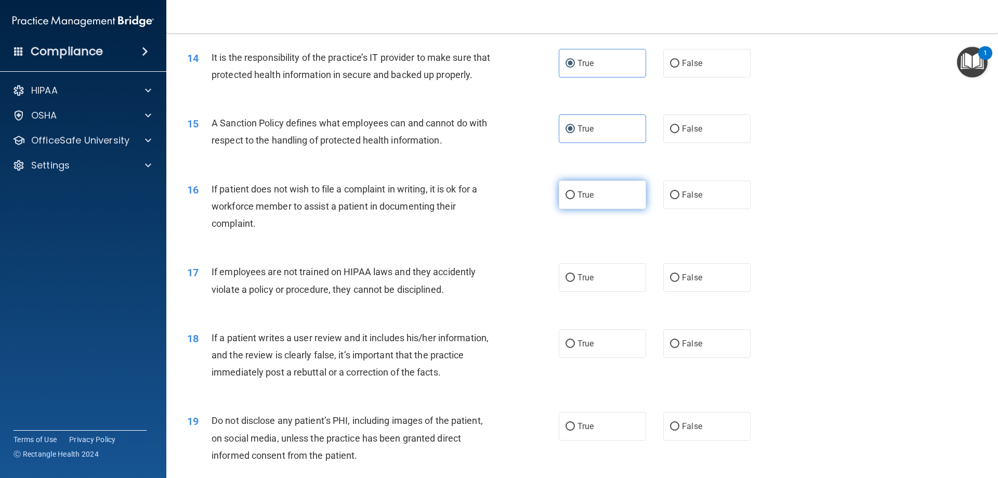
click at [568, 199] on input "True" at bounding box center [569, 195] width 9 height 8
radio input "true"
click at [693, 282] on span "False" at bounding box center [692, 277] width 20 height 10
click at [679, 282] on input "False" at bounding box center [674, 278] width 9 height 8
radio input "true"
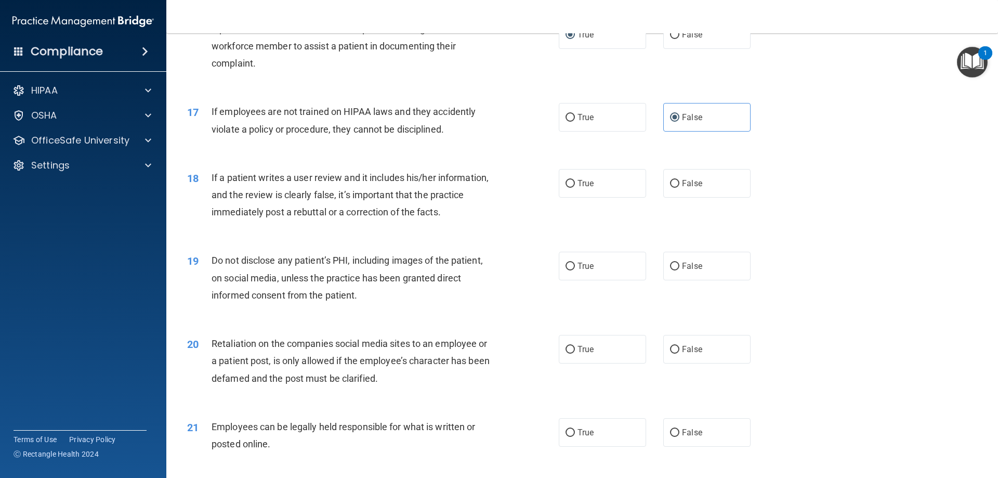
scroll to position [1354, 0]
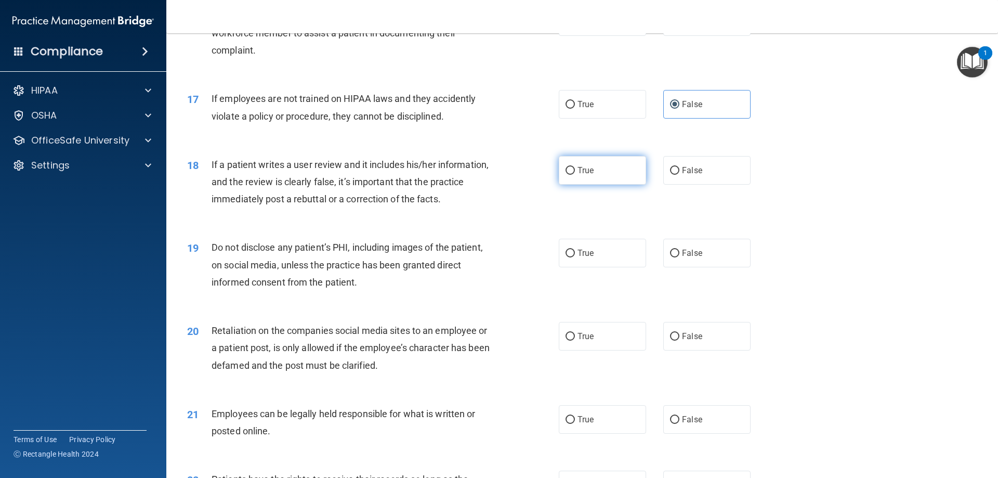
click at [577, 175] on span "True" at bounding box center [585, 170] width 16 height 10
click at [575, 175] on input "True" at bounding box center [569, 171] width 9 height 8
radio input "true"
click at [573, 267] on label "True" at bounding box center [602, 253] width 87 height 29
click at [573, 257] on input "True" at bounding box center [569, 253] width 9 height 8
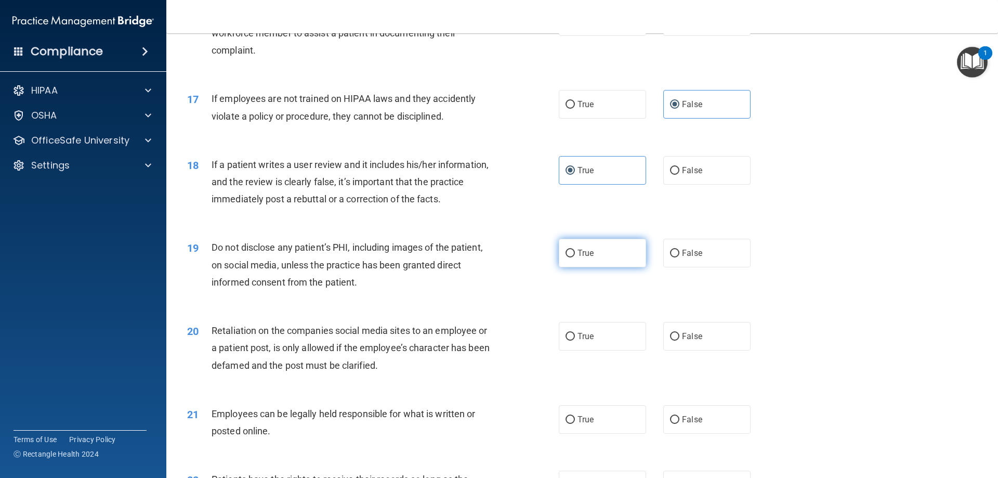
radio input "true"
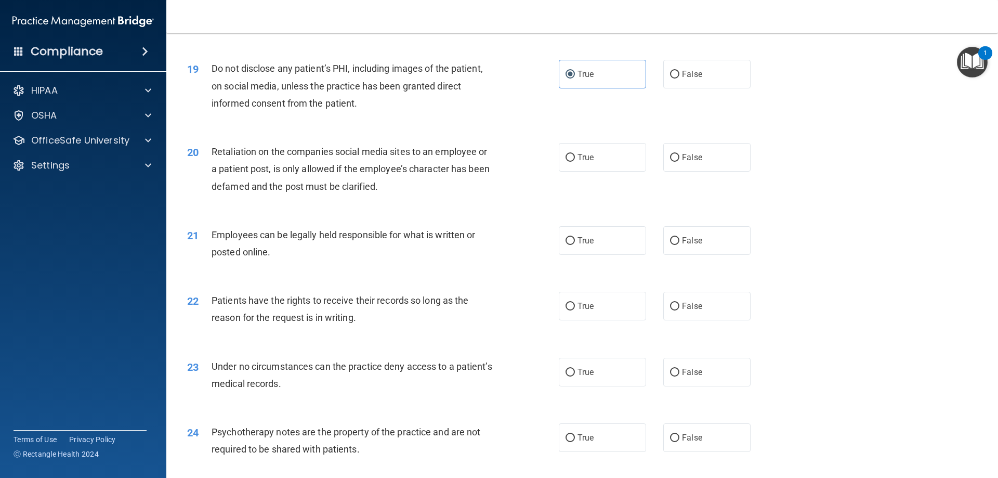
scroll to position [1536, 0]
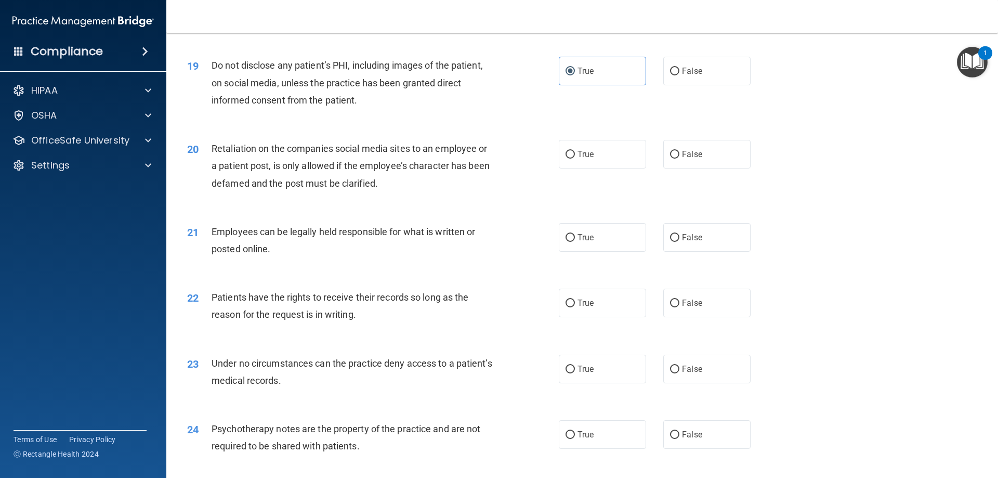
click at [384, 192] on div "Retaliation on the companies social media sites to an employee or a patient pos…" at bounding box center [357, 166] width 291 height 52
drag, startPoint x: 386, startPoint y: 203, endPoint x: 332, endPoint y: 199, distance: 54.2
click at [332, 192] on div "Retaliation on the companies social media sites to an employee or a patient pos…" at bounding box center [357, 166] width 291 height 52
click at [397, 192] on div "Retaliation on the companies social media sites to an employee or a patient pos…" at bounding box center [357, 166] width 291 height 52
click at [682, 159] on span "False" at bounding box center [692, 154] width 20 height 10
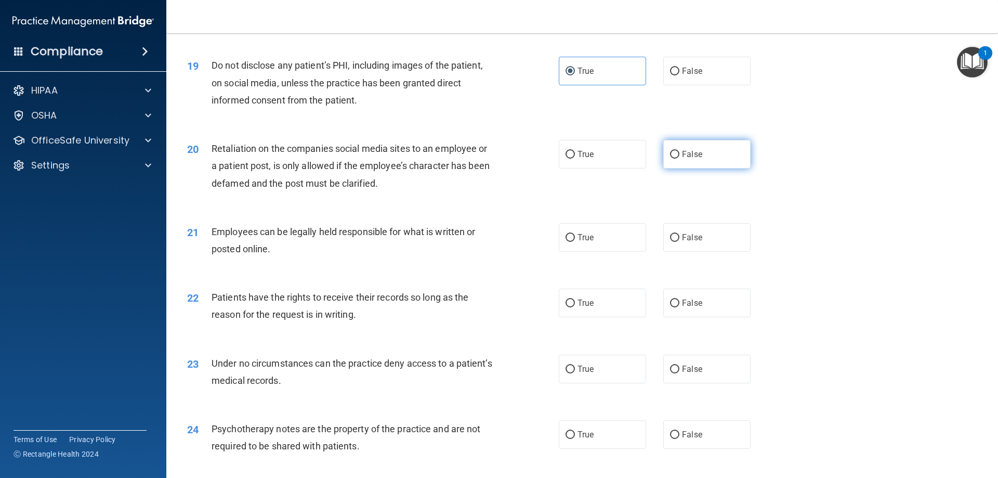
click at [679, 159] on input "False" at bounding box center [674, 155] width 9 height 8
radio input "true"
click at [572, 252] on label "True" at bounding box center [602, 237] width 87 height 29
click at [572, 242] on input "True" at bounding box center [569, 238] width 9 height 8
radio input "true"
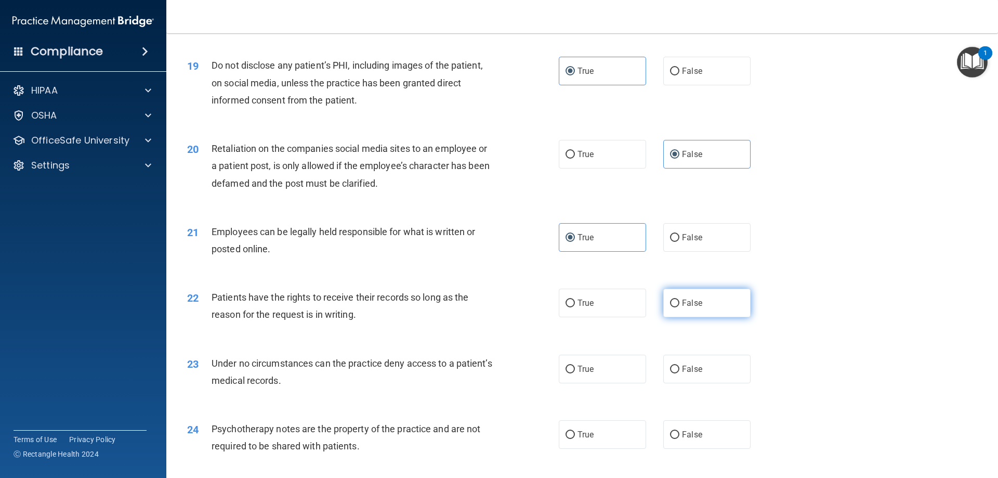
click at [678, 317] on label "False" at bounding box center [706, 302] width 87 height 29
click at [678, 307] on input "False" at bounding box center [674, 303] width 9 height 8
radio input "true"
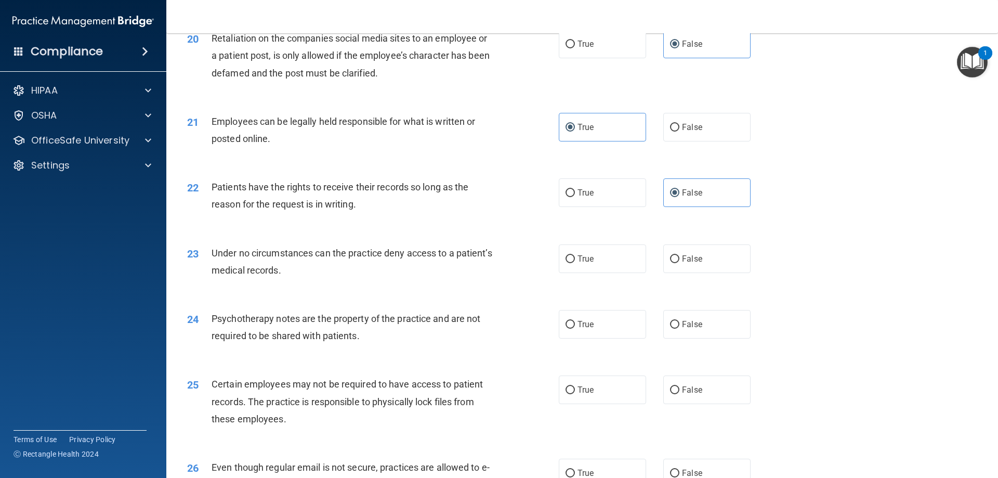
scroll to position [1656, 0]
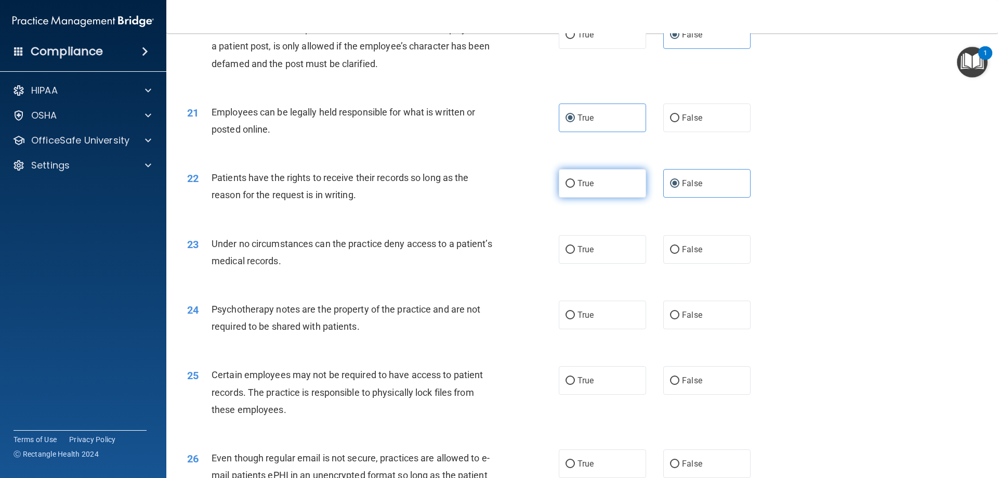
click at [577, 188] on span "True" at bounding box center [585, 183] width 16 height 10
click at [574, 188] on input "True" at bounding box center [569, 184] width 9 height 8
radio input "true"
click at [670, 188] on input "False" at bounding box center [674, 184] width 9 height 8
radio input "true"
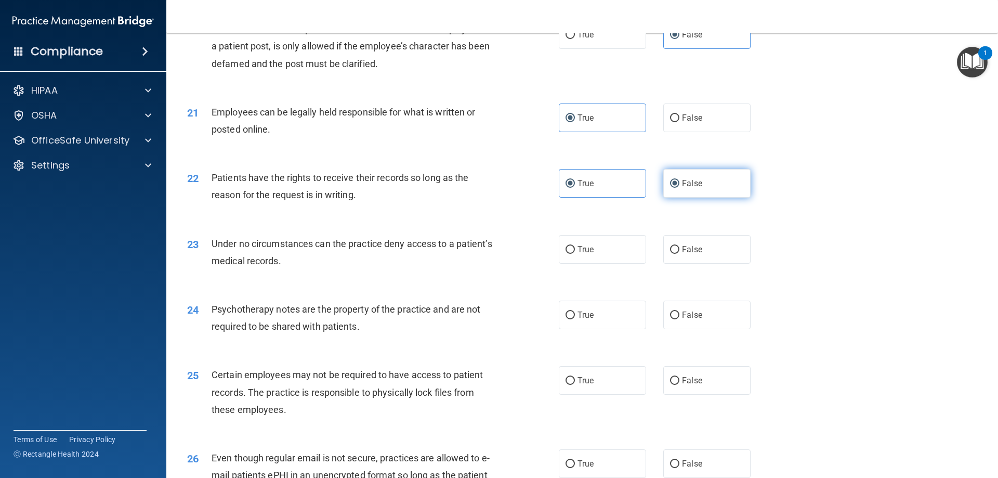
radio input "false"
click at [675, 263] on label "False" at bounding box center [706, 249] width 87 height 29
click at [675, 254] on input "False" at bounding box center [674, 250] width 9 height 8
radio input "true"
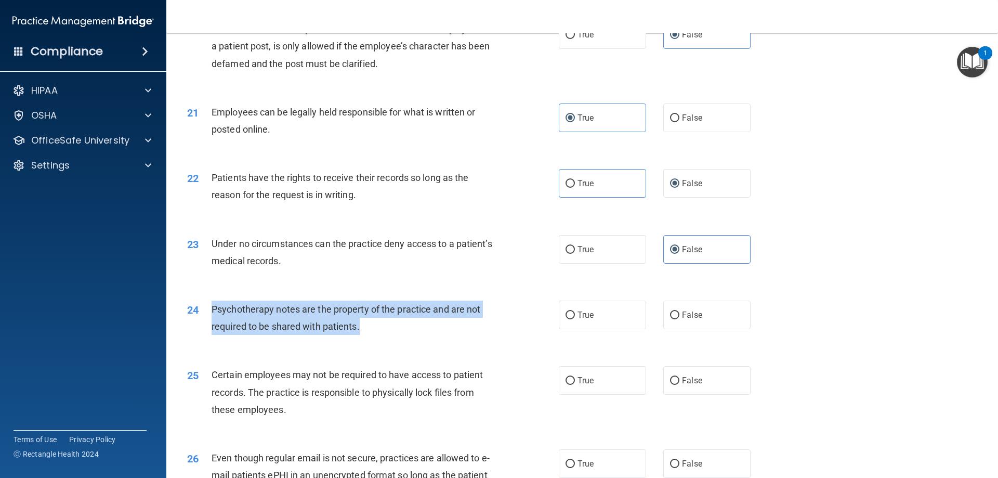
drag, startPoint x: 375, startPoint y: 351, endPoint x: 207, endPoint y: 329, distance: 169.8
click at [207, 329] on div "24 Psychotherapy notes are the property of the practice and are not required to…" at bounding box center [373, 319] width 403 height 39
copy div "Psychotherapy notes are the property of the practice and are not required to be…"
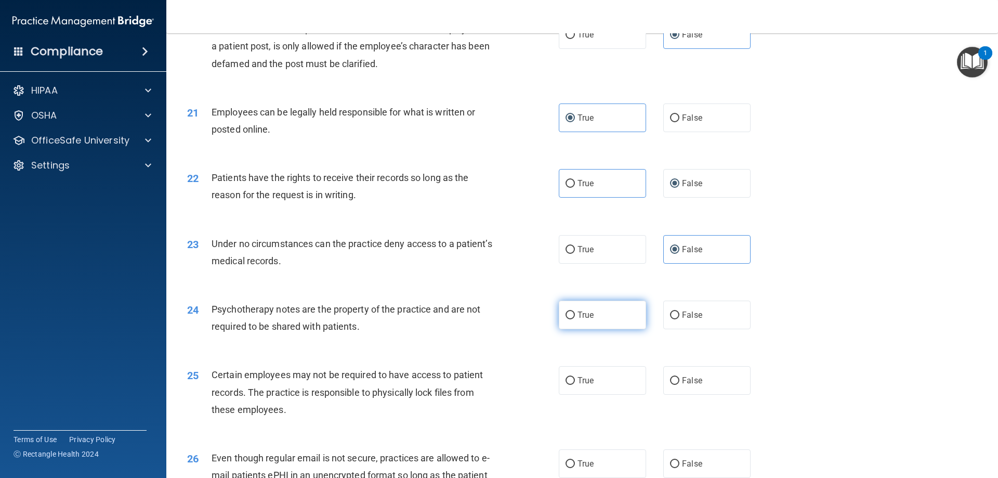
click at [580, 329] on label "True" at bounding box center [602, 314] width 87 height 29
click at [575, 319] on input "True" at bounding box center [569, 315] width 9 height 8
radio input "true"
drag, startPoint x: 591, startPoint y: 405, endPoint x: 630, endPoint y: 395, distance: 40.2
click at [594, 394] on label "True" at bounding box center [602, 380] width 87 height 29
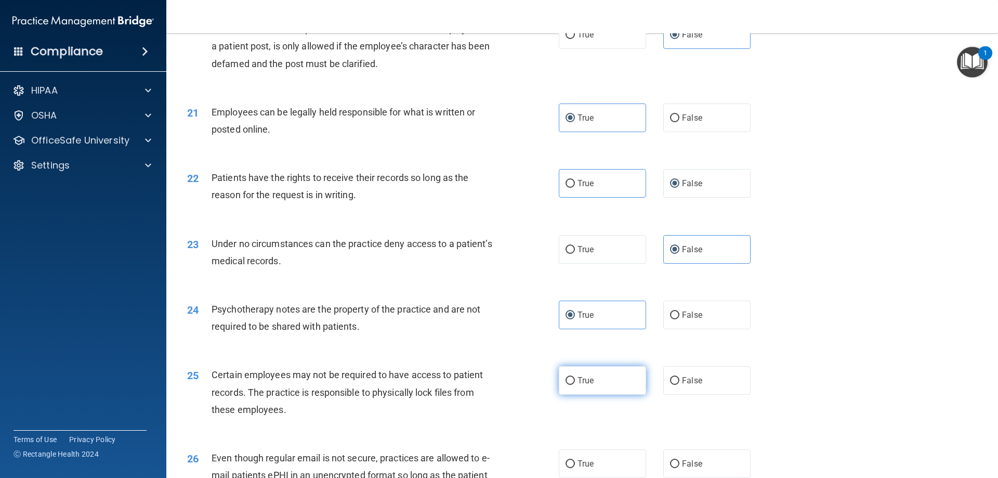
click at [575, 385] on input "True" at bounding box center [569, 381] width 9 height 8
radio input "true"
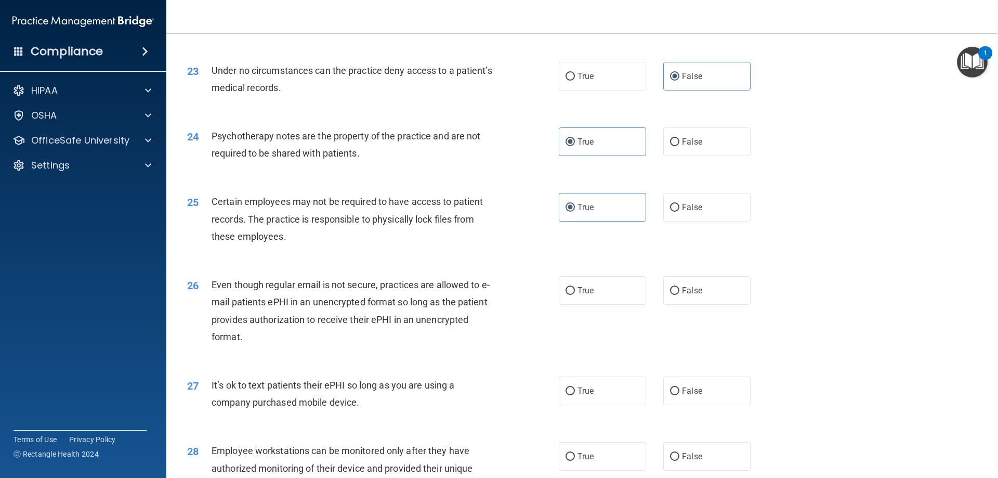
scroll to position [1841, 0]
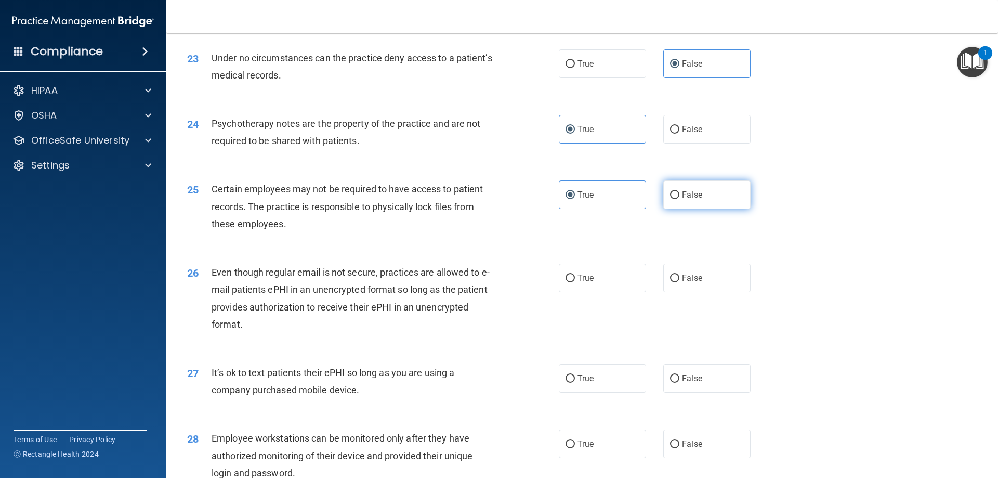
click at [669, 209] on label "False" at bounding box center [706, 194] width 87 height 29
click at [670, 199] on input "False" at bounding box center [674, 195] width 9 height 8
radio input "true"
radio input "false"
click at [599, 292] on label "True" at bounding box center [602, 277] width 87 height 29
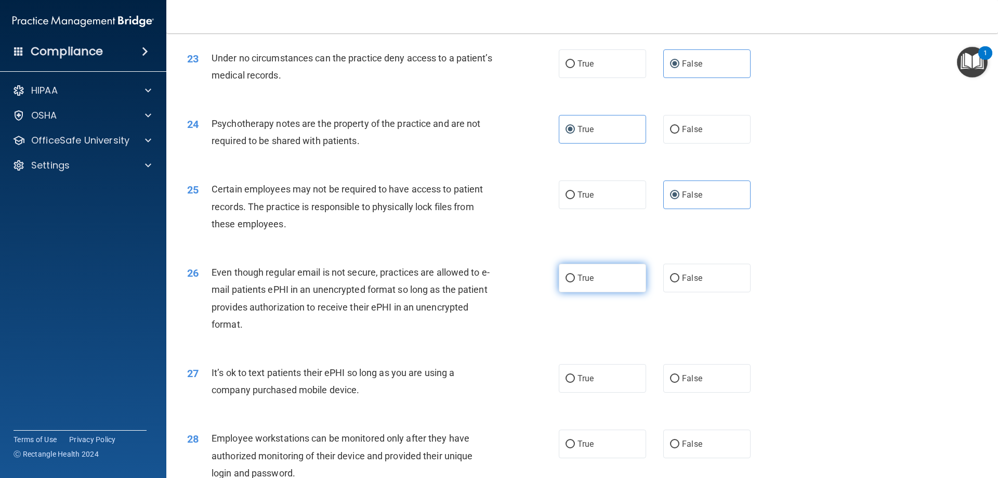
click at [575, 282] on input "True" at bounding box center [569, 278] width 9 height 8
radio input "true"
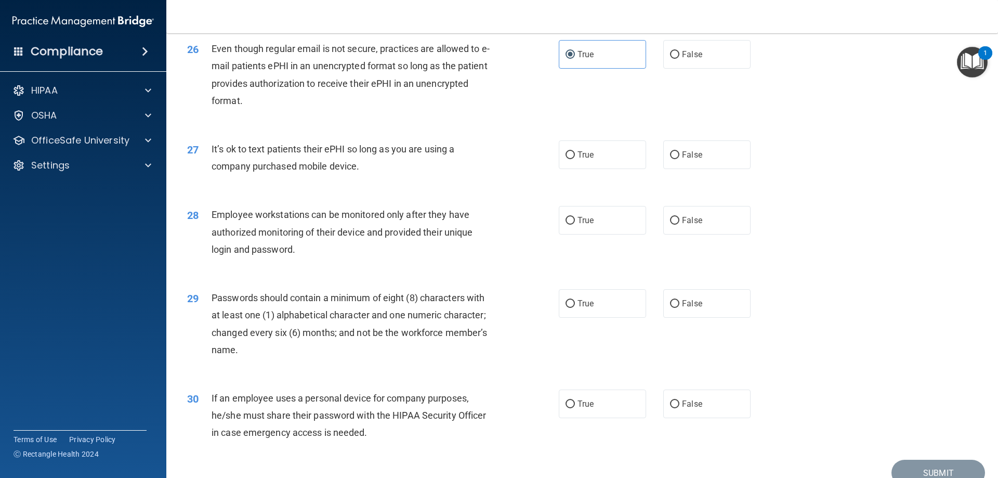
scroll to position [2068, 0]
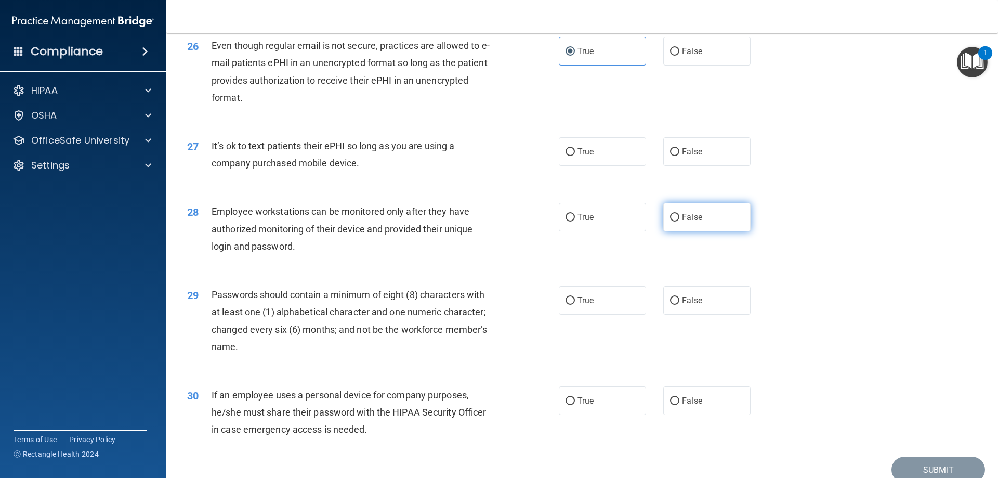
click at [684, 231] on label "False" at bounding box center [706, 217] width 87 height 29
click at [679, 221] on input "False" at bounding box center [674, 218] width 9 height 8
radio input "true"
click at [561, 314] on label "True" at bounding box center [602, 300] width 87 height 29
click at [565, 305] on input "True" at bounding box center [569, 301] width 9 height 8
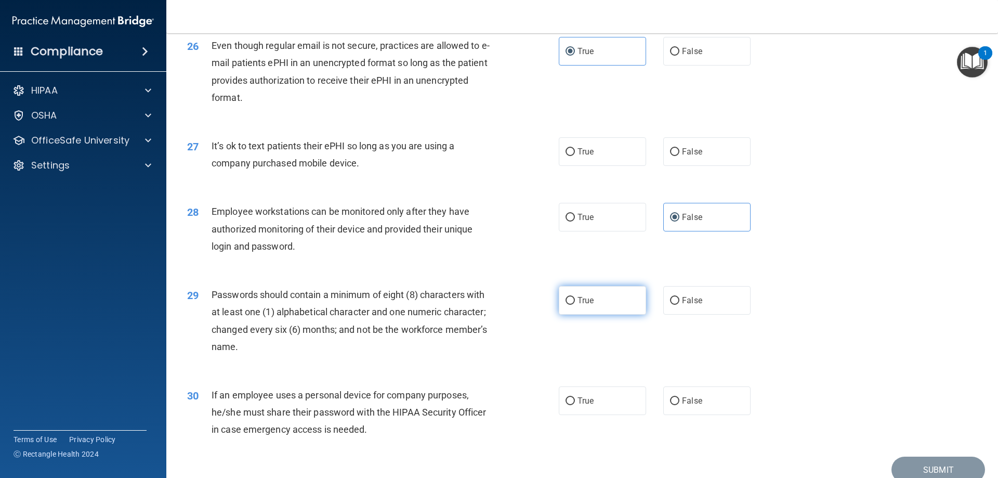
radio input "true"
click at [718, 415] on label "False" at bounding box center [706, 400] width 87 height 29
click at [679, 405] on input "False" at bounding box center [674, 401] width 9 height 8
radio input "true"
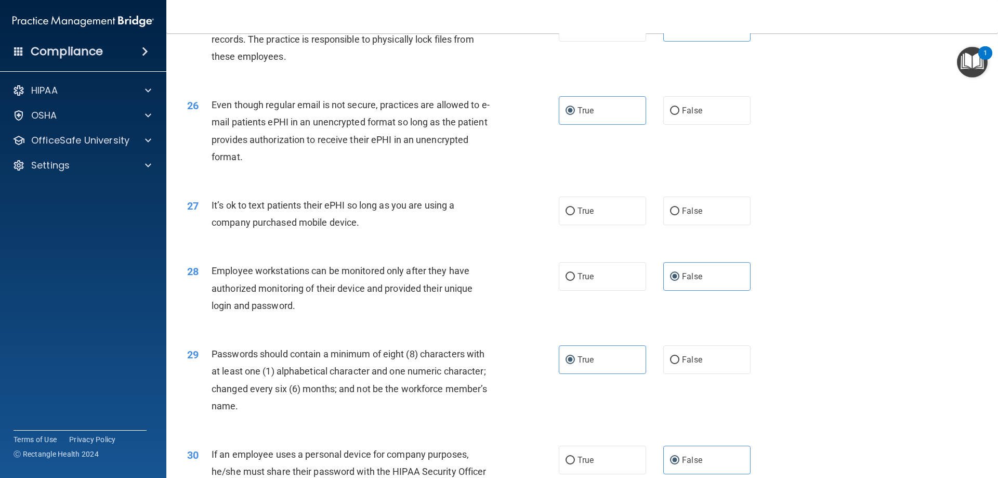
scroll to position [2002, 0]
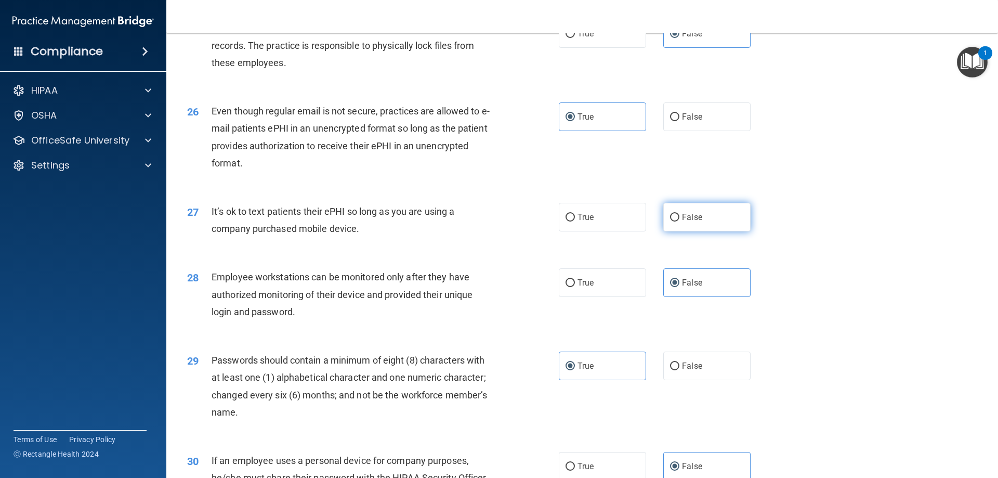
click at [682, 222] on span "False" at bounding box center [692, 217] width 20 height 10
click at [679, 221] on input "False" at bounding box center [674, 218] width 9 height 8
radio input "true"
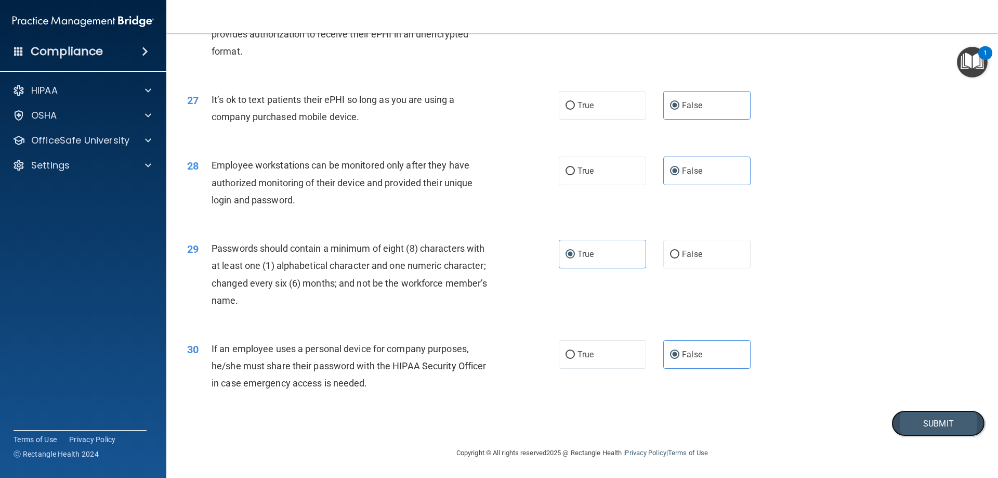
click at [957, 421] on button "Submit" at bounding box center [938, 423] width 94 height 27
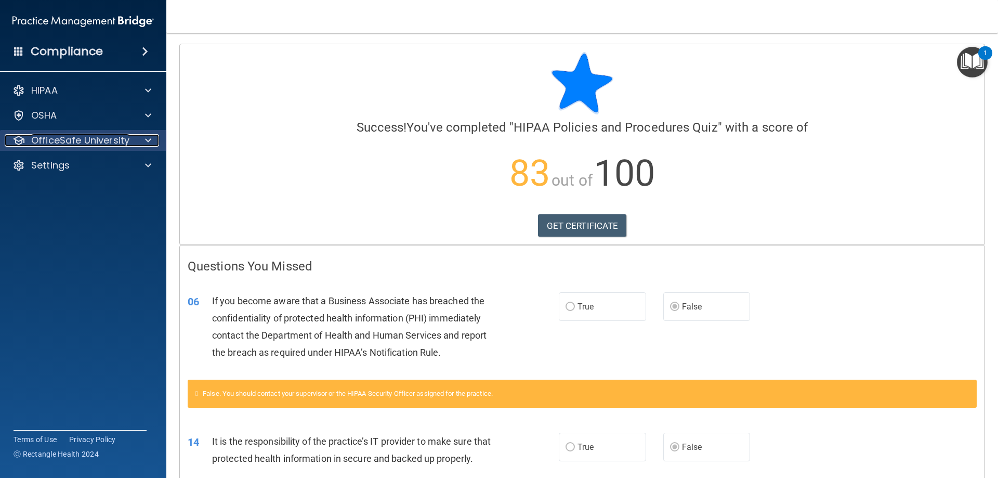
click at [131, 146] on div "OfficeSafe University" at bounding box center [69, 140] width 129 height 12
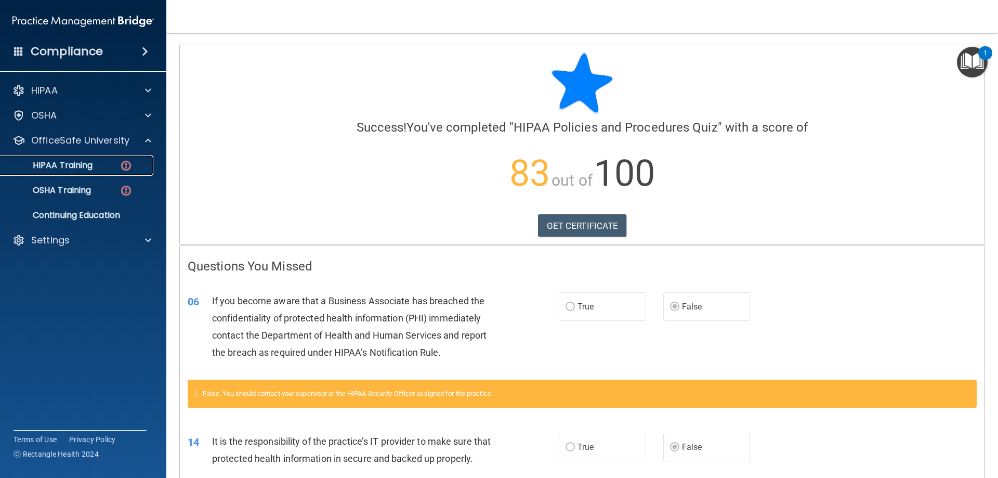
click at [121, 166] on img at bounding box center [126, 165] width 13 height 13
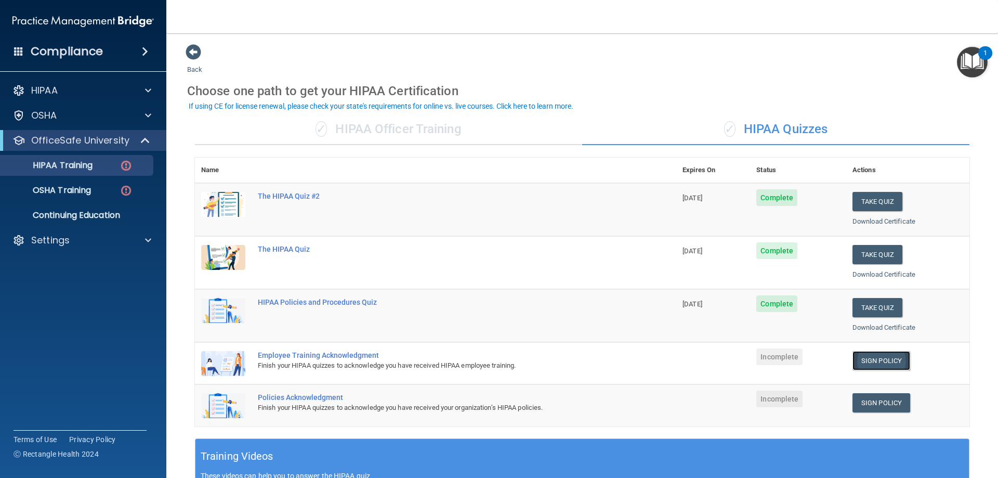
click at [877, 358] on link "Sign Policy" at bounding box center [881, 360] width 58 height 19
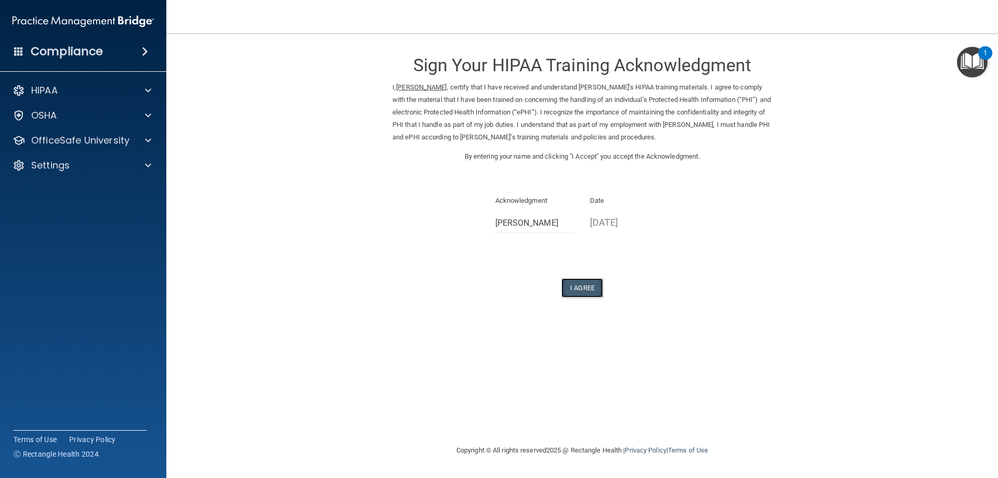
click at [578, 297] on button "I Agree" at bounding box center [582, 287] width 42 height 19
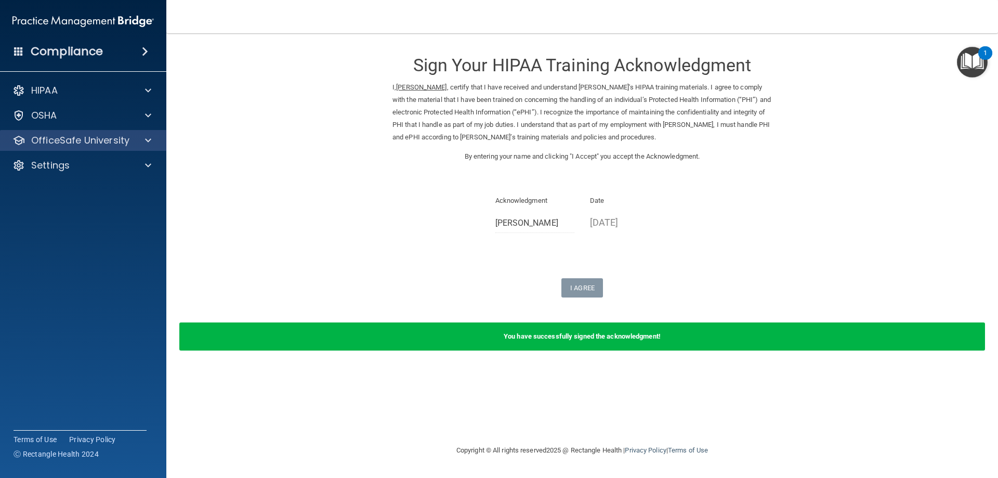
click at [69, 150] on div "OfficeSafe University" at bounding box center [83, 140] width 167 height 21
click at [121, 143] on p "OfficeSafe University" at bounding box center [80, 140] width 98 height 12
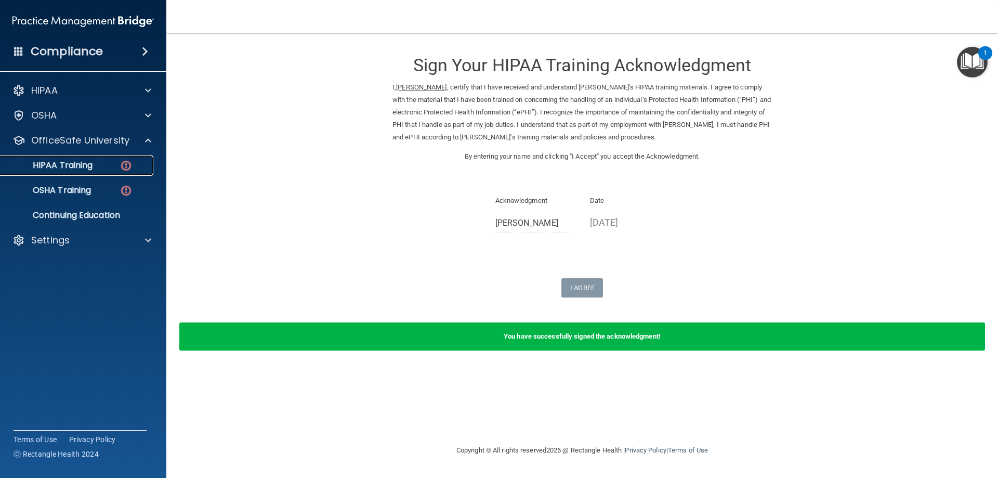
click at [120, 172] on link "HIPAA Training" at bounding box center [72, 165] width 164 height 21
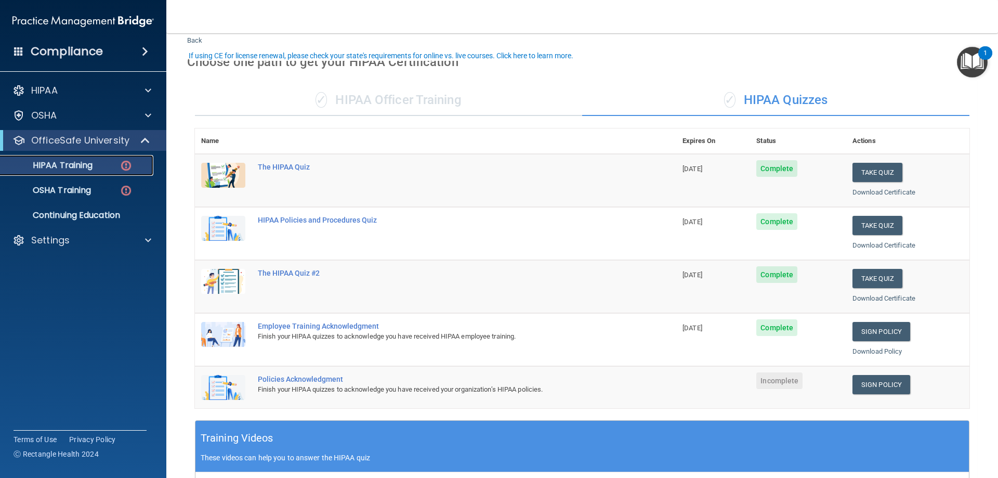
scroll to position [64, 0]
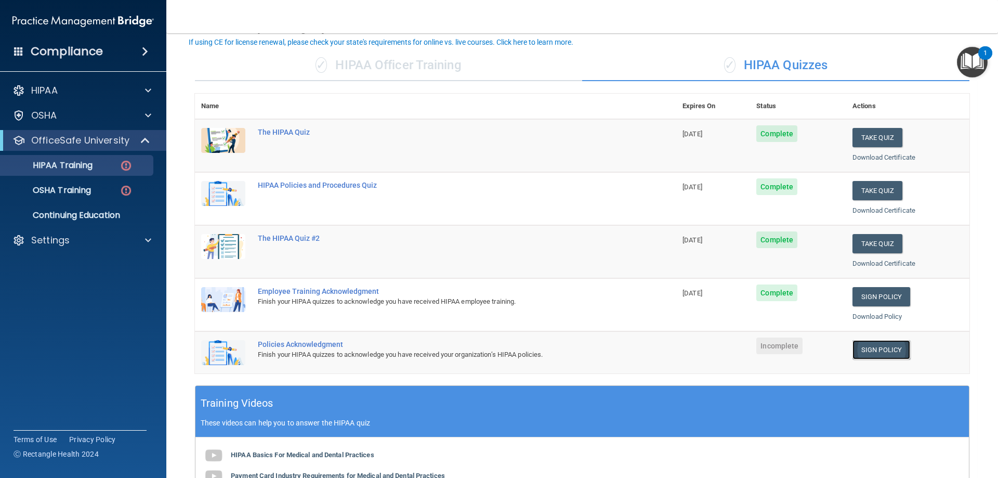
click at [896, 347] on link "Sign Policy" at bounding box center [881, 349] width 58 height 19
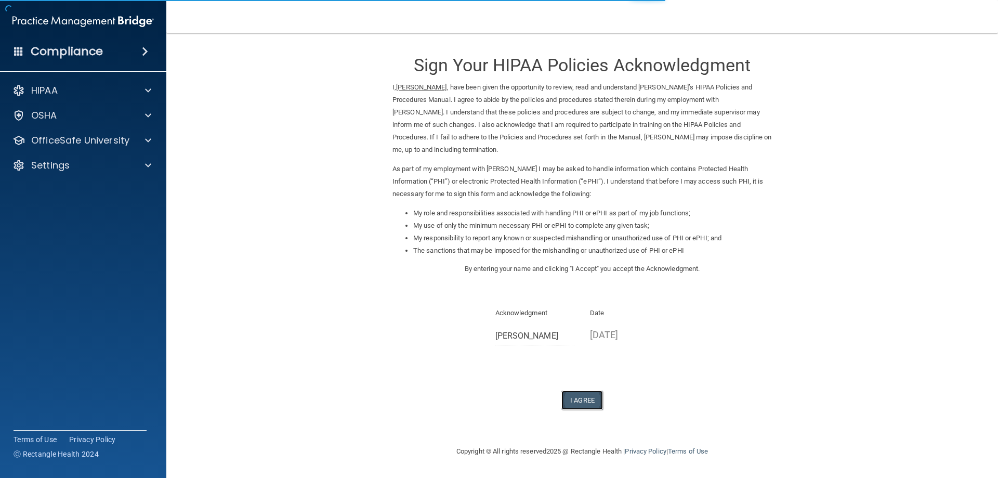
click at [602, 394] on button "I Agree" at bounding box center [582, 399] width 42 height 19
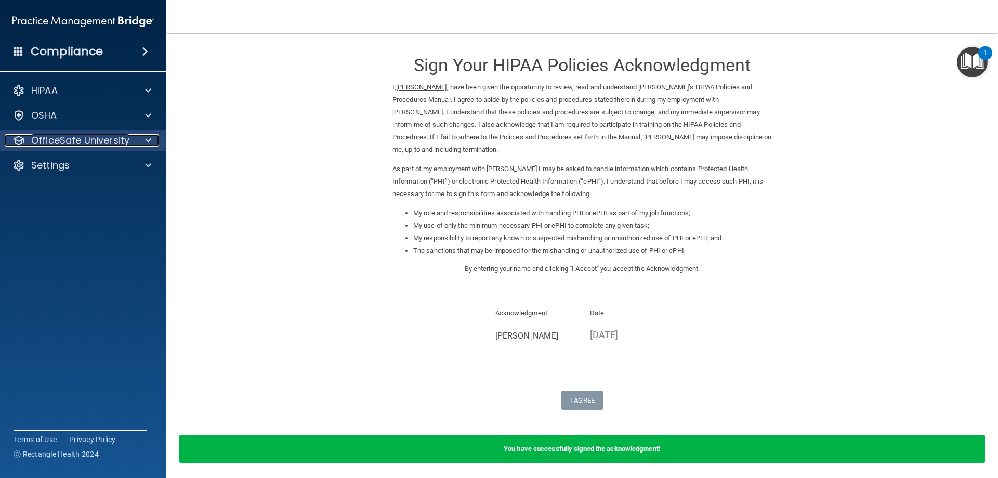
click at [69, 135] on p "OfficeSafe University" at bounding box center [80, 140] width 98 height 12
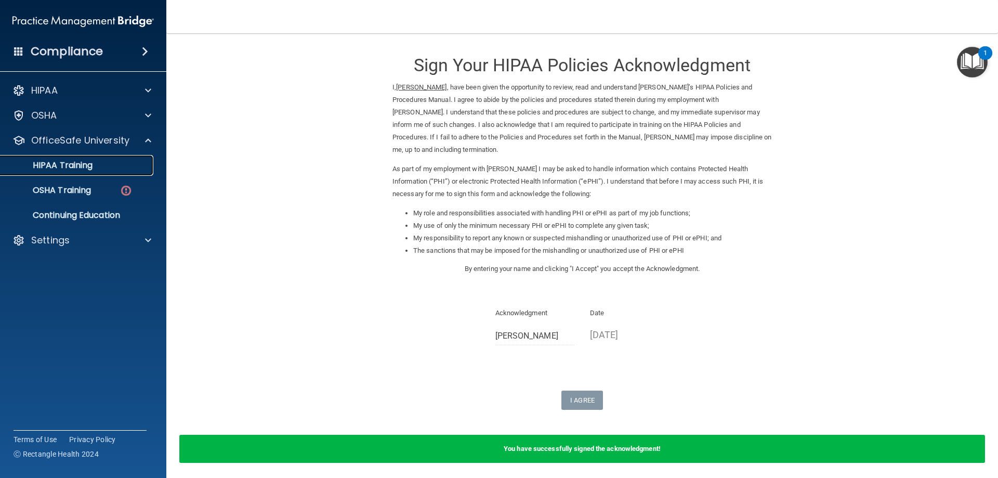
click at [102, 166] on div "HIPAA Training" at bounding box center [78, 165] width 142 height 10
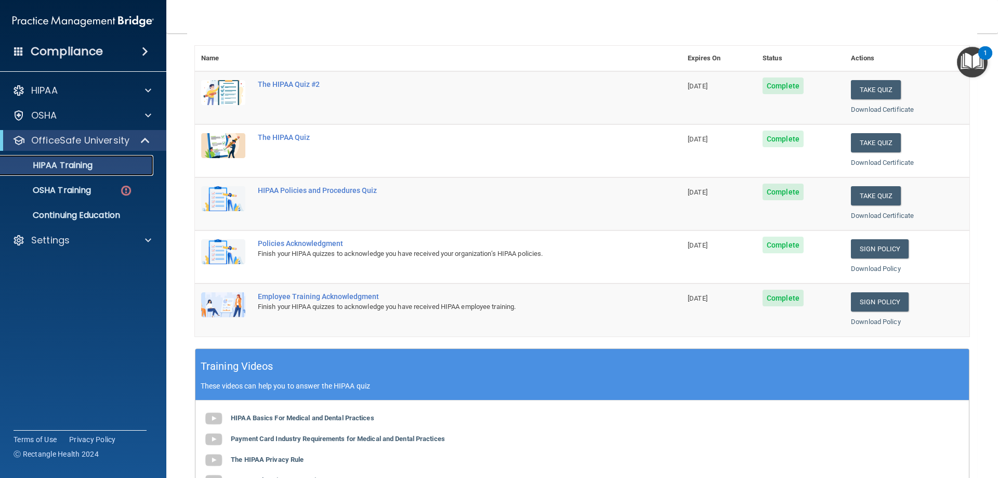
scroll to position [59, 0]
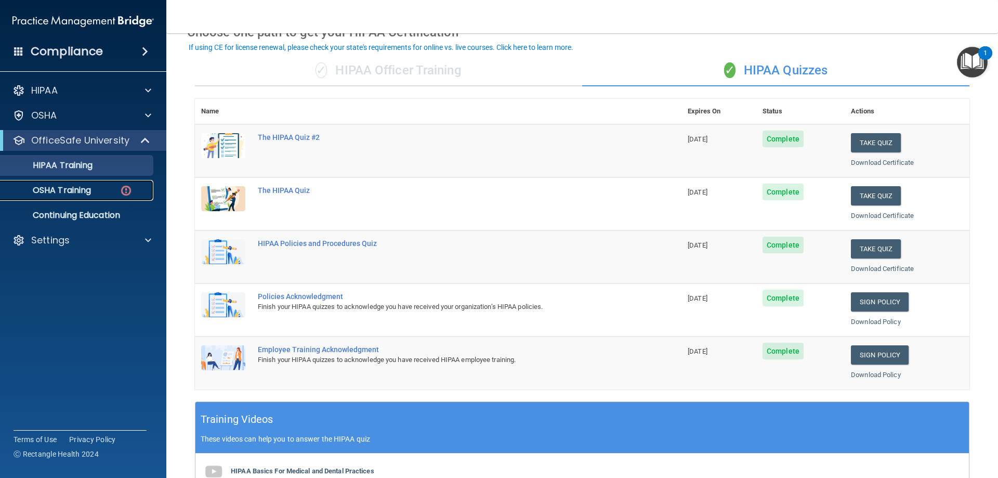
click at [42, 192] on p "OSHA Training" at bounding box center [49, 190] width 84 height 10
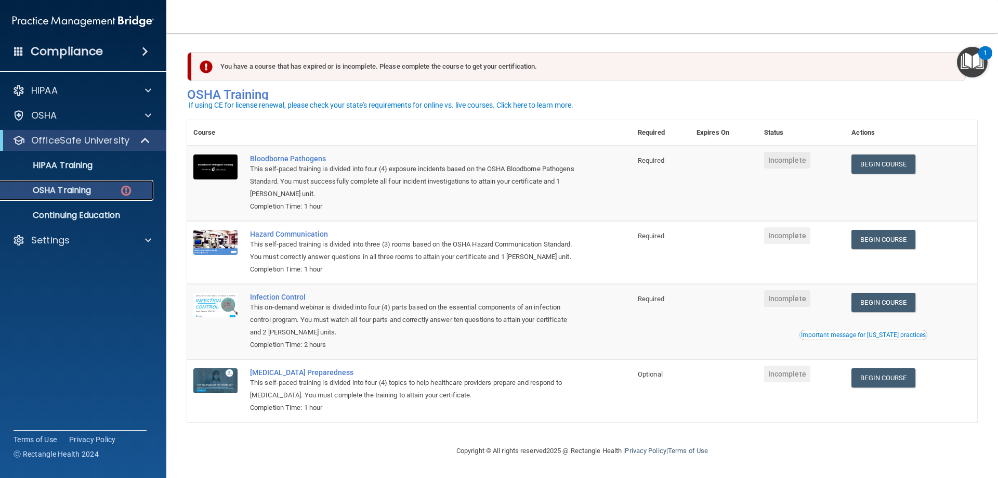
scroll to position [13, 0]
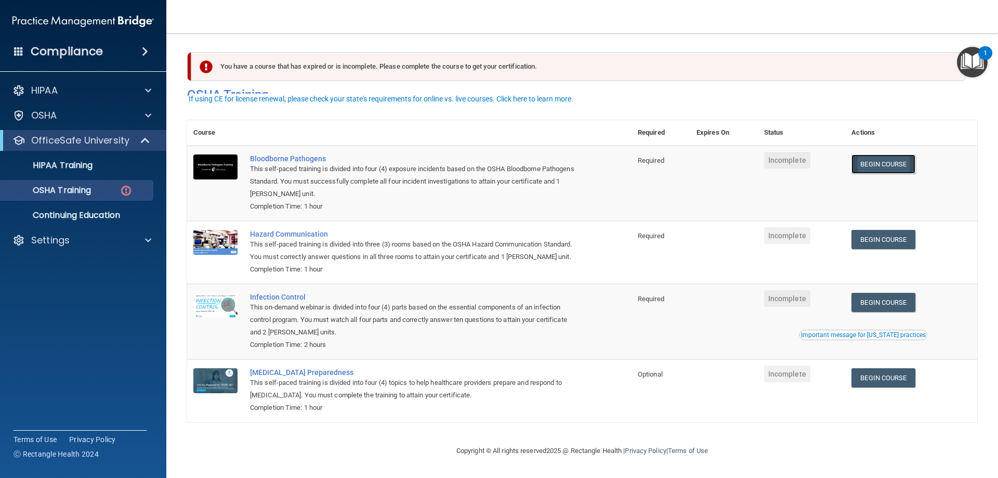
click at [870, 154] on link "Begin Course" at bounding box center [882, 163] width 63 height 19
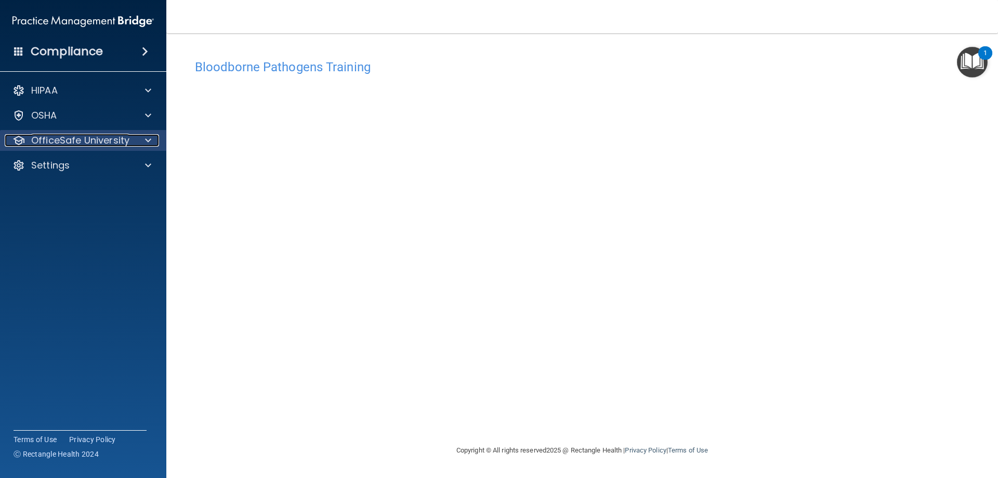
click at [147, 139] on span at bounding box center [148, 140] width 6 height 12
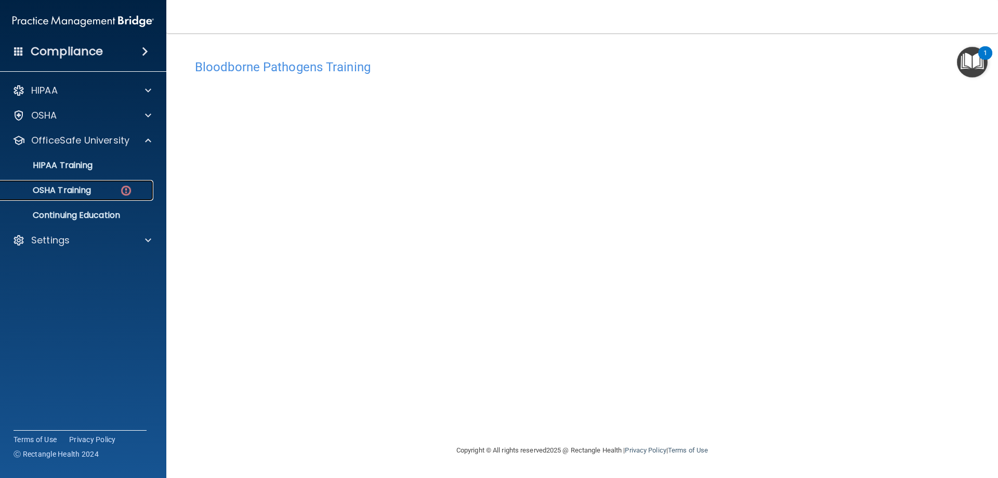
click at [87, 192] on p "OSHA Training" at bounding box center [49, 190] width 84 height 10
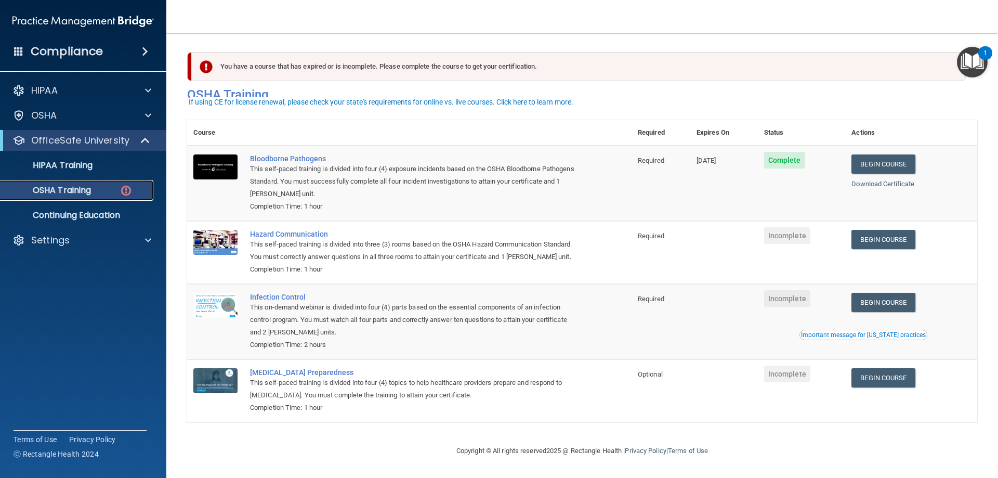
scroll to position [13, 0]
click at [873, 230] on link "Begin Course" at bounding box center [882, 239] width 63 height 19
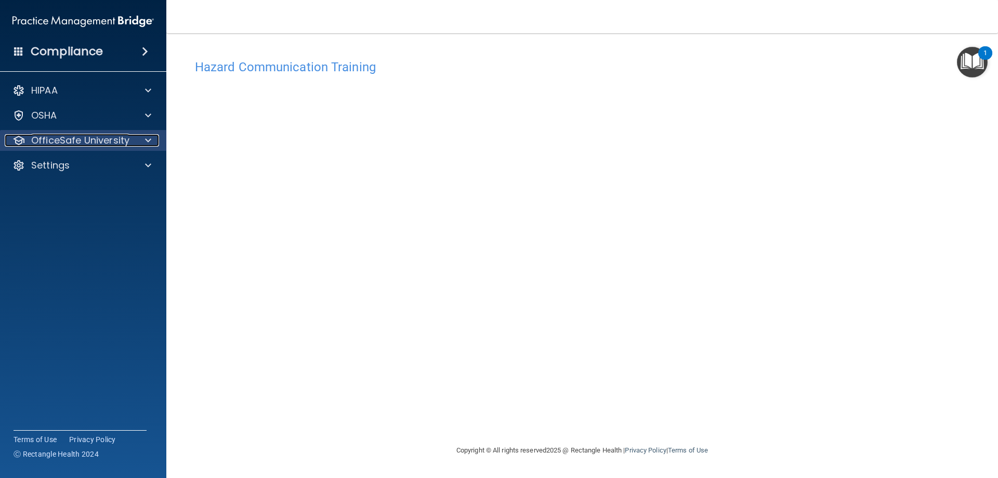
click at [137, 142] on div at bounding box center [147, 140] width 26 height 12
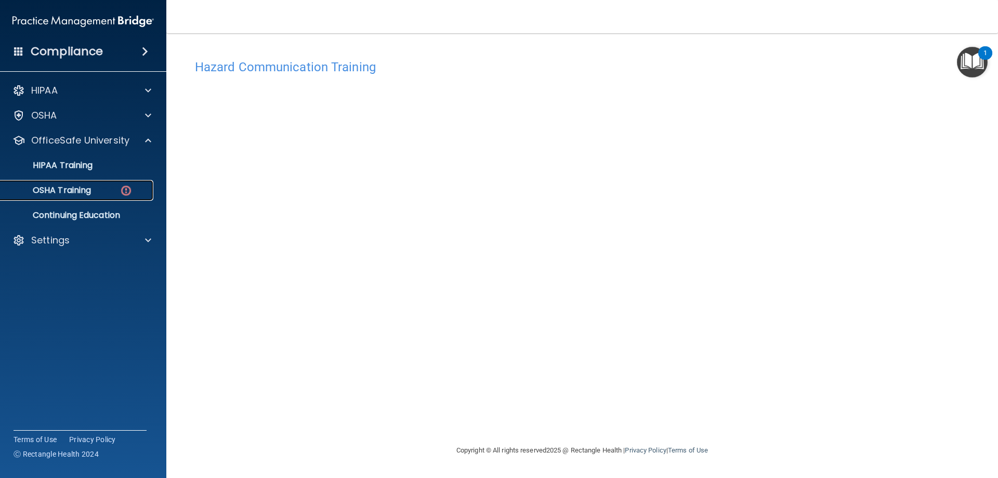
click at [114, 190] on div "OSHA Training" at bounding box center [78, 190] width 142 height 10
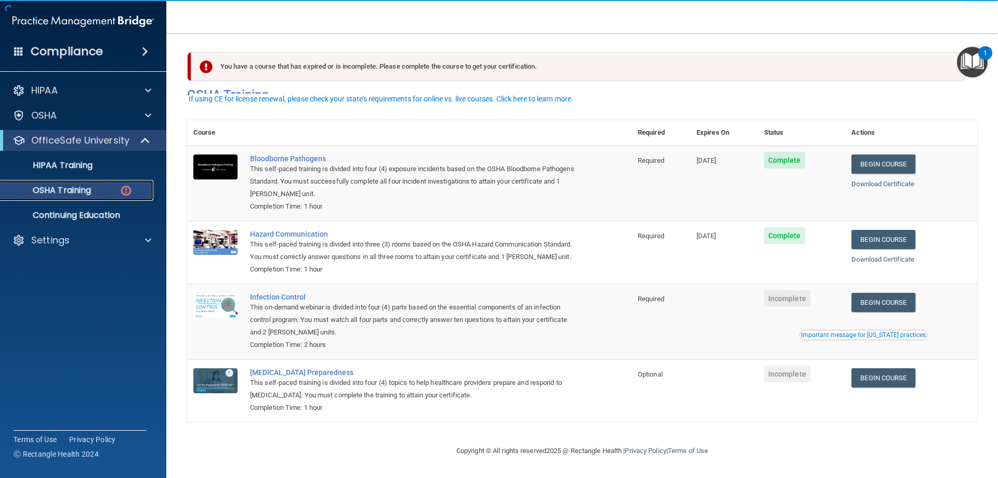
scroll to position [13, 0]
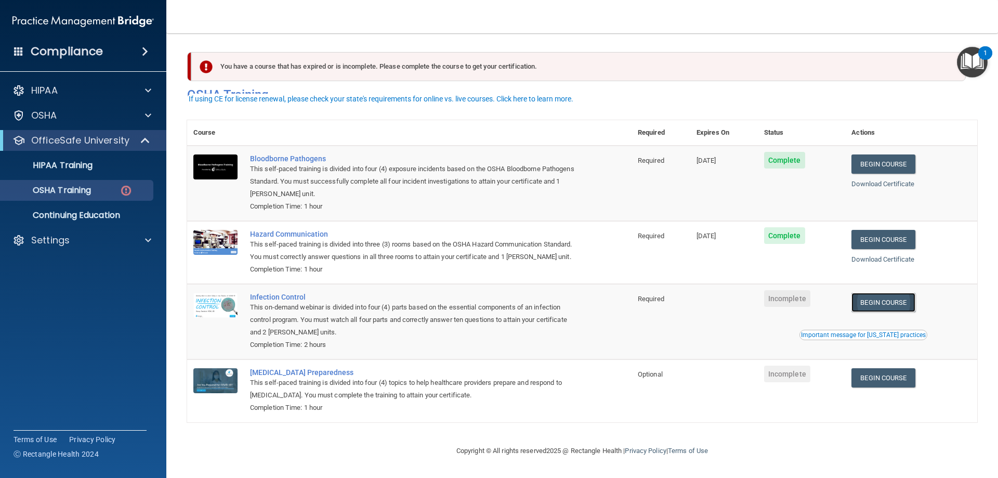
click at [900, 302] on link "Begin Course" at bounding box center [882, 302] width 63 height 19
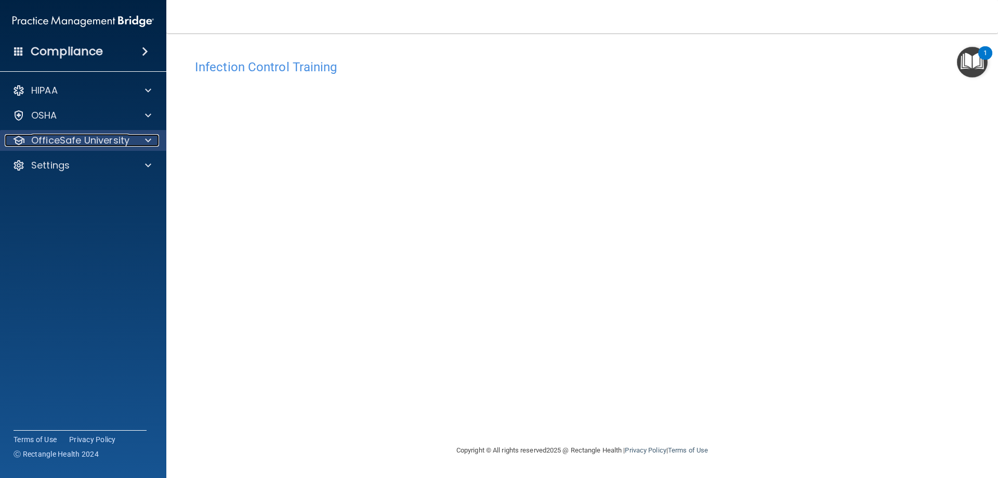
click at [144, 146] on div at bounding box center [147, 140] width 26 height 12
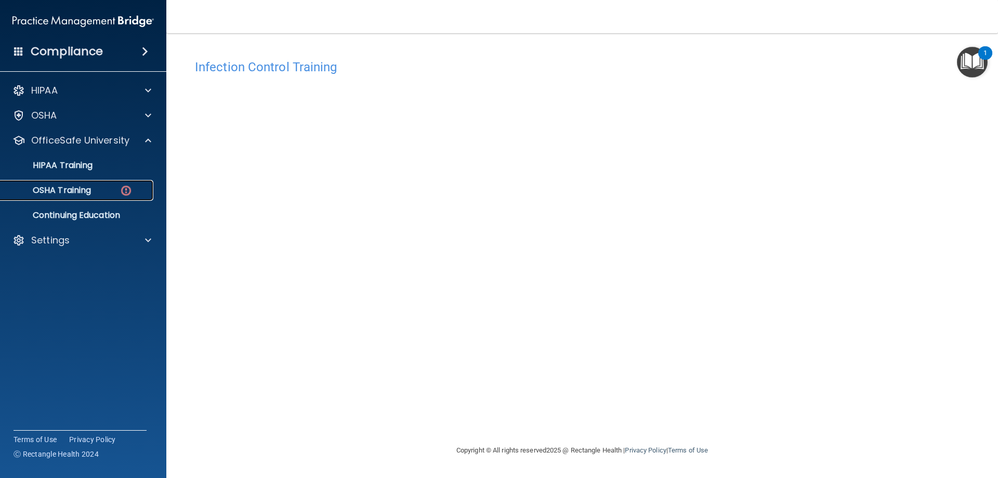
click at [82, 186] on p "OSHA Training" at bounding box center [49, 190] width 84 height 10
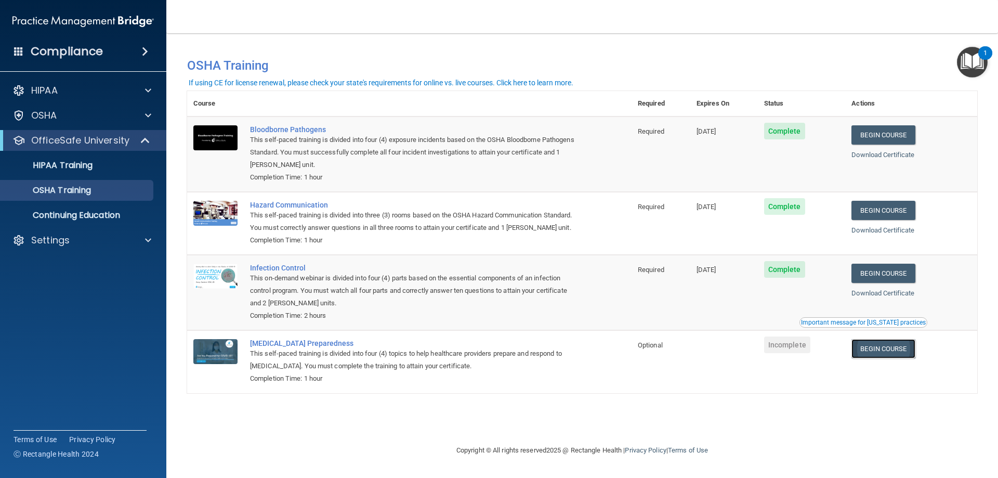
click at [885, 354] on link "Begin Course" at bounding box center [882, 348] width 63 height 19
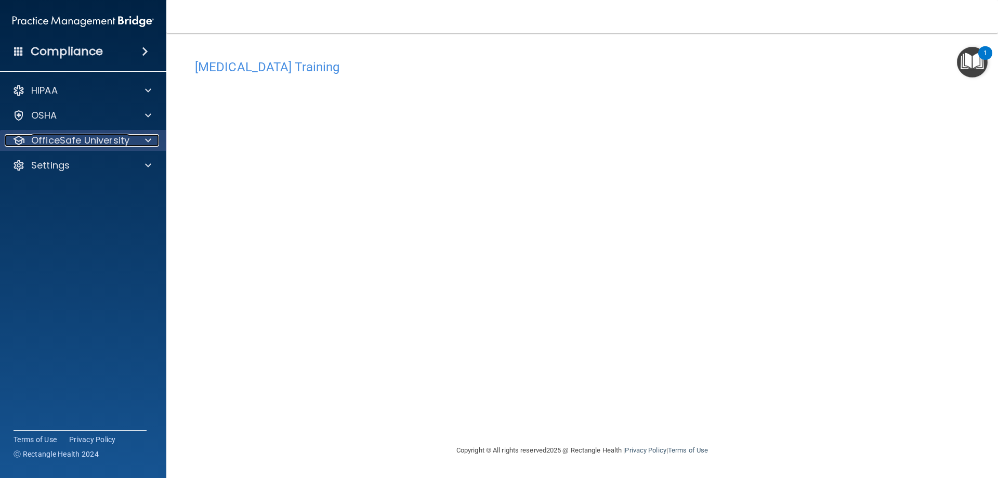
click at [142, 134] on div at bounding box center [147, 140] width 26 height 12
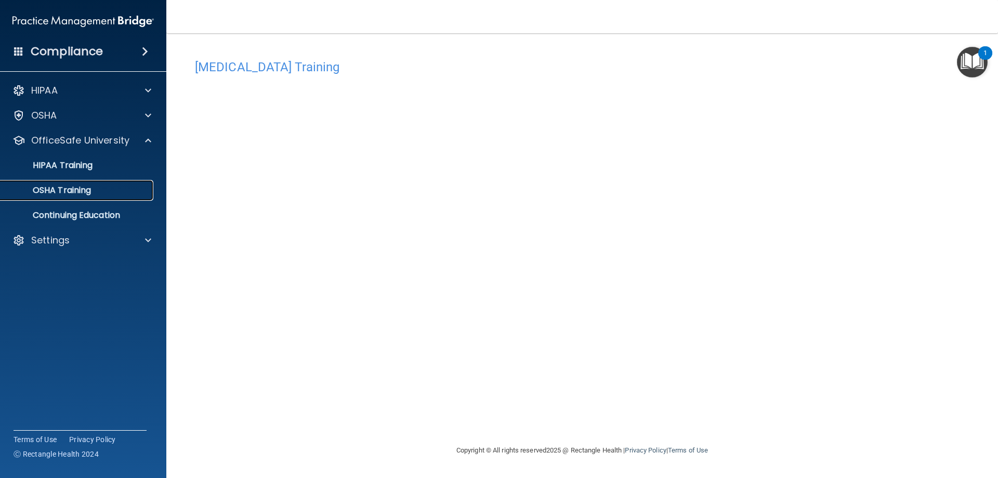
drag, startPoint x: 94, startPoint y: 193, endPoint x: 99, endPoint y: 189, distance: 7.0
click at [95, 193] on div "OSHA Training" at bounding box center [78, 190] width 142 height 10
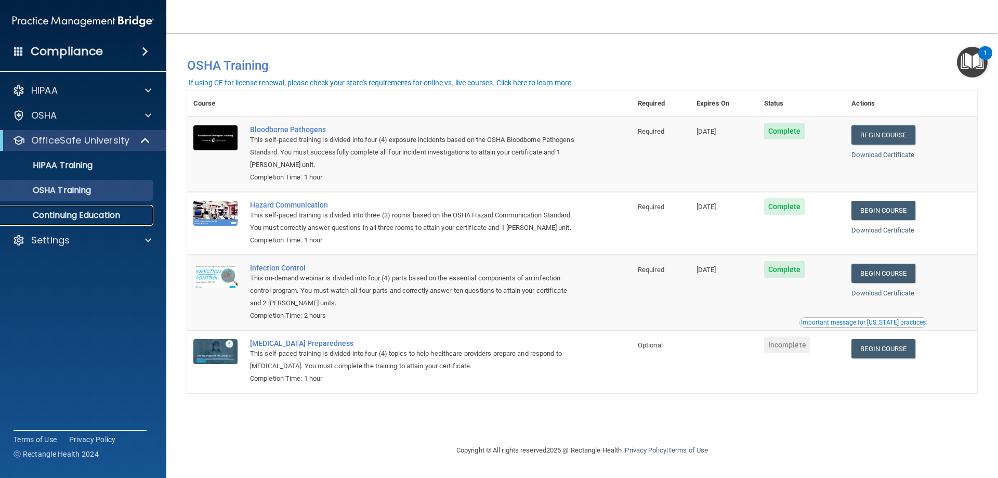
click at [66, 210] on p "Continuing Education" at bounding box center [78, 215] width 142 height 10
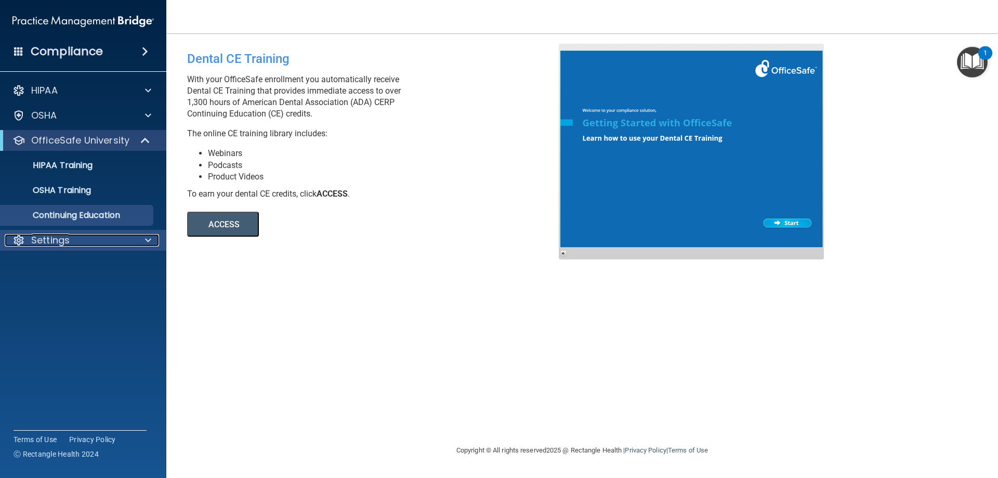
click at [82, 235] on div "Settings" at bounding box center [69, 240] width 129 height 12
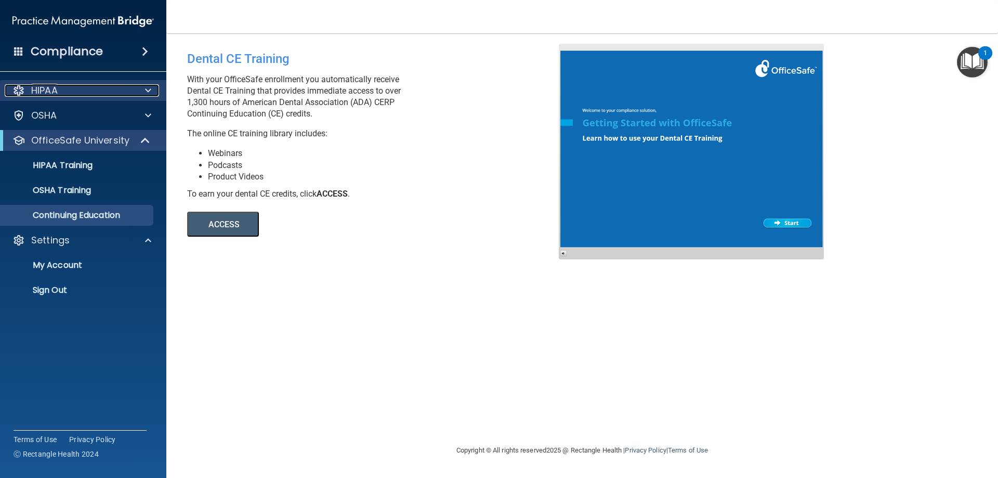
click at [91, 87] on div "HIPAA" at bounding box center [69, 90] width 129 height 12
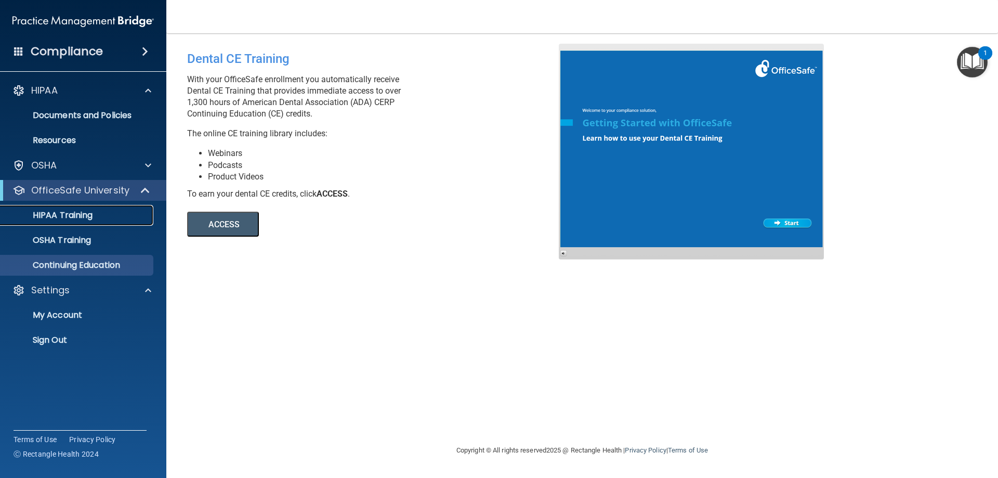
click at [87, 221] on link "HIPAA Training" at bounding box center [72, 215] width 164 height 21
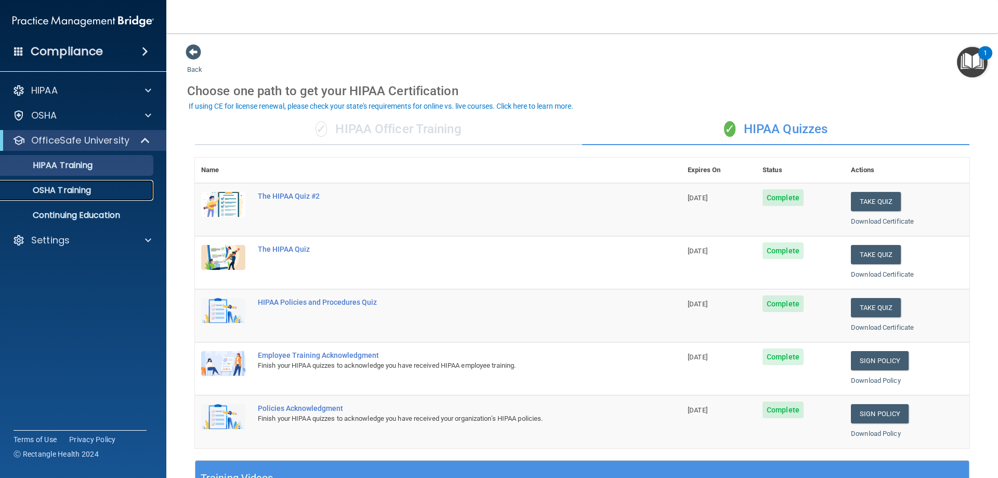
click at [59, 193] on p "OSHA Training" at bounding box center [49, 190] width 84 height 10
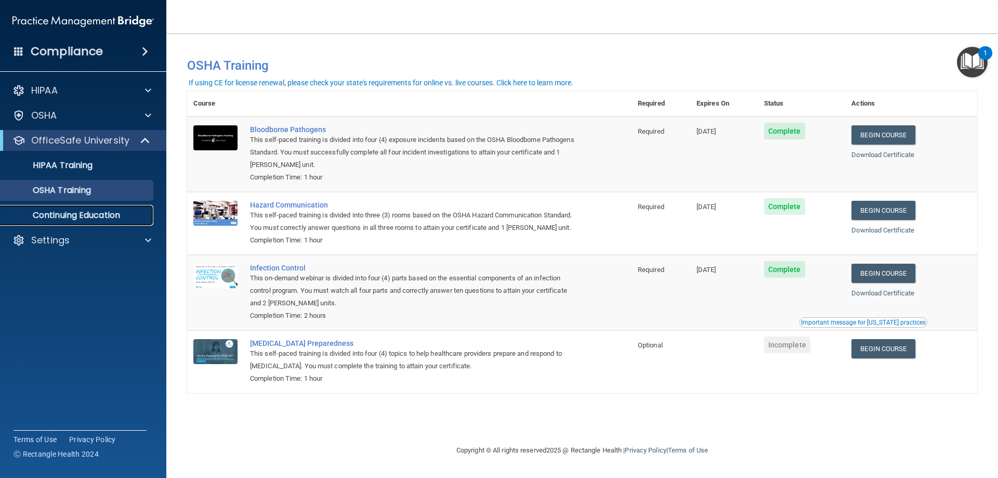
click at [81, 215] on p "Continuing Education" at bounding box center [78, 215] width 142 height 10
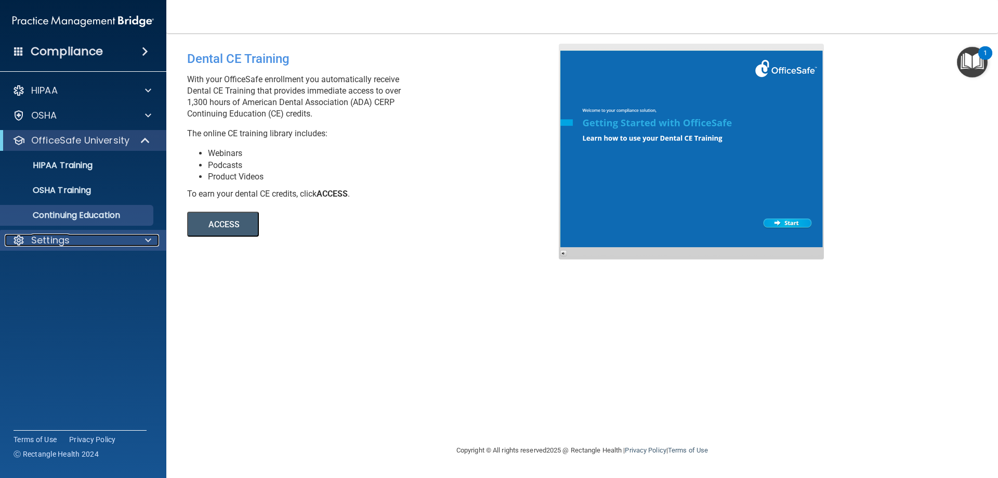
click at [52, 242] on p "Settings" at bounding box center [50, 240] width 38 height 12
click at [74, 263] on p "My Account" at bounding box center [78, 265] width 142 height 10
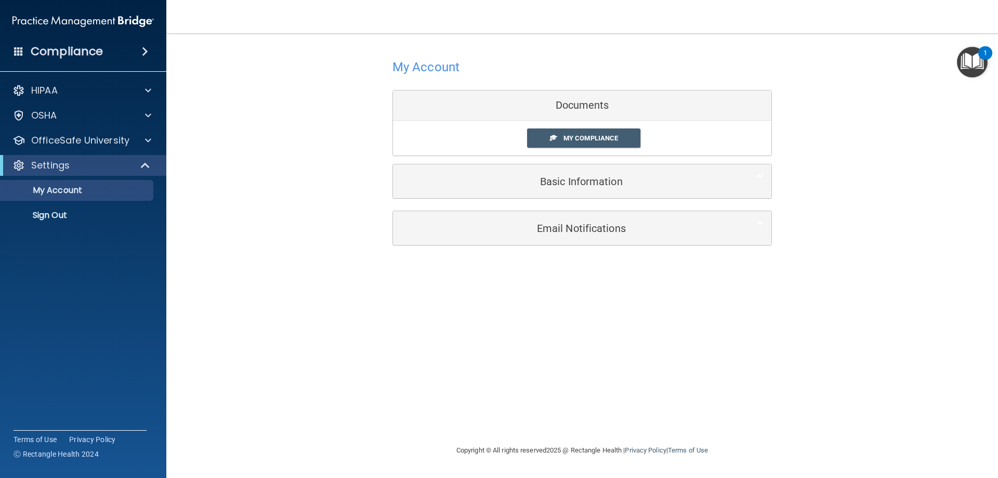
click at [975, 65] on img "Open Resource Center, 1 new notification" at bounding box center [972, 62] width 31 height 31
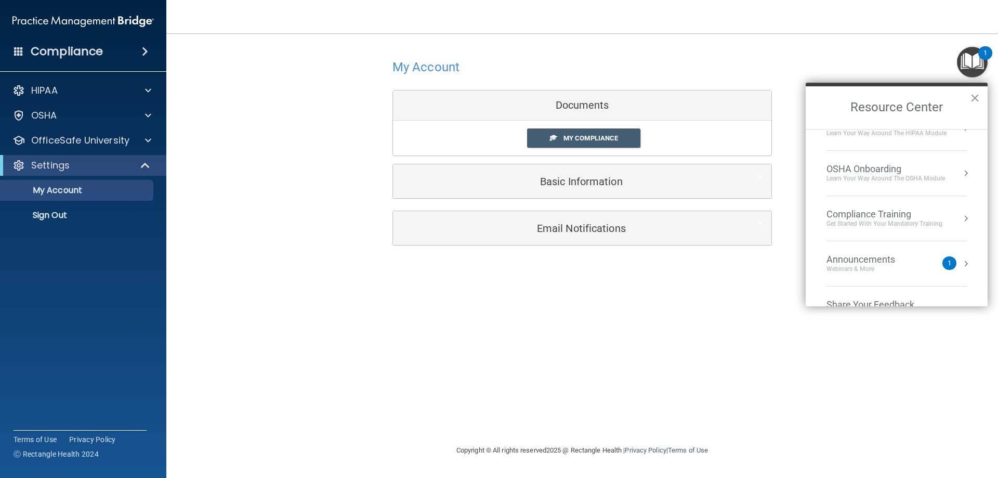
scroll to position [25, 0]
click at [881, 180] on div "Learn your way around the OSHA module" at bounding box center [885, 177] width 118 height 9
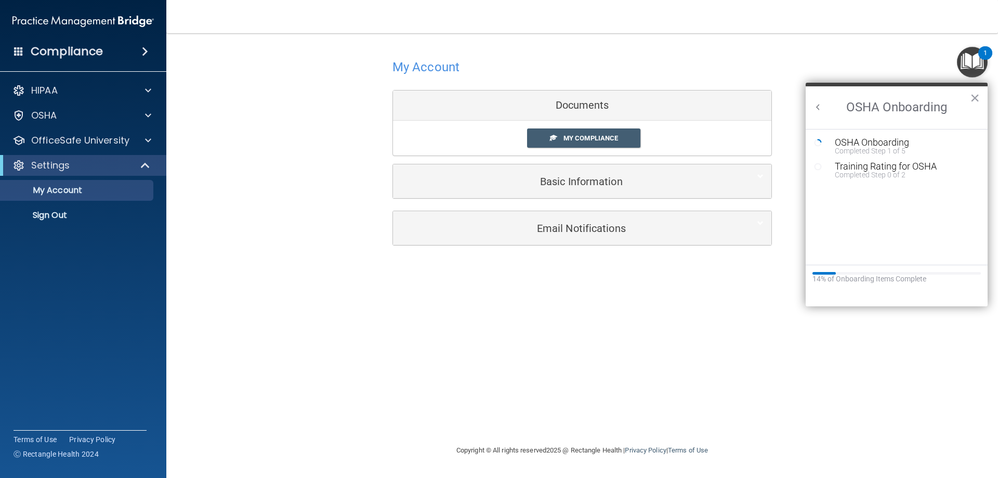
scroll to position [0, 0]
click at [869, 152] on div "Completed Step 1 of 5" at bounding box center [904, 150] width 139 height 7
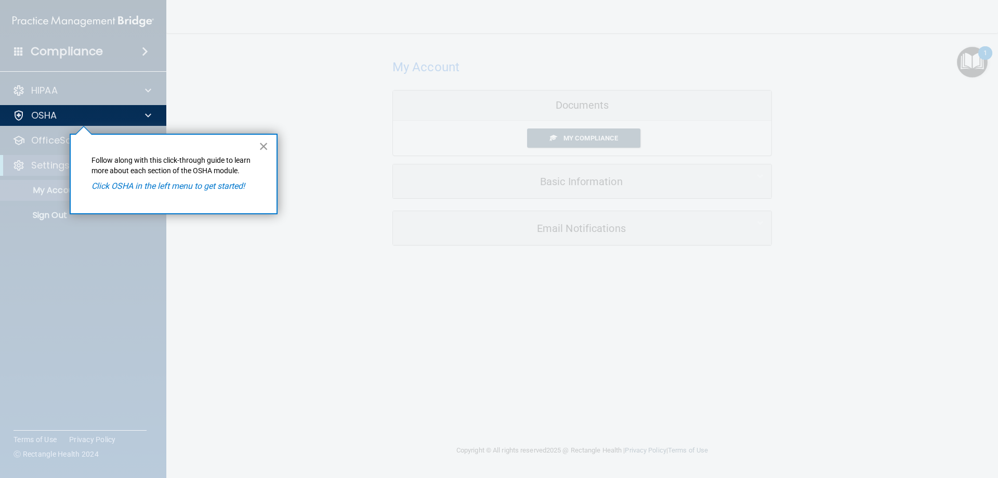
click at [261, 151] on button "×" at bounding box center [264, 146] width 10 height 17
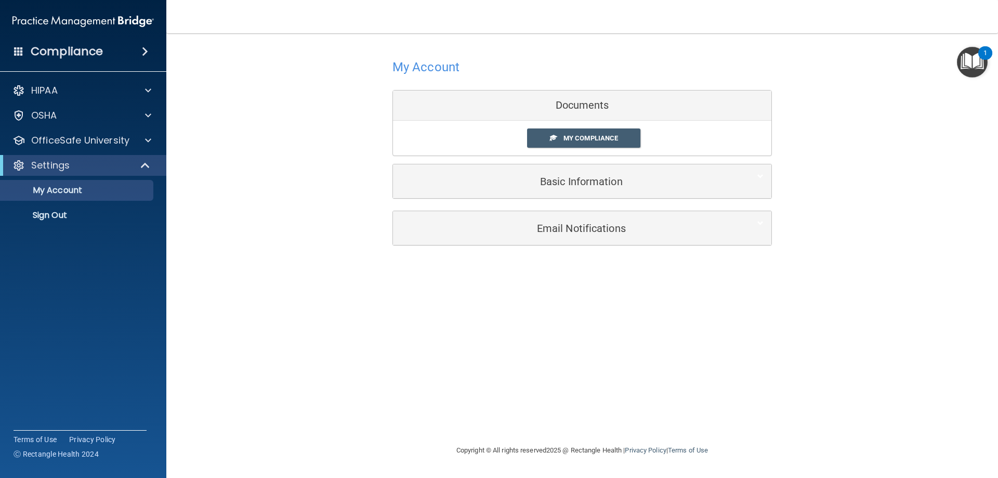
click at [973, 66] on img "Open Resource Center, 1 new notification" at bounding box center [972, 62] width 31 height 31
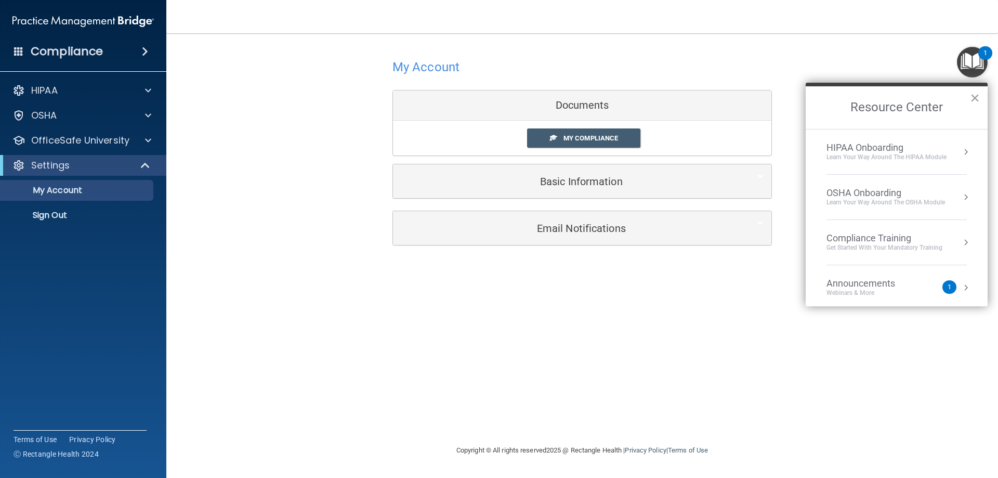
click at [887, 204] on div "Learn your way around the OSHA module" at bounding box center [885, 202] width 118 height 9
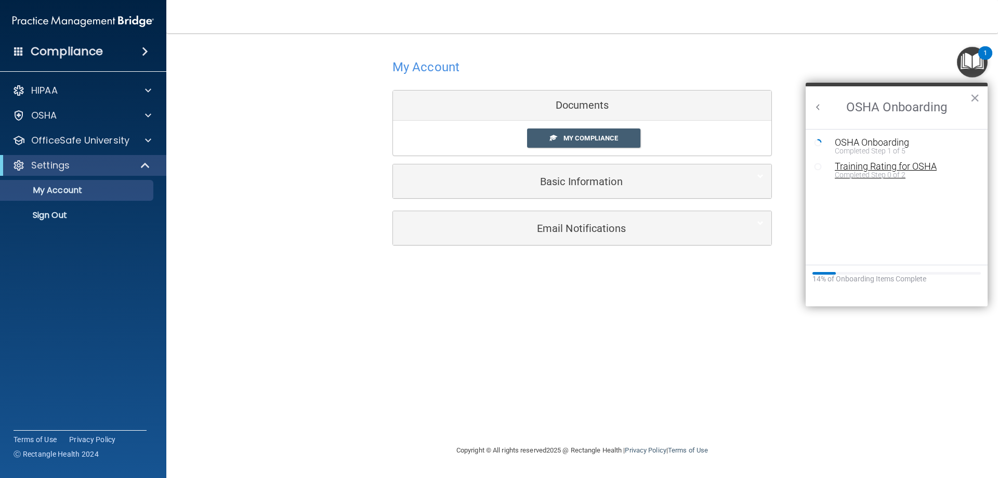
click at [870, 165] on div "Training Rating for OSHA" at bounding box center [904, 166] width 139 height 9
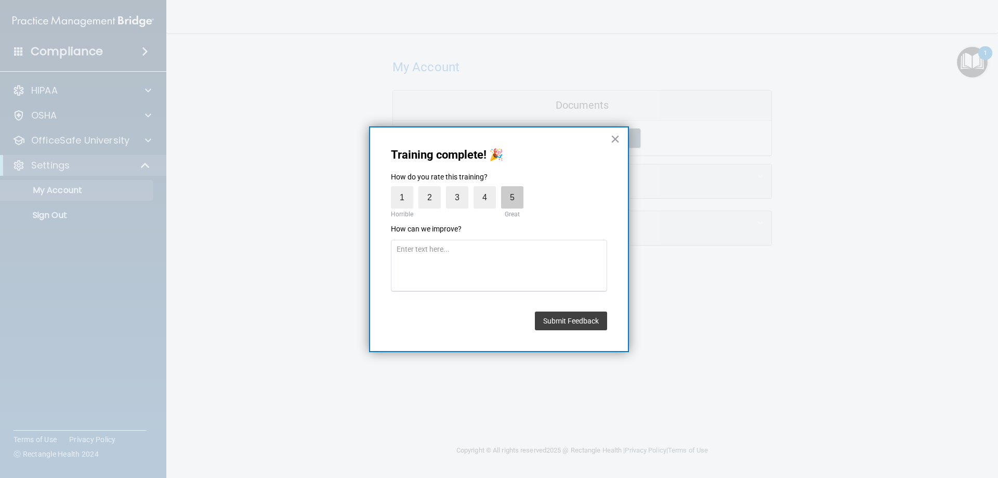
click at [503, 194] on label "5" at bounding box center [512, 197] width 22 height 22
click at [488, 189] on input "5" at bounding box center [488, 189] width 0 height 0
click at [572, 323] on button "Submit Feedback" at bounding box center [571, 320] width 72 height 19
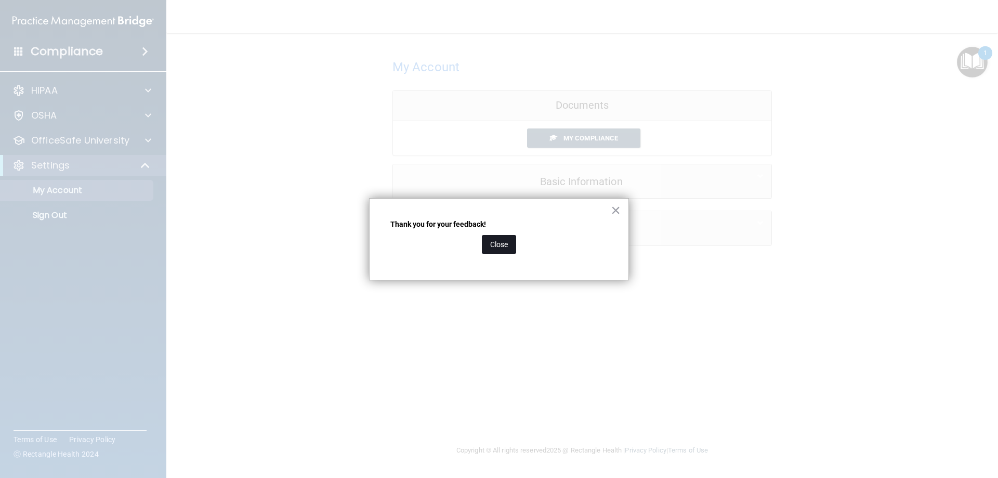
click at [493, 242] on button "Close" at bounding box center [499, 244] width 34 height 19
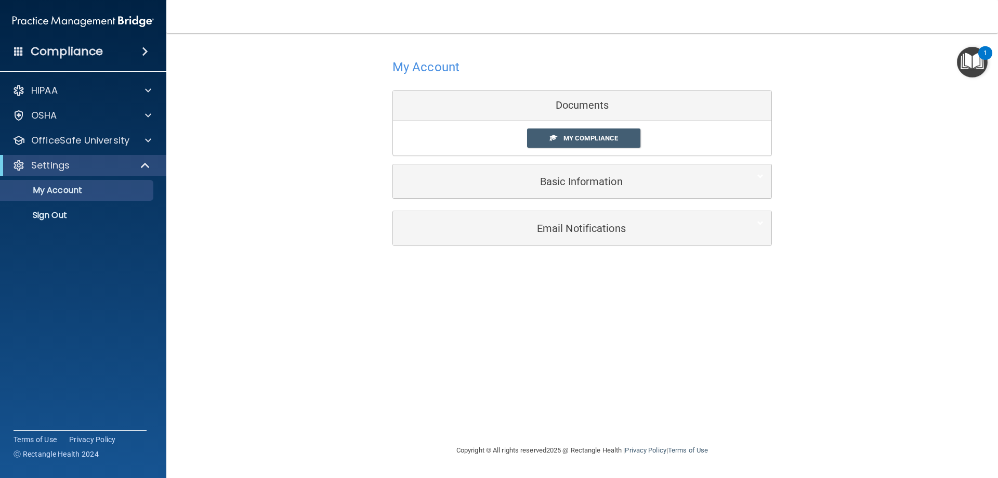
click at [982, 58] on div "1" at bounding box center [985, 53] width 14 height 14
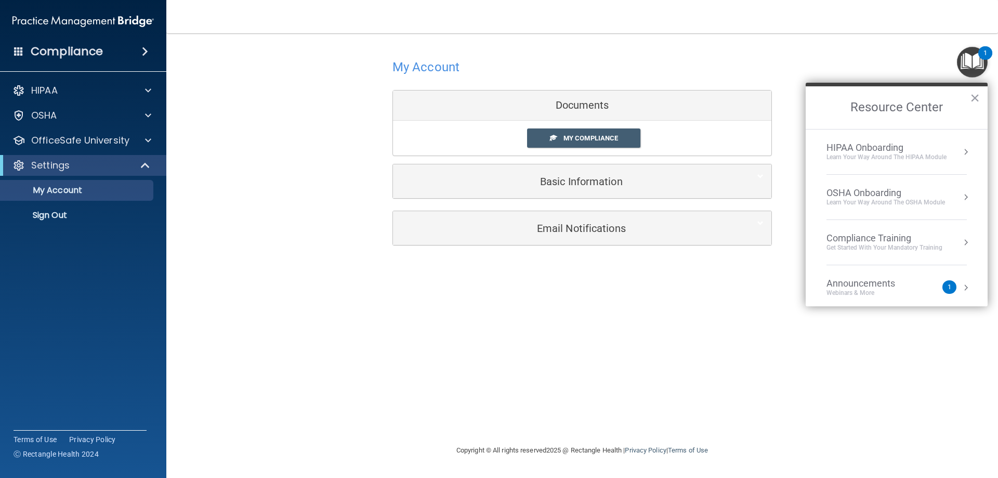
click at [891, 244] on div "Get Started with your mandatory training" at bounding box center [884, 247] width 116 height 9
click at [820, 113] on h2 "Compliance Training" at bounding box center [897, 107] width 182 height 43
click at [819, 109] on button "Back to Resource Center Home" at bounding box center [818, 107] width 10 height 10
click at [900, 200] on div "Learn your way around the OSHA module" at bounding box center [885, 202] width 118 height 9
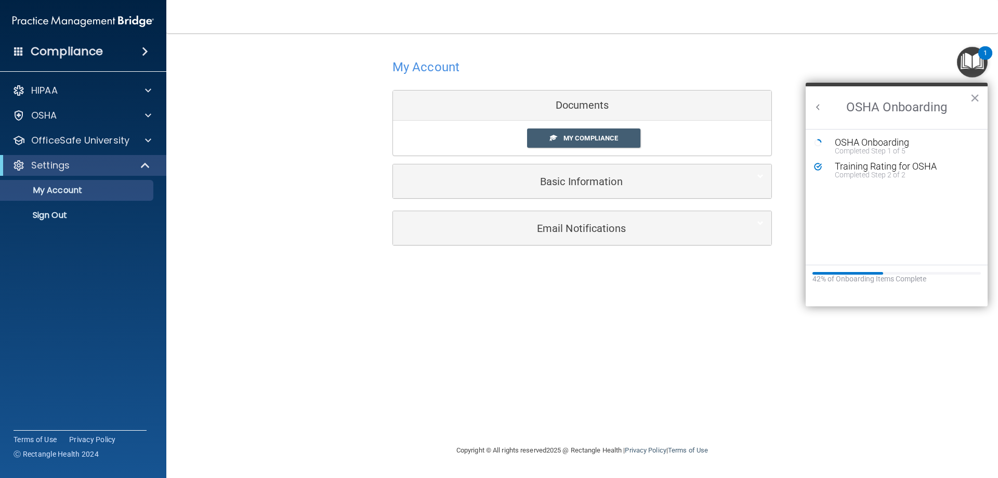
click at [815, 108] on button "Back to Resource Center Home" at bounding box center [818, 107] width 10 height 10
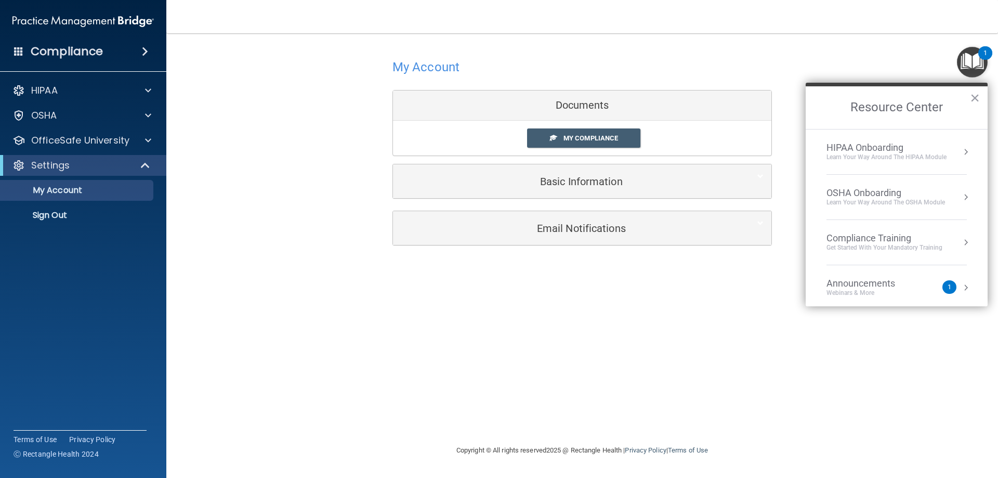
click at [892, 157] on div "Learn Your Way around the HIPAA module" at bounding box center [886, 157] width 120 height 9
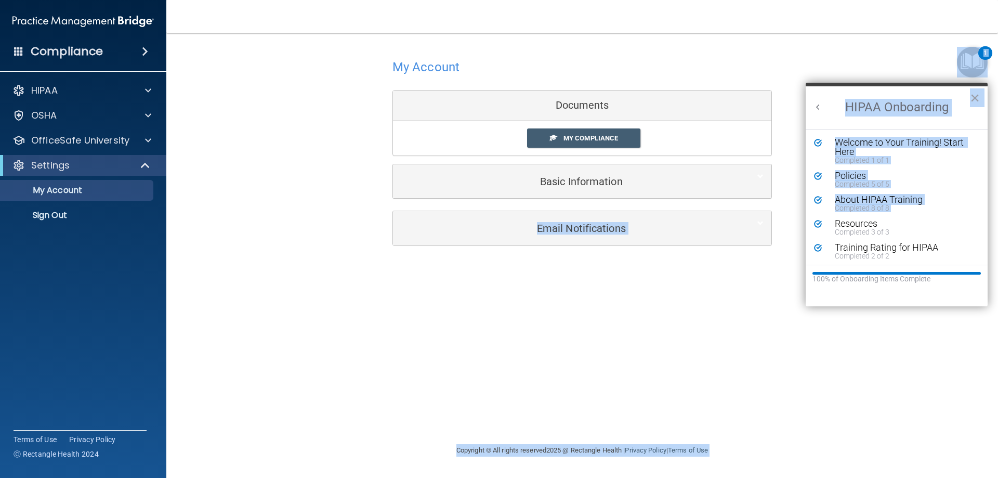
drag, startPoint x: 988, startPoint y: 203, endPoint x: 984, endPoint y: 226, distance: 22.7
click at [984, 226] on body "Compliance HIPAA Documents and Policies Report an Incident Business Associates …" at bounding box center [499, 239] width 998 height 478
click at [948, 207] on div "Completed 8 of 8" at bounding box center [900, 207] width 131 height 7
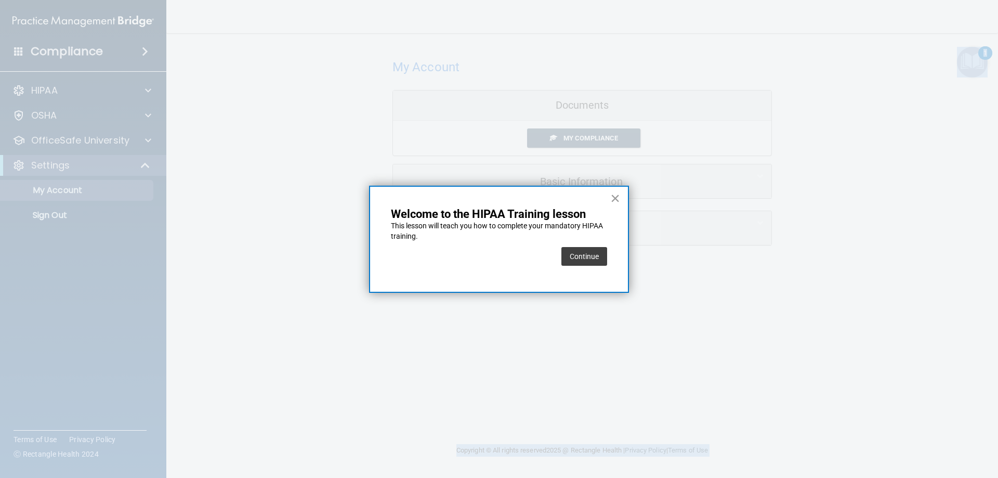
click at [616, 195] on button "×" at bounding box center [615, 198] width 10 height 17
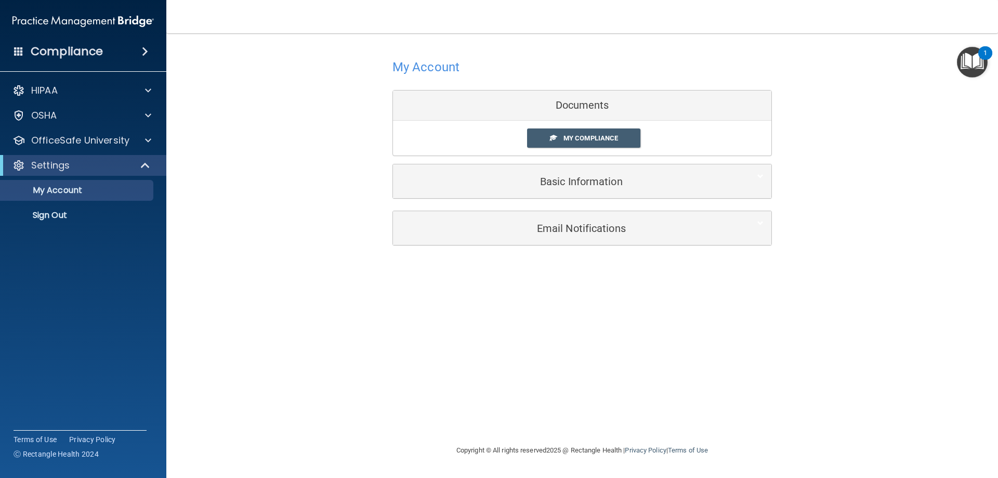
click at [138, 264] on accordion "HIPAA Documents and Policies Report an Incident Business Associates Emergency P…" at bounding box center [83, 209] width 167 height 267
click at [148, 142] on span at bounding box center [148, 140] width 6 height 12
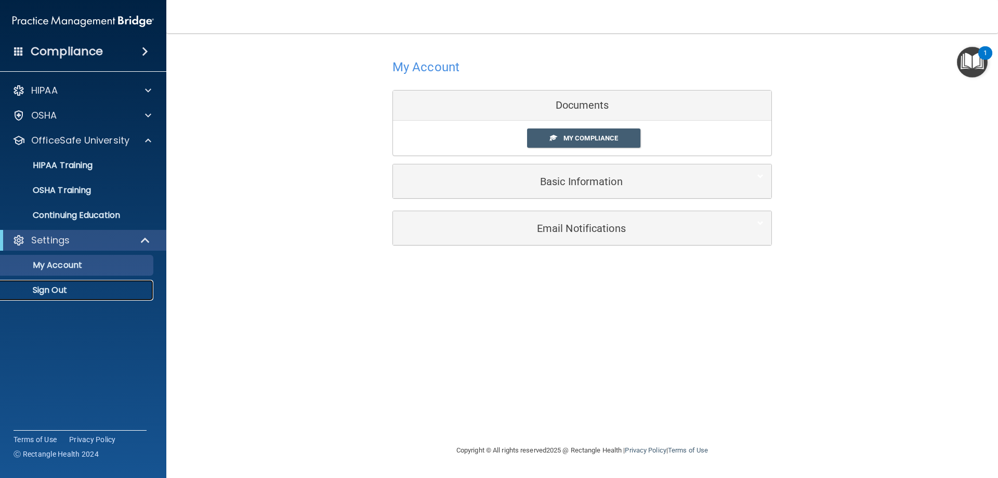
click at [62, 292] on p "Sign Out" at bounding box center [78, 290] width 142 height 10
